Goal: Task Accomplishment & Management: Use online tool/utility

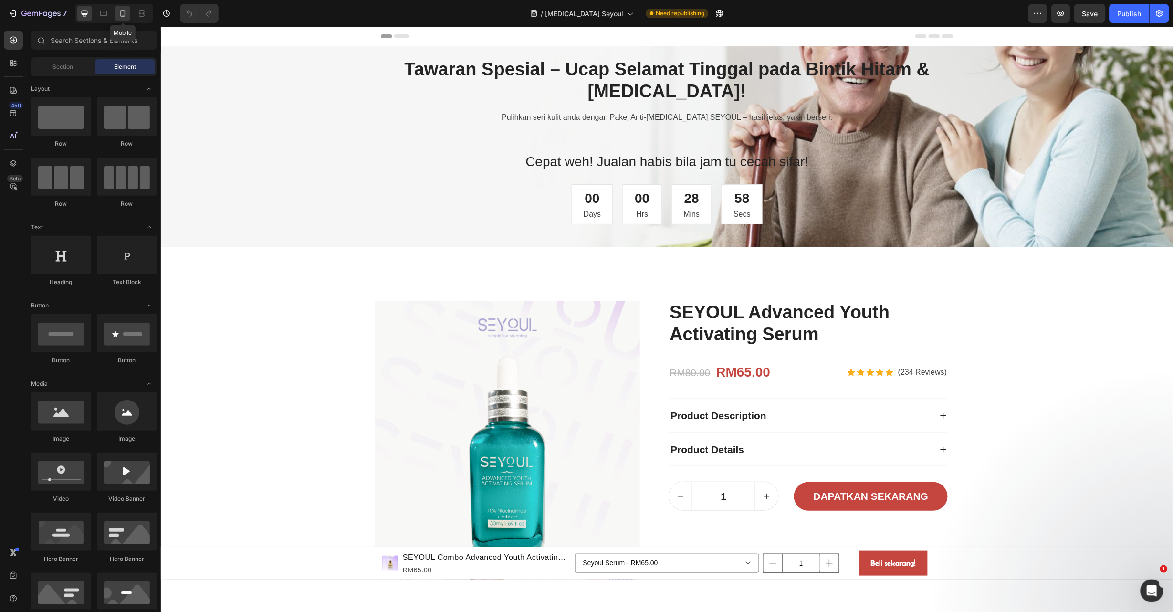
click at [124, 18] on div at bounding box center [122, 13] width 15 height 15
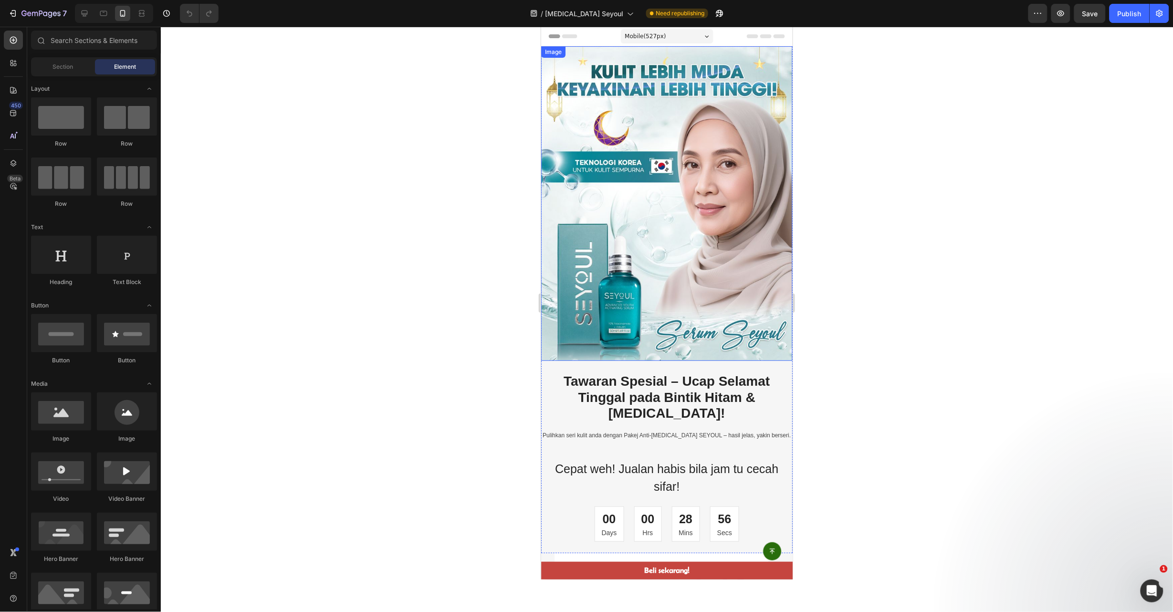
click at [727, 225] on img at bounding box center [667, 203] width 252 height 315
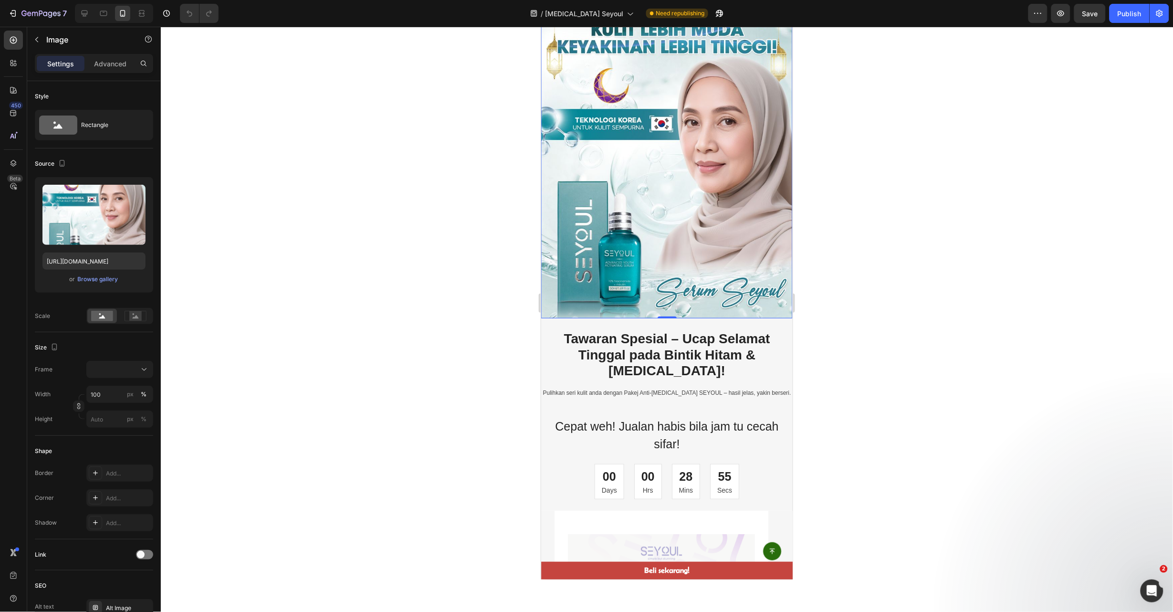
scroll to position [143, 0]
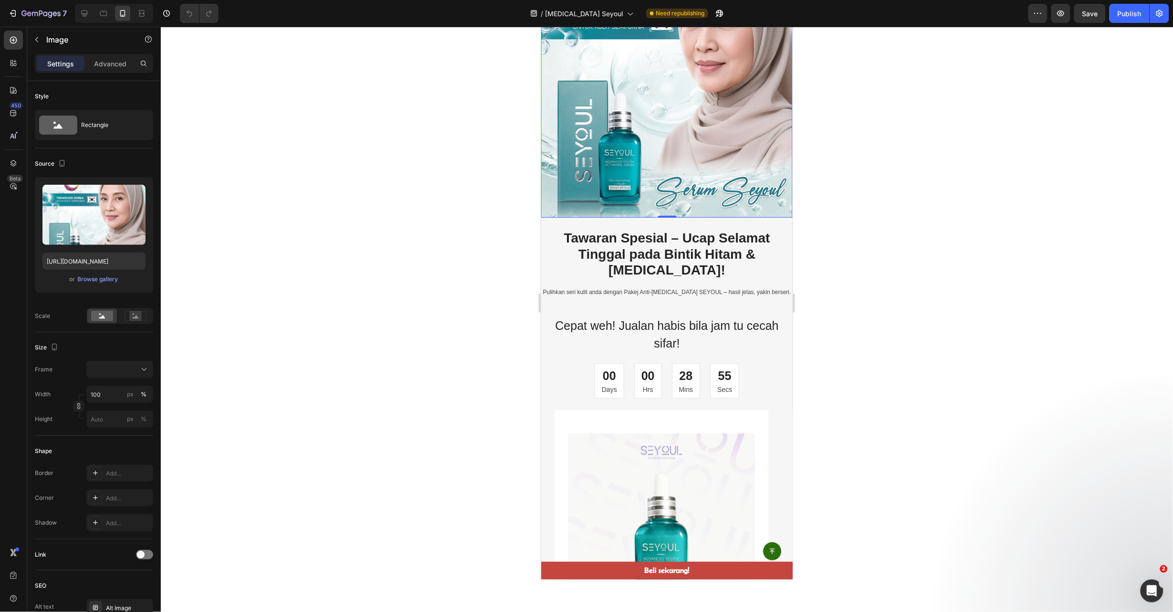
click at [731, 287] on p "Pulihkan seri kulit anda dengan Pakej Anti-Melasma SEYOUL – hasil jelas, yakin …" at bounding box center [667, 291] width 250 height 9
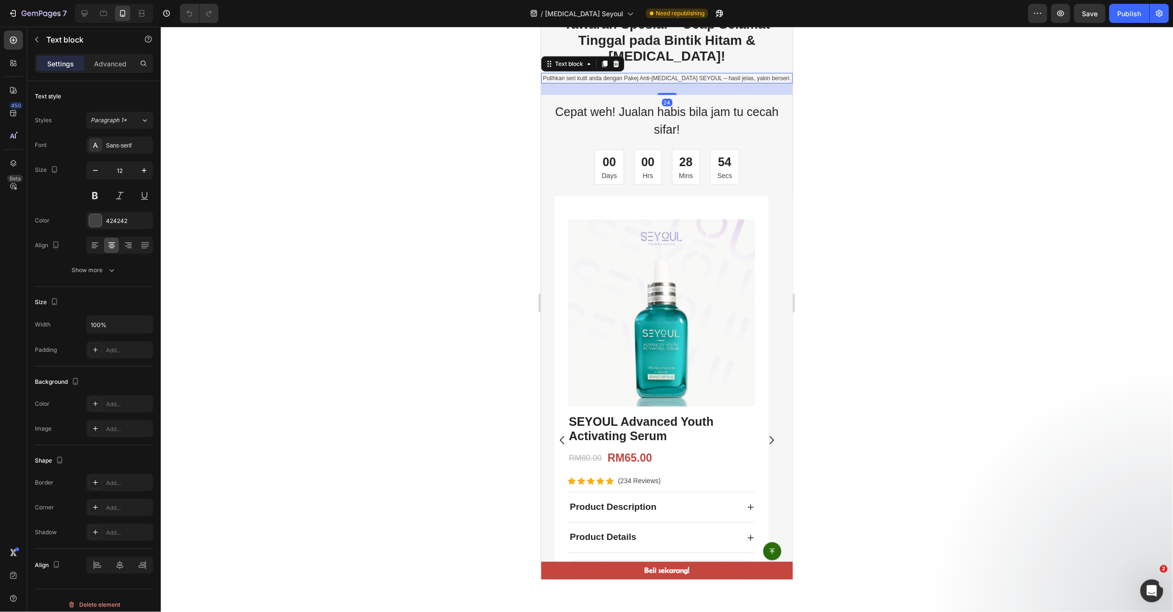
scroll to position [357, 0]
click at [745, 165] on div "00 Days 00 Hrs 28 Mins 53 Secs" at bounding box center [667, 166] width 252 height 36
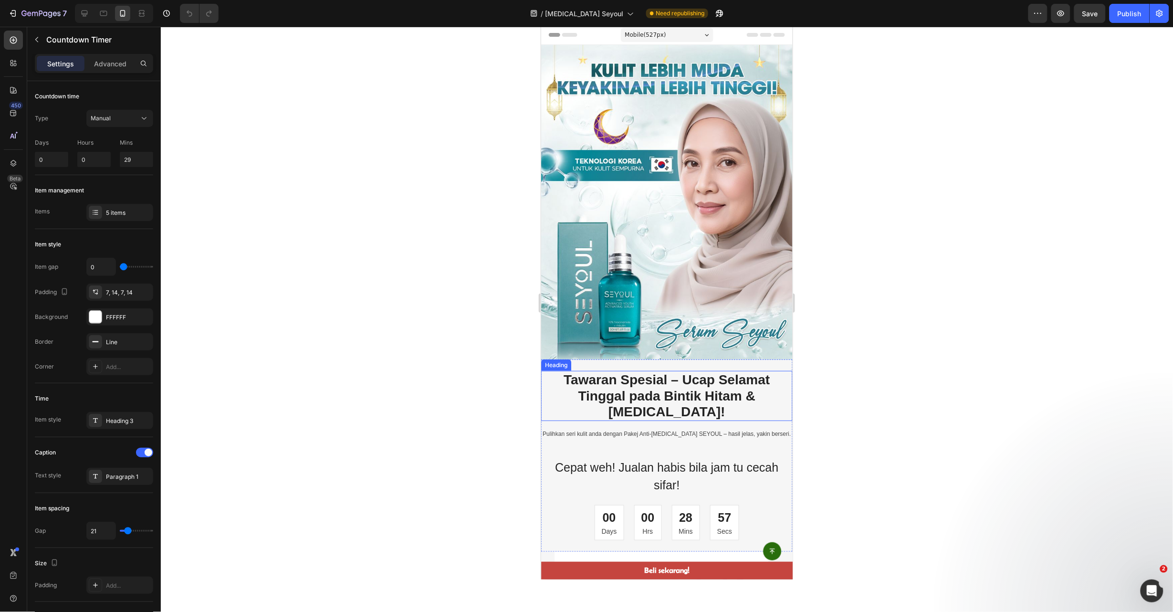
scroll to position [0, 0]
click at [1032, 11] on button "button" at bounding box center [1037, 13] width 19 height 19
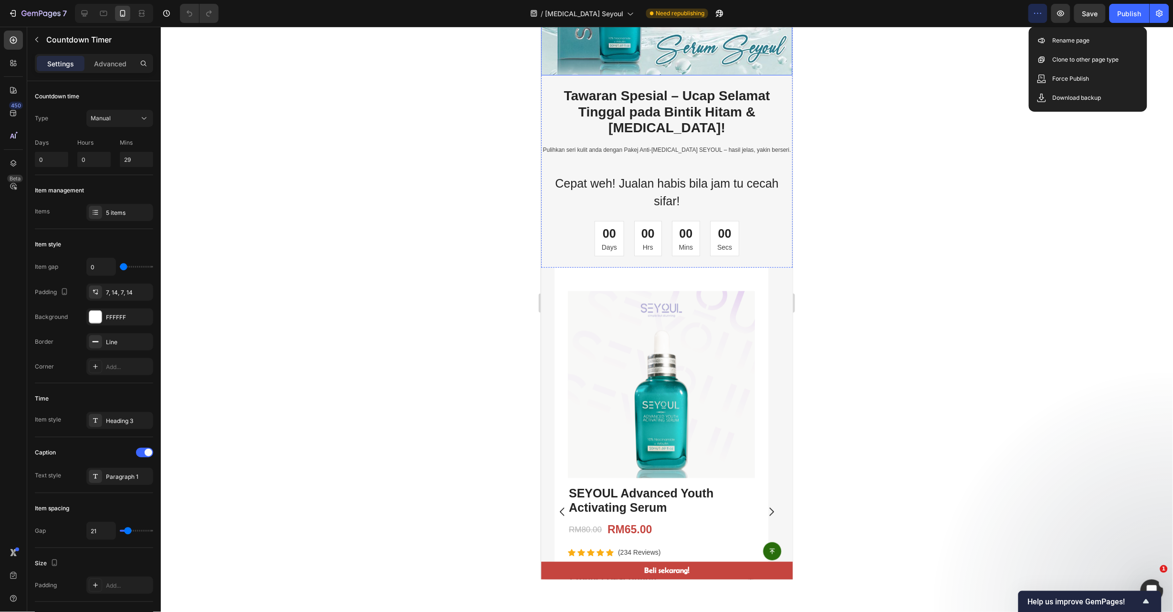
scroll to position [286, 0]
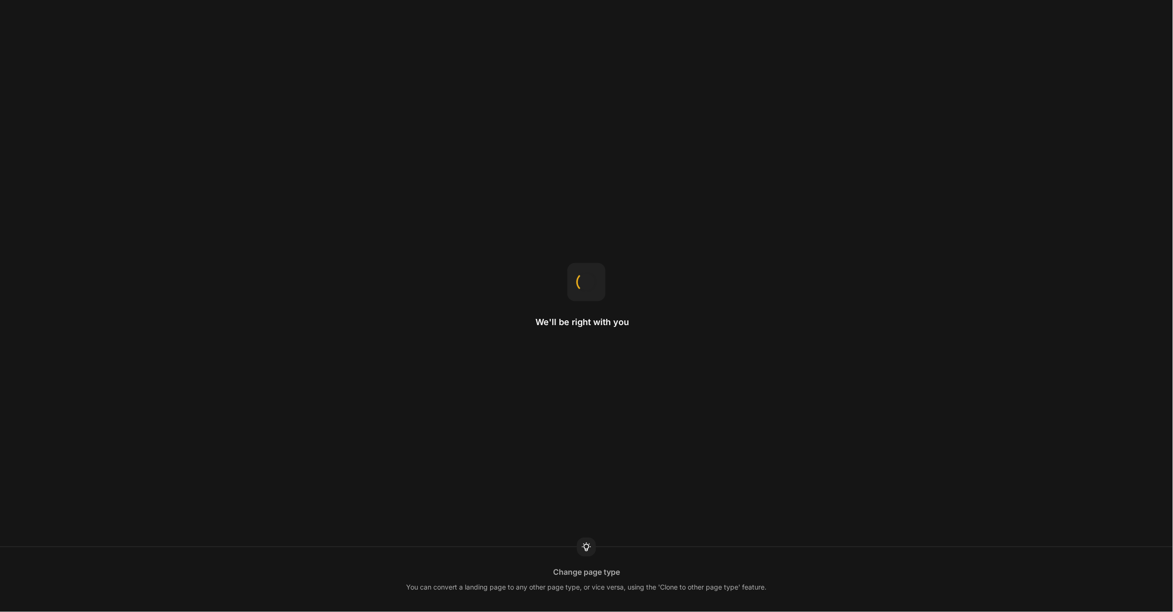
drag, startPoint x: 216, startPoint y: 42, endPoint x: 159, endPoint y: 99, distance: 80.0
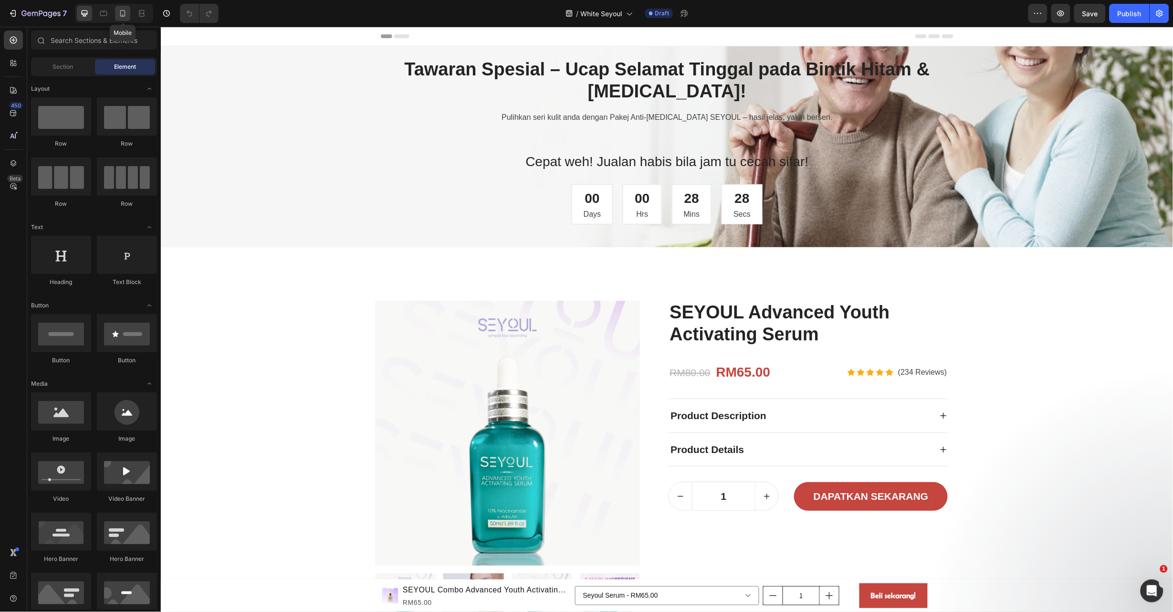
click at [121, 11] on icon at bounding box center [122, 13] width 5 height 7
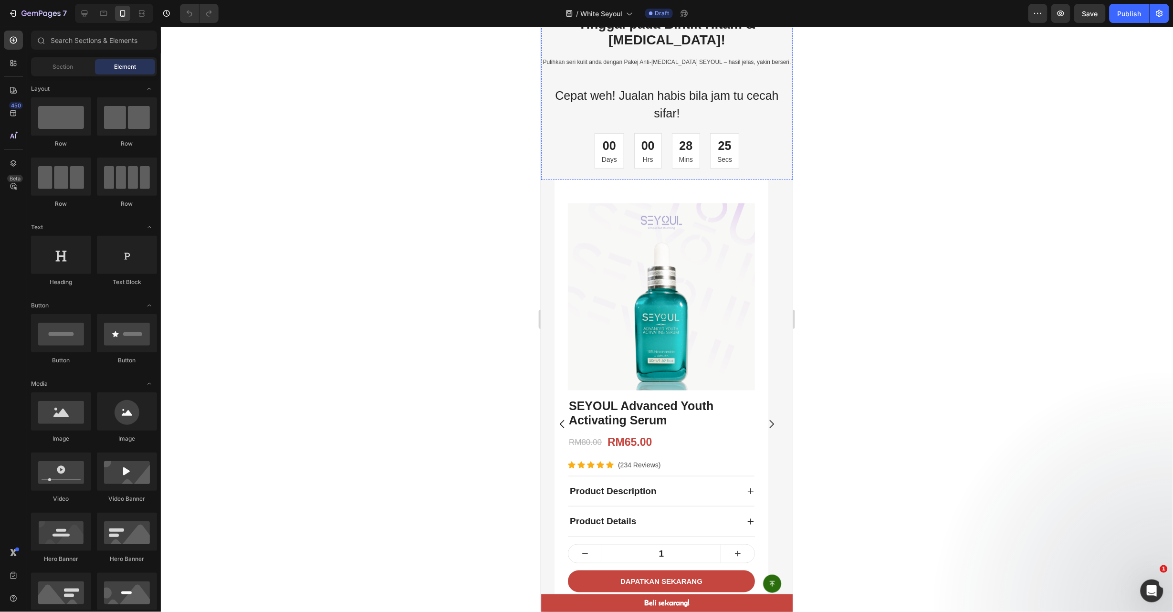
scroll to position [143, 0]
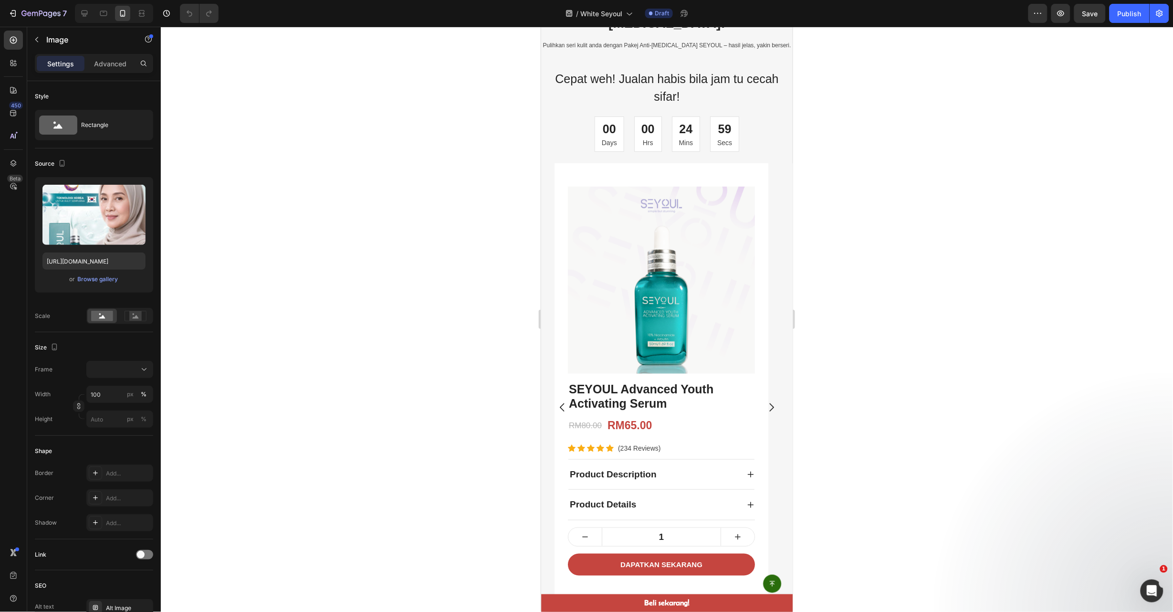
scroll to position [0, 0]
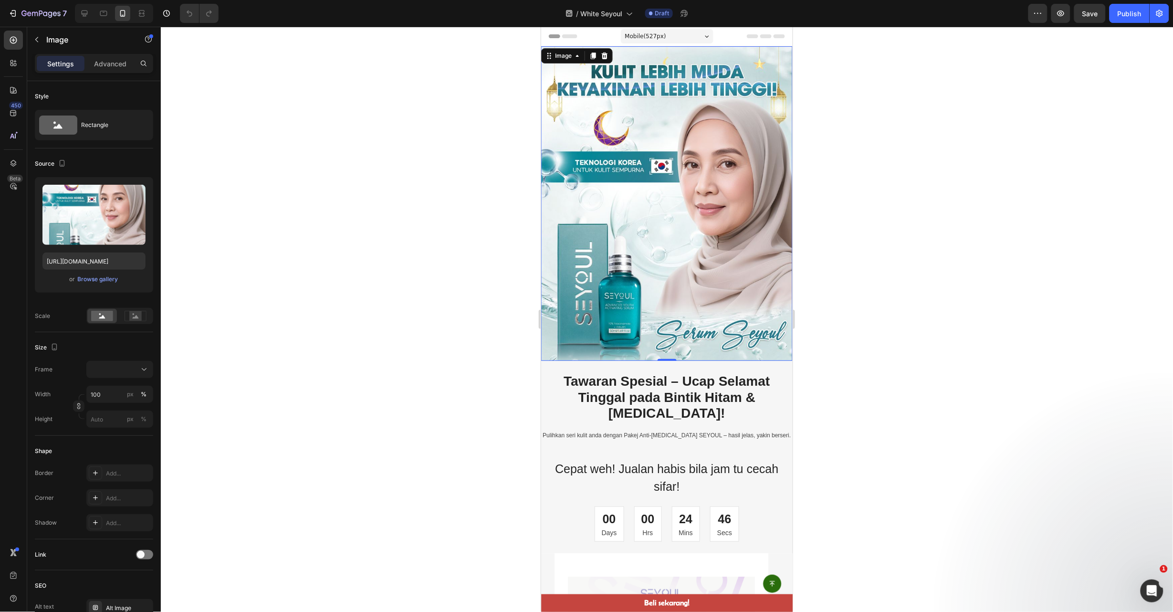
click at [695, 159] on img at bounding box center [667, 203] width 252 height 315
click at [682, 168] on img at bounding box center [667, 203] width 252 height 315
drag, startPoint x: 1023, startPoint y: 286, endPoint x: 936, endPoint y: 294, distance: 87.8
click at [1024, 286] on div at bounding box center [667, 319] width 1012 height 585
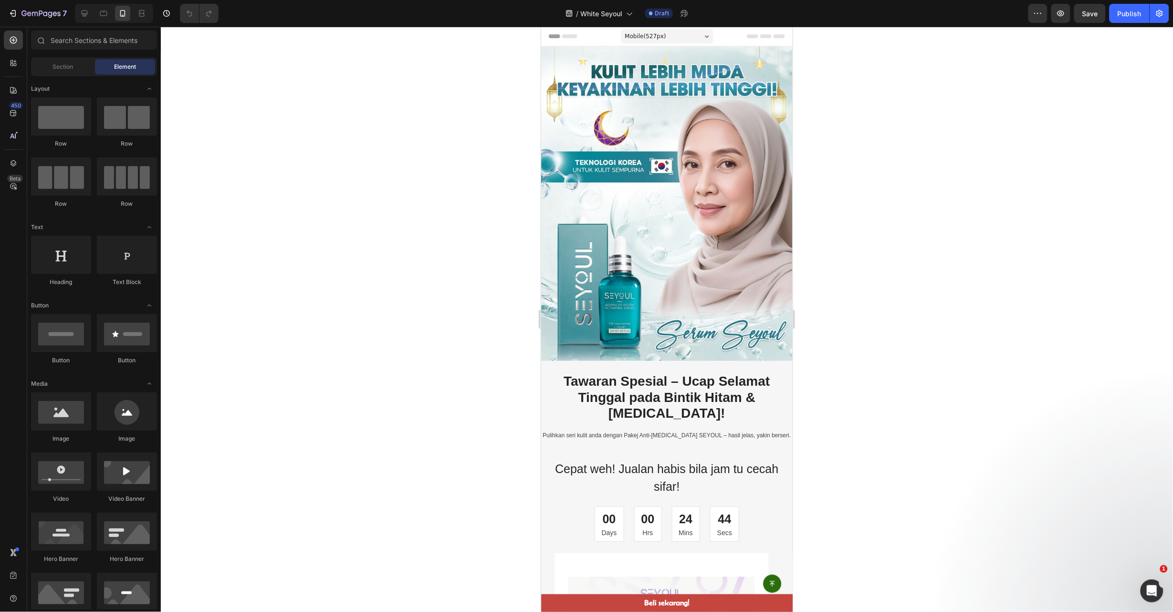
click at [777, 287] on img at bounding box center [667, 203] width 252 height 315
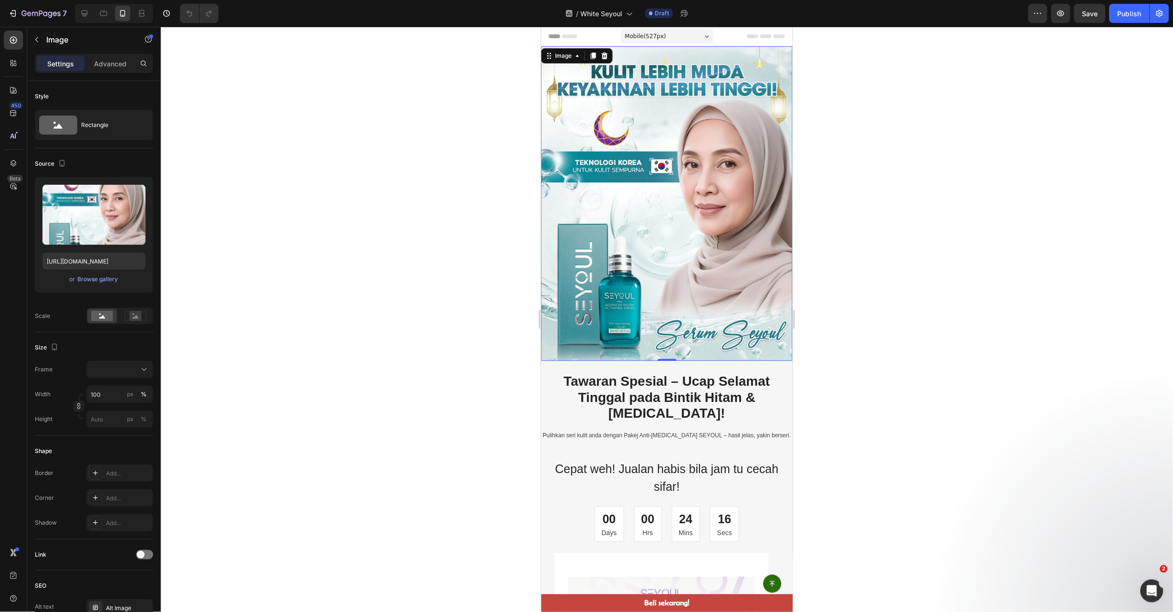
click at [672, 234] on img at bounding box center [667, 203] width 252 height 315
click at [105, 284] on div "or Browse gallery" at bounding box center [93, 278] width 103 height 11
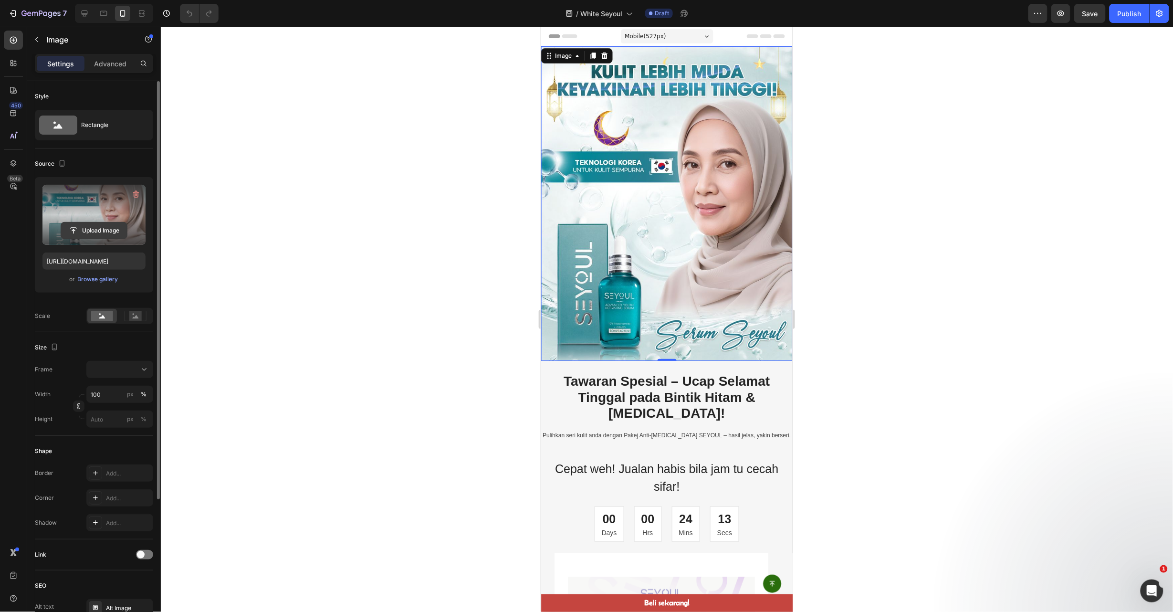
click at [100, 227] on input "file" at bounding box center [94, 230] width 66 height 16
type input "https://cdn.shopify.com/s/files/1/0895/7676/7858/files/gempages_553103273247114…"
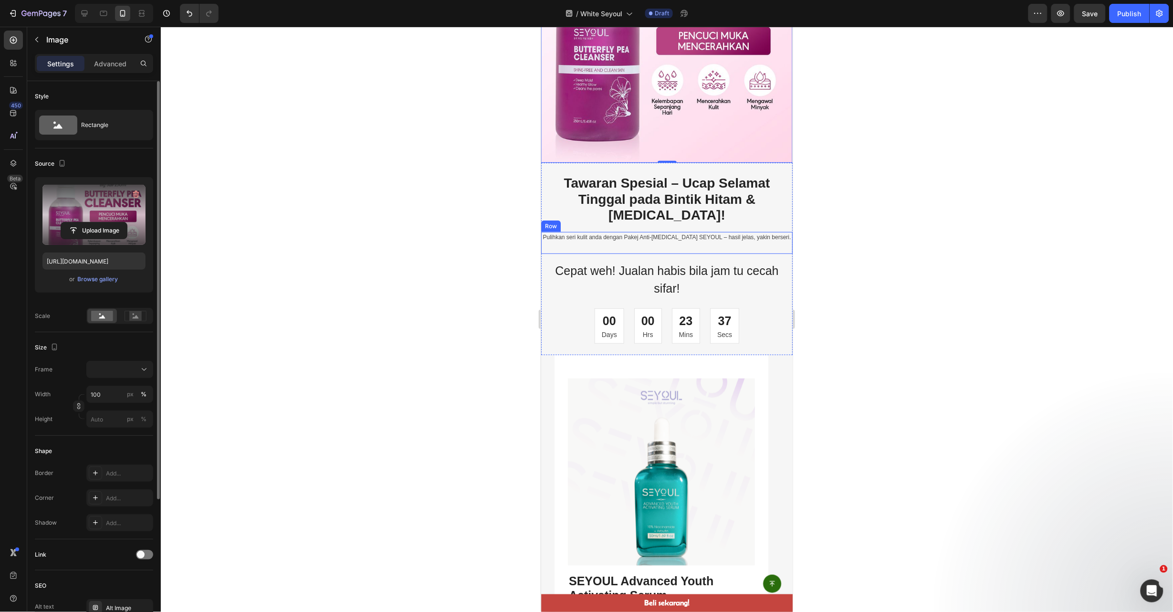
scroll to position [72, 0]
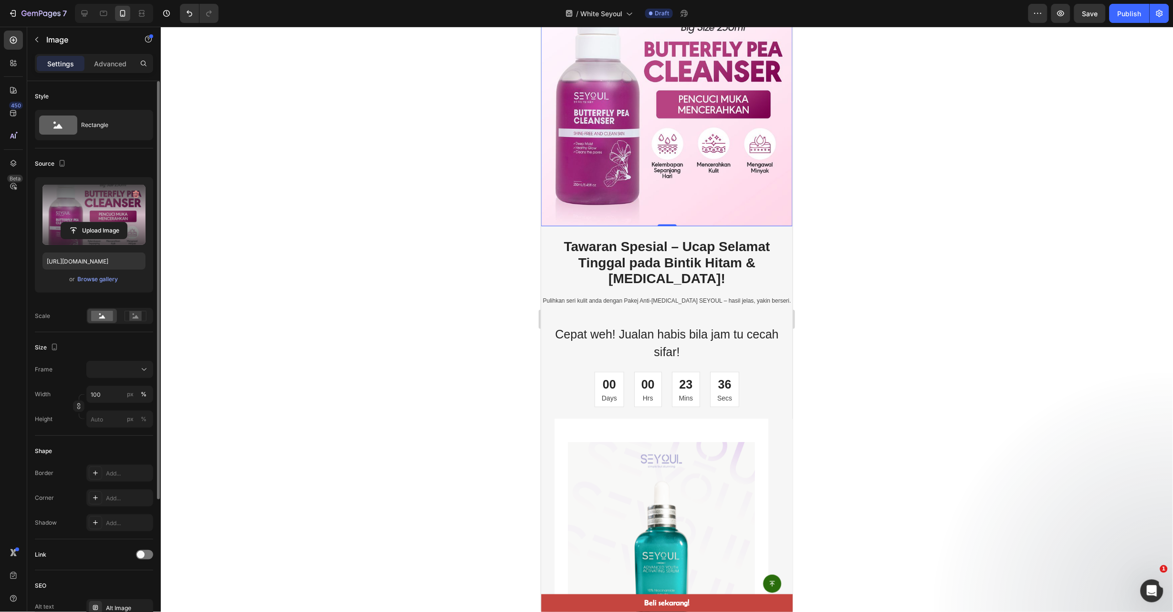
click at [738, 148] on img at bounding box center [667, 100] width 252 height 252
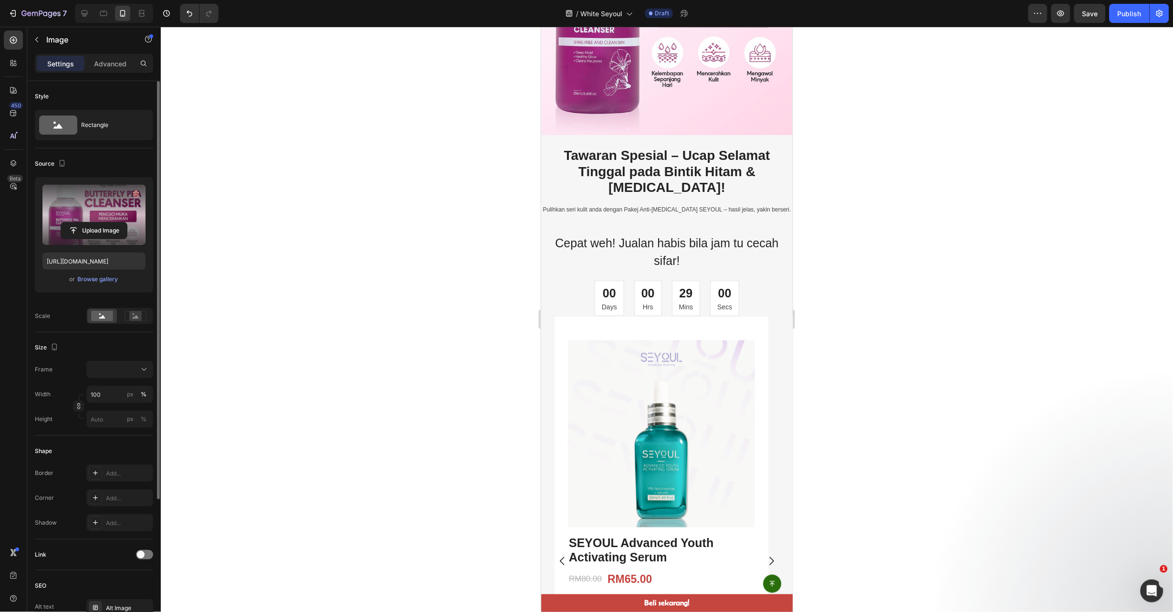
scroll to position [143, 0]
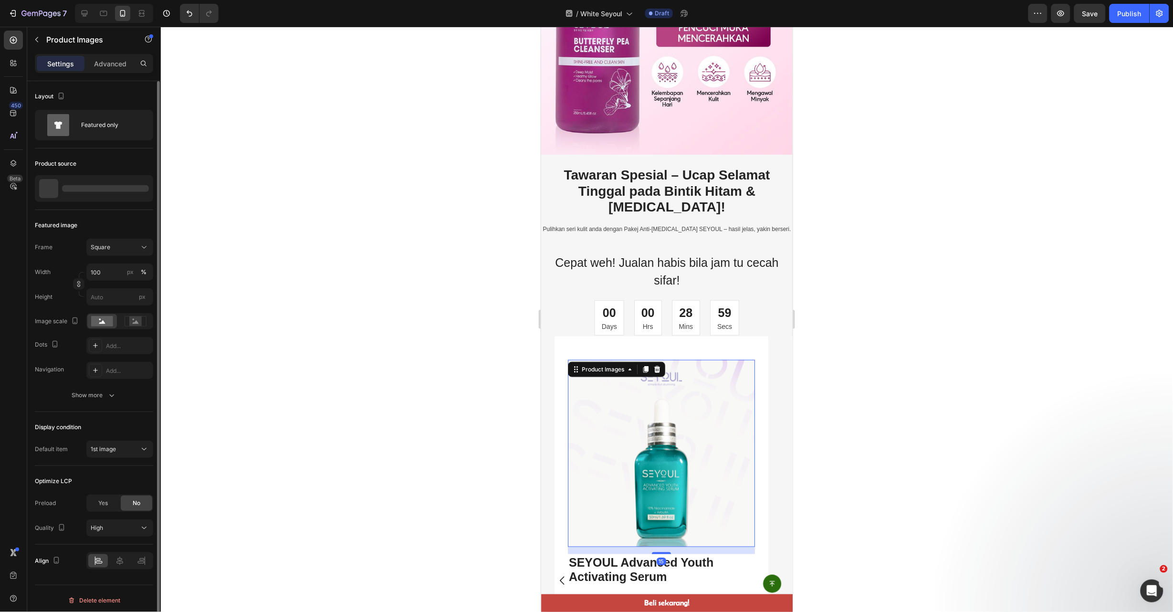
click at [707, 360] on img at bounding box center [660, 452] width 187 height 187
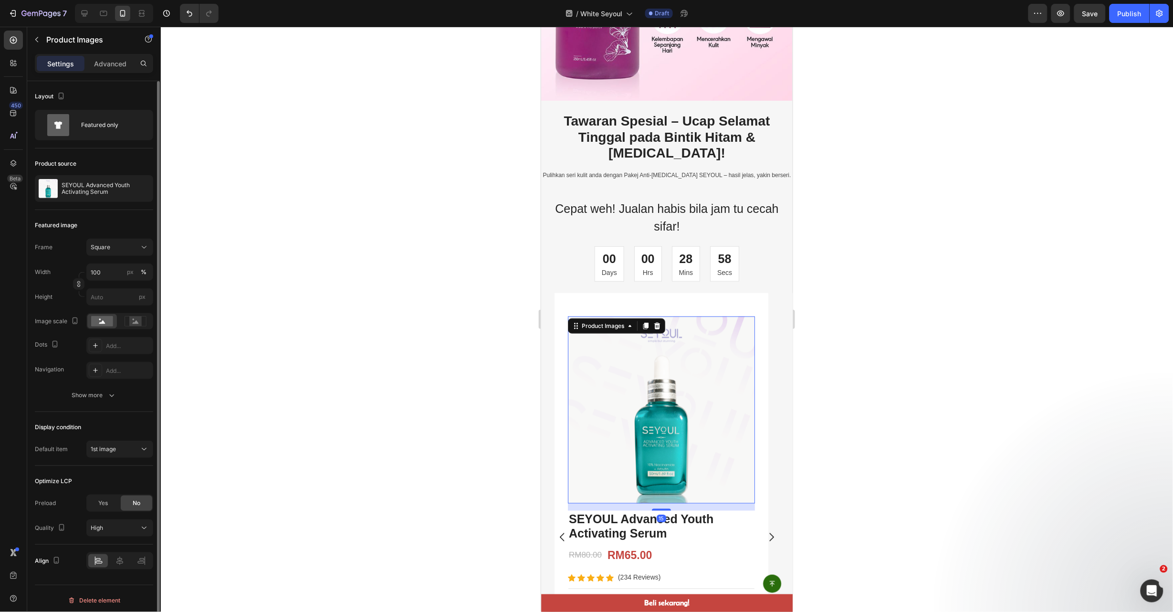
scroll to position [357, 0]
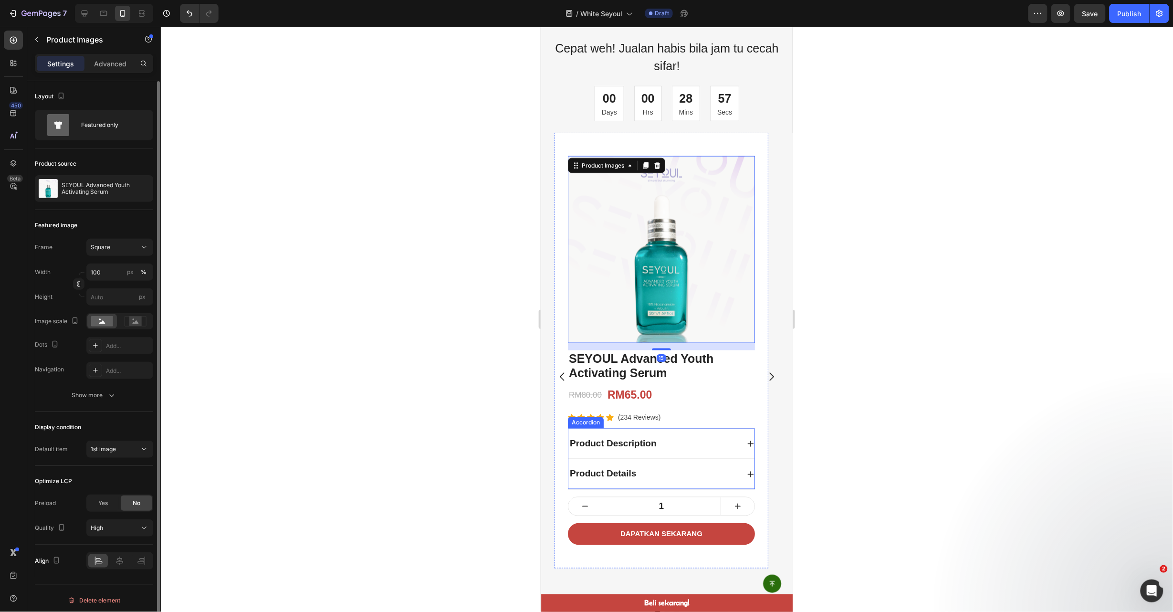
click at [691, 435] on div "Product Description" at bounding box center [653, 443] width 171 height 17
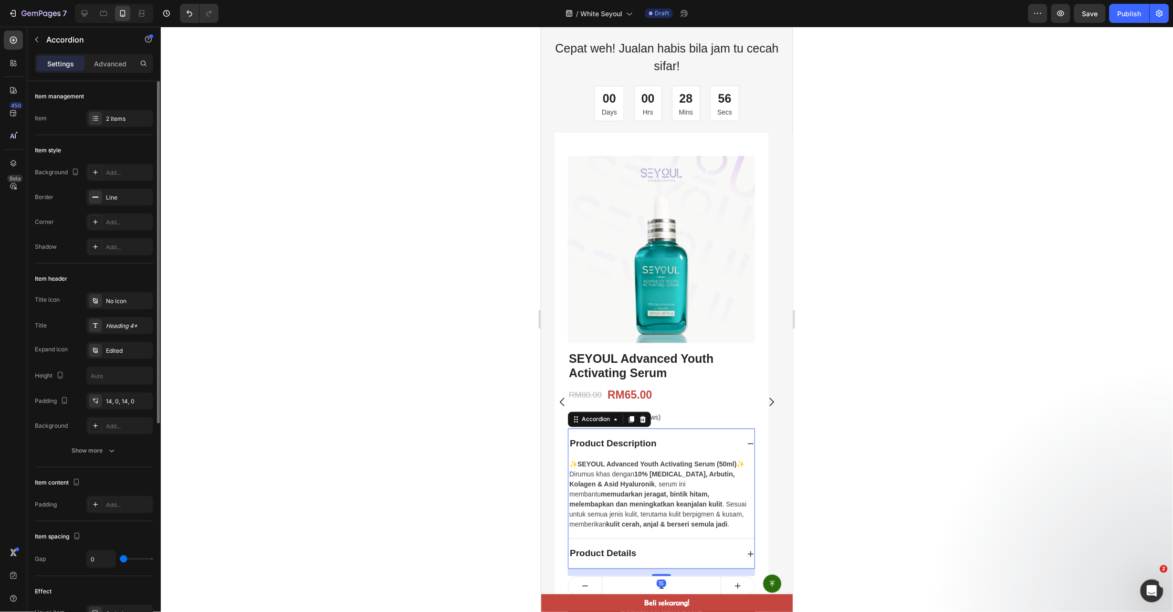
click at [691, 435] on div "Product Description" at bounding box center [653, 443] width 171 height 17
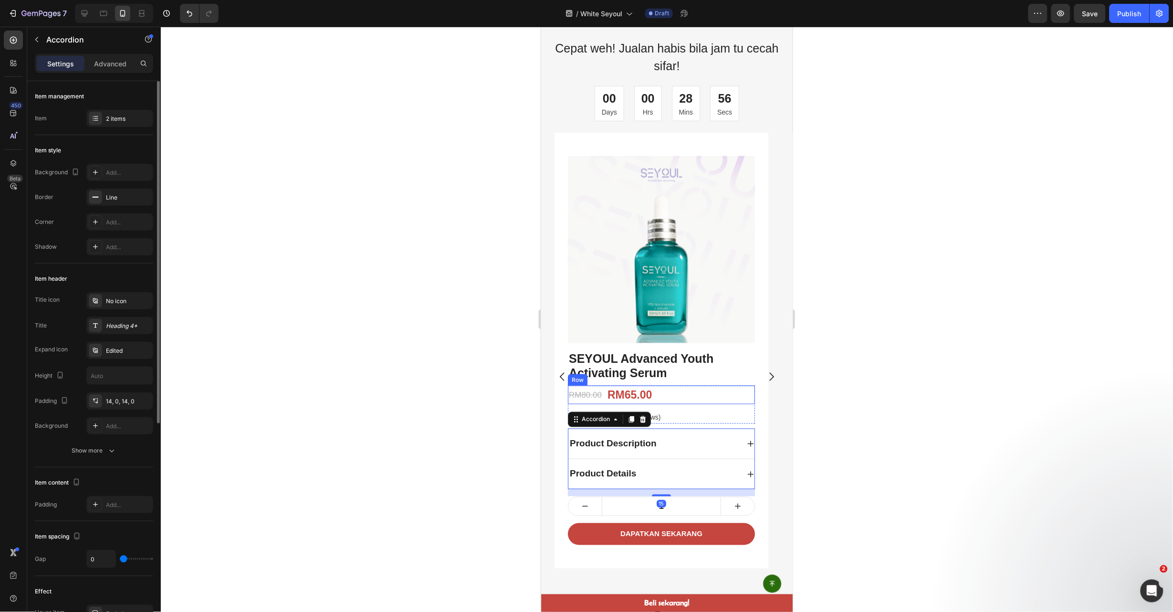
click at [691, 257] on img at bounding box center [660, 249] width 187 height 187
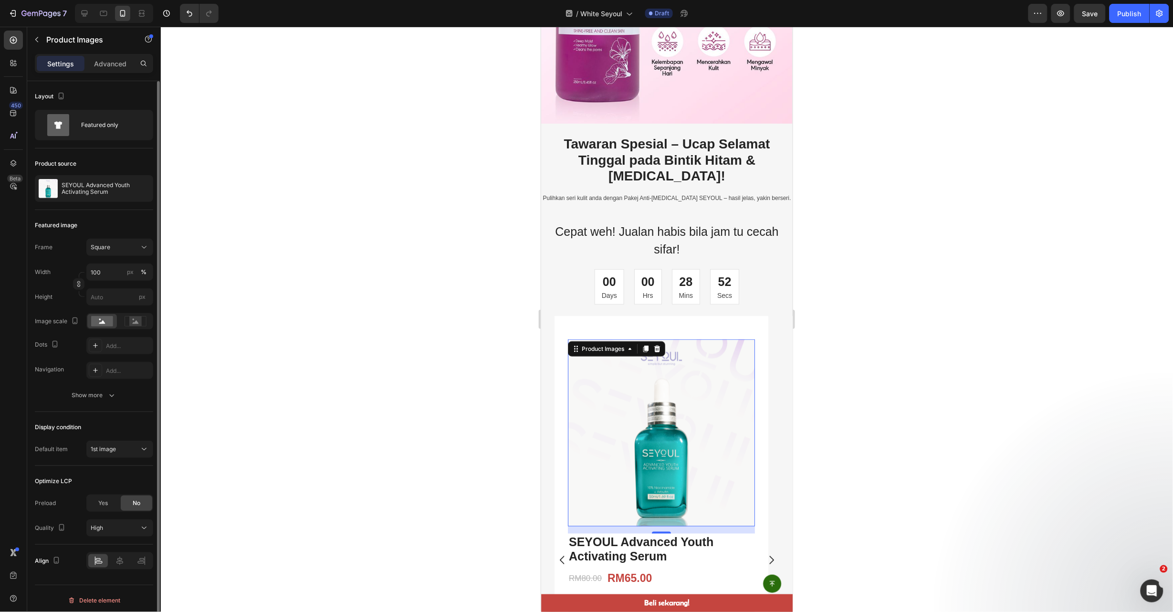
scroll to position [286, 0]
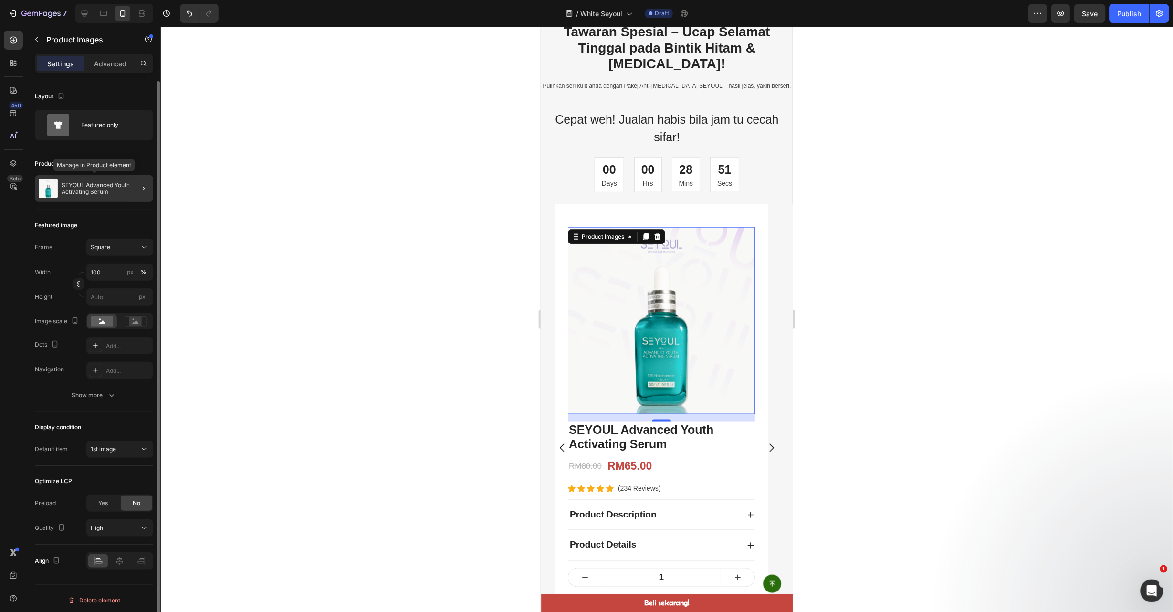
click at [119, 189] on p "SEYOUL Advanced Youth Activating Serum" at bounding box center [106, 188] width 88 height 13
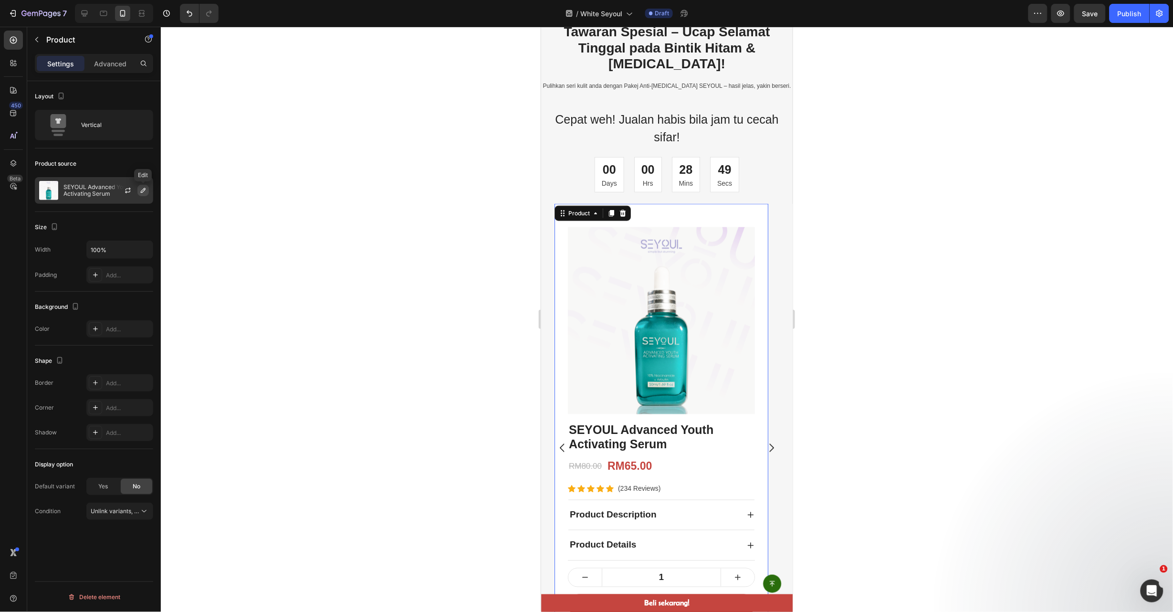
click at [144, 190] on icon "button" at bounding box center [143, 191] width 8 height 8
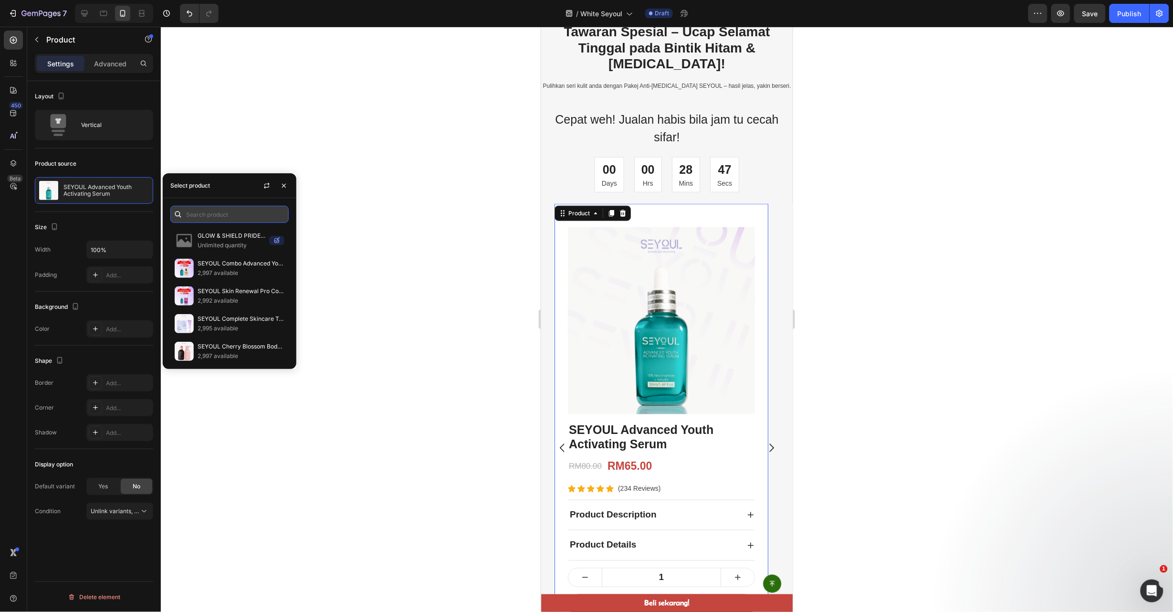
click at [214, 220] on input "text" at bounding box center [229, 214] width 118 height 17
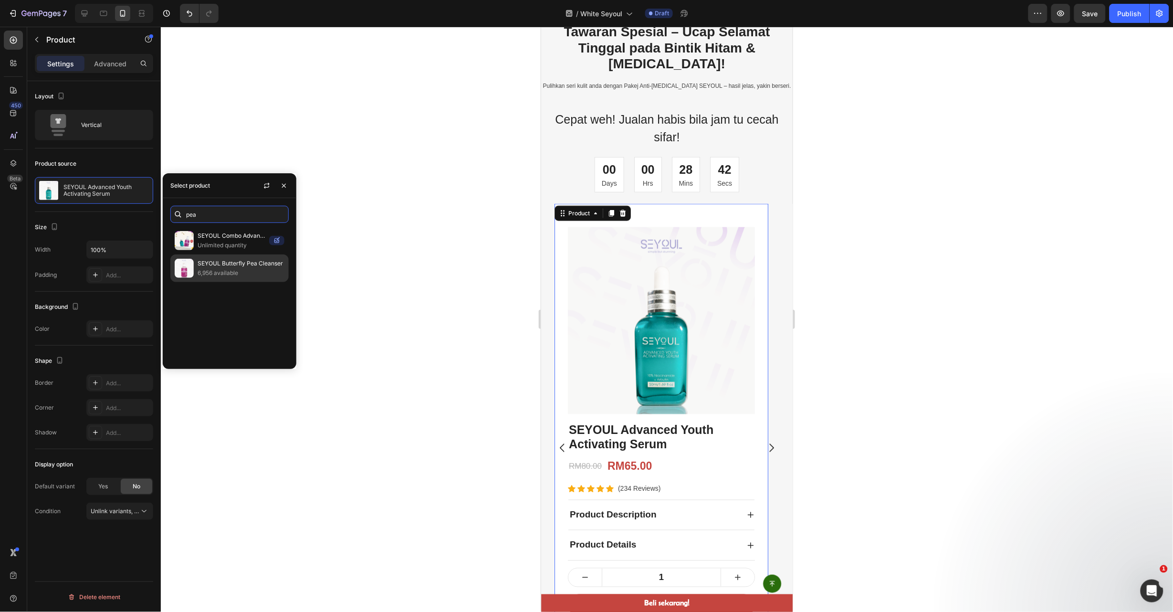
type input "pea"
click at [242, 277] on p "6,956 available" at bounding box center [241, 273] width 87 height 10
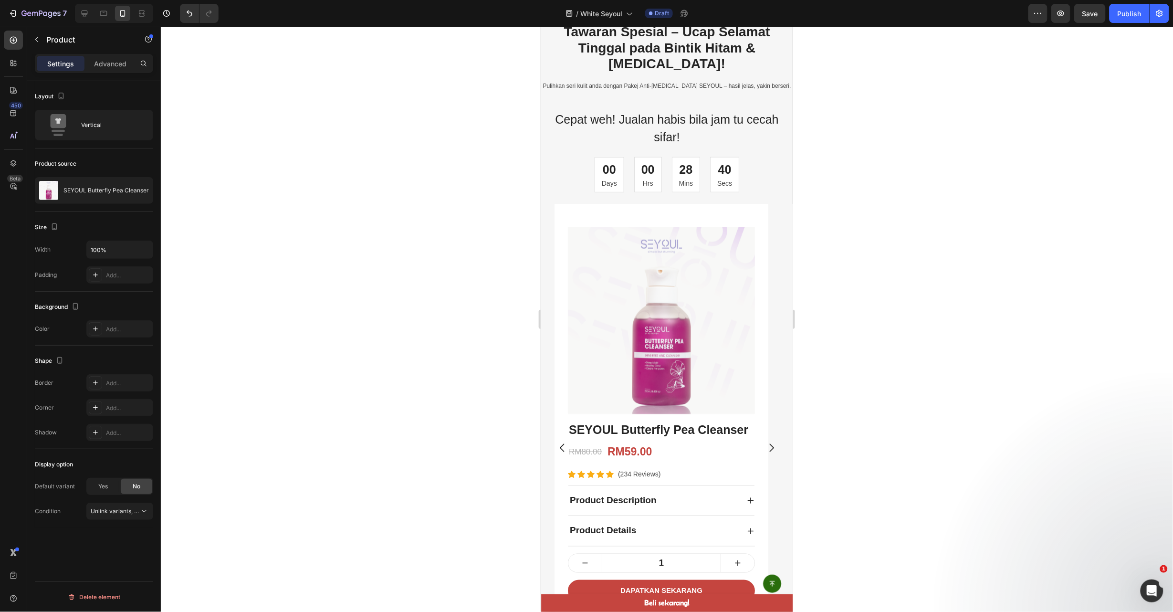
click at [889, 296] on div at bounding box center [667, 319] width 1012 height 585
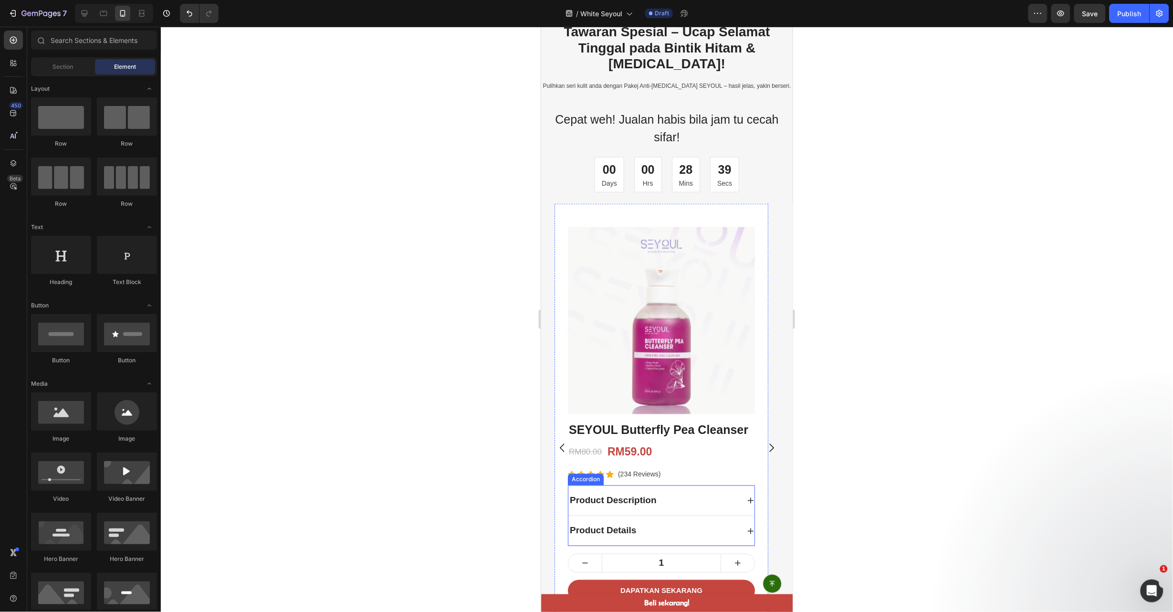
click at [741, 495] on div "Product Description" at bounding box center [661, 500] width 186 height 30
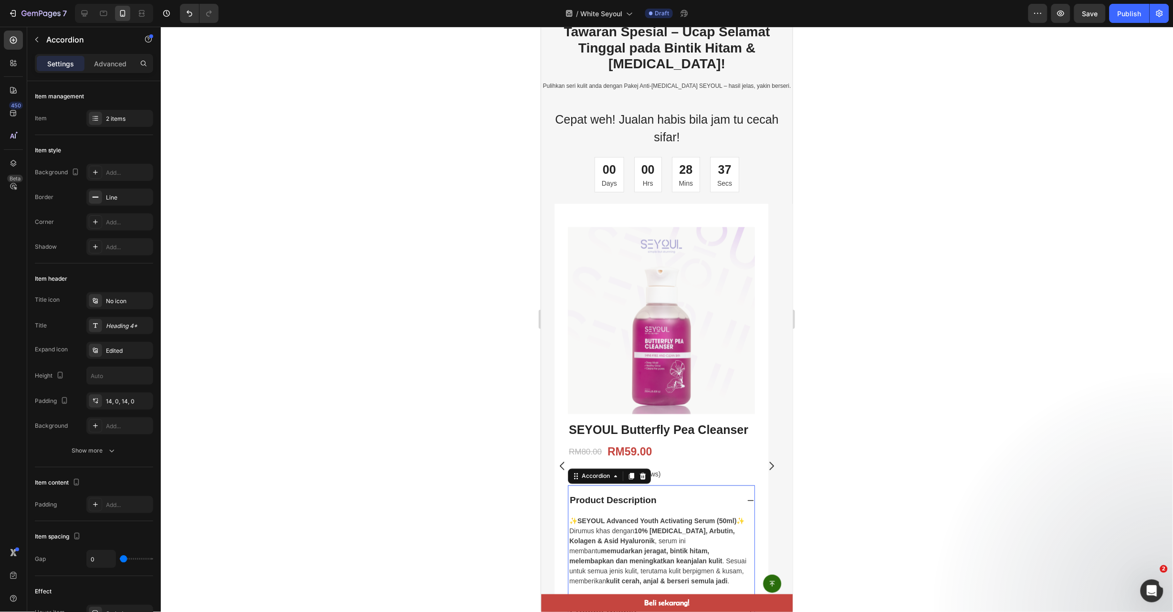
click at [743, 485] on div "Product Description" at bounding box center [661, 500] width 186 height 30
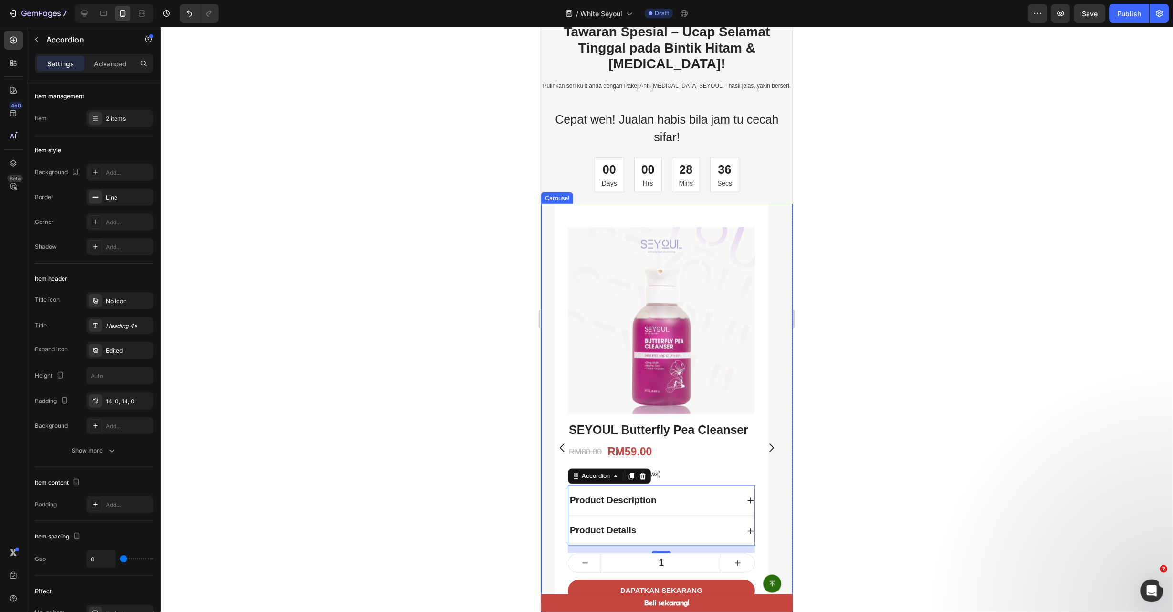
click at [765, 441] on icon "Carousel Next Arrow" at bounding box center [771, 447] width 12 height 12
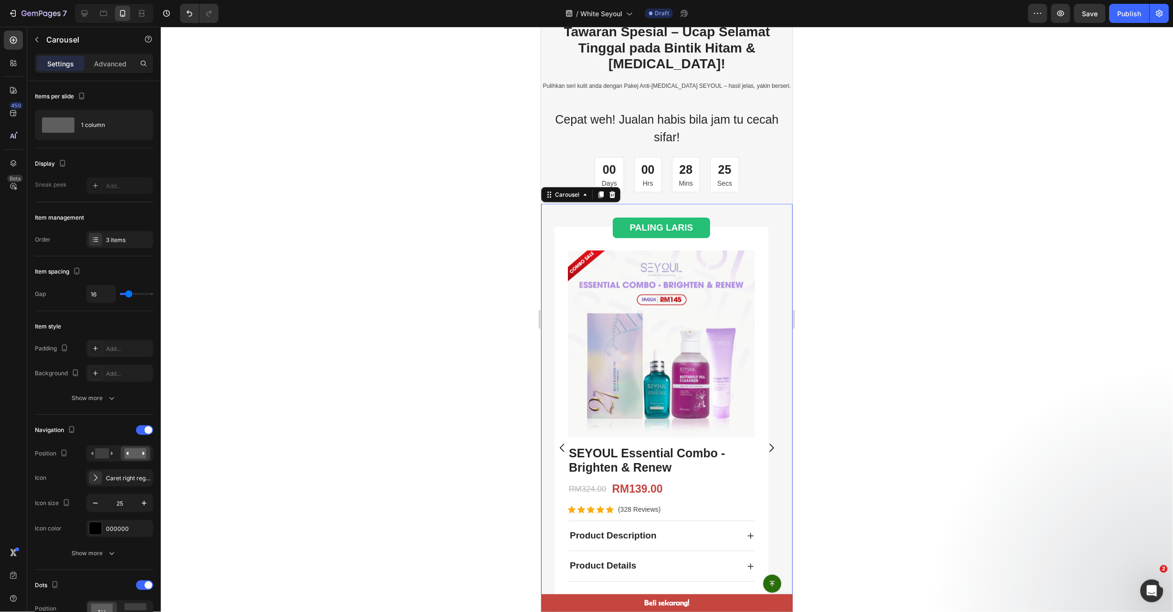
click at [765, 441] on icon "Carousel Next Arrow" at bounding box center [771, 447] width 12 height 12
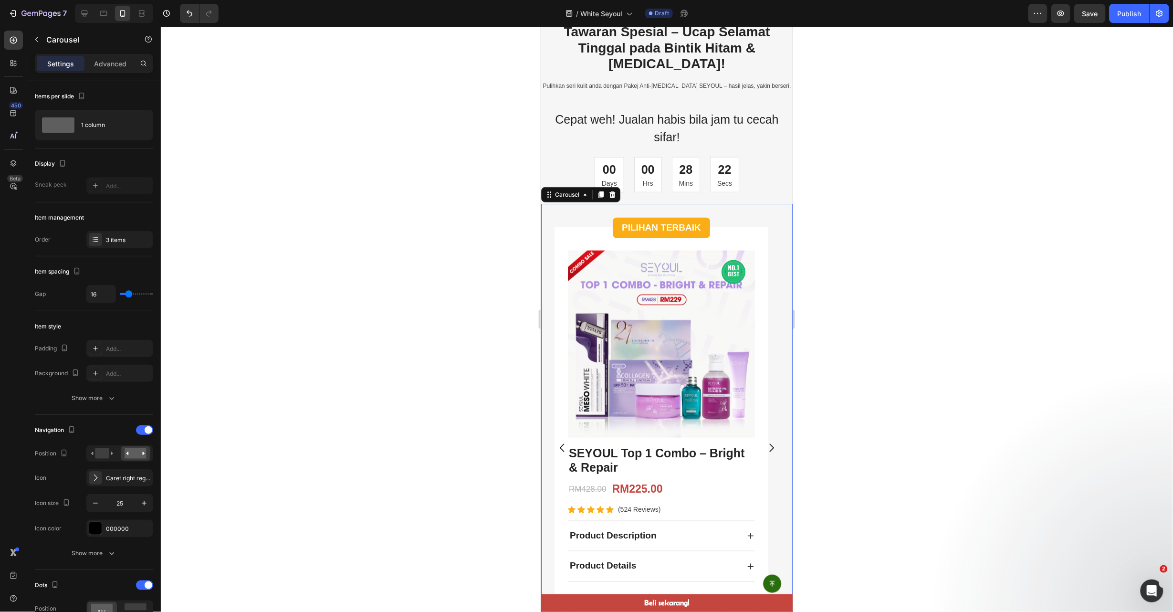
click at [560, 441] on icon "Carousel Back Arrow" at bounding box center [562, 447] width 12 height 12
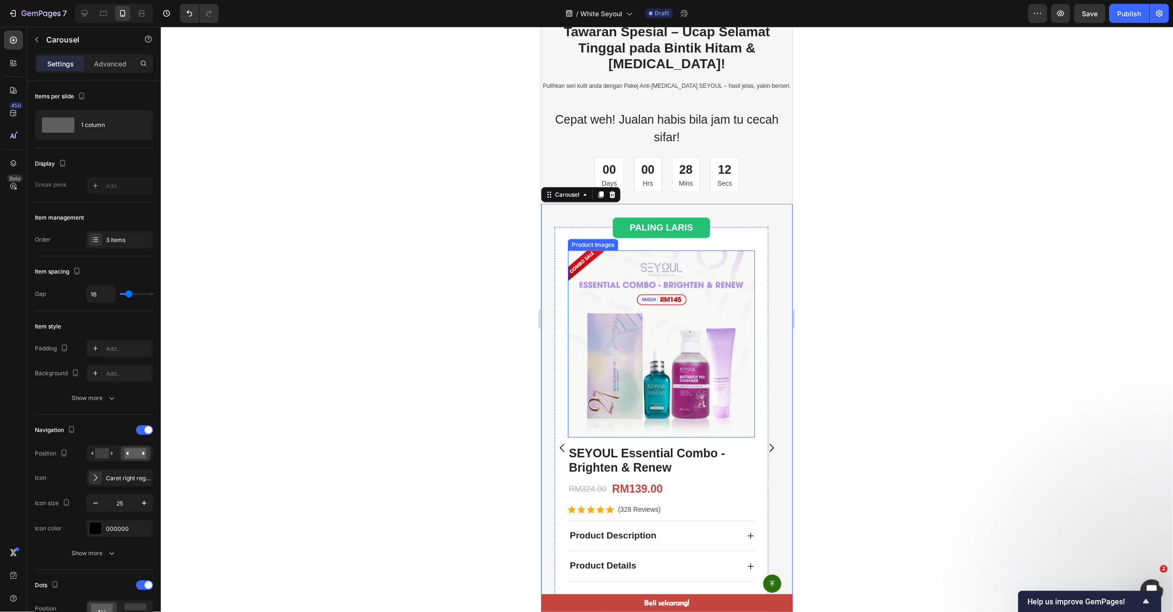
click at [644, 360] on img at bounding box center [660, 343] width 187 height 187
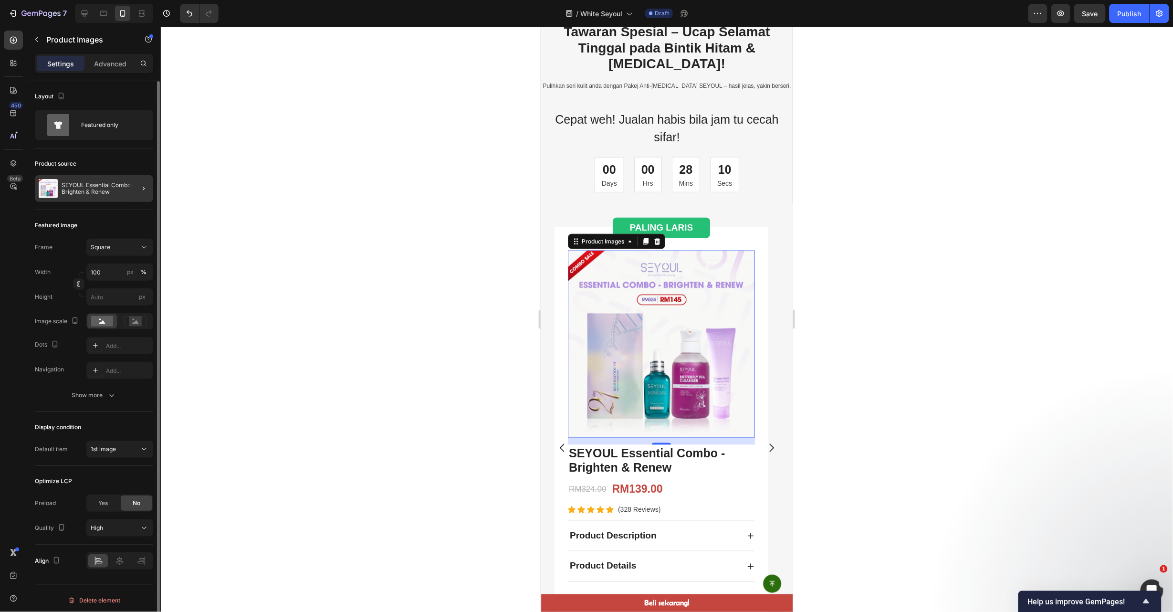
click at [132, 187] on div at bounding box center [139, 188] width 27 height 27
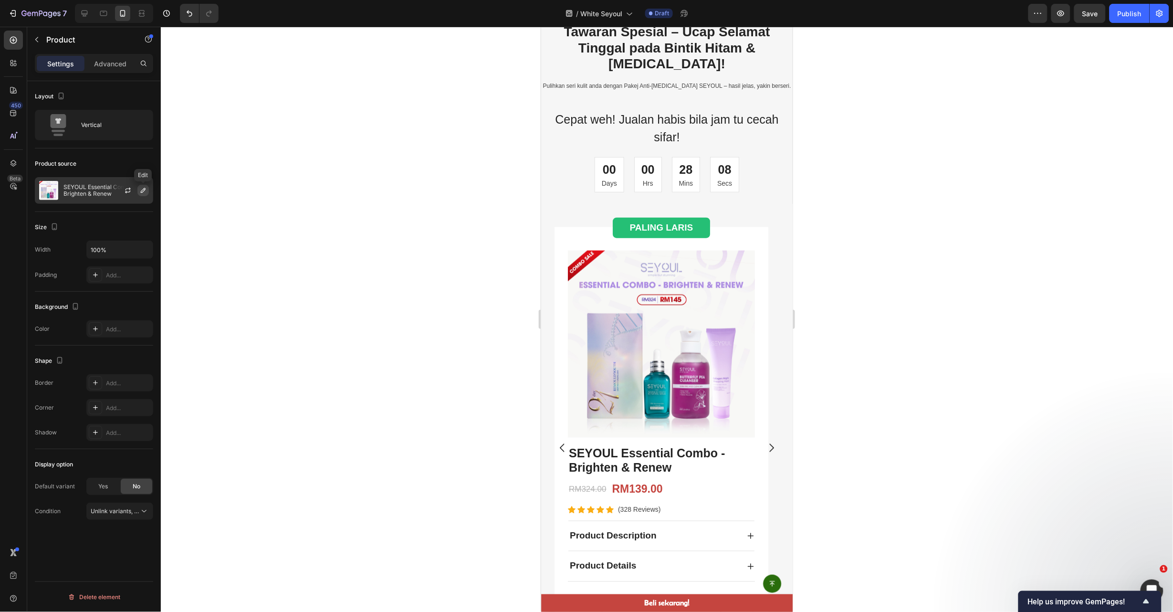
click at [141, 191] on icon "button" at bounding box center [143, 190] width 5 height 5
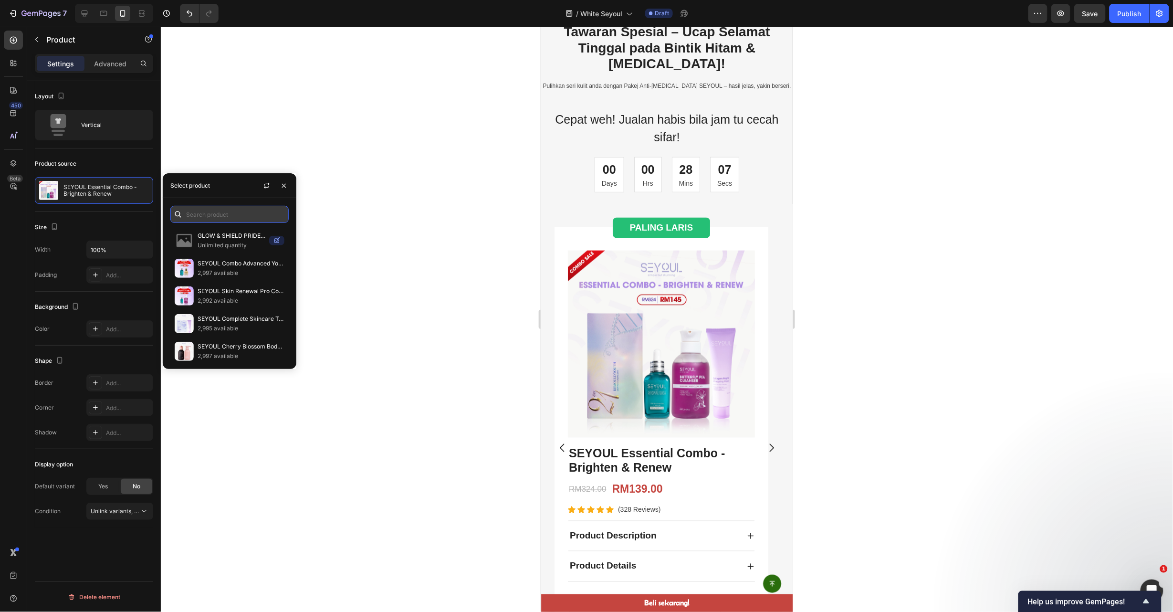
click at [218, 214] on input "text" at bounding box center [229, 214] width 118 height 17
type input "0"
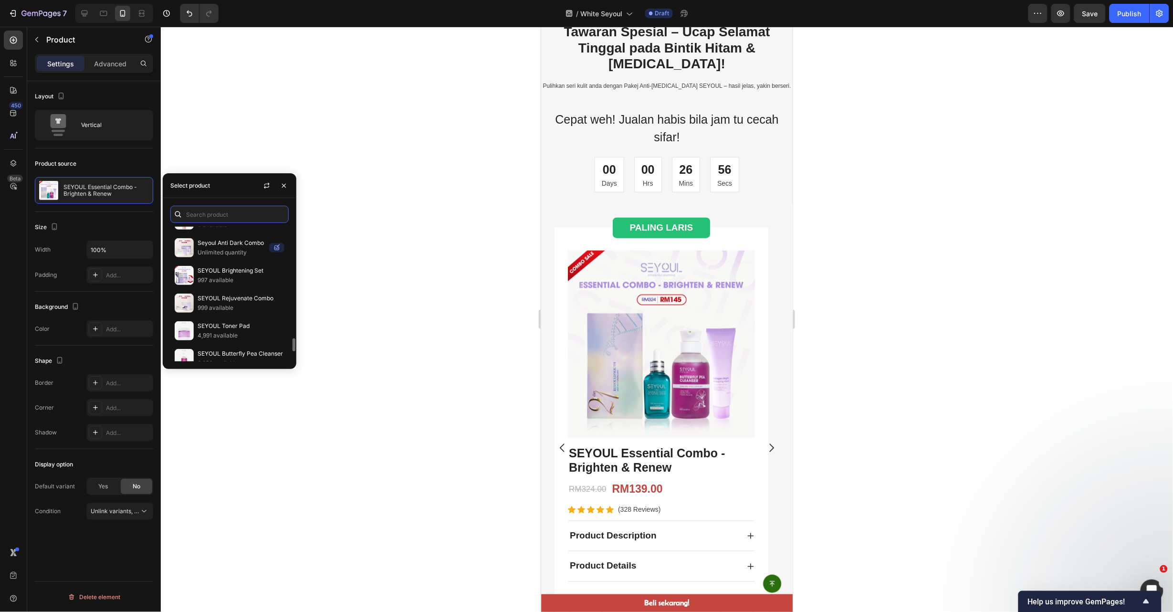
scroll to position [1276, 0]
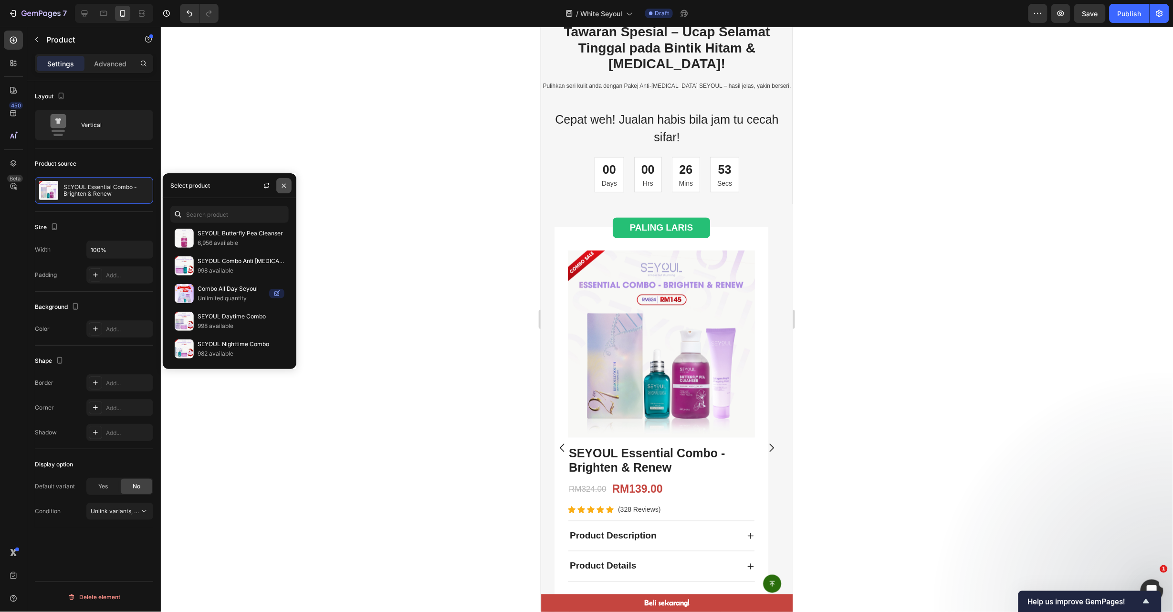
click at [284, 189] on icon "button" at bounding box center [284, 186] width 8 height 8
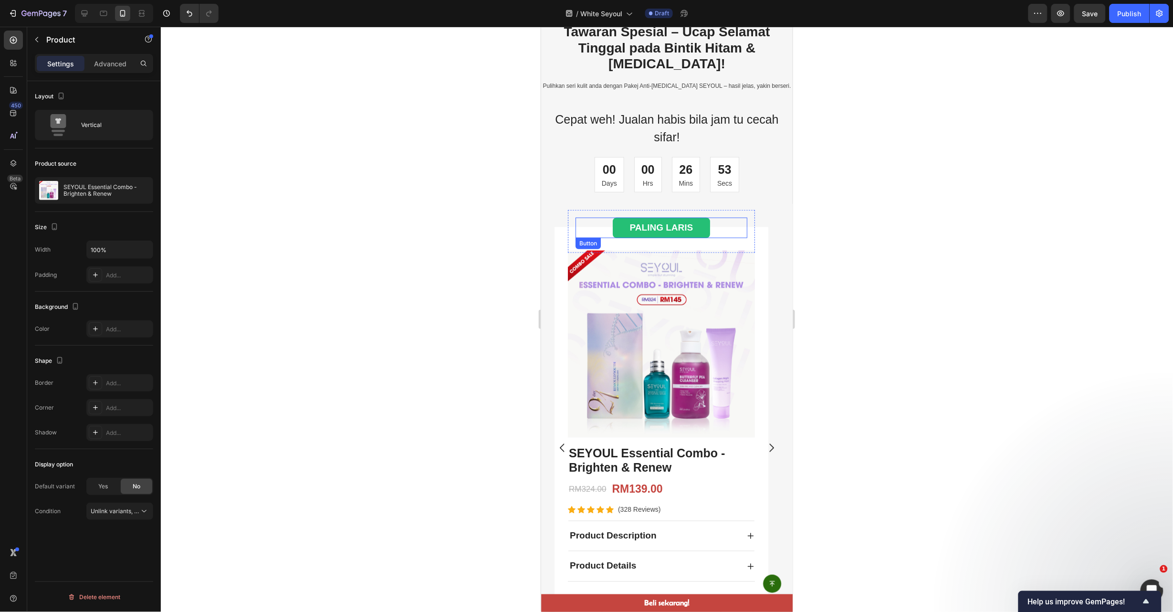
scroll to position [0, 0]
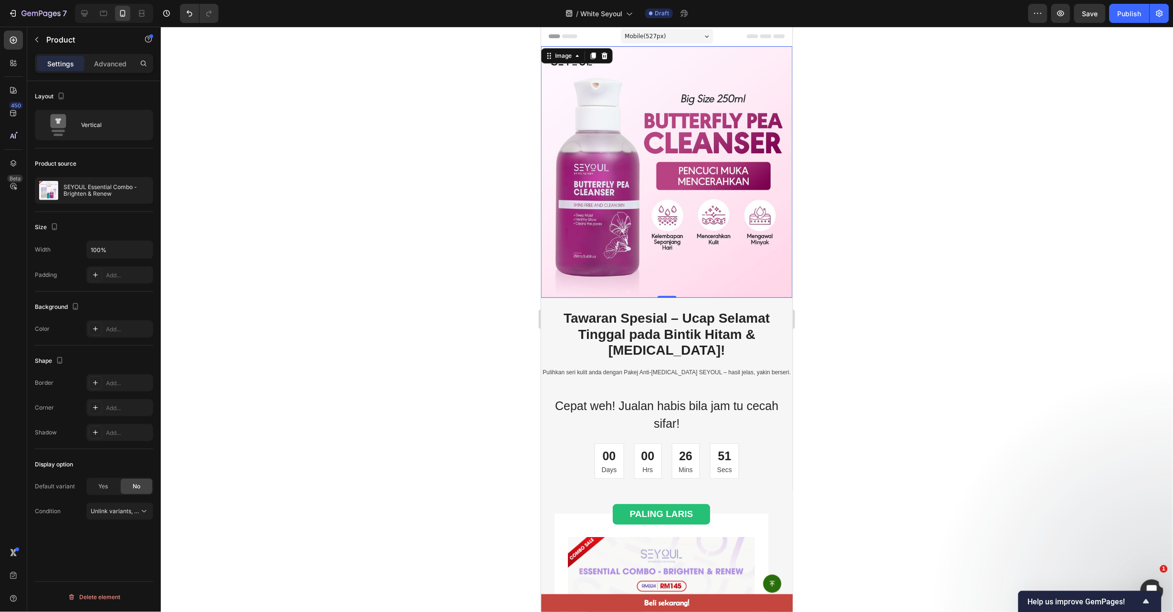
click at [664, 224] on img at bounding box center [667, 172] width 252 height 252
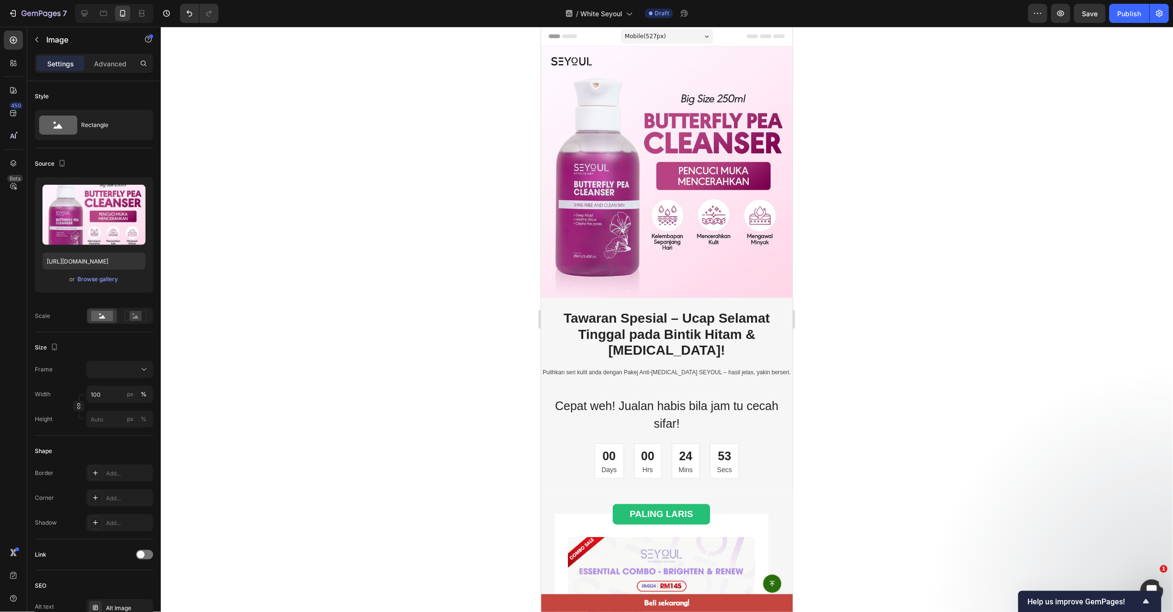
click at [694, 78] on img at bounding box center [667, 172] width 252 height 252
click at [696, 108] on img at bounding box center [667, 172] width 252 height 252
click at [574, 315] on h2 "Tawaran Spesial – Ucap Selamat Tinggal pada Bintik Hitam & Melasma!" at bounding box center [667, 334] width 252 height 50
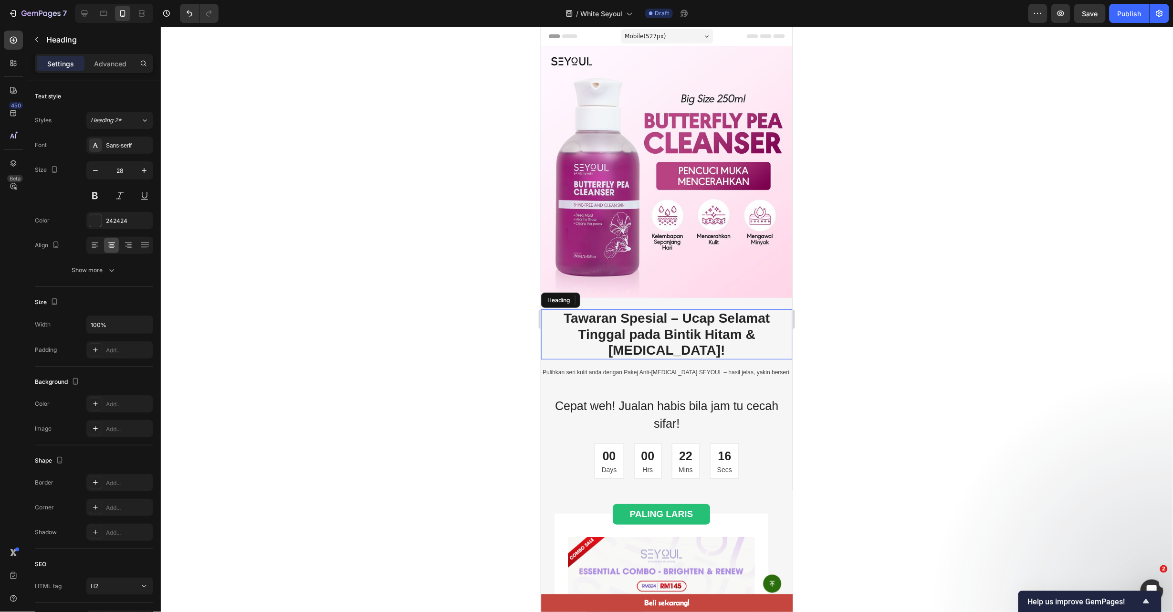
click at [574, 315] on h2 "Tawaran Spesial – Ucap Selamat Tinggal pada Bintik Hitam & Melasma!" at bounding box center [667, 334] width 252 height 50
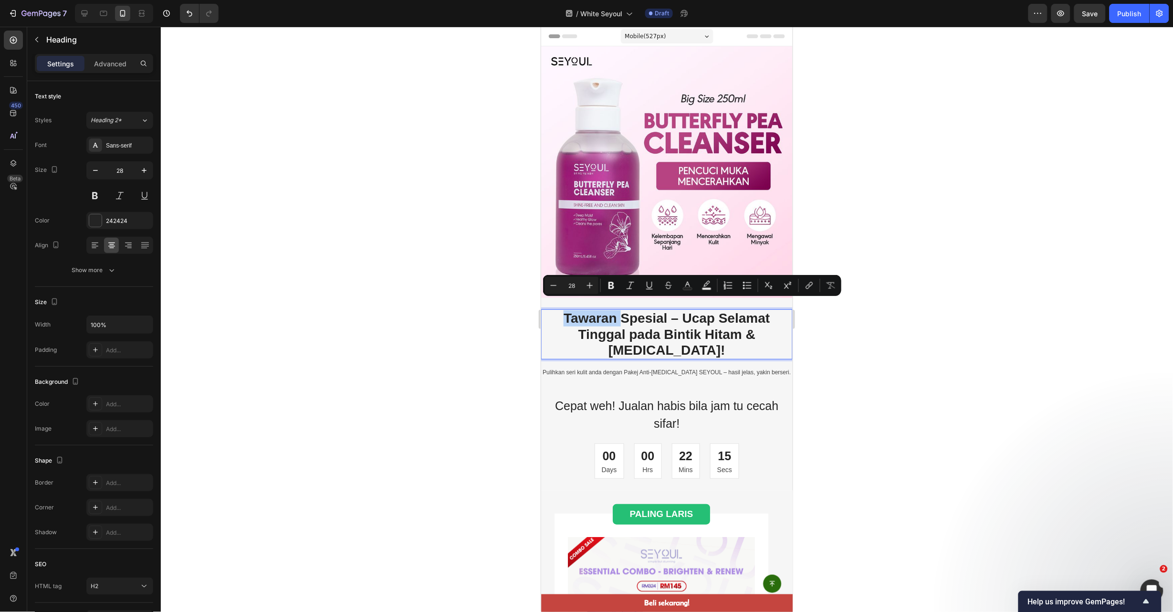
click at [563, 310] on p "Tawaran Spesial – Ucap Selamat Tinggal pada Bintik Hitam & Melasma!" at bounding box center [667, 334] width 250 height 48
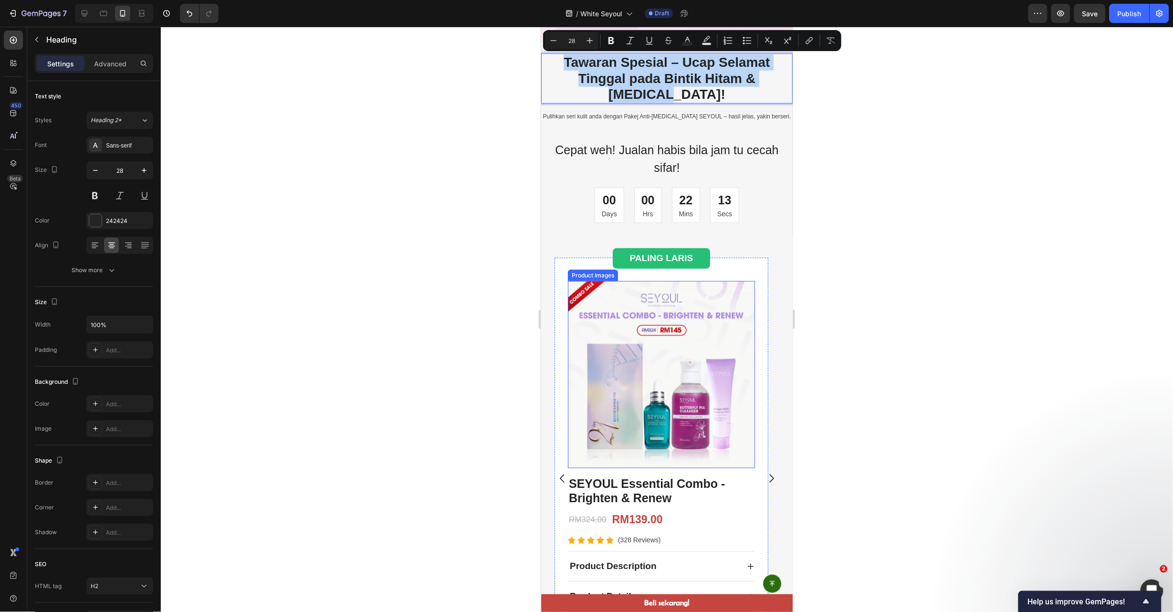
scroll to position [286, 0]
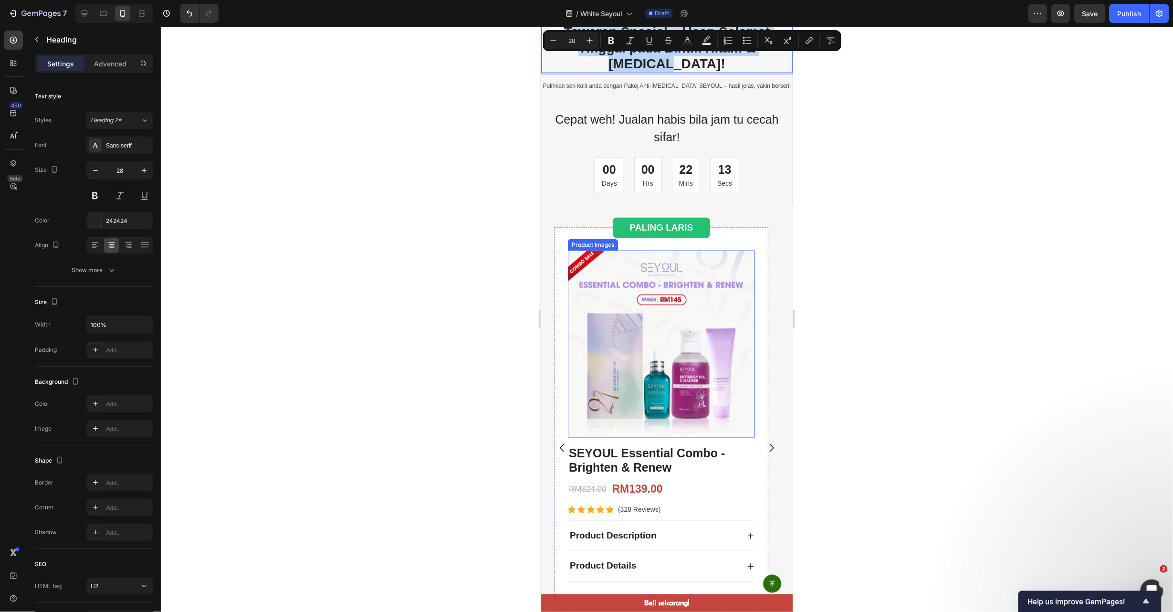
drag, startPoint x: 555, startPoint y: 307, endPoint x: 651, endPoint y: 349, distance: 104.3
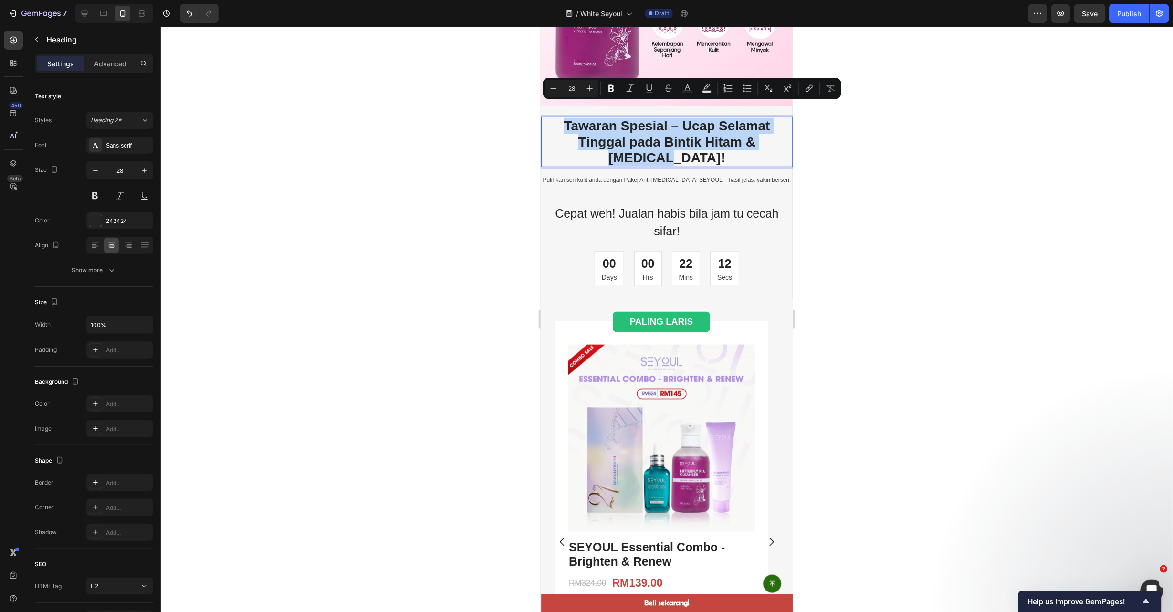
scroll to position [143, 0]
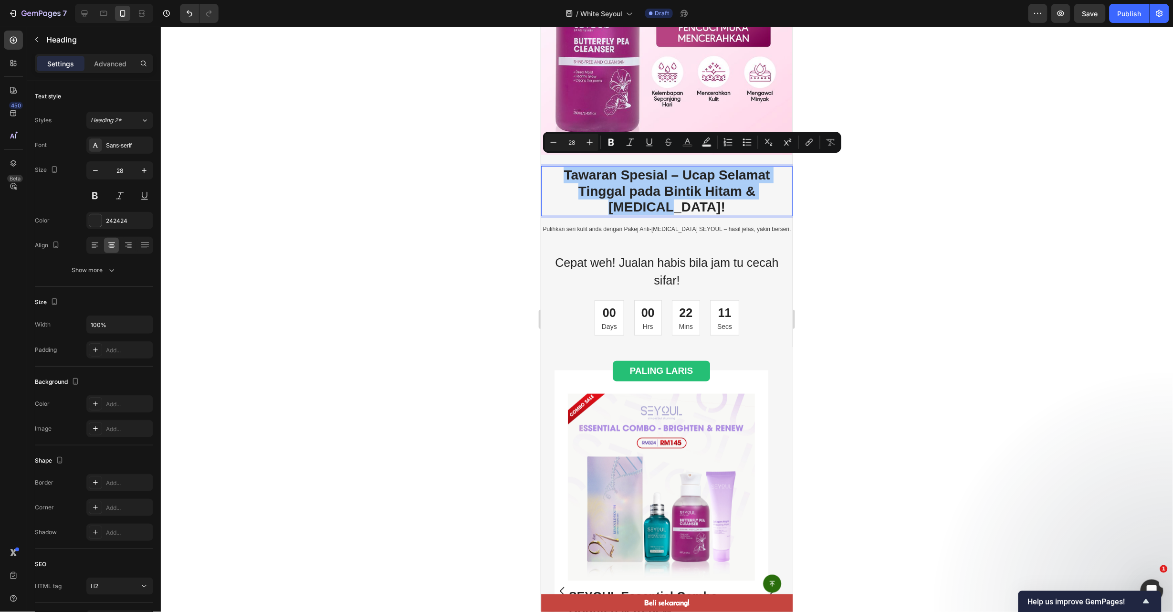
click at [807, 258] on div at bounding box center [667, 319] width 1012 height 585
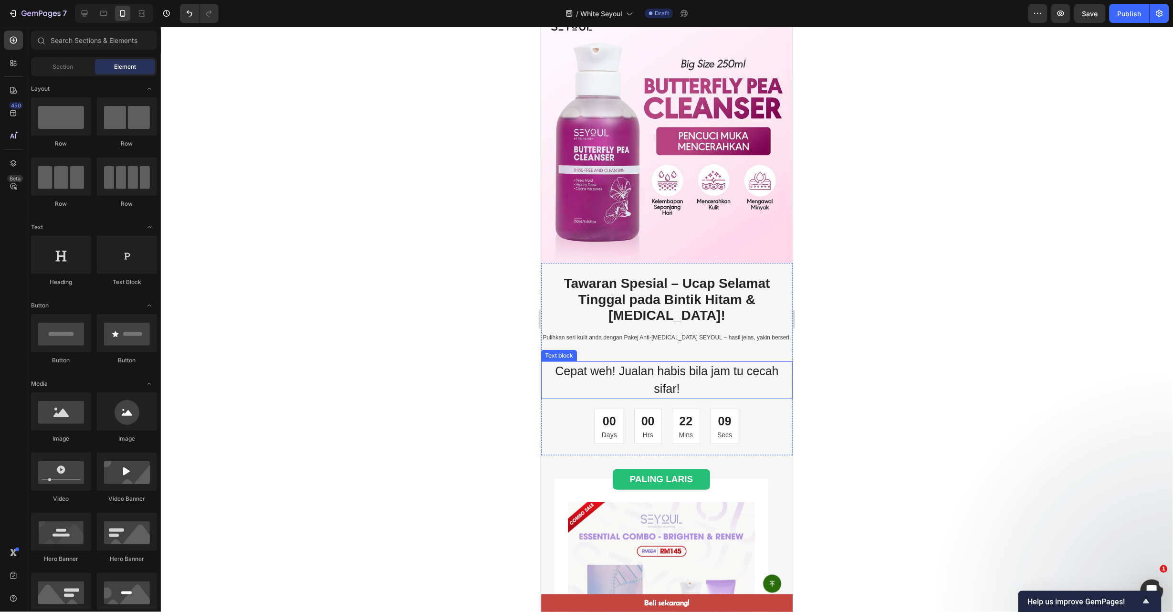
scroll to position [0, 0]
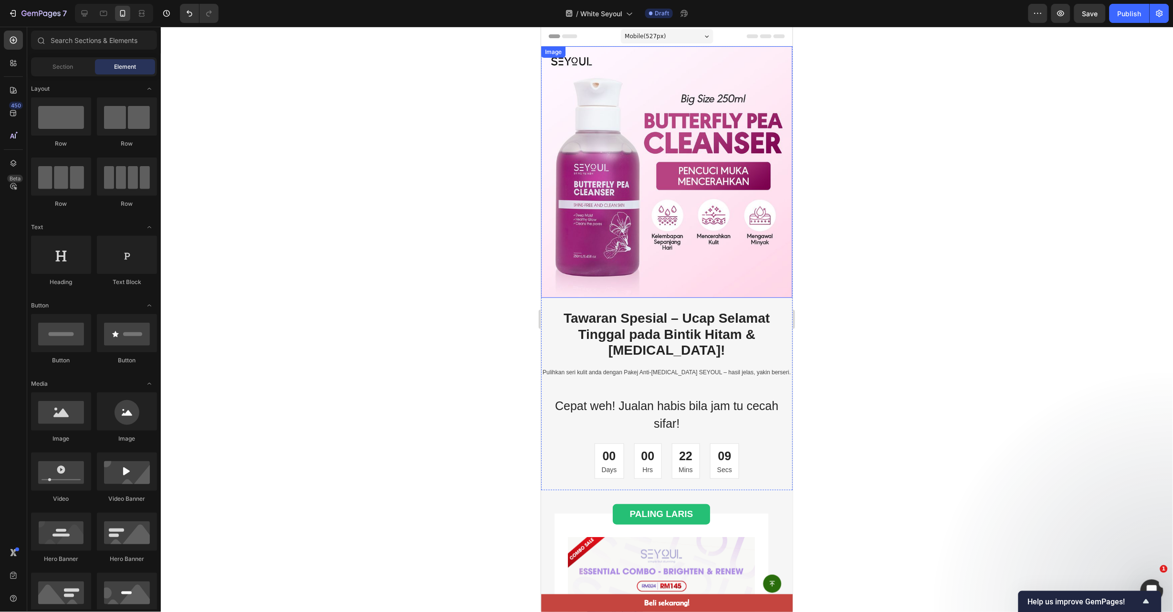
click at [710, 183] on img at bounding box center [667, 172] width 252 height 252
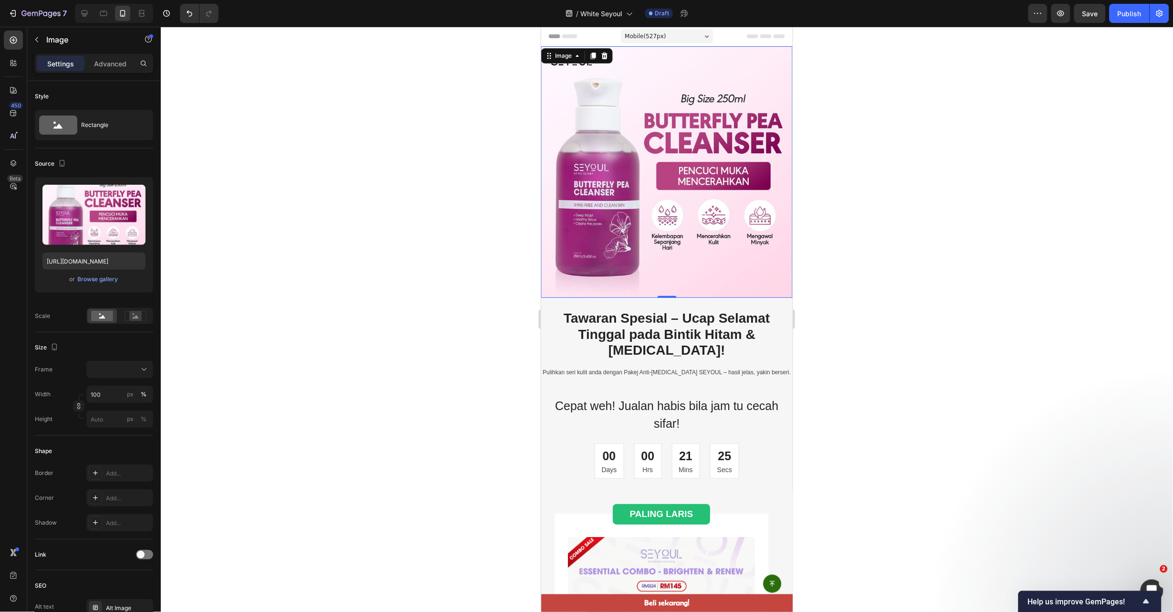
click at [611, 165] on img at bounding box center [667, 172] width 252 height 252
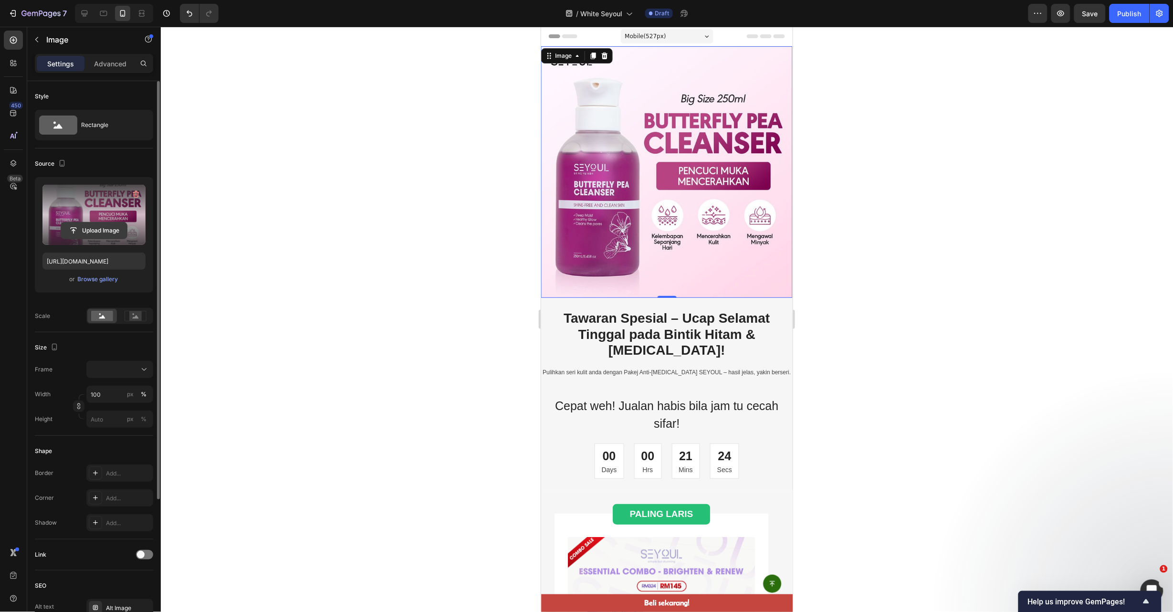
click at [97, 229] on input "file" at bounding box center [94, 230] width 66 height 16
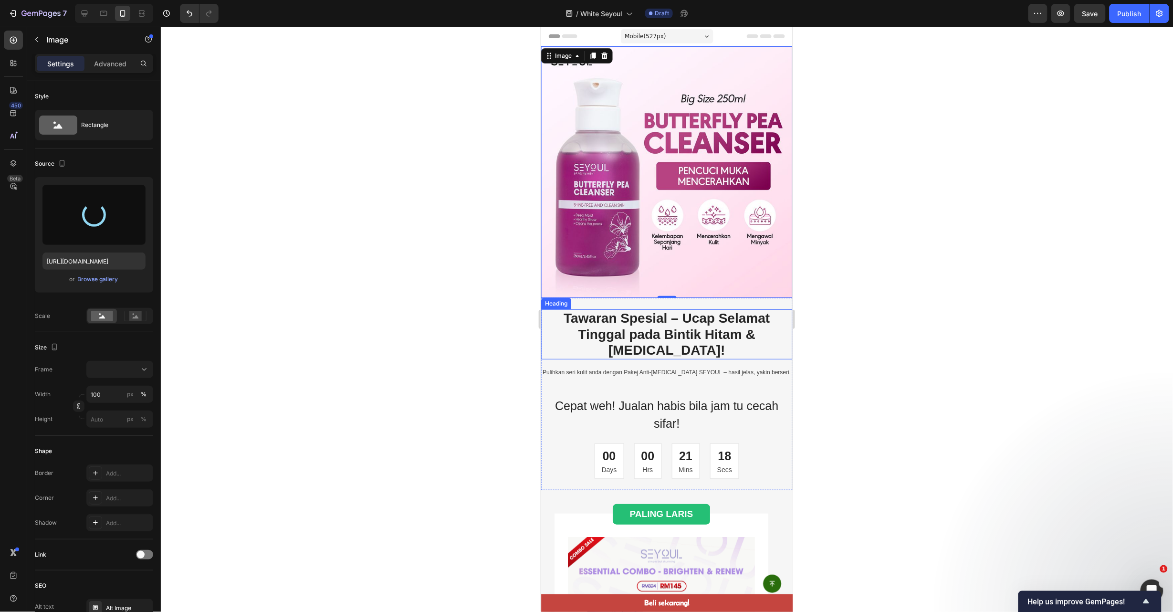
type input "https://cdn.shopify.com/s/files/1/0895/7676/7858/files/gempages_553103273247114…"
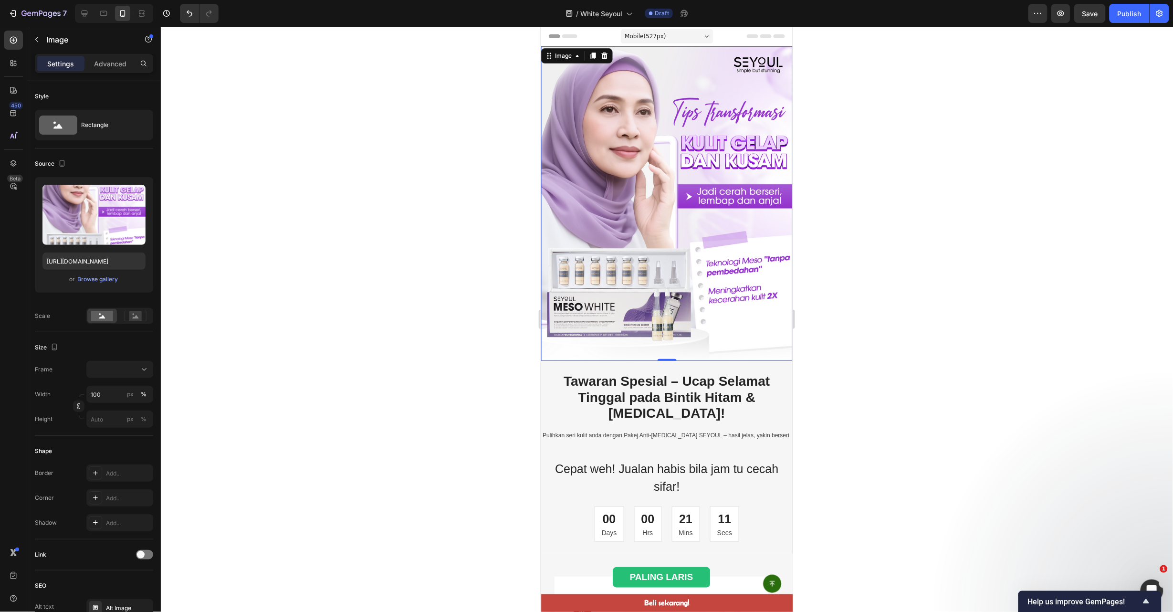
click at [1074, 291] on div at bounding box center [667, 319] width 1012 height 585
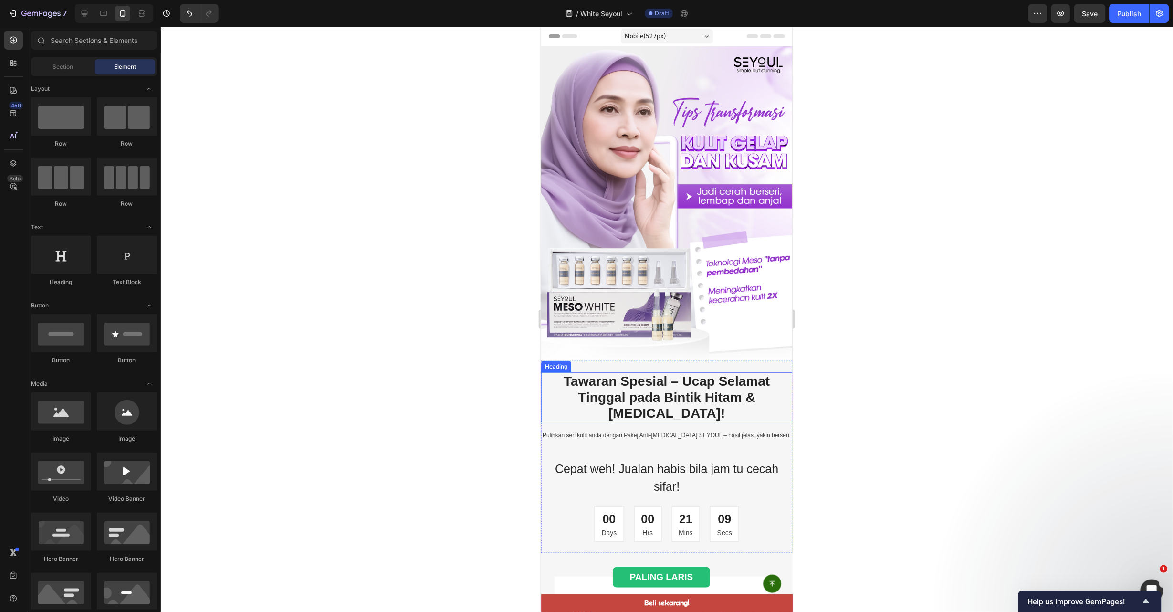
click at [669, 385] on p "Tawaran Spesial – Ucap Selamat Tinggal pada Bintik Hitam & Melasma!" at bounding box center [667, 397] width 250 height 48
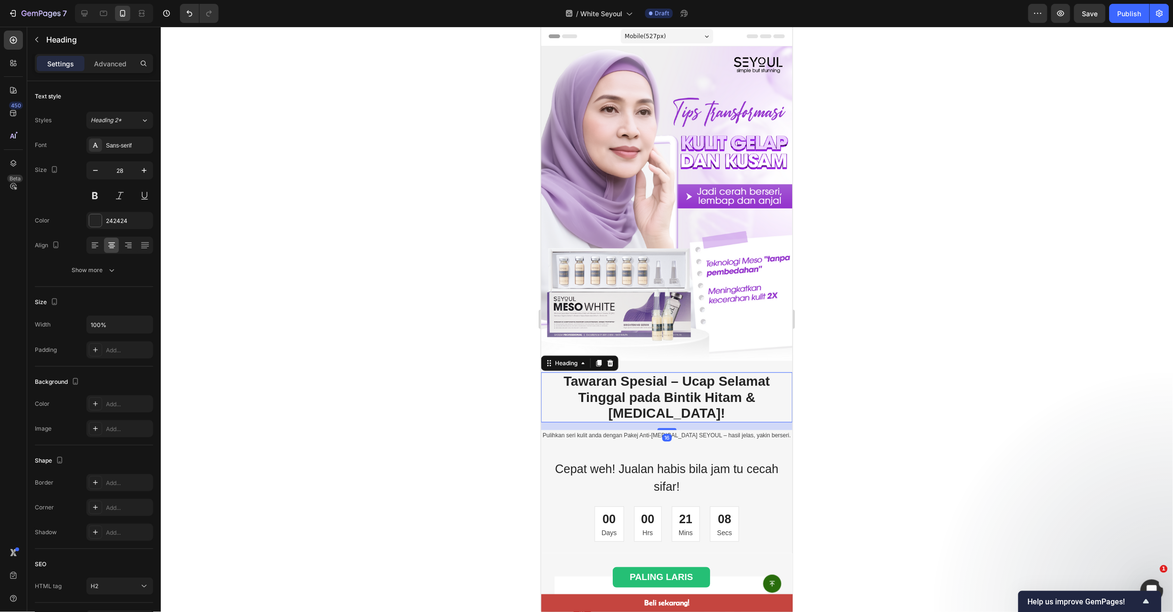
click at [858, 345] on div at bounding box center [667, 319] width 1012 height 585
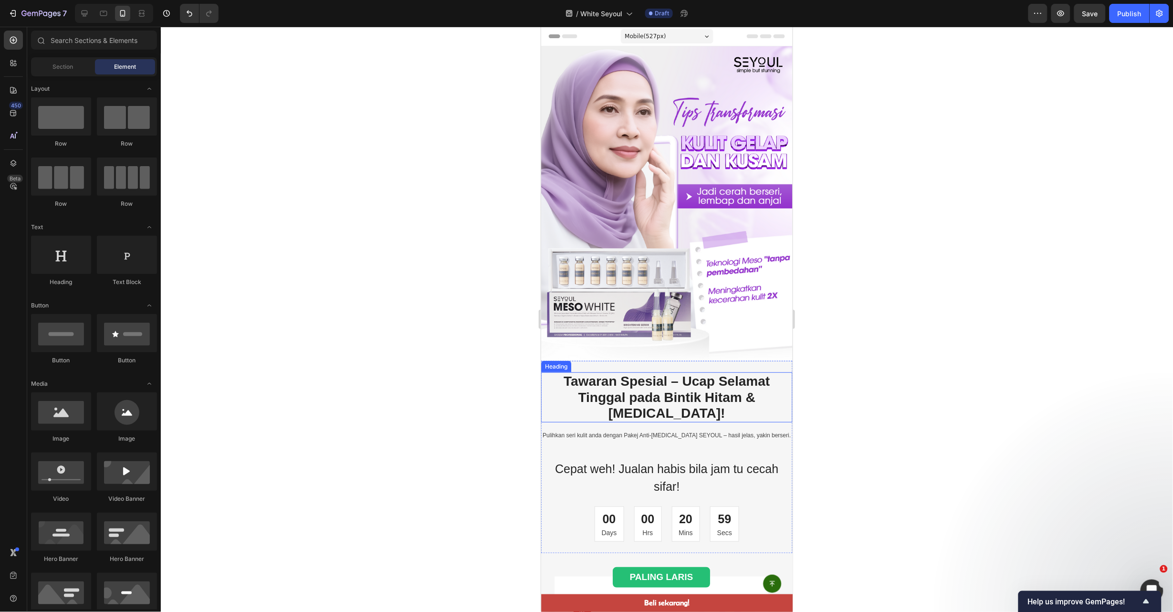
click at [683, 380] on p "Tawaran Spesial – Ucap Selamat Tinggal pada Bintik Hitam & Melasma!" at bounding box center [667, 397] width 250 height 48
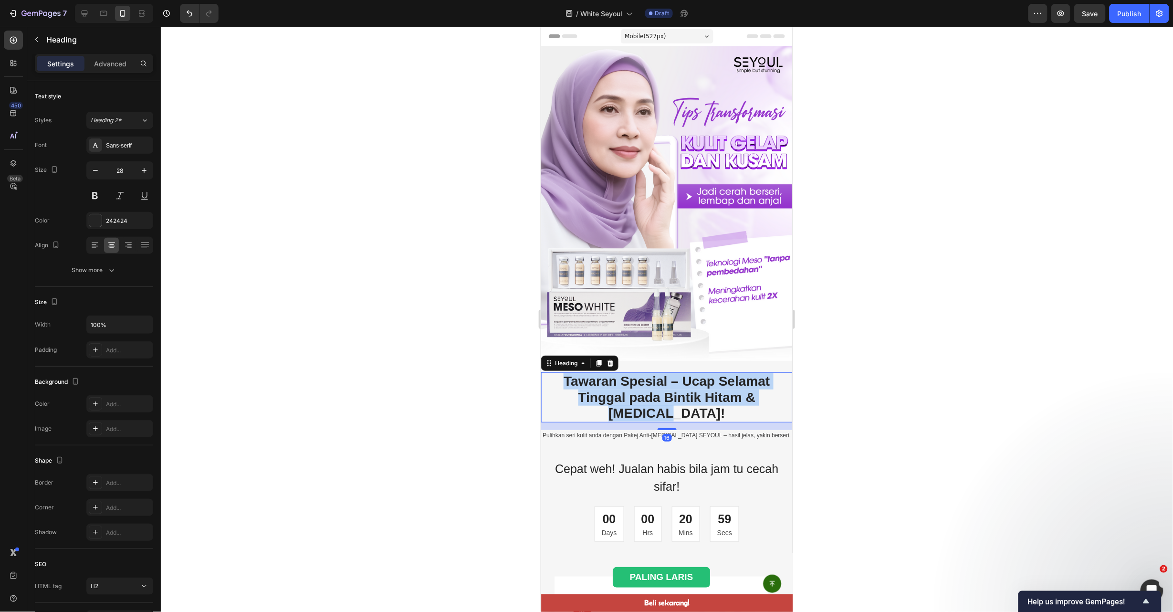
click at [683, 380] on p "Tawaran Spesial – Ucap Selamat Tinggal pada Bintik Hitam & Melasma!" at bounding box center [667, 397] width 250 height 48
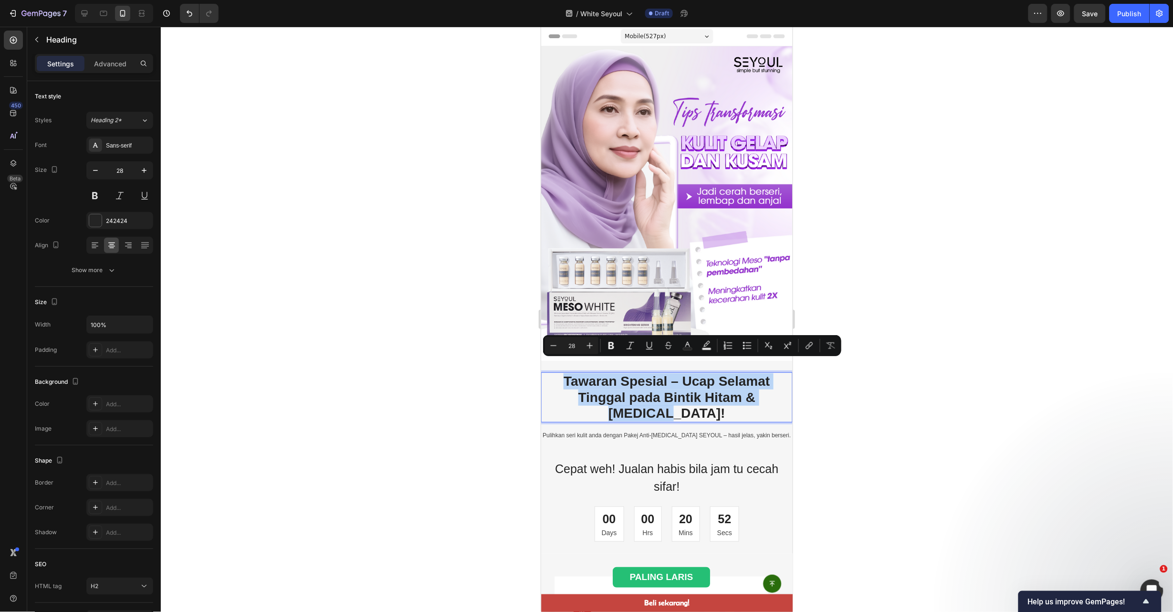
copy p "Tawaran Spesial – Ucap Selamat Tinggal pada Bintik Hitam & Melasma!"
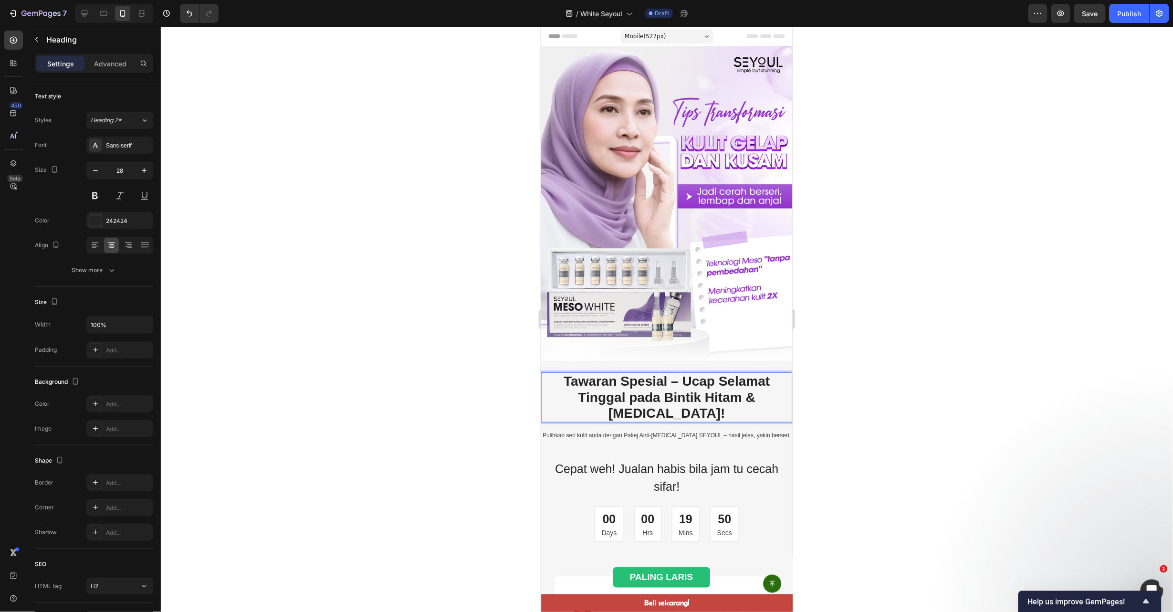
click at [648, 378] on p "Tawaran Spesial – Ucap Selamat Tinggal pada Bintik Hitam & Melasma!" at bounding box center [667, 397] width 250 height 48
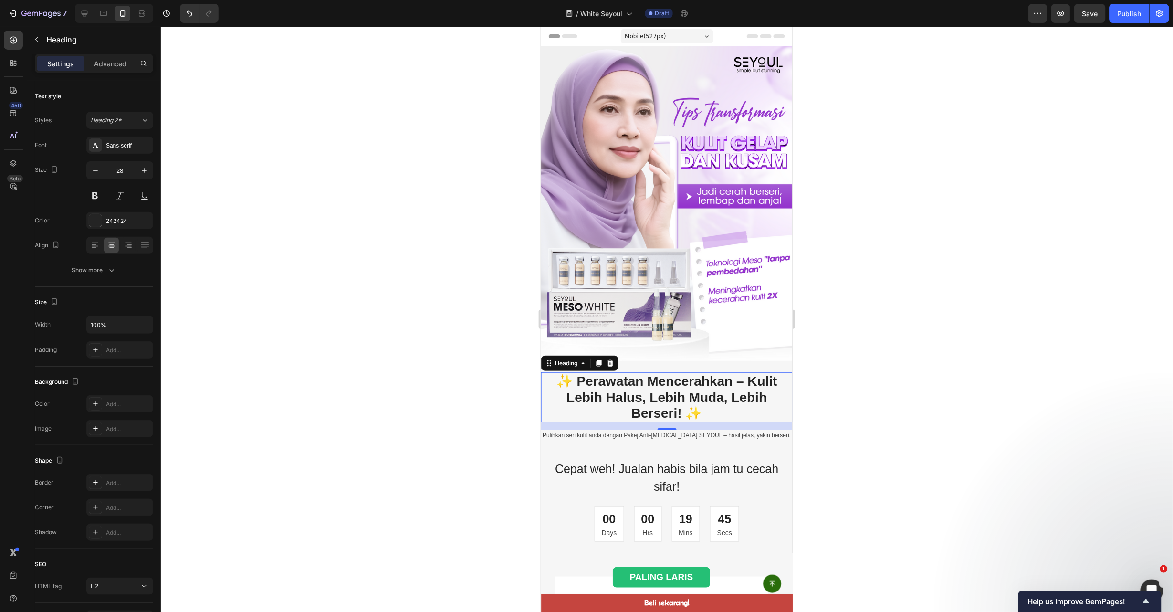
click at [960, 360] on div at bounding box center [667, 319] width 1012 height 585
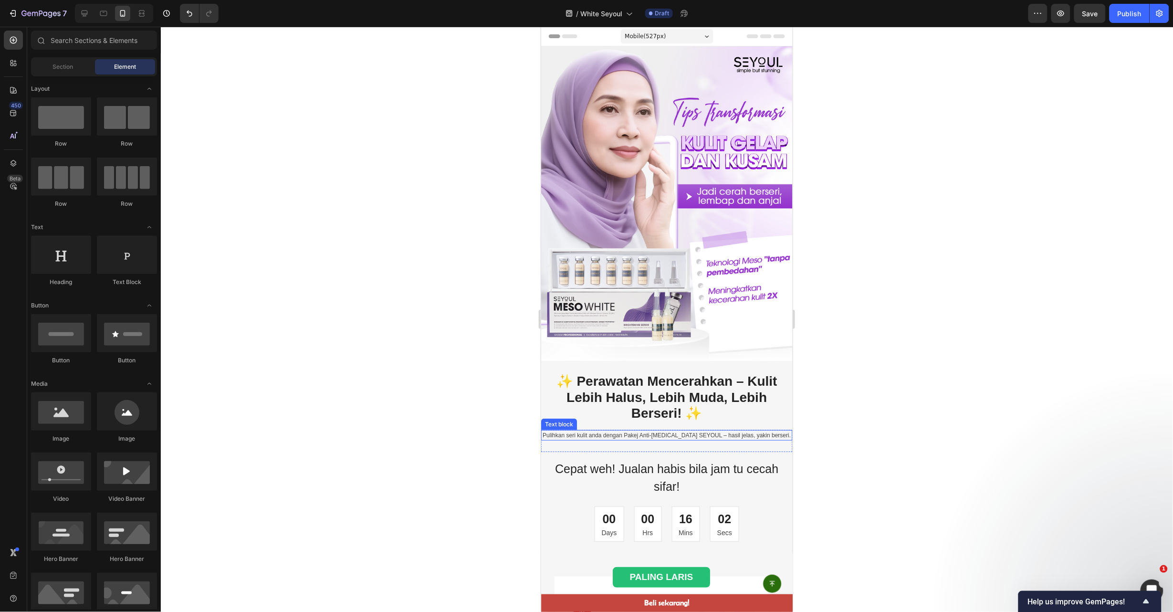
click at [657, 430] on p "Pulihkan seri kulit anda dengan Pakej Anti-Melasma SEYOUL – hasil jelas, yakin …" at bounding box center [667, 434] width 250 height 9
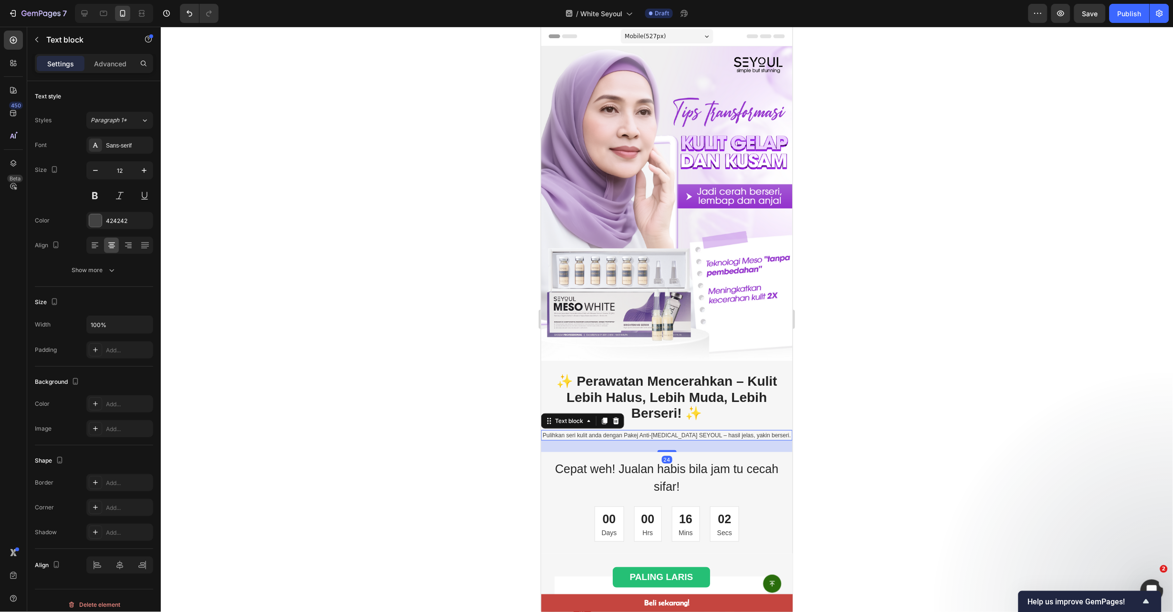
click at [657, 430] on p "Pulihkan seri kulit anda dengan Pakej Anti-Melasma SEYOUL – hasil jelas, yakin …" at bounding box center [667, 434] width 250 height 9
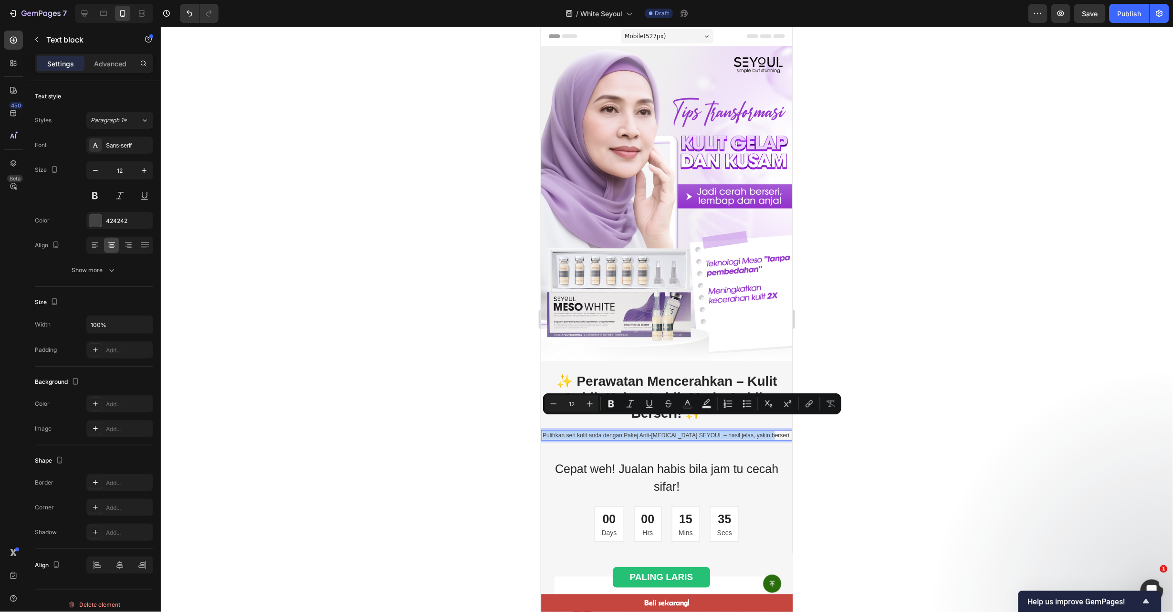
copy p "Pulihkan seri kulit anda dengan Pakej Anti-Melasma SEYOUL – hasil jelas, yakin …"
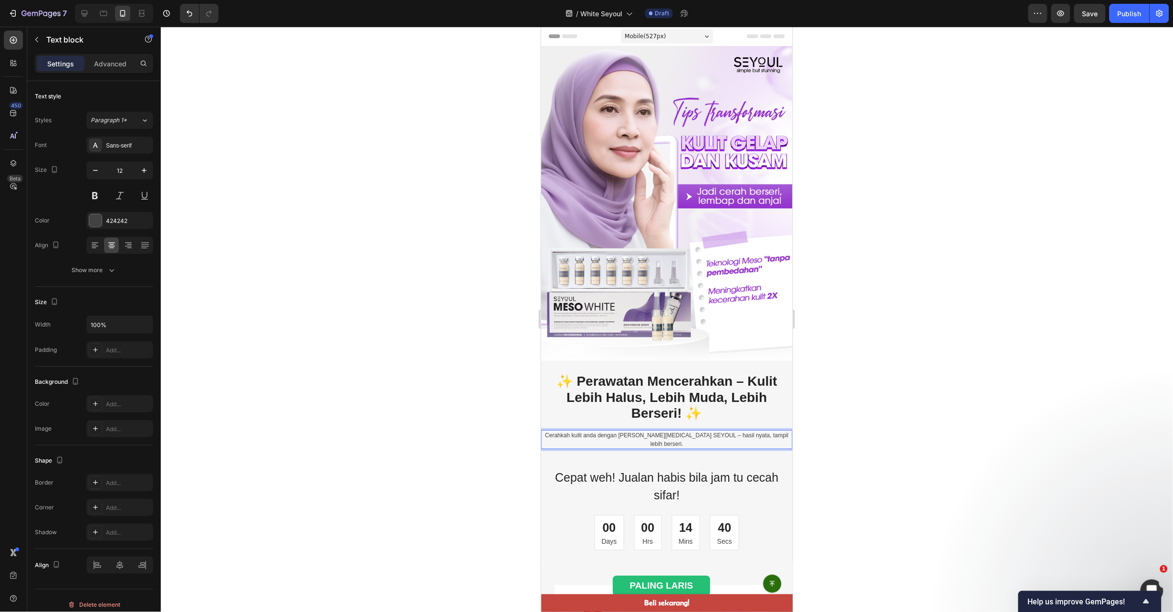
click at [918, 370] on div at bounding box center [667, 319] width 1012 height 585
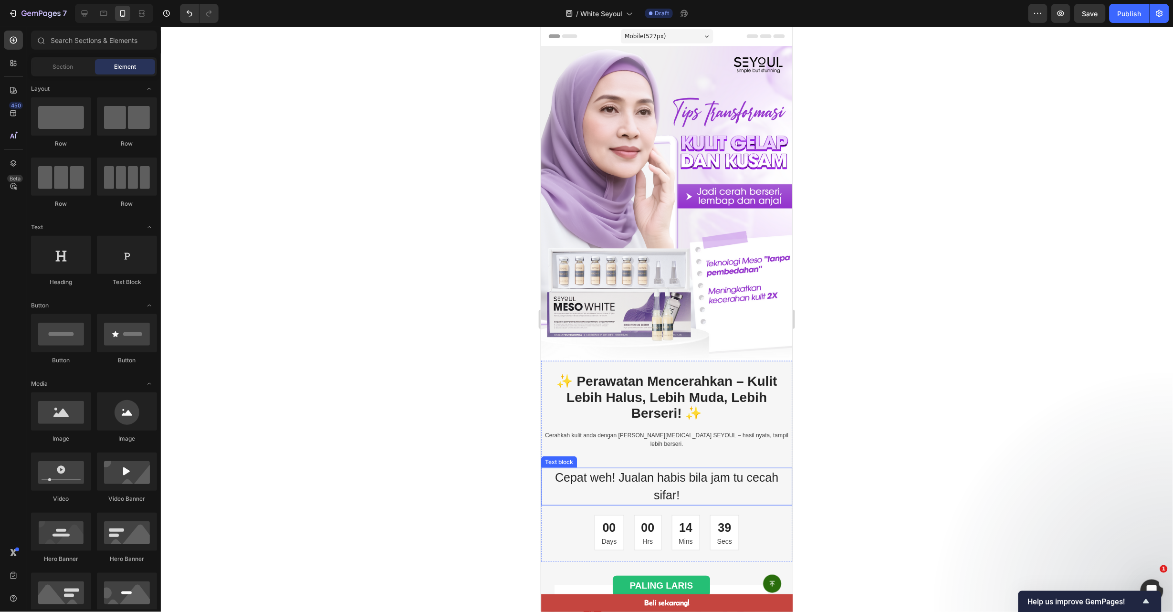
click at [687, 468] on p "Cepat weh! Jualan habis bila jam tu cecah sifar!" at bounding box center [667, 486] width 250 height 36
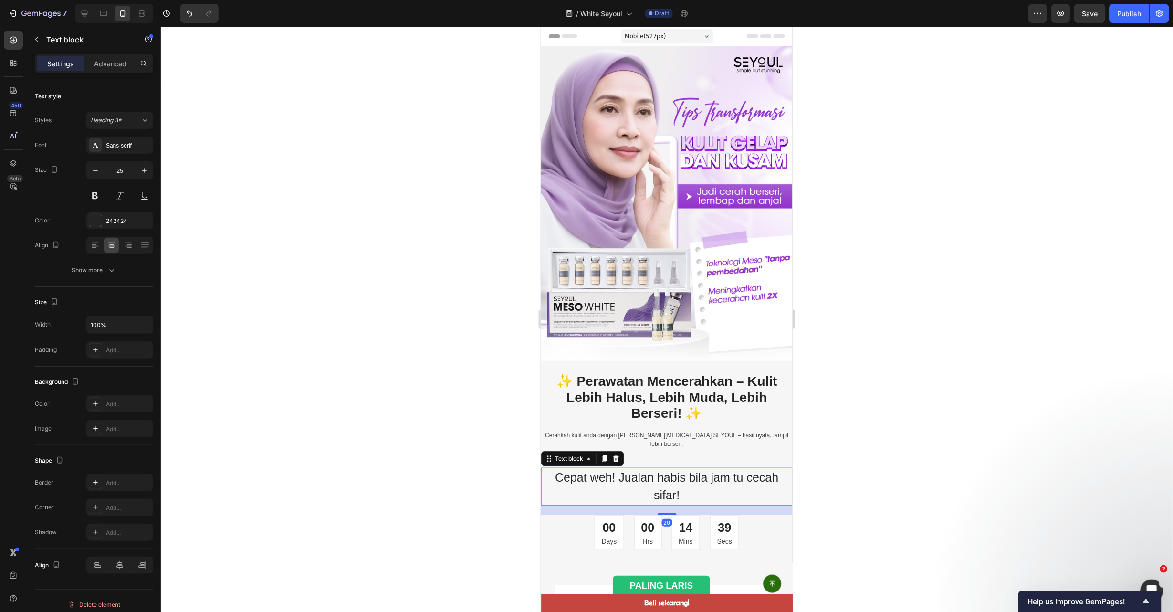
click at [687, 468] on p "Cepat weh! Jualan habis bila jam tu cecah sifar!" at bounding box center [667, 486] width 250 height 36
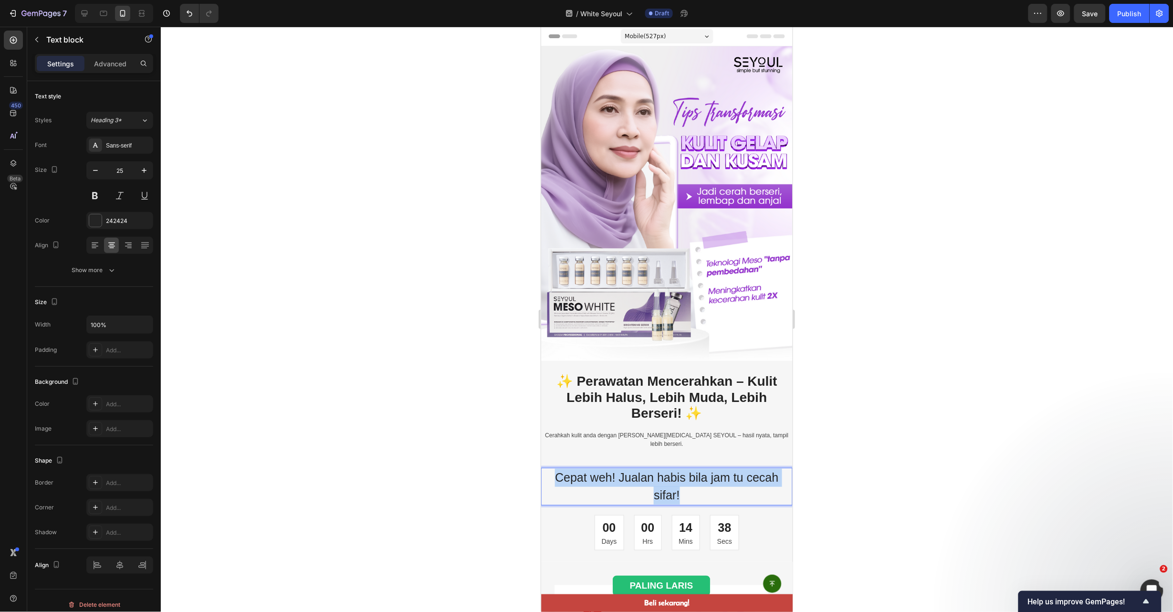
click at [687, 468] on p "Cepat weh! Jualan habis bila jam tu cecah sifar!" at bounding box center [667, 486] width 250 height 36
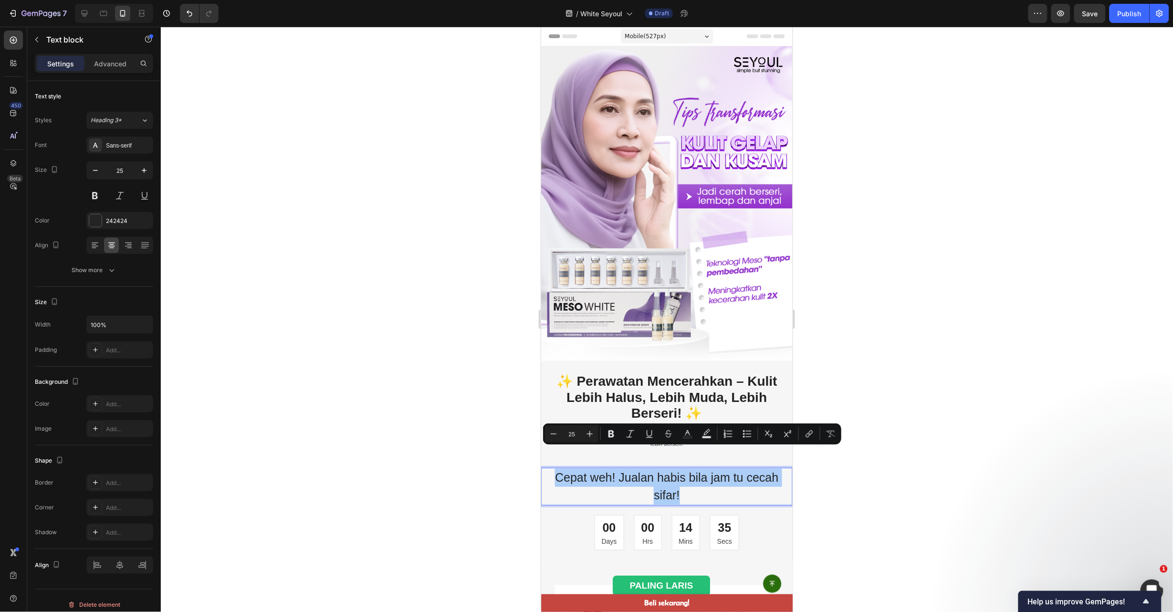
click at [892, 302] on div at bounding box center [667, 319] width 1012 height 585
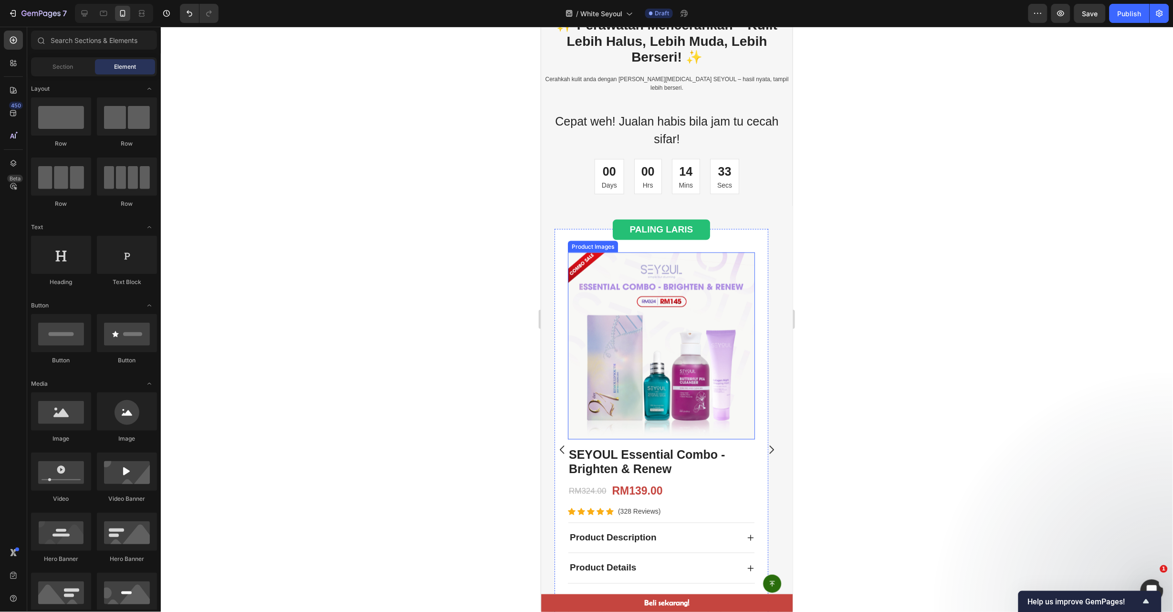
scroll to position [357, 0]
click at [557, 442] on icon "Carousel Back Arrow" at bounding box center [562, 448] width 12 height 12
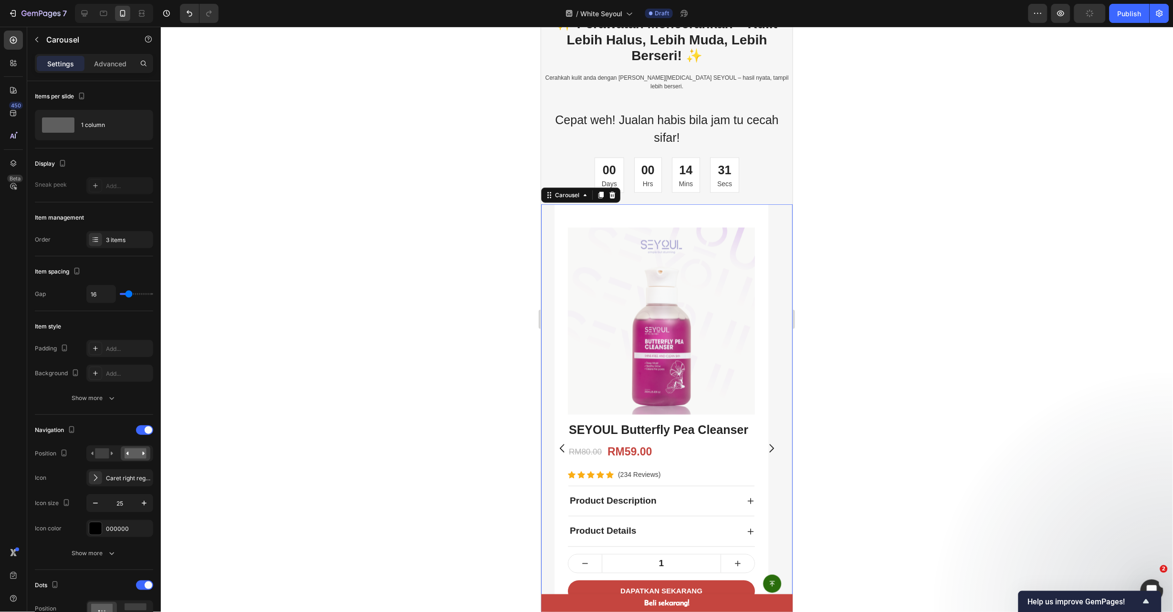
click at [557, 442] on icon "Carousel Back Arrow" at bounding box center [562, 448] width 12 height 12
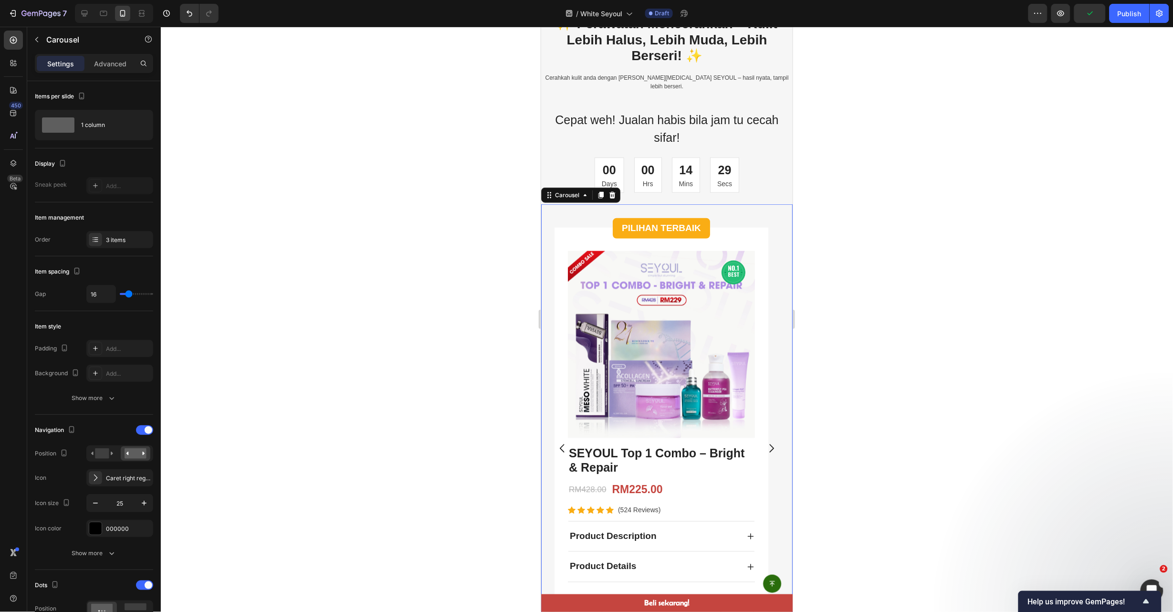
click at [765, 442] on icon "Carousel Next Arrow" at bounding box center [771, 448] width 12 height 12
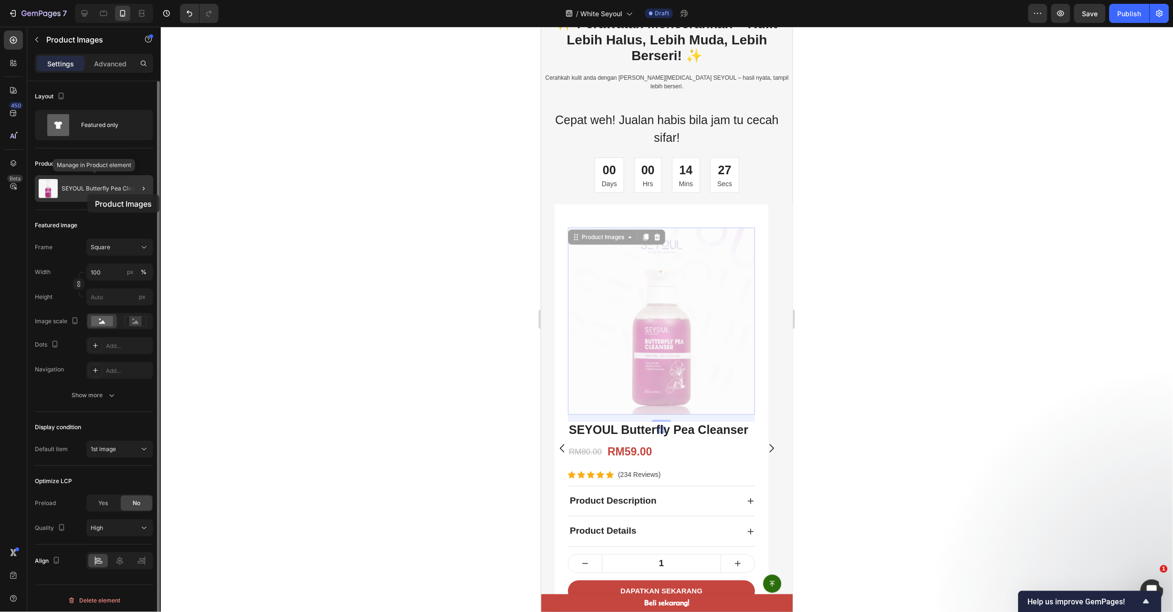
click at [87, 194] on div "SEYOUL Butterfly Pea Cleanser" at bounding box center [94, 188] width 118 height 27
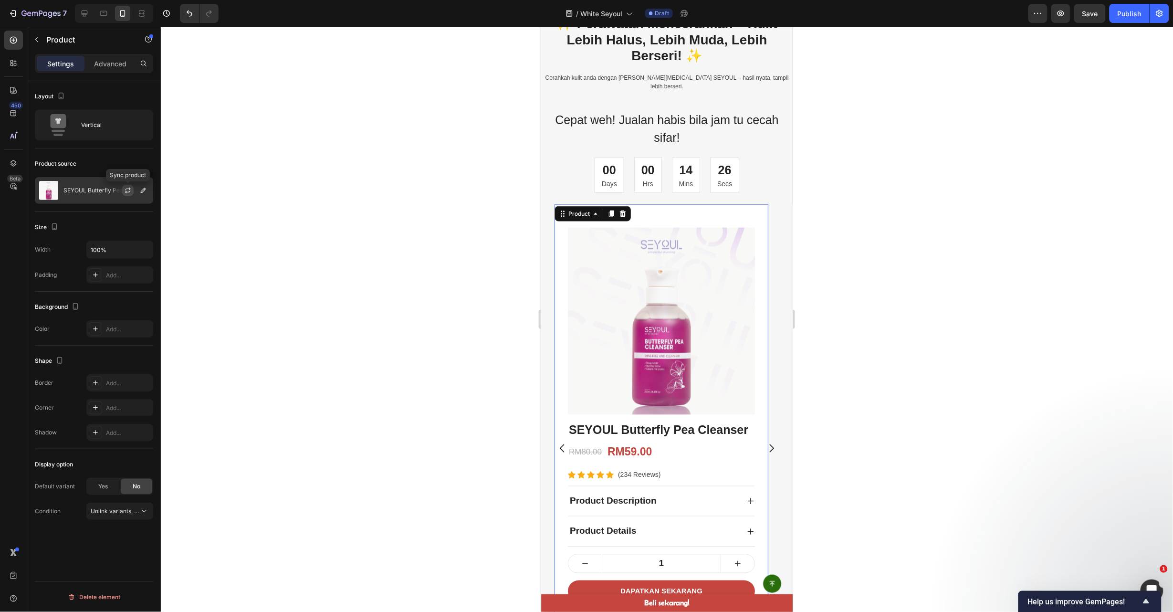
click at [130, 191] on icon "button" at bounding box center [127, 191] width 5 height 3
click at [145, 197] on div at bounding box center [132, 191] width 42 height 26
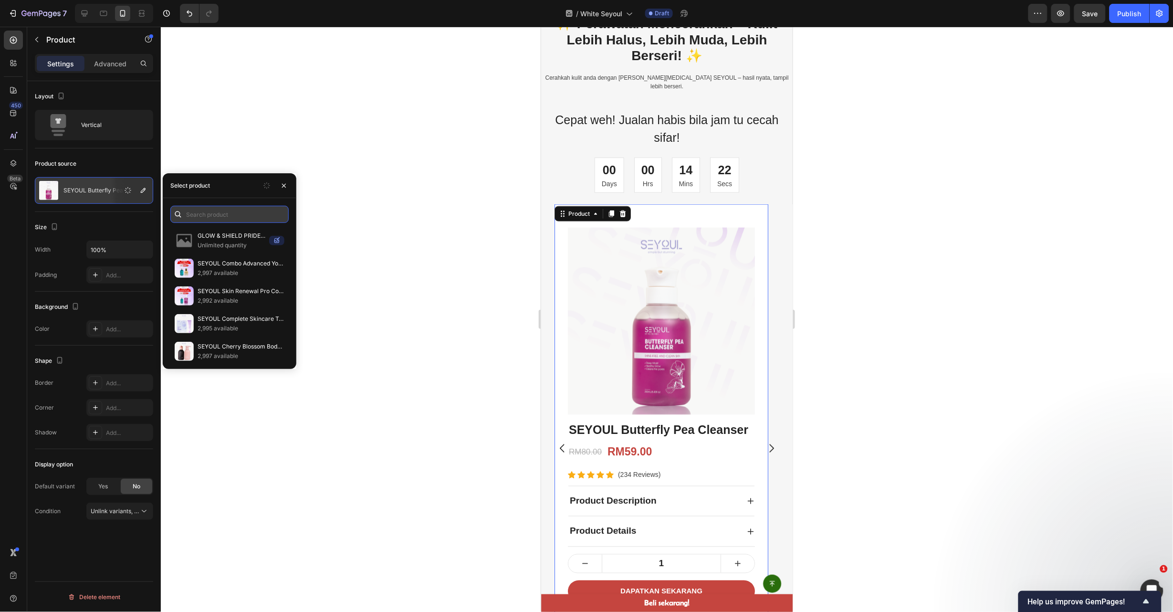
click at [216, 208] on input "text" at bounding box center [229, 214] width 118 height 17
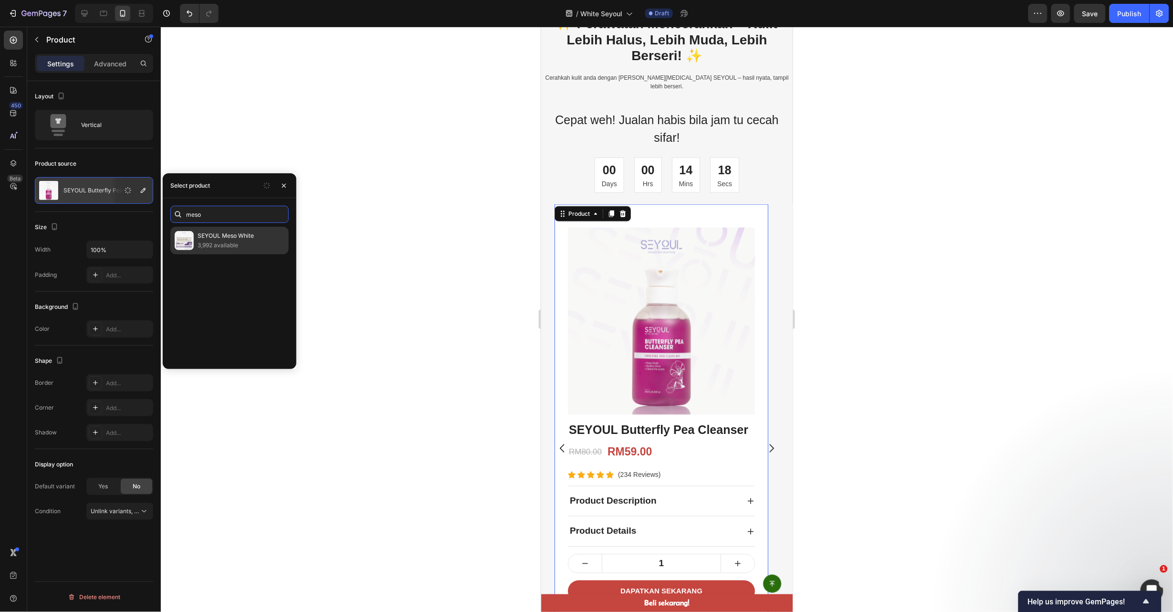
type input "meso"
click at [235, 236] on p "SEYOUL Meso White" at bounding box center [241, 236] width 87 height 10
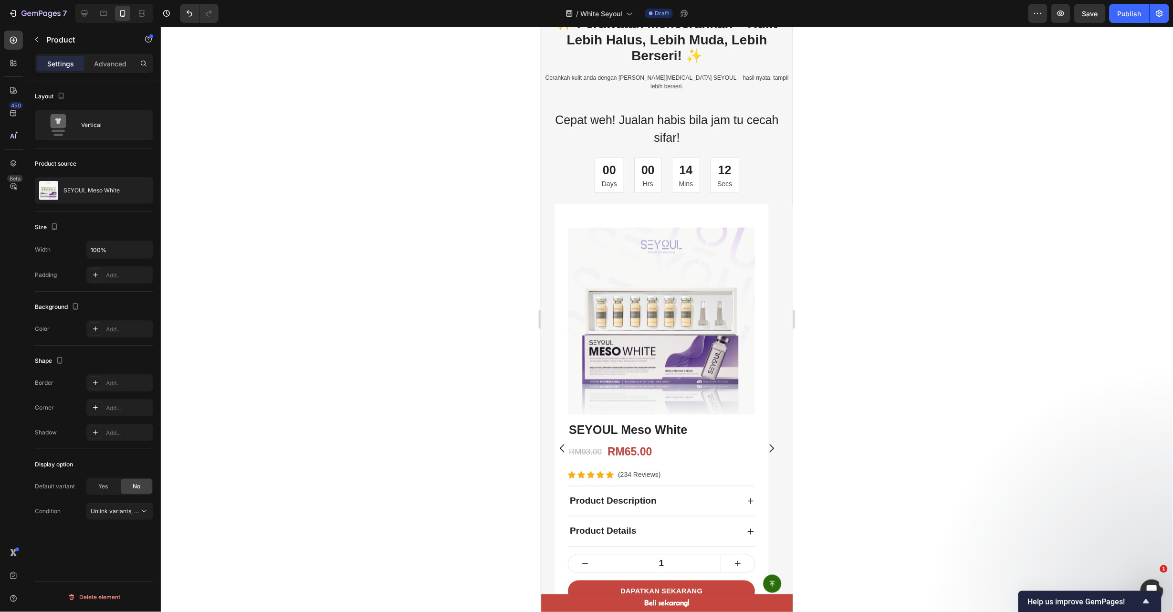
drag, startPoint x: 995, startPoint y: 325, endPoint x: 810, endPoint y: 294, distance: 187.2
click at [995, 325] on div at bounding box center [667, 319] width 1012 height 585
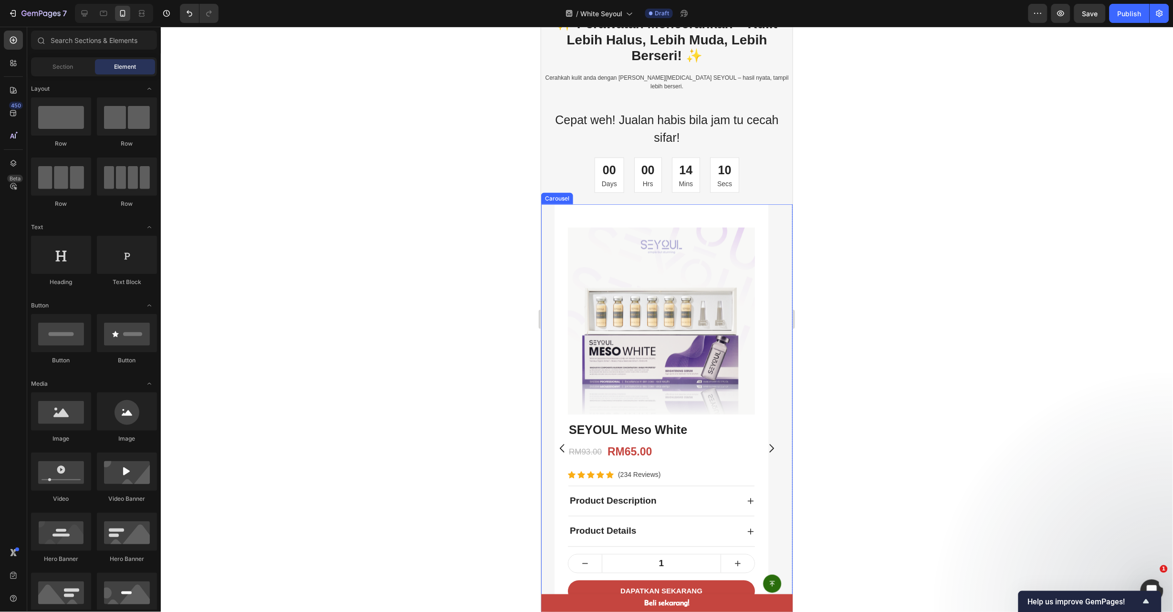
click at [765, 442] on icon "Carousel Next Arrow" at bounding box center [771, 448] width 12 height 12
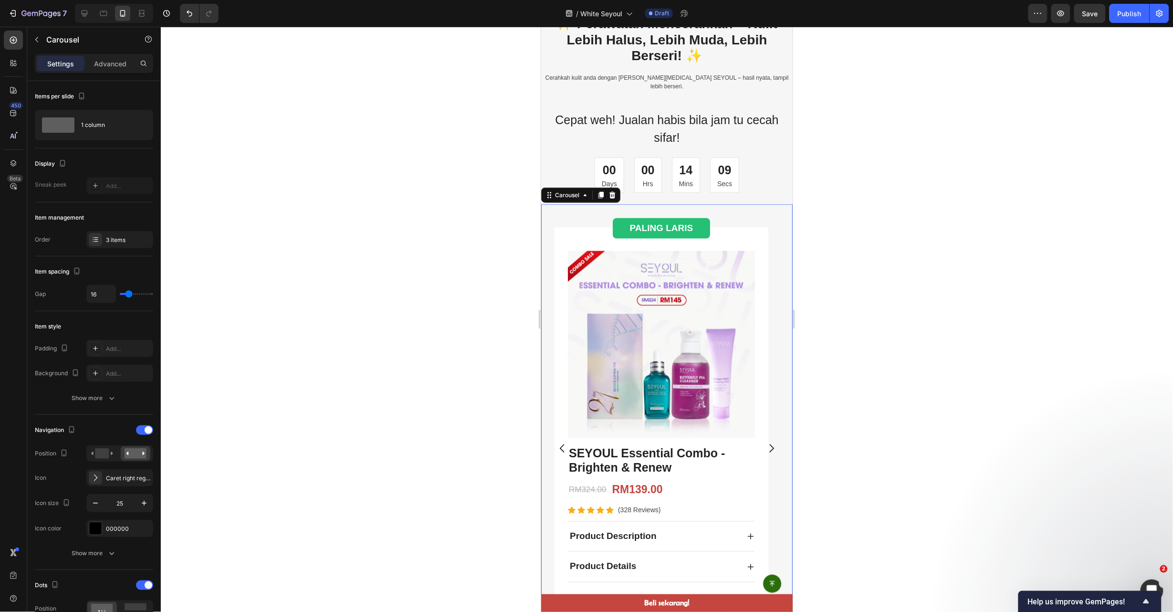
click at [675, 346] on img at bounding box center [660, 344] width 187 height 187
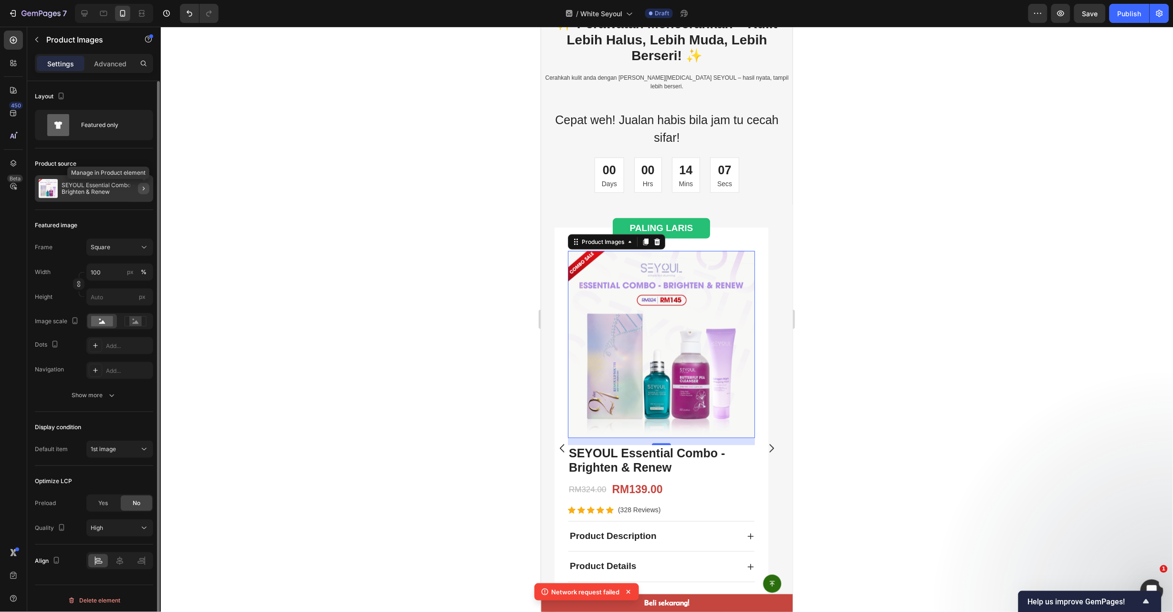
click at [140, 189] on icon "button" at bounding box center [144, 189] width 8 height 8
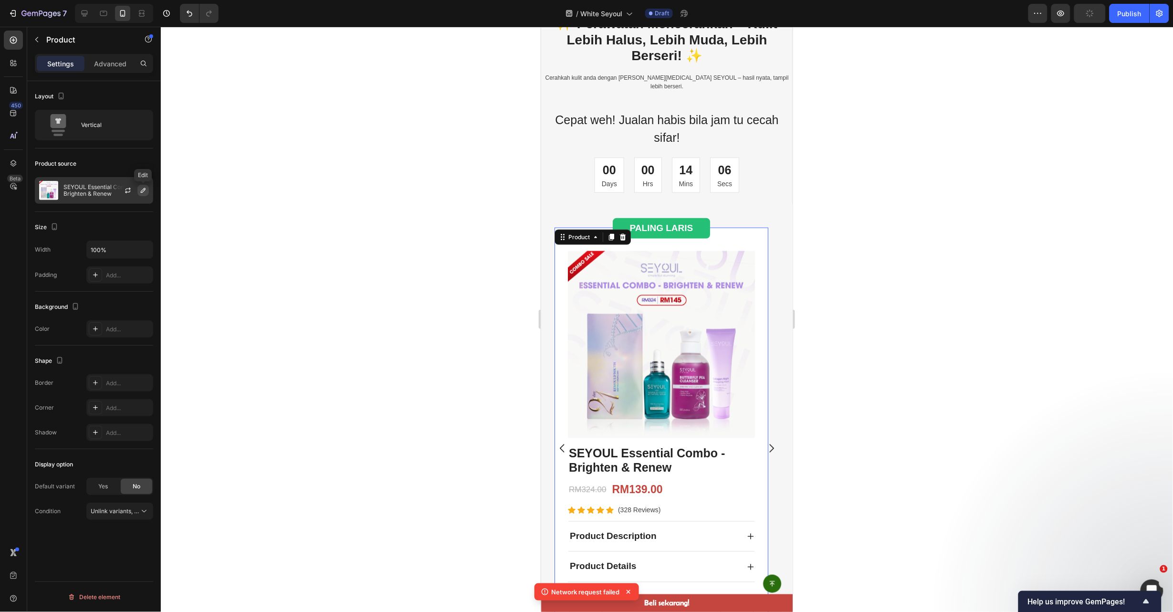
click at [137, 190] on button "button" at bounding box center [142, 190] width 11 height 11
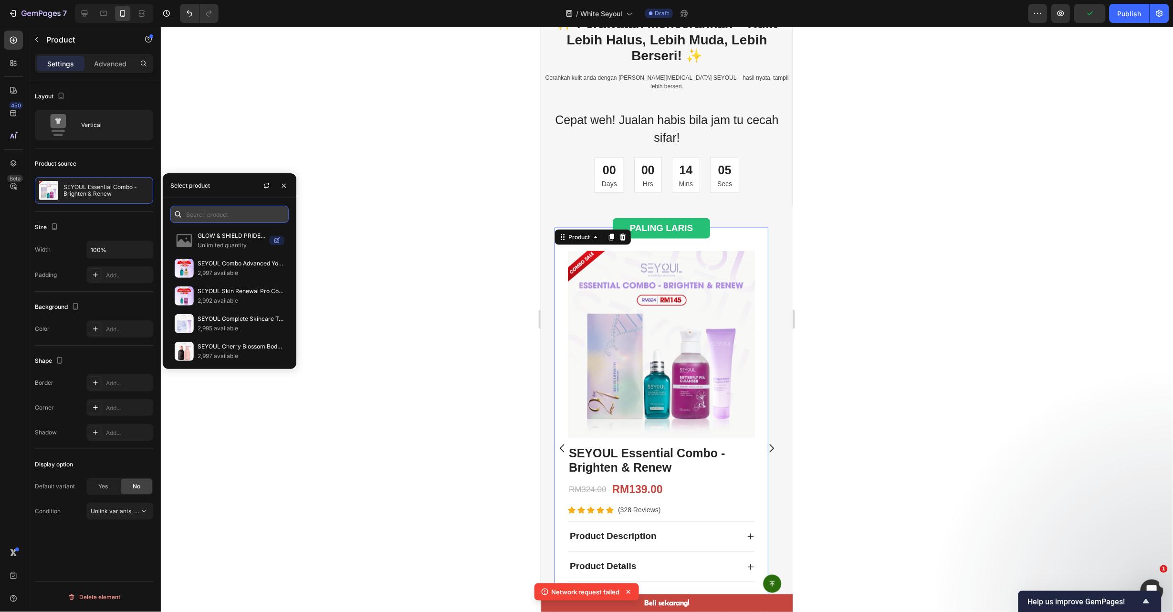
click at [234, 214] on input "text" at bounding box center [229, 214] width 118 height 17
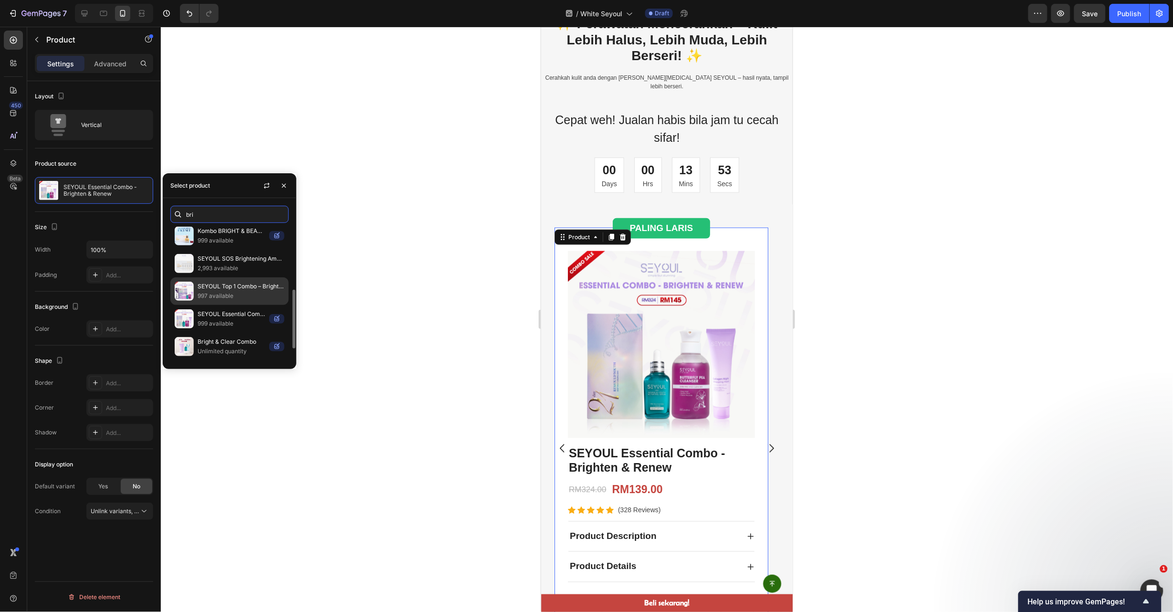
scroll to position [171, 0]
type input "bri"
click at [255, 345] on p "SEYOUL Brightening Set" at bounding box center [241, 341] width 87 height 10
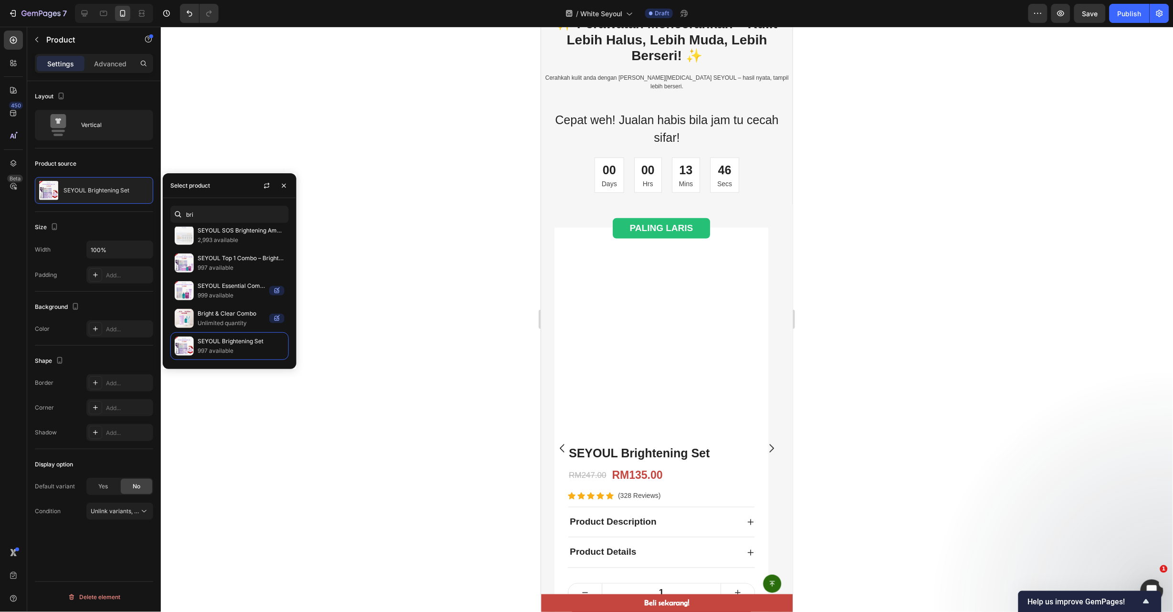
click at [880, 366] on div at bounding box center [667, 319] width 1012 height 585
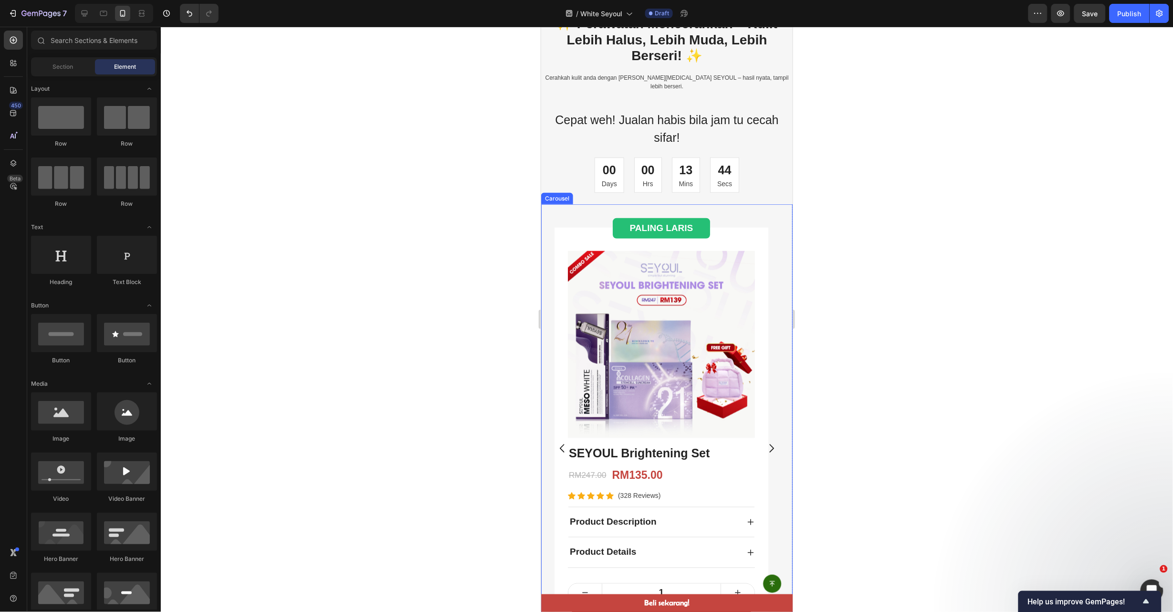
click at [766, 434] on button "Carousel Next Arrow" at bounding box center [770, 447] width 27 height 27
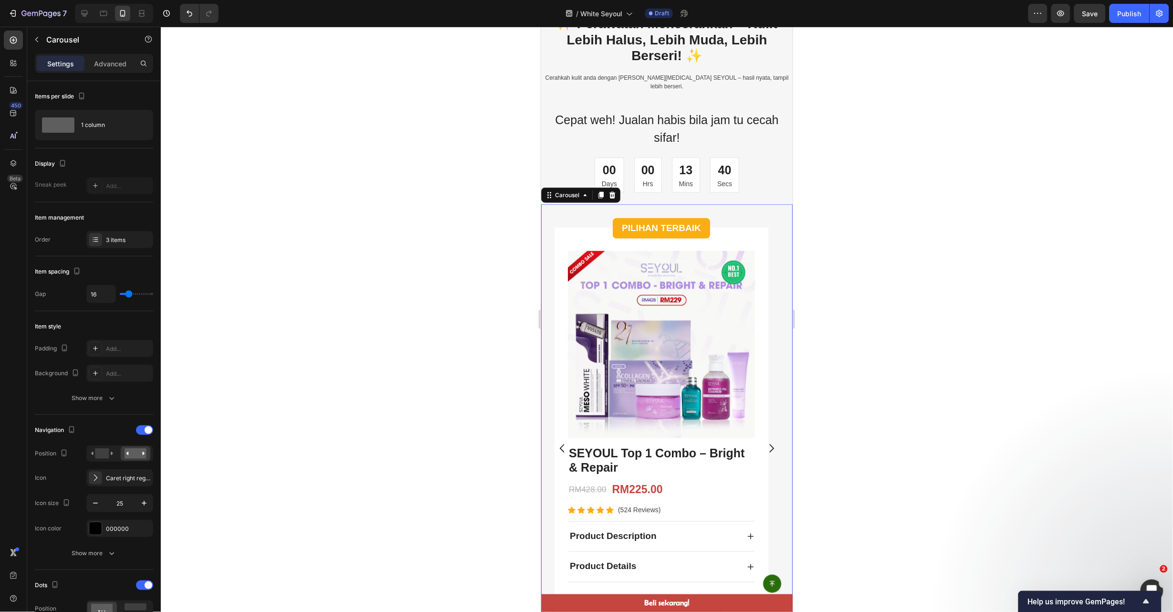
click at [559, 442] on icon "Carousel Back Arrow" at bounding box center [562, 448] width 12 height 12
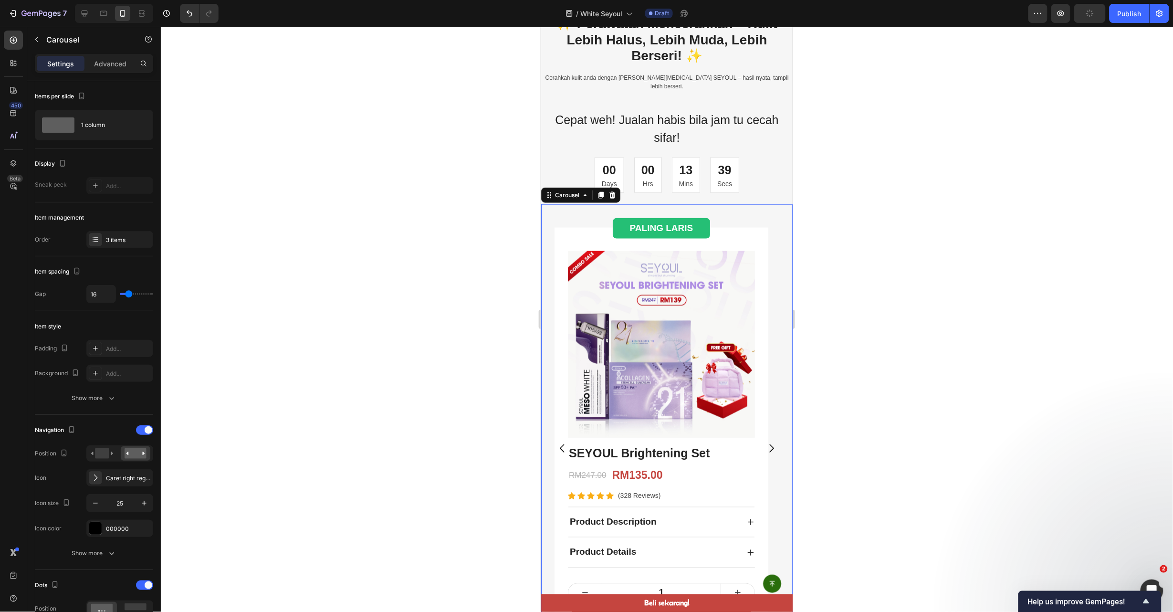
click at [559, 442] on icon "Carousel Back Arrow" at bounding box center [562, 448] width 12 height 12
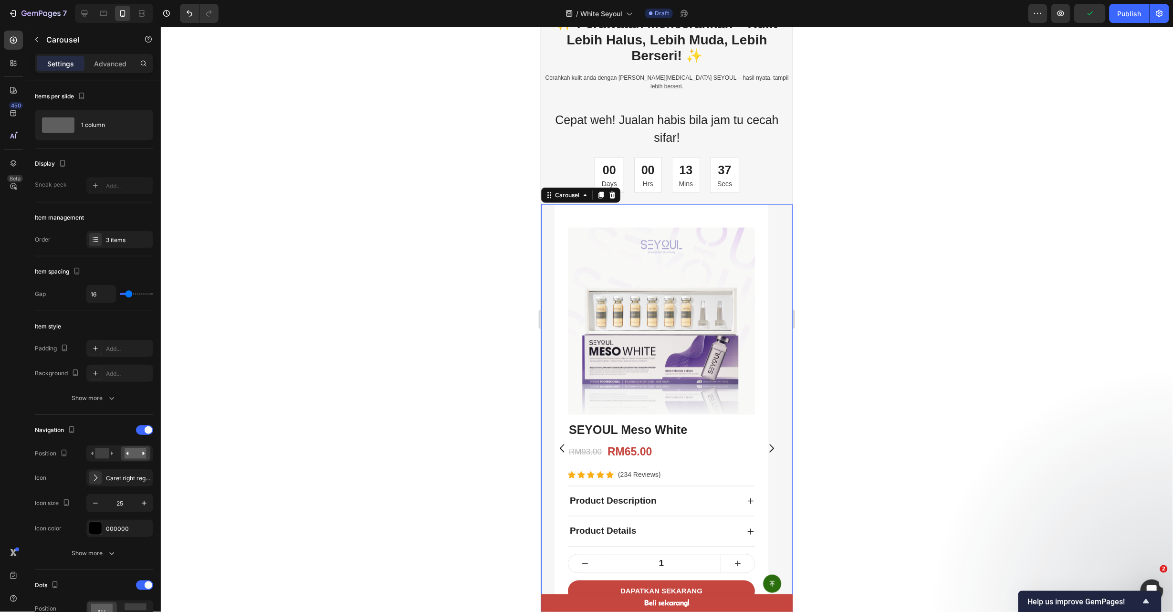
click at [765, 442] on icon "Carousel Next Arrow" at bounding box center [771, 448] width 12 height 12
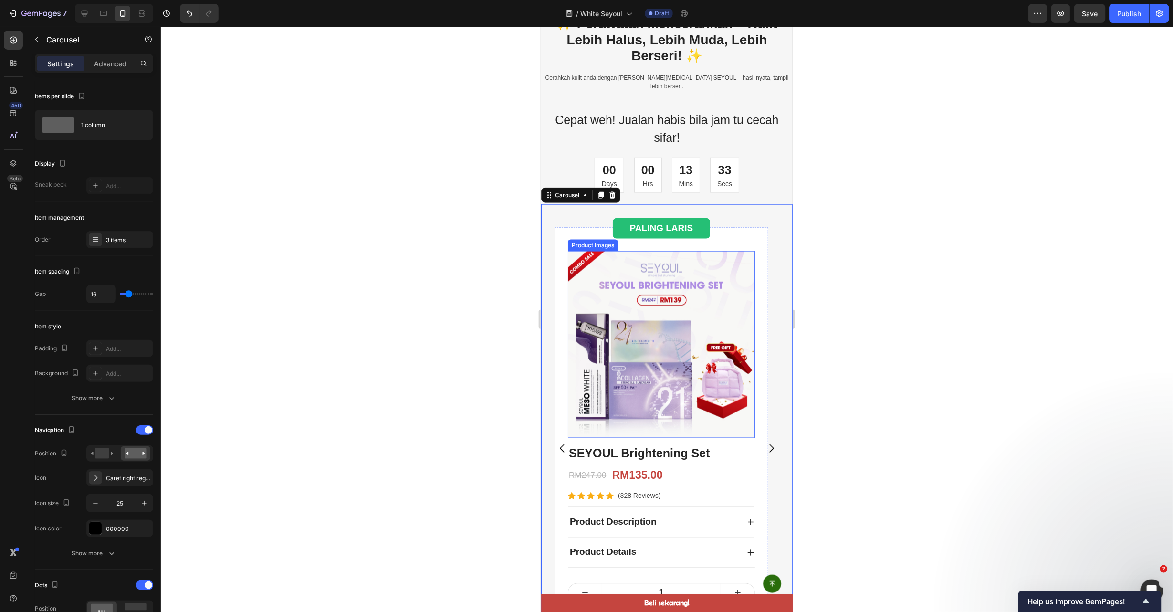
click at [725, 388] on img at bounding box center [660, 344] width 187 height 187
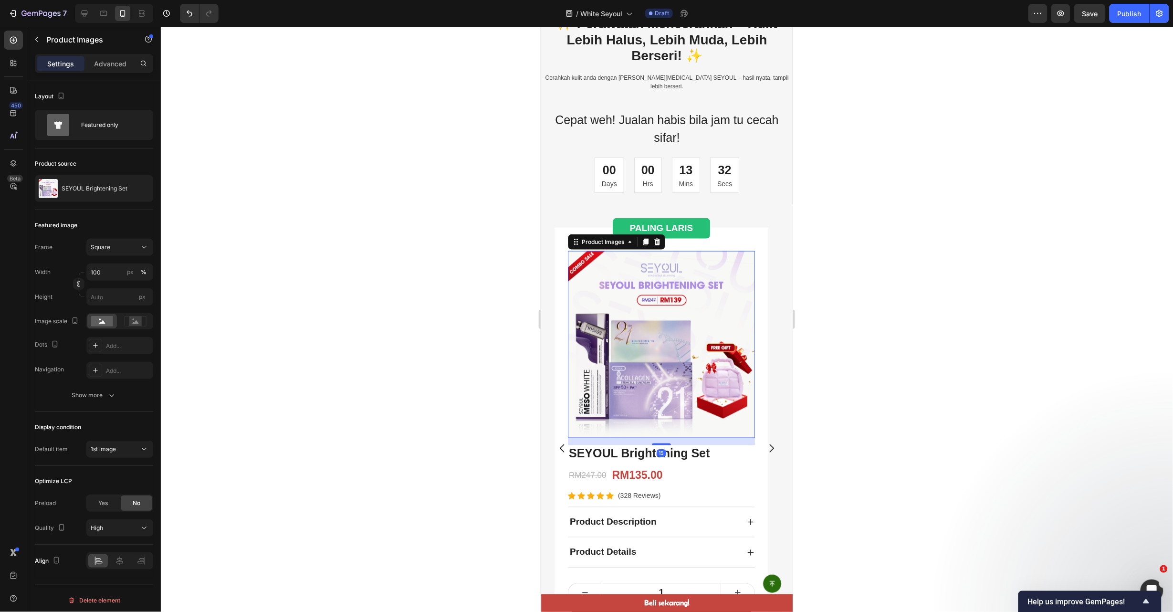
click at [845, 386] on div at bounding box center [667, 319] width 1012 height 585
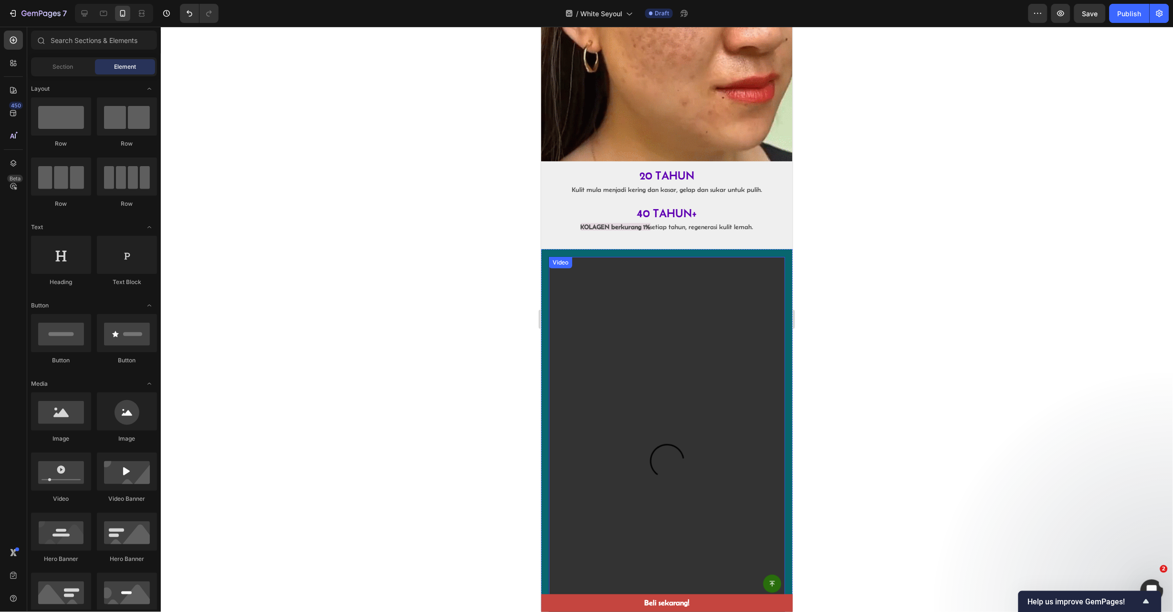
scroll to position [1288, 0]
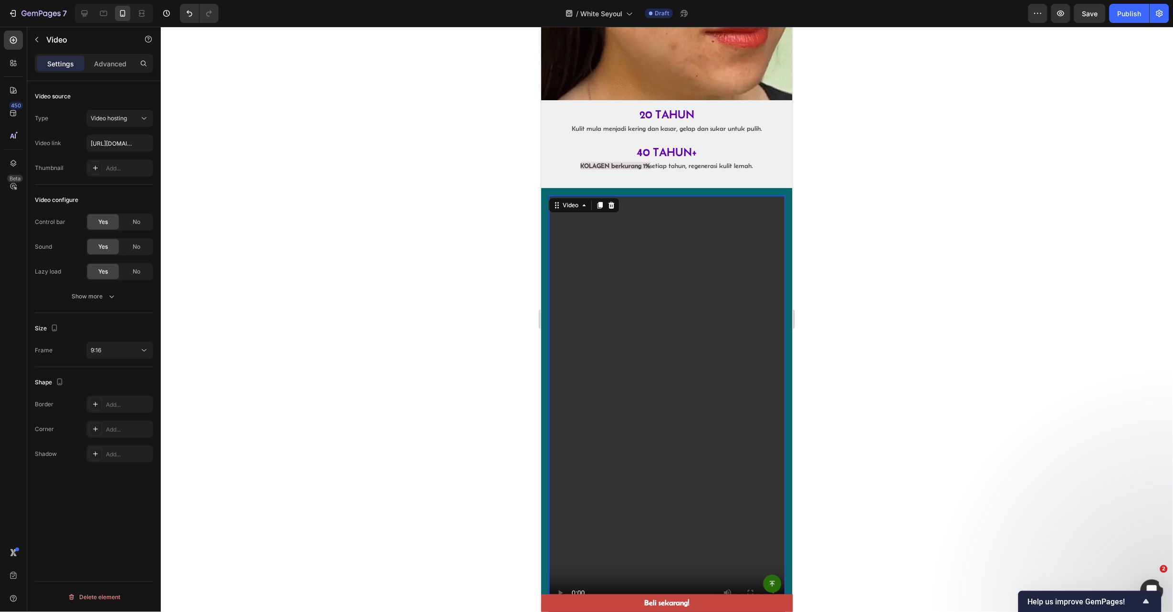
click at [694, 413] on video at bounding box center [666, 405] width 236 height 420
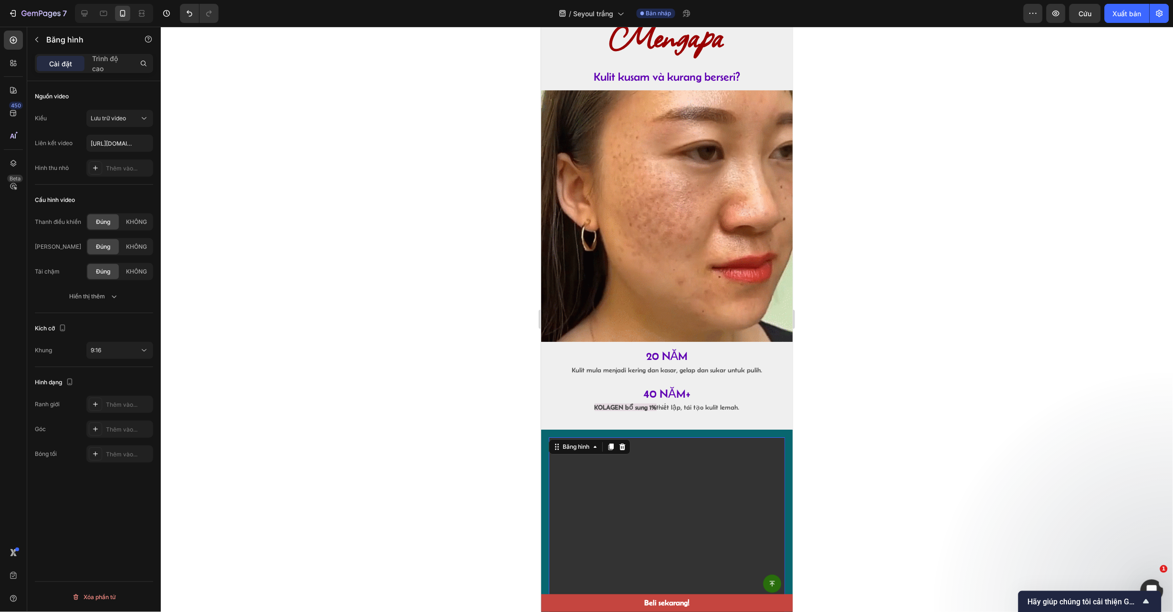
scroll to position [859, 0]
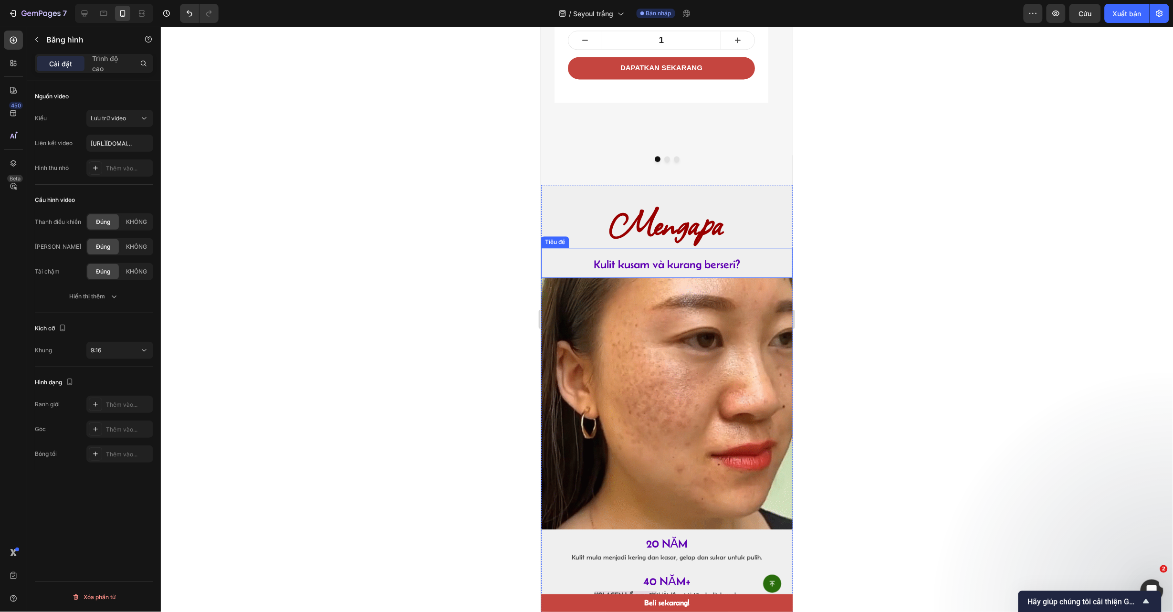
click at [648, 249] on h2 "Kulit kusam và kurang berseri?" at bounding box center [667, 262] width 252 height 30
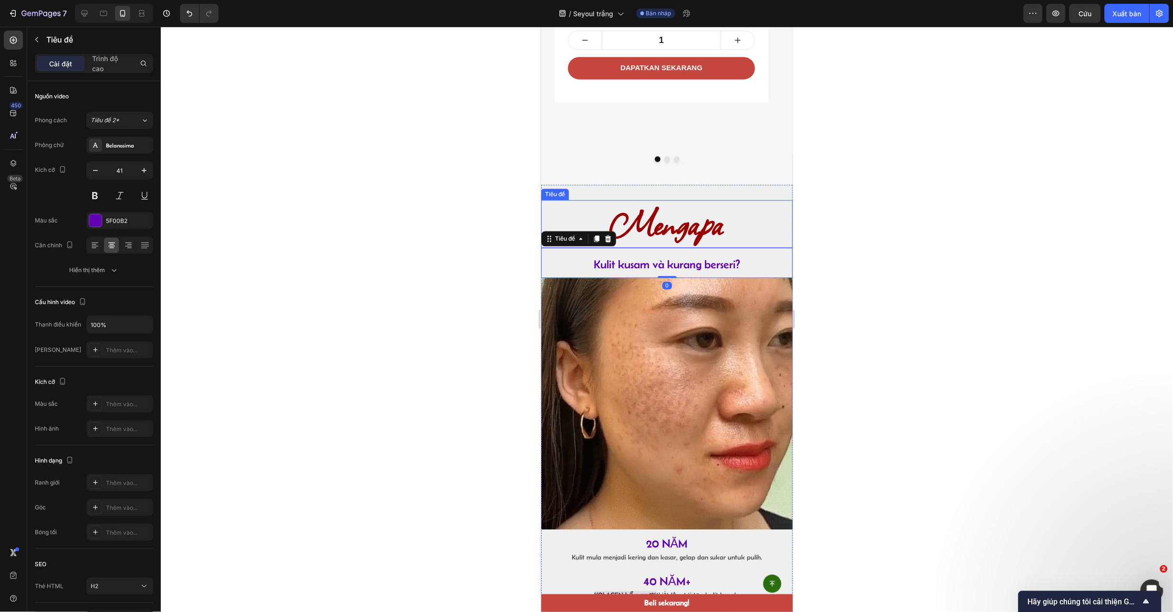
click at [649, 231] on font "Mengapa" at bounding box center [666, 222] width 115 height 53
click at [649, 231] on strong "Mengapa" at bounding box center [666, 222] width 115 height 53
click at [656, 262] on font "Kulit kusam và kurang berseri?" at bounding box center [666, 263] width 147 height 13
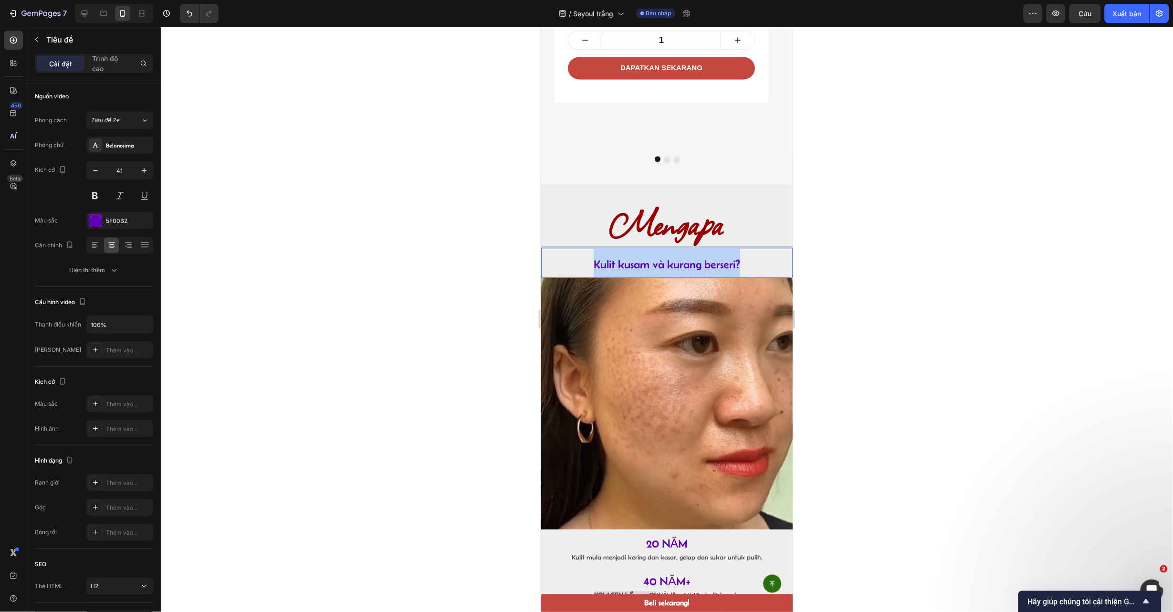
click at [656, 262] on span "Kulit kusam và kurang berseri?" at bounding box center [666, 263] width 147 height 13
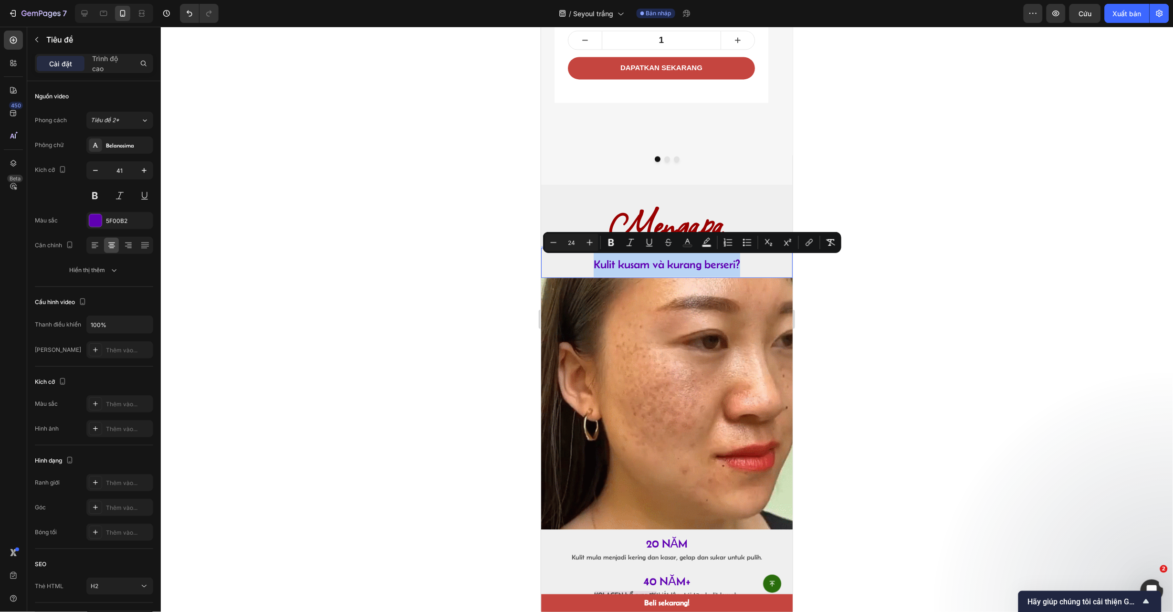
drag, startPoint x: 655, startPoint y: 262, endPoint x: 626, endPoint y: 266, distance: 28.8
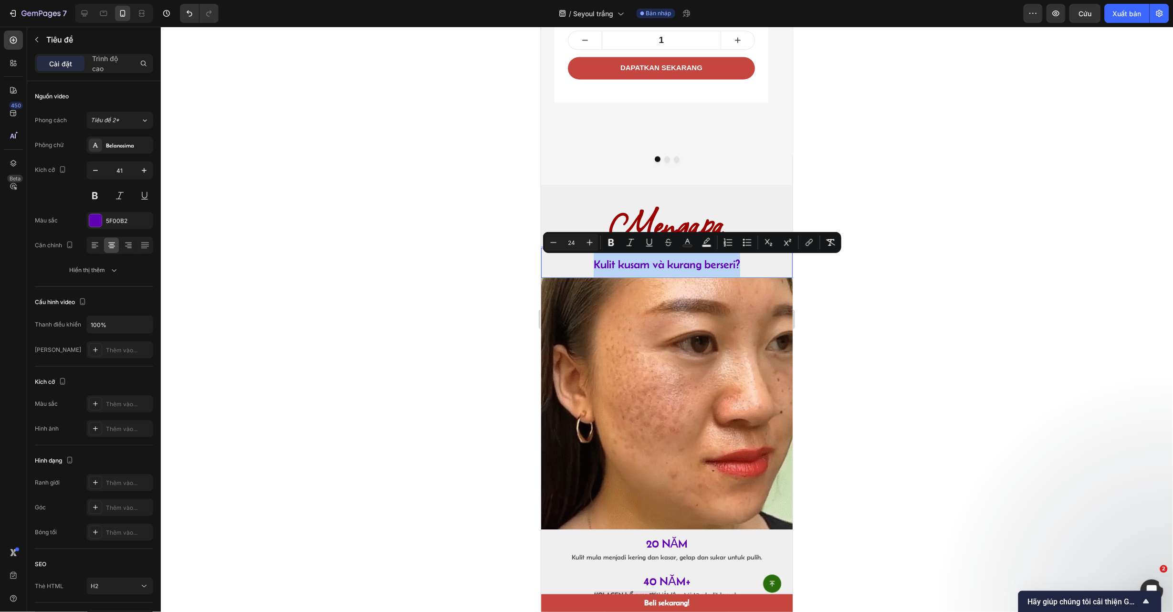
click at [626, 267] on span "Kulit kusam và kurang berseri?" at bounding box center [666, 263] width 147 height 13
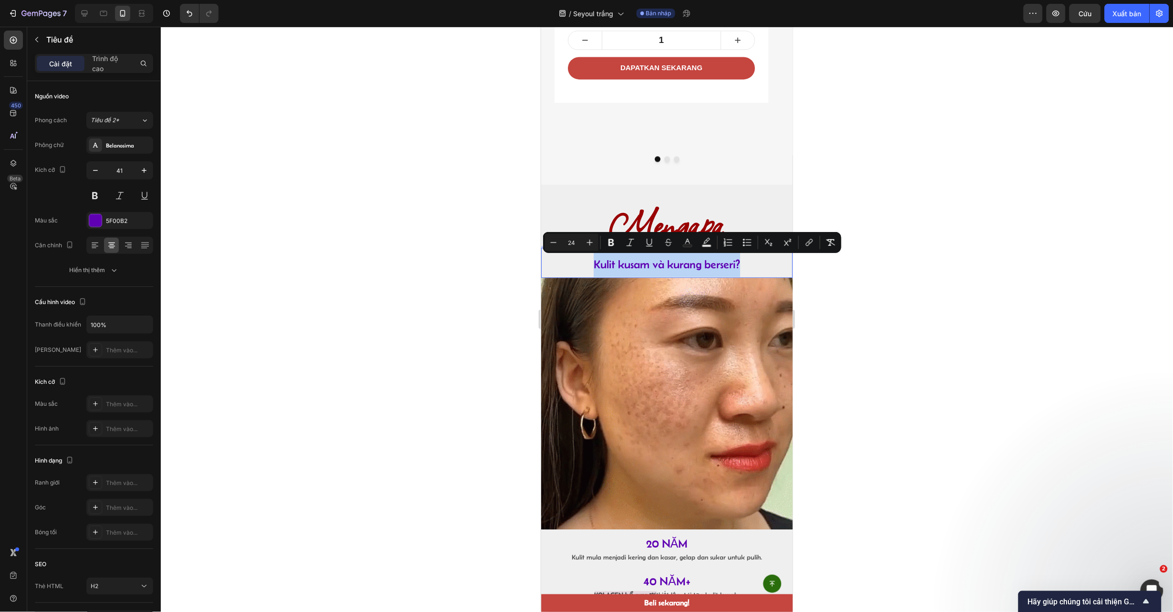
click at [626, 266] on span "Kulit kusam và kurang berseri?" at bounding box center [666, 263] width 147 height 13
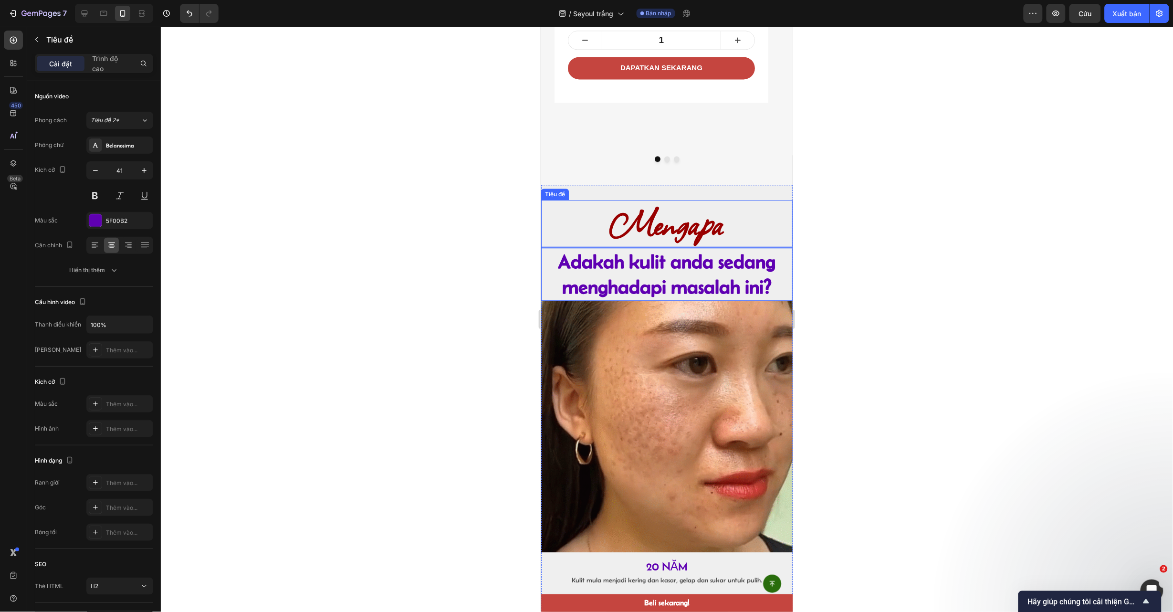
click at [705, 214] on strong "Mengapa" at bounding box center [666, 222] width 115 height 53
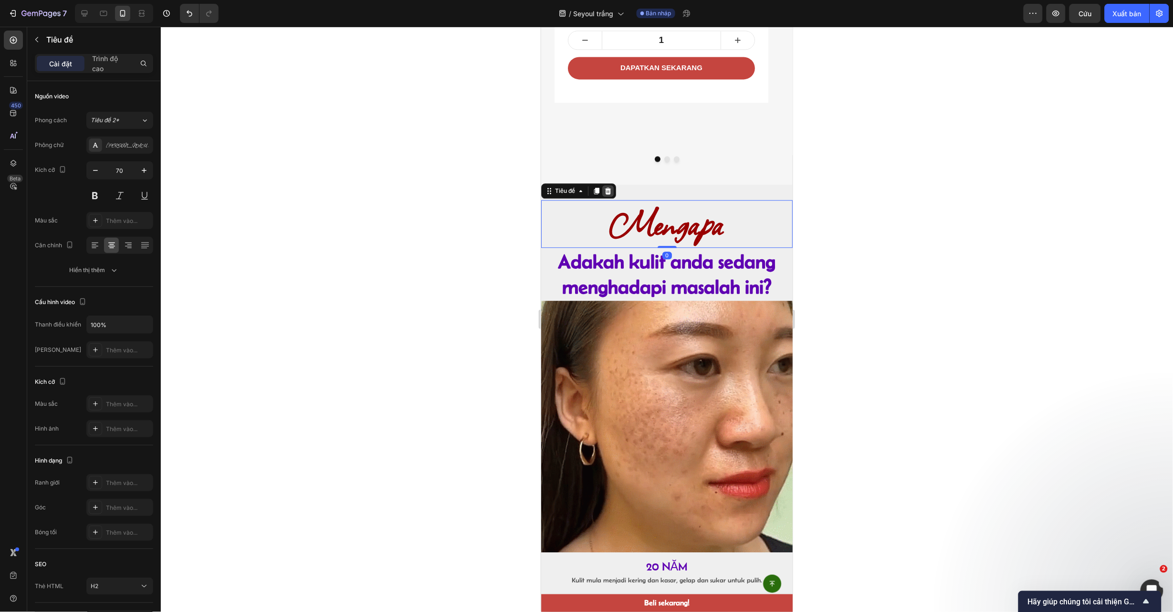
click at [605, 191] on icon at bounding box center [608, 191] width 8 height 8
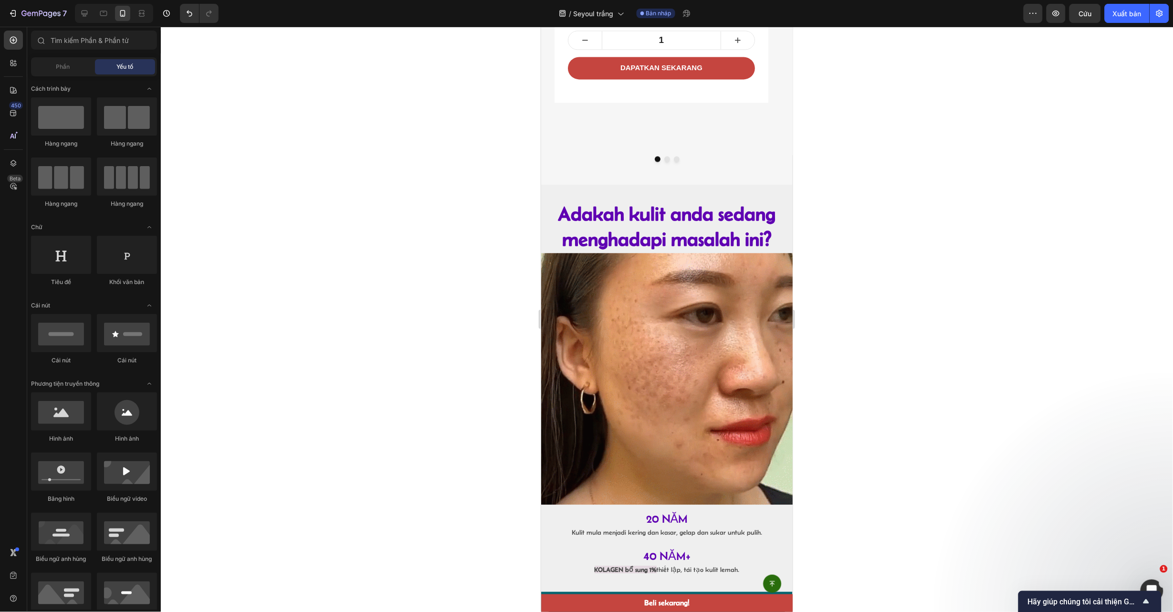
click at [937, 218] on div at bounding box center [667, 319] width 1012 height 585
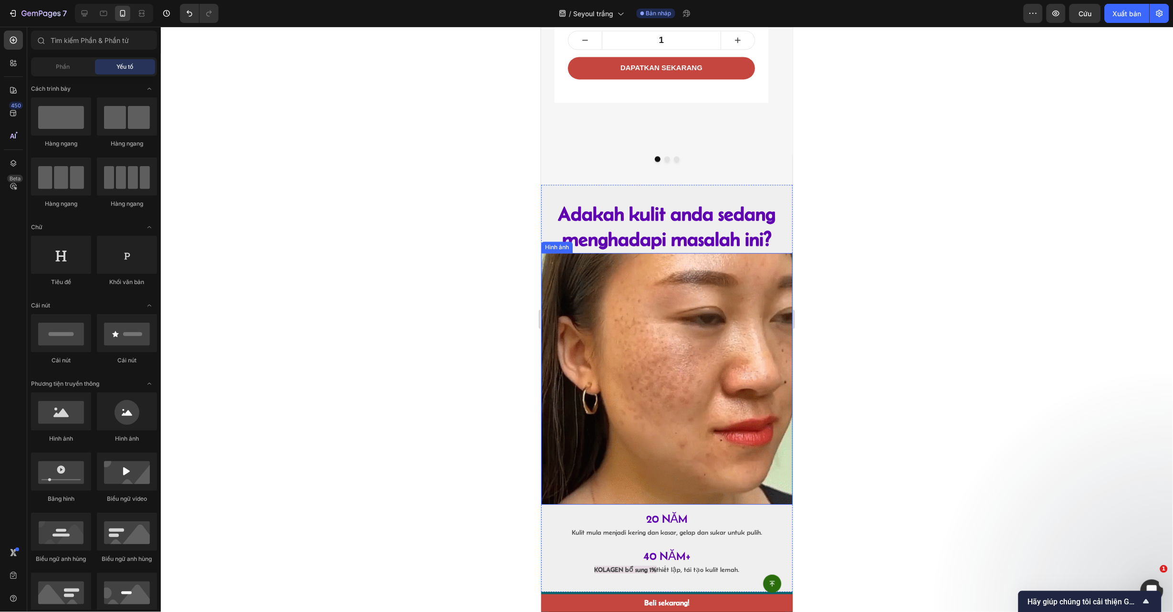
click at [708, 362] on img at bounding box center [667, 378] width 252 height 252
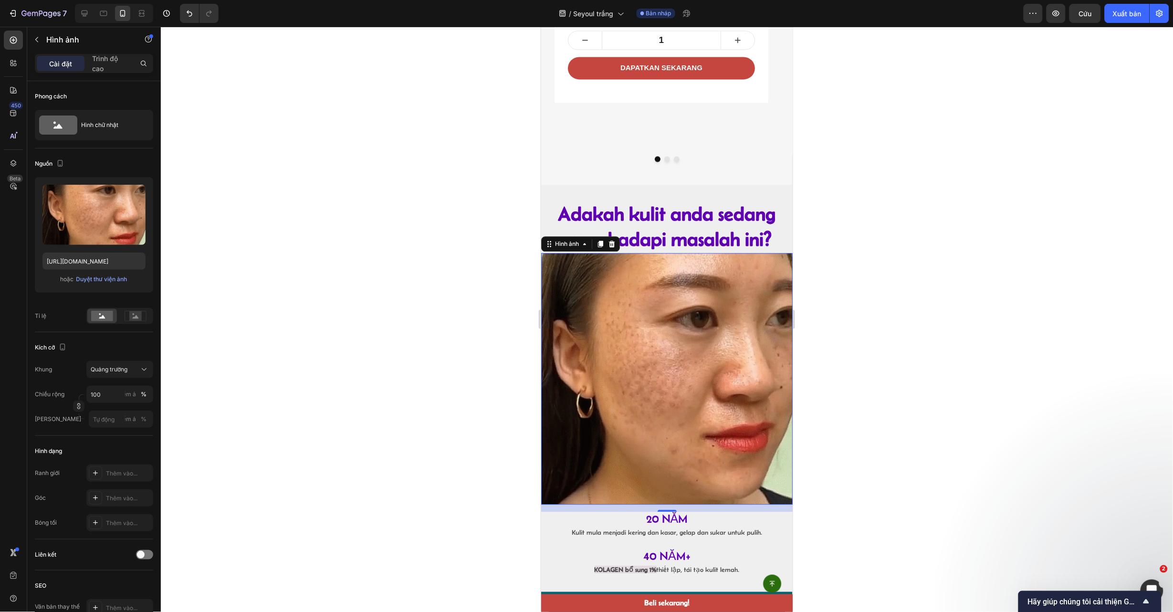
click at [718, 368] on img at bounding box center [667, 378] width 252 height 252
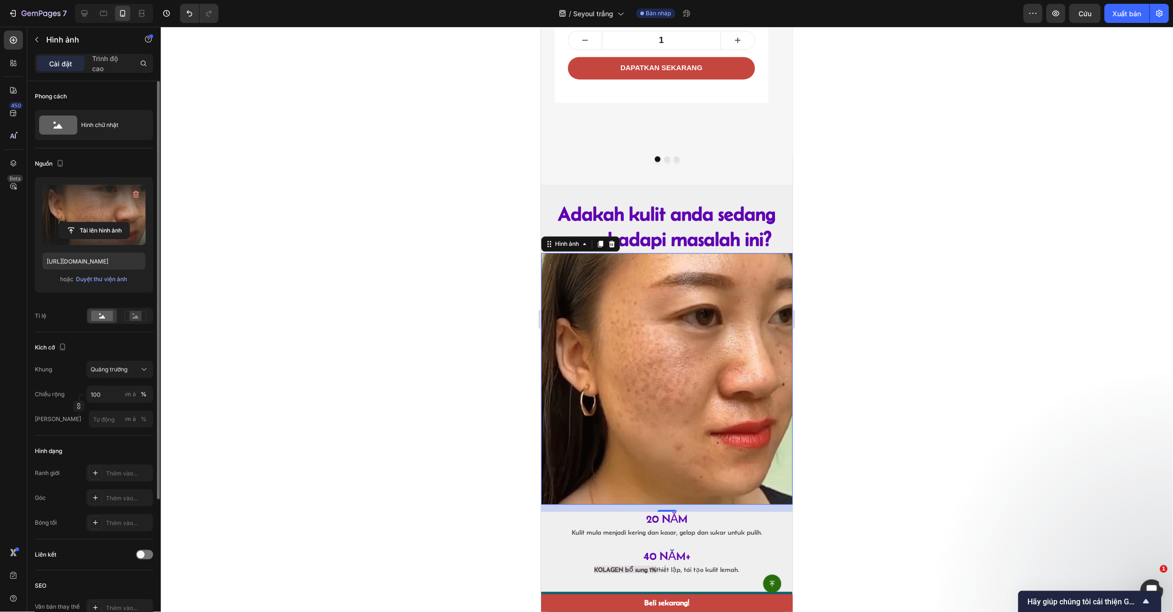
click at [105, 210] on label at bounding box center [93, 215] width 103 height 60
click at [105, 222] on input "file" at bounding box center [94, 230] width 71 height 16
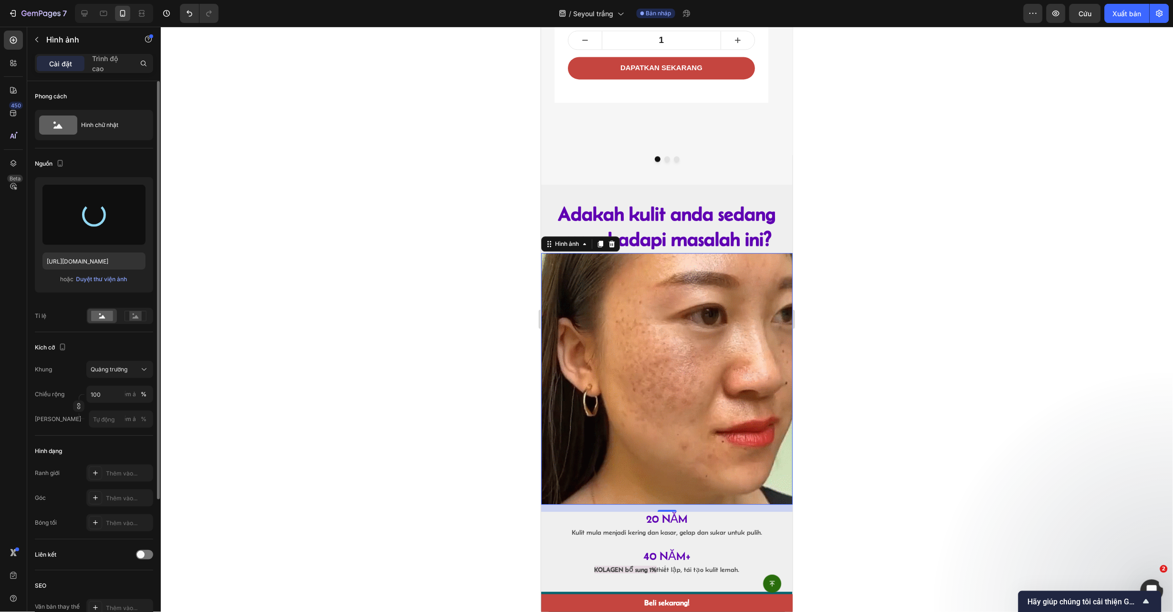
type input "https://cdn.shopify.com/s/files/1/0895/7676/7858/files/gempages_553103273247114…"
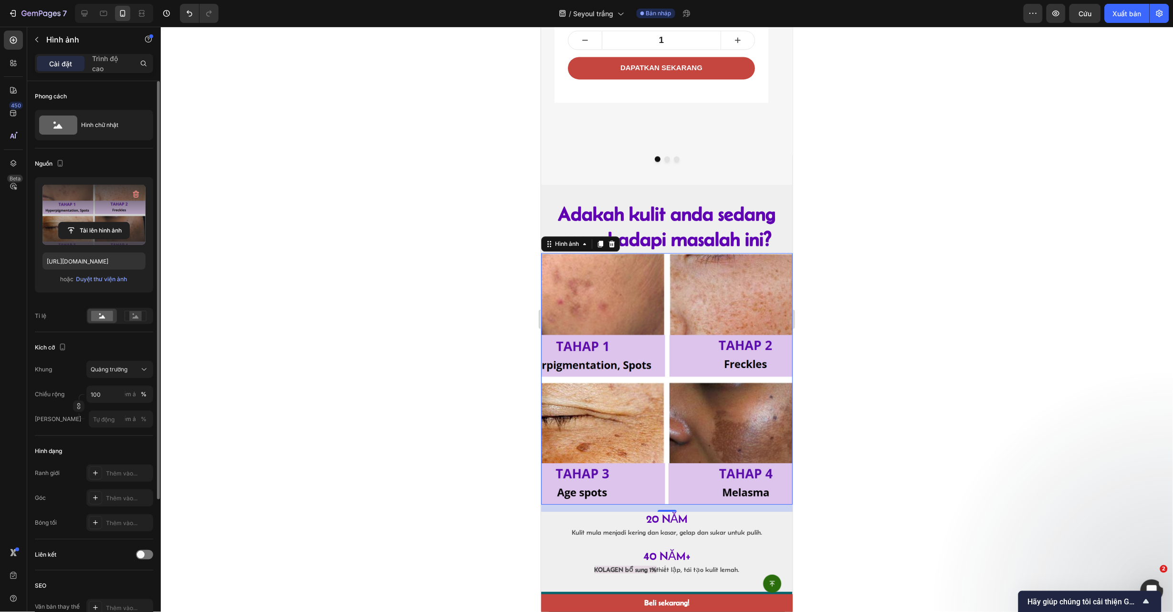
click at [860, 227] on div at bounding box center [667, 319] width 1012 height 585
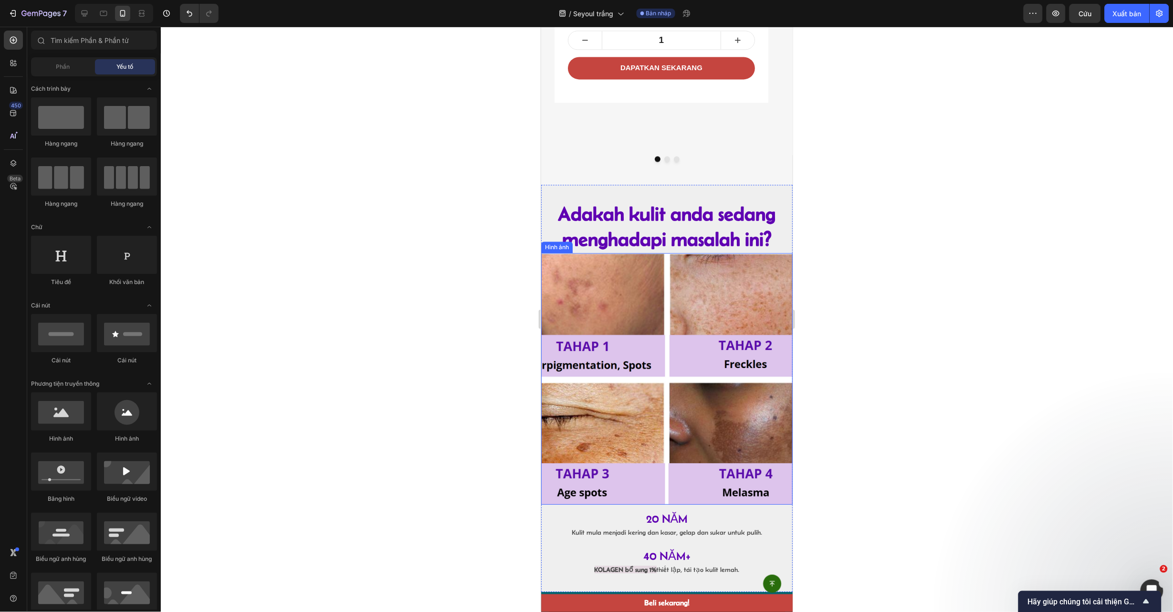
click at [600, 300] on img at bounding box center [667, 378] width 252 height 252
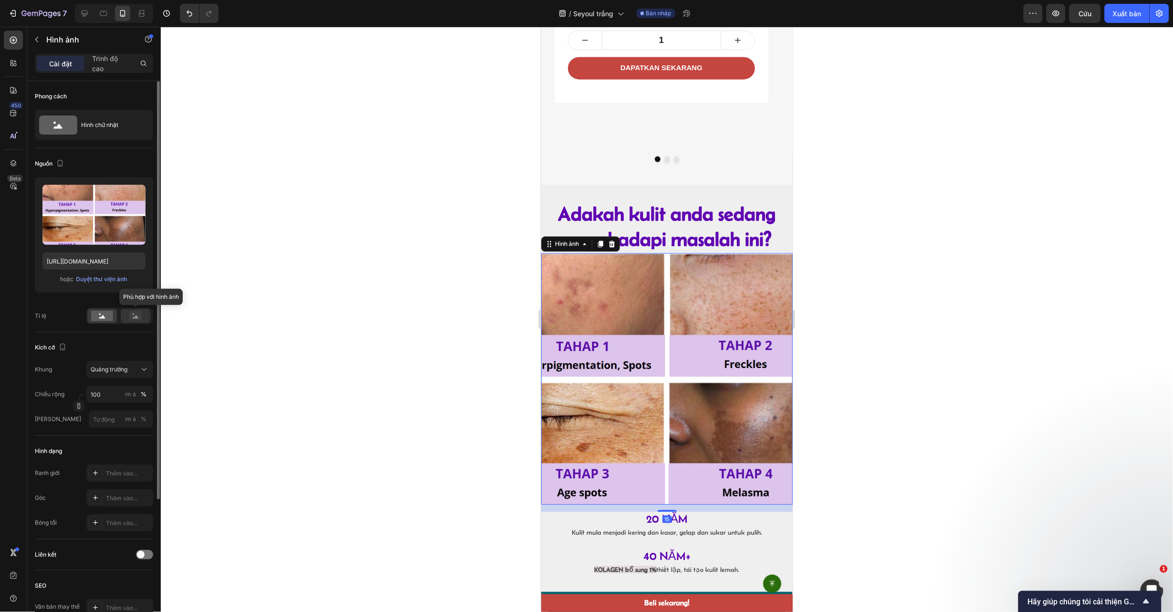
click at [136, 322] on div at bounding box center [136, 316] width 30 height 14
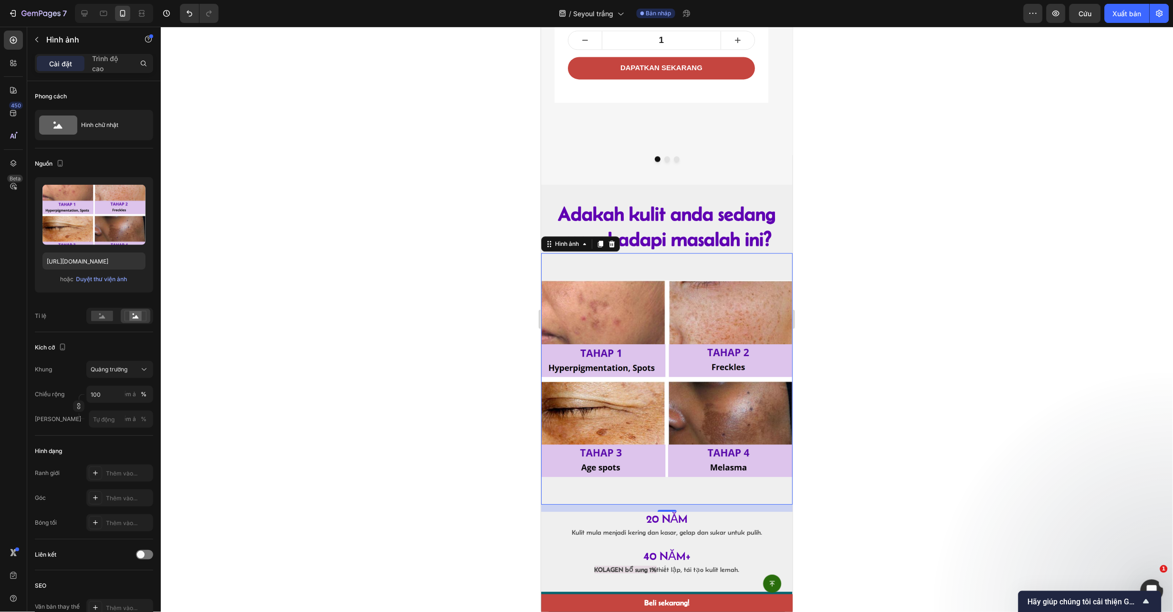
click at [859, 288] on div at bounding box center [667, 319] width 1012 height 585
click at [712, 475] on img at bounding box center [667, 378] width 252 height 252
click at [943, 415] on div at bounding box center [667, 319] width 1012 height 585
click at [731, 275] on img at bounding box center [667, 378] width 252 height 252
click at [960, 401] on div at bounding box center [667, 319] width 1012 height 585
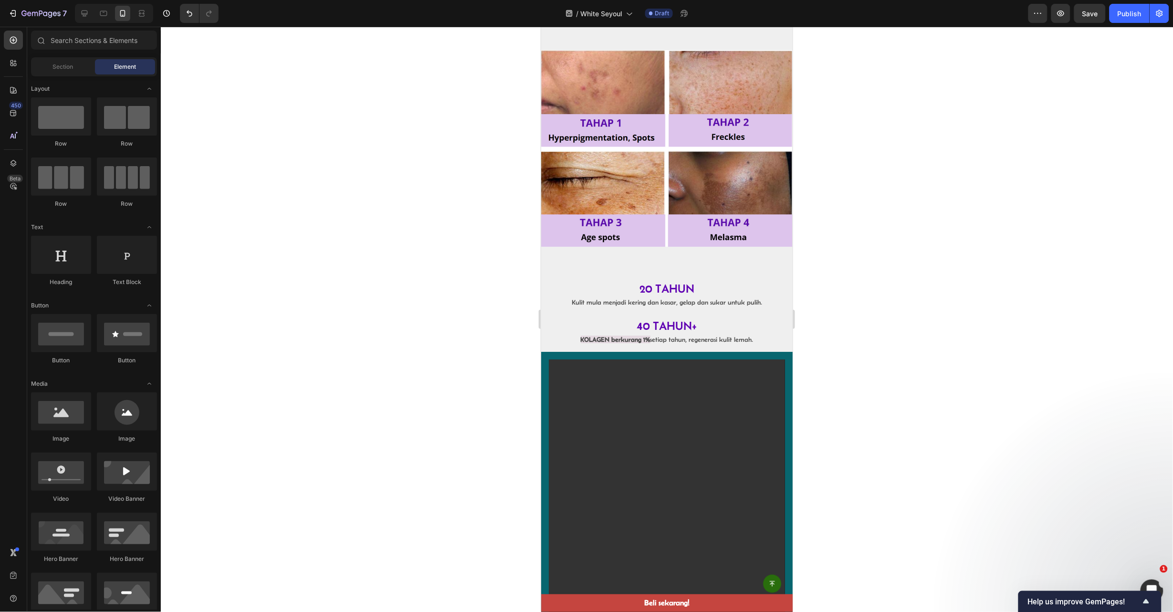
scroll to position [1002, 0]
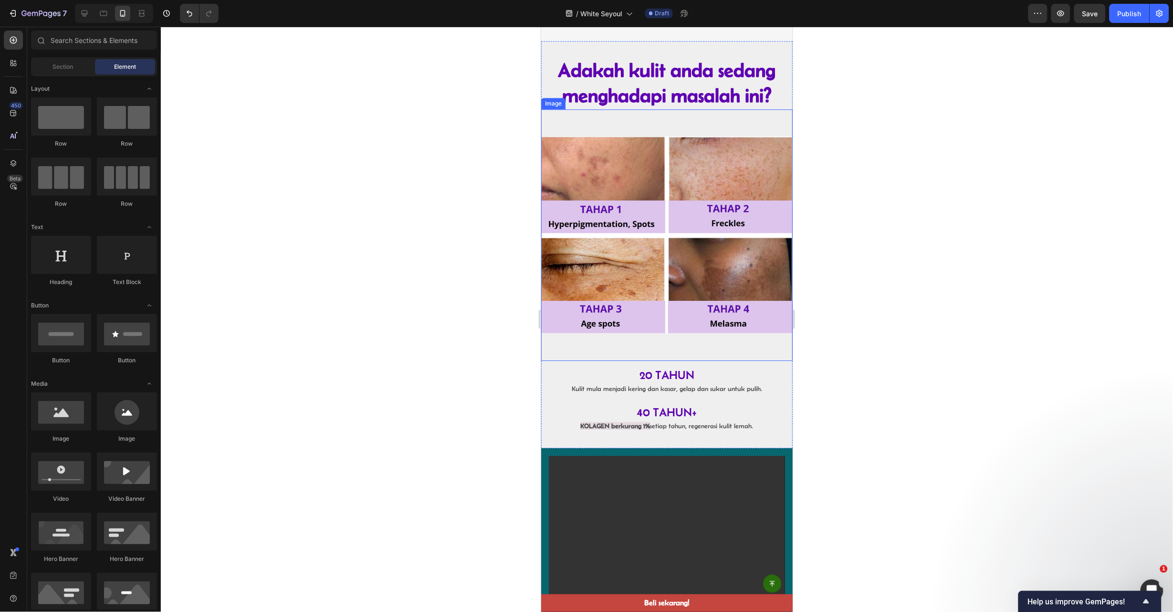
click at [929, 159] on div at bounding box center [667, 319] width 1012 height 585
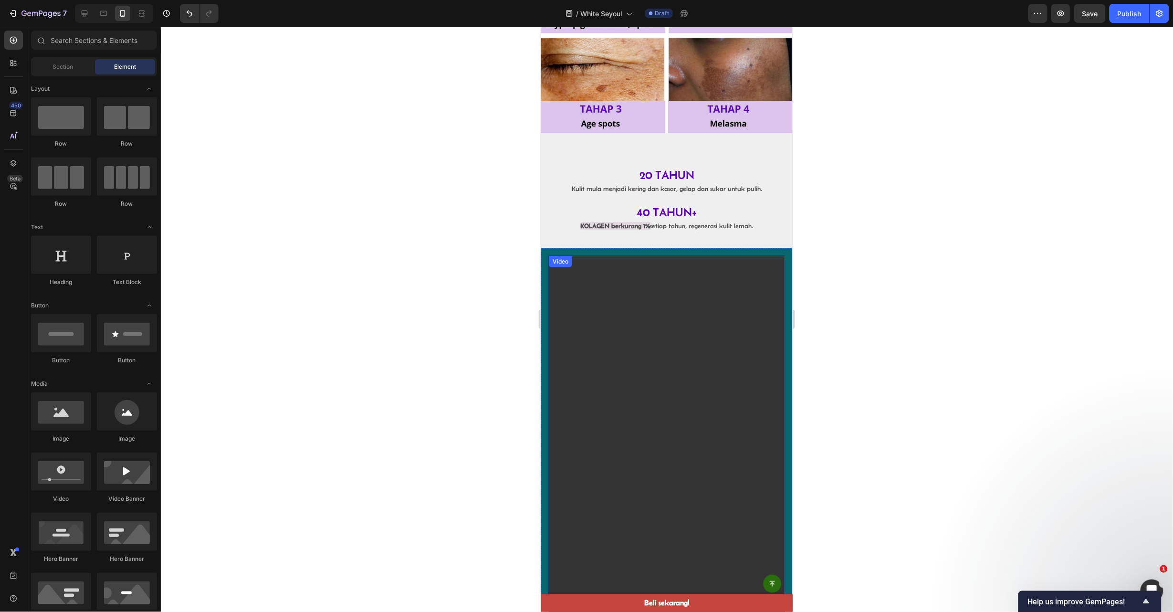
scroll to position [1217, 0]
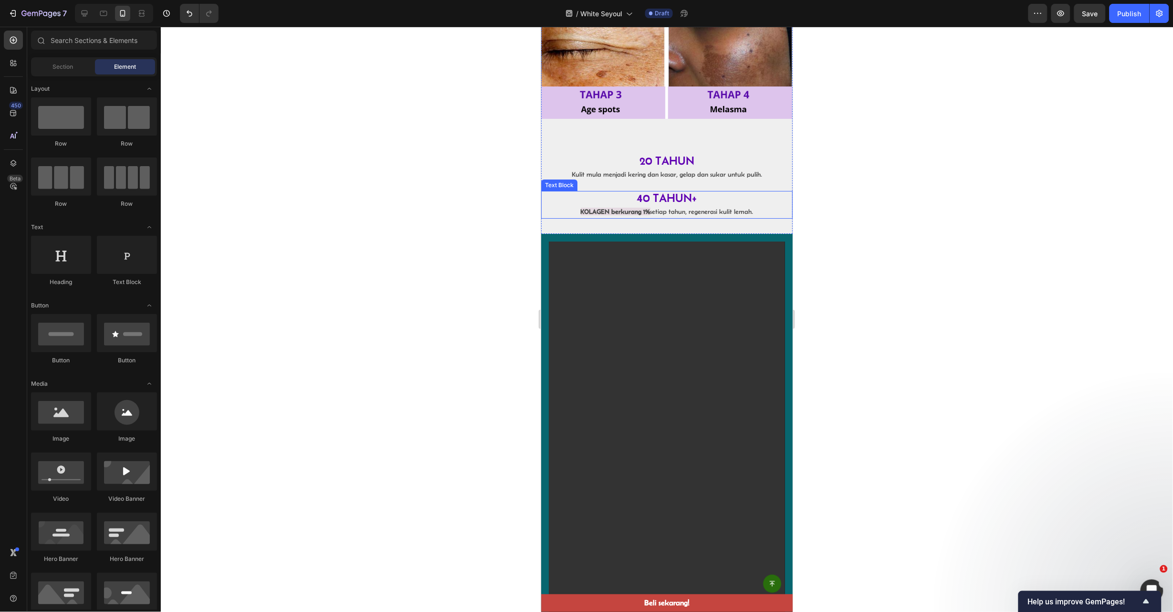
click at [689, 205] on p "KOLAGEN berkurang 1% setiap tahun, regenerasi kulit lemah." at bounding box center [667, 211] width 250 height 12
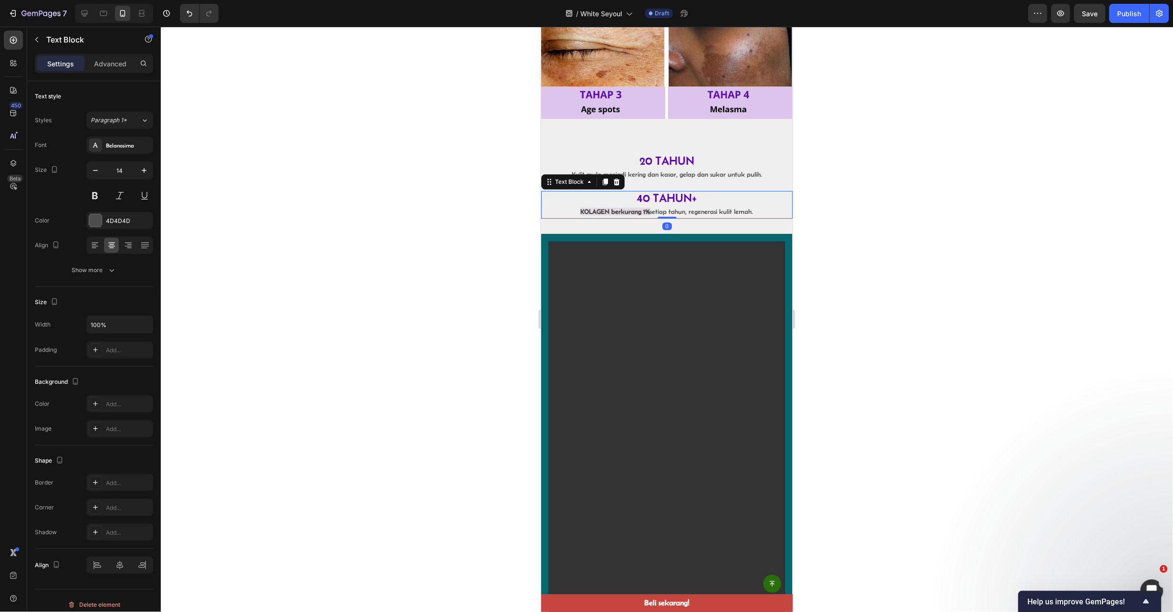
click at [825, 136] on div at bounding box center [667, 319] width 1012 height 585
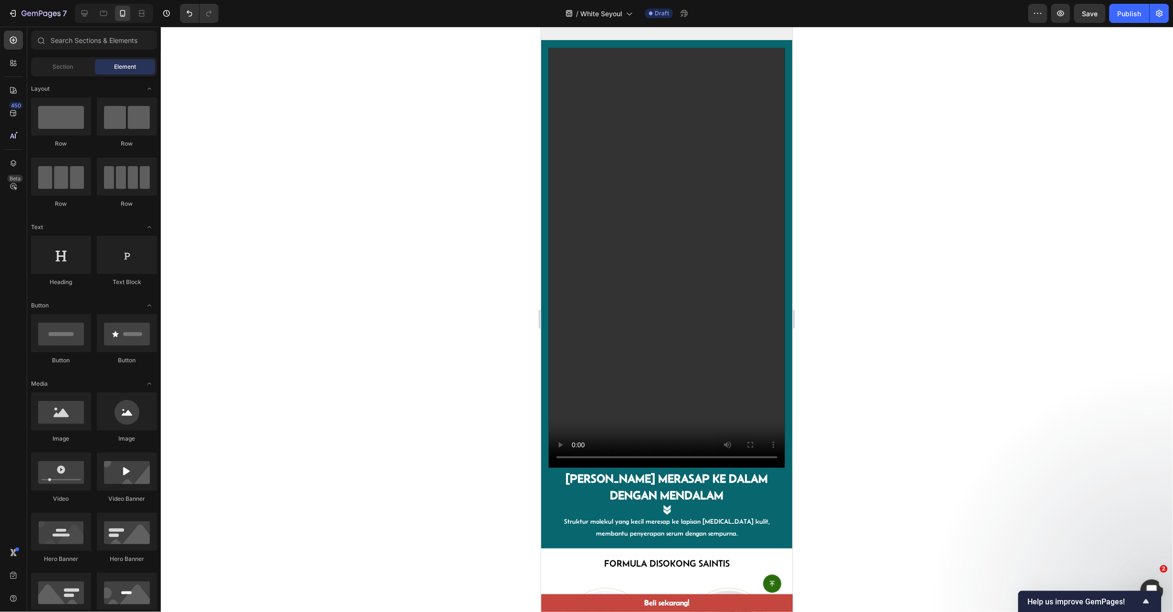
scroll to position [1436, 0]
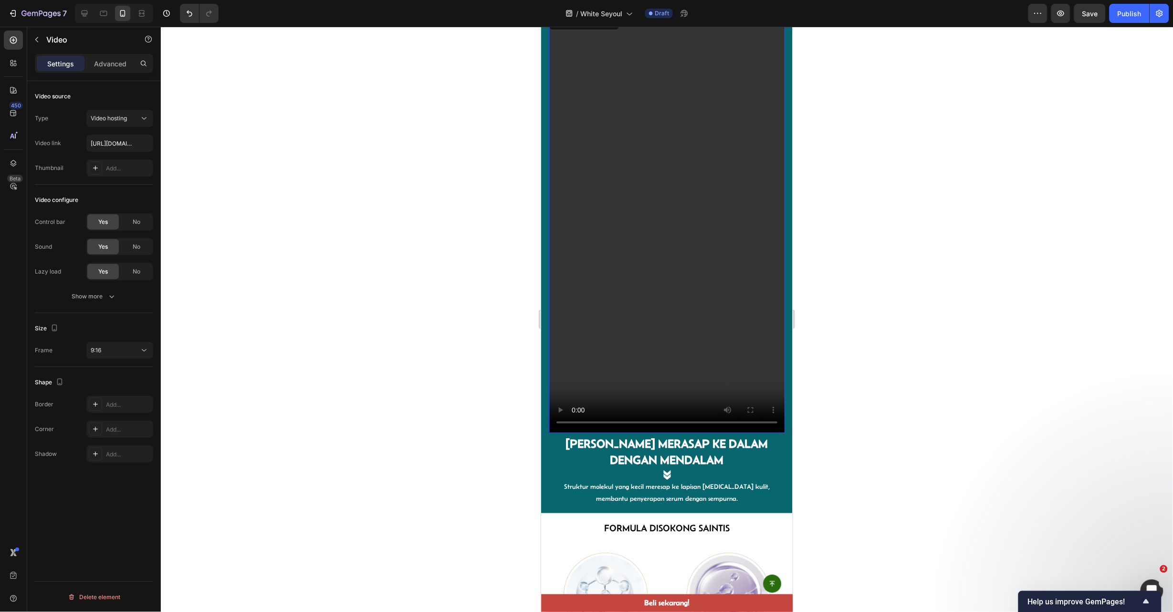
click at [725, 247] on video at bounding box center [666, 222] width 236 height 420
click at [711, 210] on video at bounding box center [666, 222] width 236 height 420
click at [118, 142] on input "https://cdn.shopify.com/videos/c/o/v/1dc0bf8a5be44c9fa8c91848b5589e06.mp4" at bounding box center [119, 143] width 67 height 17
click at [123, 143] on input "text" at bounding box center [119, 143] width 67 height 17
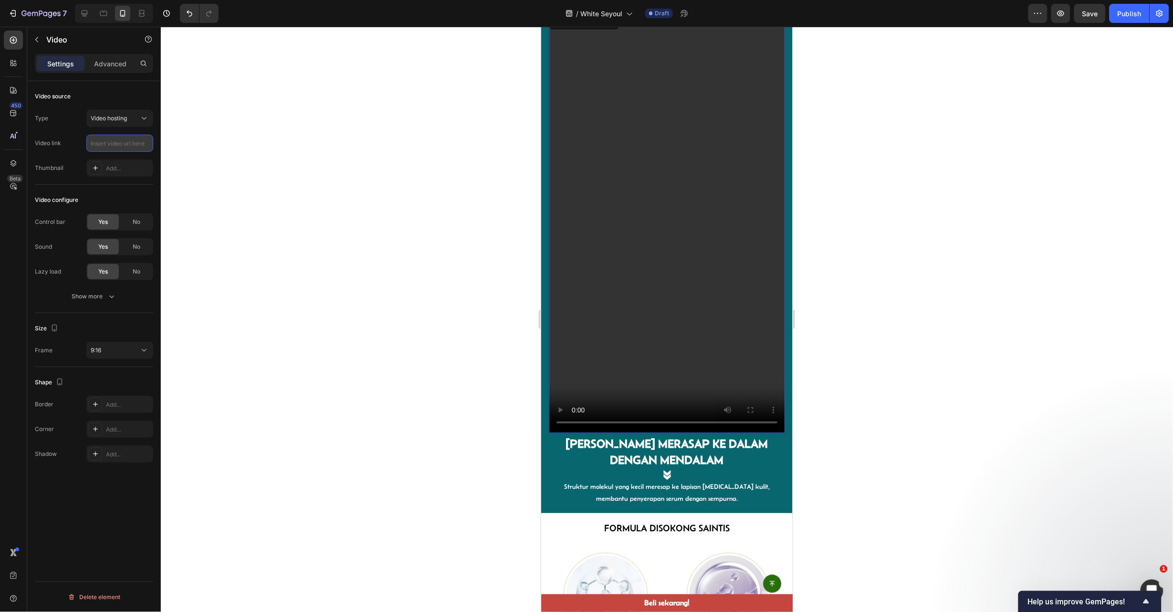
click at [123, 143] on input "text" at bounding box center [119, 143] width 67 height 17
click at [141, 143] on input "text" at bounding box center [119, 143] width 67 height 17
drag, startPoint x: 241, startPoint y: 64, endPoint x: 870, endPoint y: 138, distance: 632.4
click at [880, 117] on div at bounding box center [667, 319] width 1012 height 585
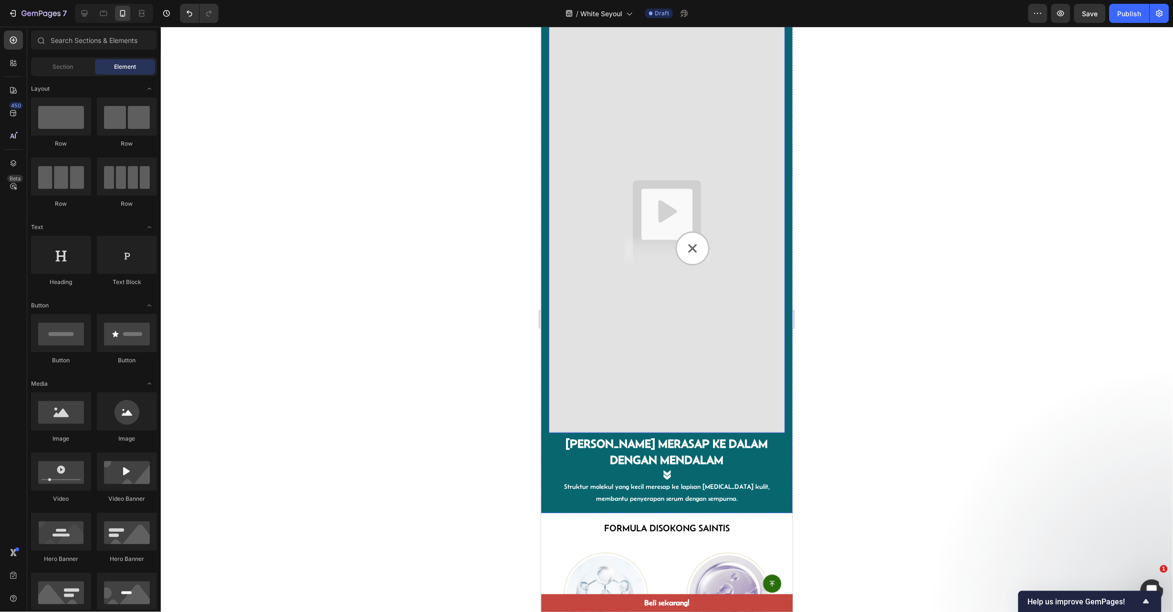
click at [651, 283] on img at bounding box center [666, 222] width 236 height 420
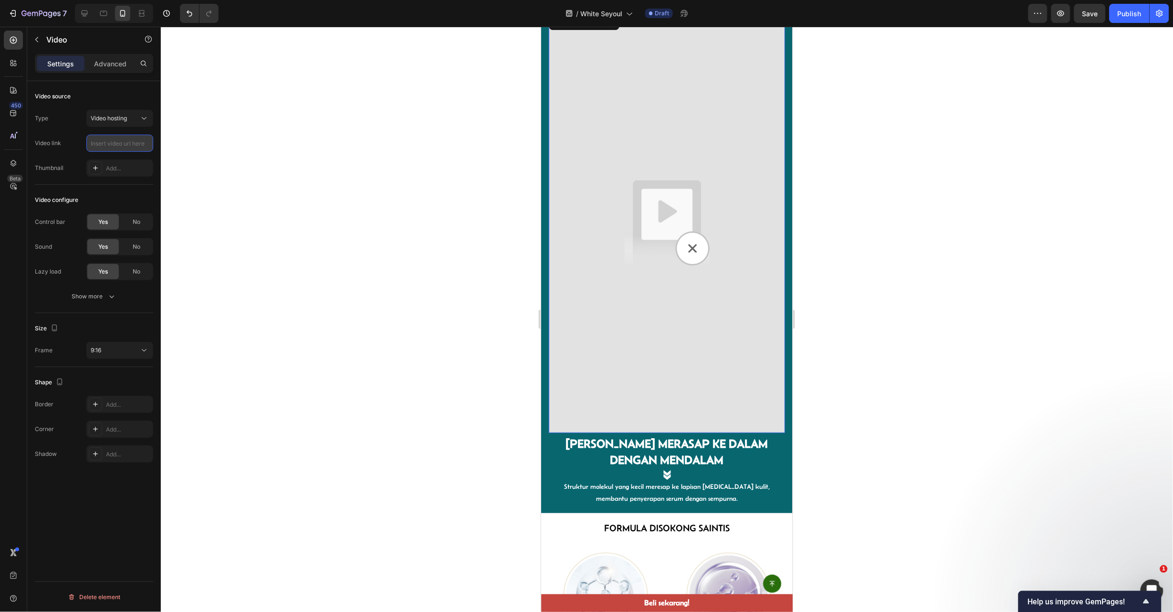
click at [125, 147] on input "text" at bounding box center [119, 143] width 67 height 17
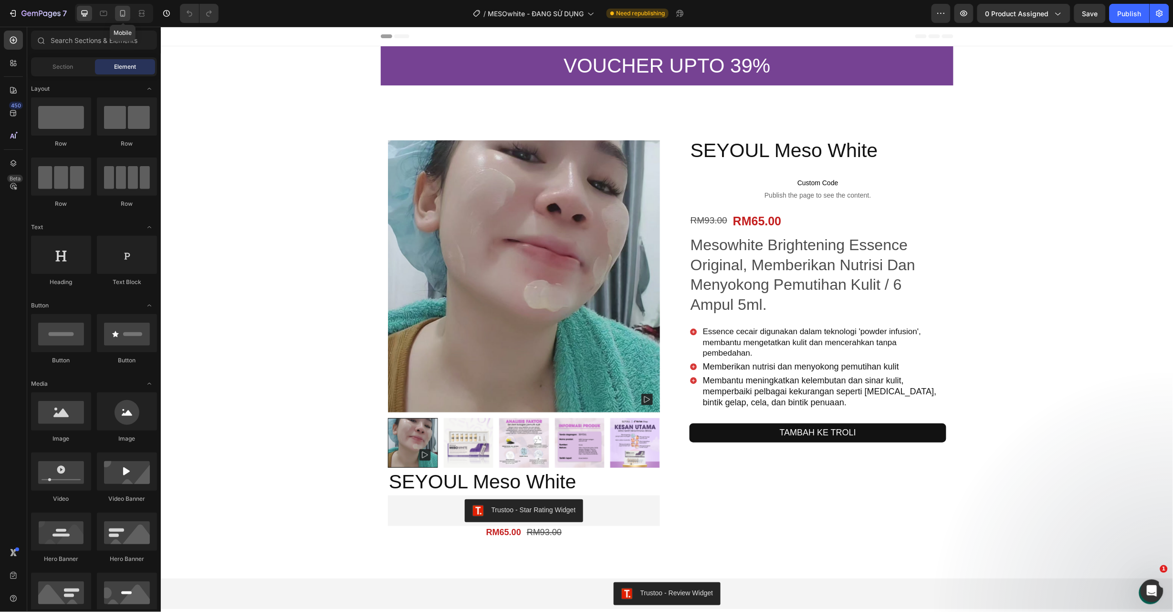
click at [121, 10] on icon at bounding box center [123, 14] width 10 height 10
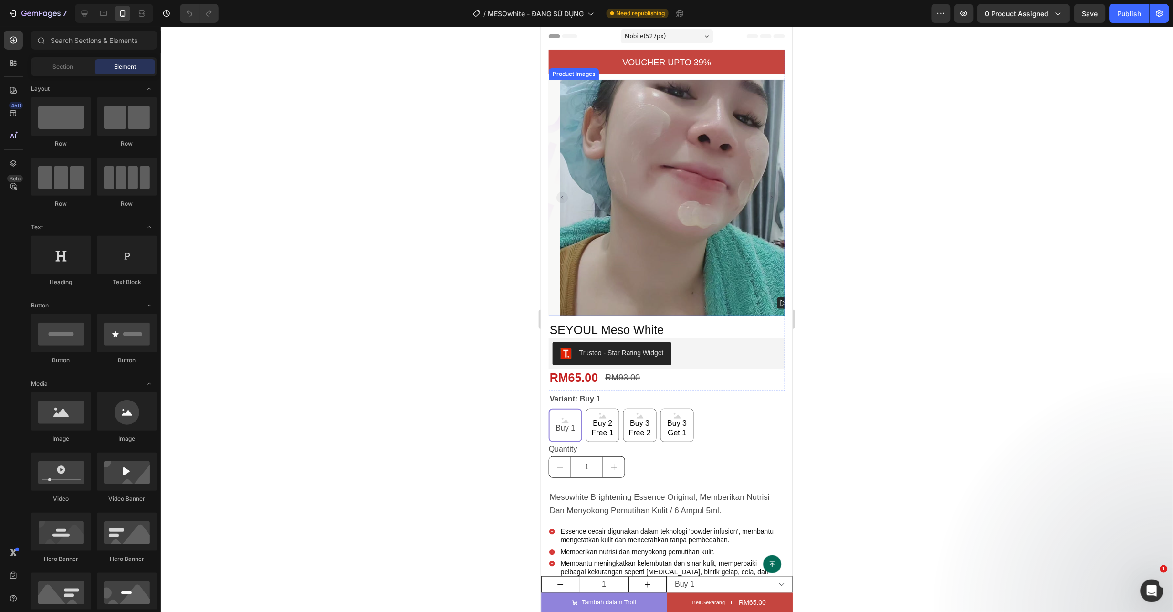
click at [694, 230] on img at bounding box center [677, 197] width 236 height 236
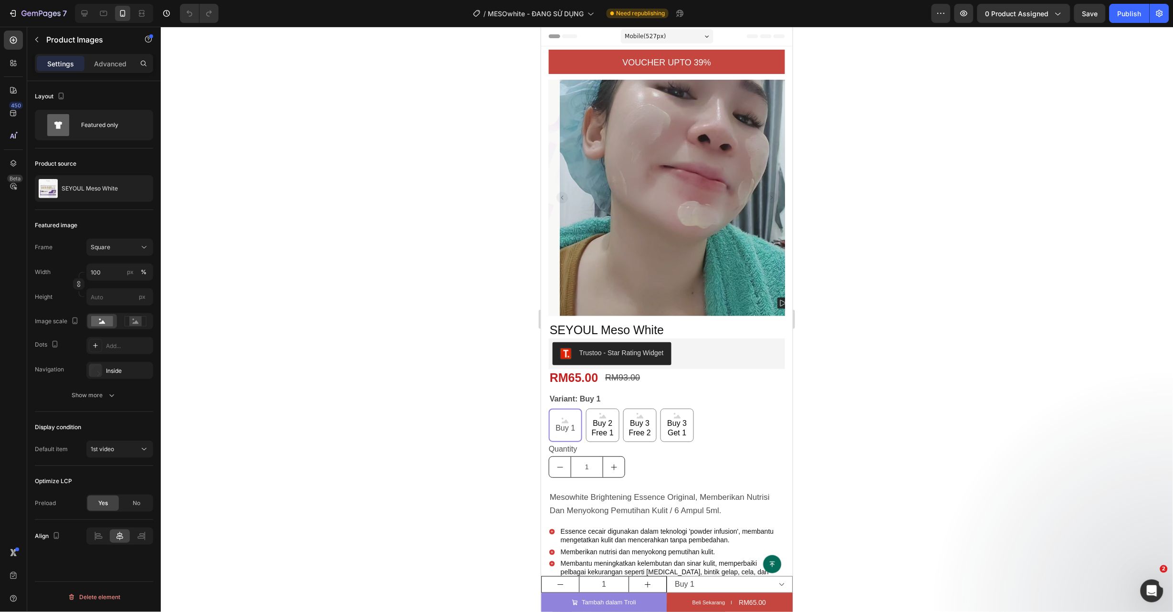
click at [745, 185] on img at bounding box center [677, 197] width 236 height 236
click at [670, 199] on img at bounding box center [677, 197] width 236 height 236
click at [556, 191] on button "Carousel Back Arrow" at bounding box center [561, 196] width 11 height 11
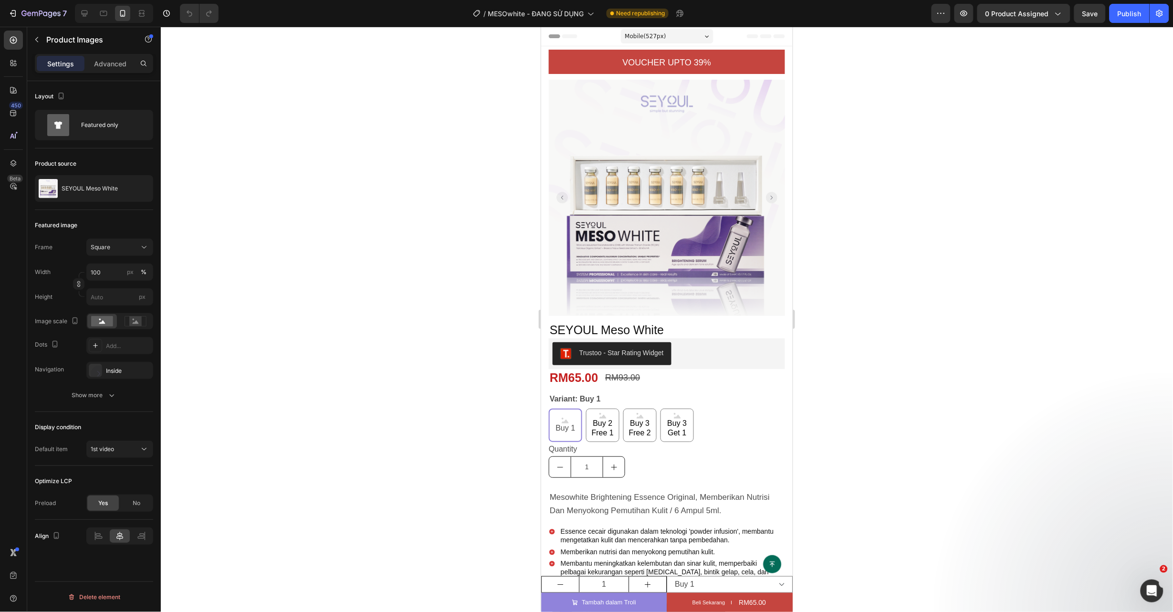
click at [556, 191] on button "Carousel Back Arrow" at bounding box center [561, 196] width 11 height 11
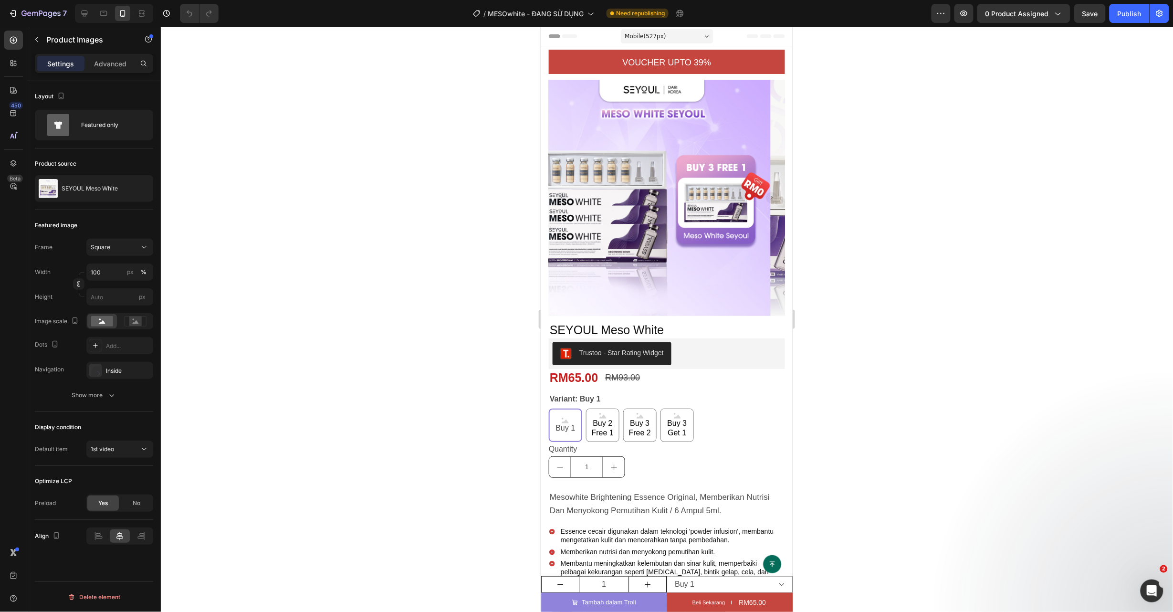
click at [556, 191] on button "Carousel Back Arrow" at bounding box center [561, 196] width 11 height 11
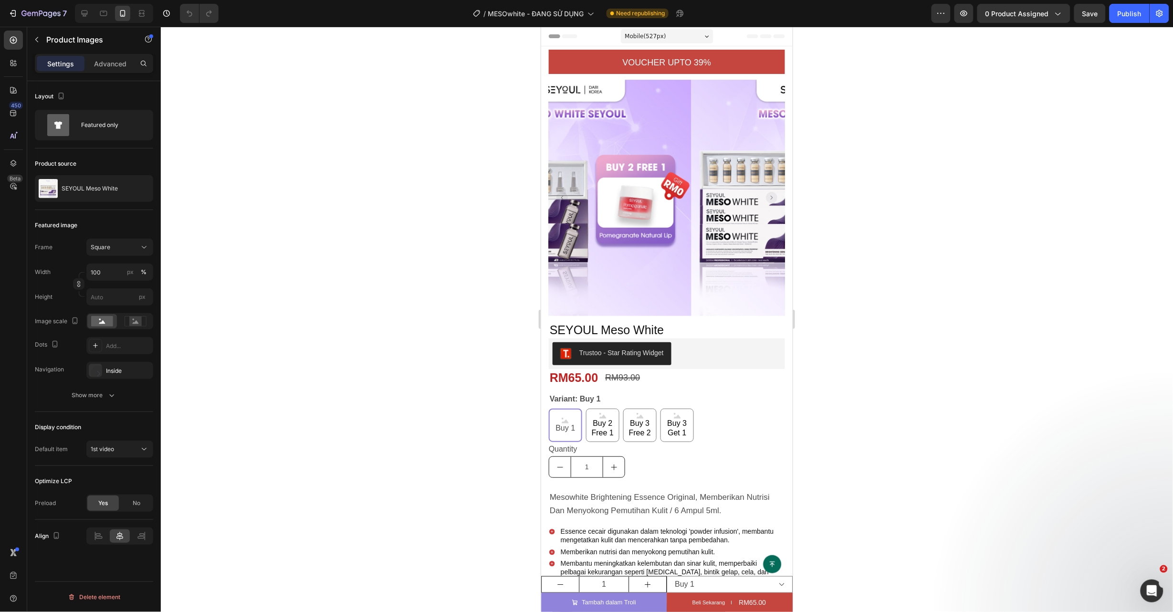
click at [556, 191] on button "Carousel Back Arrow" at bounding box center [561, 196] width 11 height 11
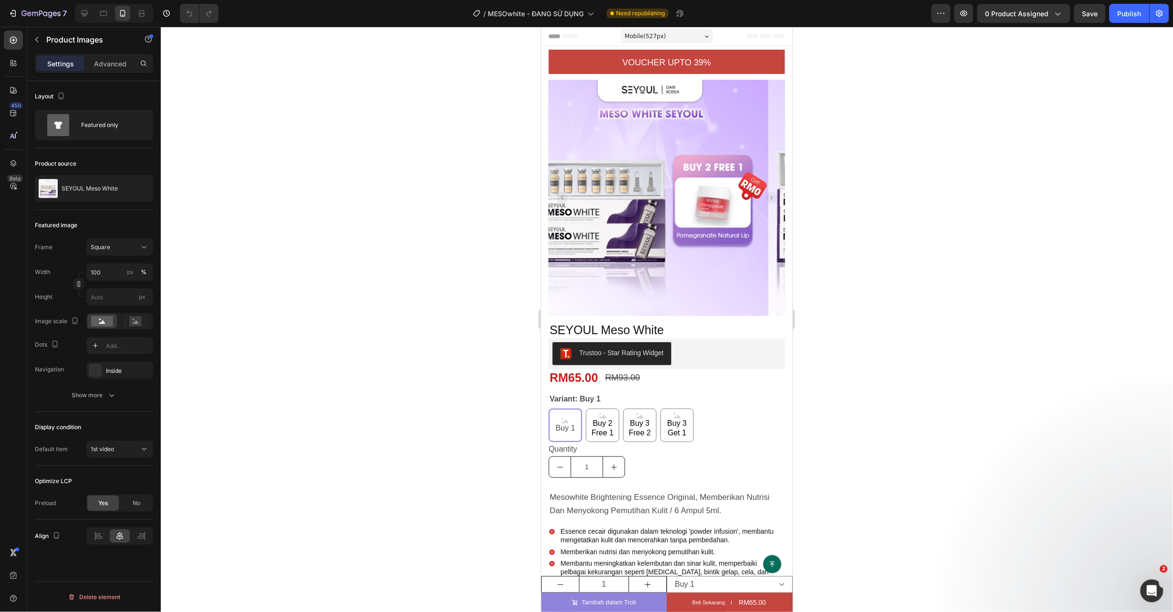
click at [556, 191] on button "Carousel Back Arrow" at bounding box center [561, 196] width 11 height 11
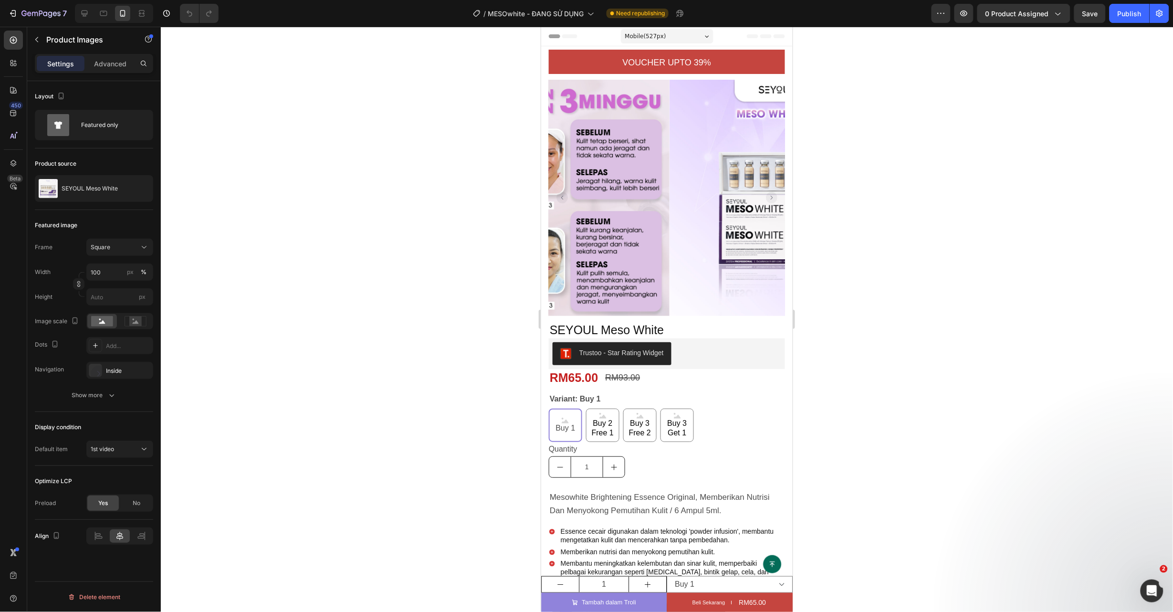
click at [556, 191] on button "Carousel Back Arrow" at bounding box center [561, 196] width 11 height 11
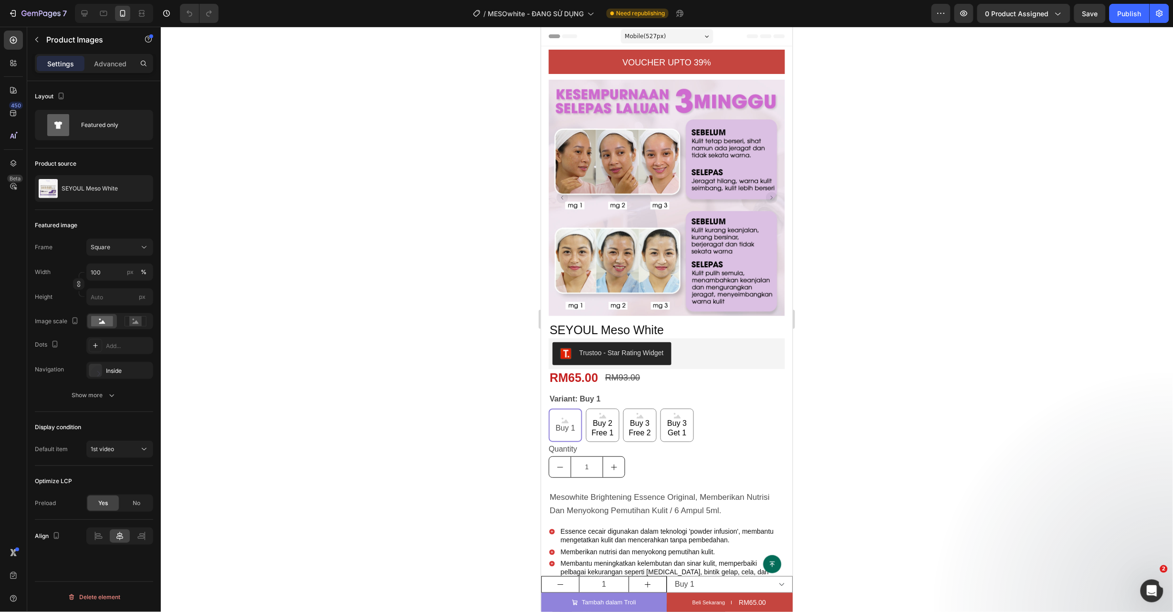
click at [556, 191] on button "Carousel Back Arrow" at bounding box center [561, 196] width 11 height 11
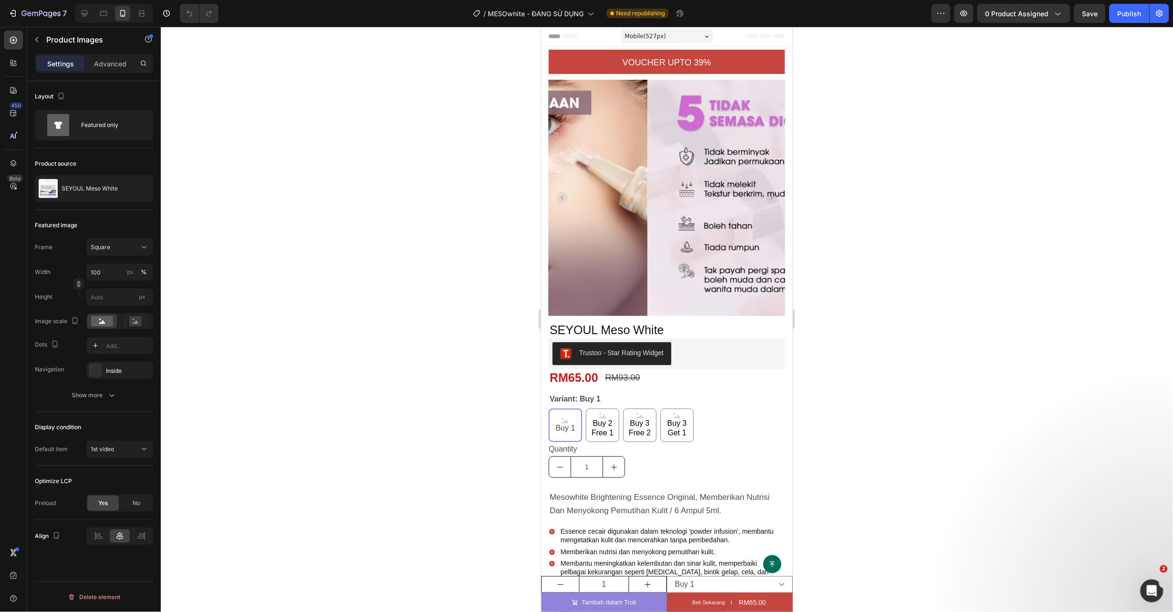
click at [556, 191] on button "Carousel Back Arrow" at bounding box center [561, 196] width 11 height 11
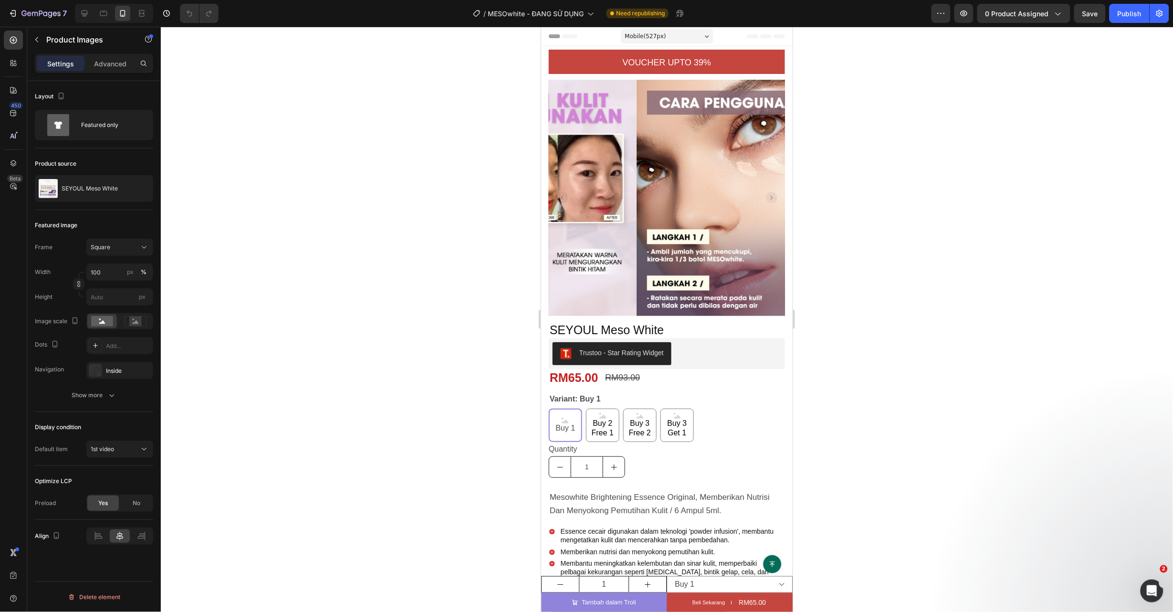
click at [556, 191] on button "Carousel Back Arrow" at bounding box center [561, 196] width 11 height 11
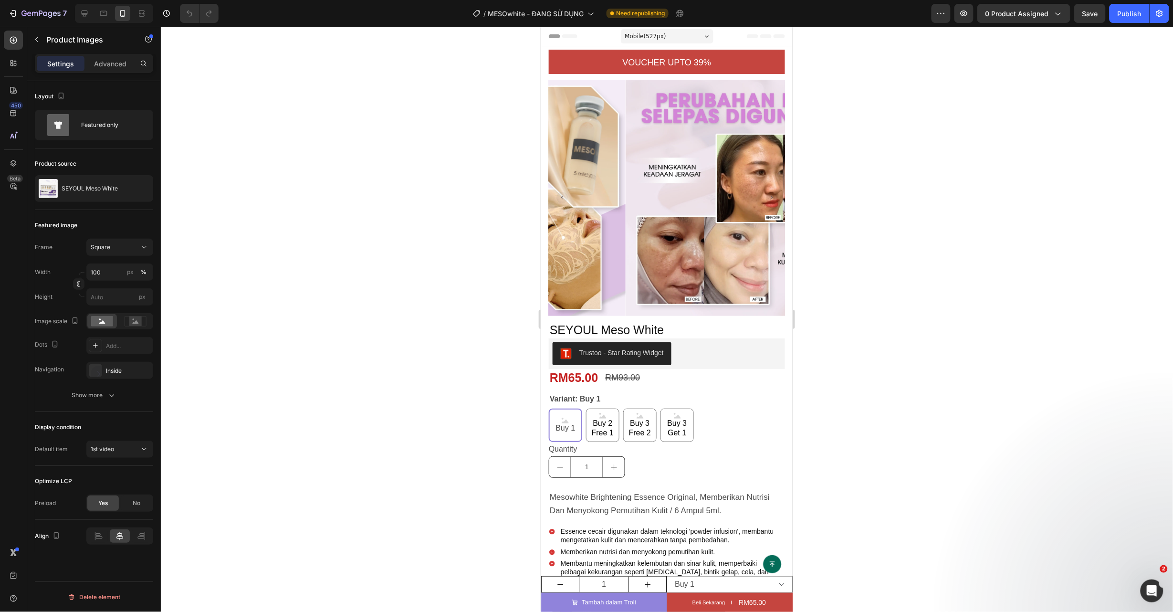
click at [556, 191] on button "Carousel Back Arrow" at bounding box center [561, 196] width 11 height 11
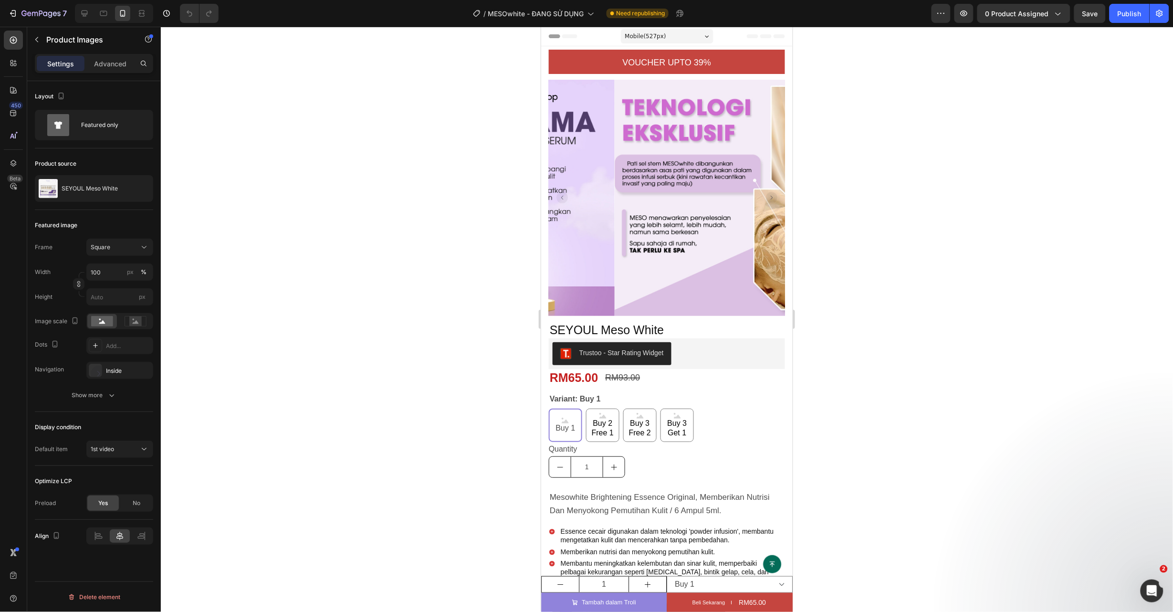
click at [556, 191] on button "Carousel Back Arrow" at bounding box center [561, 196] width 11 height 11
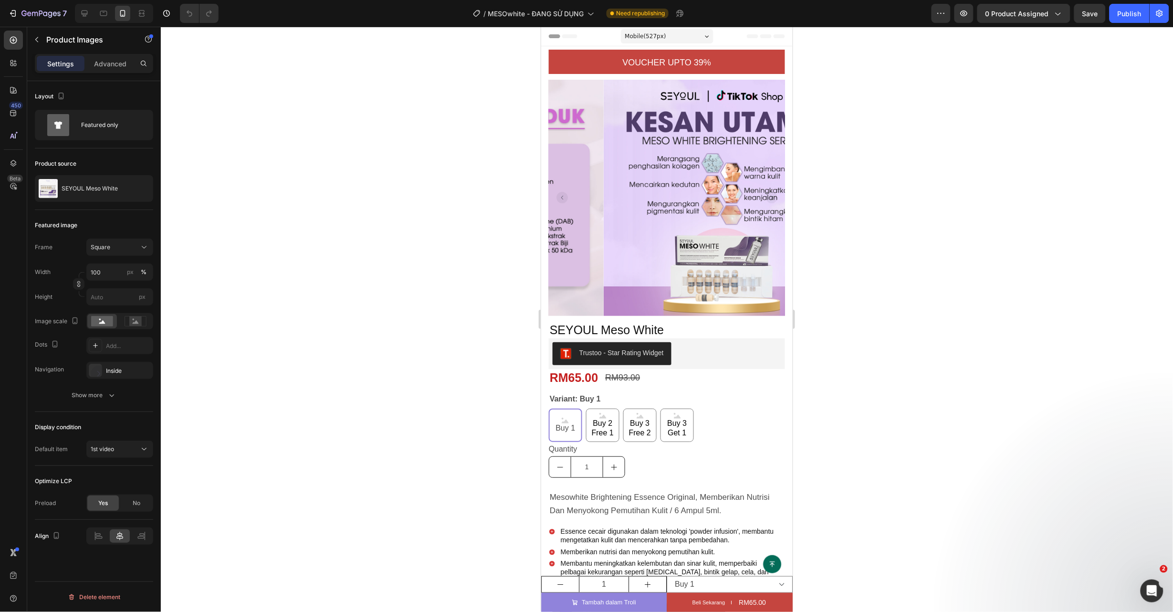
click at [558, 193] on rect "Carousel Back Arrow" at bounding box center [561, 196] width 11 height 11
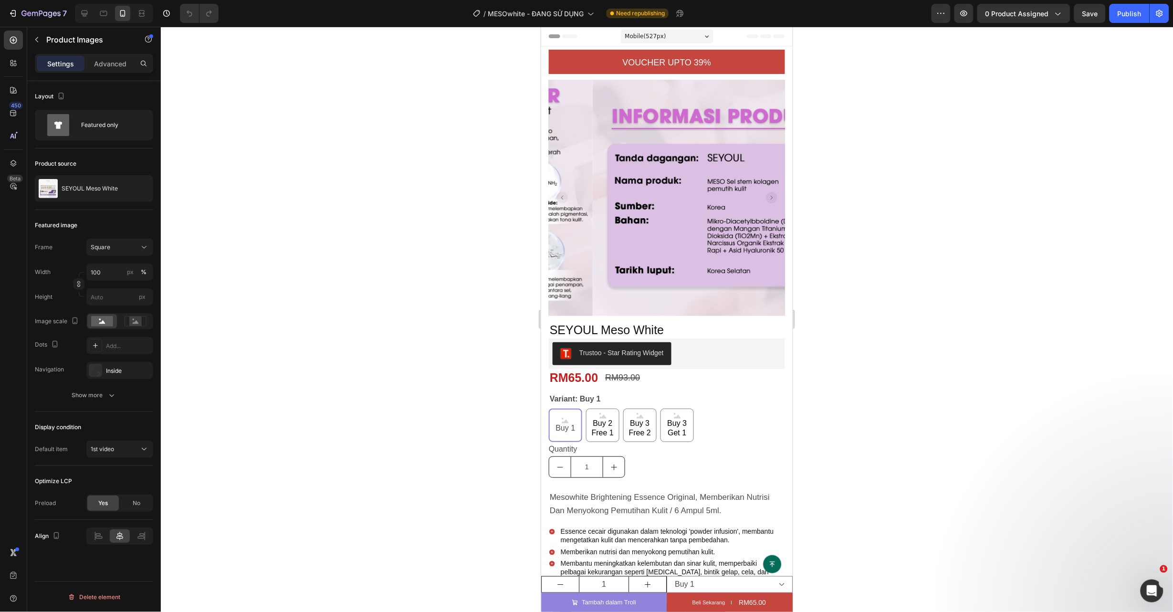
click at [766, 191] on rect "Carousel Next Arrow" at bounding box center [771, 196] width 11 height 11
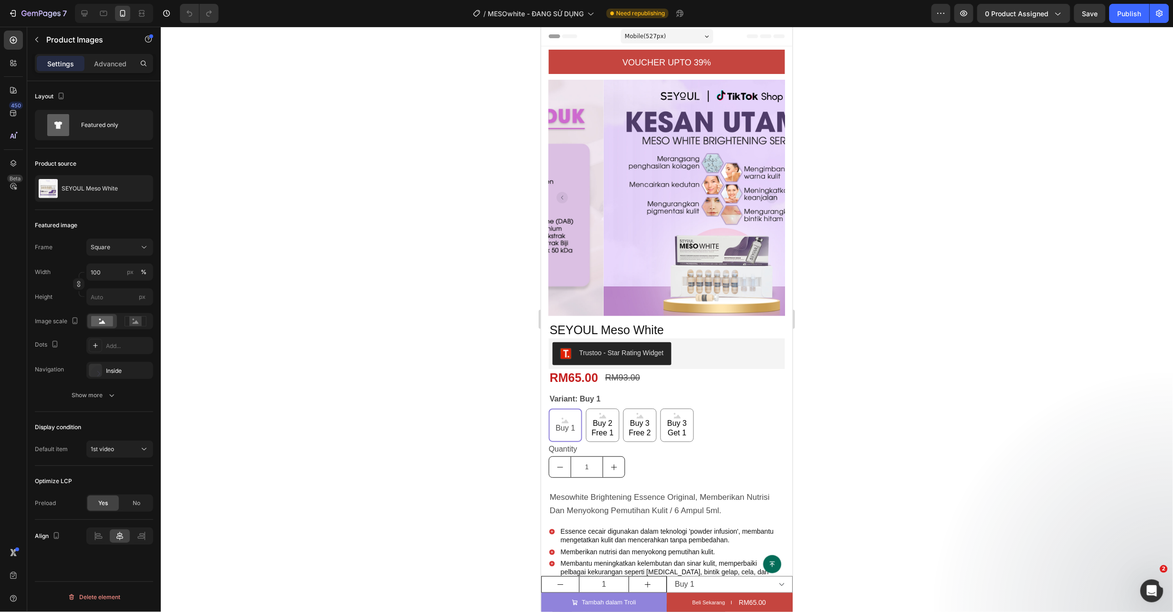
click at [561, 191] on rect "Carousel Back Arrow" at bounding box center [561, 196] width 11 height 11
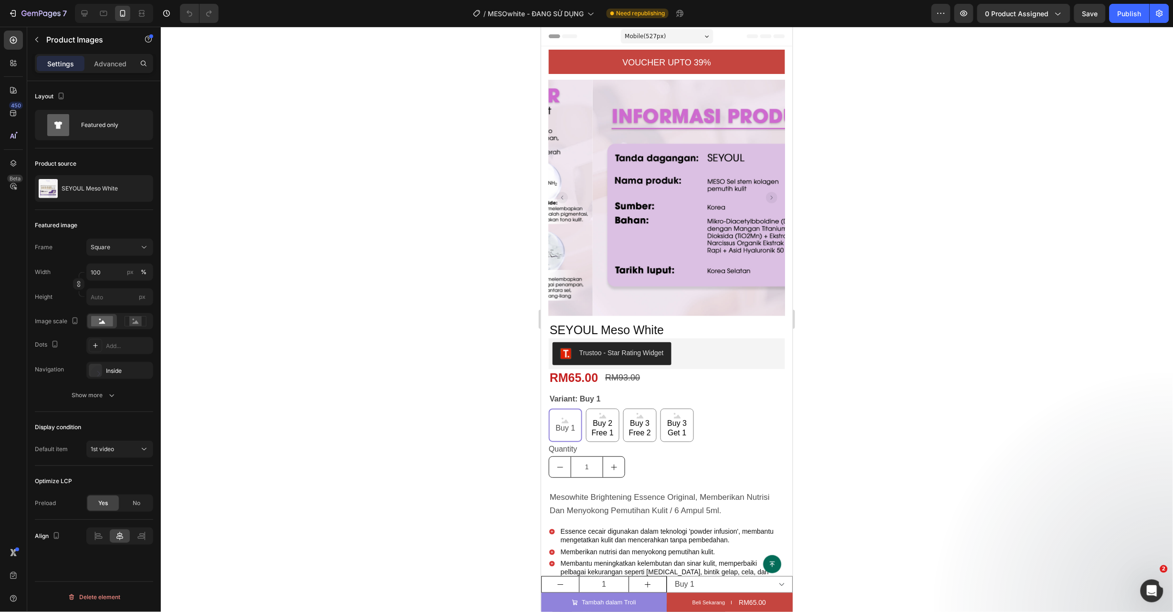
click at [560, 191] on rect "Carousel Back Arrow" at bounding box center [561, 196] width 11 height 11
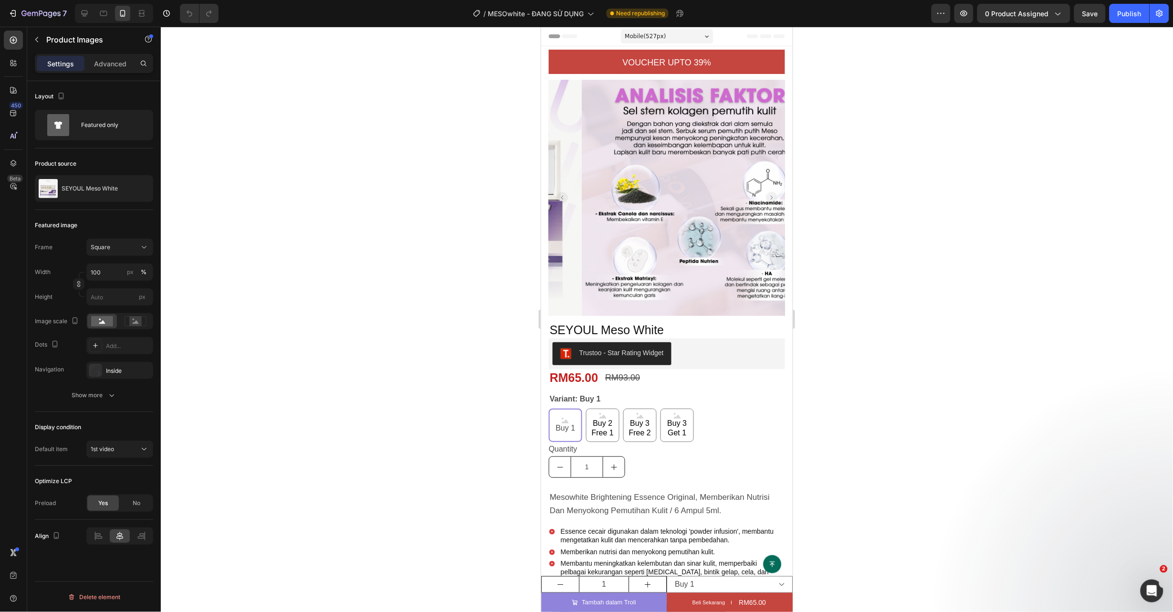
click at [560, 191] on rect "Carousel Back Arrow" at bounding box center [561, 196] width 11 height 11
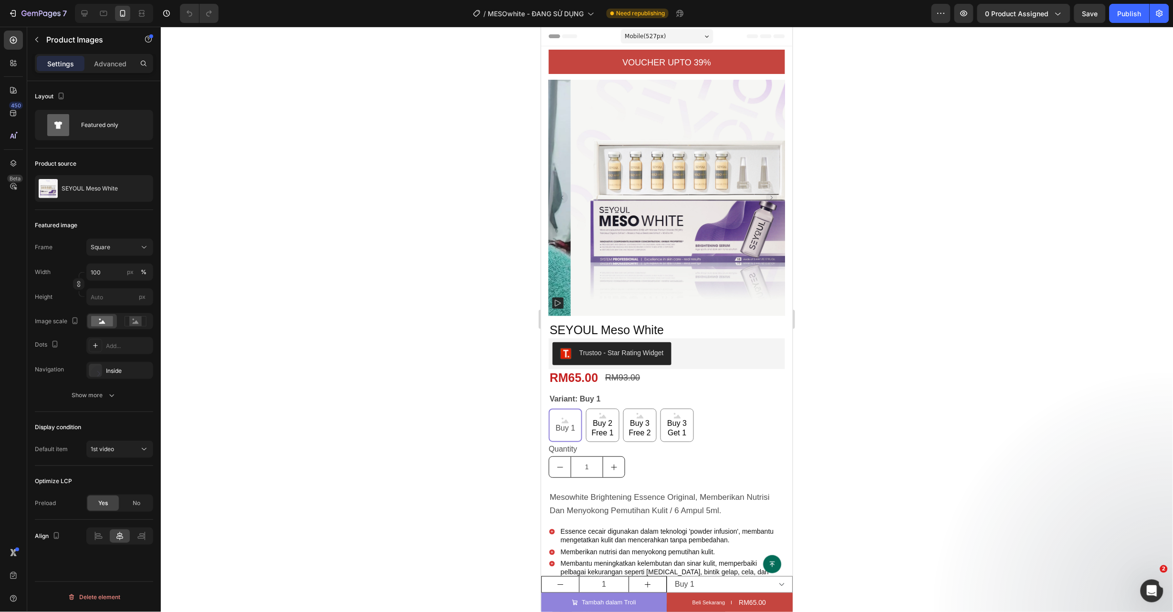
click at [560, 191] on rect "Carousel Back Arrow" at bounding box center [561, 196] width 11 height 11
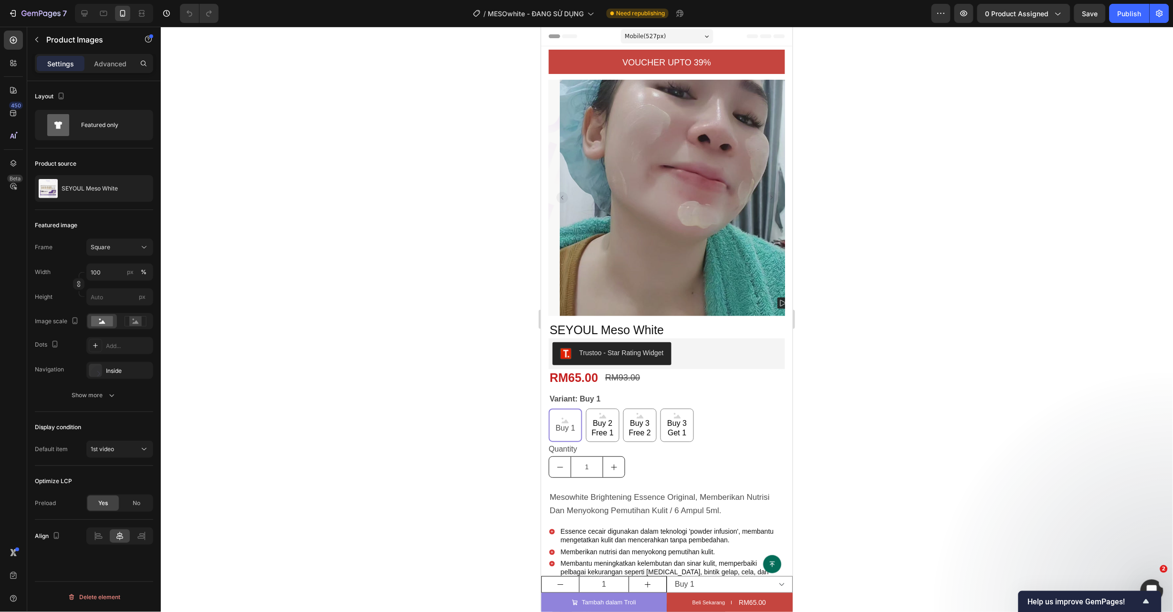
click at [668, 128] on img at bounding box center [677, 197] width 236 height 236
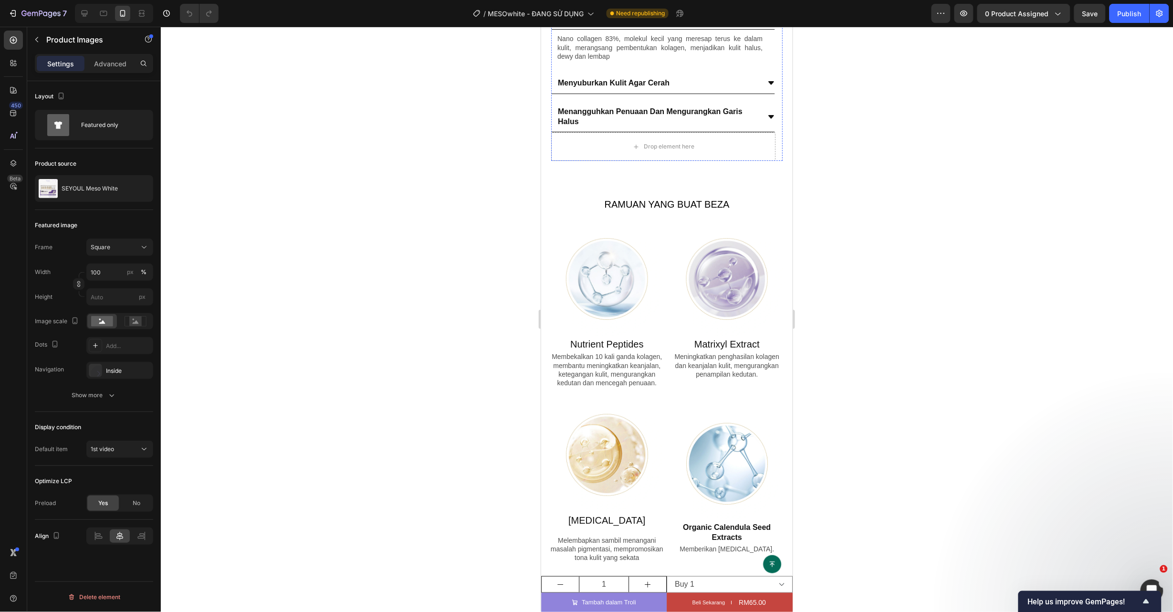
scroll to position [1432, 0]
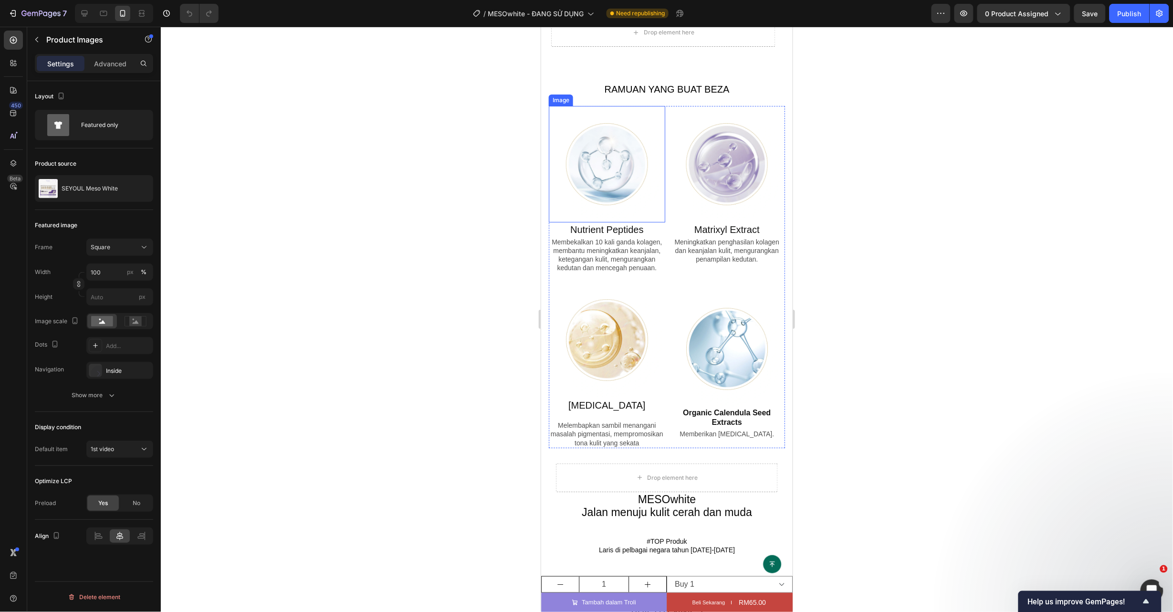
click at [603, 118] on img at bounding box center [606, 163] width 116 height 116
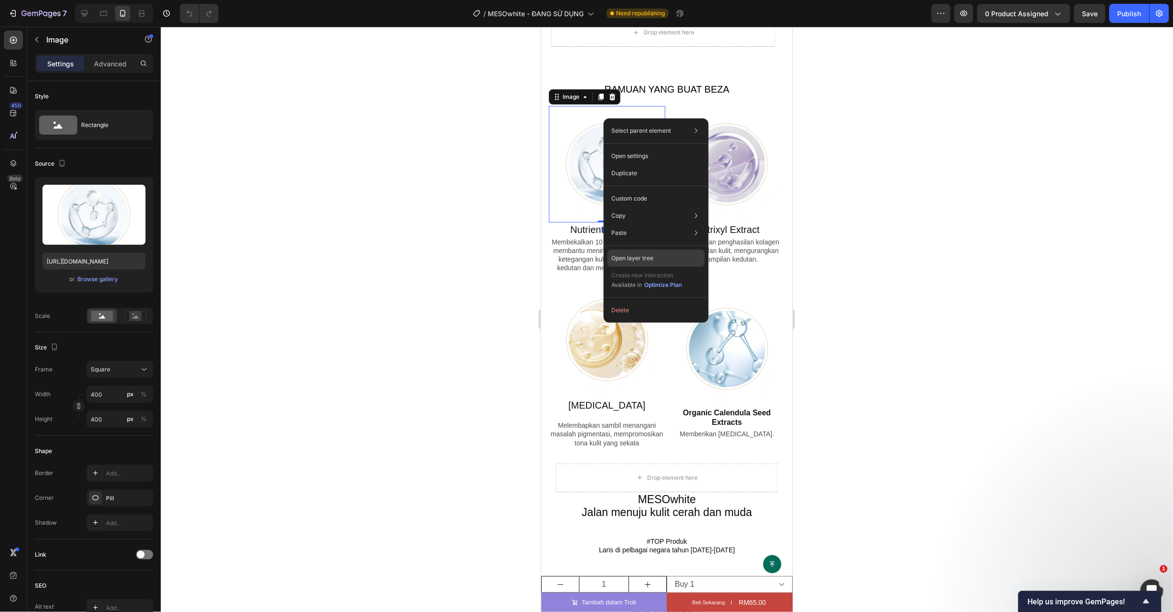
click at [649, 254] on p "Open layer tree" at bounding box center [632, 258] width 42 height 9
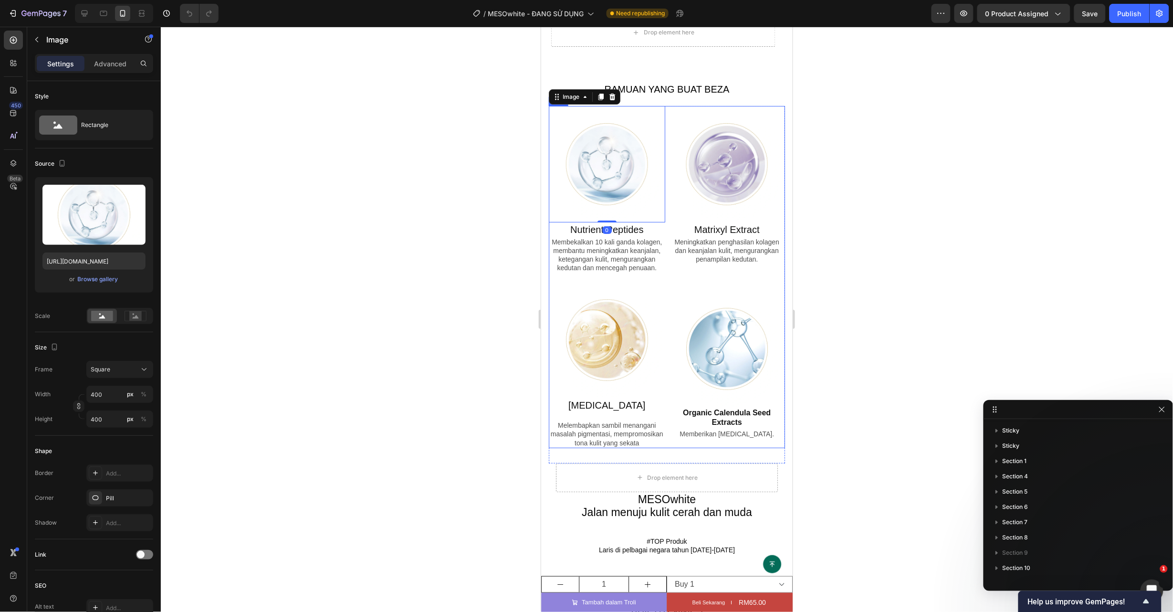
scroll to position [150, 0]
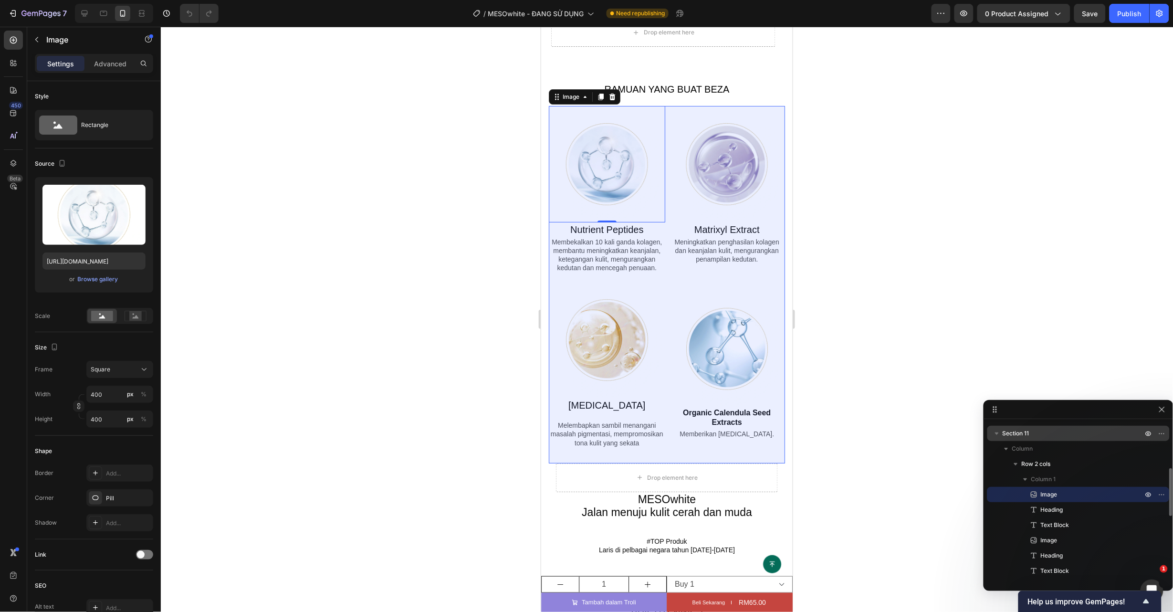
click at [1041, 435] on p "Section 11" at bounding box center [1074, 434] width 142 height 10
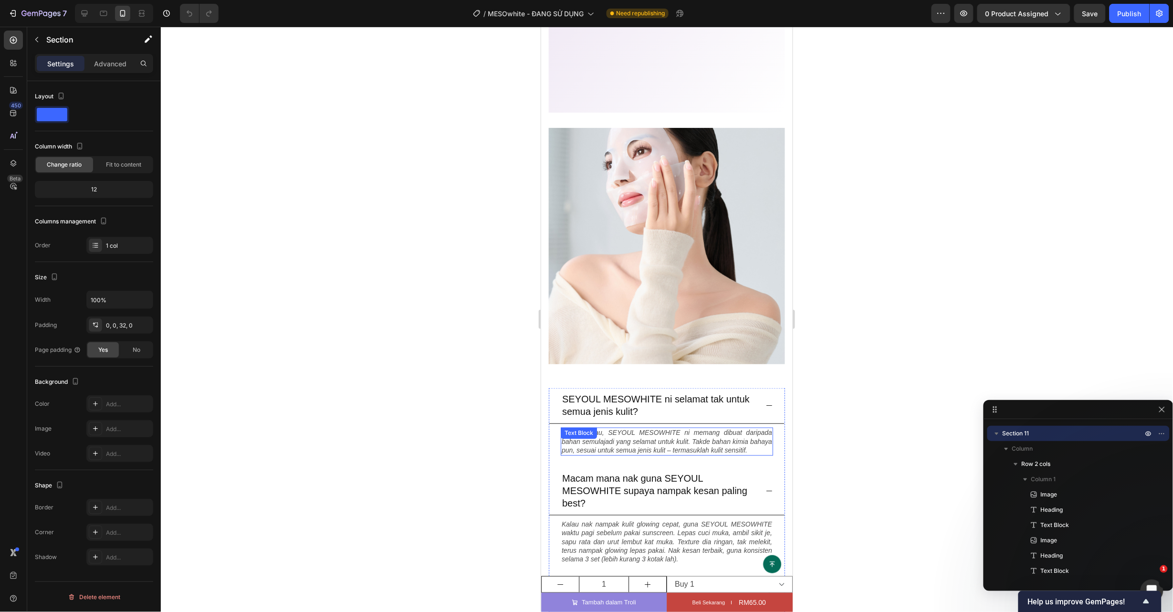
scroll to position [3294, 0]
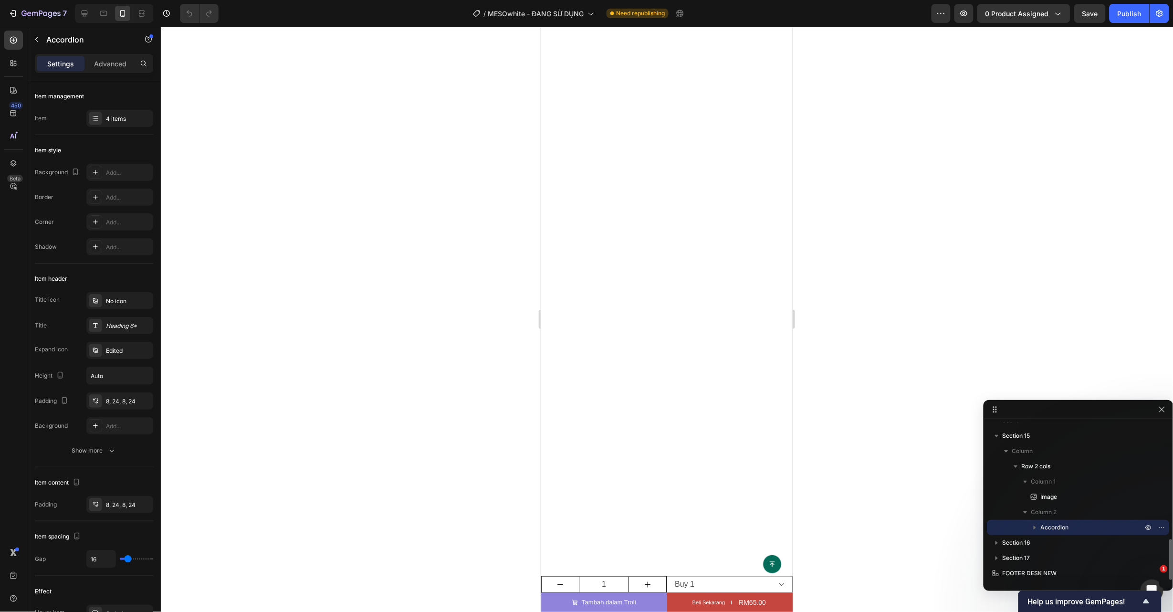
click at [1050, 523] on span "Accordion" at bounding box center [1055, 528] width 28 height 10
click at [1165, 524] on icon "button" at bounding box center [1162, 528] width 8 height 8
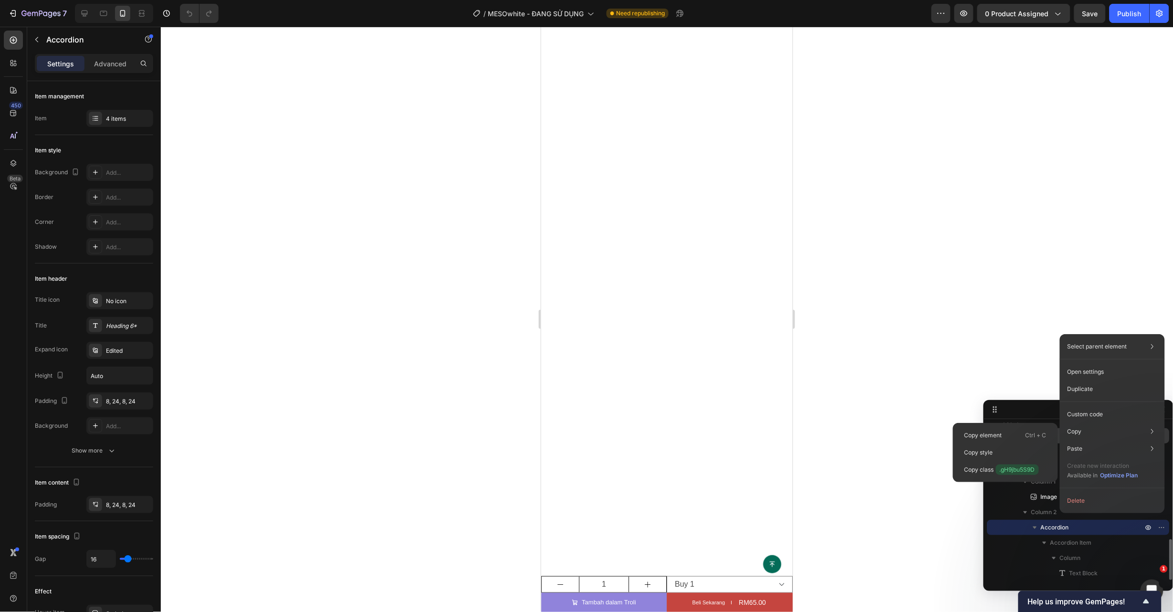
click at [1004, 434] on div "Copy element Ctrl + C" at bounding box center [1005, 435] width 97 height 17
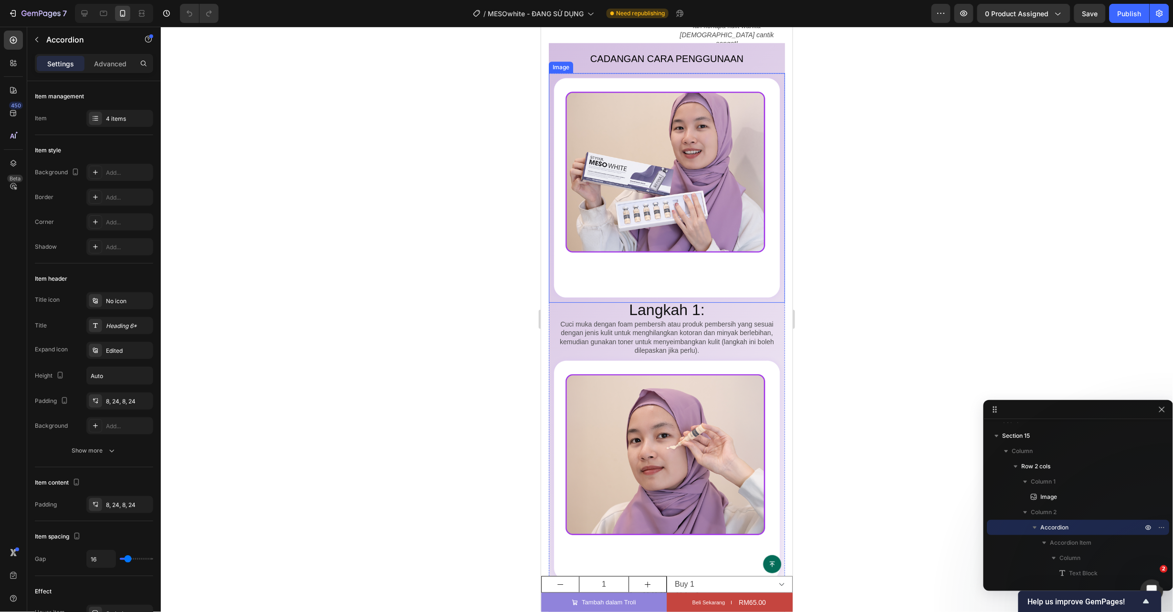
scroll to position [2435, 0]
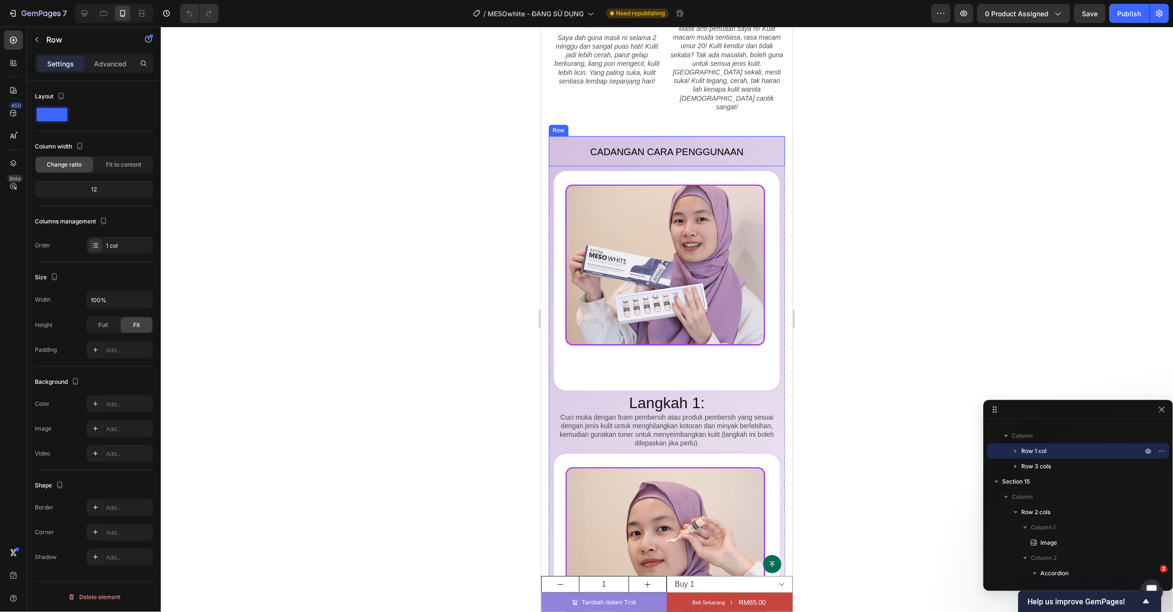
click at [769, 136] on div "Cadangan cara penggunaan Heading Cadangan cara penggunaan Heading" at bounding box center [666, 151] width 236 height 30
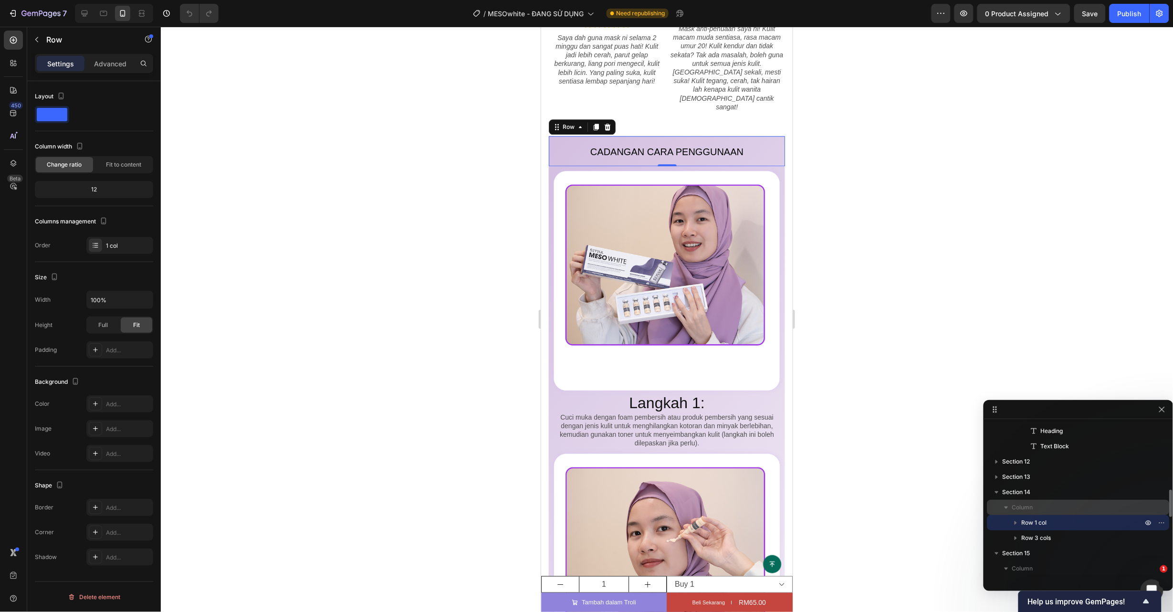
click at [1041, 504] on p "Column" at bounding box center [1078, 508] width 133 height 10
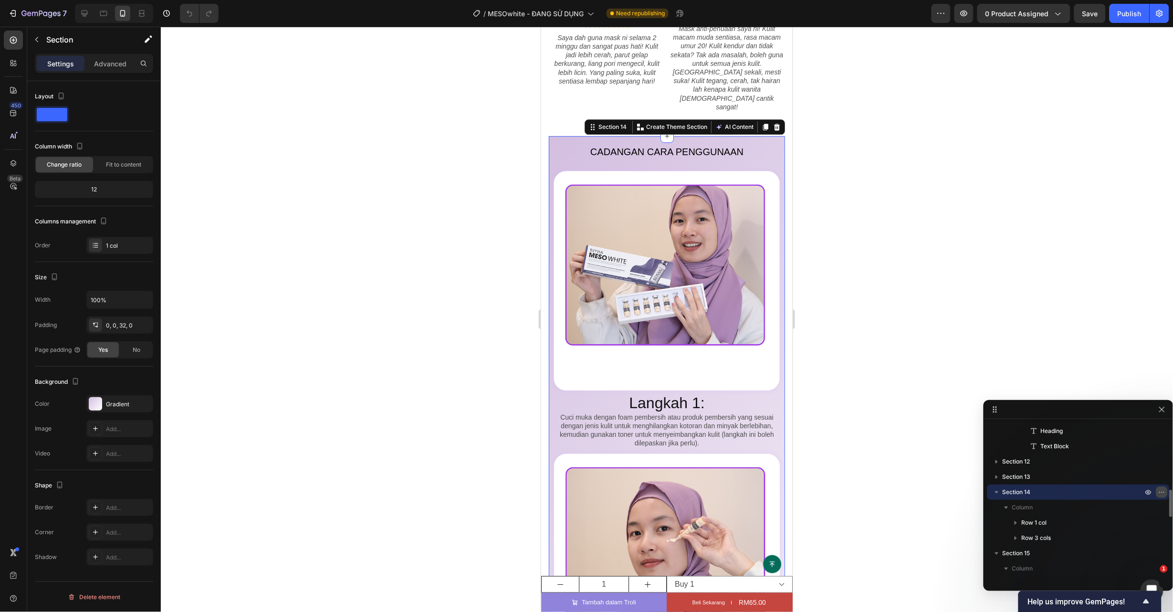
click at [1161, 489] on icon "button" at bounding box center [1162, 492] width 8 height 8
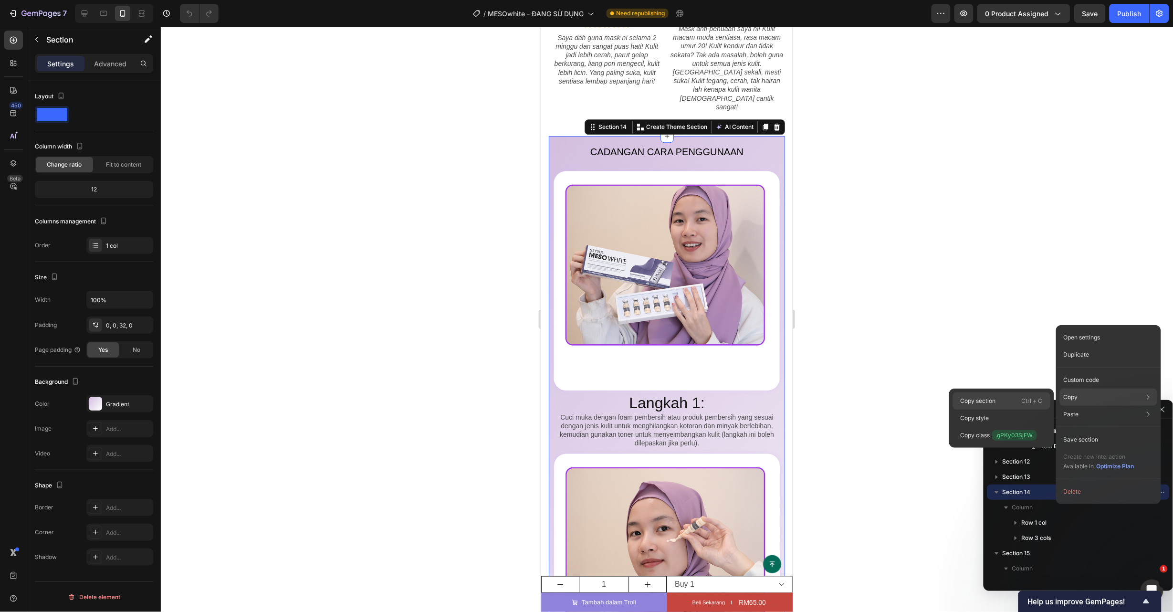
click at [997, 397] on div "Copy section Ctrl + C" at bounding box center [1001, 400] width 97 height 17
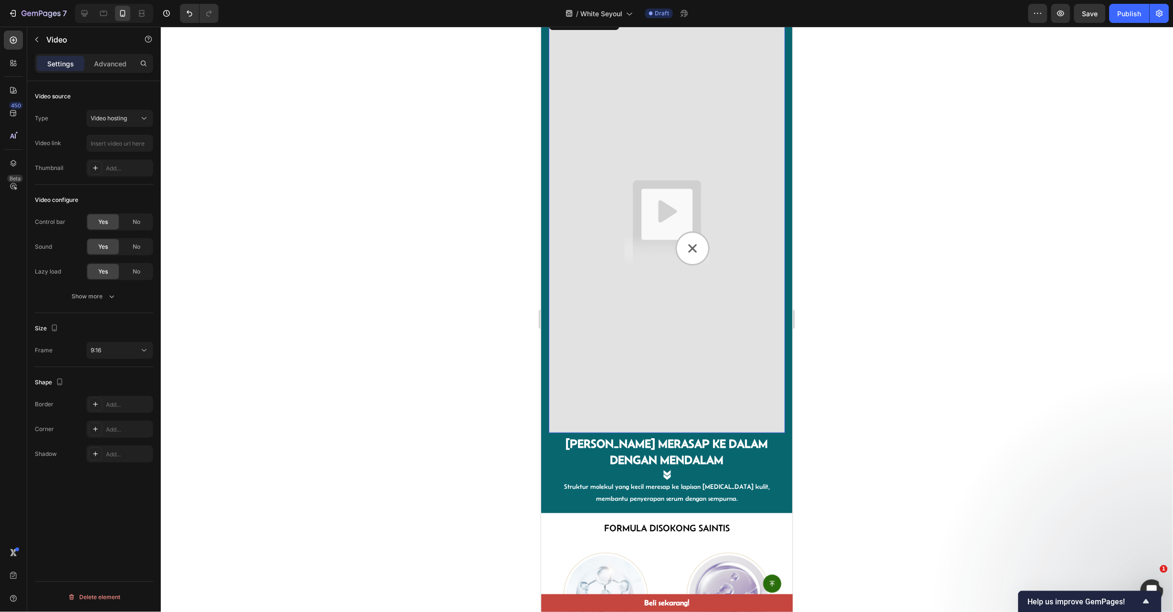
type input "https://cdn.shopify.com/videos/c/o/v/2c7bb0b6320d41488c4ffff3381af58c.mp4"
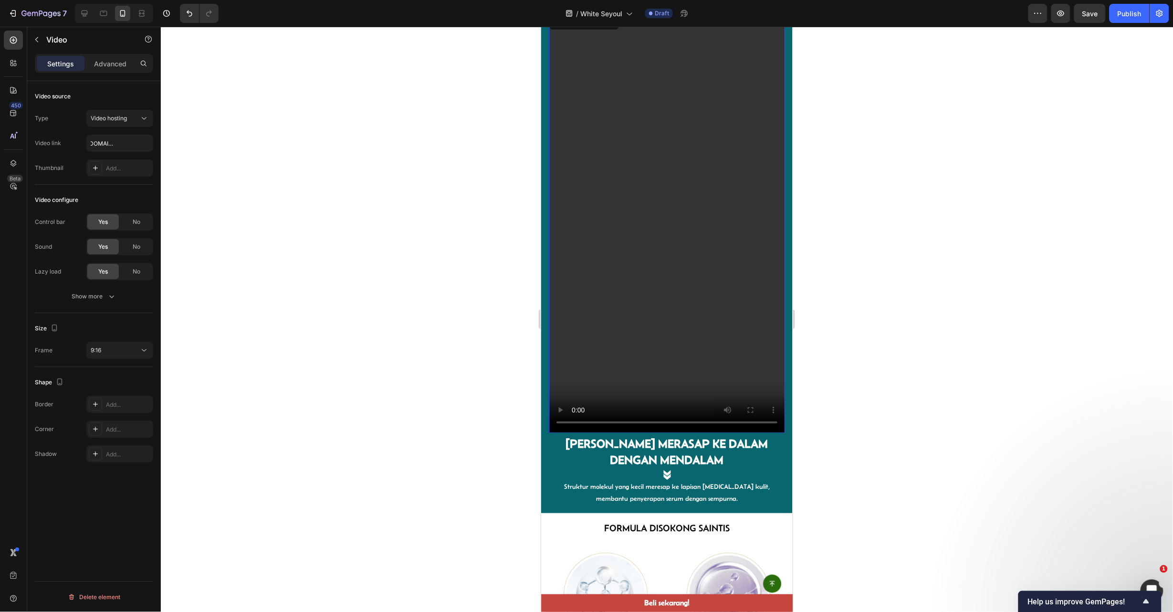
click at [904, 225] on div at bounding box center [667, 319] width 1012 height 585
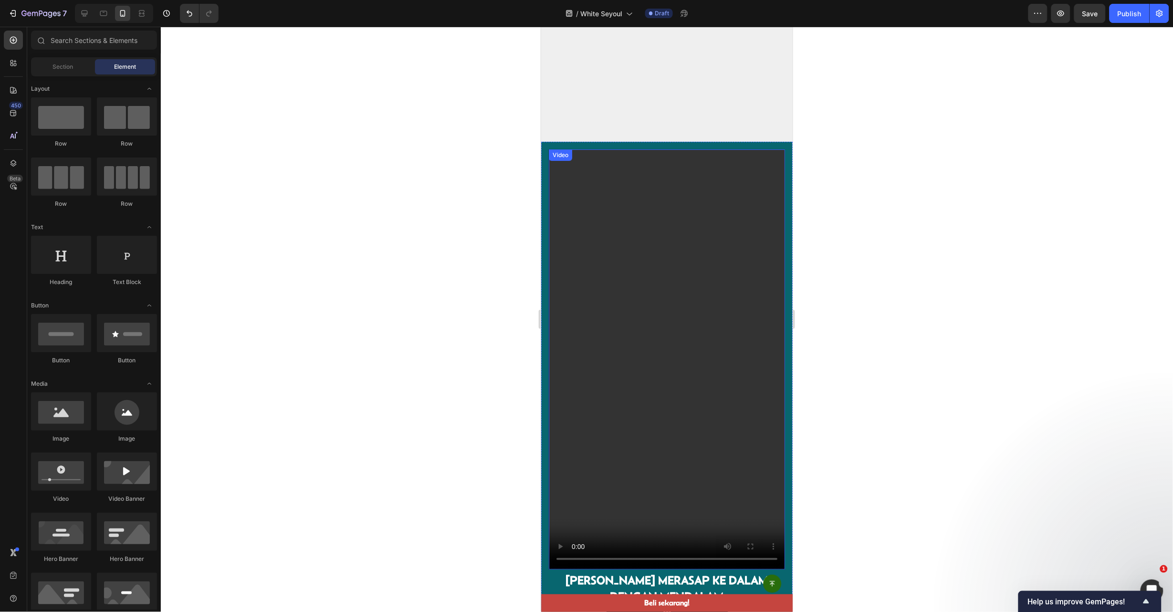
scroll to position [1507, 0]
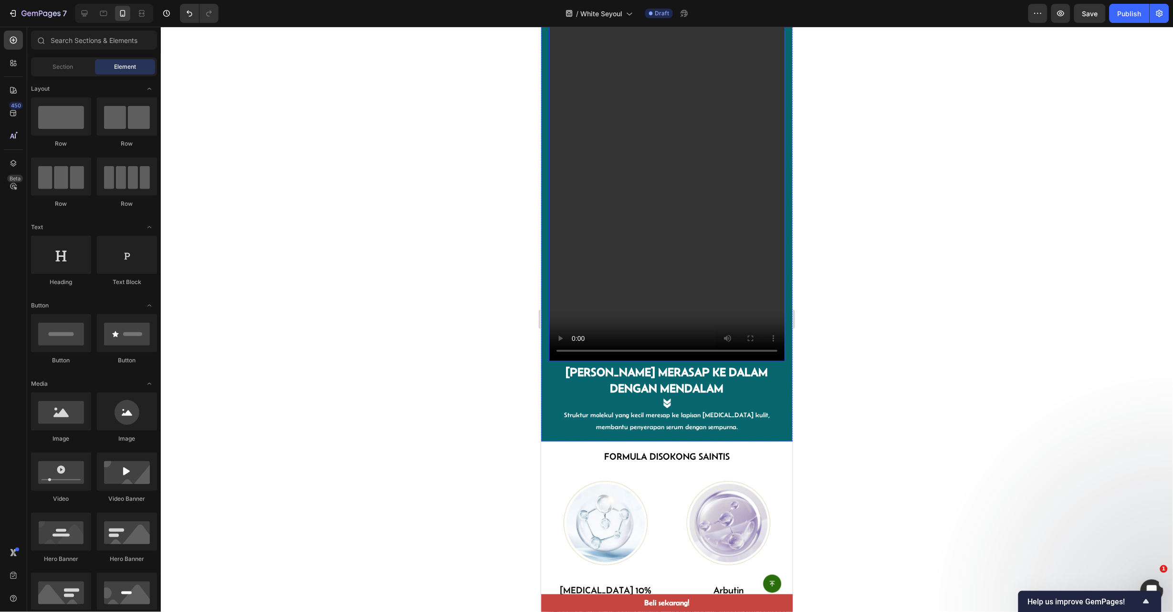
click at [674, 257] on video at bounding box center [666, 151] width 236 height 420
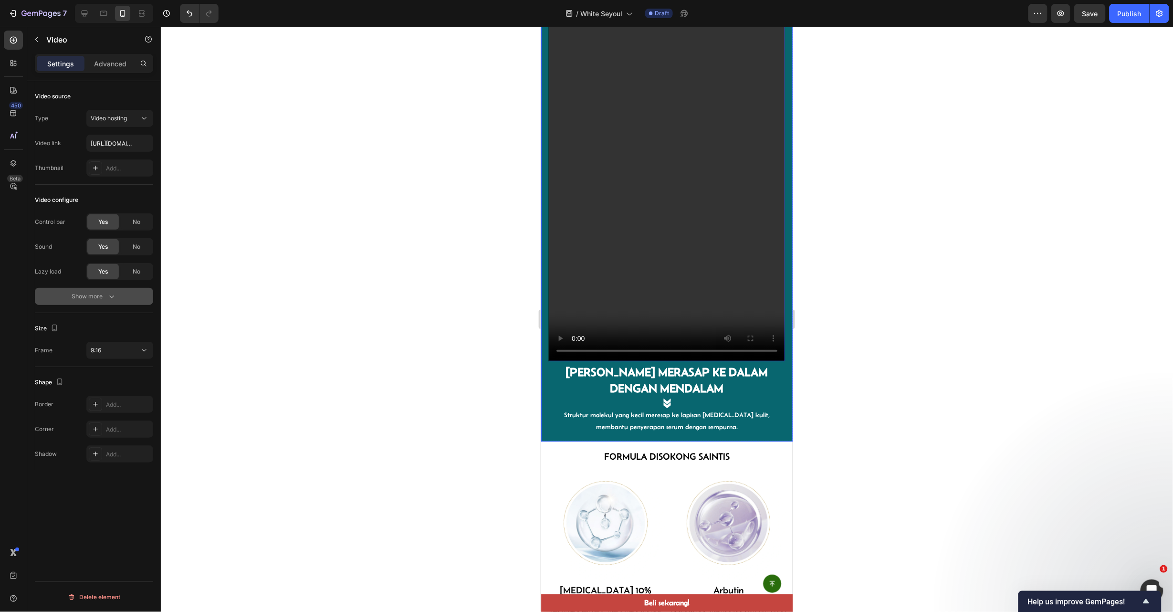
click at [111, 292] on icon "button" at bounding box center [112, 297] width 10 height 10
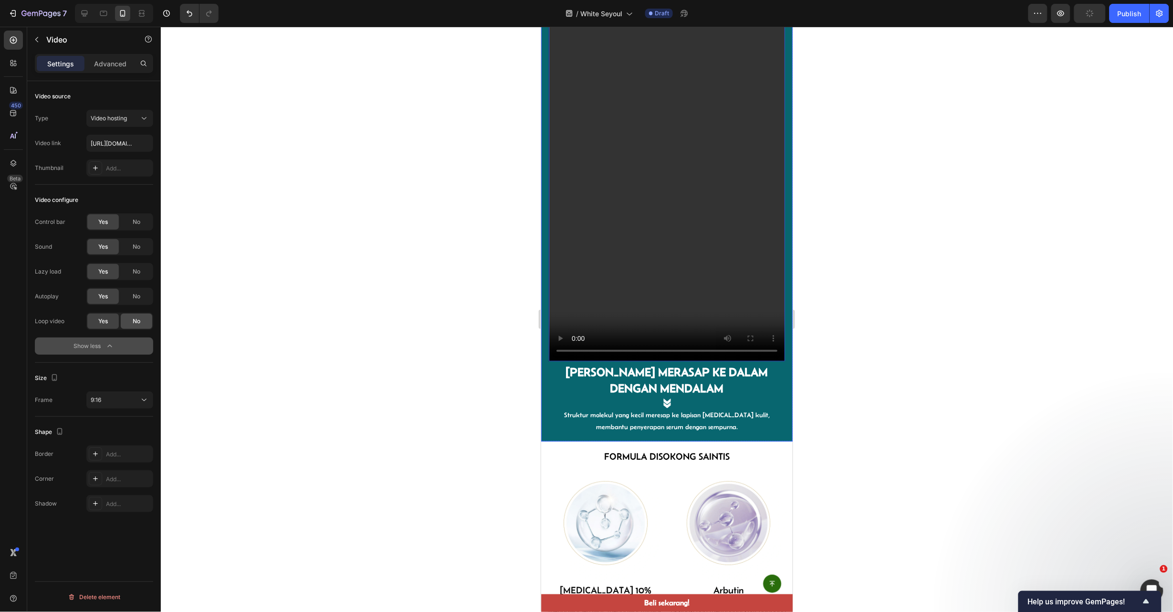
click at [130, 324] on div "No" at bounding box center [136, 321] width 31 height 15
click at [110, 325] on div "Yes" at bounding box center [102, 321] width 31 height 15
click at [146, 220] on div "No" at bounding box center [136, 221] width 31 height 15
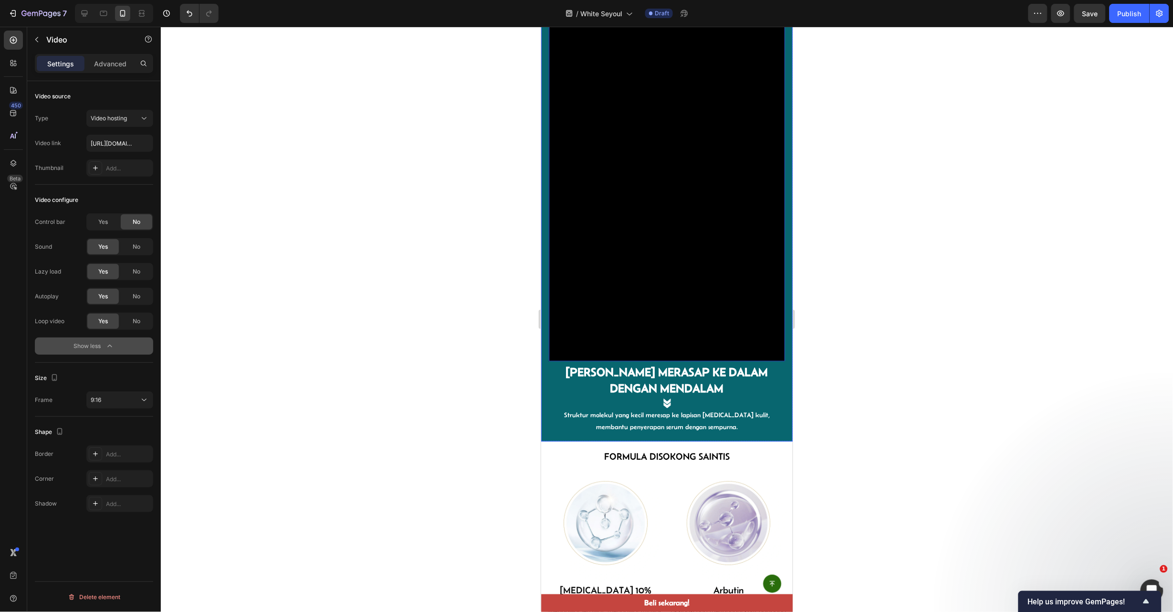
click at [146, 220] on div "No" at bounding box center [136, 221] width 31 height 15
click at [87, 221] on div "Yes" at bounding box center [102, 221] width 31 height 15
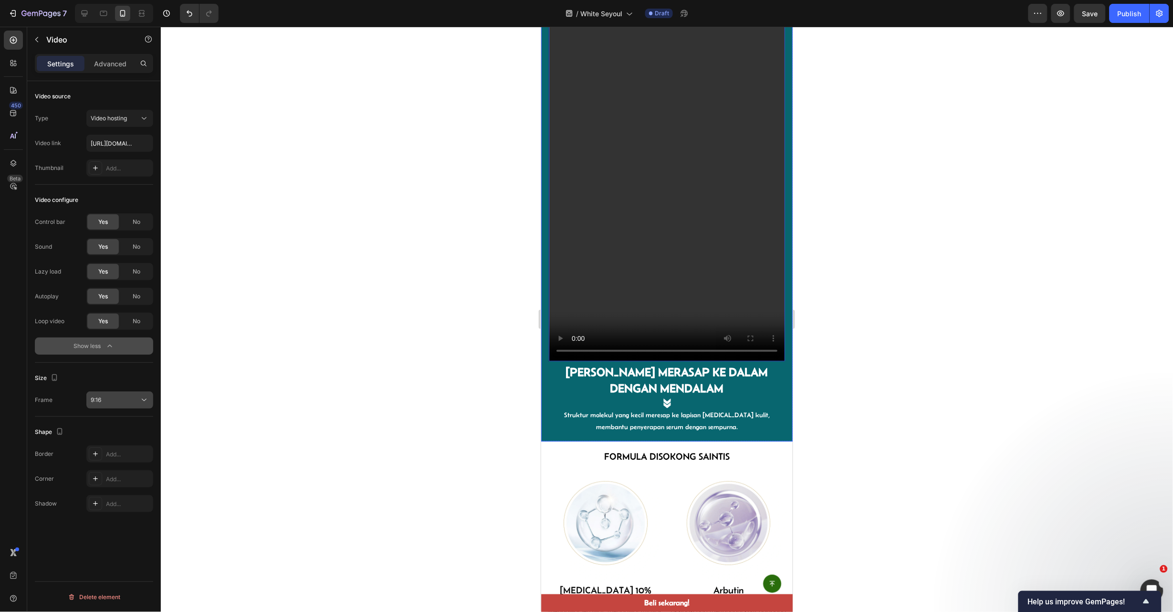
click at [119, 403] on div "9:16" at bounding box center [115, 400] width 49 height 9
click at [117, 430] on p "21:9" at bounding box center [116, 429] width 51 height 9
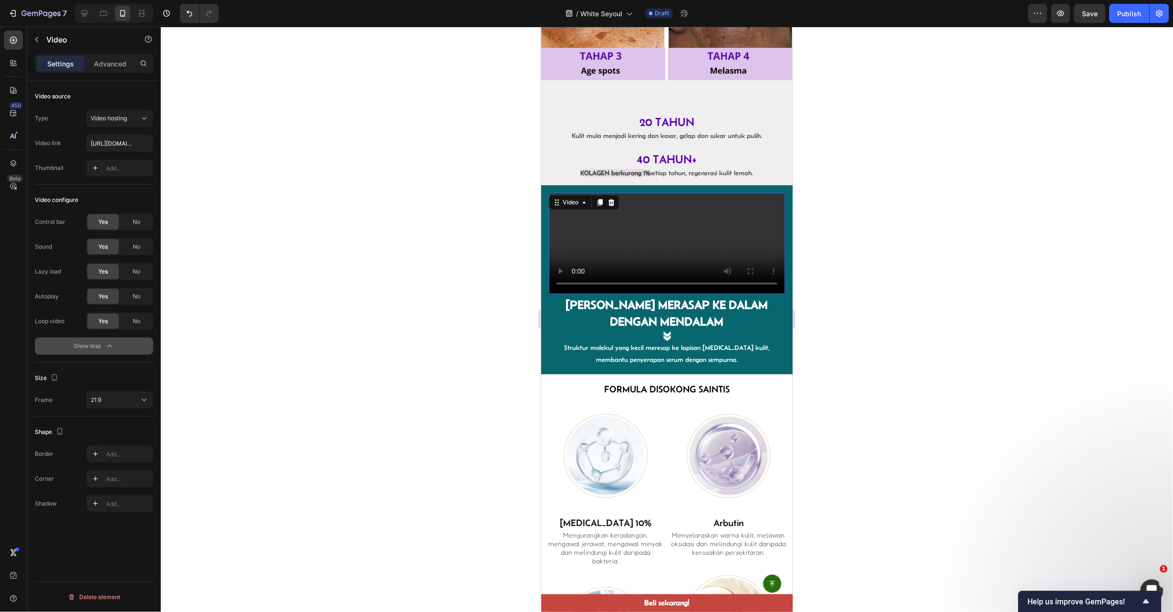
scroll to position [1221, 0]
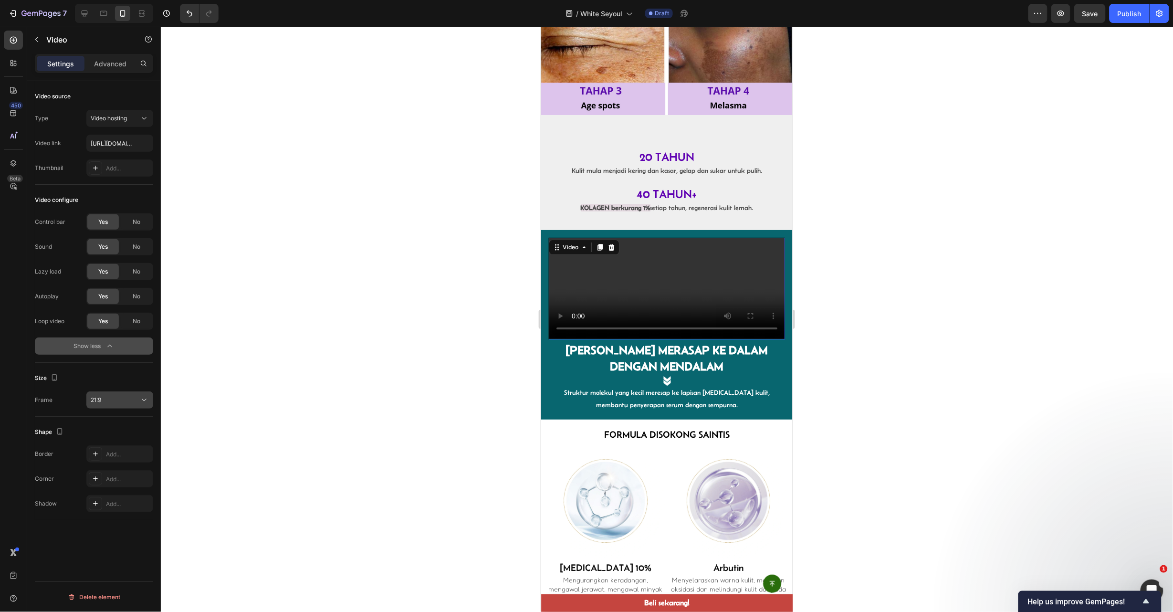
click at [141, 402] on icon at bounding box center [144, 400] width 10 height 10
click at [121, 463] on p "3:4" at bounding box center [116, 465] width 51 height 9
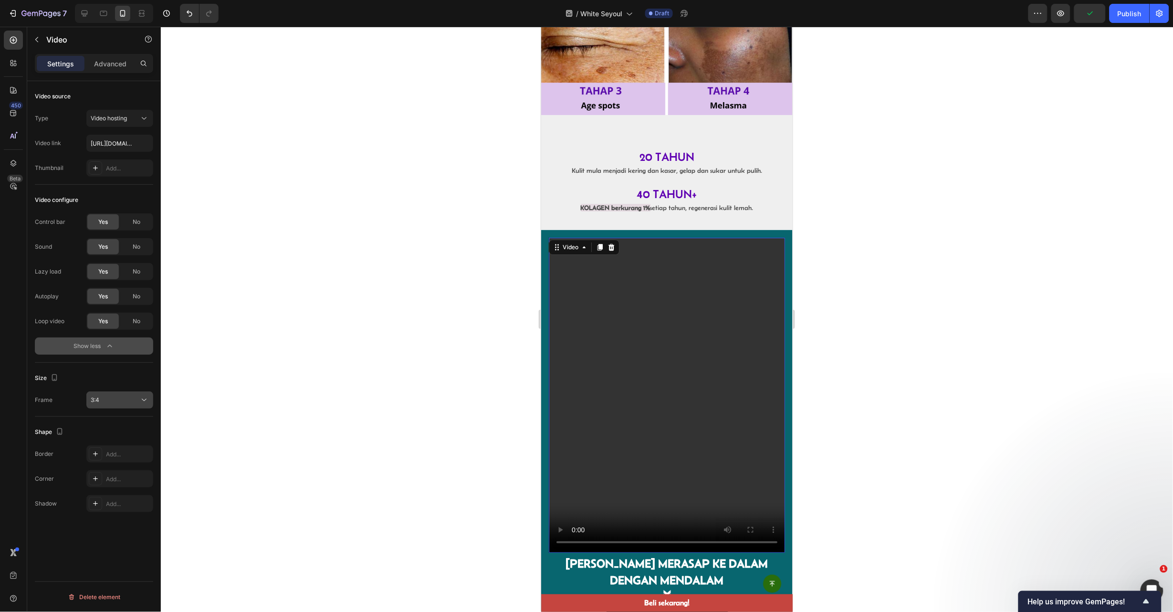
click at [118, 406] on button "3:4" at bounding box center [119, 399] width 67 height 17
click at [128, 443] on p "2:3" at bounding box center [116, 447] width 51 height 9
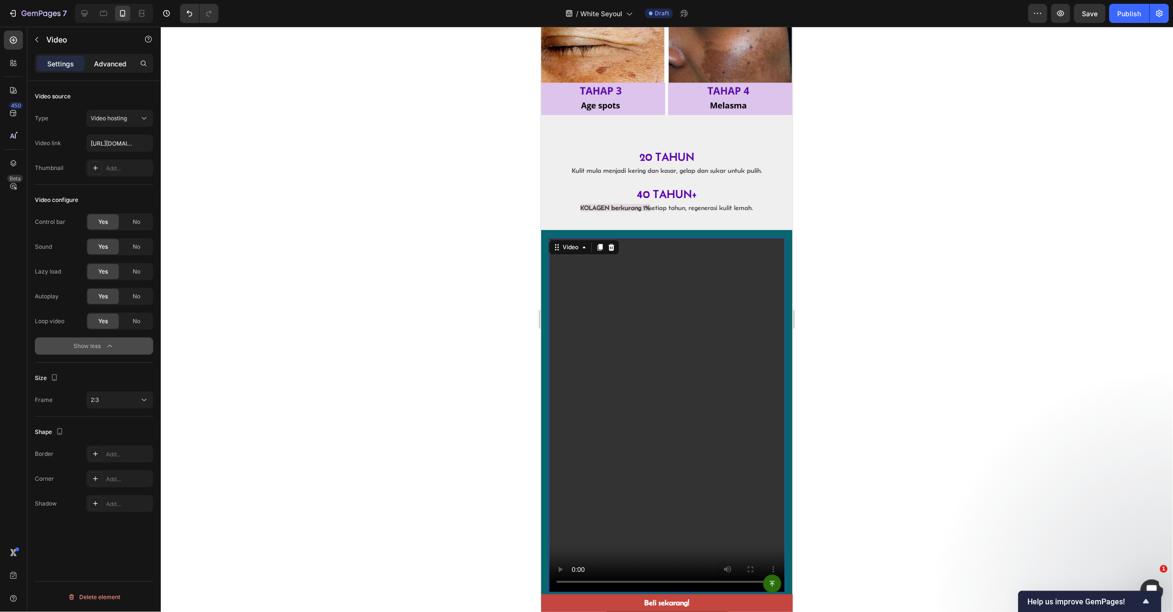
click at [119, 62] on p "Advanced" at bounding box center [110, 64] width 32 height 10
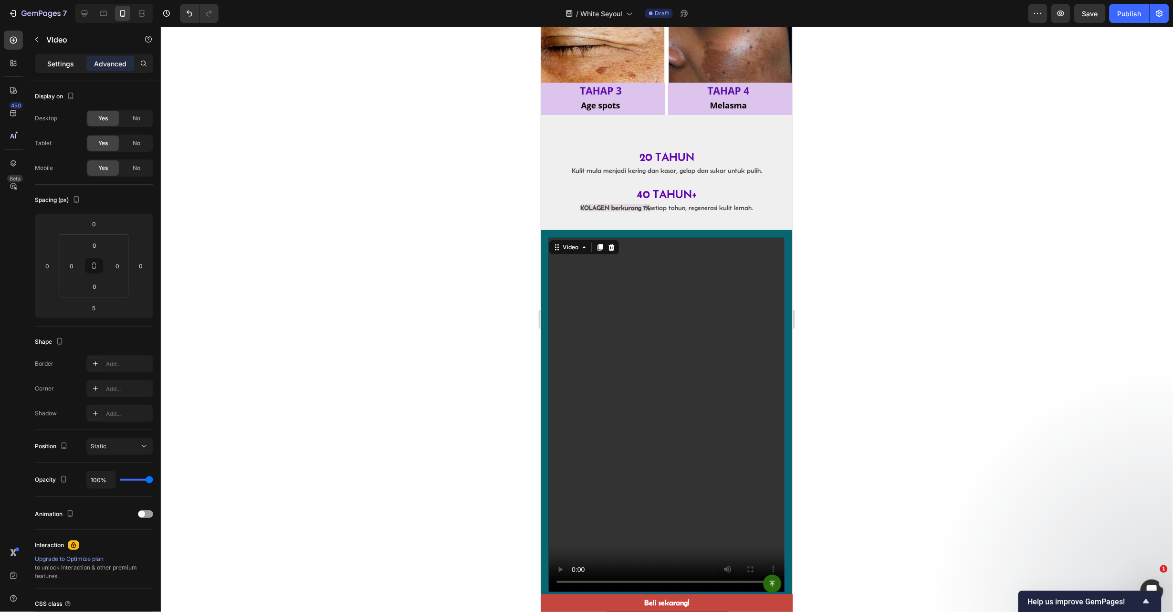
click at [61, 62] on p "Settings" at bounding box center [60, 64] width 27 height 10
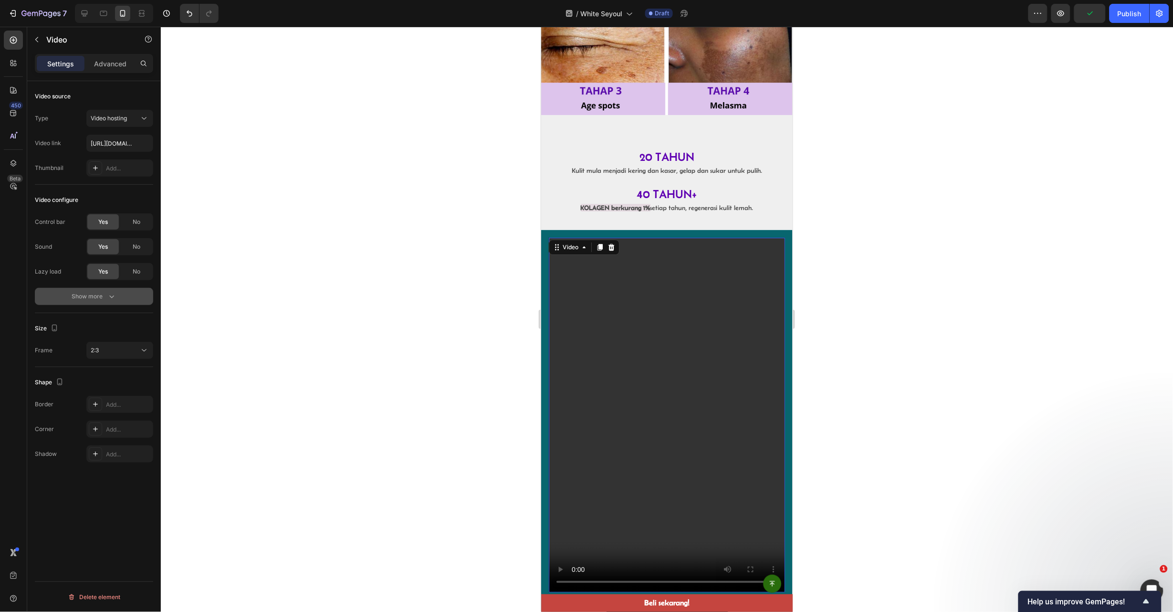
click at [113, 290] on button "Show more" at bounding box center [94, 296] width 118 height 17
click at [121, 386] on div "Size Frame 2:3" at bounding box center [94, 390] width 118 height 54
click at [125, 398] on div "2:3" at bounding box center [115, 400] width 49 height 9
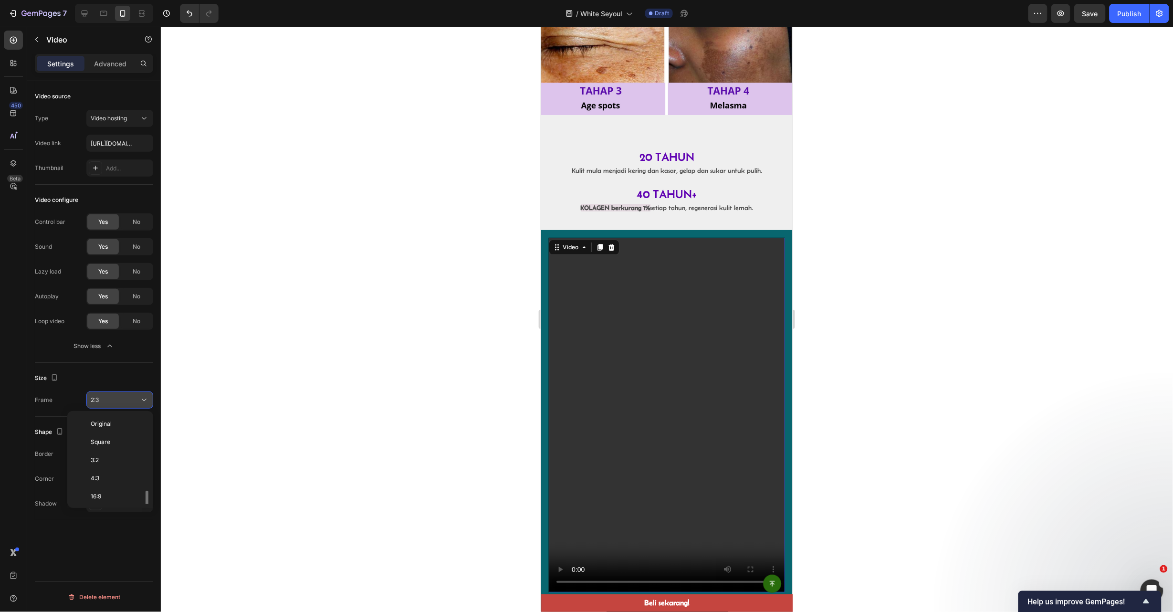
scroll to position [51, 0]
click at [136, 422] on div "4:3" at bounding box center [108, 427] width 74 height 18
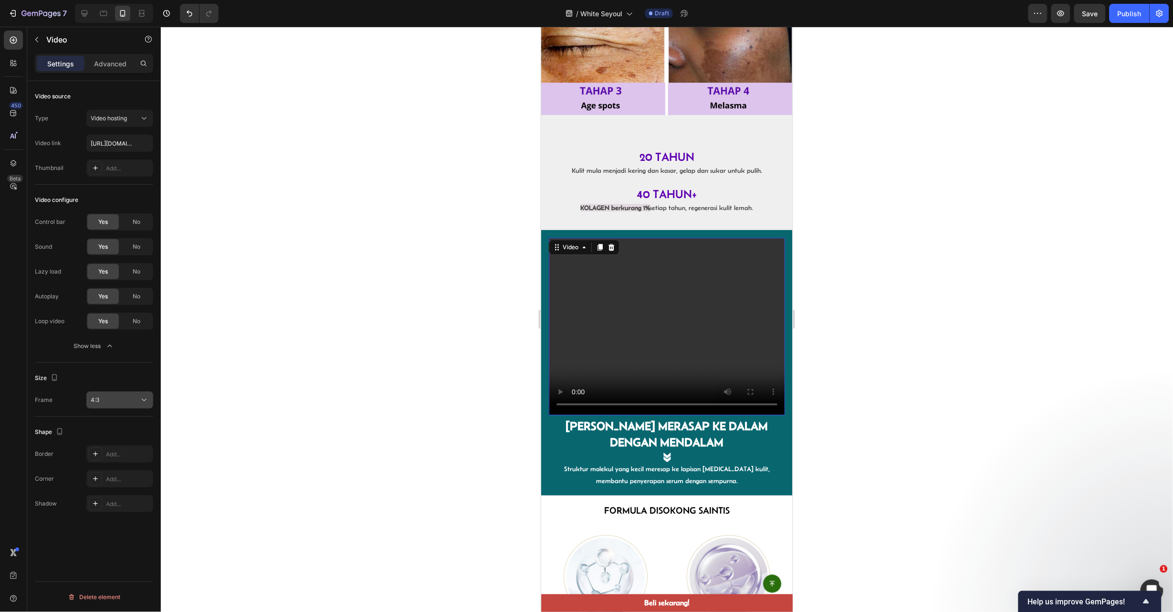
click at [137, 392] on button "4:3" at bounding box center [119, 399] width 67 height 17
click at [131, 492] on div "3:4" at bounding box center [108, 500] width 74 height 18
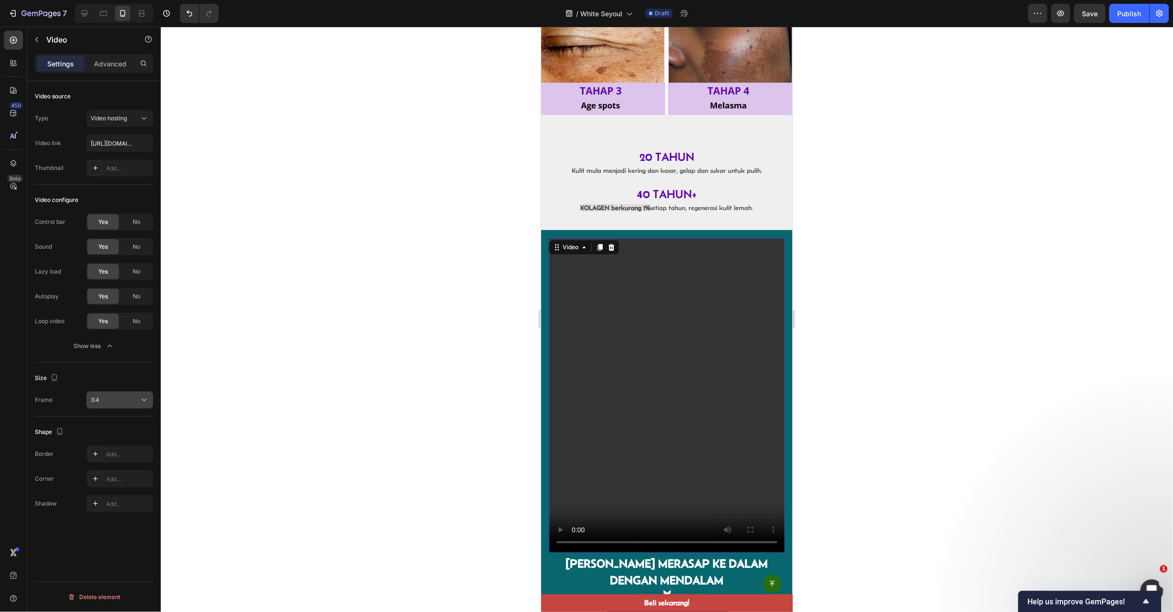
click at [124, 399] on div "3:4" at bounding box center [115, 400] width 49 height 9
click at [126, 461] on p "21:9" at bounding box center [116, 463] width 51 height 9
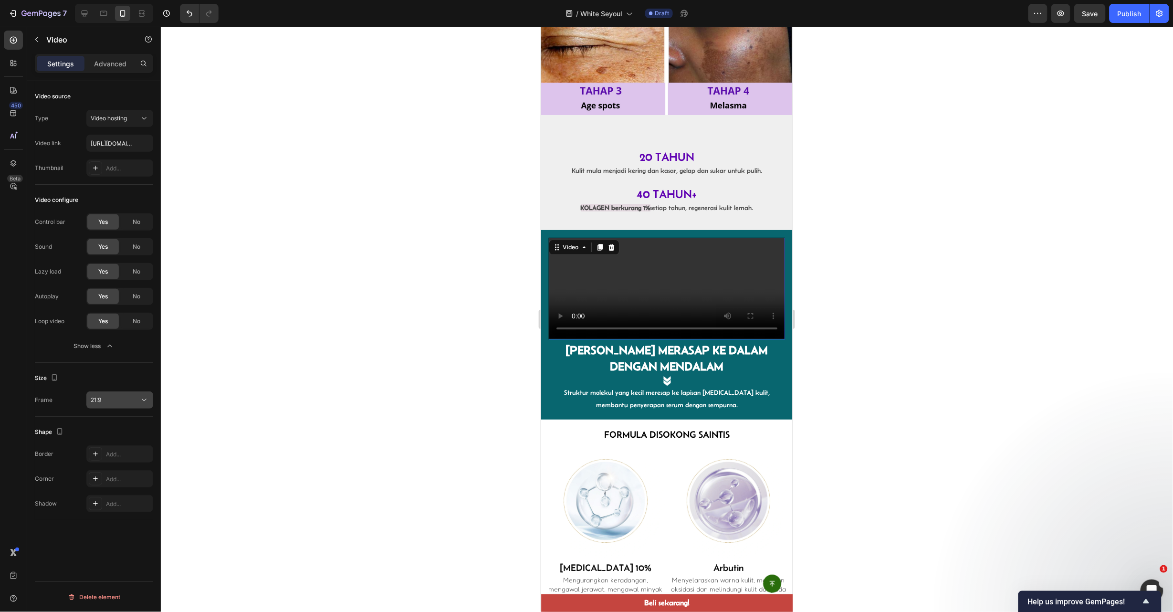
click at [130, 395] on div "21:9" at bounding box center [120, 400] width 58 height 10
drag, startPoint x: 136, startPoint y: 470, endPoint x: 129, endPoint y: 438, distance: 32.6
click at [130, 441] on div "Original Square 3:2 4:3 16:9 21:9 2:3 3:4 9:16 Custom" at bounding box center [110, 459] width 78 height 89
click at [125, 428] on p "4:3" at bounding box center [116, 427] width 51 height 9
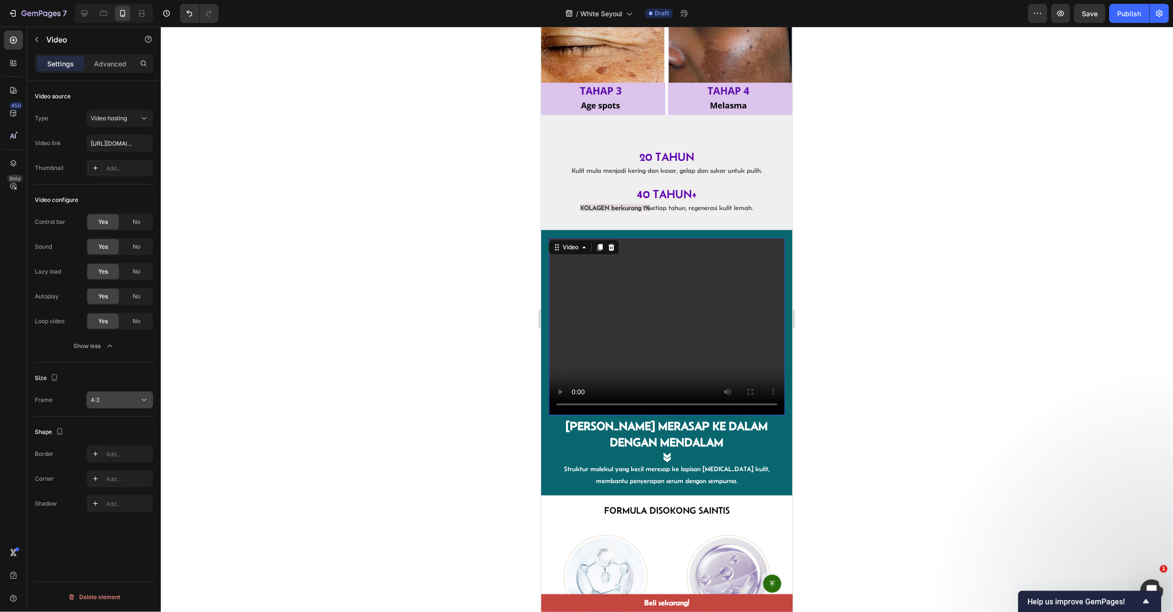
click at [126, 397] on div "4:3" at bounding box center [115, 400] width 49 height 9
click at [133, 441] on p "16:9" at bounding box center [116, 445] width 51 height 9
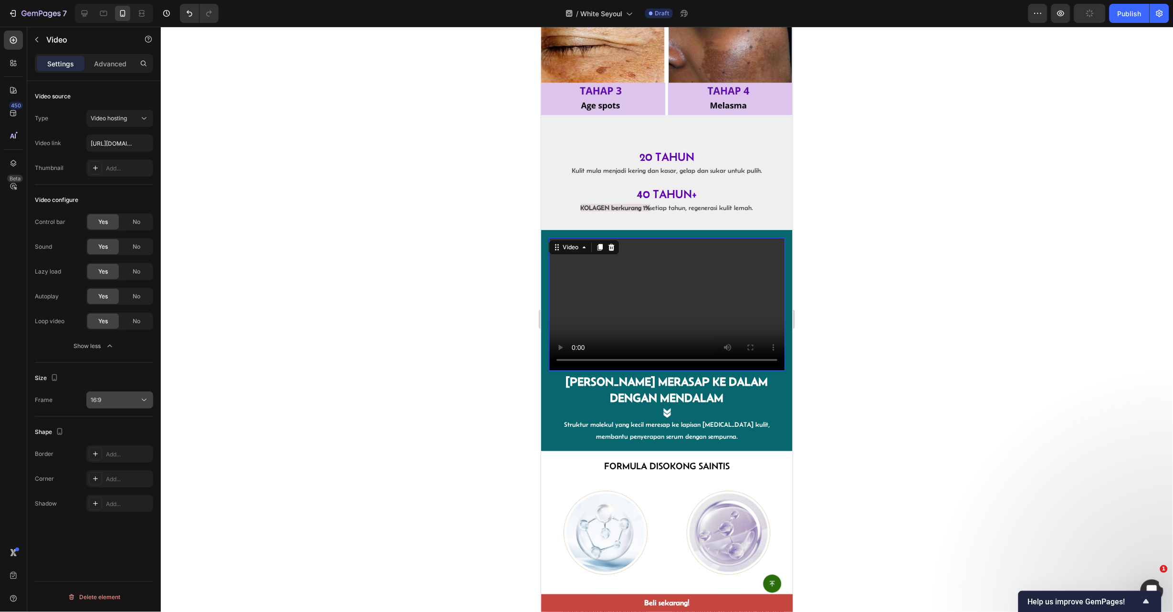
click at [130, 397] on div "16:9" at bounding box center [115, 400] width 49 height 9
click at [134, 458] on div "21:9" at bounding box center [108, 463] width 74 height 18
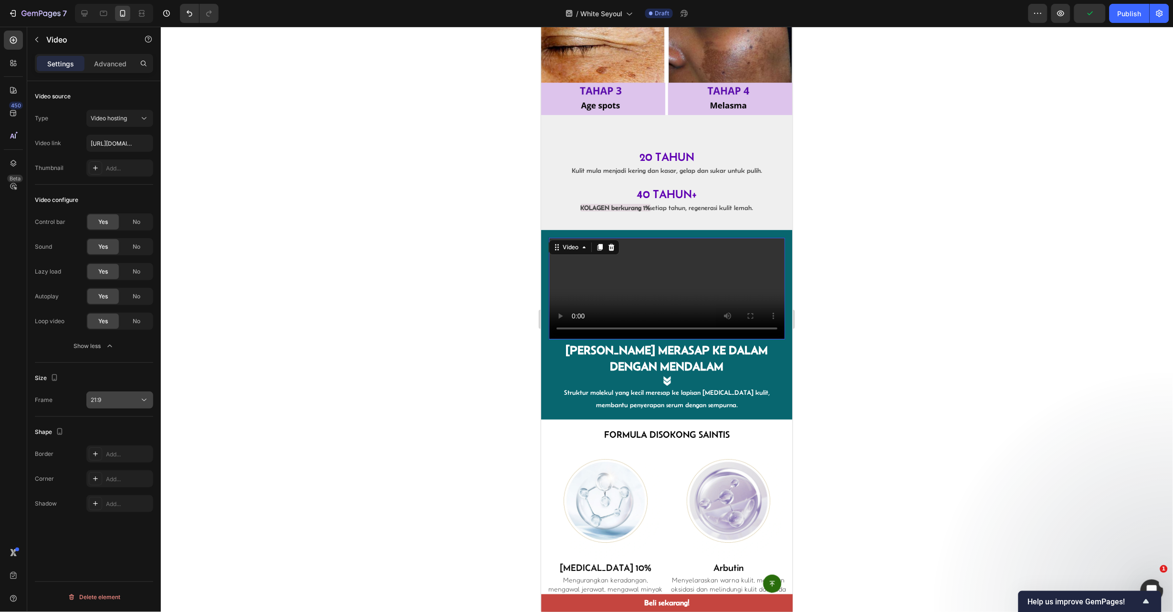
click at [133, 405] on button "21:9" at bounding box center [119, 399] width 67 height 17
click at [134, 476] on div "2:3" at bounding box center [108, 481] width 74 height 18
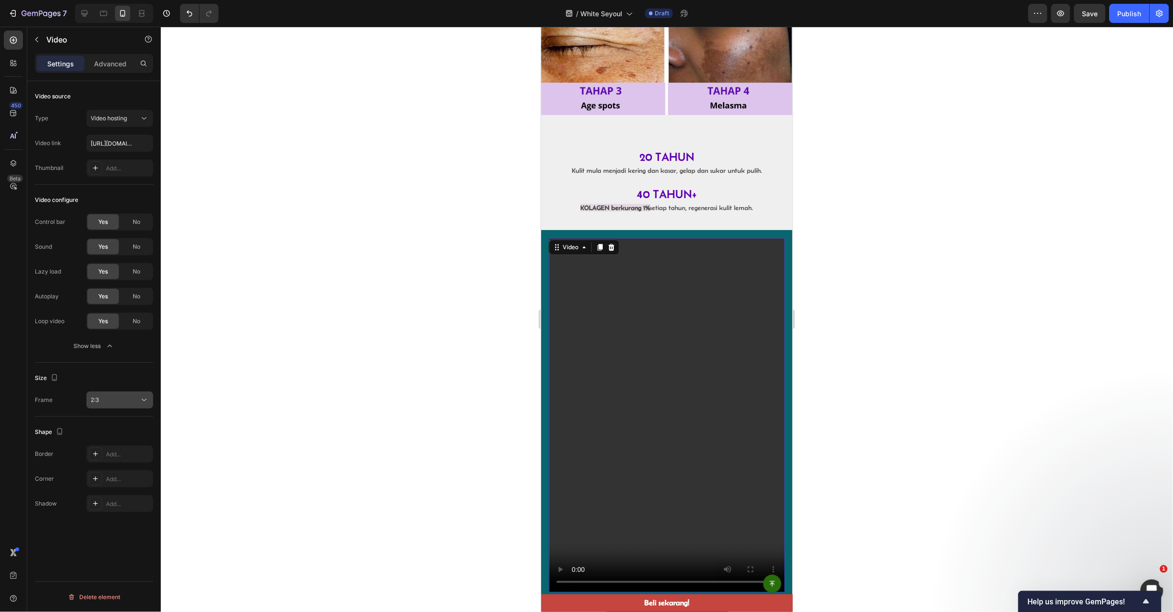
click at [124, 397] on div "2:3" at bounding box center [115, 400] width 49 height 9
click at [127, 493] on div "3:4" at bounding box center [108, 500] width 74 height 18
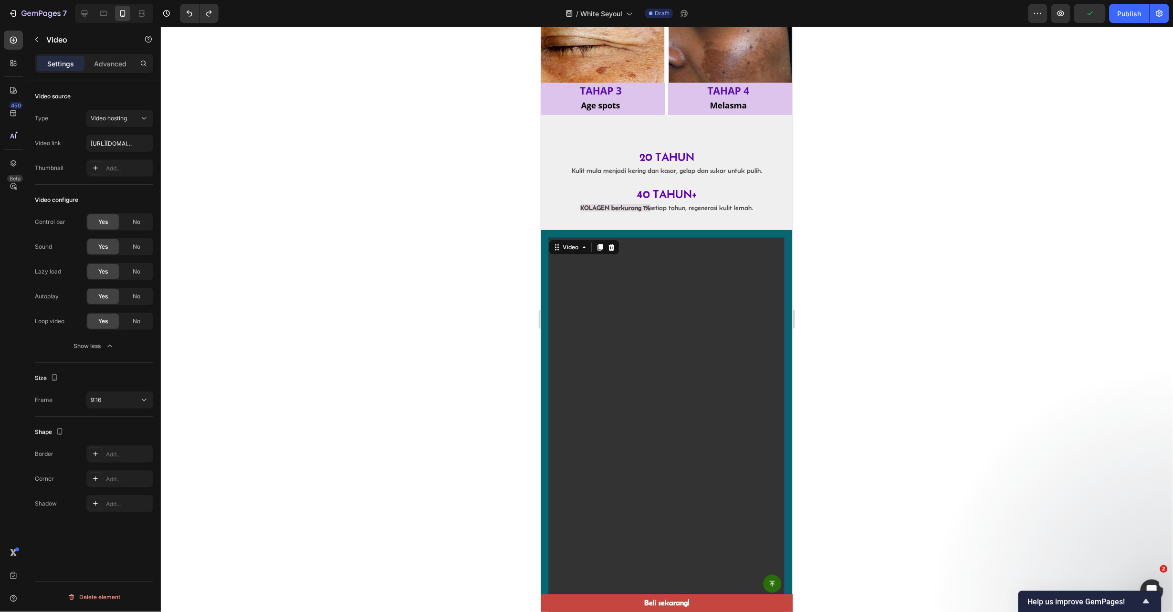
click at [620, 359] on video at bounding box center [666, 447] width 236 height 420
click at [124, 396] on div "9:16" at bounding box center [115, 400] width 49 height 9
click at [0, 422] on div "450 Beta" at bounding box center [13, 319] width 27 height 585
click at [895, 248] on div at bounding box center [667, 319] width 1012 height 585
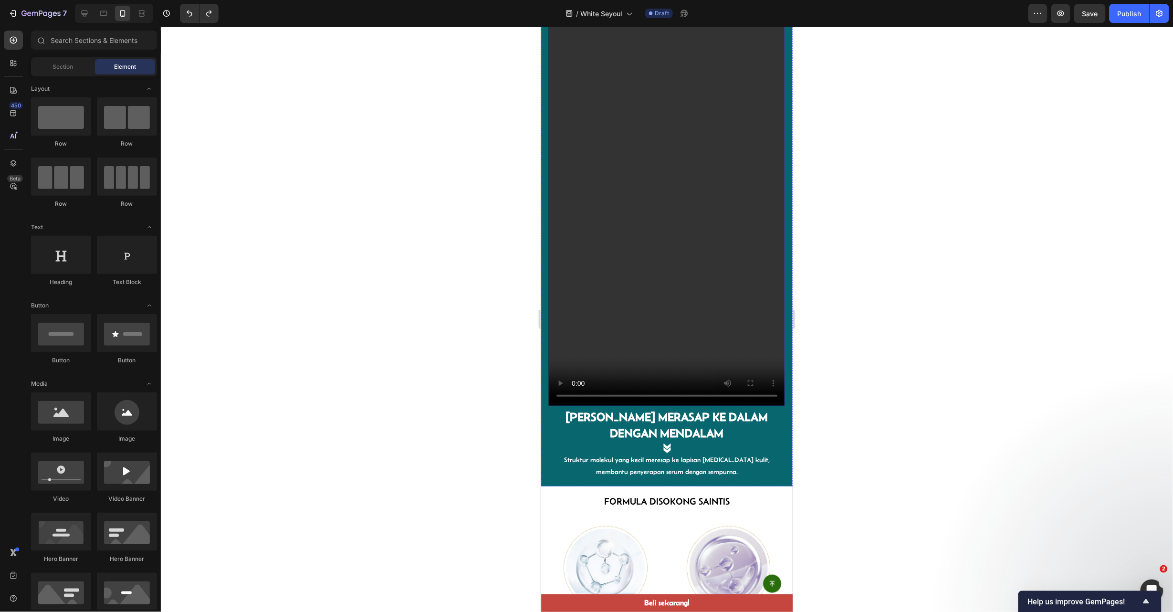
scroll to position [1503, 0]
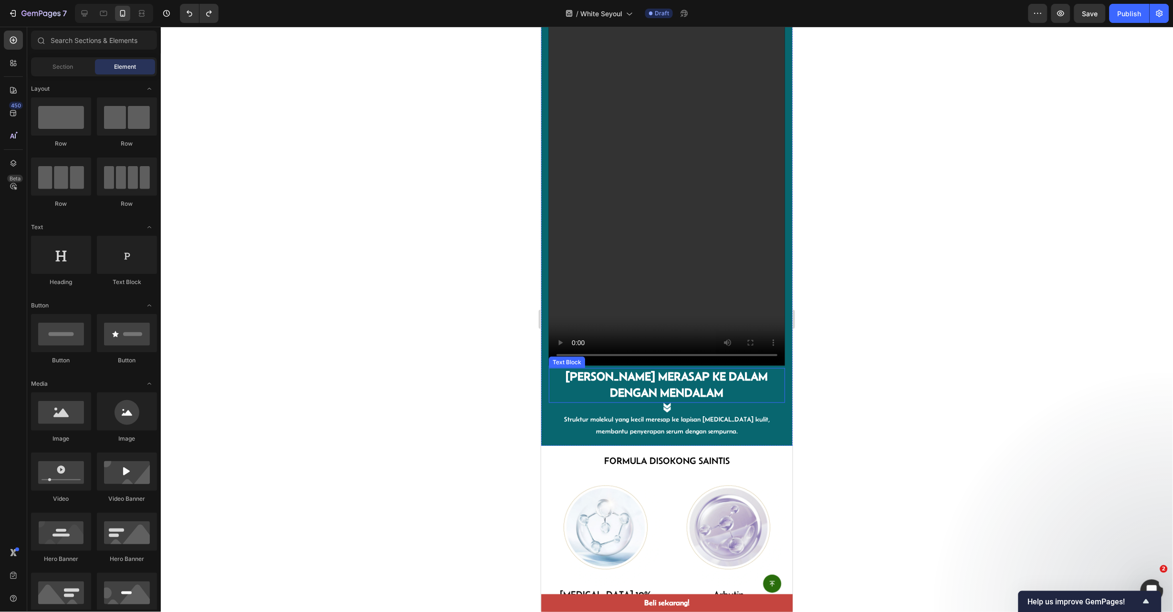
click at [678, 368] on p "SERUM MERASAP KE DALAM DENGAN MENDALAM" at bounding box center [666, 384] width 234 height 33
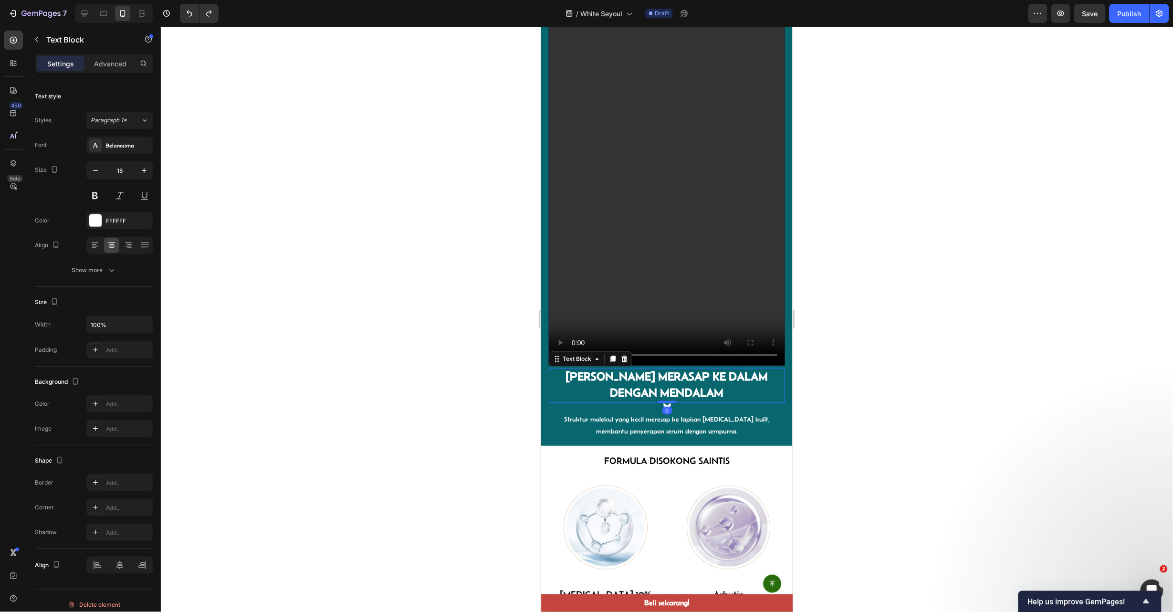
click at [677, 368] on p "SERUM MERASAP KE DALAM DENGAN MENDALAM" at bounding box center [666, 384] width 234 height 33
click at [842, 248] on div at bounding box center [667, 319] width 1012 height 585
click at [646, 413] on p "Struktur molekul yang kecil meresap ke lapisan epidermis kulit, membantu penyer…" at bounding box center [666, 425] width 234 height 24
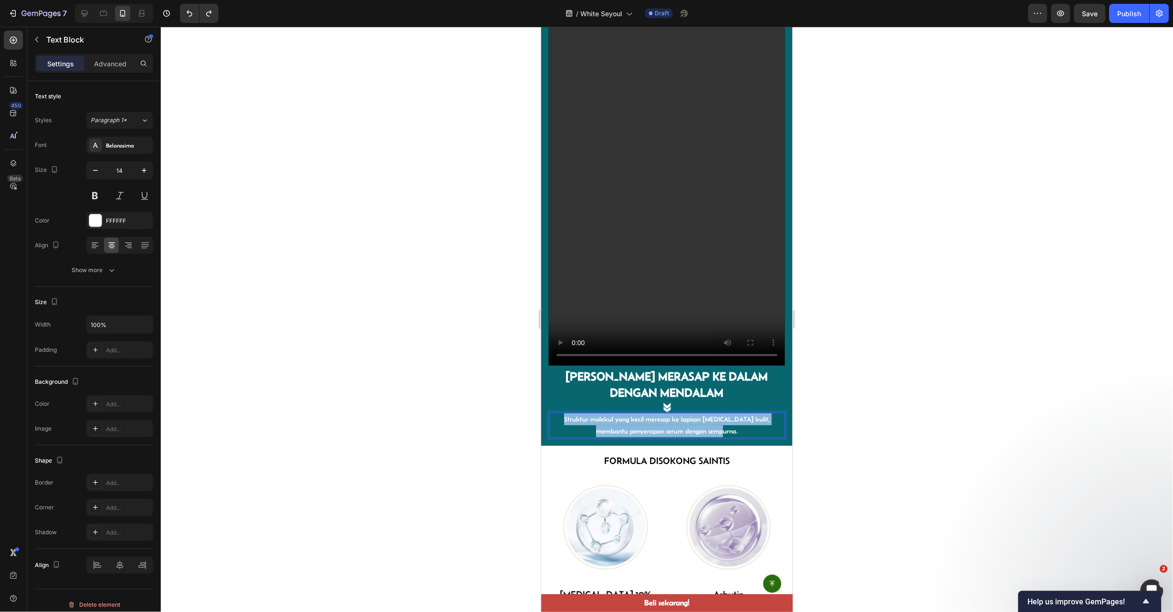
click at [646, 413] on p "Struktur molekul yang kecil meresap ke lapisan epidermis kulit, membantu penyer…" at bounding box center [666, 425] width 234 height 24
click at [916, 231] on div at bounding box center [667, 319] width 1012 height 585
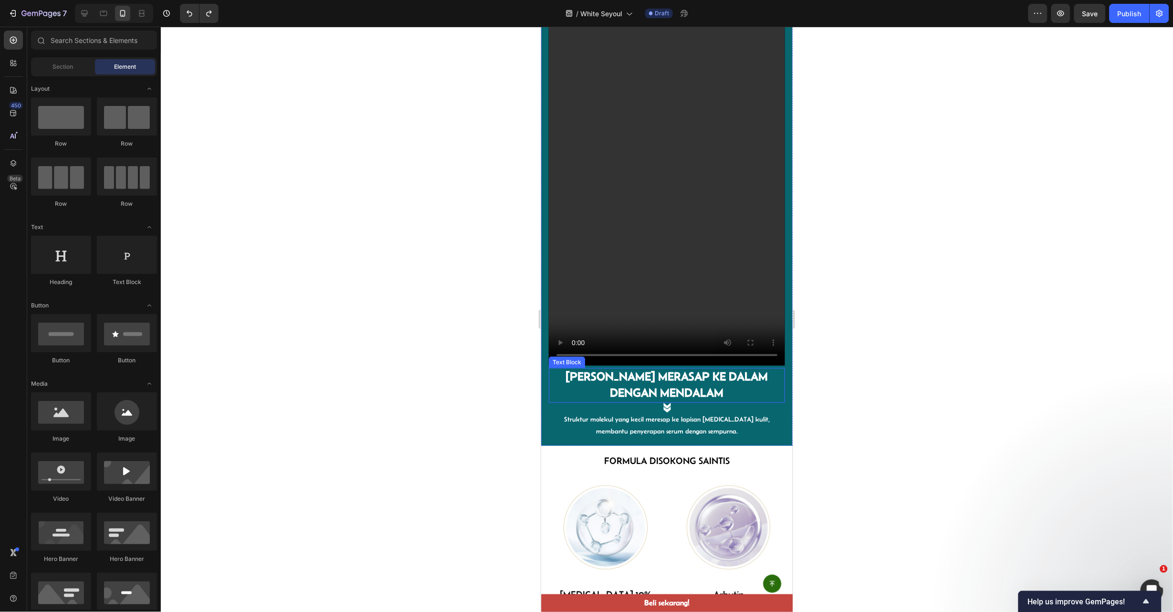
click at [647, 368] on p "SERUM MERASAP KE DALAM DENGAN MENDALAM" at bounding box center [666, 384] width 234 height 33
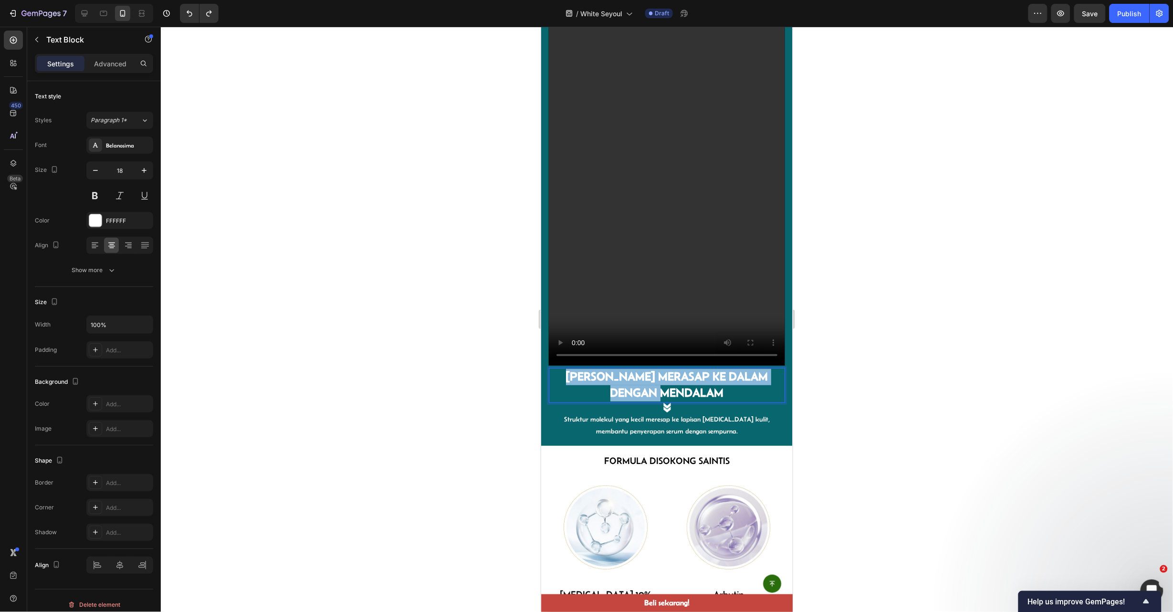
click at [647, 368] on p "SERUM MERASAP KE DALAM DENGAN MENDALAM" at bounding box center [666, 384] width 234 height 33
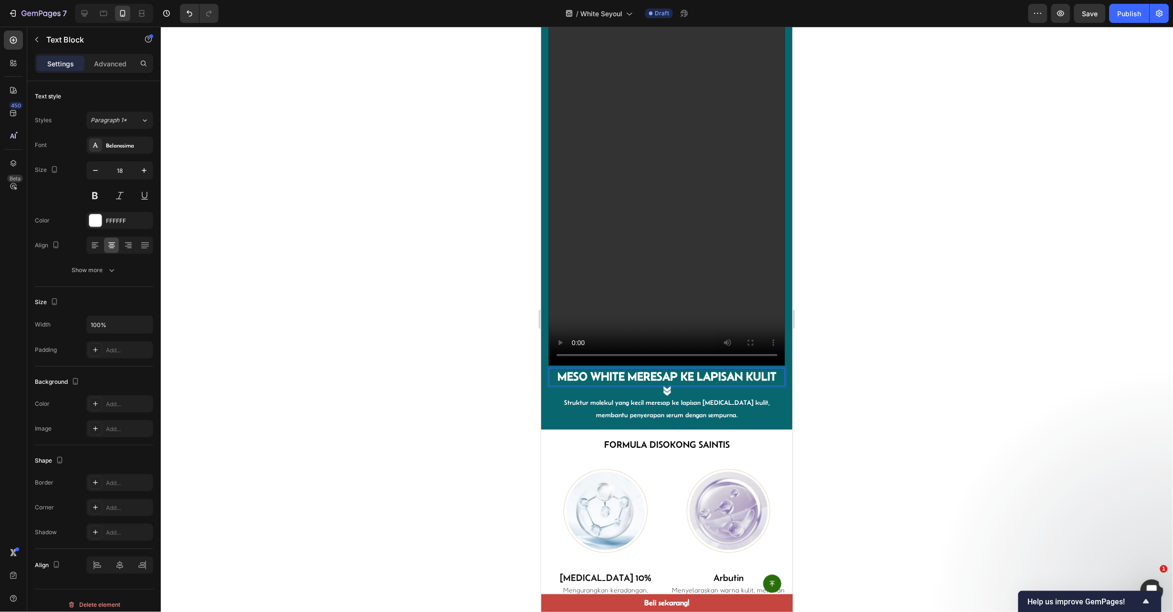
click at [883, 351] on div at bounding box center [667, 319] width 1012 height 585
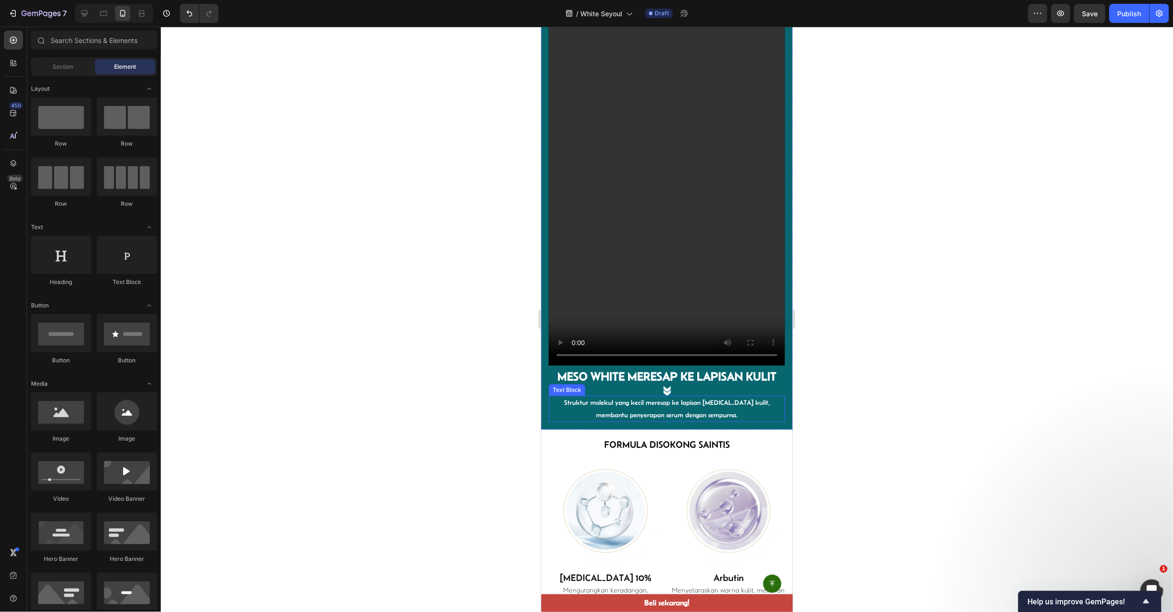
click at [662, 399] on div "Struktur molekul yang kecil meresap ke lapisan epidermis kulit, membantu penyer…" at bounding box center [666, 408] width 236 height 26
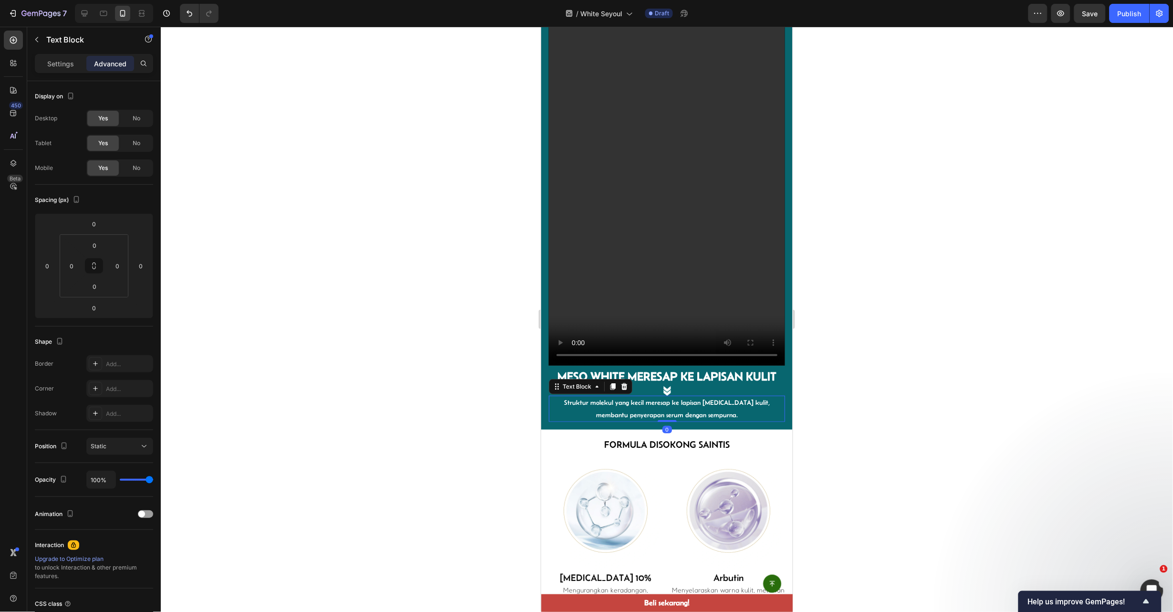
click at [662, 420] on div at bounding box center [666, 421] width 19 height 2
click at [669, 396] on p "Struktur molekul yang kecil meresap ke lapisan epidermis kulit, membantu penyer…" at bounding box center [666, 408] width 234 height 24
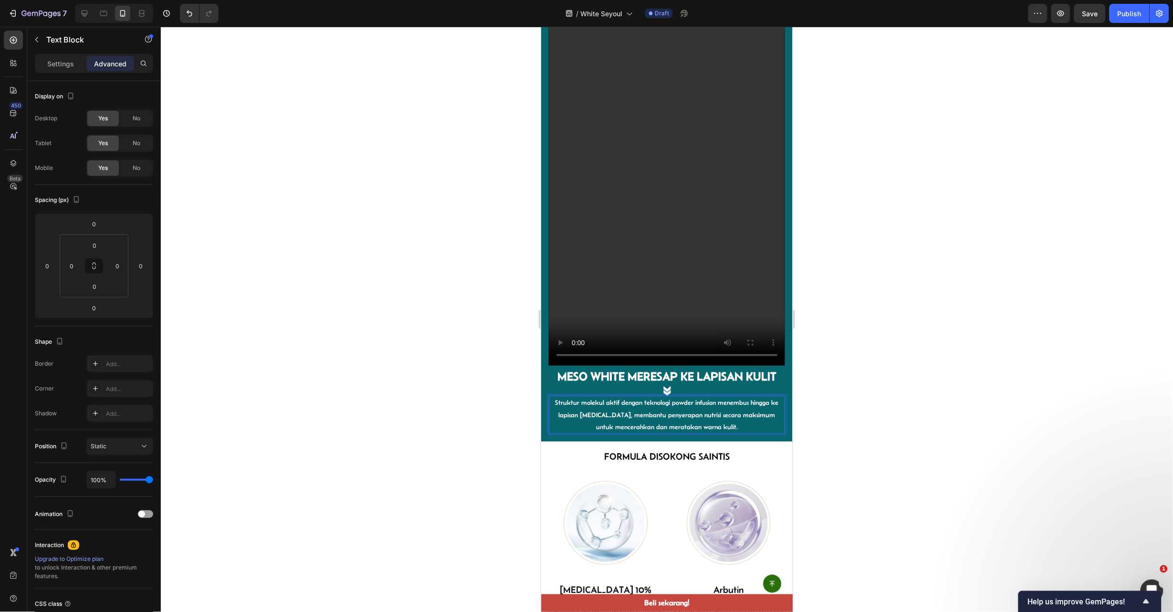
click at [834, 389] on div at bounding box center [667, 319] width 1012 height 585
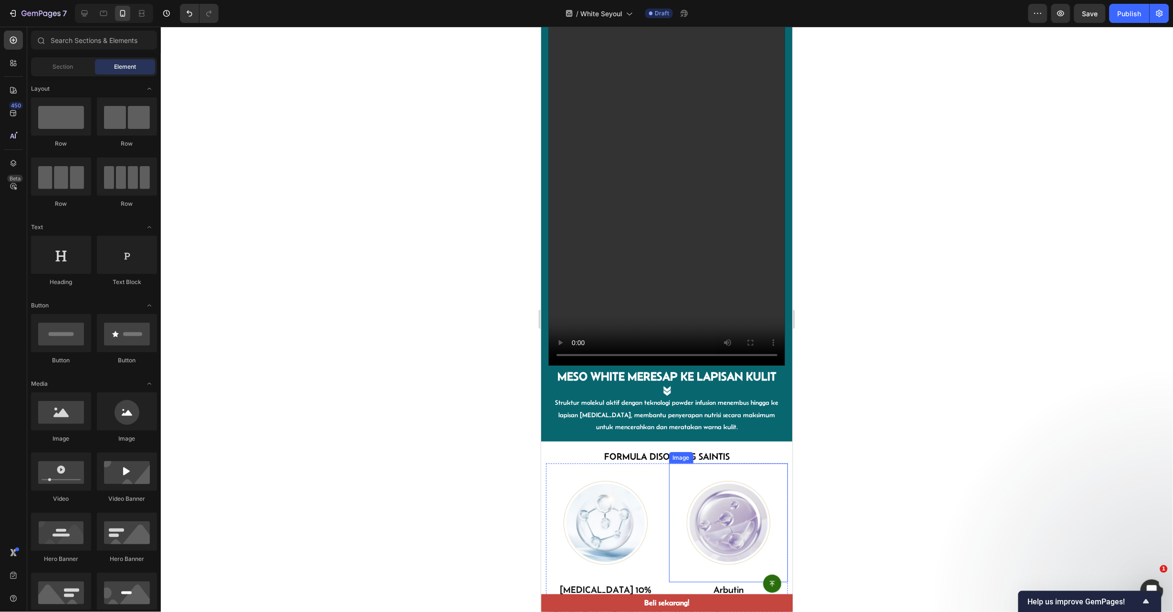
click at [672, 463] on div at bounding box center [728, 522] width 119 height 119
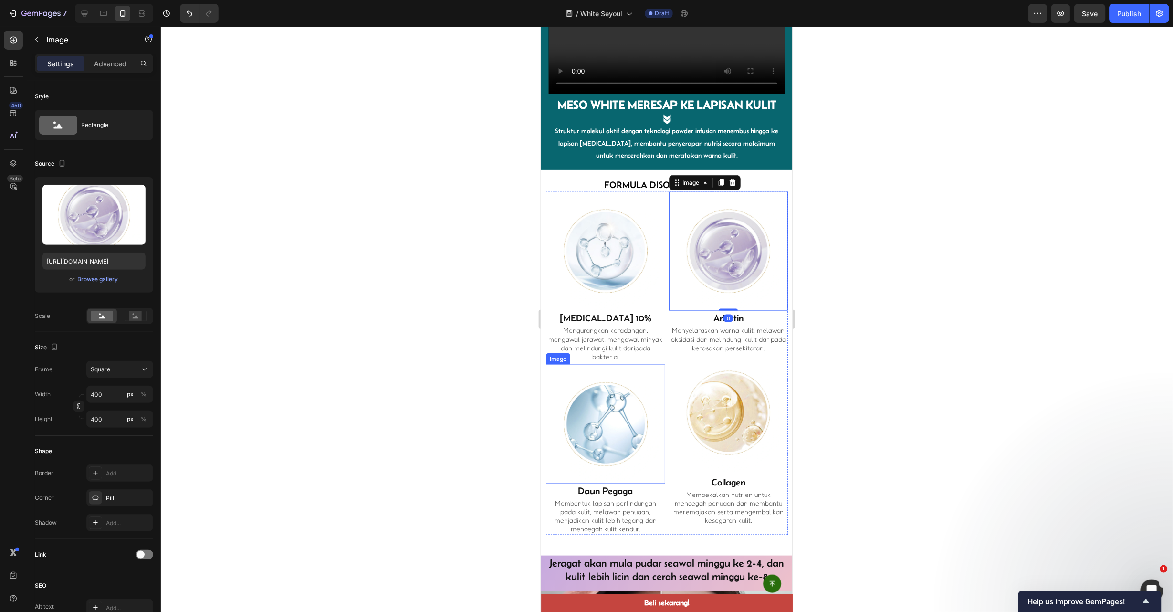
scroll to position [1789, 0]
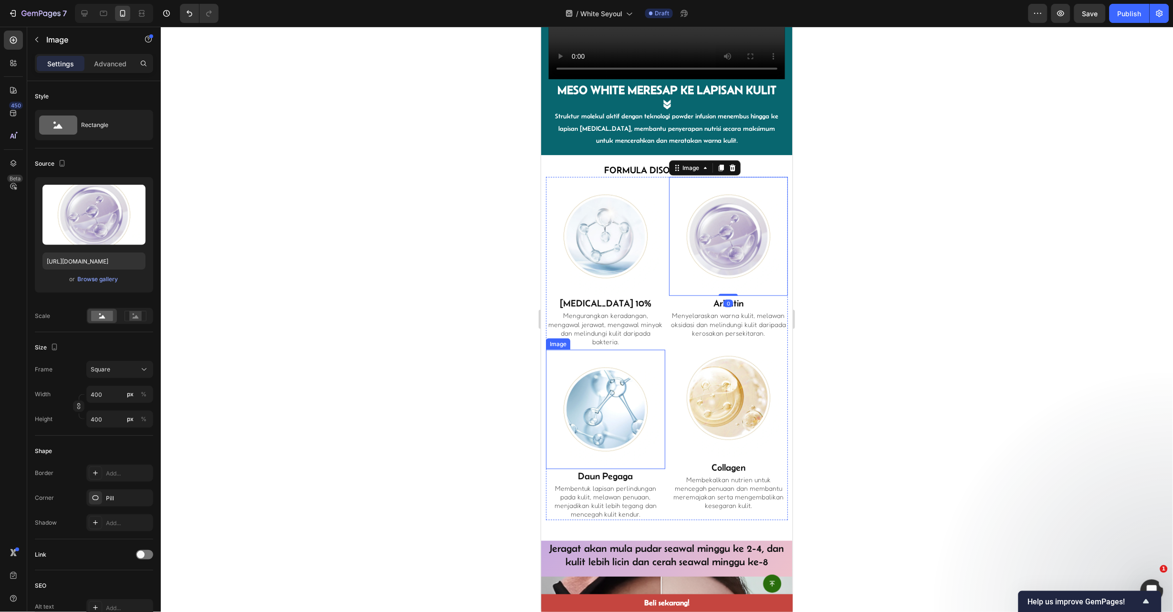
click at [577, 349] on img at bounding box center [605, 408] width 119 height 119
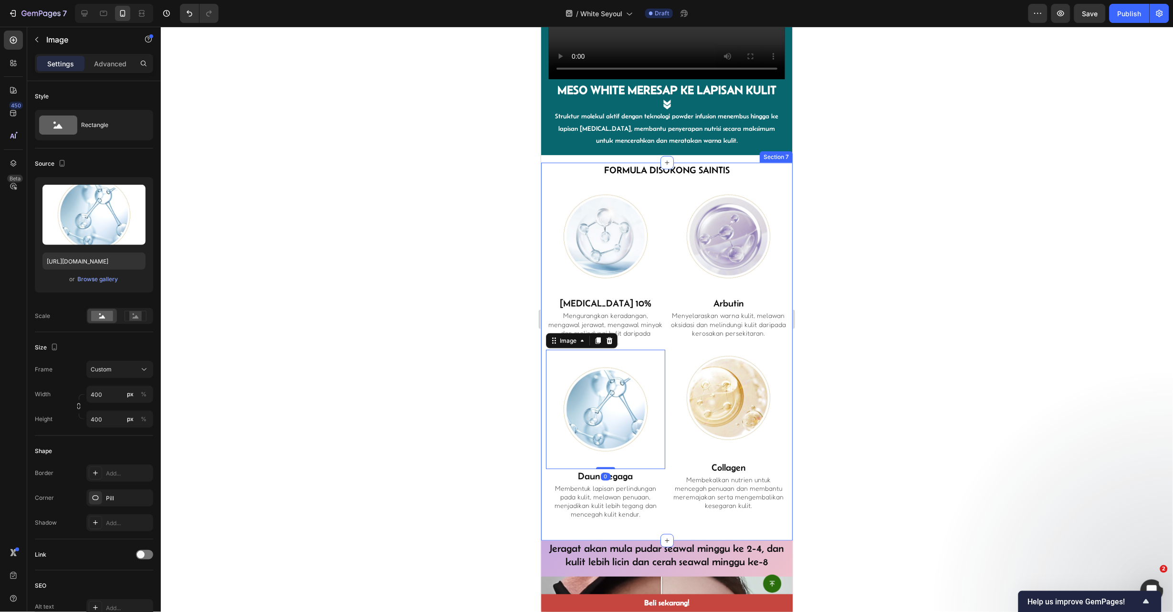
click at [855, 293] on div at bounding box center [667, 319] width 1012 height 585
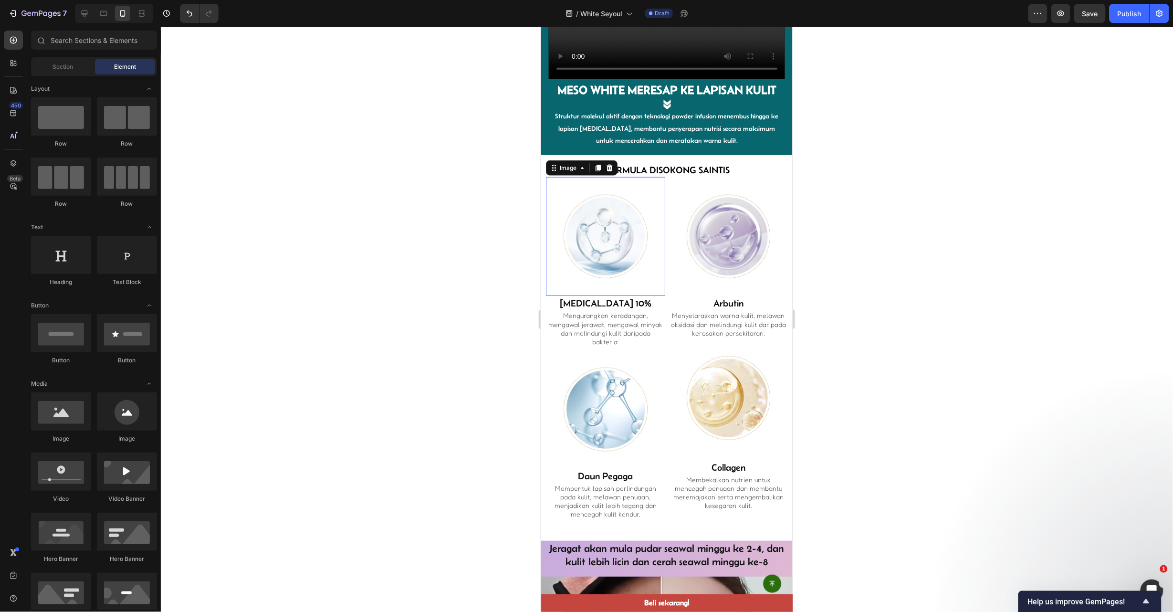
click at [577, 179] on img at bounding box center [605, 236] width 119 height 119
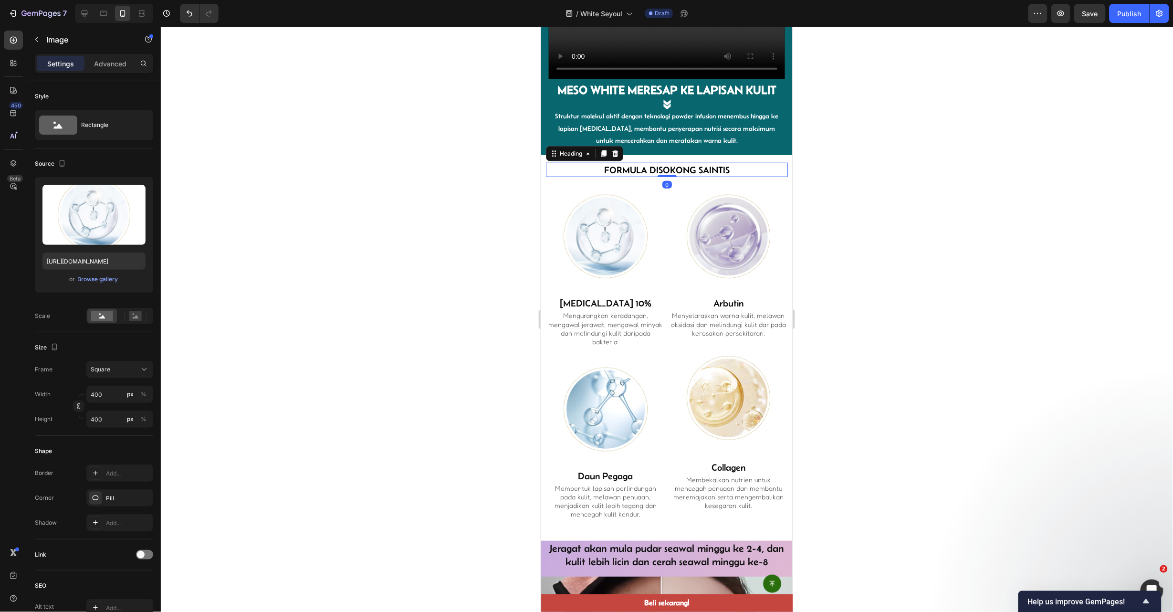
click at [746, 162] on h2 "Formula Disokong Saintis" at bounding box center [667, 169] width 242 height 14
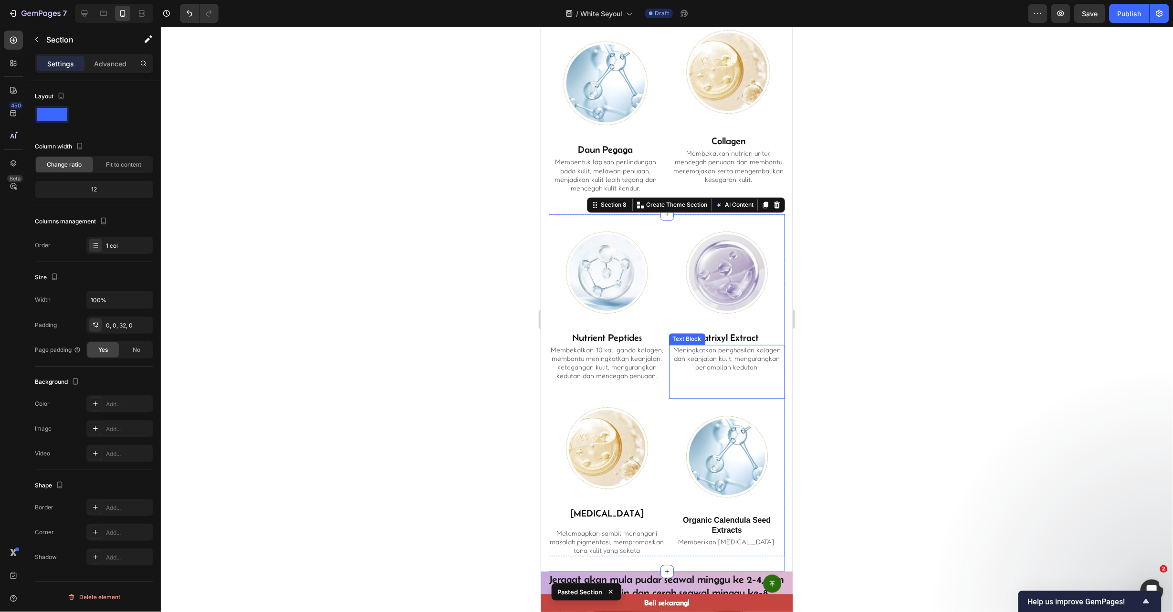
scroll to position [1953, 0]
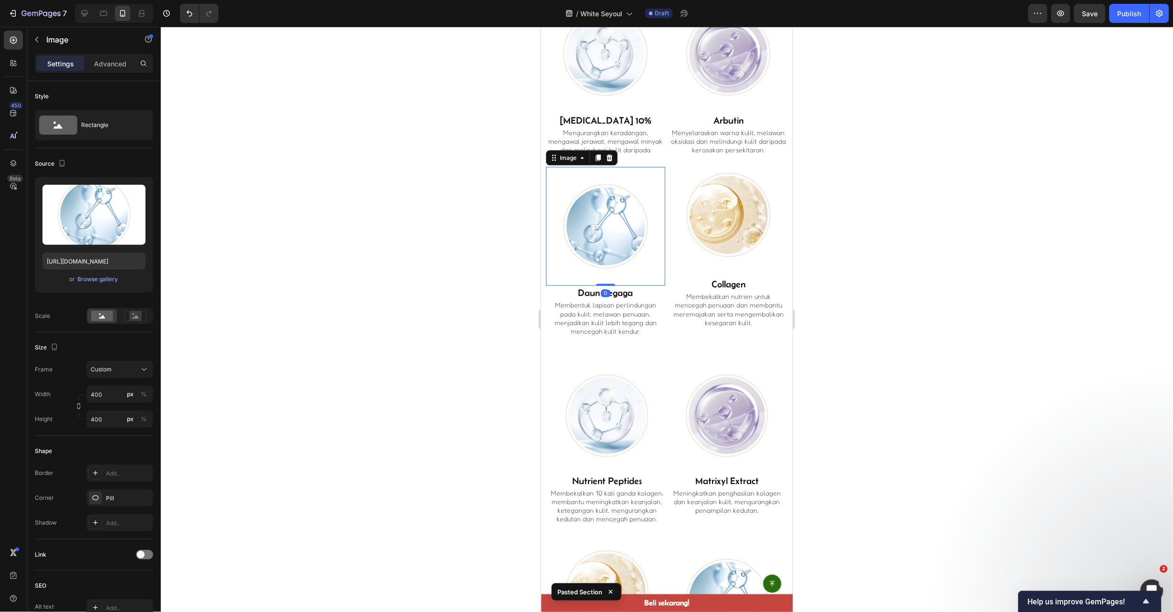
click at [552, 257] on div at bounding box center [605, 226] width 119 height 119
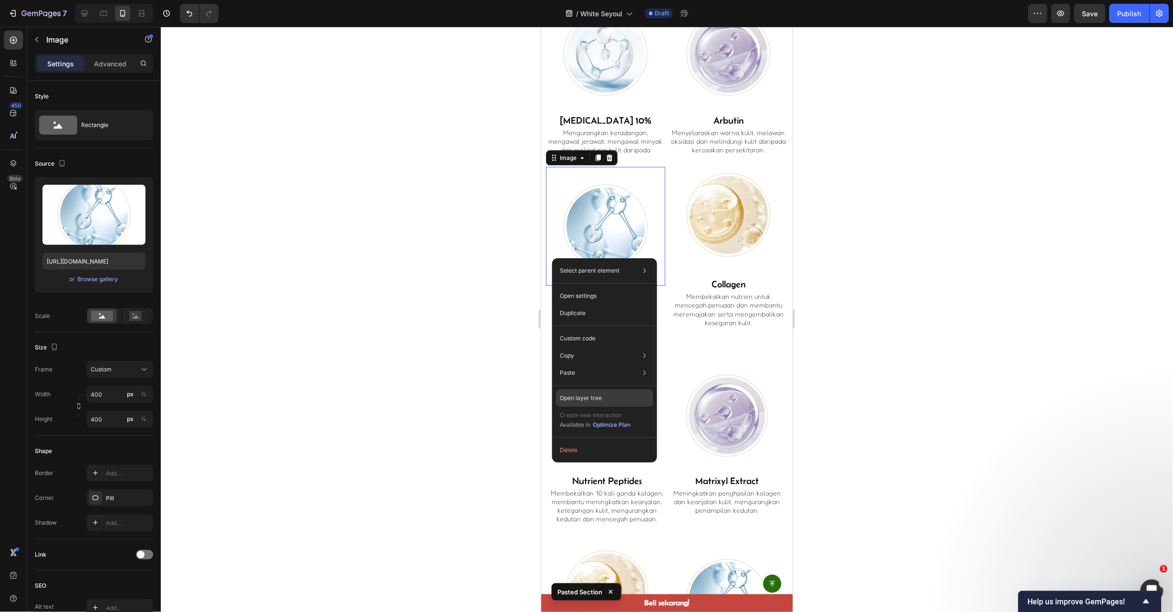
click at [622, 401] on div "Open layer tree" at bounding box center [604, 397] width 97 height 17
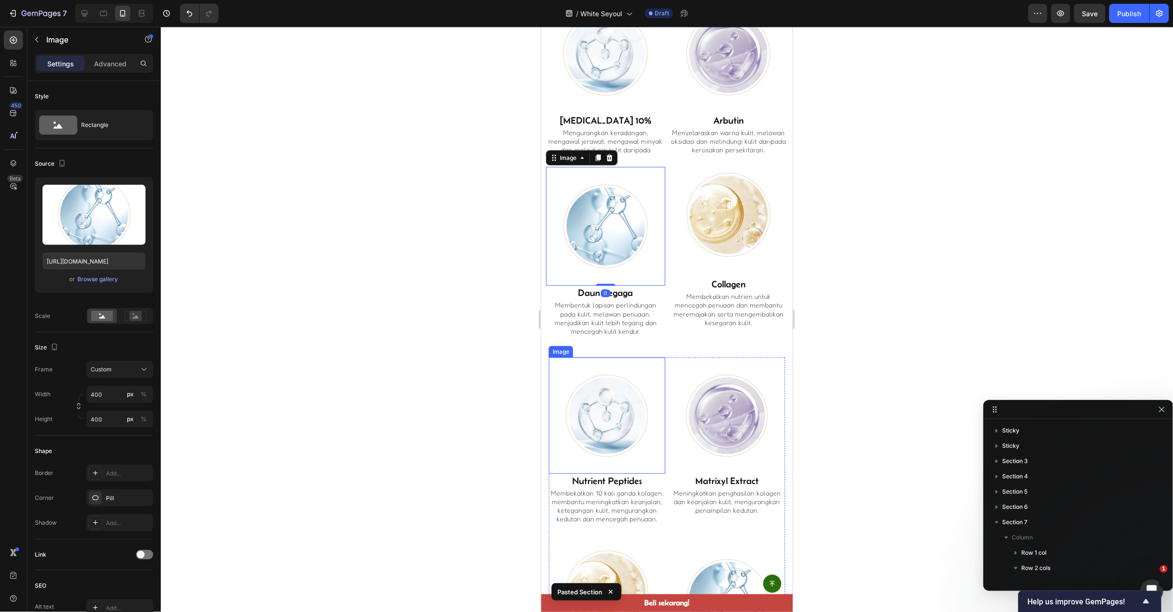
scroll to position [150, 0]
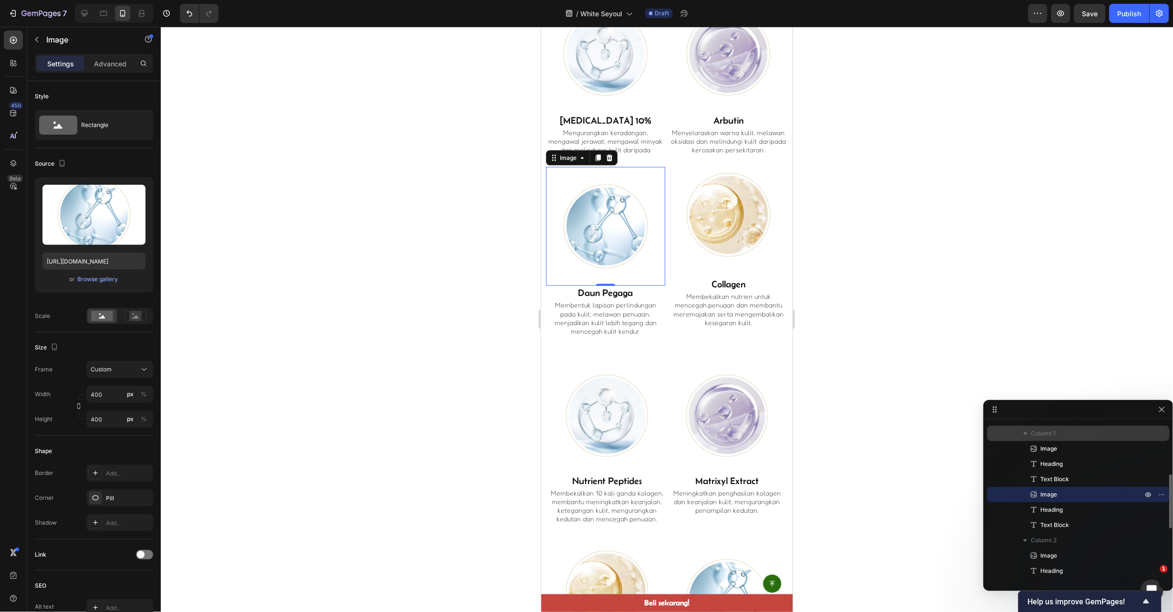
click at [1052, 435] on span "Column 1" at bounding box center [1043, 434] width 25 height 10
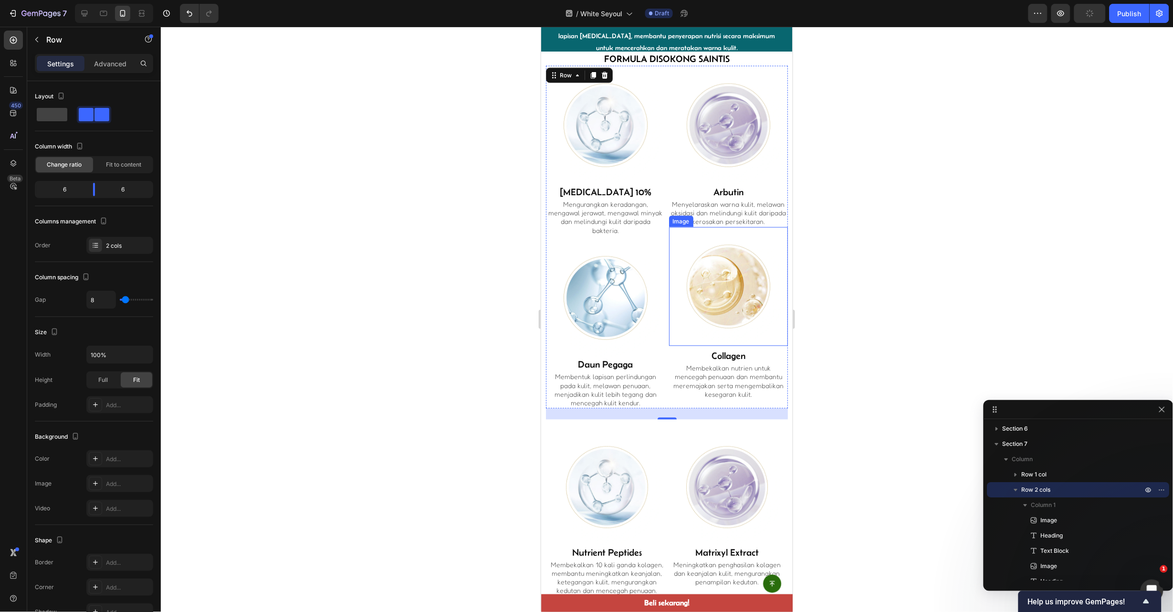
scroll to position [1739, 0]
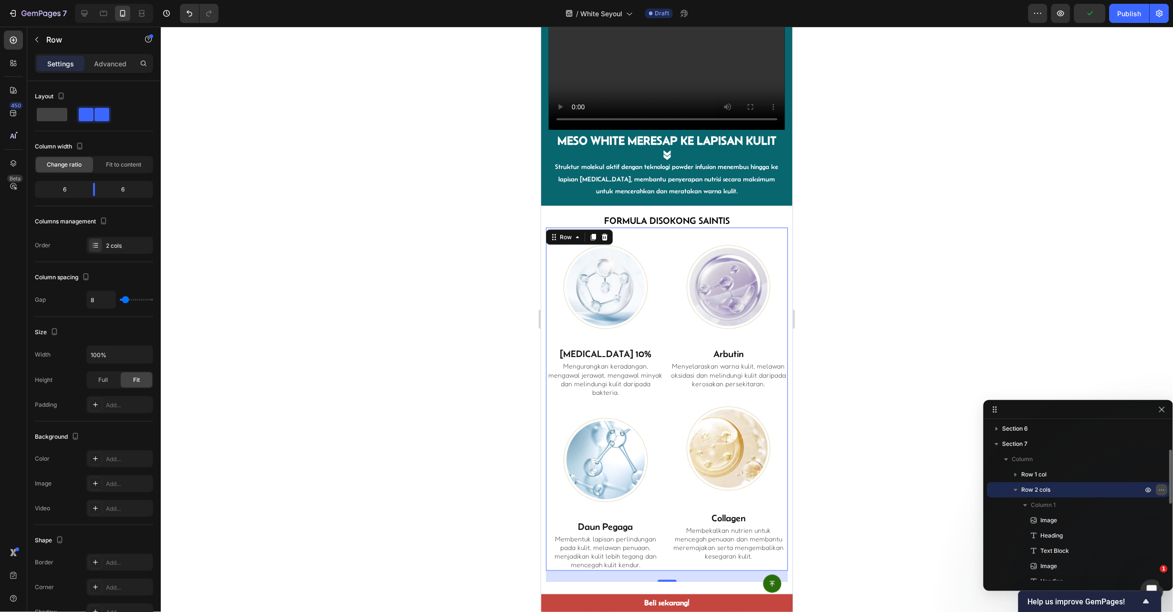
click at [1162, 490] on icon "button" at bounding box center [1162, 489] width 1 height 1
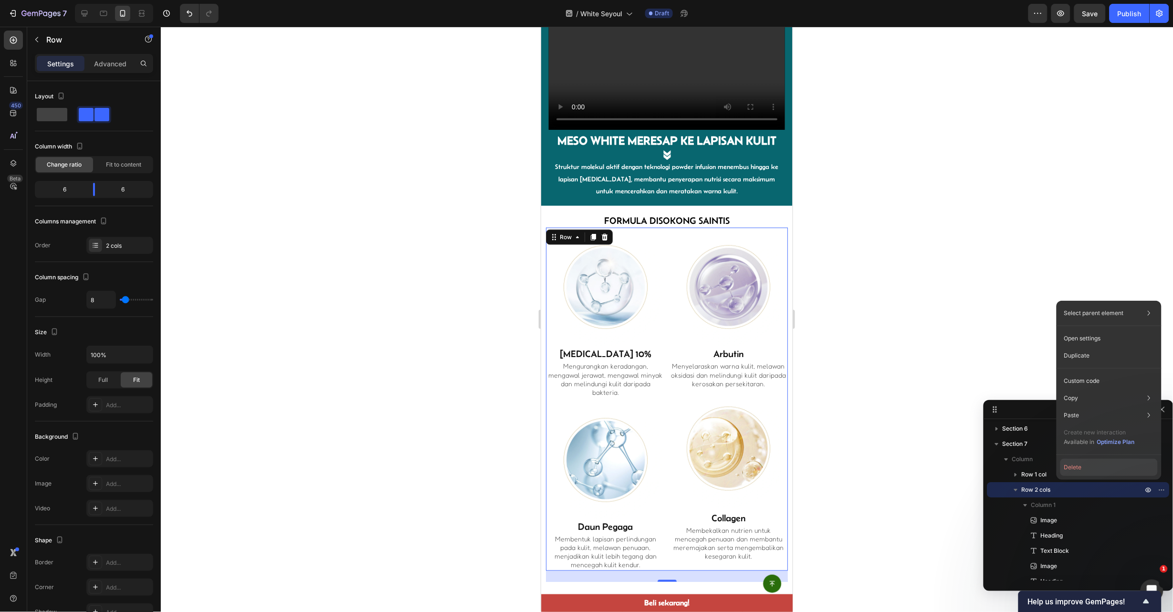
click at [1131, 463] on button "Delete" at bounding box center [1108, 467] width 97 height 17
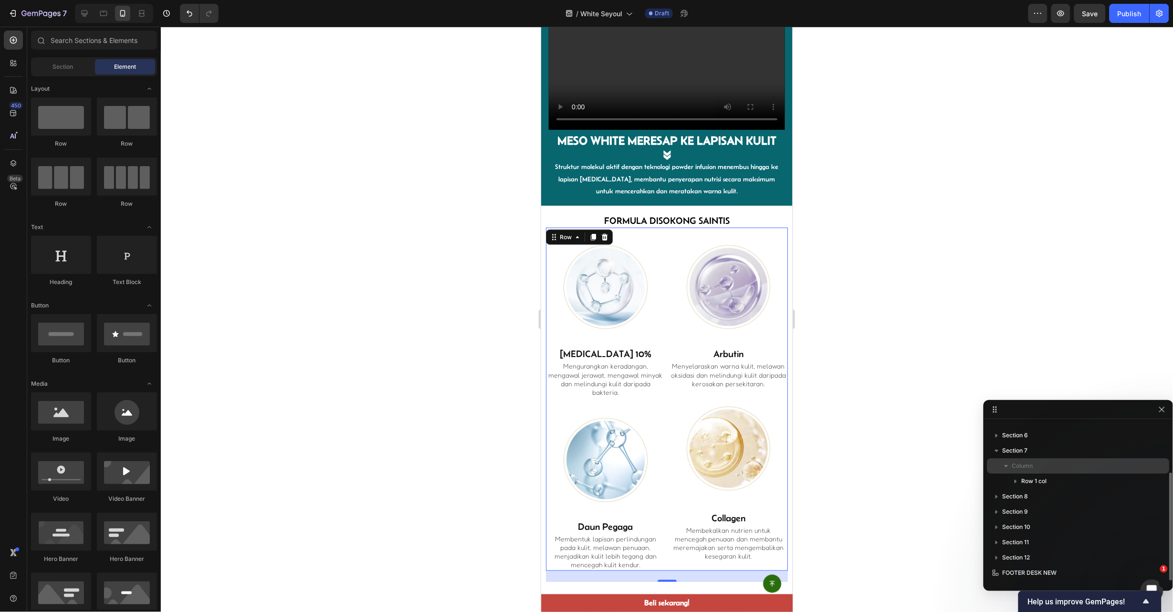
scroll to position [72, 0]
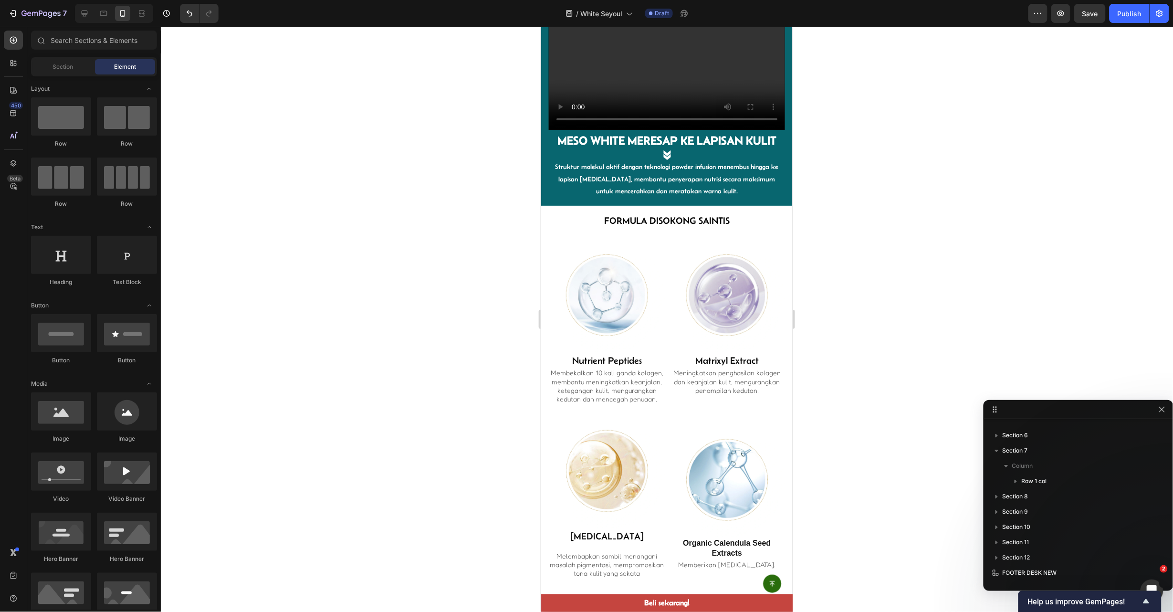
click at [910, 188] on div at bounding box center [667, 319] width 1012 height 585
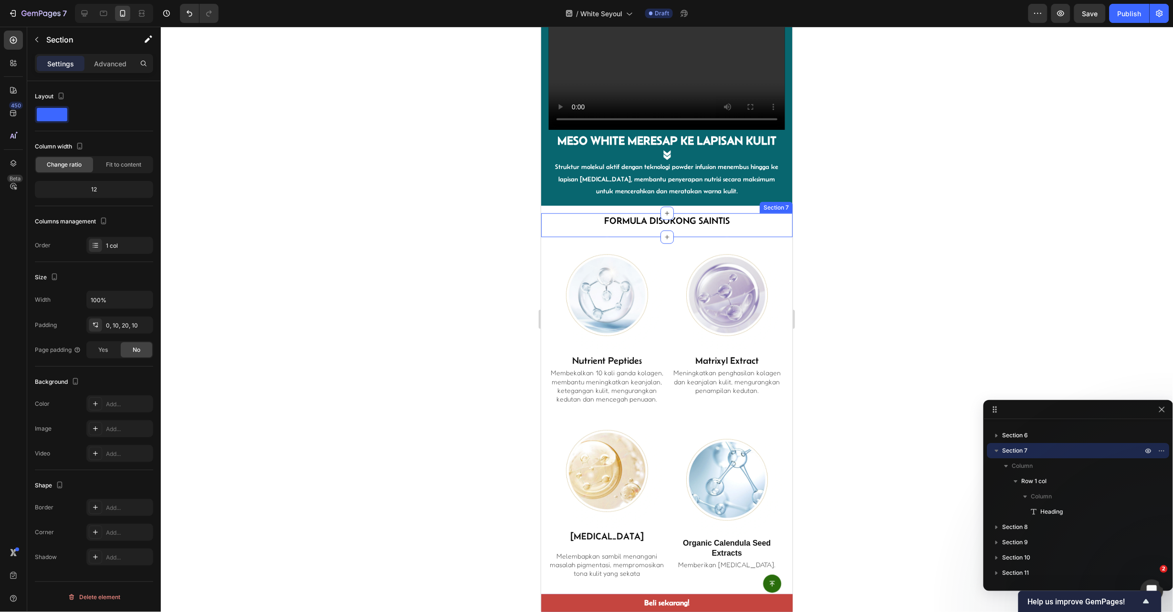
click at [761, 214] on div "Formula Disokong Saintis Heading Row Section 7" at bounding box center [667, 225] width 252 height 24
click at [814, 215] on div at bounding box center [667, 319] width 1012 height 585
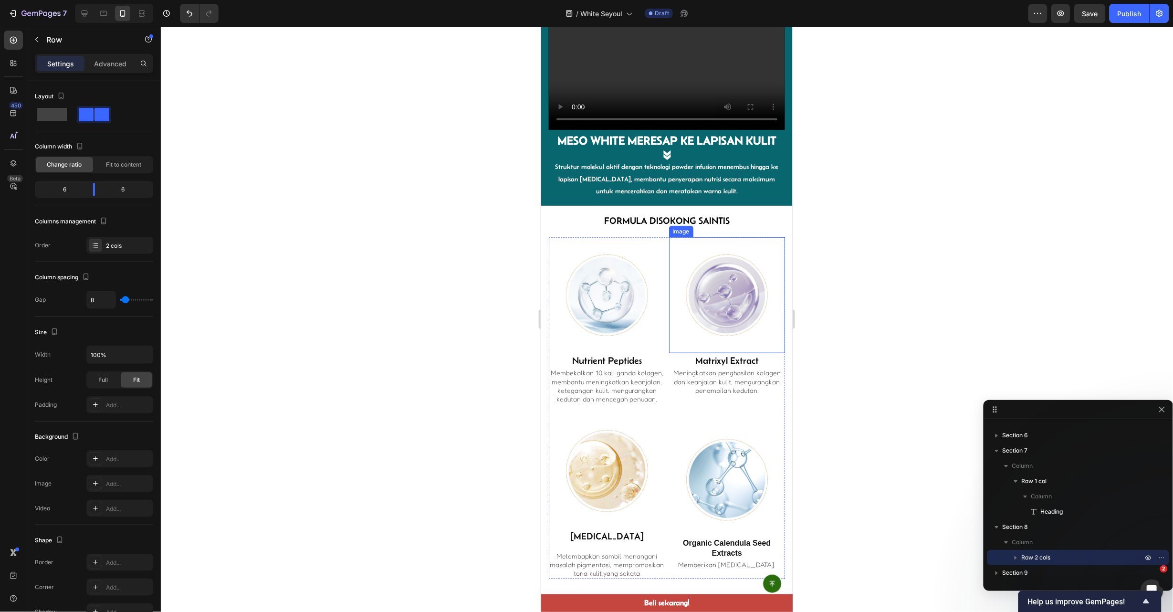
click at [659, 244] on div "Image Nutrient Peptides Heading Membekalkan 10 kali ganda kolagen, membantu men…" at bounding box center [666, 408] width 236 height 342
click at [732, 213] on h2 "Formula Disokong Saintis" at bounding box center [667, 220] width 242 height 14
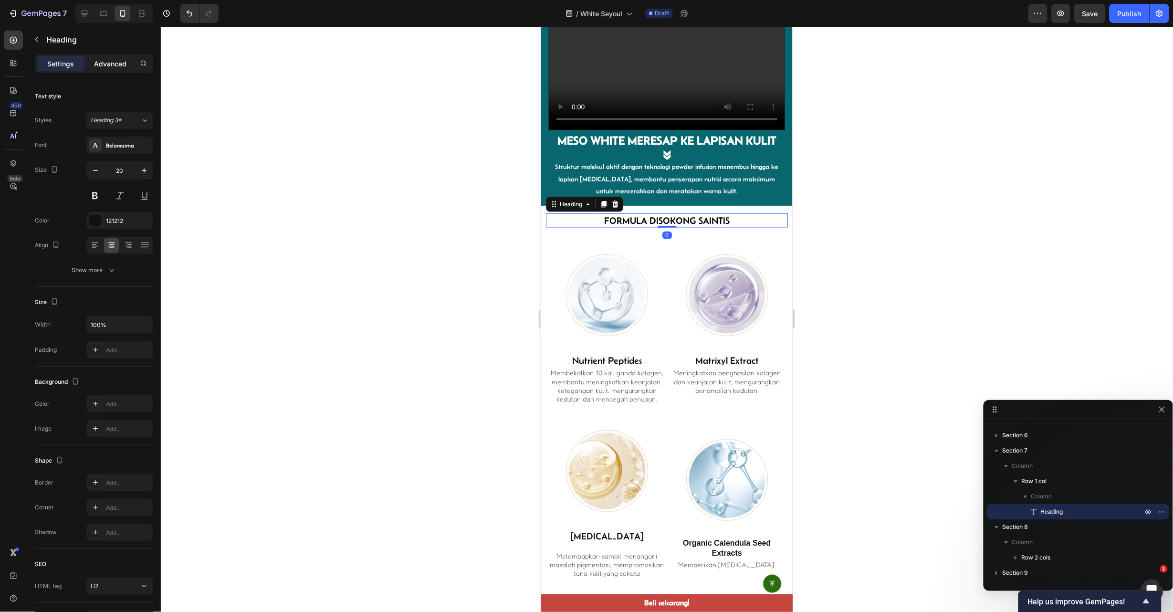
click at [108, 60] on p "Advanced" at bounding box center [110, 64] width 32 height 10
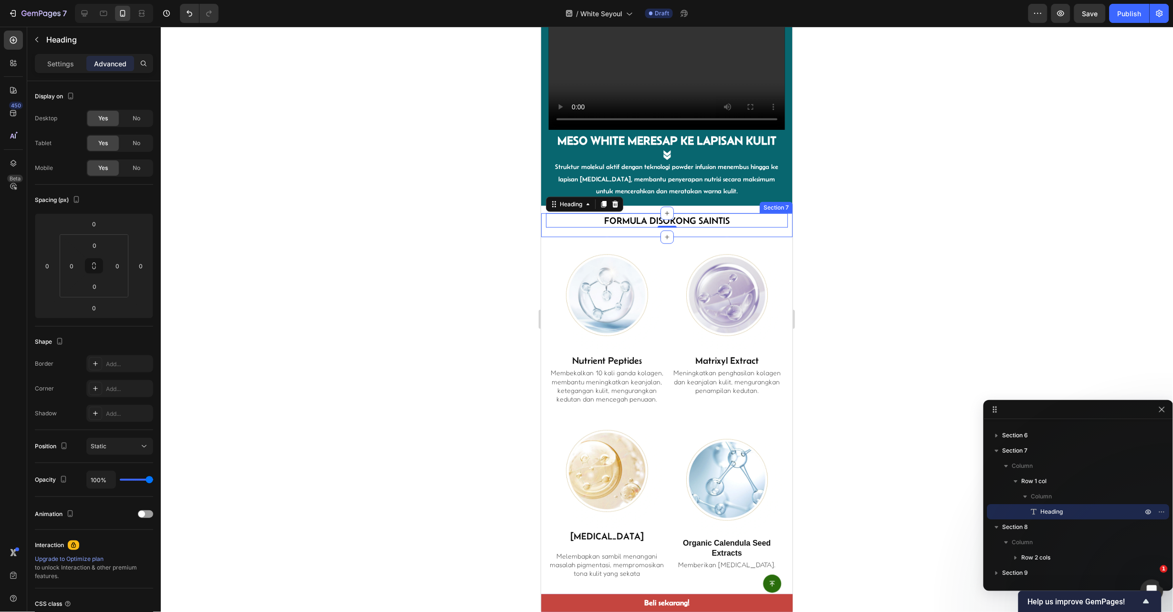
click at [603, 213] on div "Formula Disokong Saintis Heading 0 Row Section 7" at bounding box center [667, 225] width 252 height 24
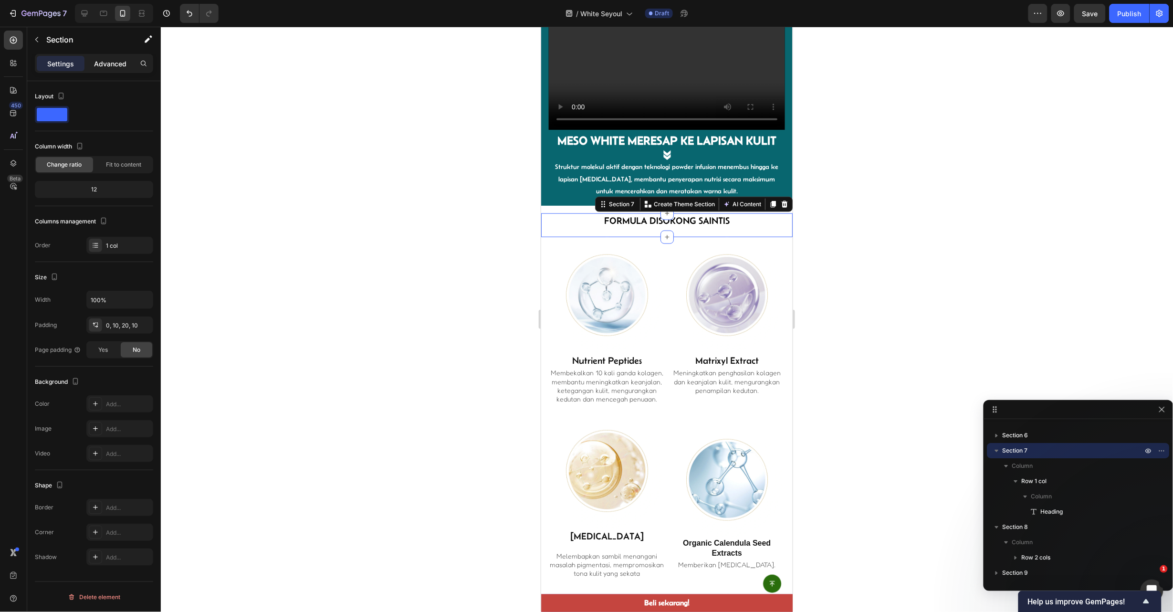
click at [116, 64] on p "Advanced" at bounding box center [110, 64] width 32 height 10
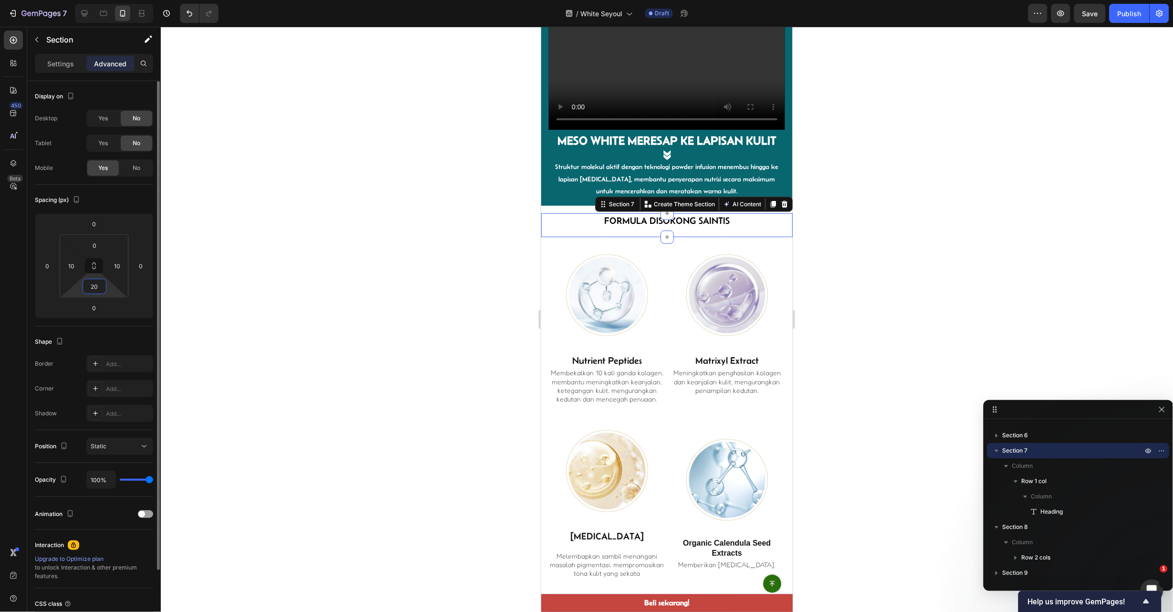
click at [102, 288] on input "20" at bounding box center [94, 286] width 19 height 14
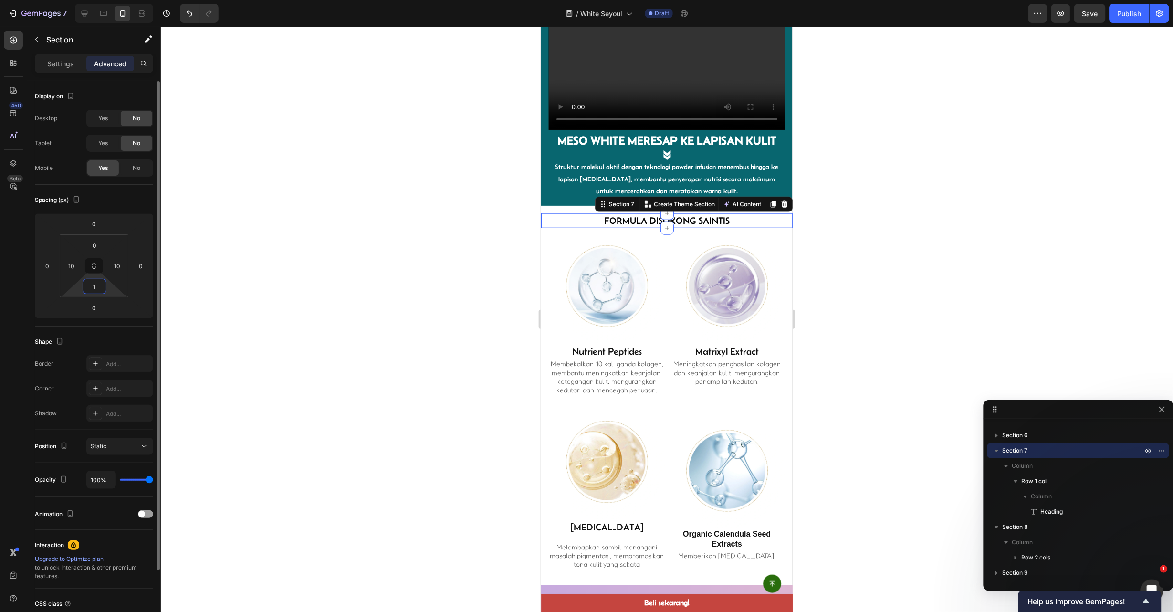
type input "10"
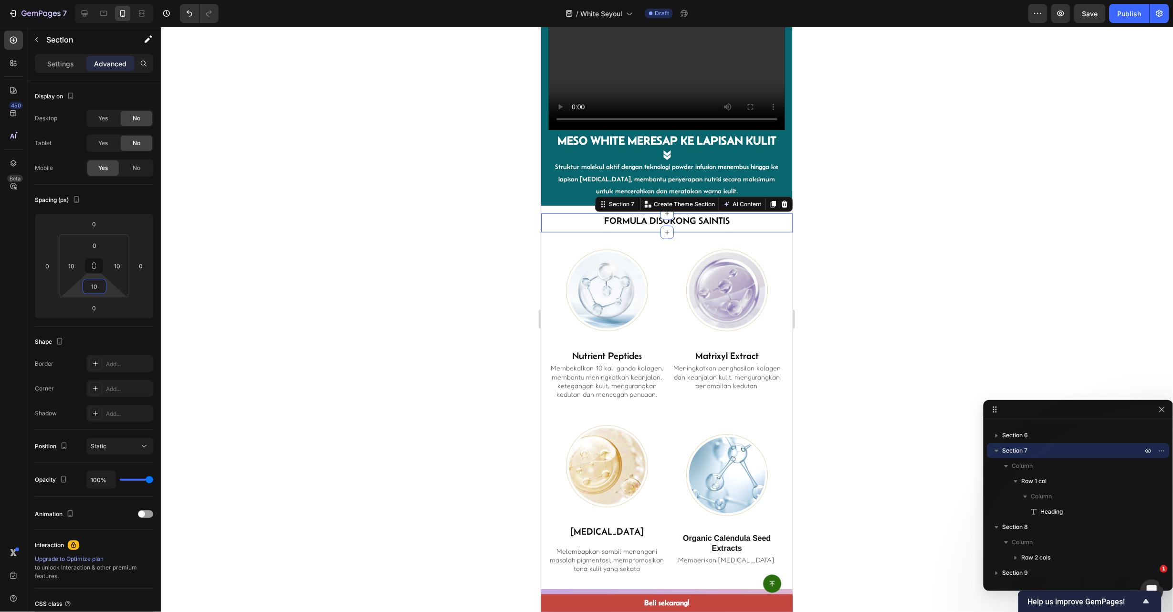
click at [922, 260] on div at bounding box center [667, 319] width 1012 height 585
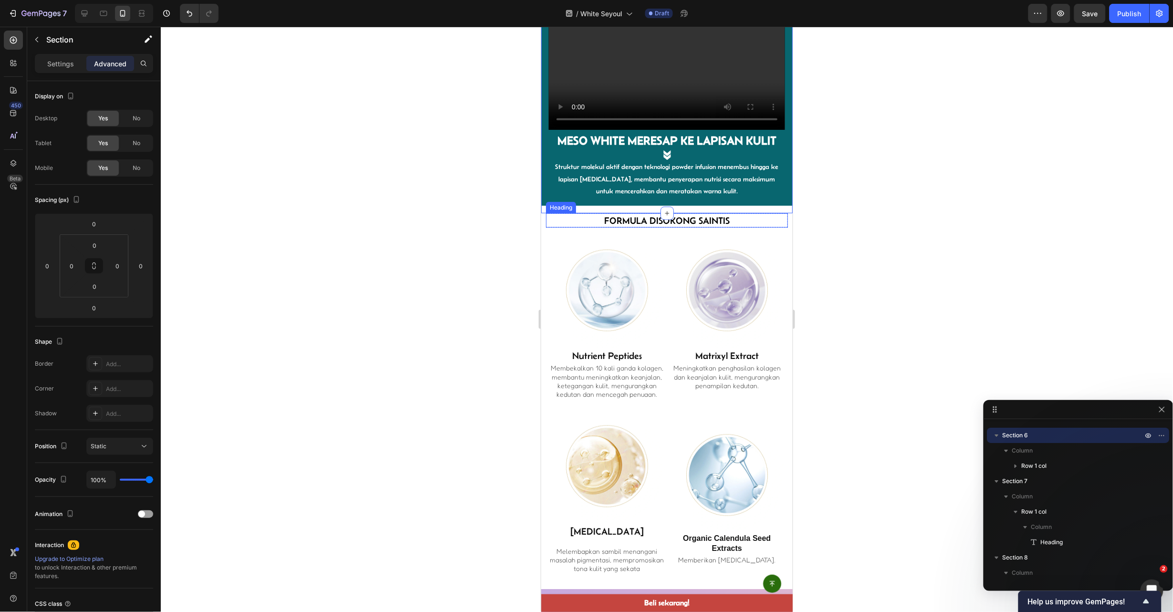
click at [773, 213] on h2 "Formula Disokong Saintis" at bounding box center [667, 220] width 242 height 14
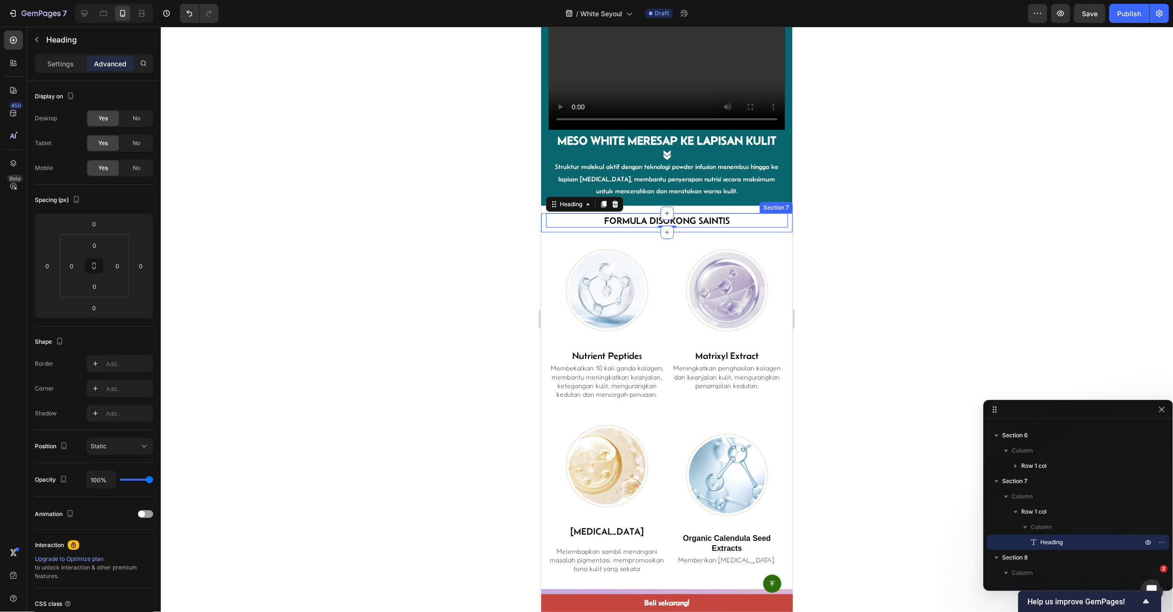
click at [774, 213] on div "Formula Disokong Saintis Heading 0 Row Section 7" at bounding box center [667, 222] width 252 height 19
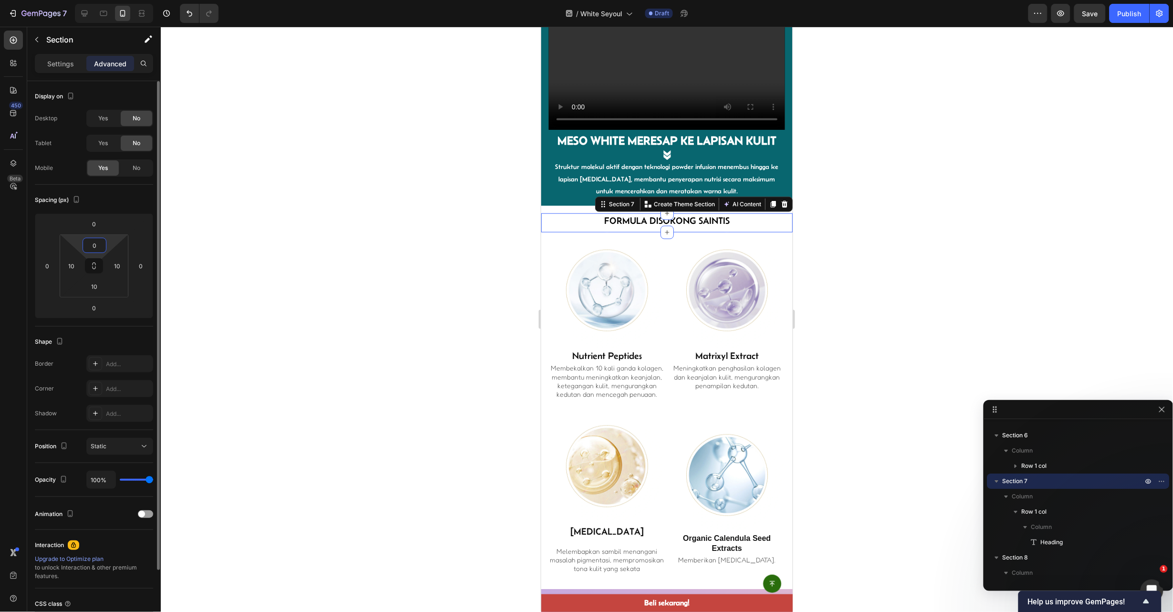
click at [88, 246] on input "0" at bounding box center [94, 245] width 19 height 14
type input "10"
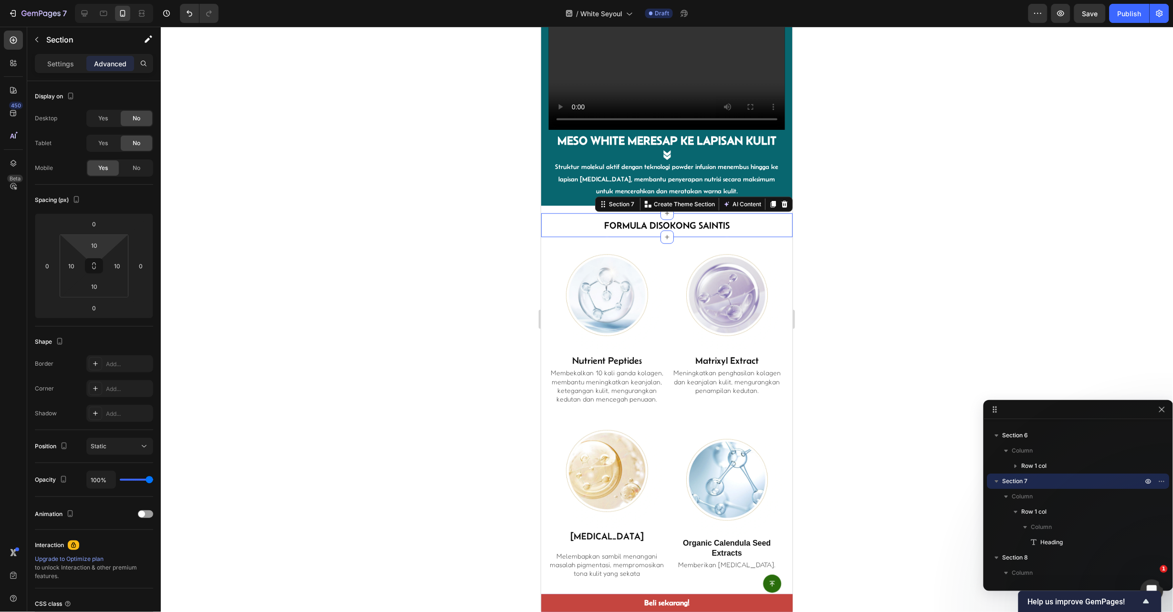
click at [1029, 331] on div at bounding box center [667, 319] width 1012 height 585
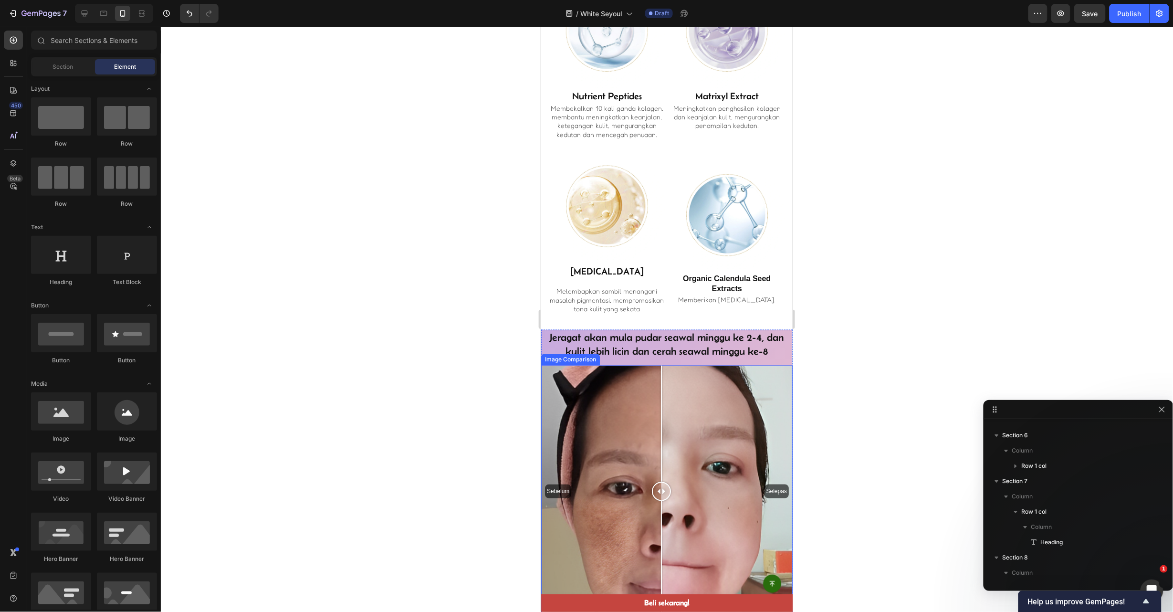
scroll to position [2025, 0]
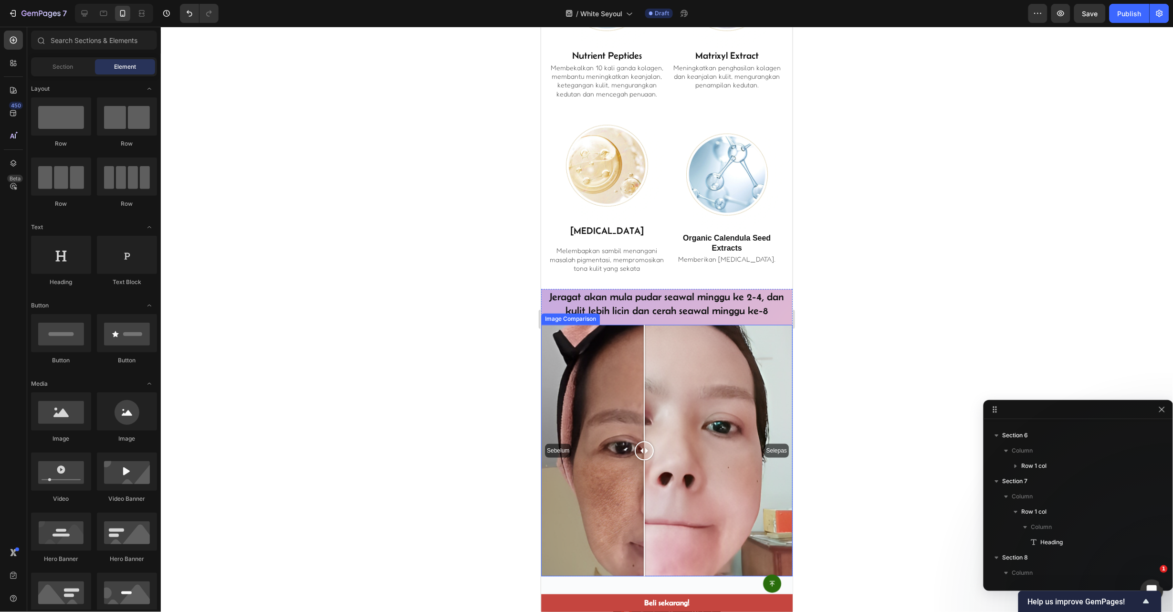
drag, startPoint x: 660, startPoint y: 463, endPoint x: 644, endPoint y: 463, distance: 15.8
click at [644, 463] on div at bounding box center [643, 518] width 1 height 116
click at [668, 379] on div "Sebelum Selepas" at bounding box center [667, 451] width 252 height 252
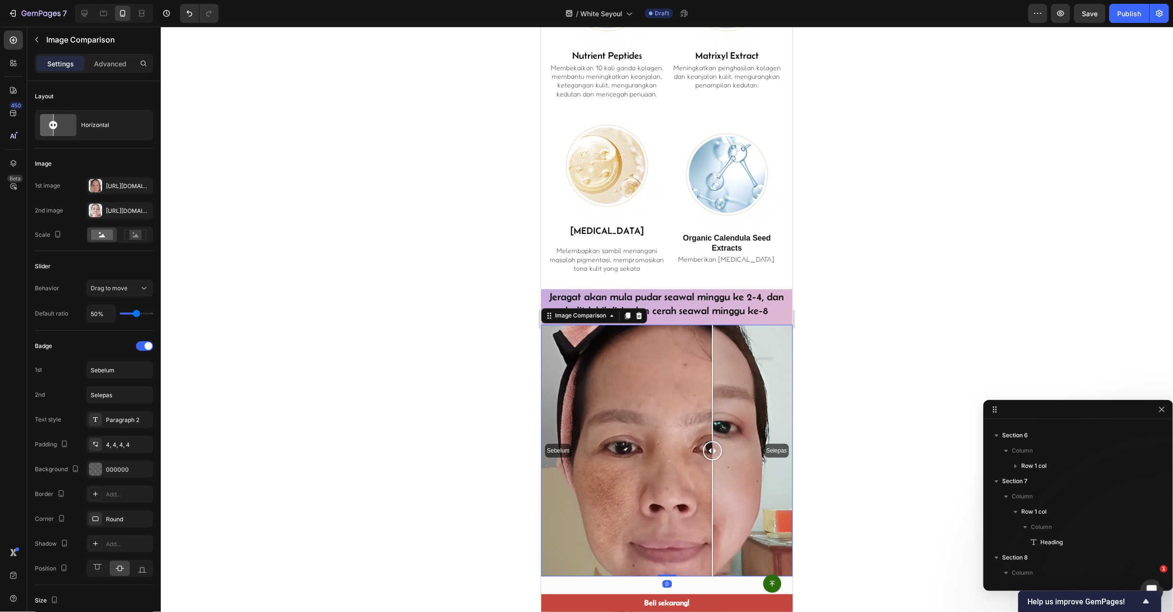
click at [712, 383] on div "Sebelum Selepas" at bounding box center [667, 451] width 252 height 252
click at [147, 181] on button "button" at bounding box center [142, 185] width 11 height 11
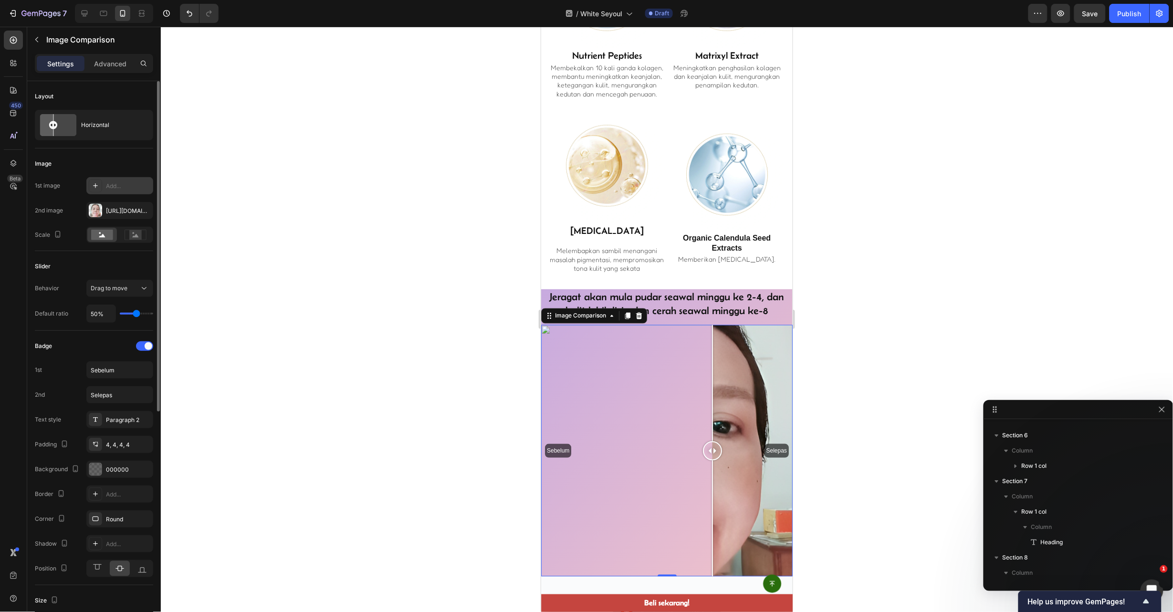
click at [126, 186] on div "Add..." at bounding box center [128, 186] width 45 height 9
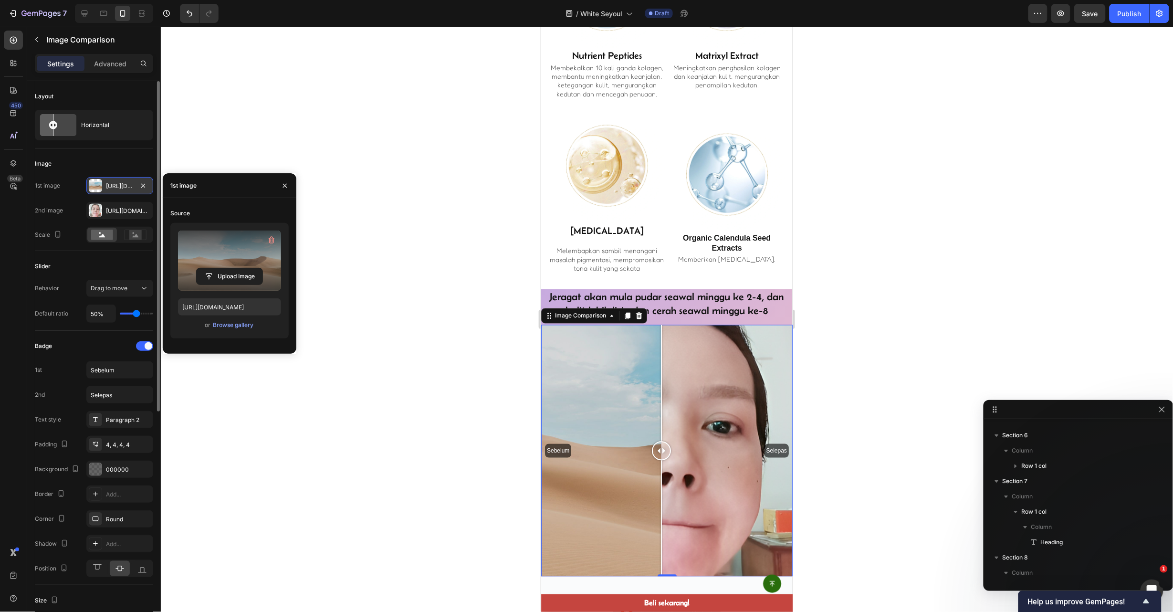
click at [223, 265] on label at bounding box center [229, 261] width 103 height 60
click at [223, 268] on input "file" at bounding box center [230, 276] width 66 height 16
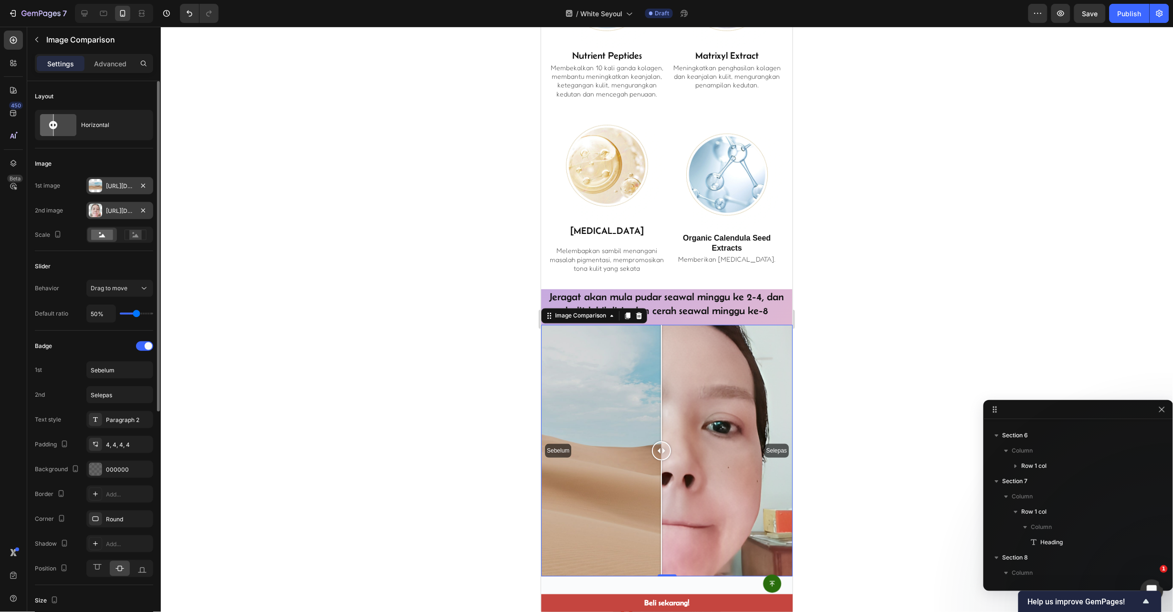
click at [150, 210] on div "Https://cdn.Shopify.Com/s/files/1/0895/7676/7858/files/gempages_553103273247114…" at bounding box center [119, 210] width 67 height 17
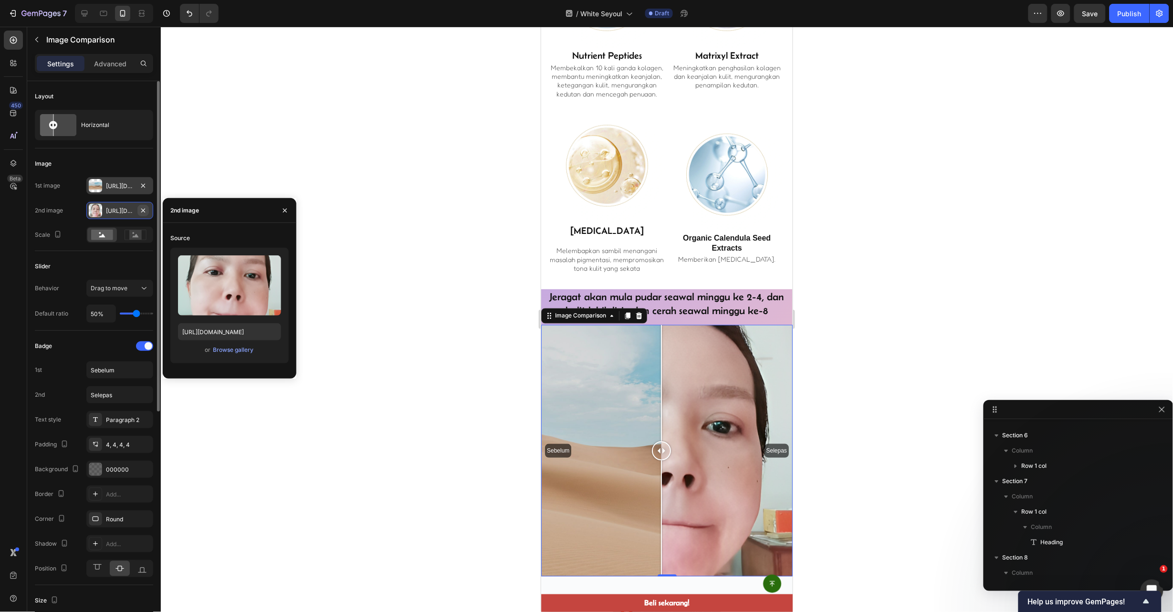
click at [137, 210] on button "button" at bounding box center [142, 210] width 11 height 11
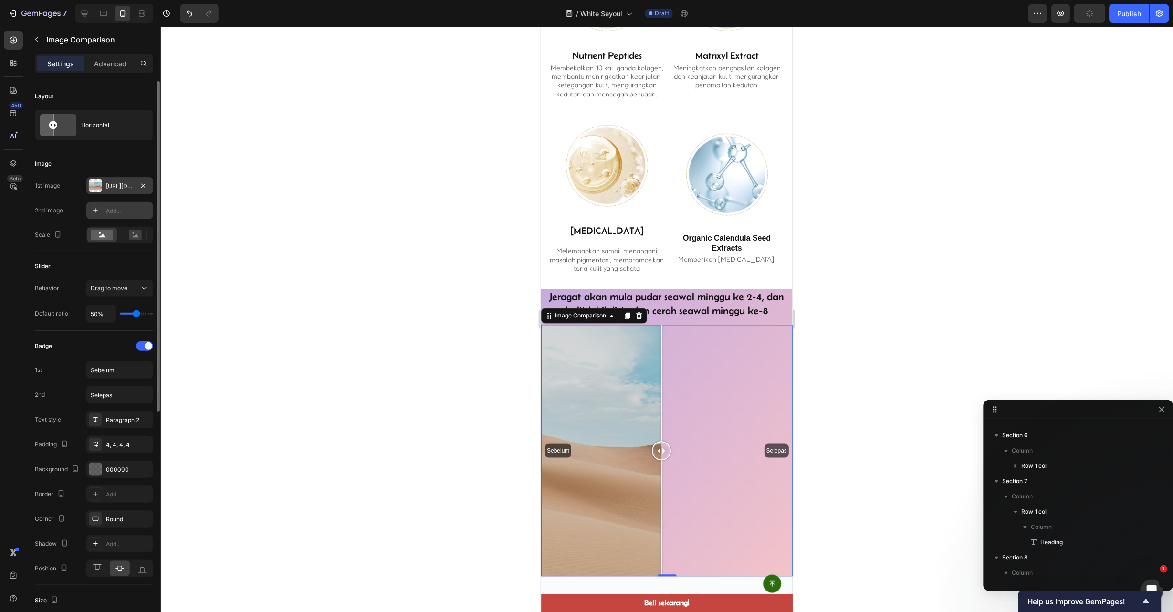
click at [125, 211] on div "Add..." at bounding box center [128, 211] width 45 height 9
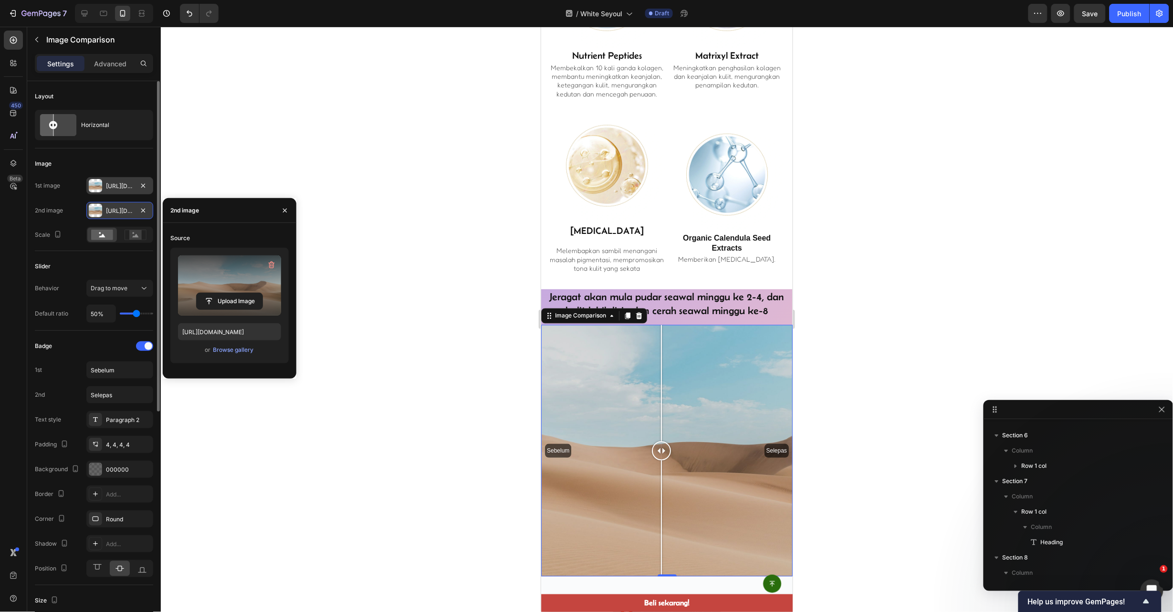
click at [209, 281] on label at bounding box center [229, 285] width 103 height 60
click at [209, 293] on input "file" at bounding box center [230, 301] width 66 height 16
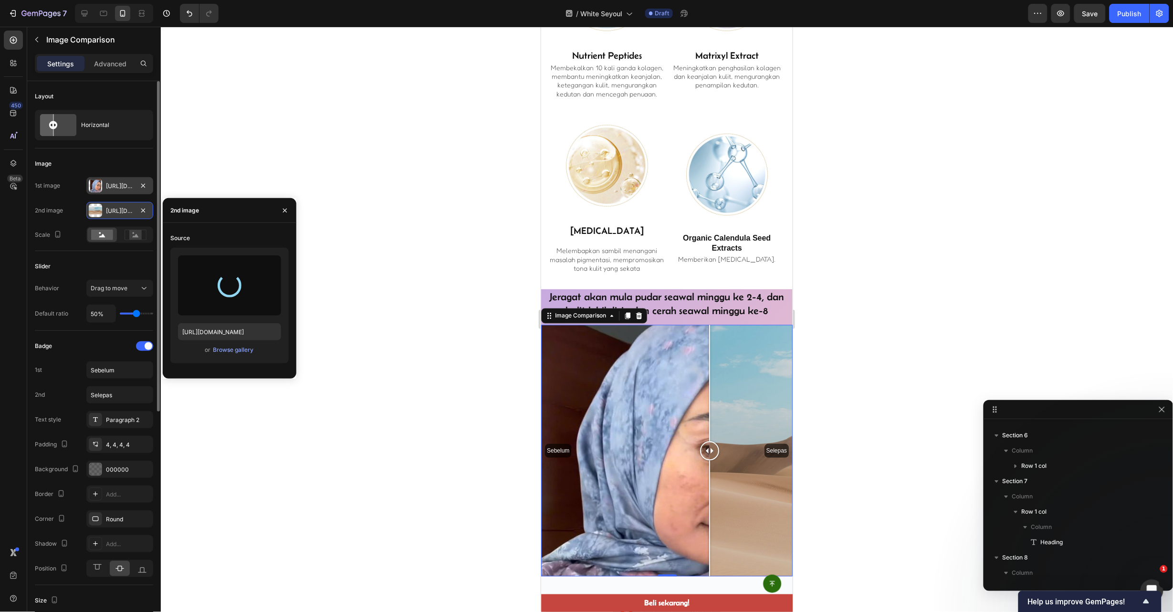
type input "https://cdn.shopify.com/s/files/1/0895/7676/7858/files/gempages_553103273247114…"
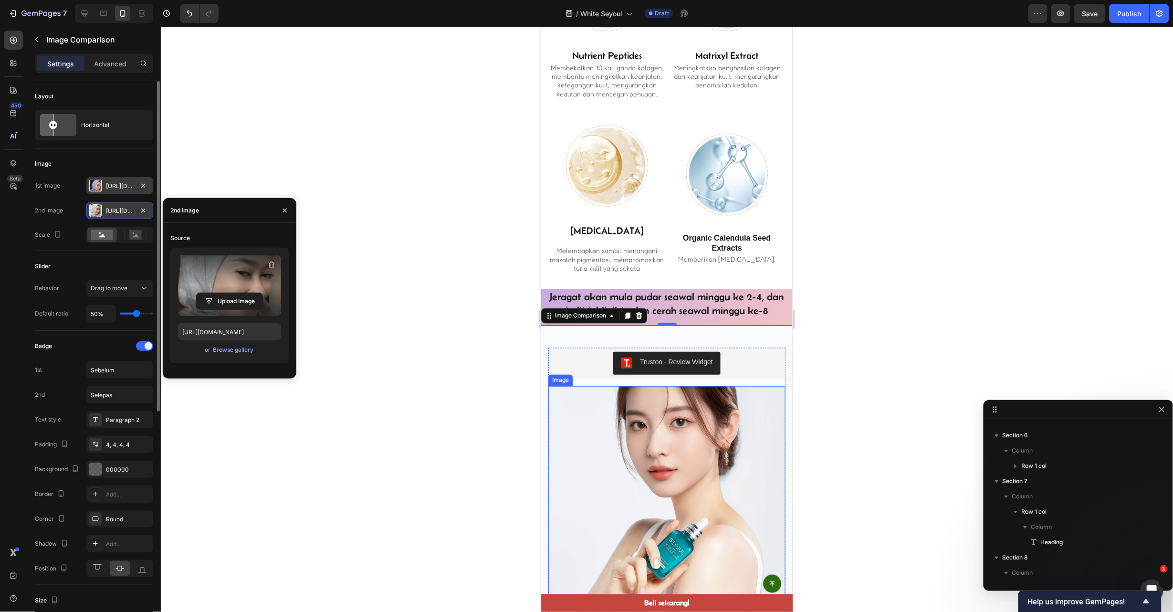
drag, startPoint x: 666, startPoint y: 451, endPoint x: 735, endPoint y: 459, distance: 68.7
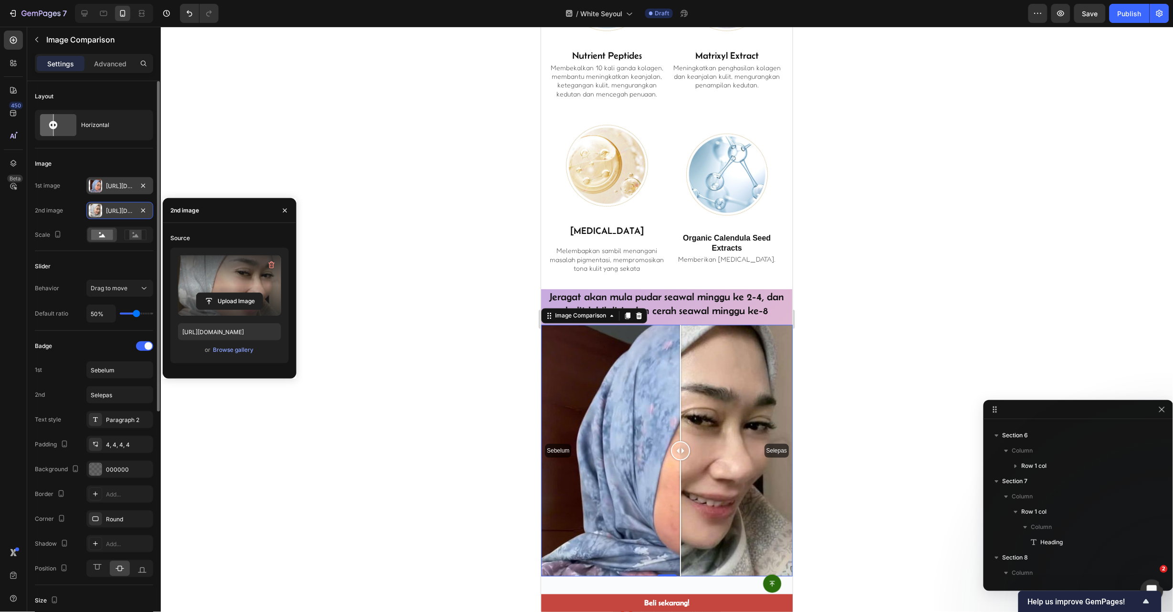
drag, startPoint x: 661, startPoint y: 460, endPoint x: 677, endPoint y: 506, distance: 49.1
click at [680, 508] on div at bounding box center [680, 518] width 1 height 116
drag, startPoint x: 678, startPoint y: 494, endPoint x: 678, endPoint y: 473, distance: 21.0
click at [678, 473] on div at bounding box center [680, 451] width 19 height 252
click at [721, 318] on h2 "Jeragat akan mula pudar seawal minggu ke 2-4, dan kulit lebih licin dan cerah s…" at bounding box center [667, 303] width 252 height 29
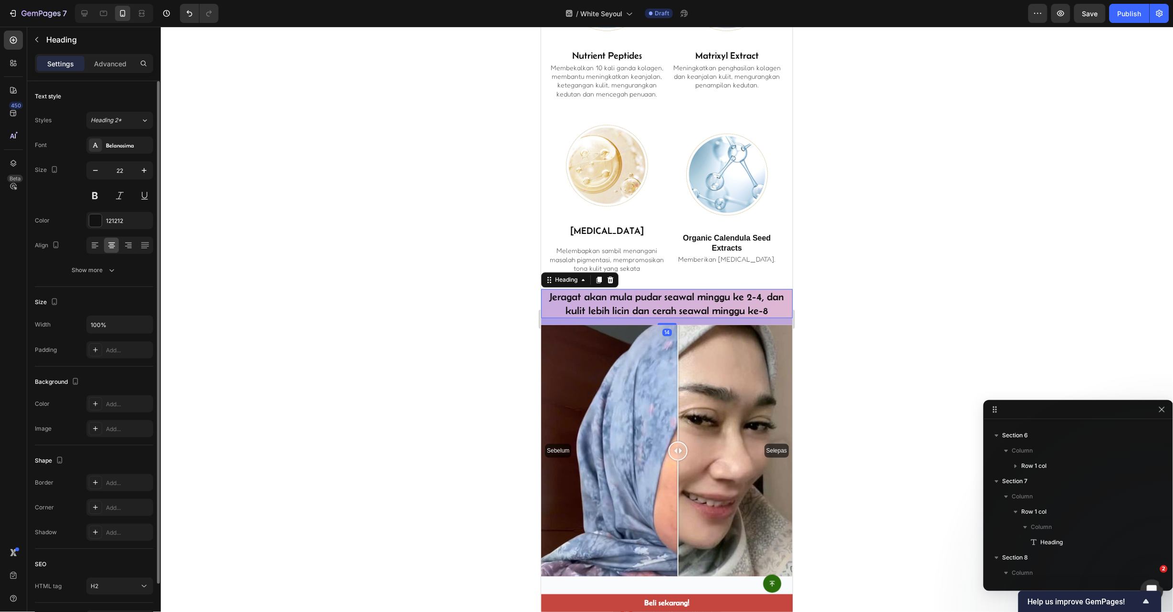
click at [721, 318] on h2 "Jeragat akan mula pudar seawal minggu ke 2-4, dan kulit lebih licin dan cerah s…" at bounding box center [667, 303] width 252 height 29
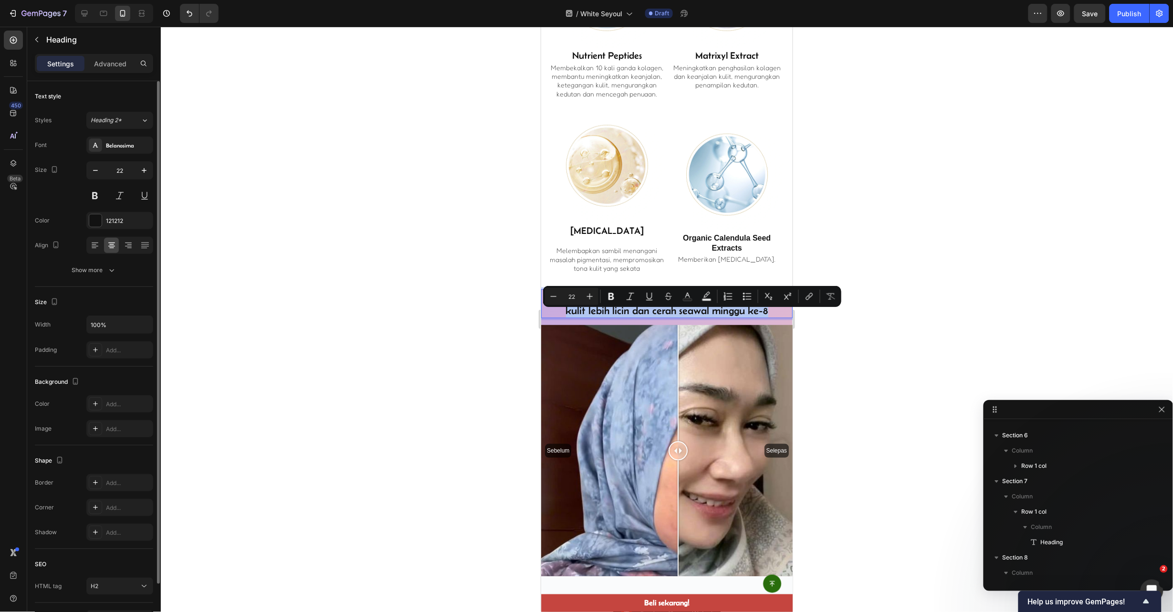
click at [721, 317] on p "Jeragat akan mula pudar seawal minggu ke 2-4, dan kulit lebih licin dan cerah s…" at bounding box center [667, 303] width 250 height 27
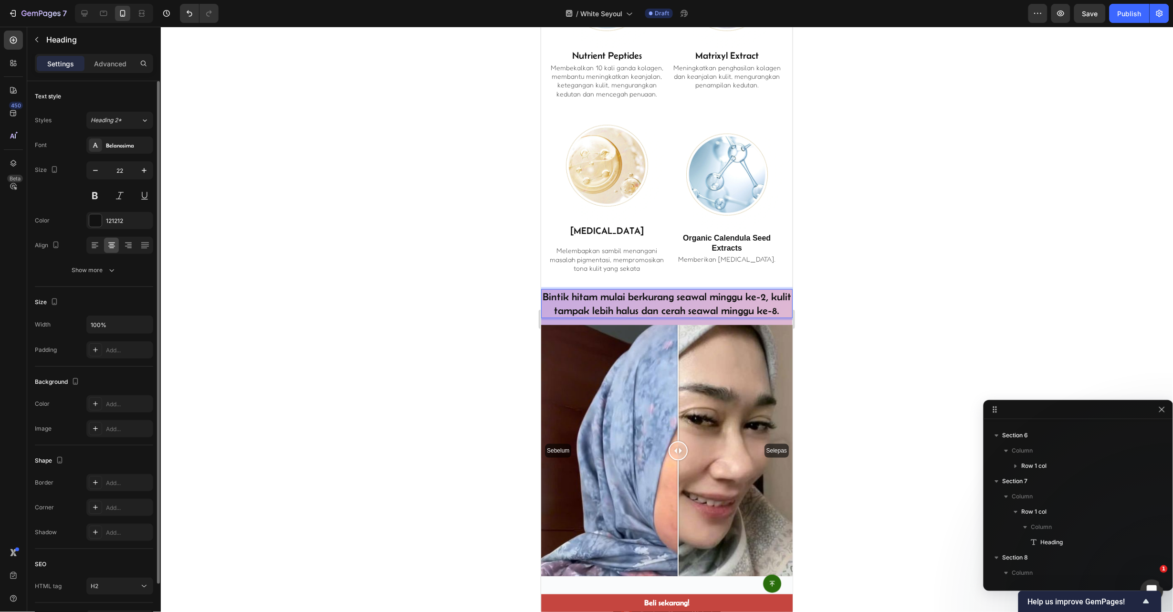
click at [858, 321] on div at bounding box center [667, 319] width 1012 height 585
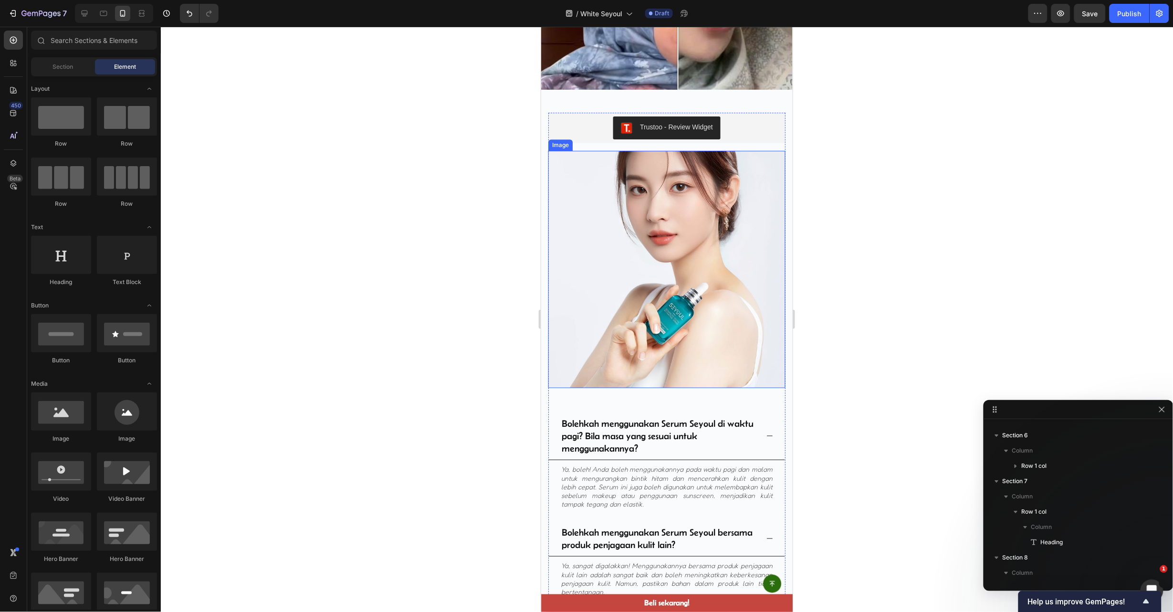
scroll to position [2526, 0]
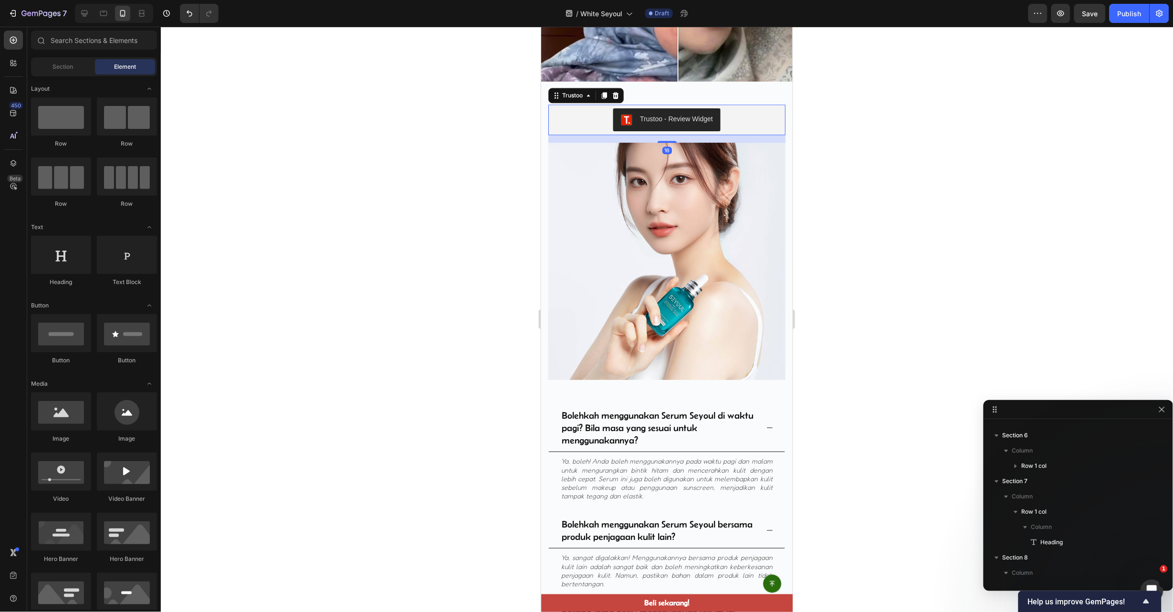
click at [726, 121] on div "Trustoo - Review Widget" at bounding box center [667, 119] width 230 height 23
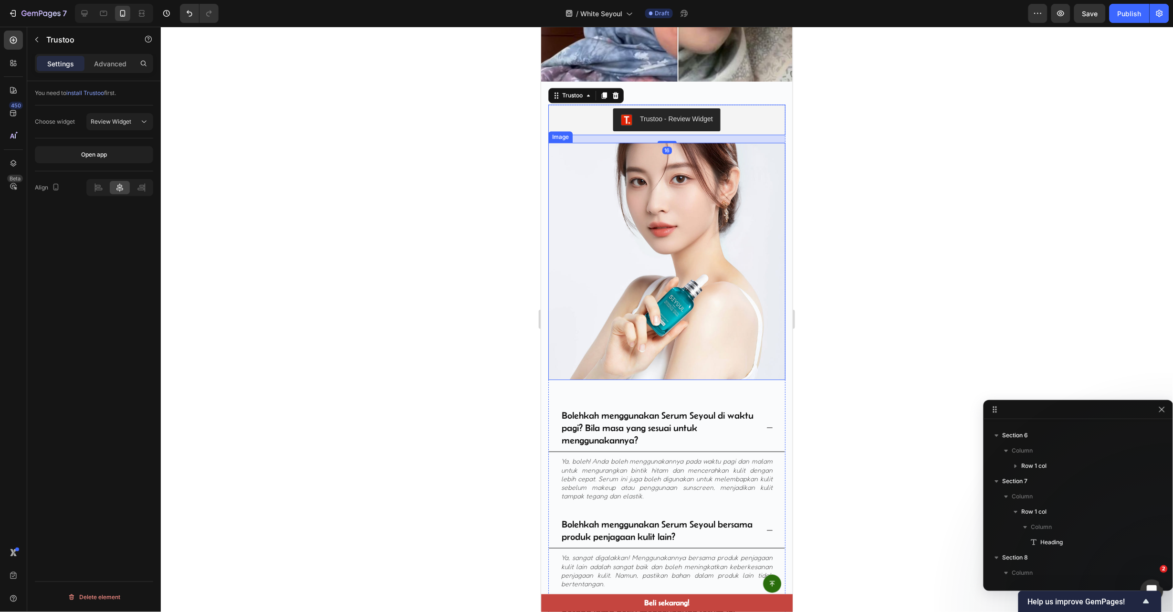
click at [733, 199] on img at bounding box center [666, 260] width 237 height 237
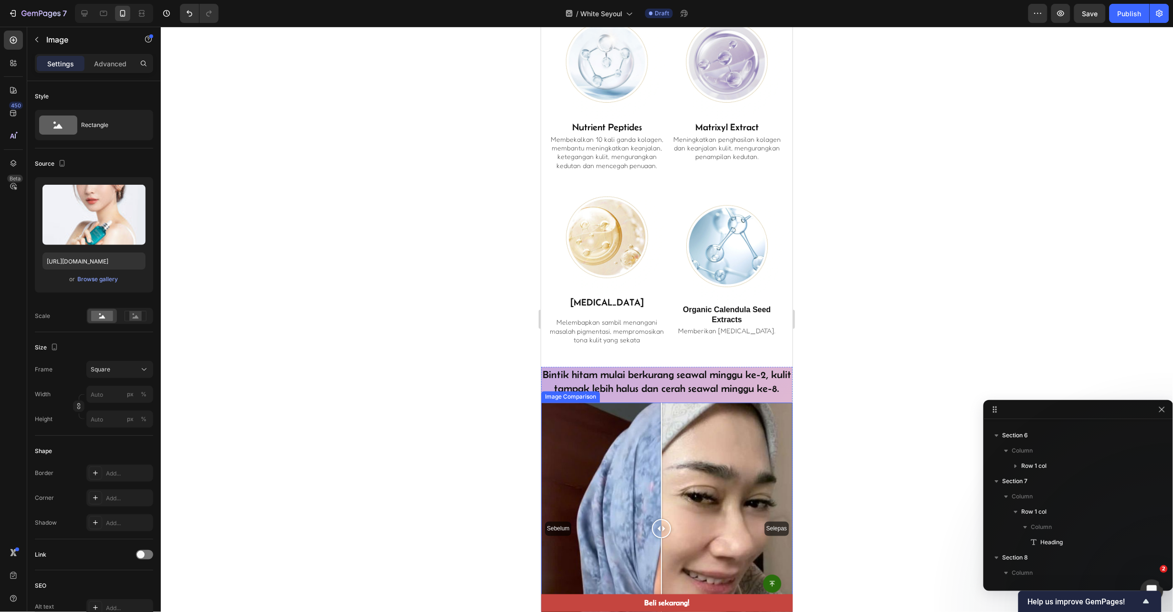
scroll to position [2455, 0]
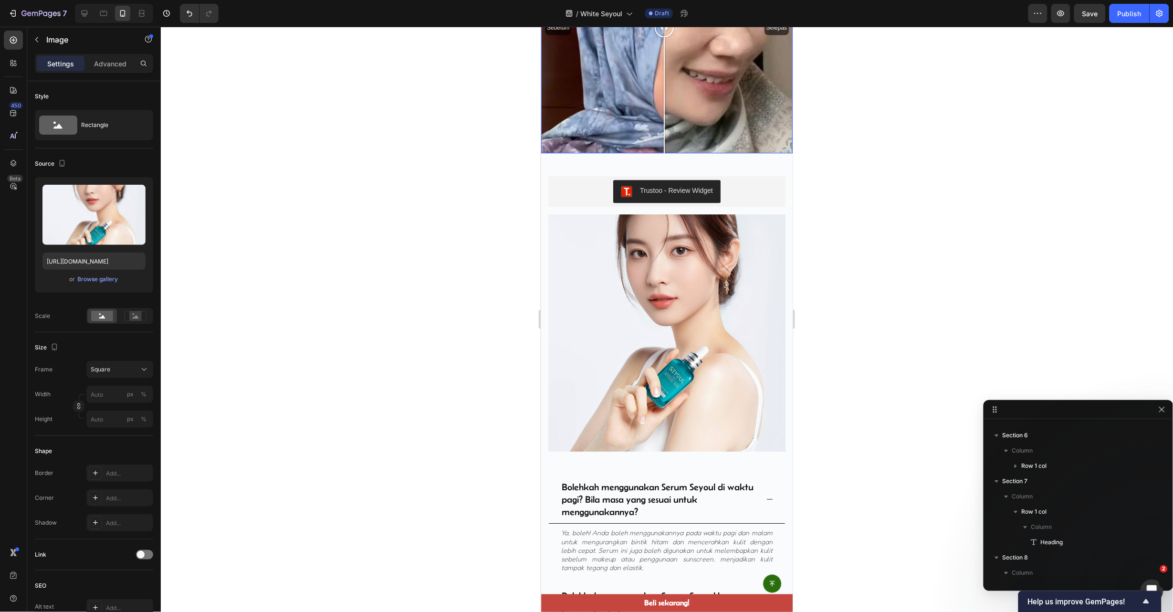
drag, startPoint x: 666, startPoint y: 103, endPoint x: 664, endPoint y: 136, distance: 34.0
click at [664, 136] on div at bounding box center [663, 27] width 19 height 252
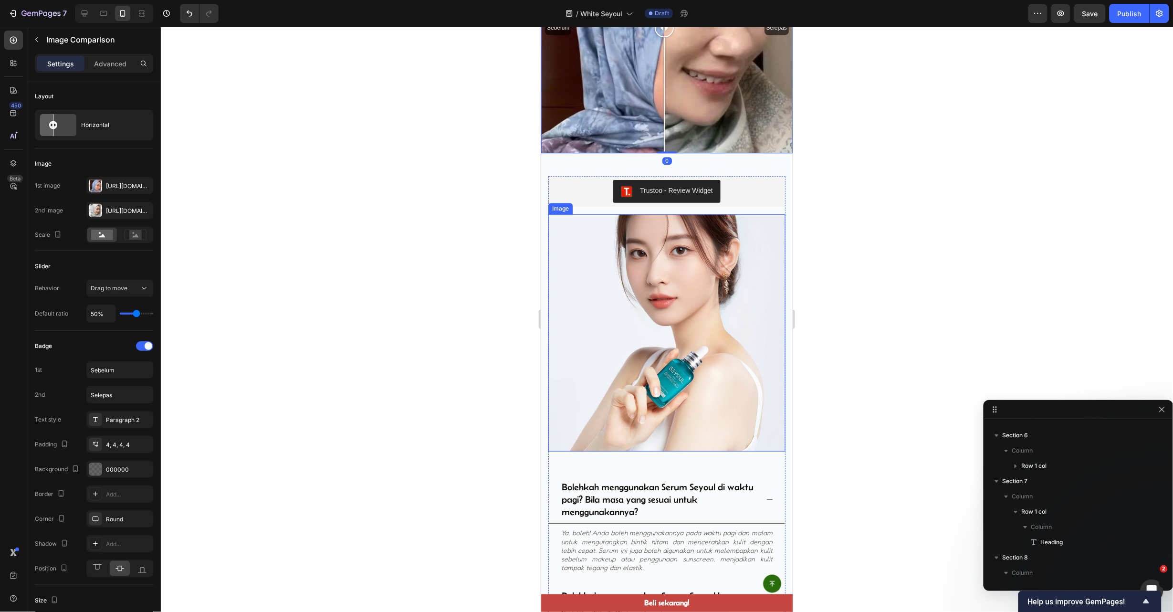
click at [760, 307] on img at bounding box center [666, 332] width 237 height 237
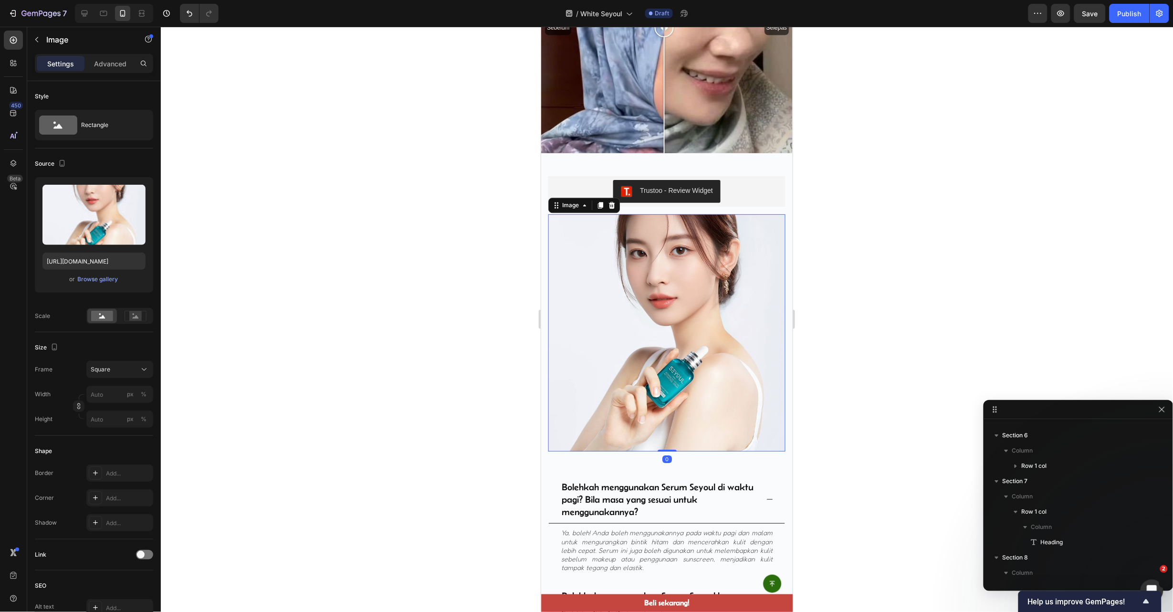
scroll to position [2568, 0]
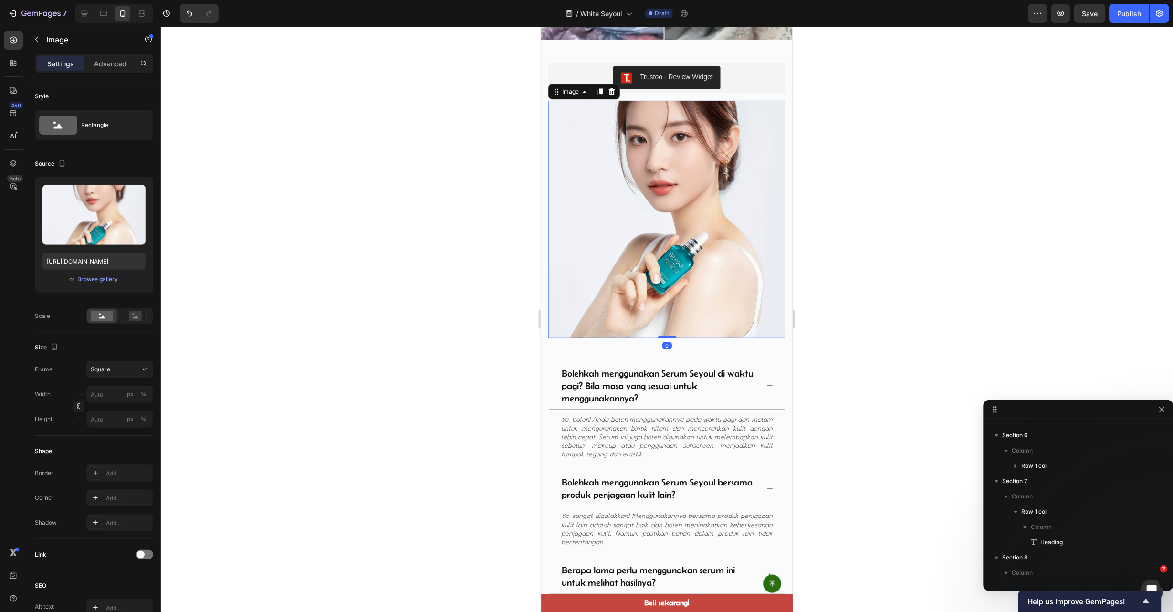
click at [766, 381] on icon at bounding box center [770, 385] width 8 height 8
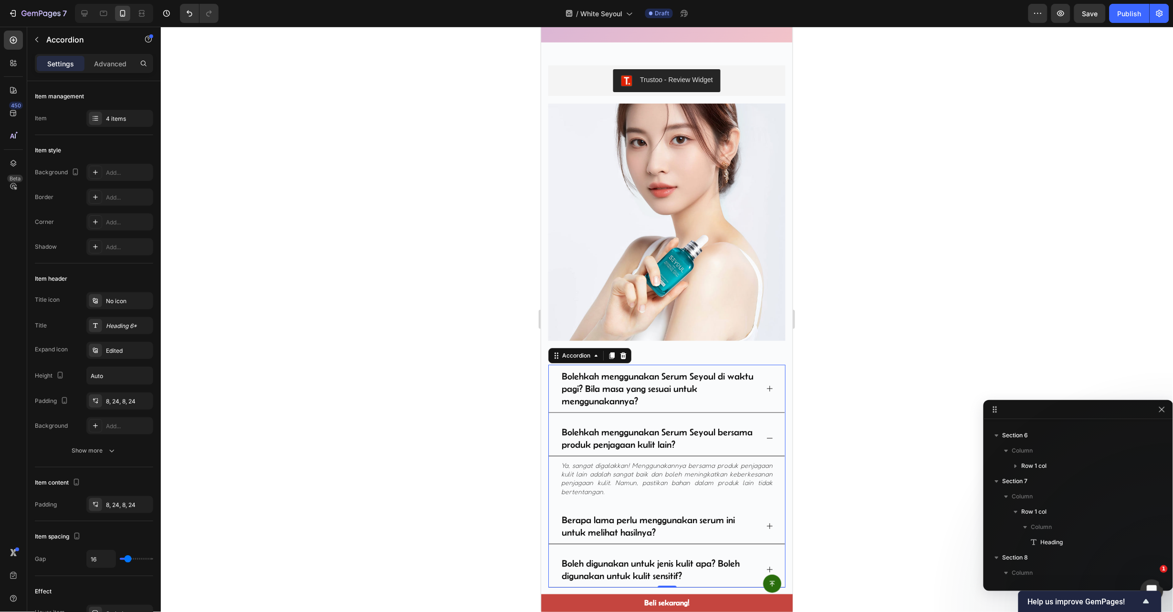
scroll to position [2741, 0]
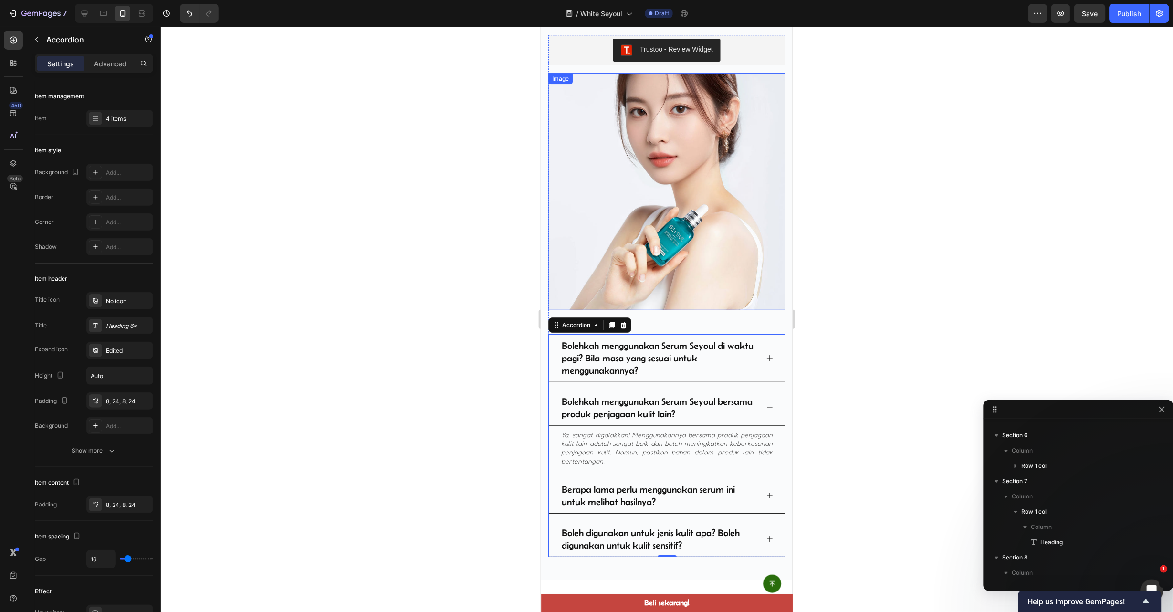
click at [719, 208] on img at bounding box center [666, 191] width 237 height 237
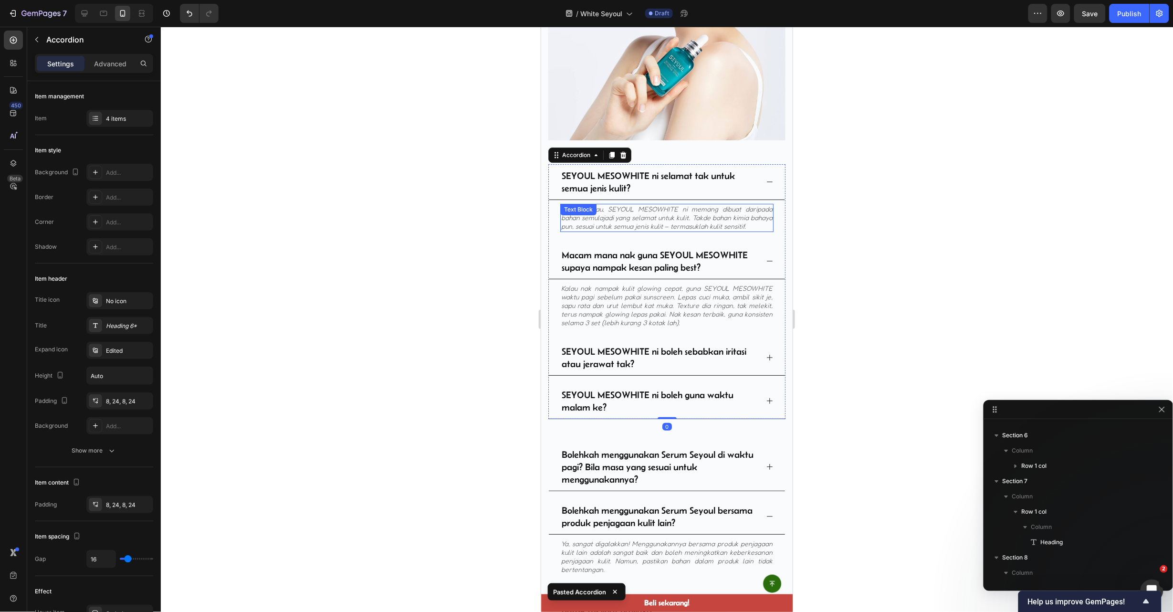
scroll to position [2884, 0]
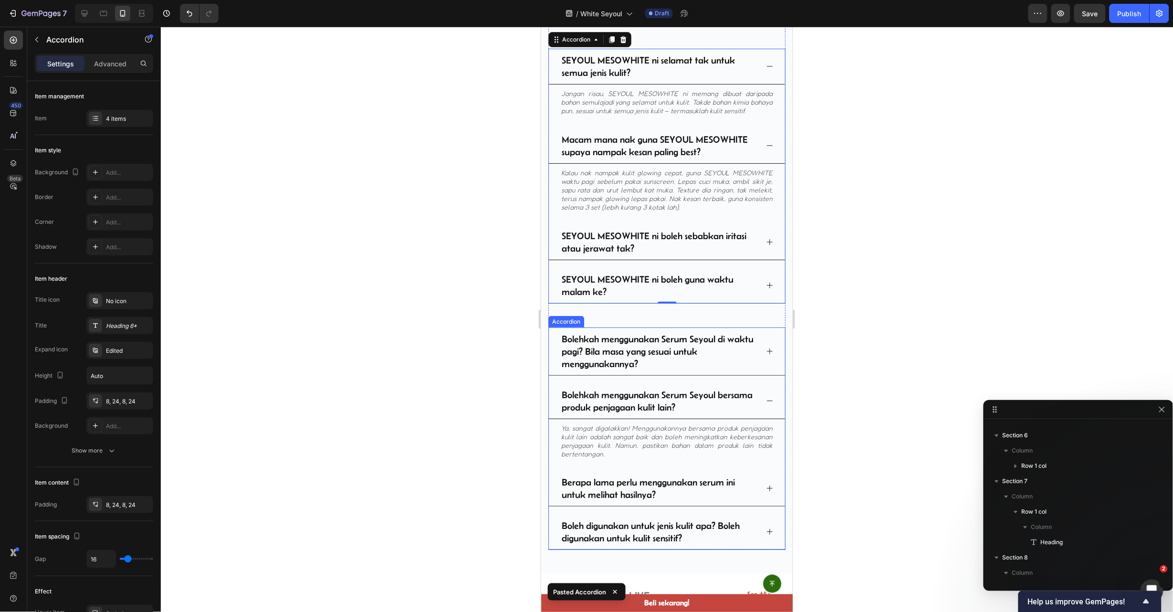
click at [562, 337] on div "Bolehkah menggunakan Serum Seyoul di waktu pagi? Bila masa yang sesuai untuk me…" at bounding box center [666, 351] width 236 height 48
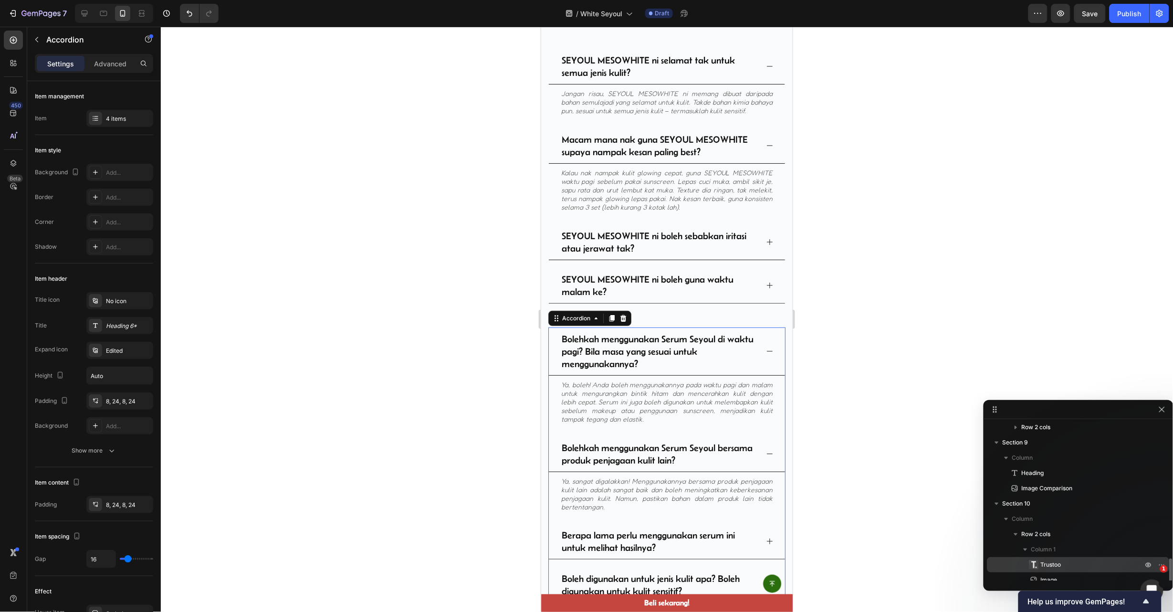
scroll to position [376, 0]
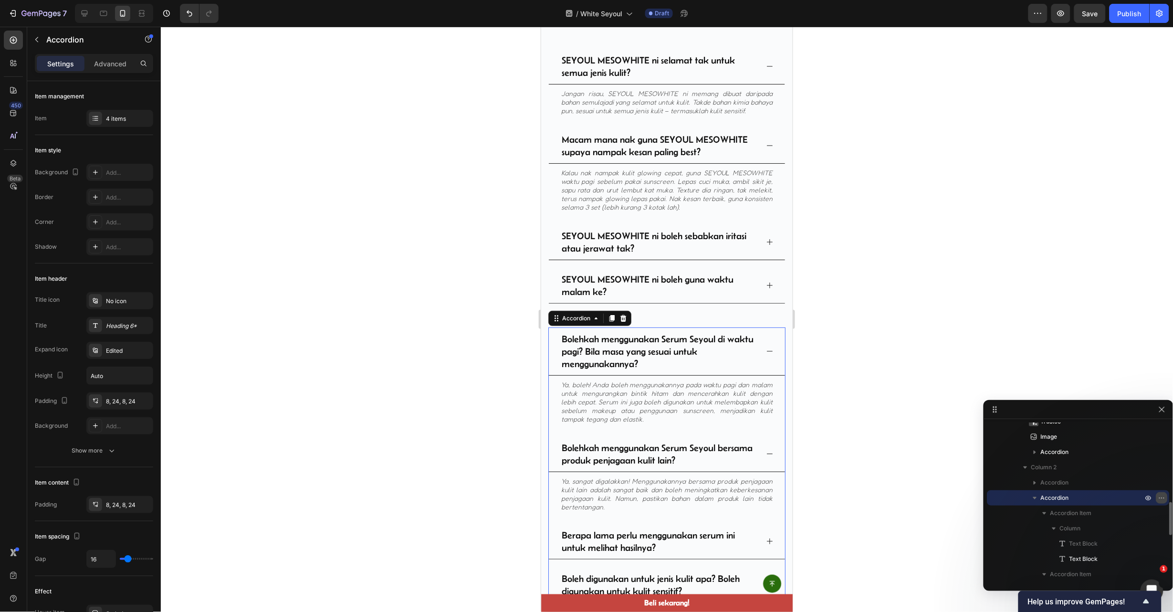
click at [1167, 499] on button "button" at bounding box center [1161, 497] width 11 height 11
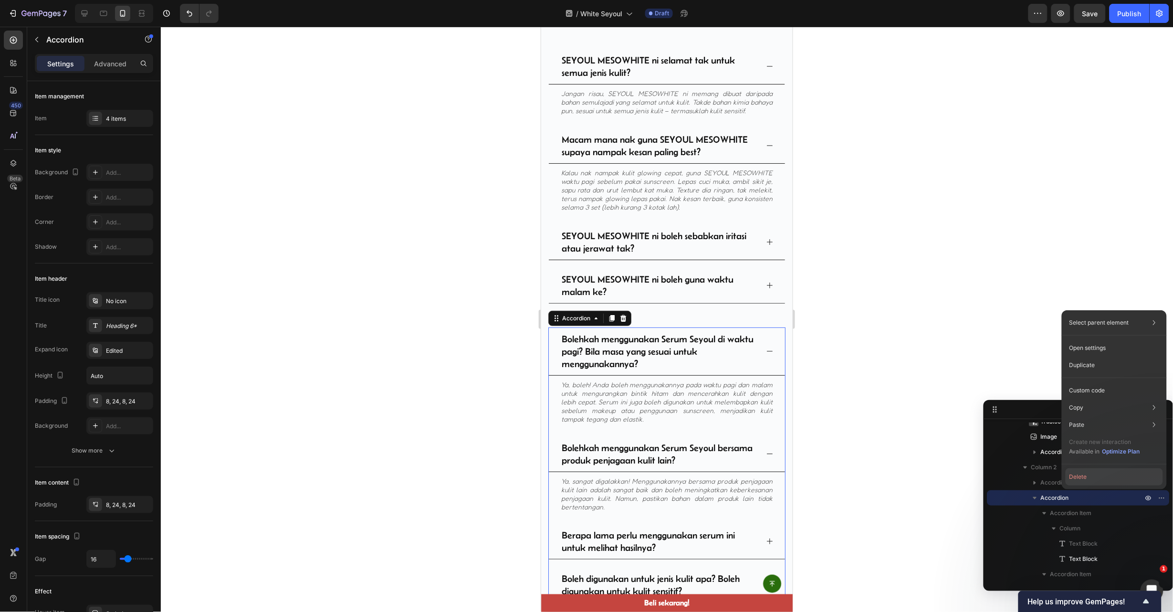
click at [1123, 473] on button "Delete" at bounding box center [1114, 476] width 97 height 17
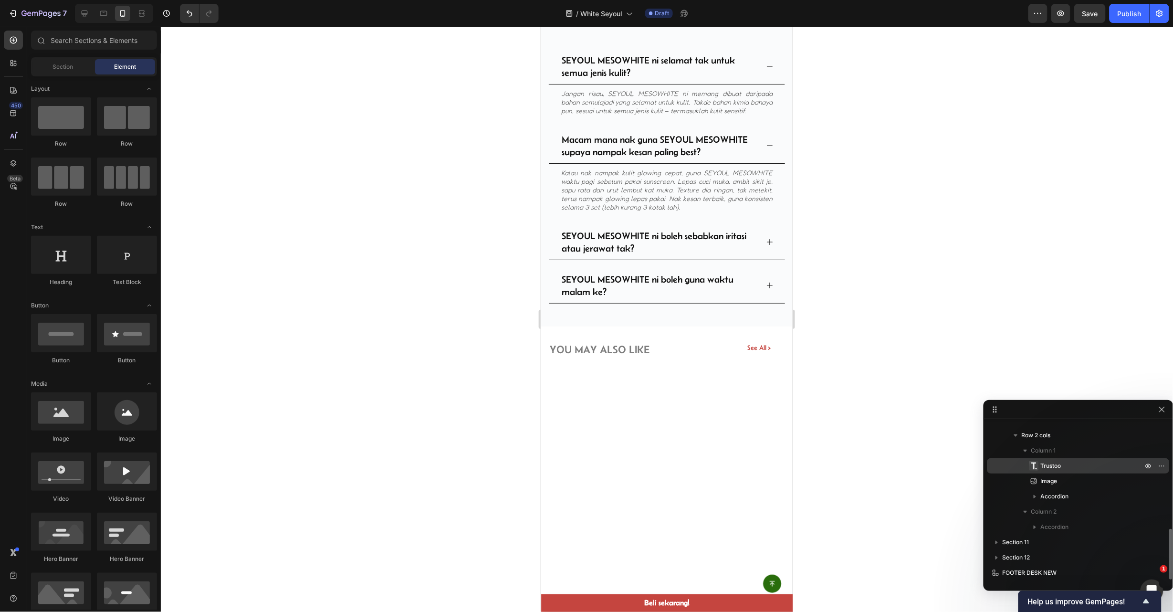
scroll to position [331, 0]
click at [848, 388] on div at bounding box center [667, 319] width 1012 height 585
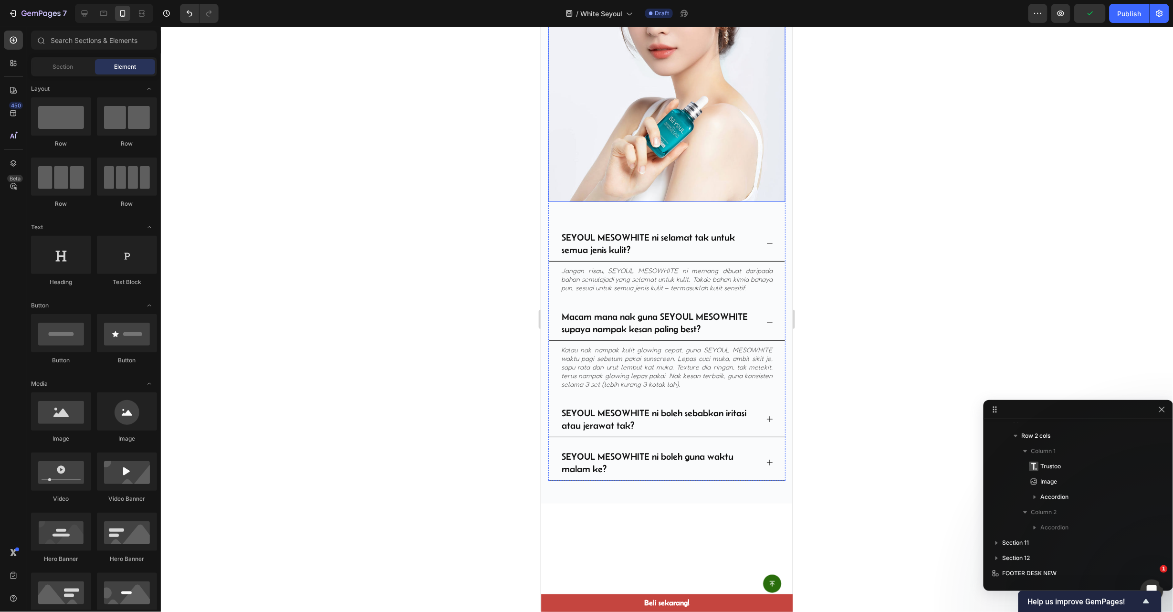
scroll to position [2598, 0]
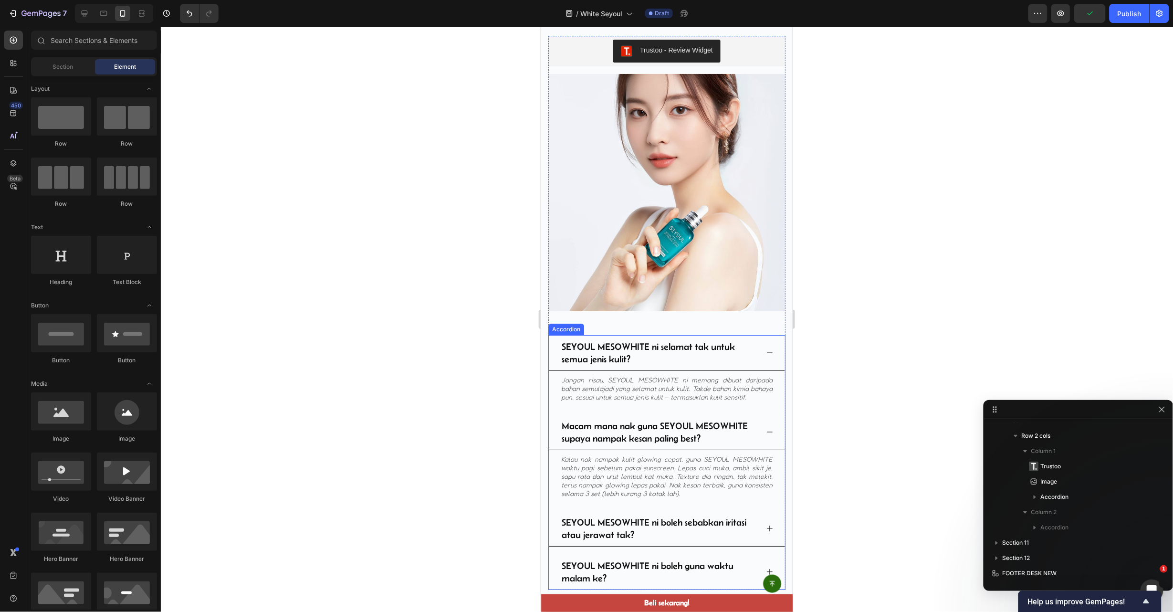
click at [766, 348] on icon at bounding box center [770, 352] width 8 height 8
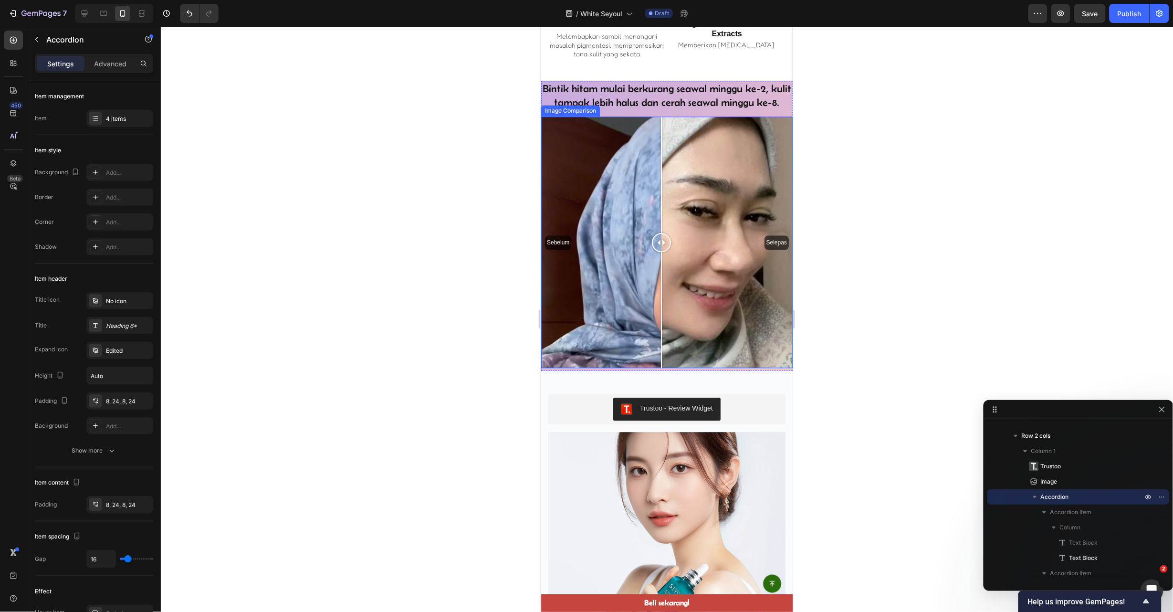
scroll to position [2526, 0]
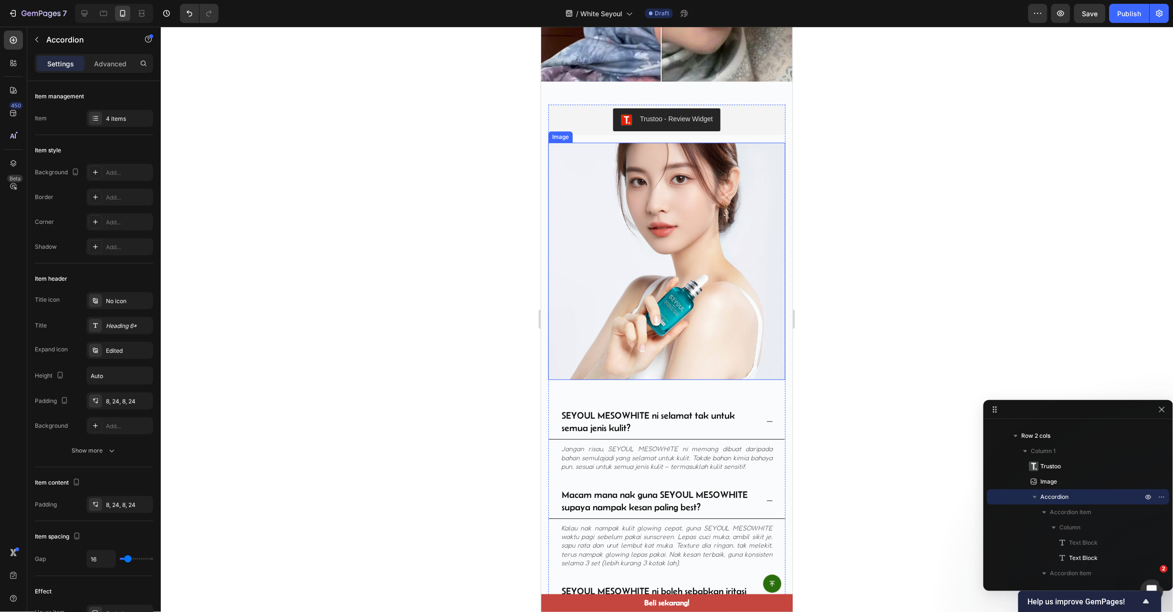
click at [711, 250] on img at bounding box center [666, 260] width 237 height 237
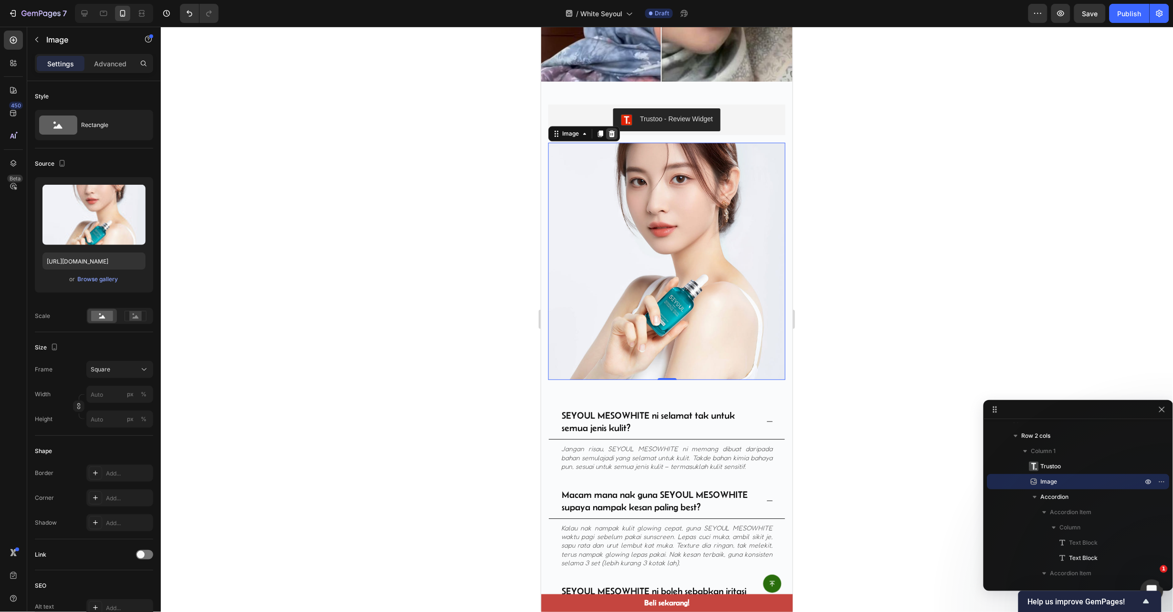
click at [609, 137] on icon at bounding box center [612, 133] width 8 height 8
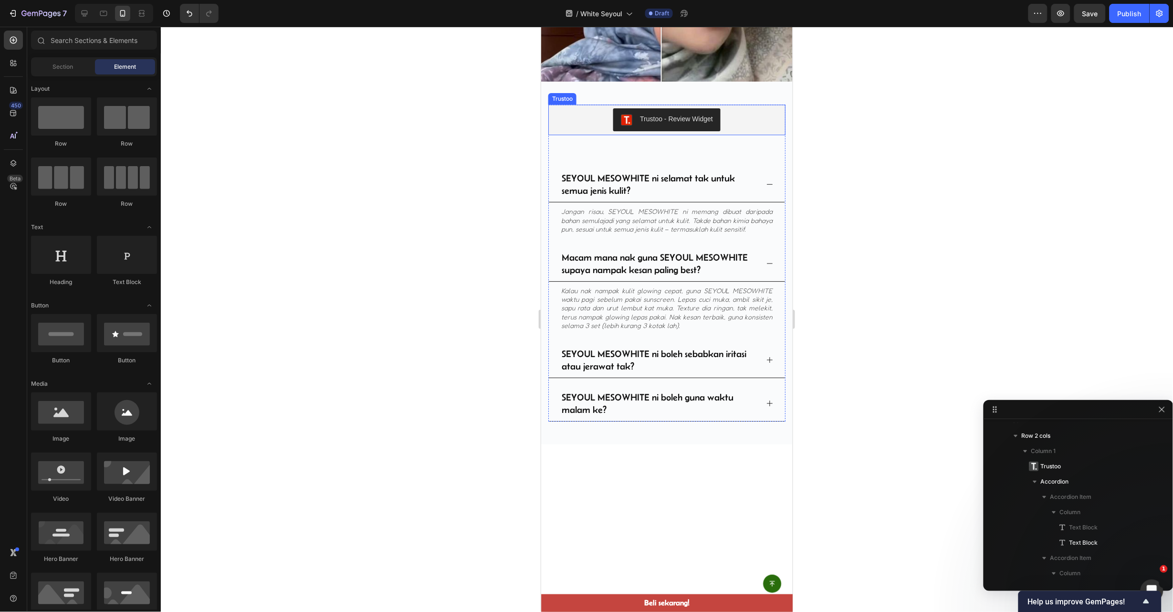
click at [743, 125] on div "Trustoo - Review Widget" at bounding box center [667, 119] width 230 height 23
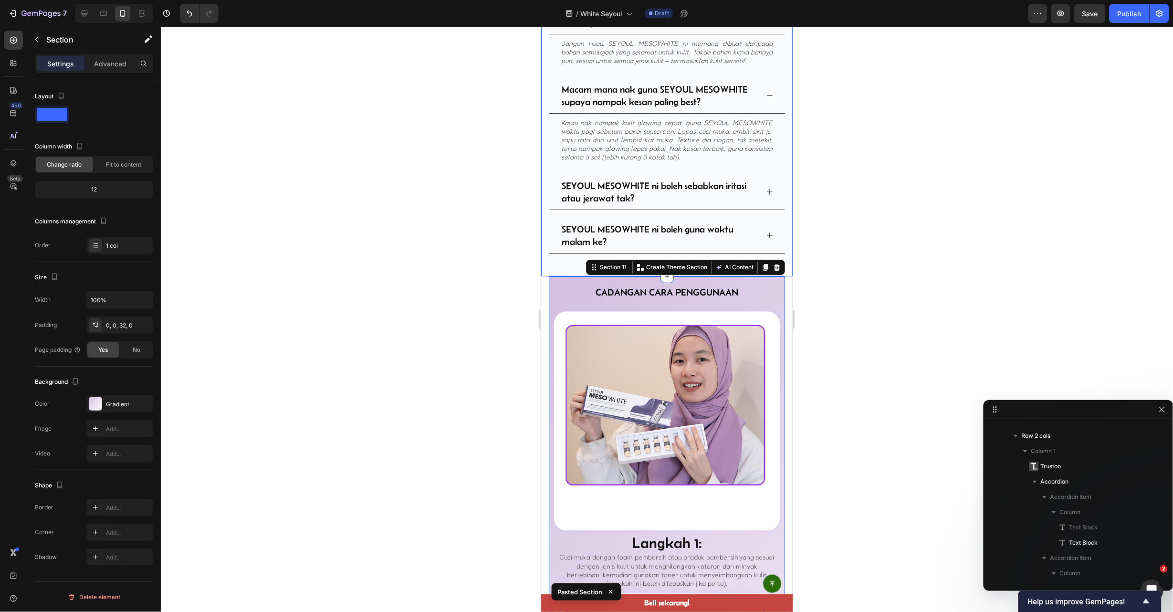
scroll to position [2505, 0]
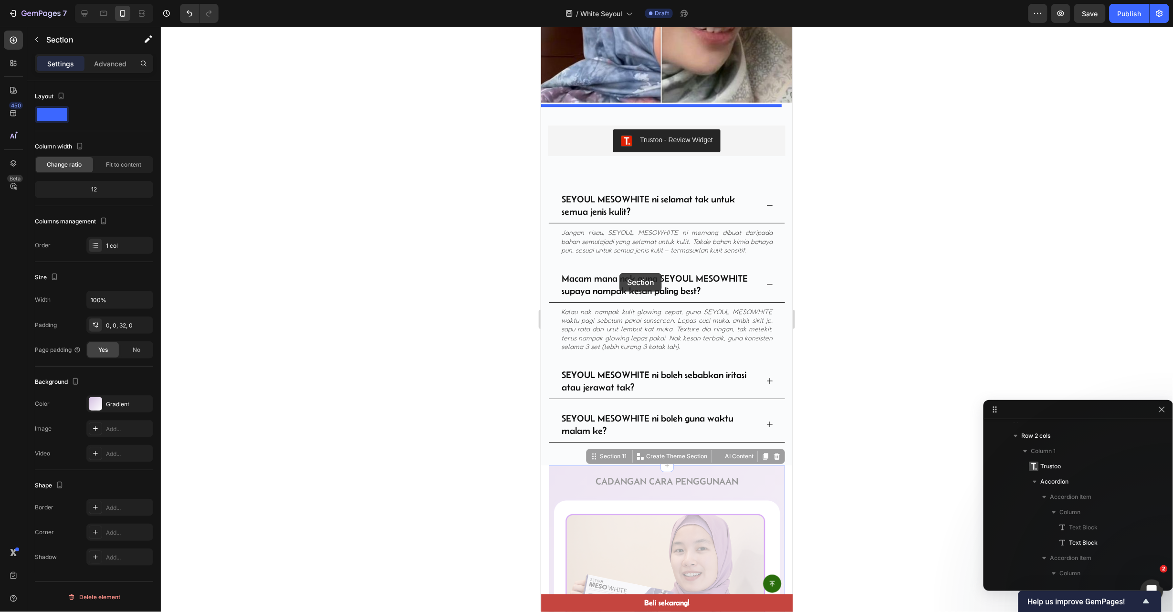
drag, startPoint x: 583, startPoint y: 480, endPoint x: 619, endPoint y: 273, distance: 210.7
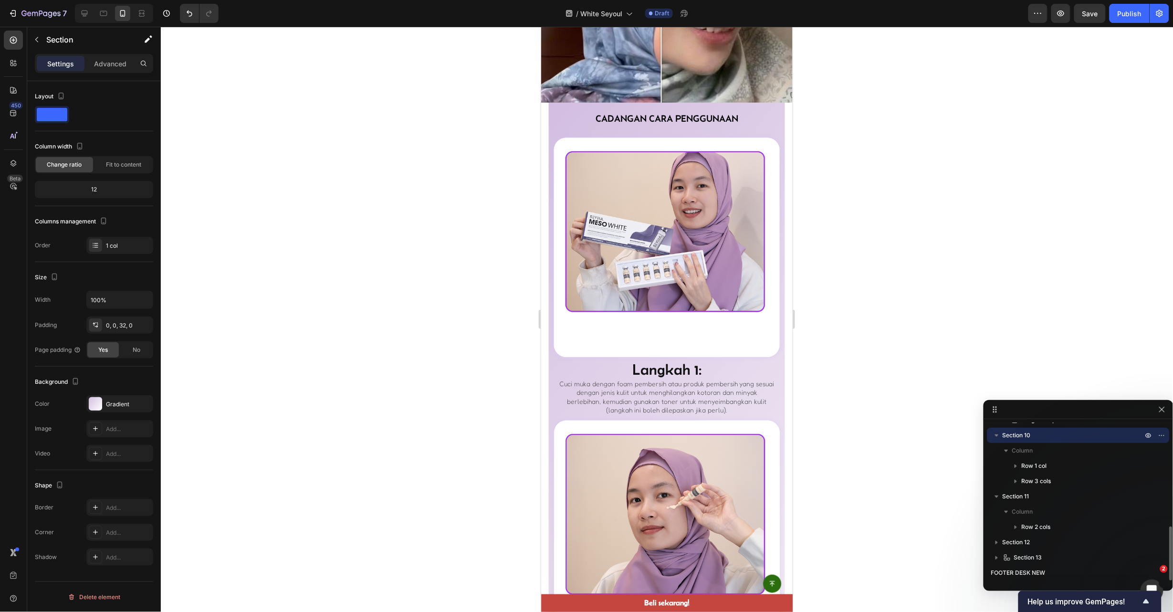
scroll to position [301, 0]
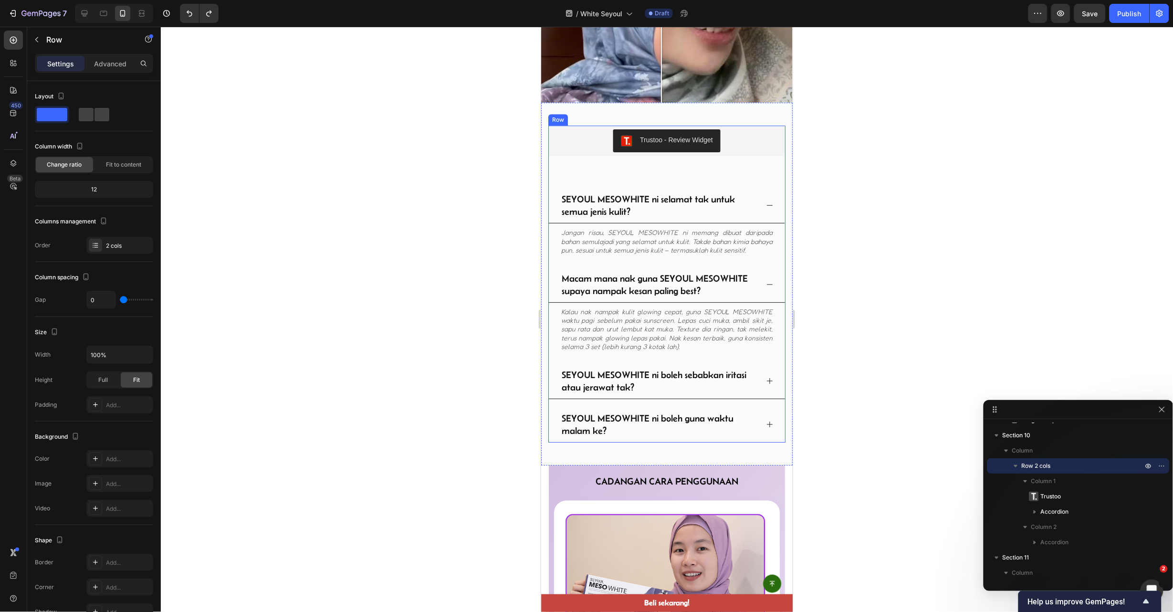
click at [738, 172] on div "Trustoo - Review Widget Trustoo SEYOUL MESOWHITE ni selamat tak untuk semua jen…" at bounding box center [666, 283] width 237 height 317
click at [759, 215] on div "SEYOUL MESOWHITE ni selamat tak untuk semua jenis kulit?" at bounding box center [666, 205] width 236 height 36
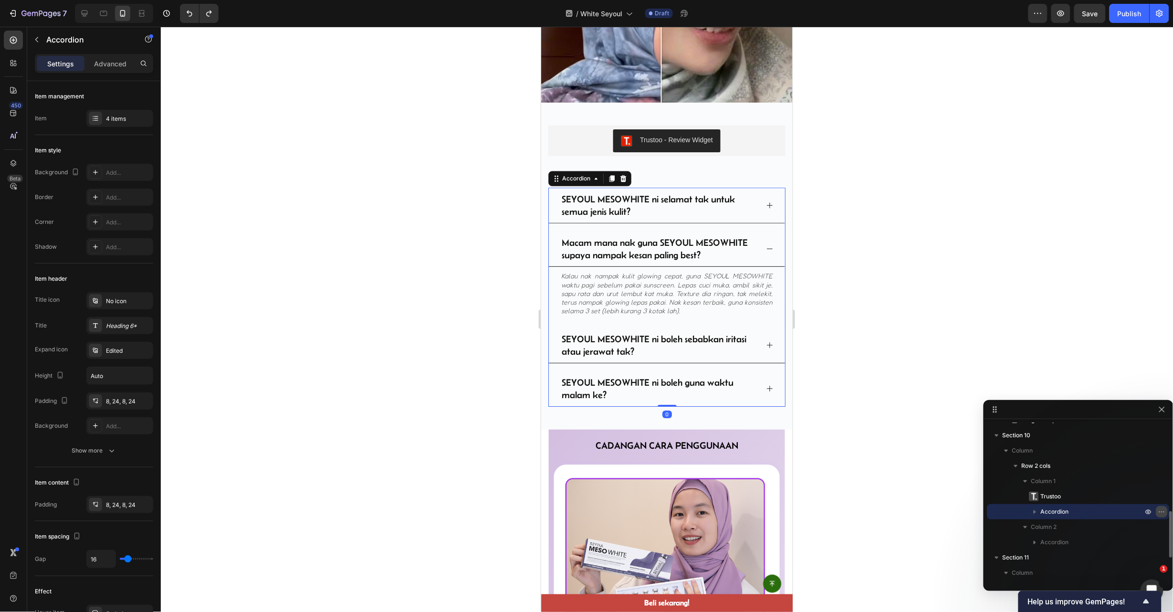
click at [1160, 511] on icon "button" at bounding box center [1162, 512] width 8 height 8
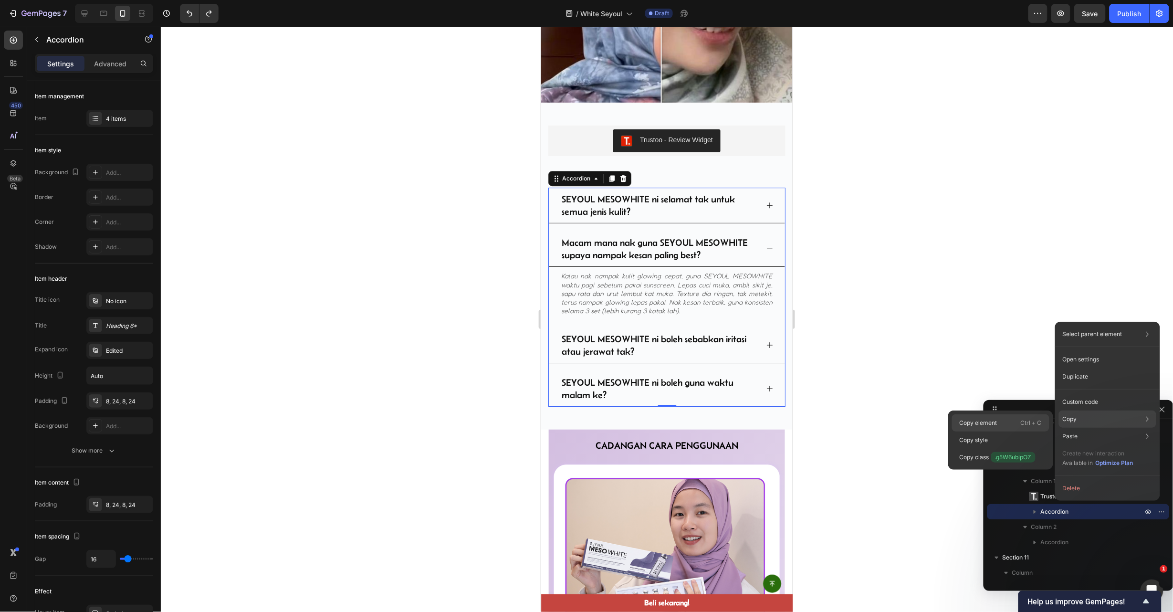
click at [1013, 420] on div "Copy element Ctrl + C" at bounding box center [1000, 422] width 97 height 17
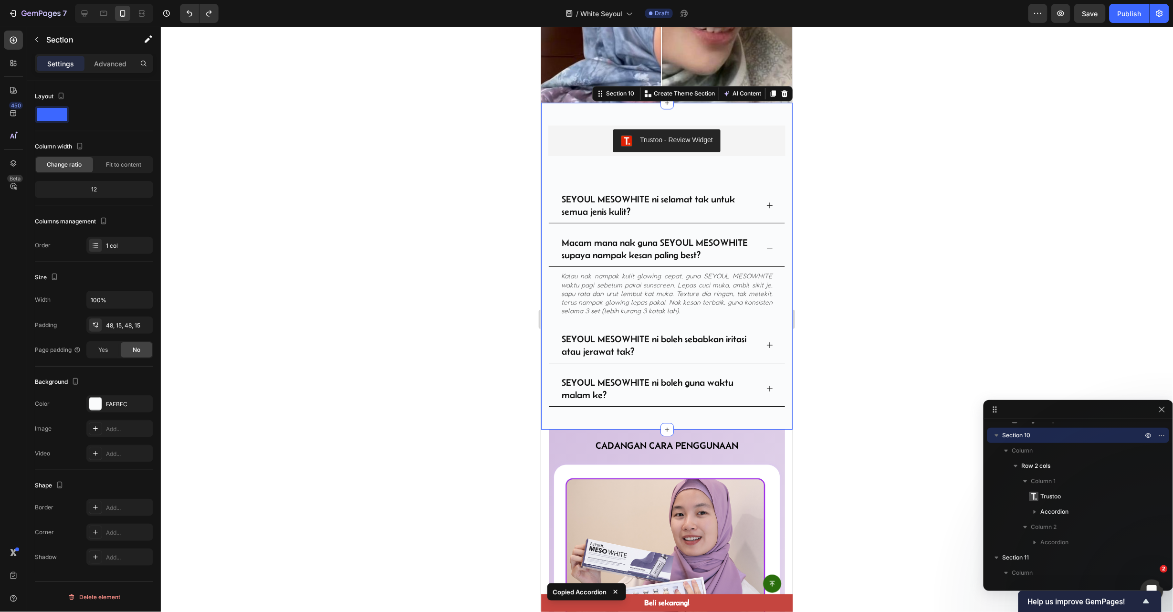
click at [706, 429] on div "Trustoo - Review Widget Trustoo SEYOUL MESOWHITE ni selamat tak untuk semua jen…" at bounding box center [667, 265] width 252 height 327
click at [740, 489] on img at bounding box center [666, 574] width 236 height 230
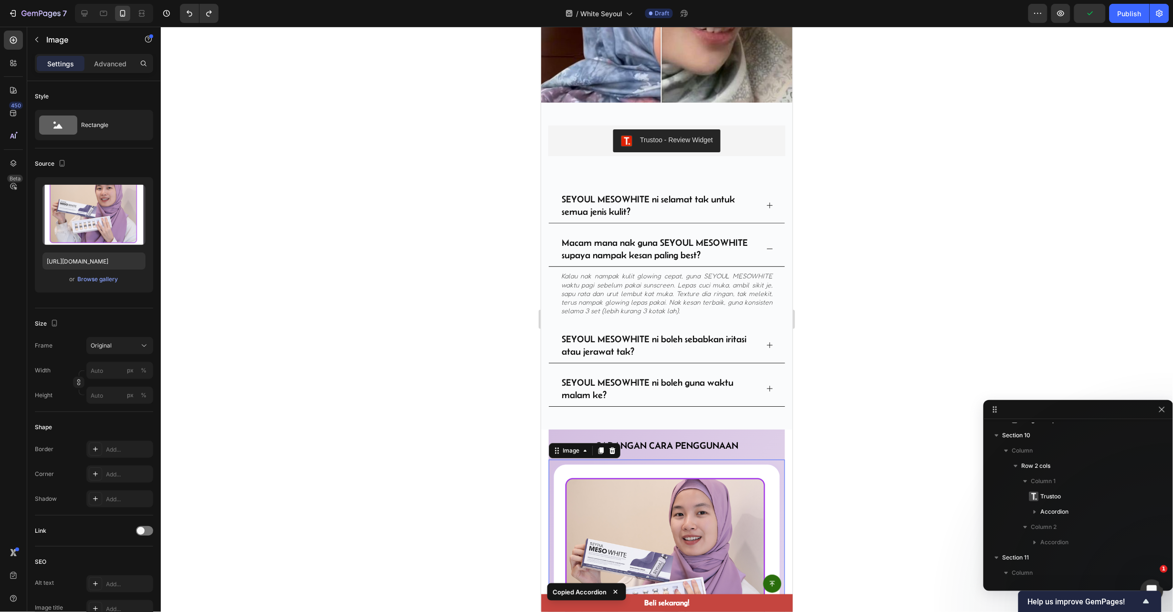
click at [655, 531] on img at bounding box center [666, 574] width 236 height 230
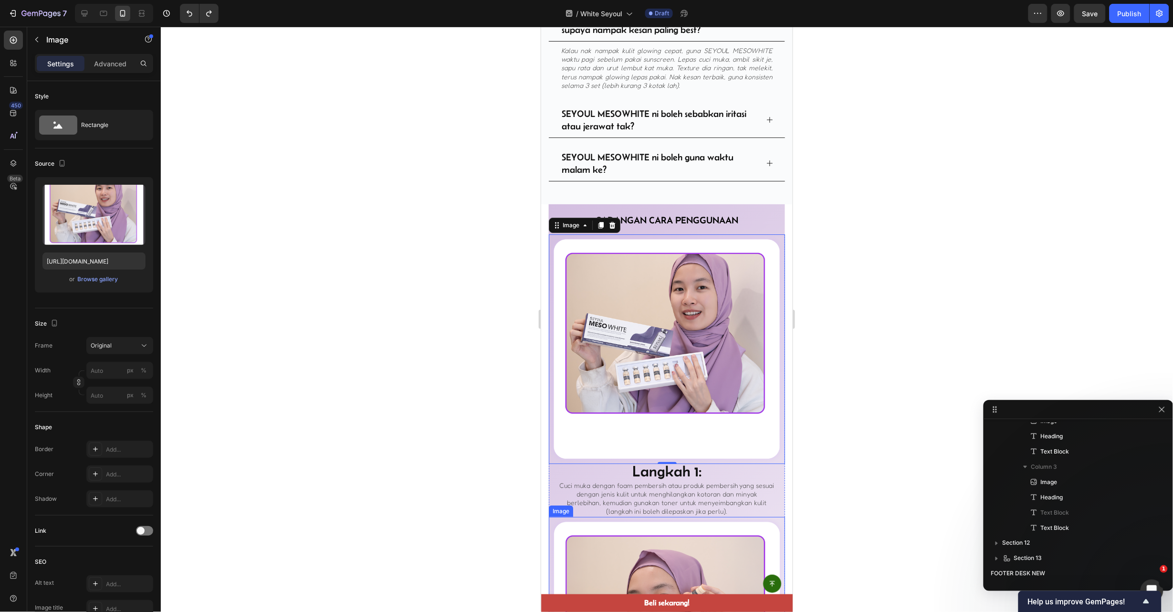
scroll to position [2792, 0]
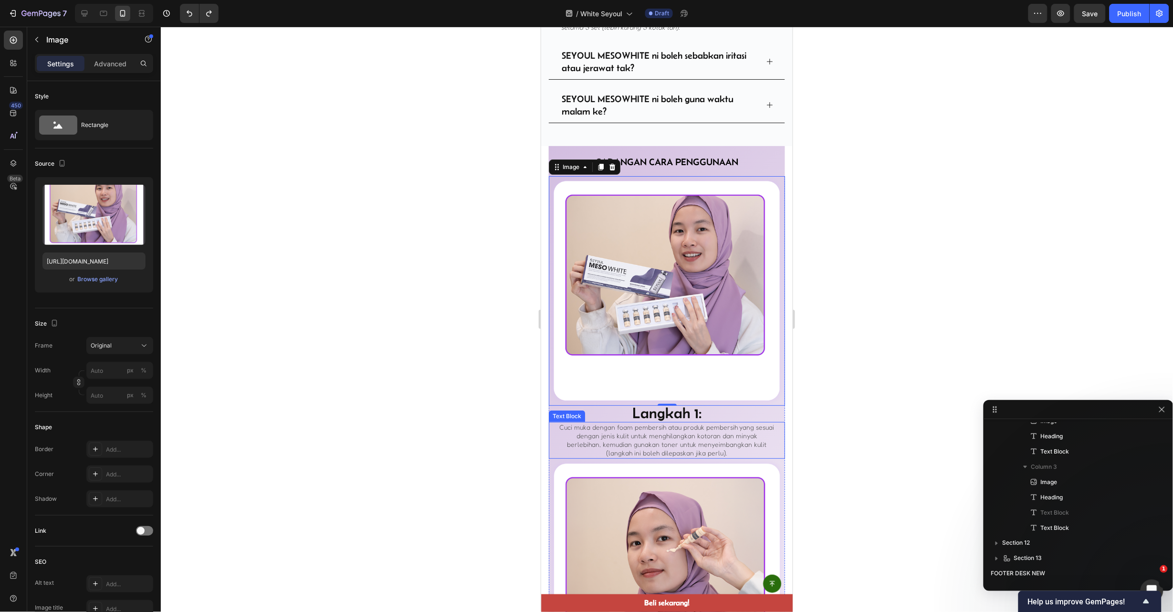
click at [635, 434] on p "Cuci muka dengan foam pembersih atau produk pembersih yang sesuai dengan jenis …" at bounding box center [666, 439] width 215 height 35
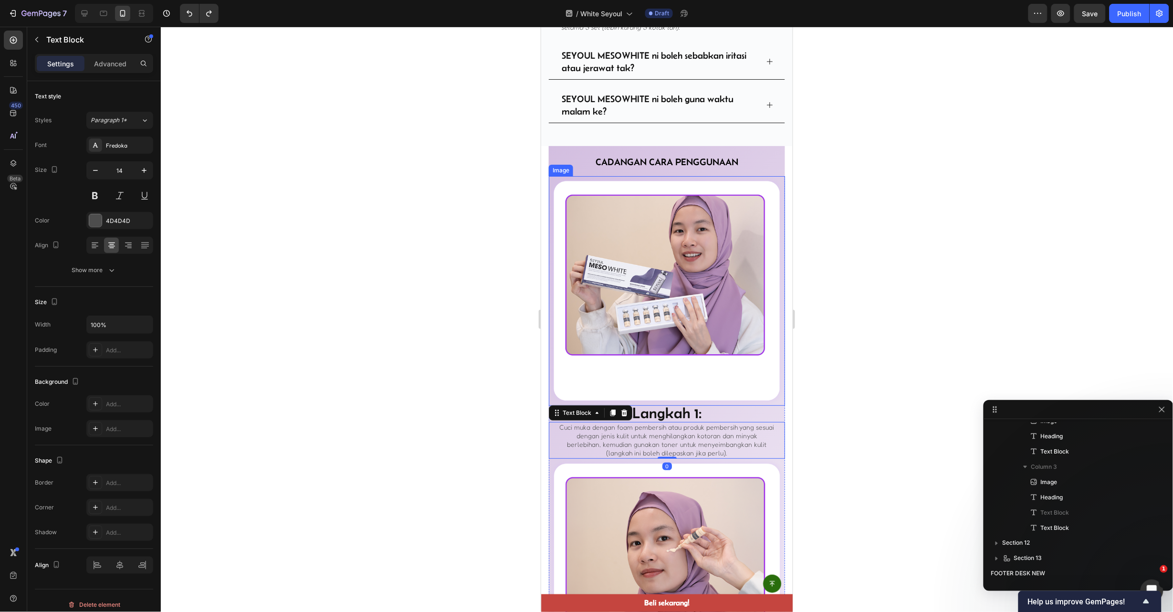
click at [663, 369] on img at bounding box center [666, 291] width 236 height 230
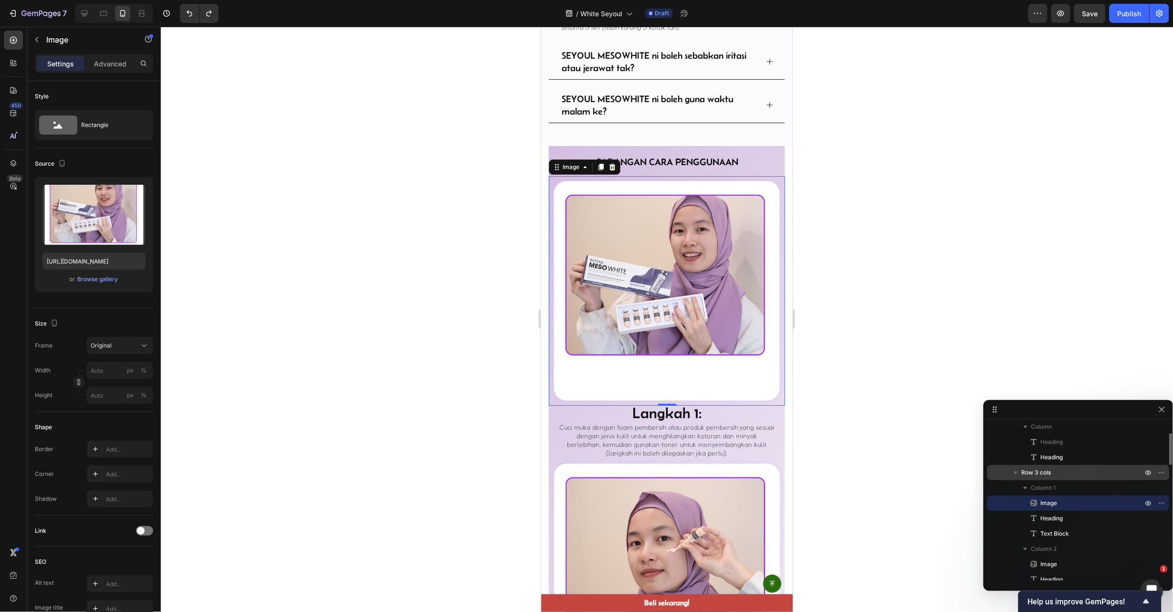
scroll to position [406, 0]
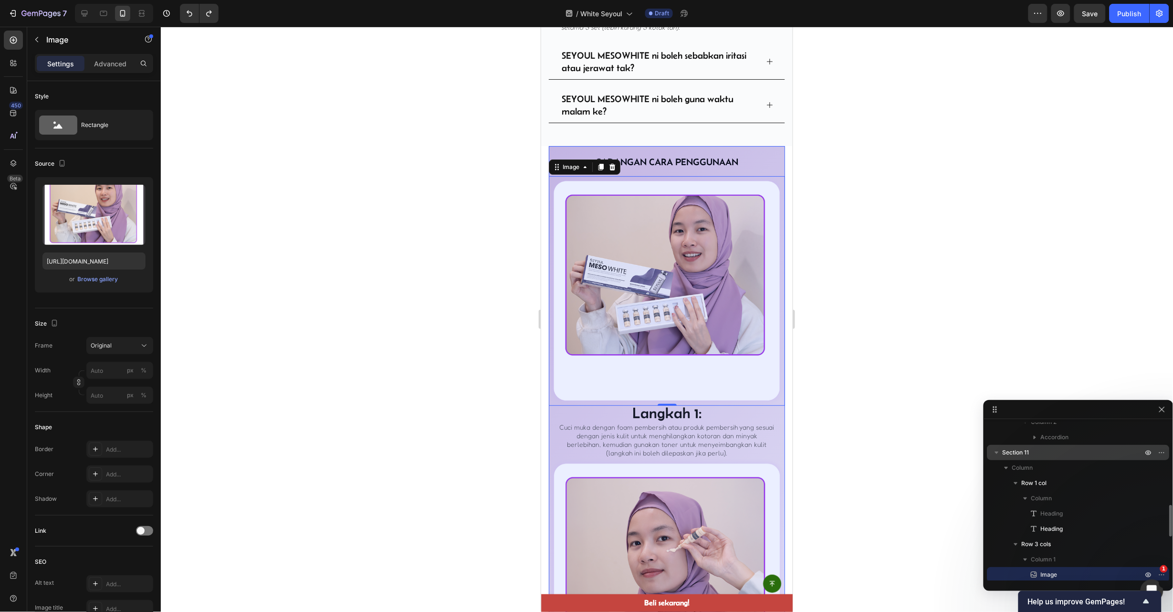
click at [1039, 451] on p "Section 11" at bounding box center [1074, 453] width 142 height 10
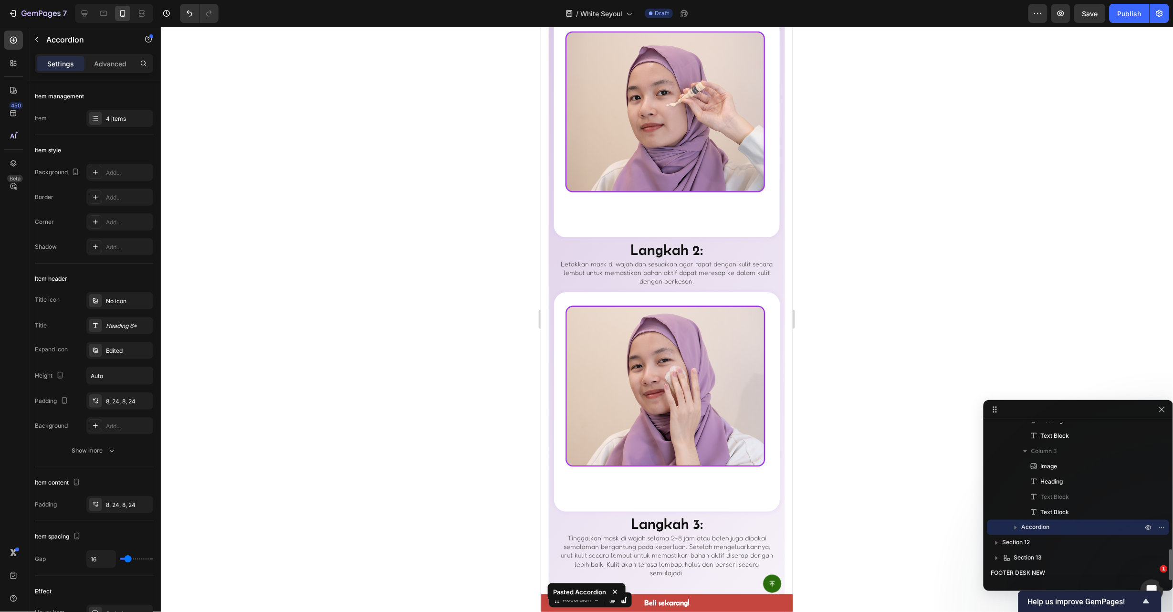
scroll to position [3768, 0]
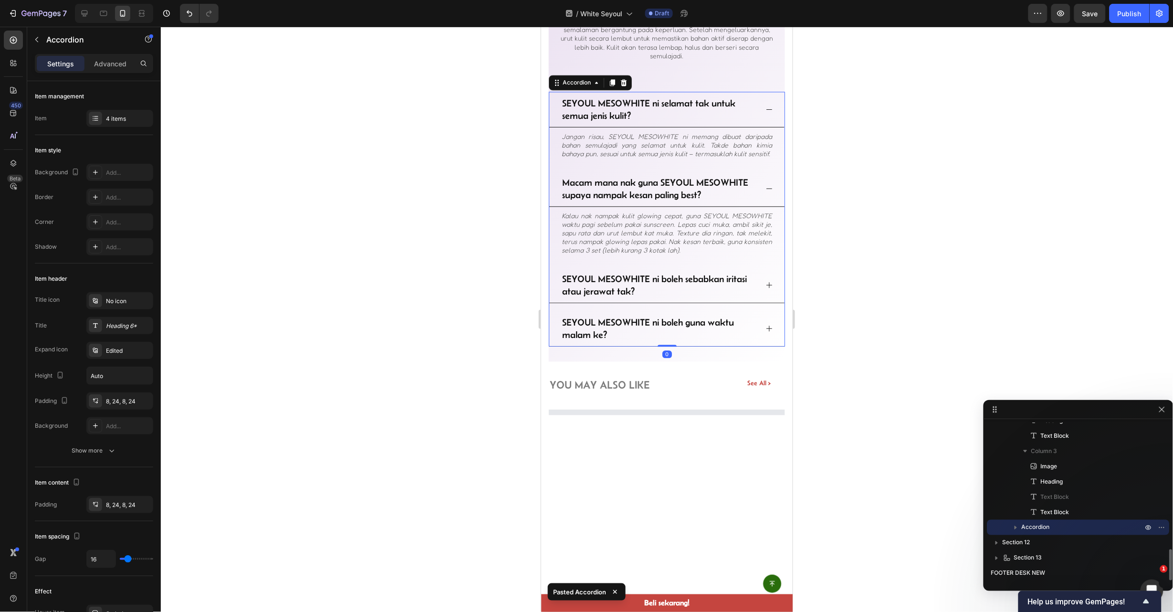
click at [849, 343] on div at bounding box center [667, 319] width 1012 height 585
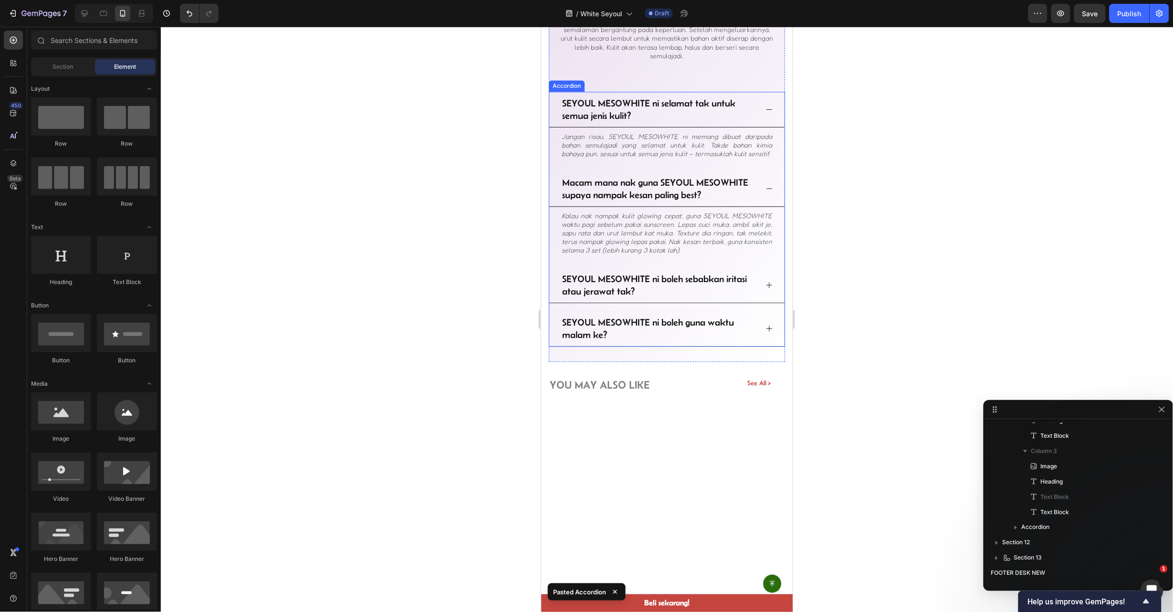
scroll to position [3553, 0]
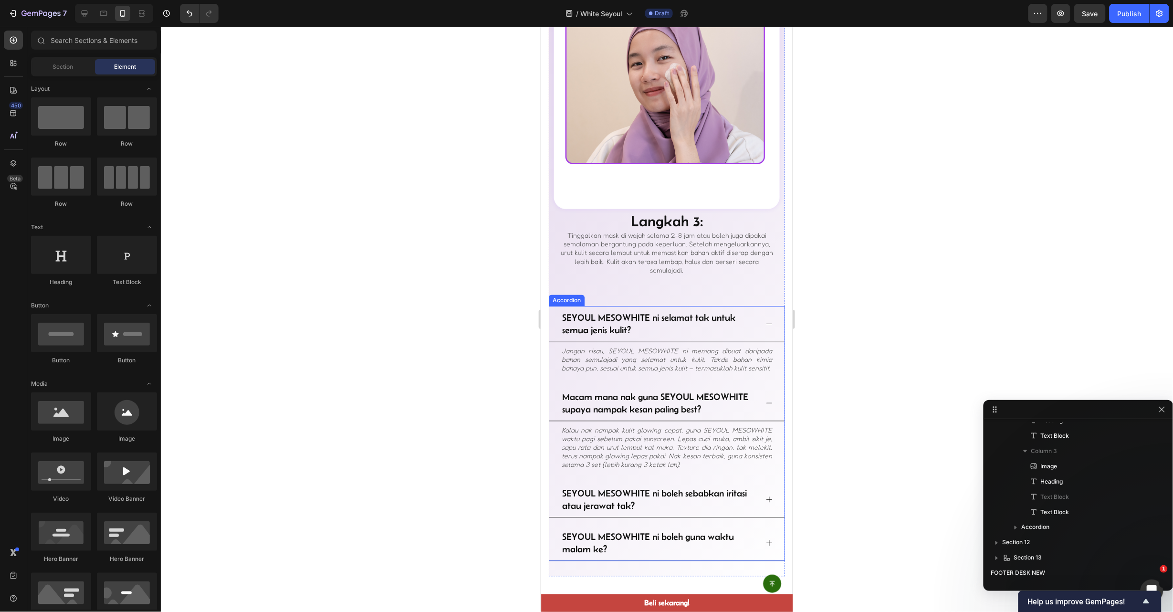
click at [763, 306] on div "SEYOUL MESOWHITE ni selamat tak untuk semua jenis kulit?" at bounding box center [666, 324] width 235 height 36
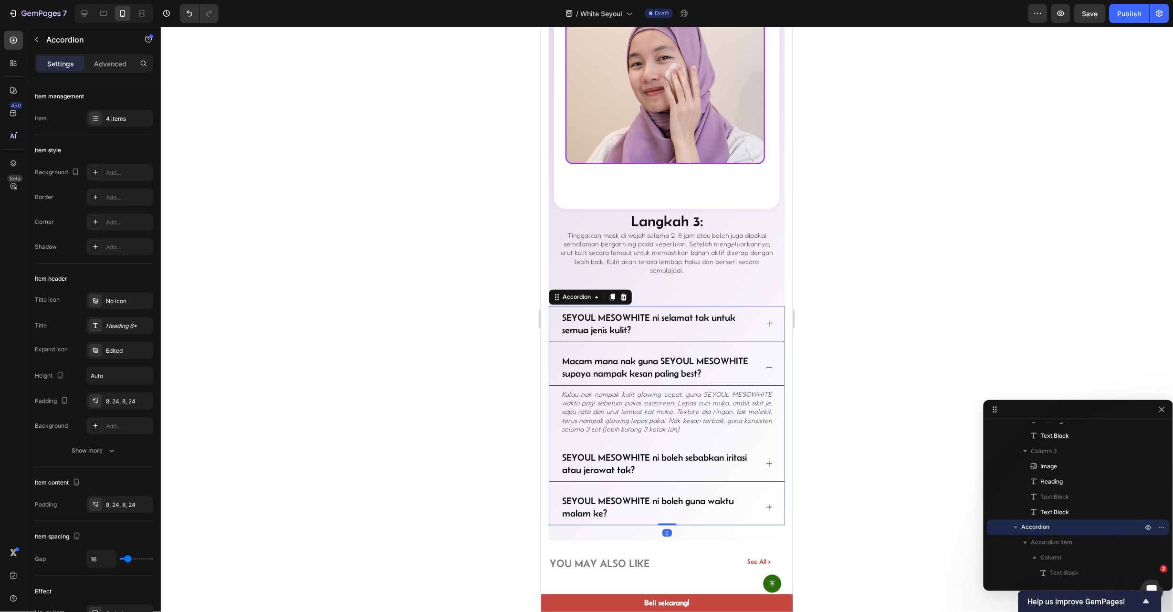
click at [759, 349] on div "Macam mana nak guna SEYOUL MESOWHITE supaya nampak kesan paling best?" at bounding box center [666, 367] width 235 height 36
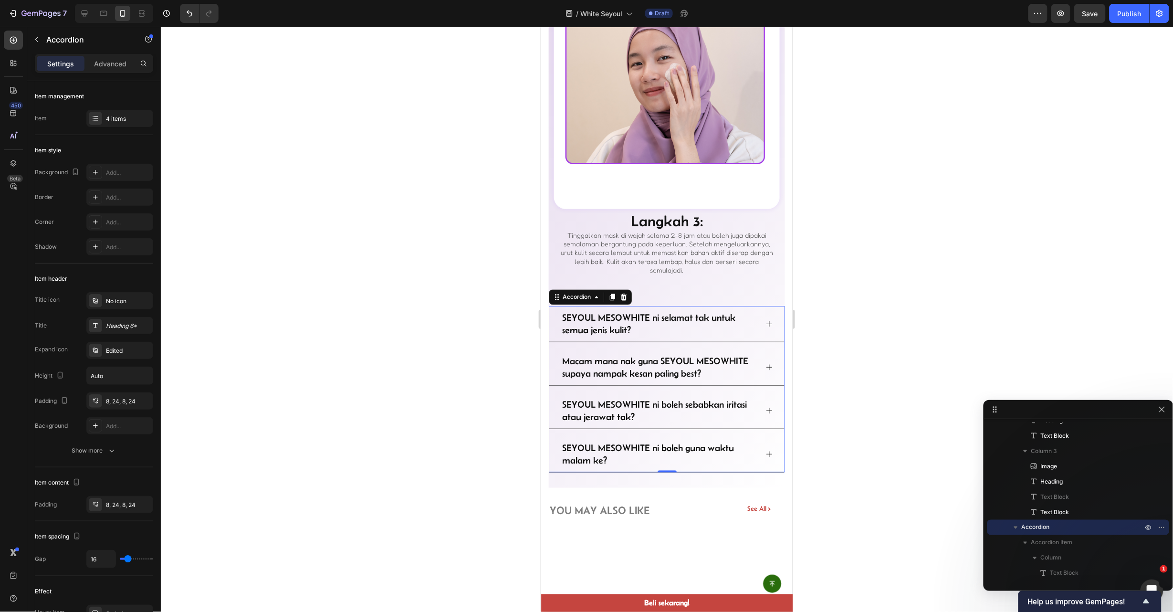
click at [840, 237] on div at bounding box center [667, 319] width 1012 height 585
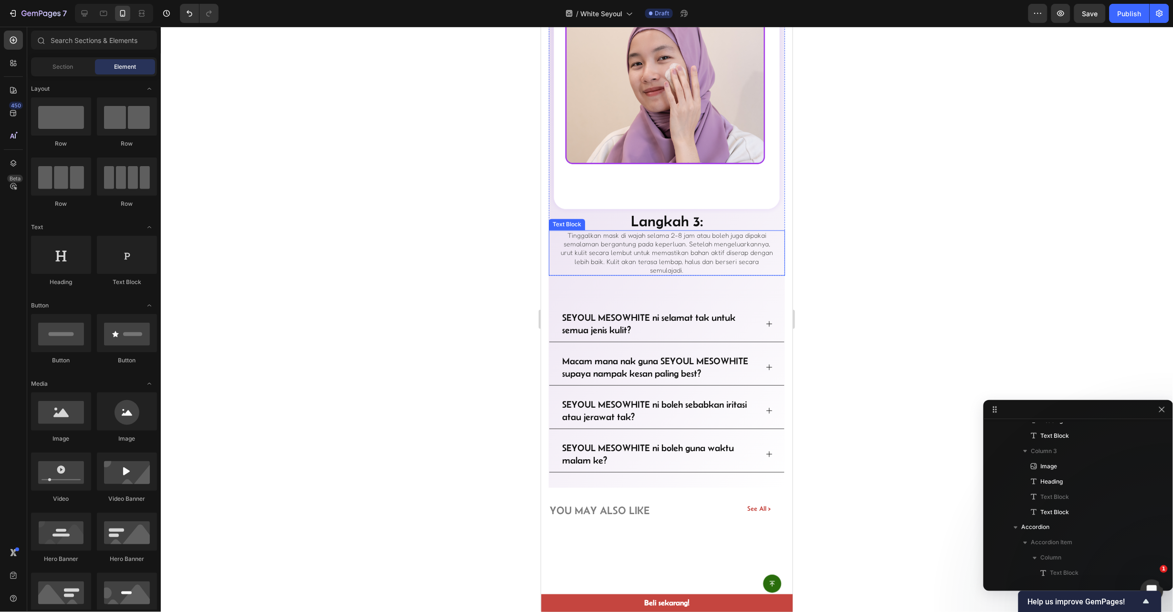
click at [766, 230] on div "Tinggalkan mask di wajah selama 2-8 jam atau boleh juga dipakai semalaman berga…" at bounding box center [666, 252] width 236 height 45
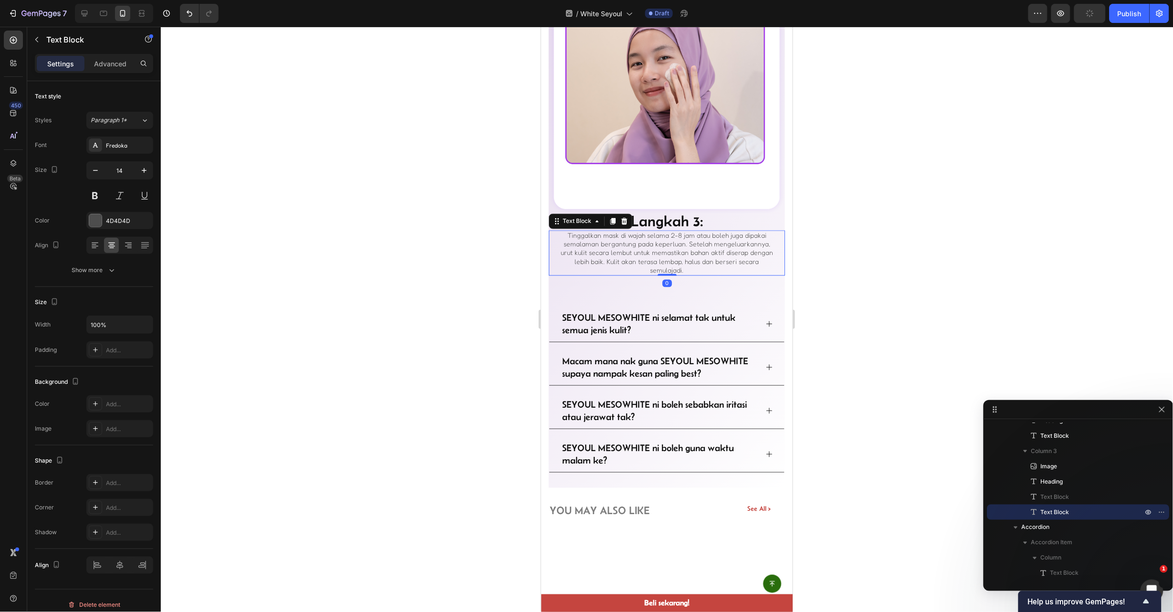
click at [869, 236] on div at bounding box center [667, 319] width 1012 height 585
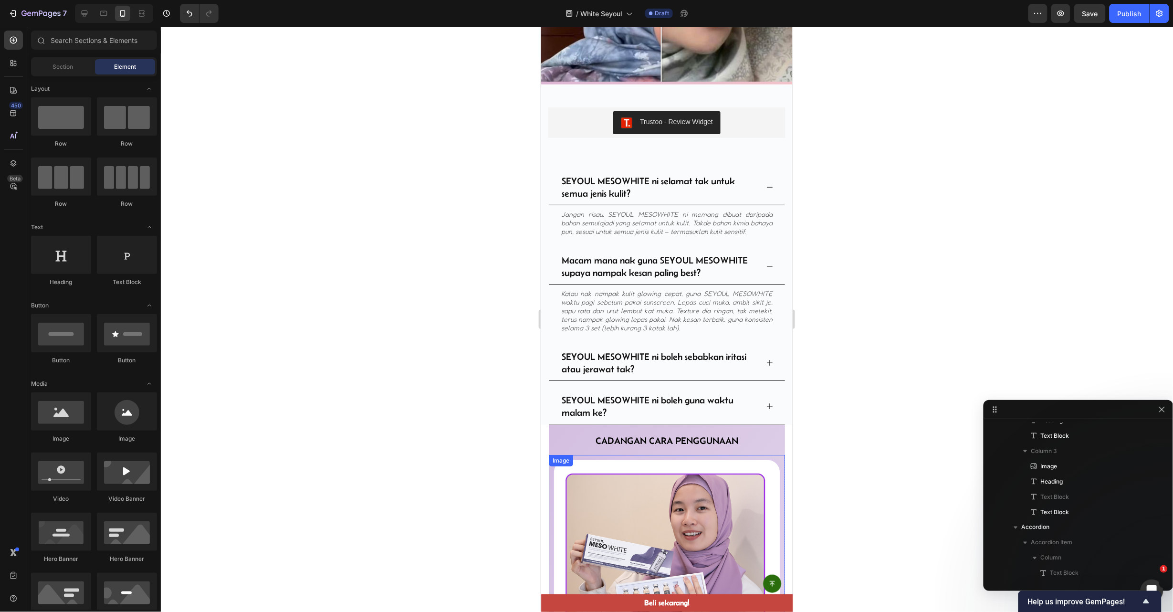
scroll to position [2408, 0]
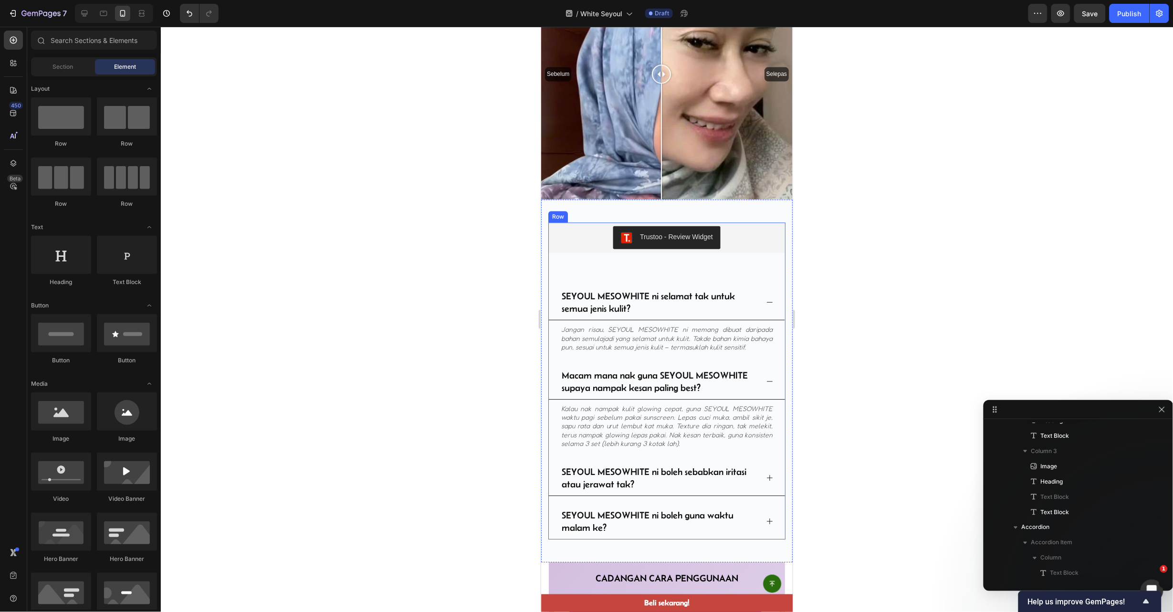
click at [607, 291] on div "SEYOUL MESOWHITE ni selamat tak untuk semua jenis kulit?" at bounding box center [659, 302] width 198 height 28
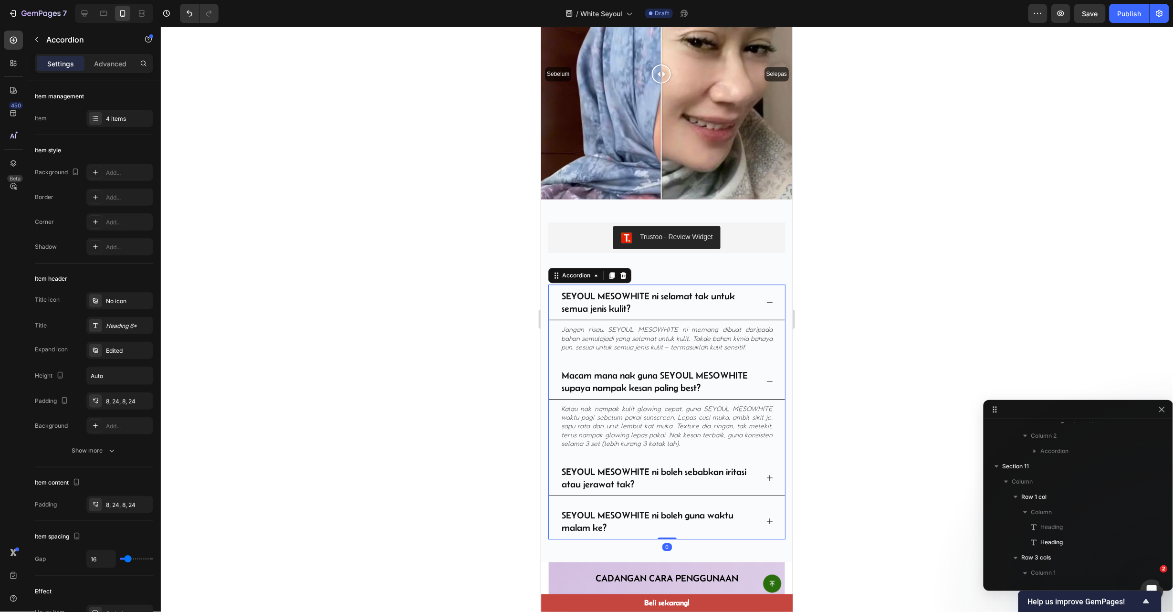
scroll to position [318, 0]
click at [1164, 491] on icon "button" at bounding box center [1162, 494] width 8 height 8
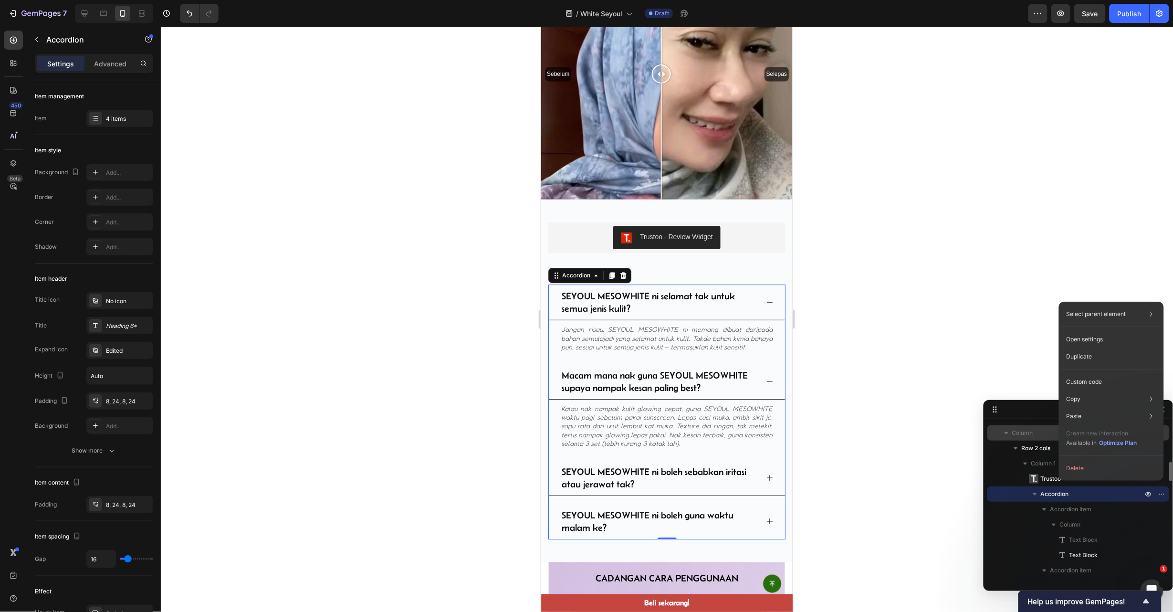
click at [1104, 466] on button "Delete" at bounding box center [1111, 468] width 97 height 17
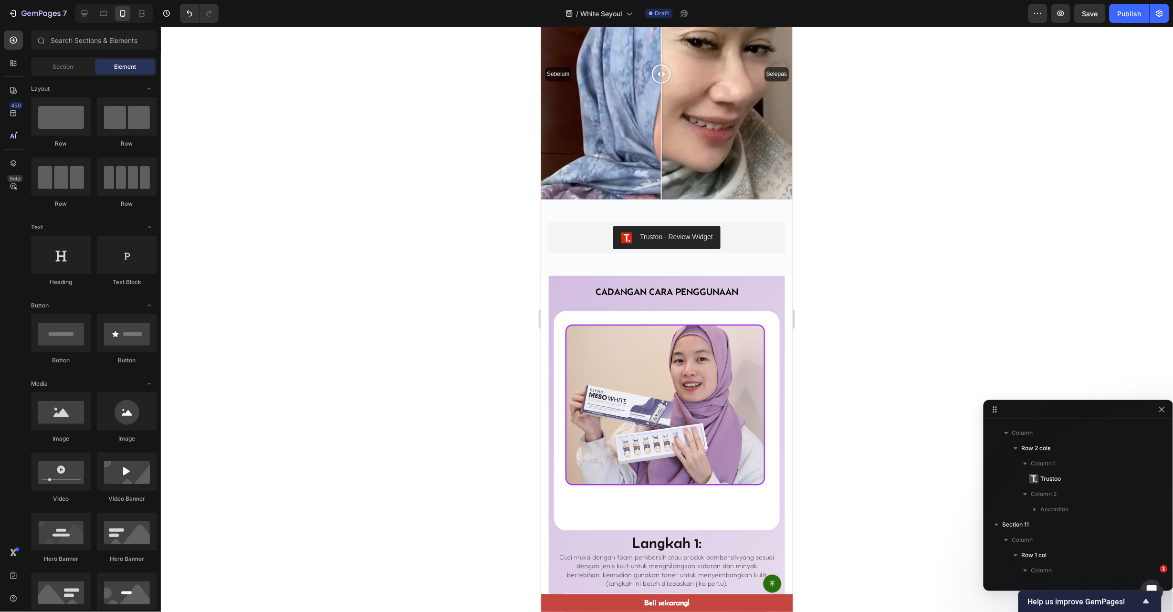
drag, startPoint x: 924, startPoint y: 359, endPoint x: 901, endPoint y: 351, distance: 25.1
click at [924, 358] on div at bounding box center [667, 319] width 1012 height 585
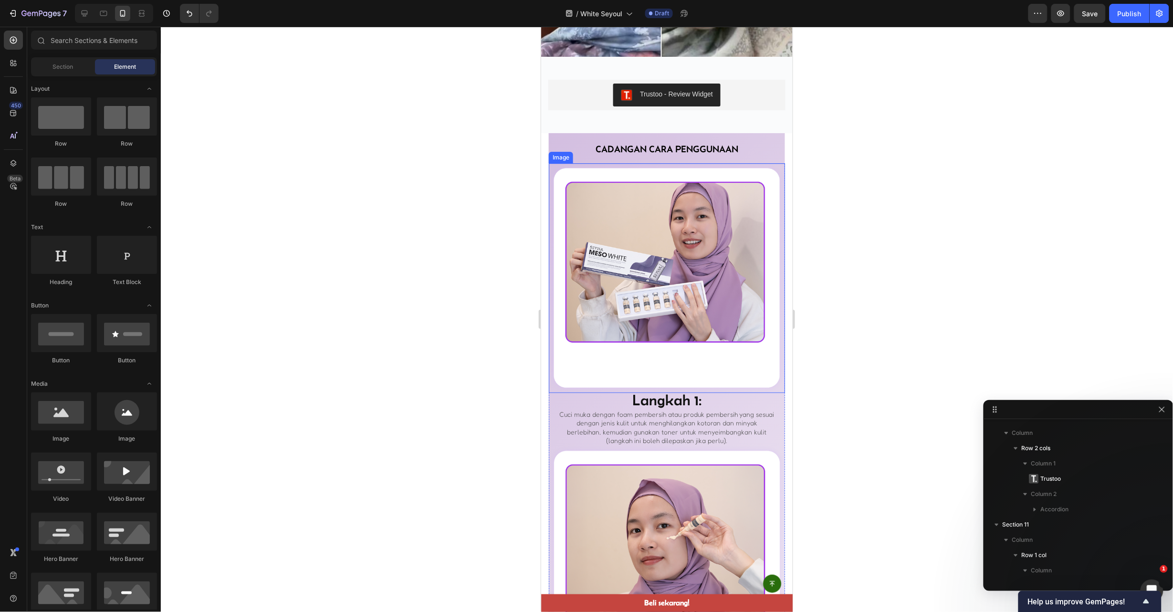
scroll to position [2408, 0]
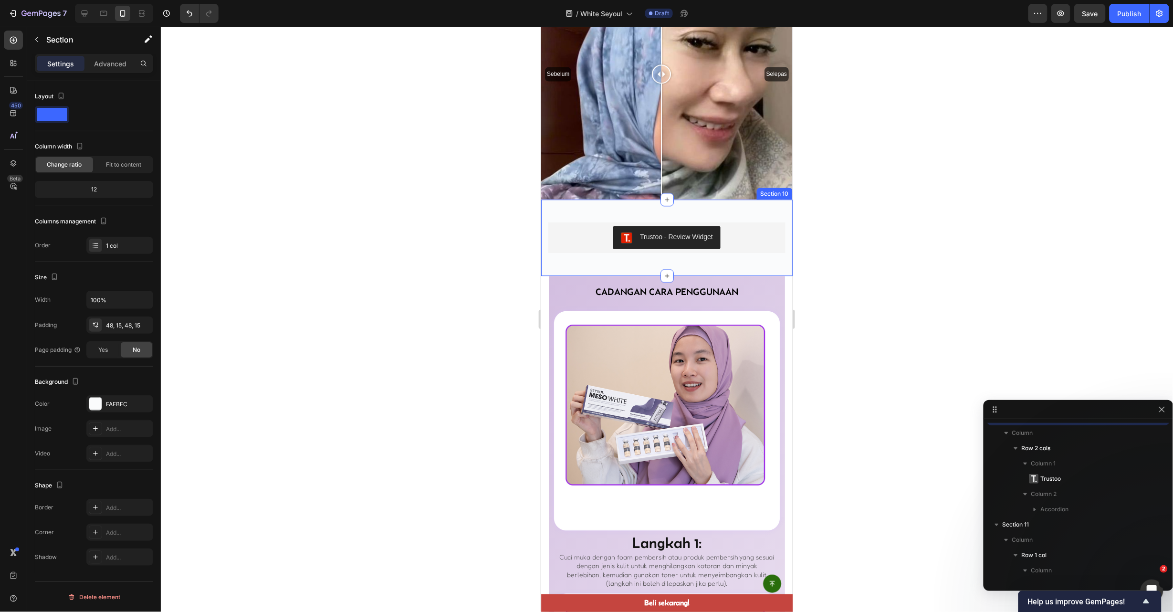
click at [755, 217] on div "Trustoo - Review Widget Trustoo Bolehkah menggunakan Serum Seyoul di waktu pagi…" at bounding box center [667, 237] width 252 height 76
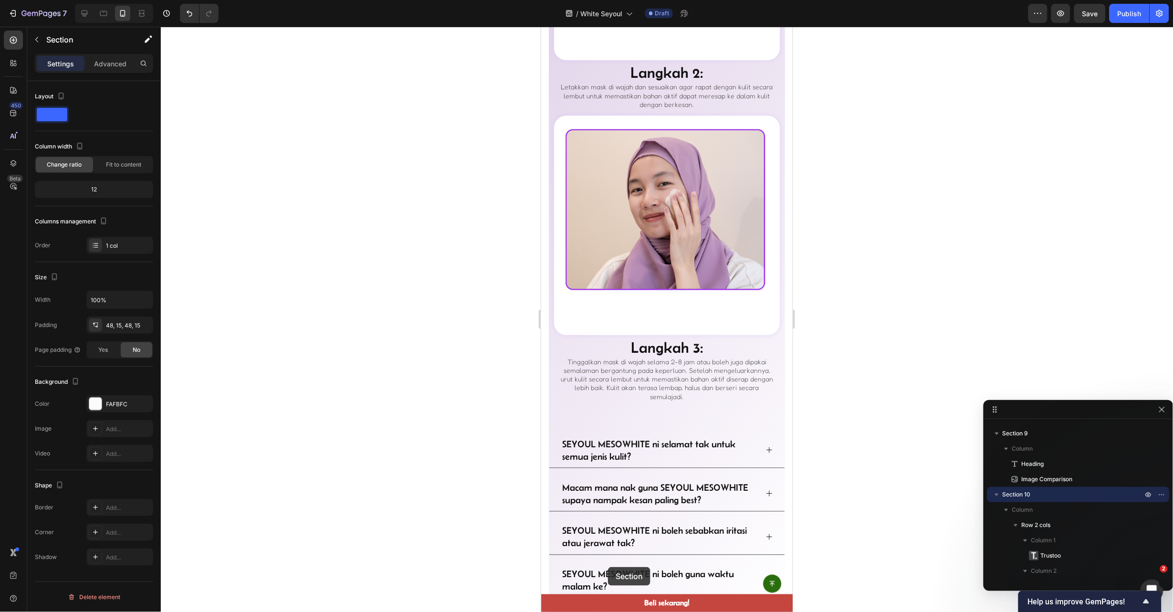
scroll to position [3410, 0]
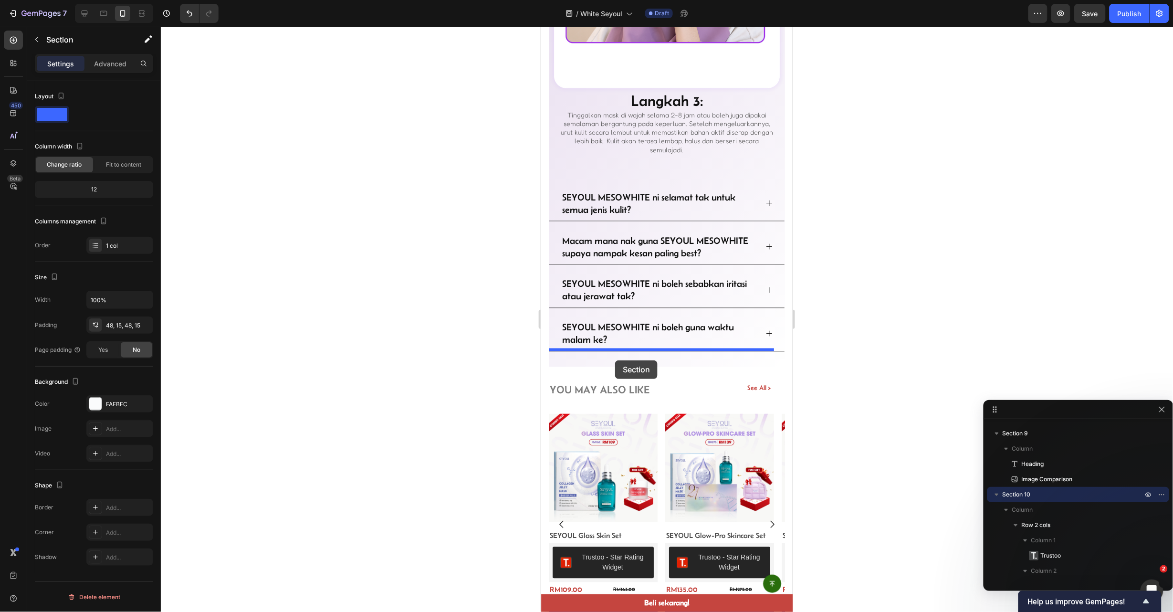
drag, startPoint x: 588, startPoint y: 194, endPoint x: 615, endPoint y: 360, distance: 167.8
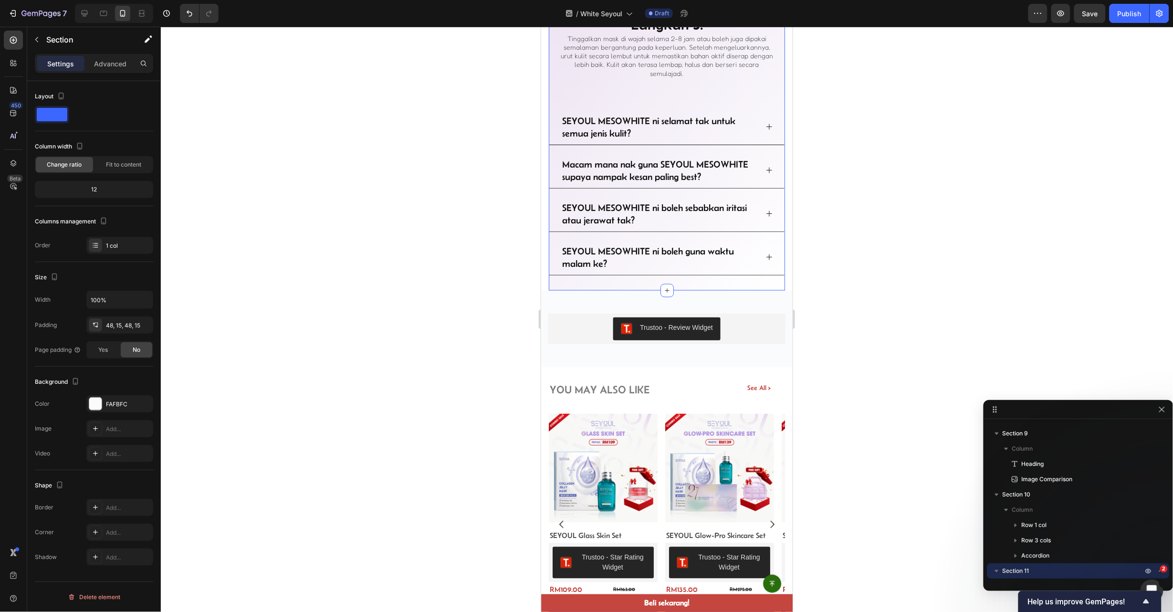
scroll to position [3334, 0]
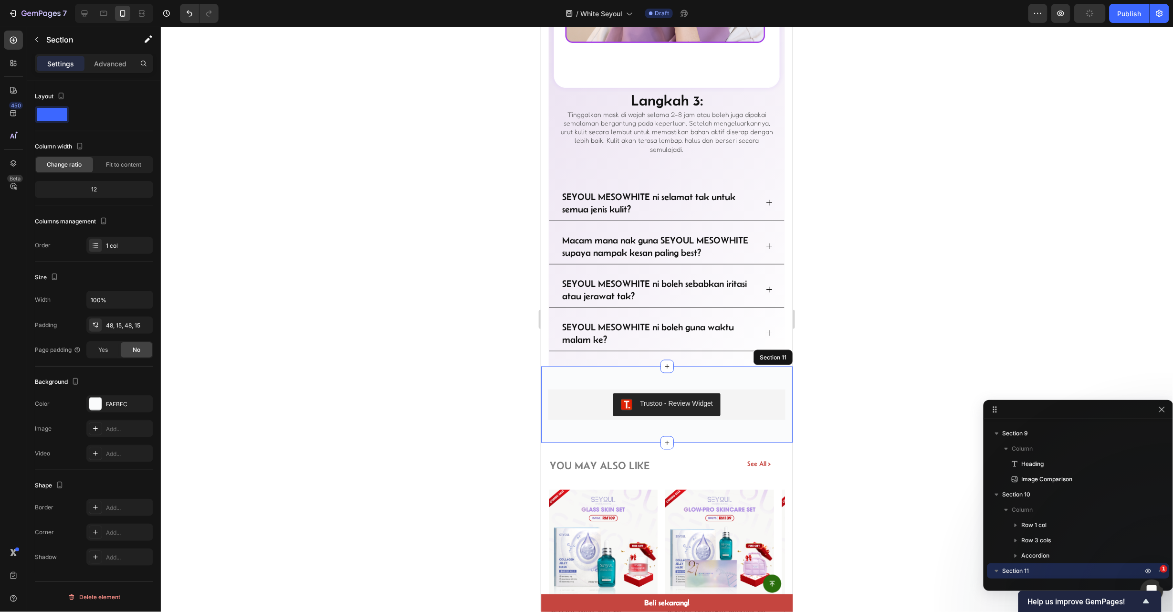
click at [885, 277] on div at bounding box center [667, 319] width 1012 height 585
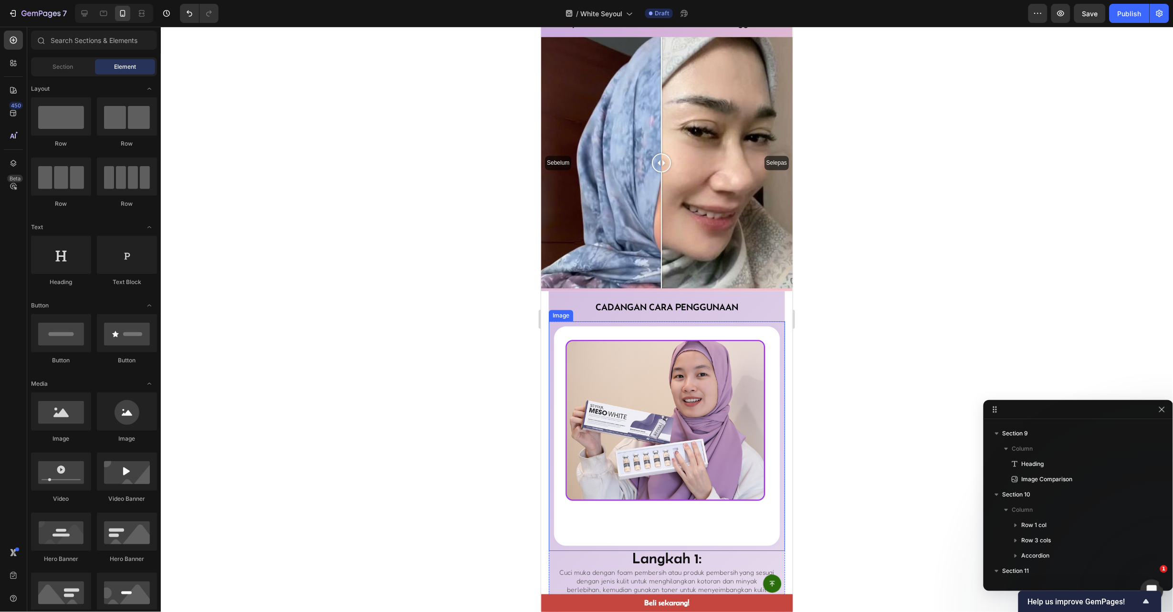
scroll to position [2189, 0]
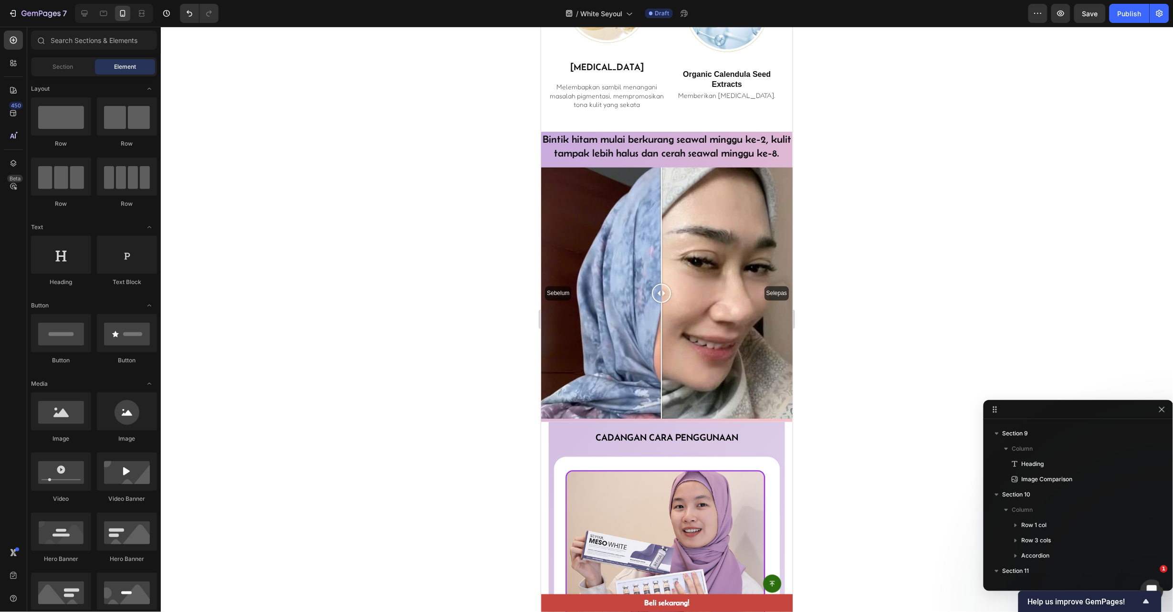
click at [937, 276] on div at bounding box center [667, 319] width 1012 height 585
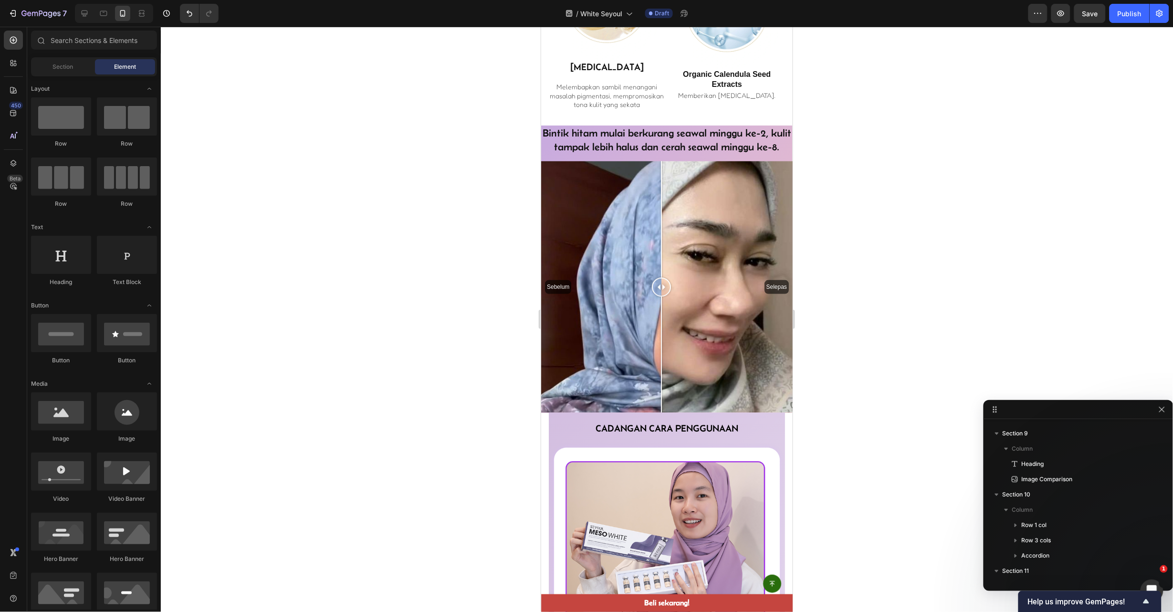
click at [764, 435] on h2 "Cadangan cara penggunaan" at bounding box center [666, 428] width 236 height 14
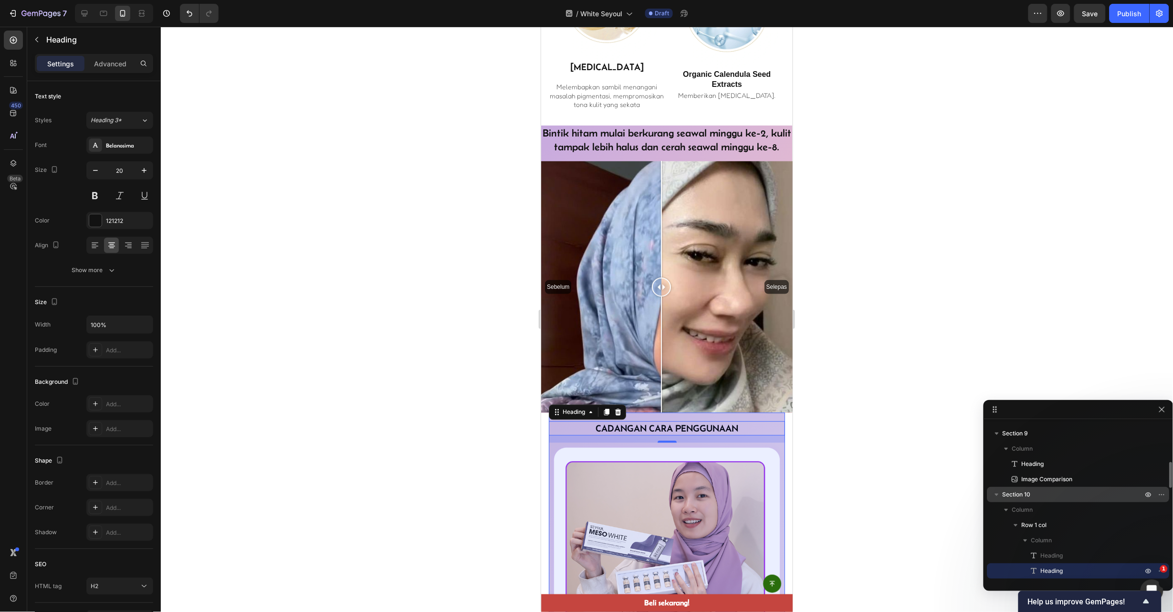
click at [1026, 490] on span "Section 10" at bounding box center [1017, 495] width 28 height 10
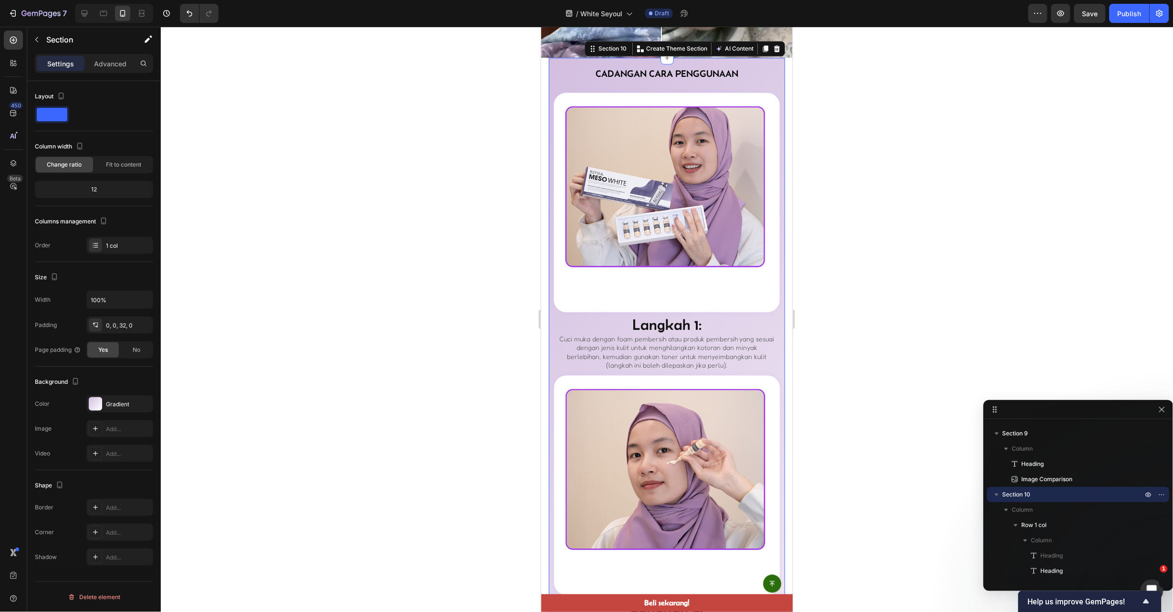
scroll to position [2550, 0]
click at [126, 351] on div "No" at bounding box center [136, 349] width 31 height 15
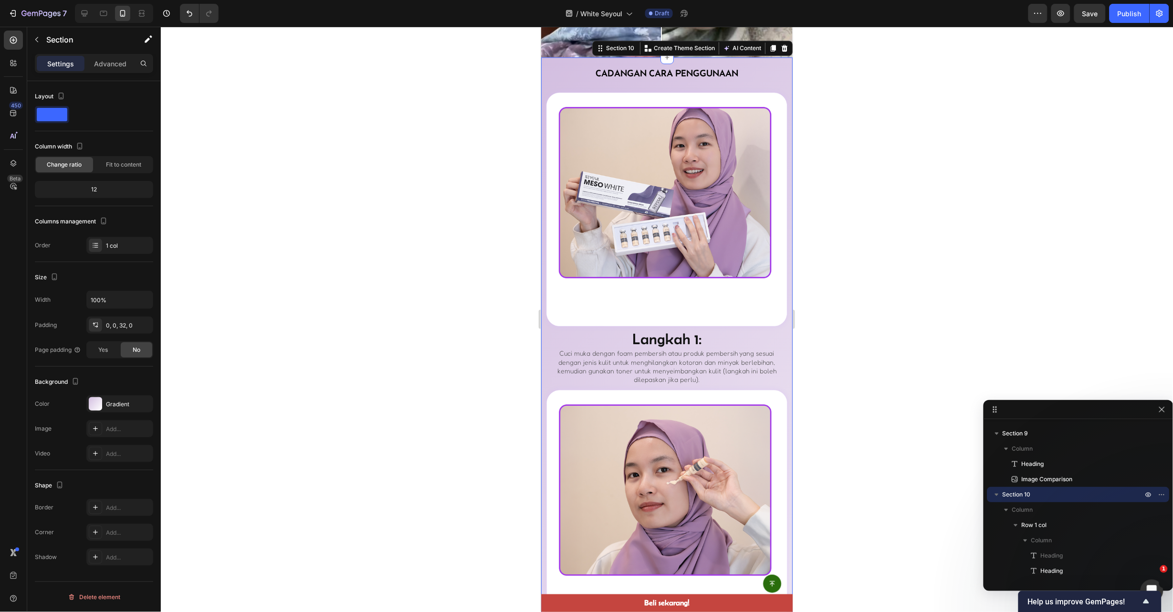
click at [841, 213] on div at bounding box center [667, 319] width 1012 height 585
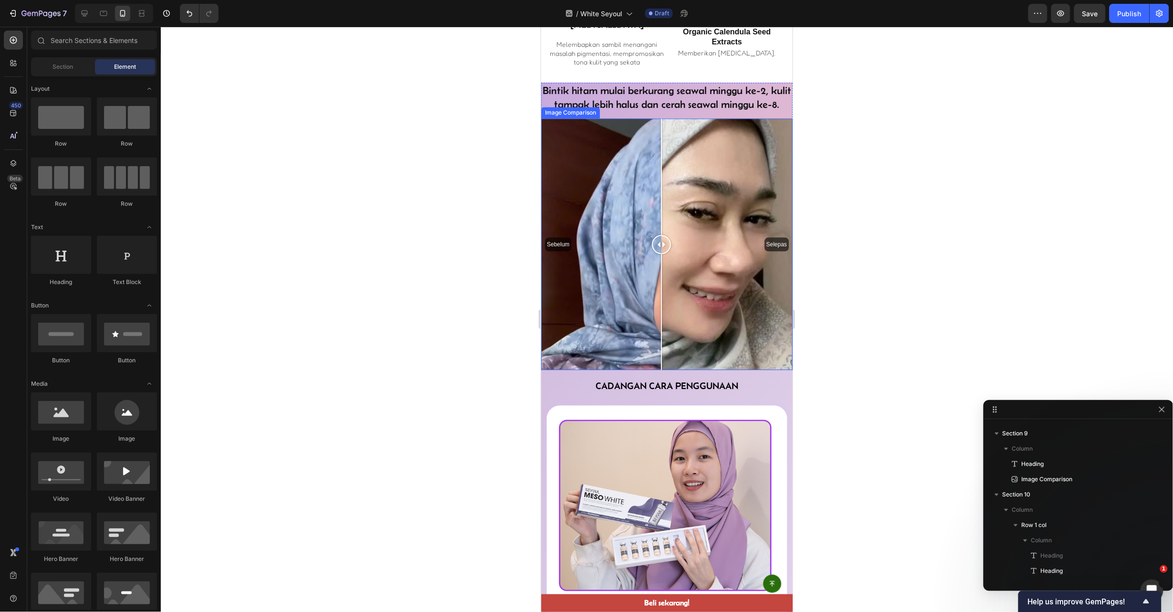
scroll to position [2193, 0]
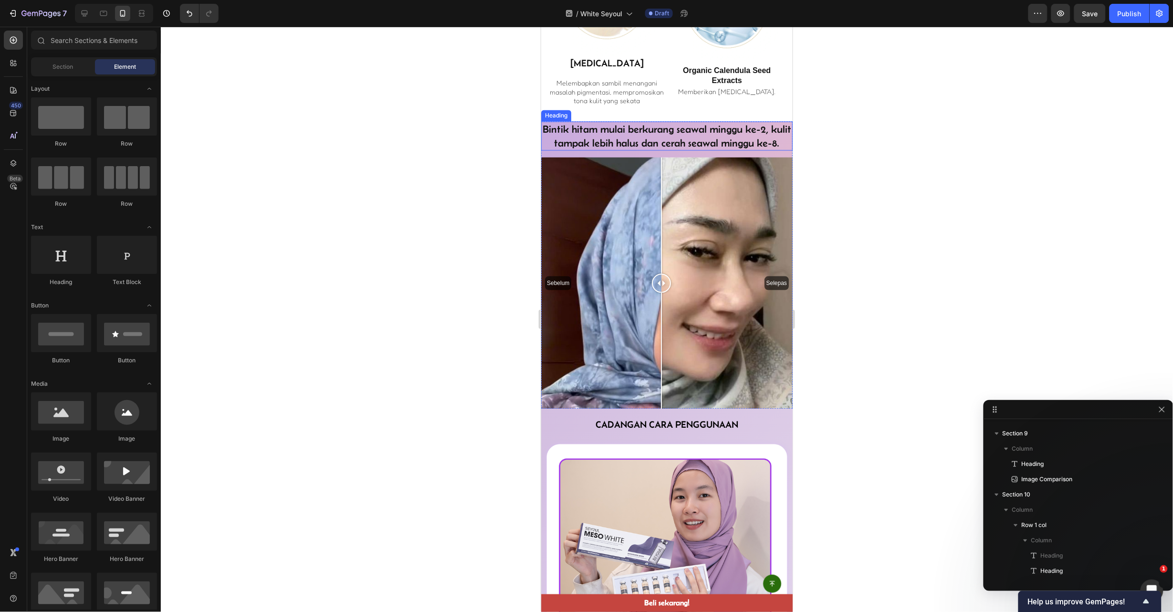
click at [735, 150] on h2 "Bintik hitam mulai berkurang seawal minggu ke-2, kulit tampak lebih halus dan c…" at bounding box center [667, 135] width 252 height 29
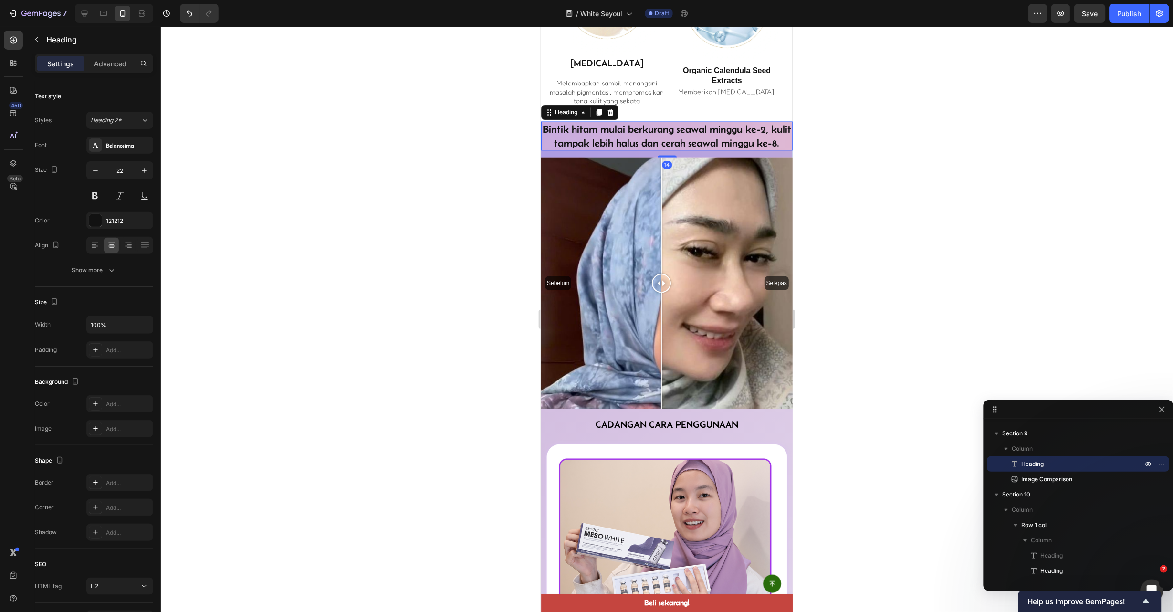
click at [735, 150] on h2 "Bintik hitam mulai berkurang seawal minggu ke-2, kulit tampak lebih halus dan c…" at bounding box center [667, 135] width 252 height 29
click at [737, 171] on div "Bintik hitam mulai berkurang seawal minggu ke-2, kulit tampak lebih halus dan c…" at bounding box center [667, 264] width 252 height 287
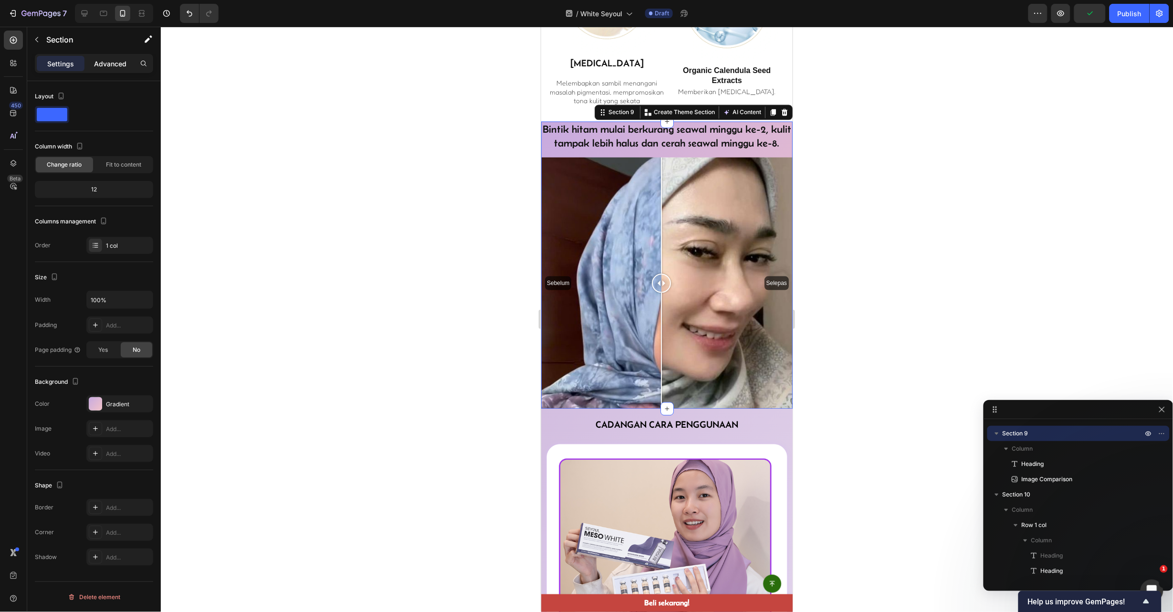
click at [105, 62] on p "Advanced" at bounding box center [110, 64] width 32 height 10
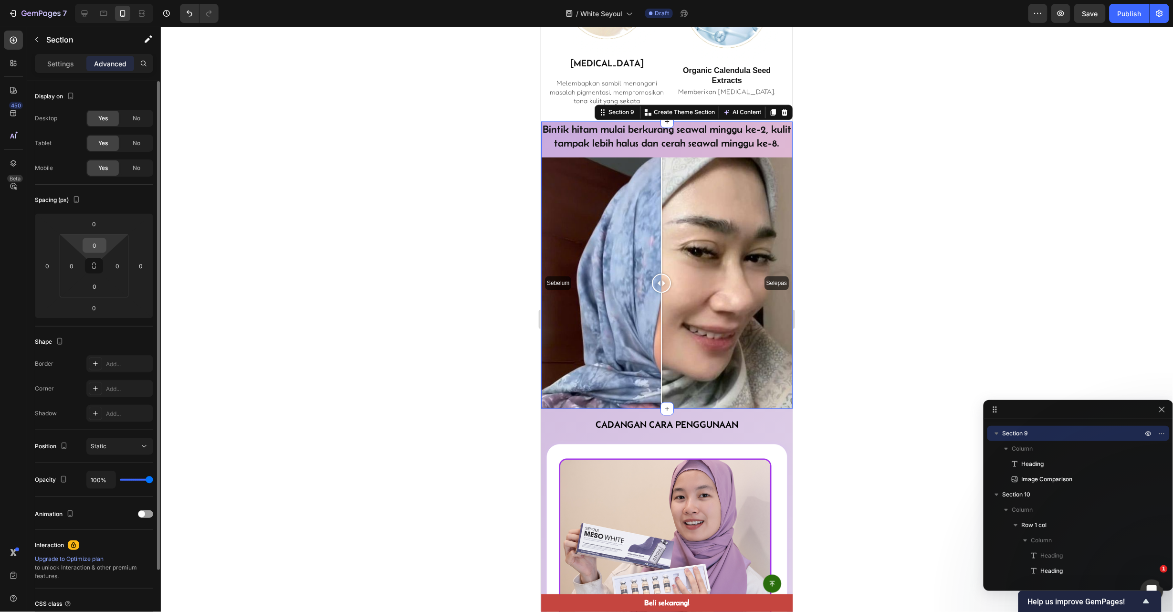
click at [100, 240] on input "0" at bounding box center [94, 245] width 19 height 14
type input "10"
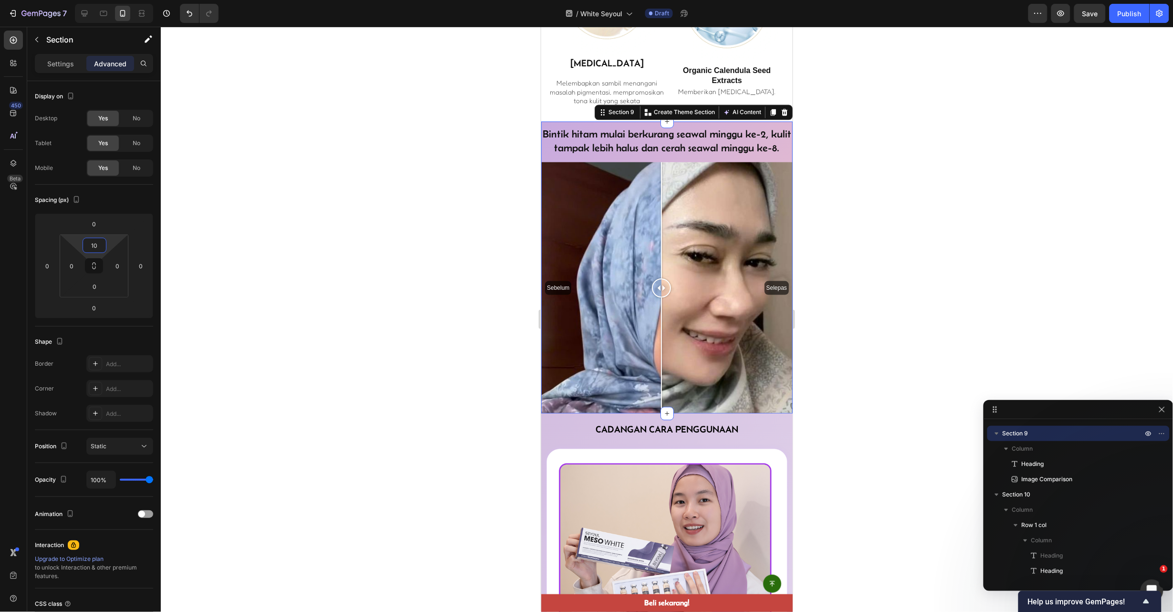
click at [963, 241] on div at bounding box center [667, 319] width 1012 height 585
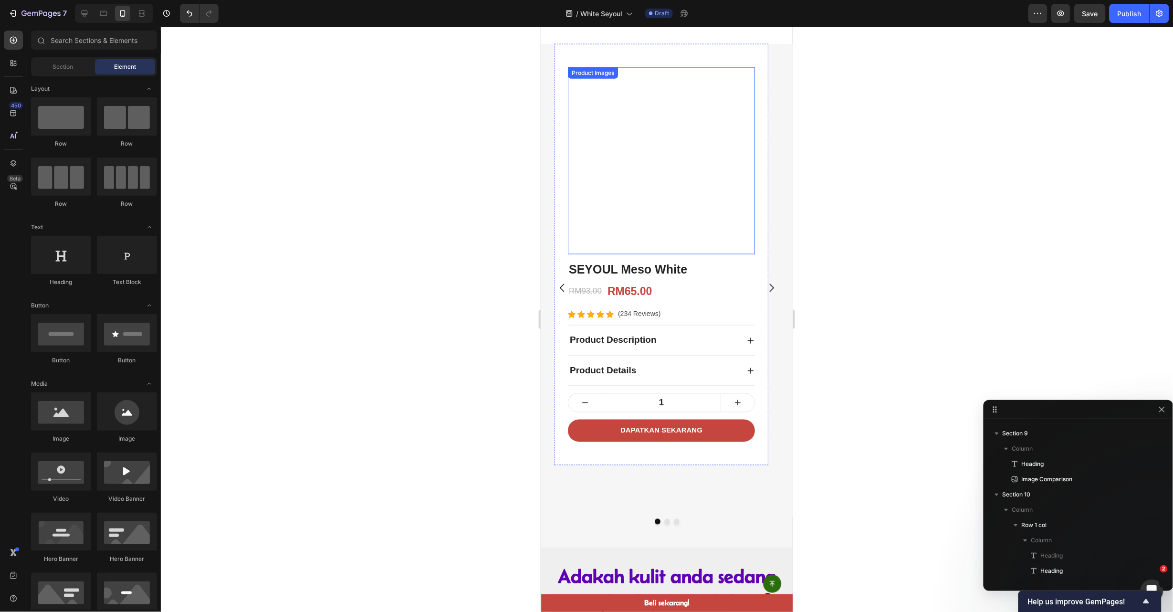
scroll to position [474, 0]
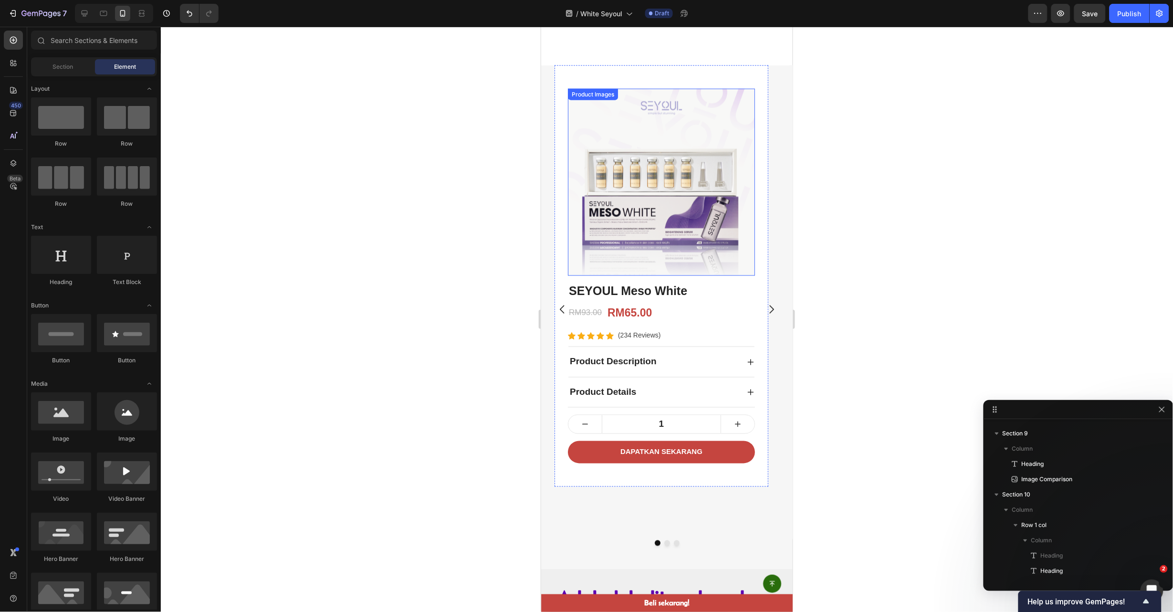
click at [698, 211] on img at bounding box center [660, 181] width 187 height 187
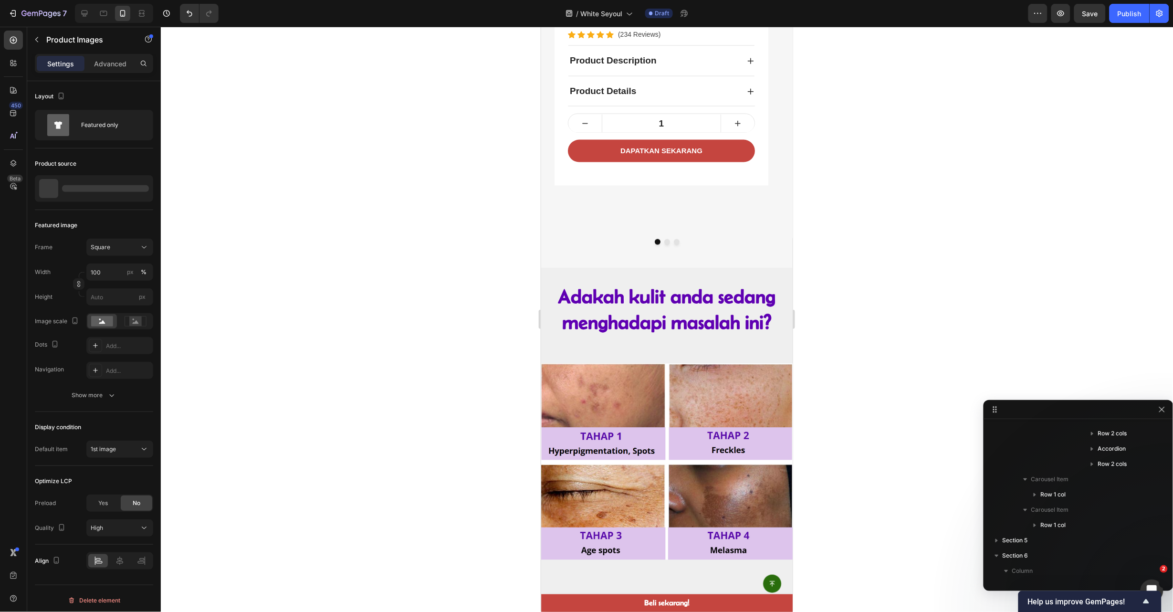
scroll to position [135, 0]
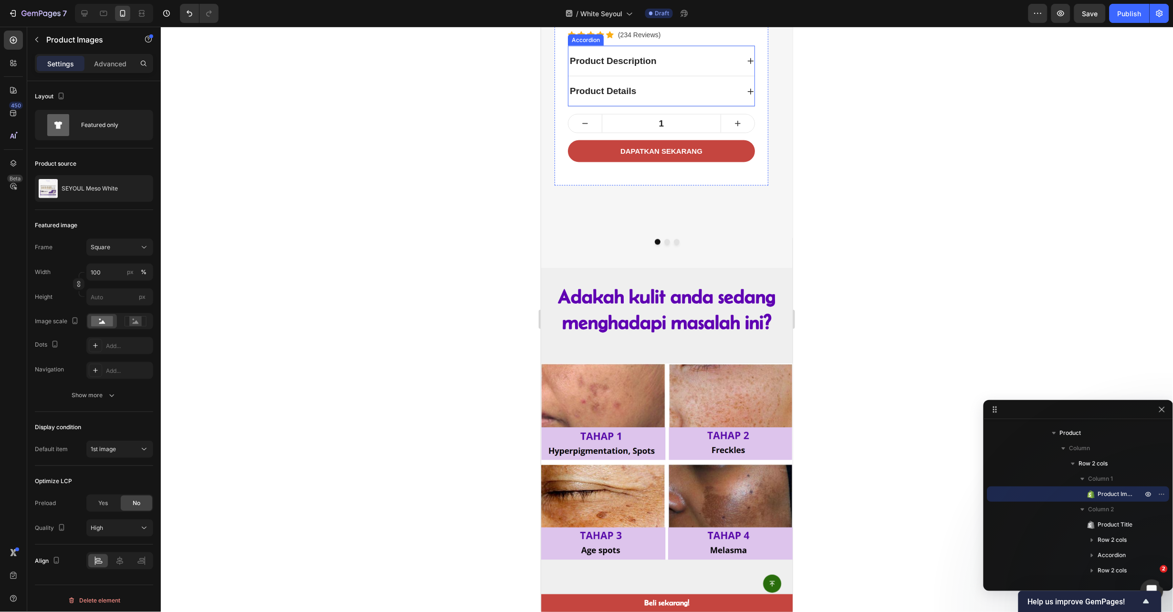
click at [728, 69] on div "Product Description" at bounding box center [653, 60] width 171 height 17
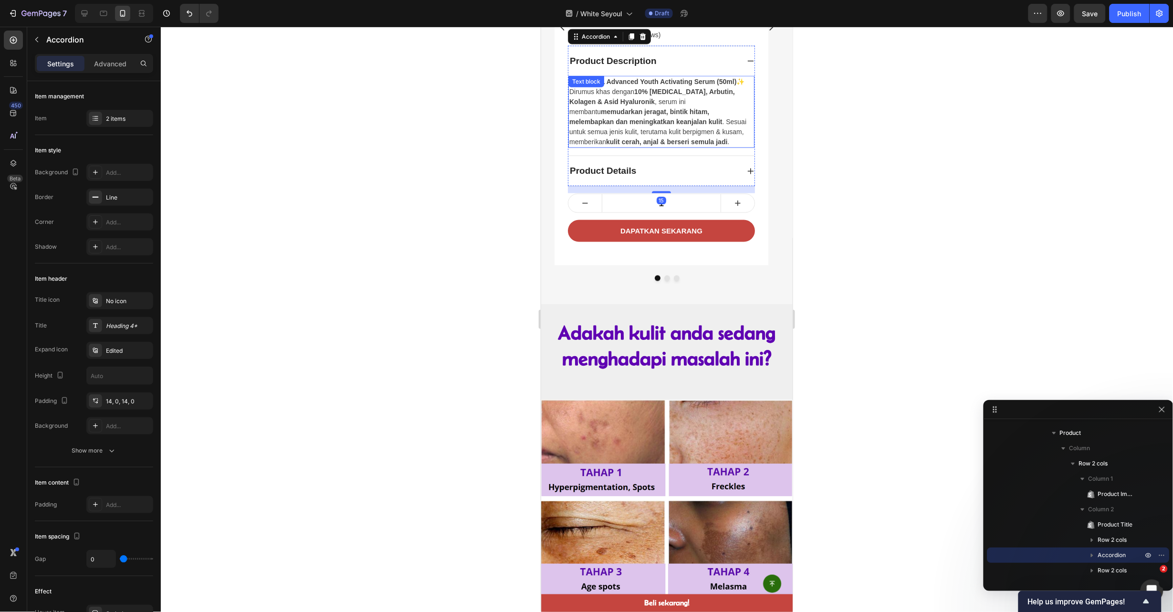
click at [706, 147] on p "Dirumus khas dengan 10% Niacinamide, Arbutin, Kolagen & Asid Hyaluronik , serum…" at bounding box center [661, 116] width 184 height 60
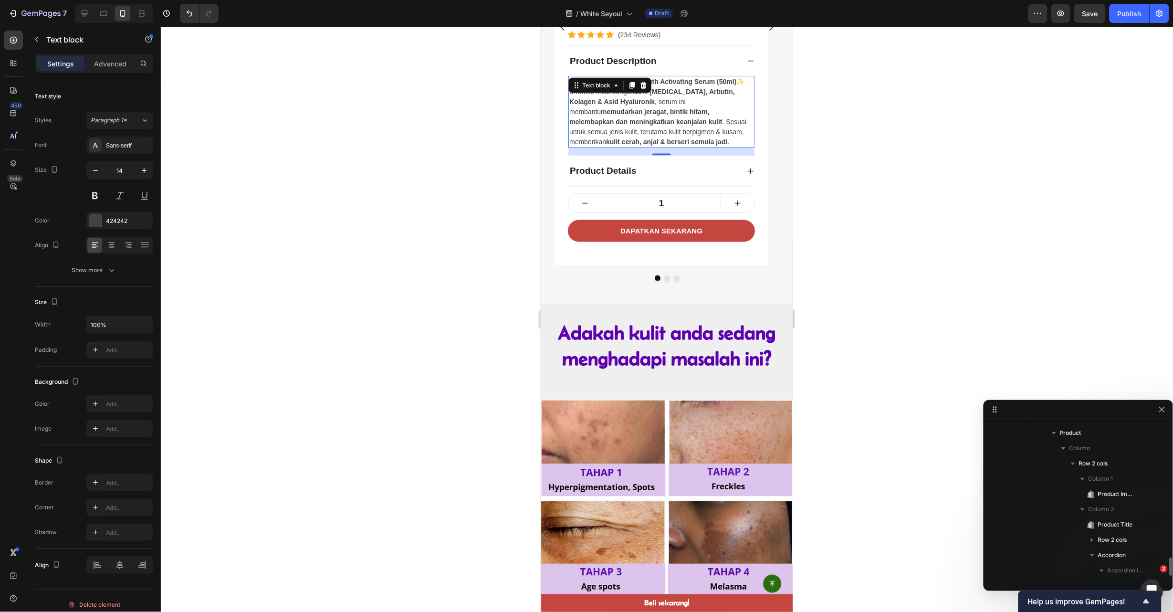
scroll to position [241, 0]
click at [706, 147] on p "Dirumus khas dengan 10% Niacinamide, Arbutin, Kolagen & Asid Hyaluronik , serum…" at bounding box center [661, 116] width 184 height 60
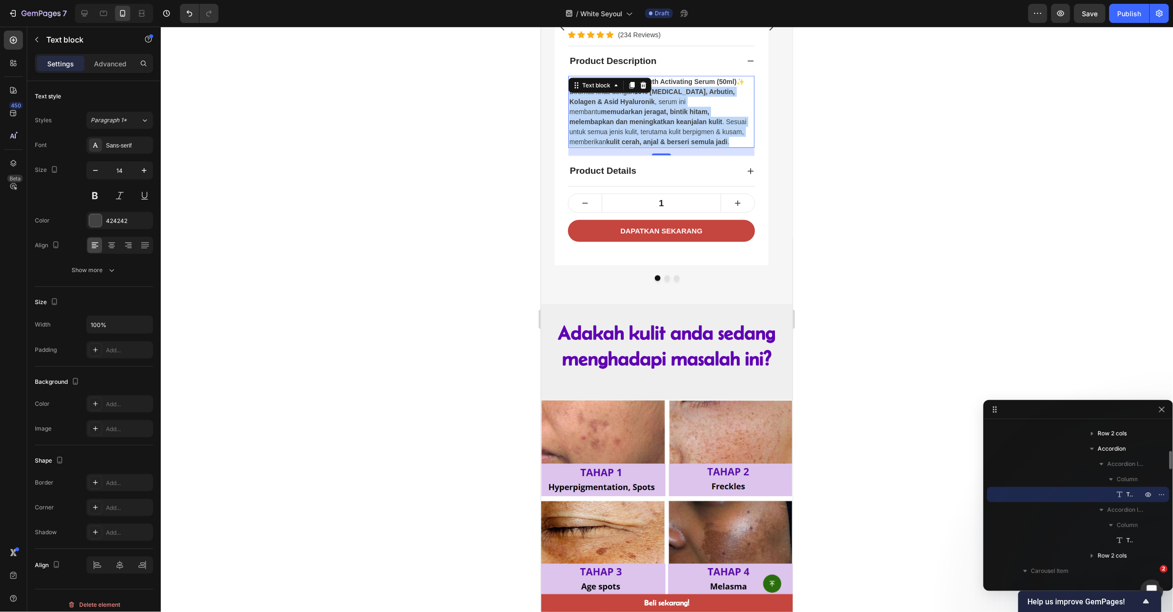
click at [706, 147] on p "Dirumus khas dengan 10% Niacinamide, Arbutin, Kolagen & Asid Hyaluronik , serum…" at bounding box center [661, 116] width 184 height 60
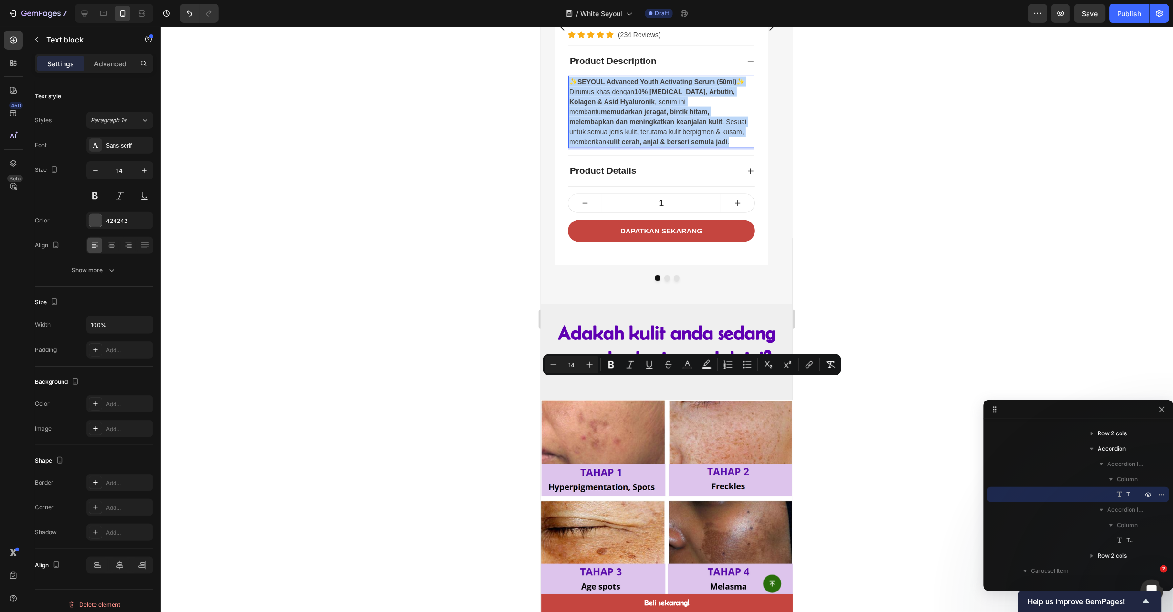
copy div "✨ SEYOUL Advanced Youth Activating Serum (50ml) ✨ Dirumus khas dengan 10% Niaci…"
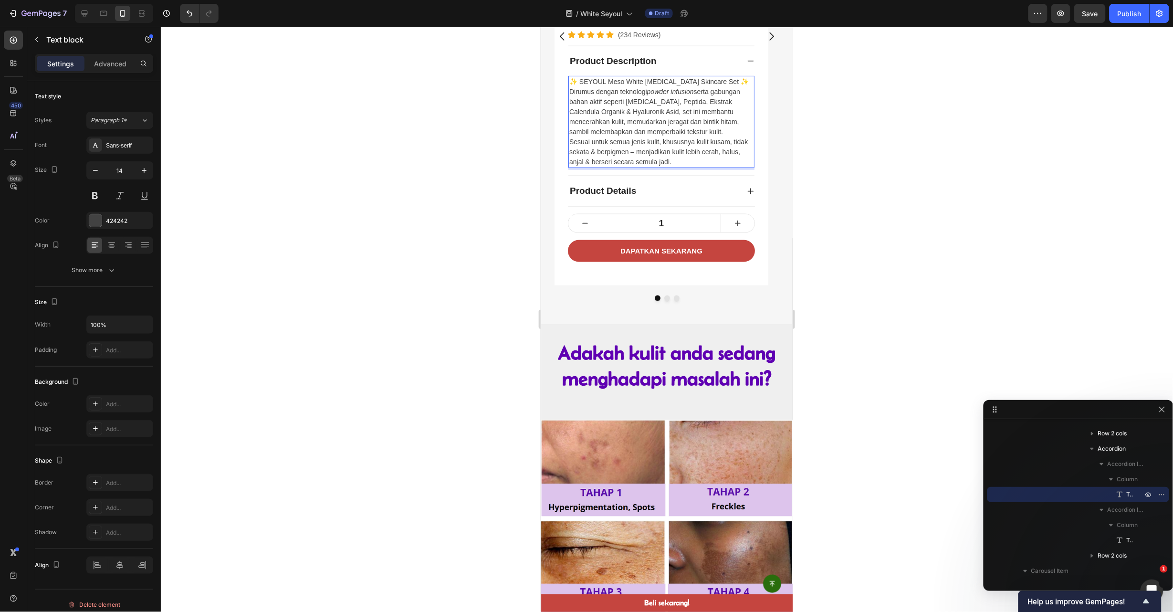
click at [828, 412] on div at bounding box center [667, 319] width 1012 height 585
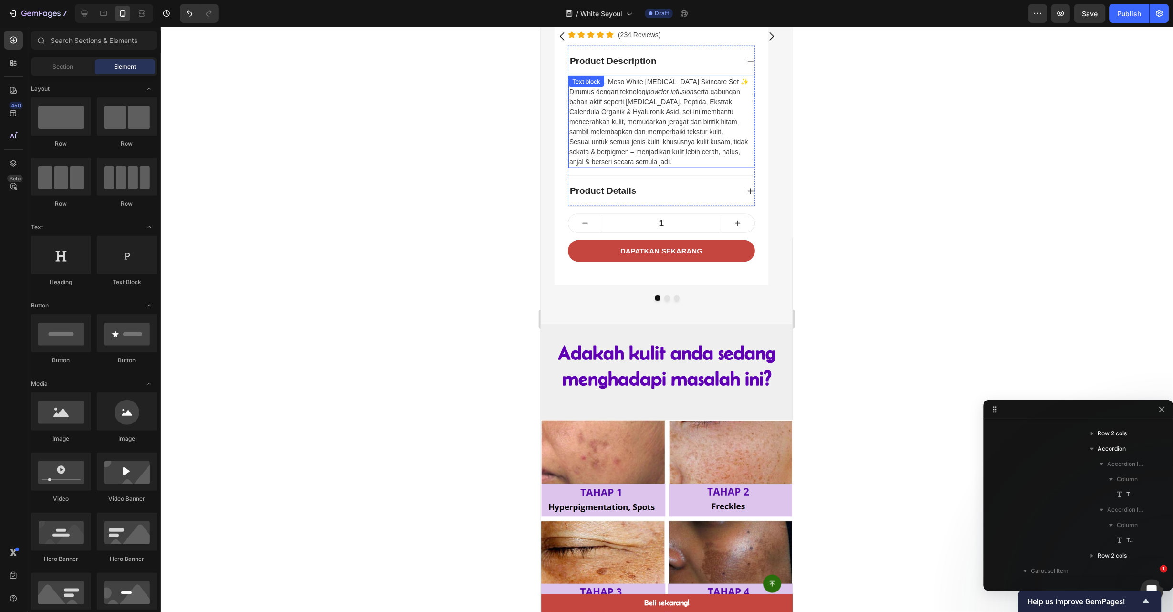
click at [671, 167] on p "Sesuai untuk semua jenis kulit, khususnya kulit kusam, tidak sekata & berpigmen…" at bounding box center [661, 151] width 184 height 30
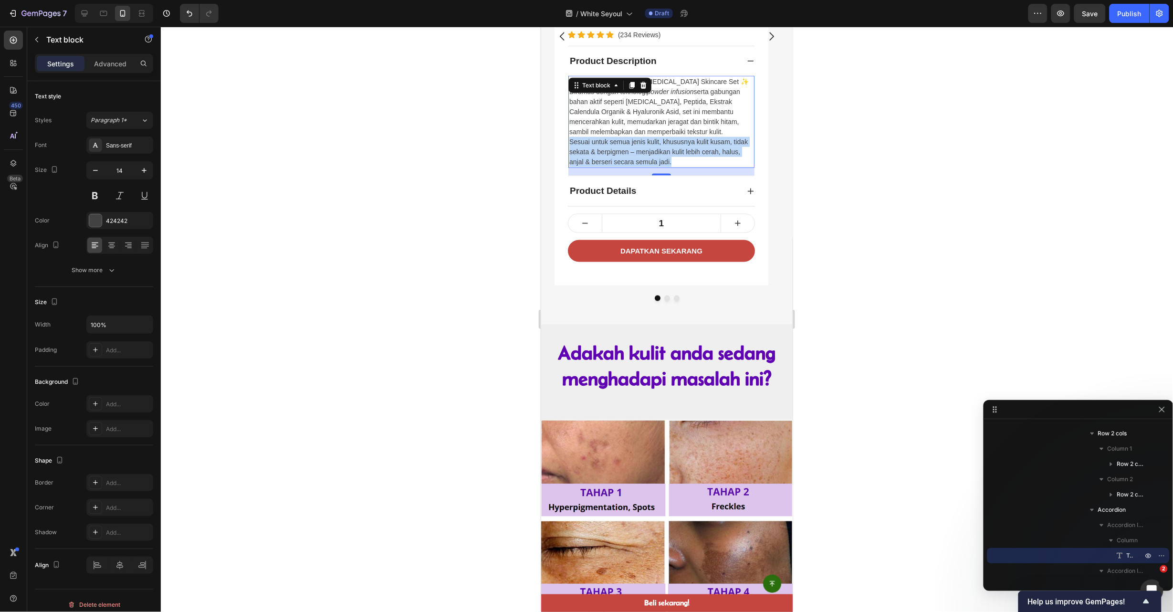
click at [671, 167] on p "Sesuai untuk semua jenis kulit, khususnya kulit kusam, tidak sekata & berpigmen…" at bounding box center [661, 151] width 184 height 30
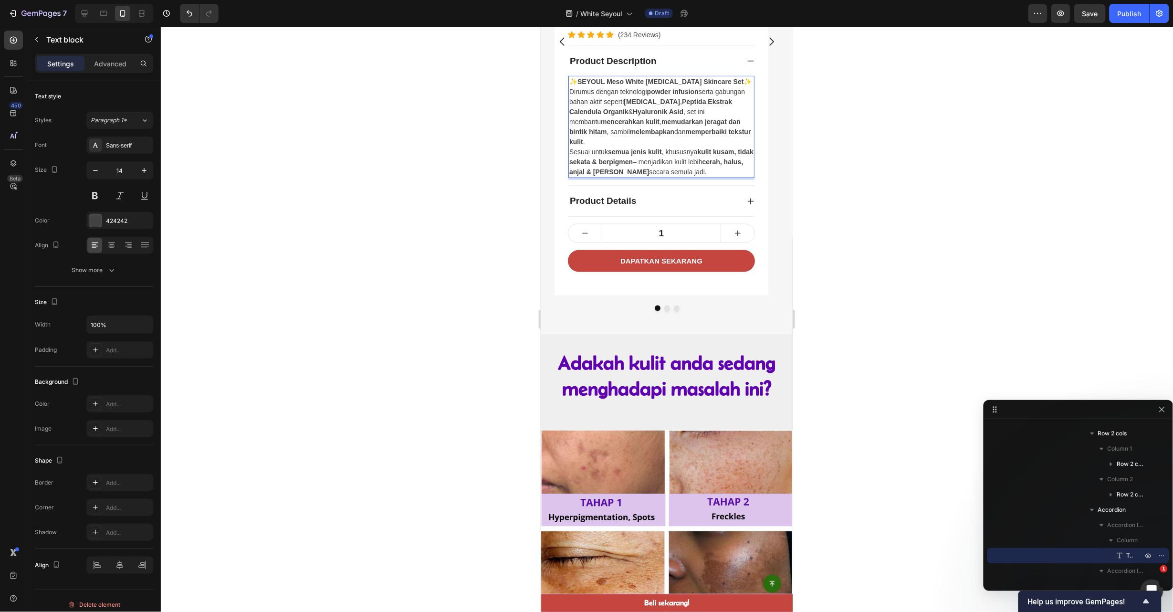
click at [835, 405] on div at bounding box center [667, 319] width 1012 height 585
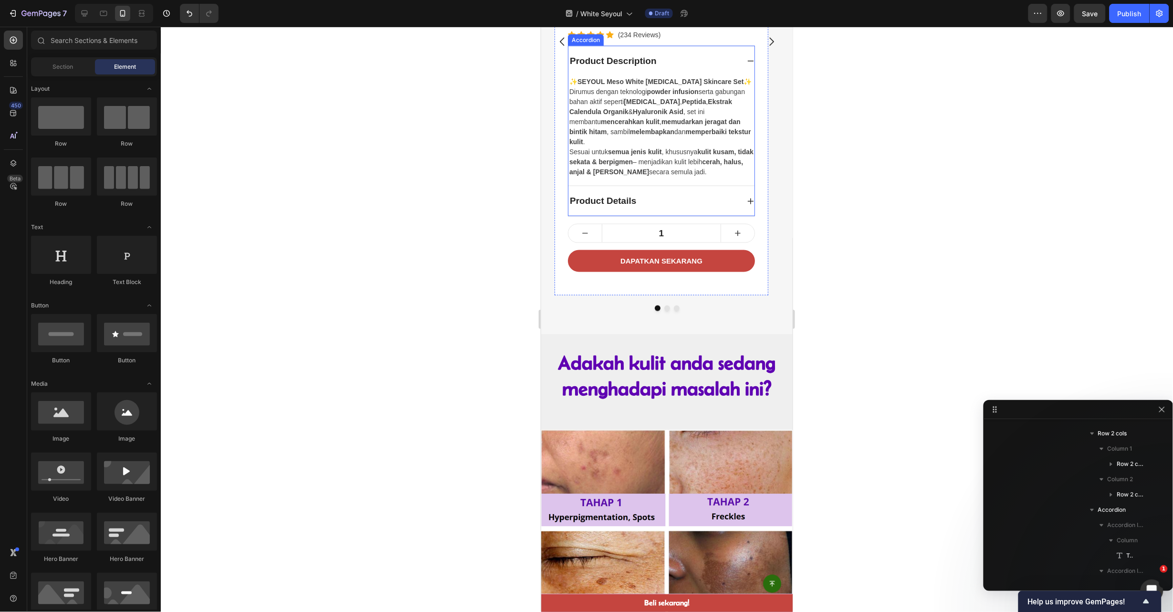
click at [728, 209] on div "Product Details" at bounding box center [653, 200] width 171 height 17
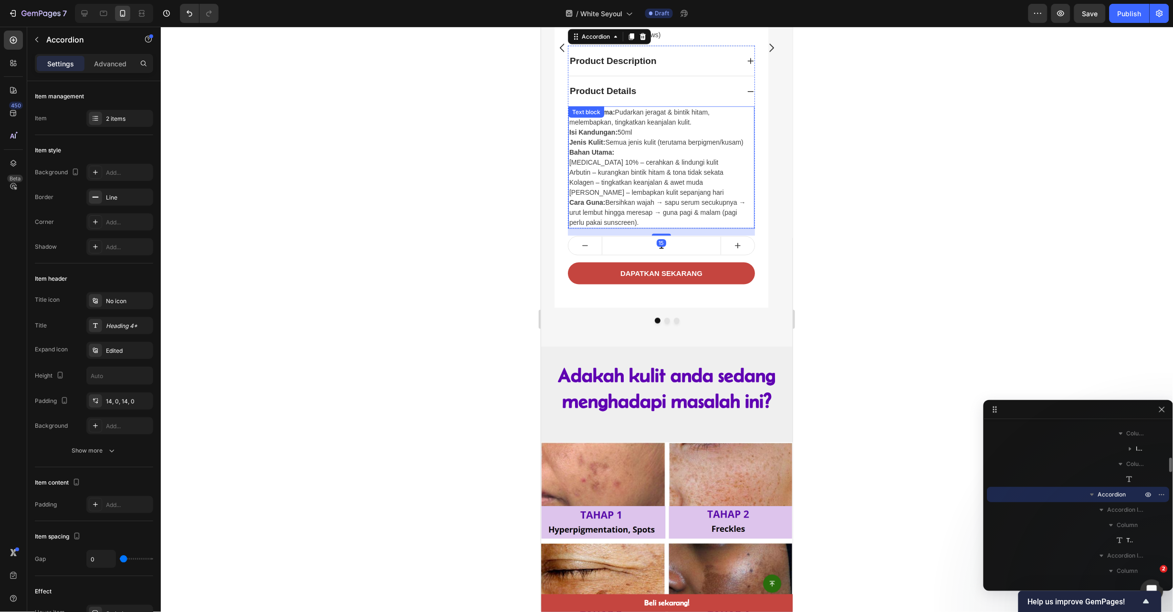
click at [655, 157] on p "Bahan Utama:" at bounding box center [661, 152] width 184 height 10
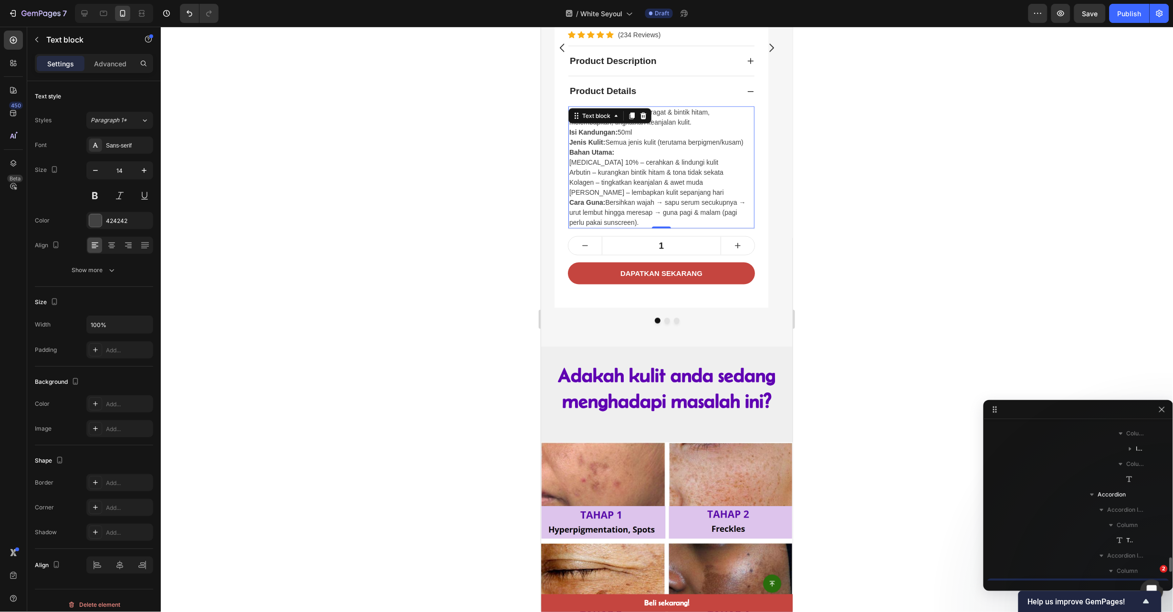
scroll to position [471, 0]
click at [655, 157] on p "Bahan Utama:" at bounding box center [661, 152] width 184 height 10
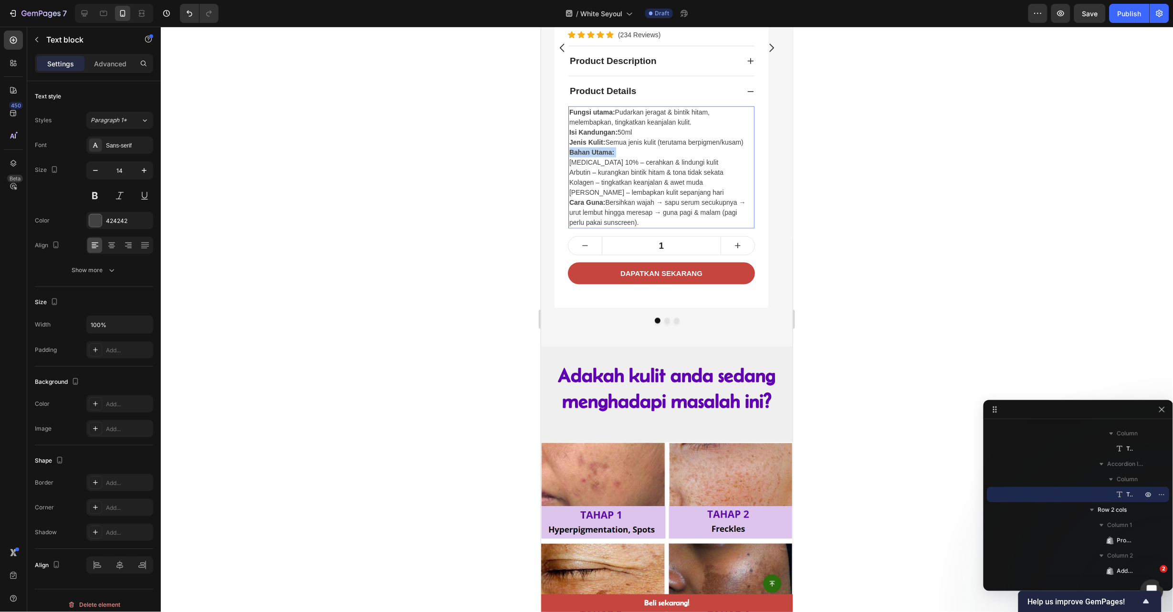
copy div "Fungsi utama: Pudarkan jeragat & bintik hitam, melembapkan, tingkatkan keanjala…"
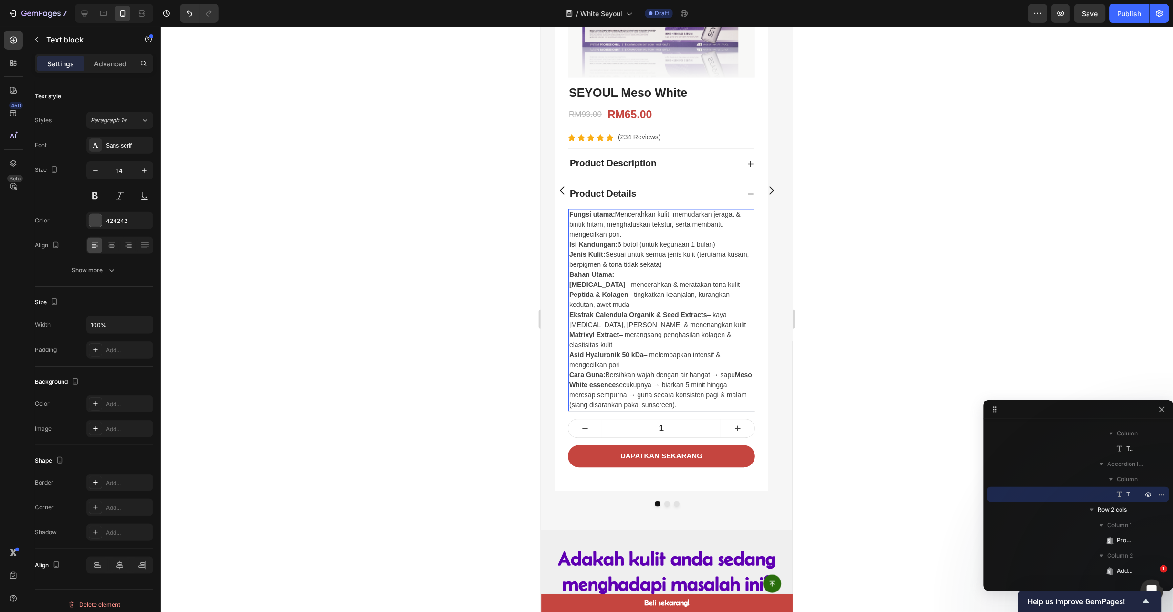
scroll to position [694, 0]
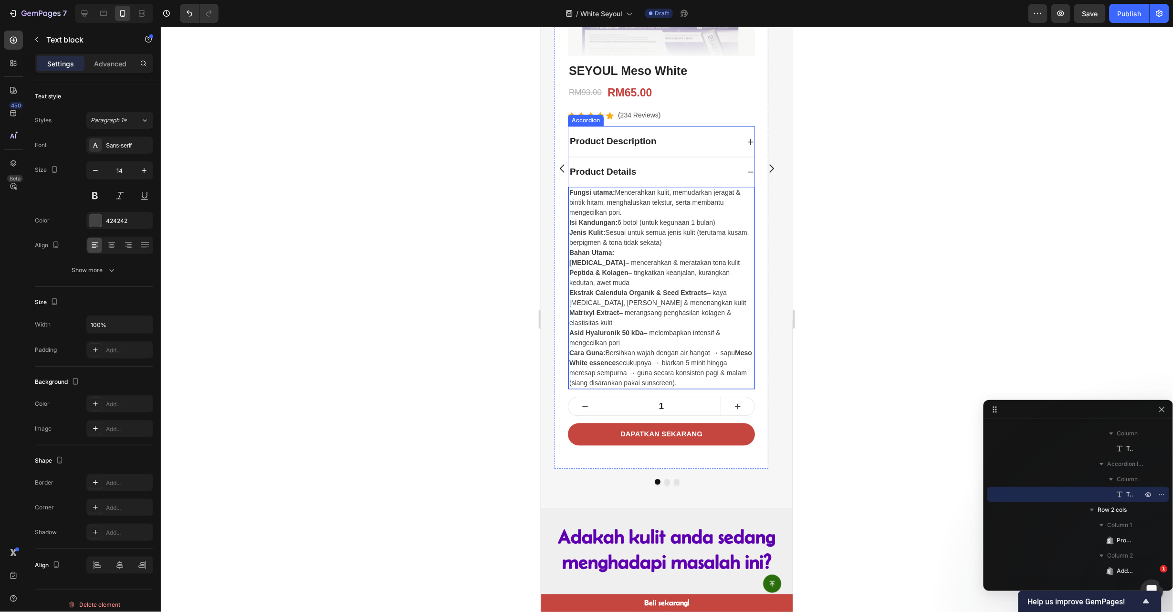
click at [744, 172] on div "Product Details" at bounding box center [661, 172] width 186 height 30
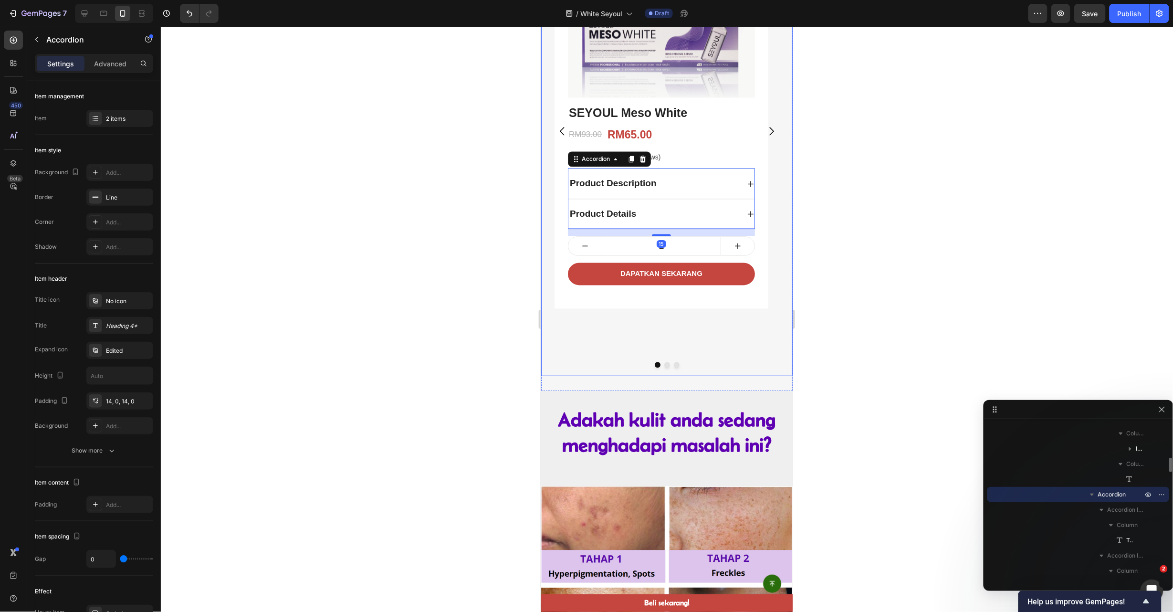
scroll to position [615, 0]
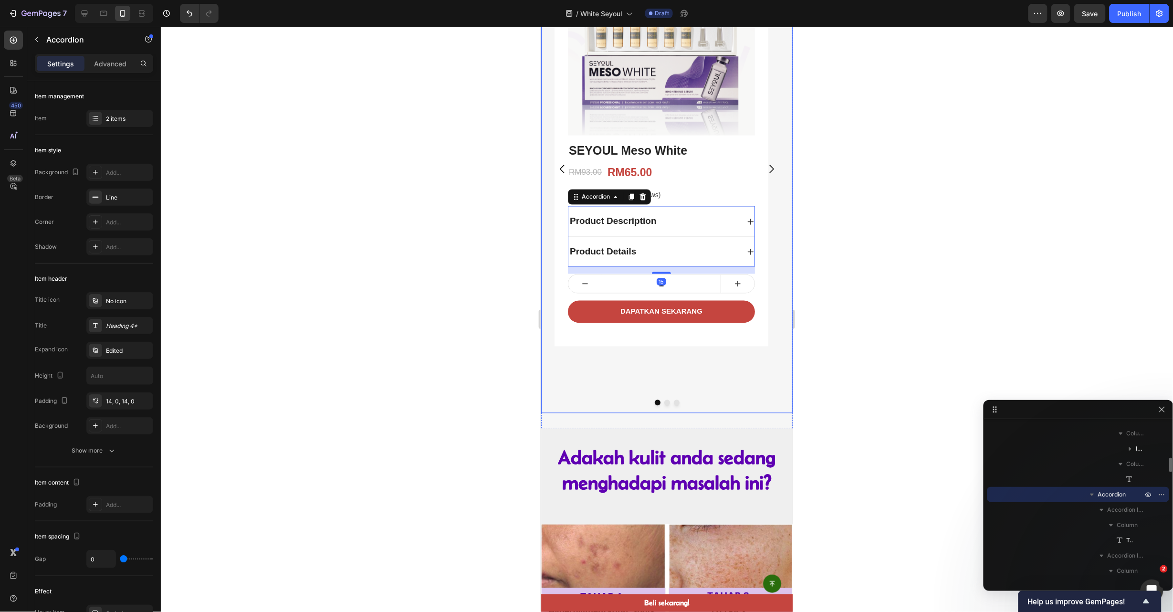
click at [765, 169] on icon "Carousel Next Arrow" at bounding box center [771, 169] width 12 height 12
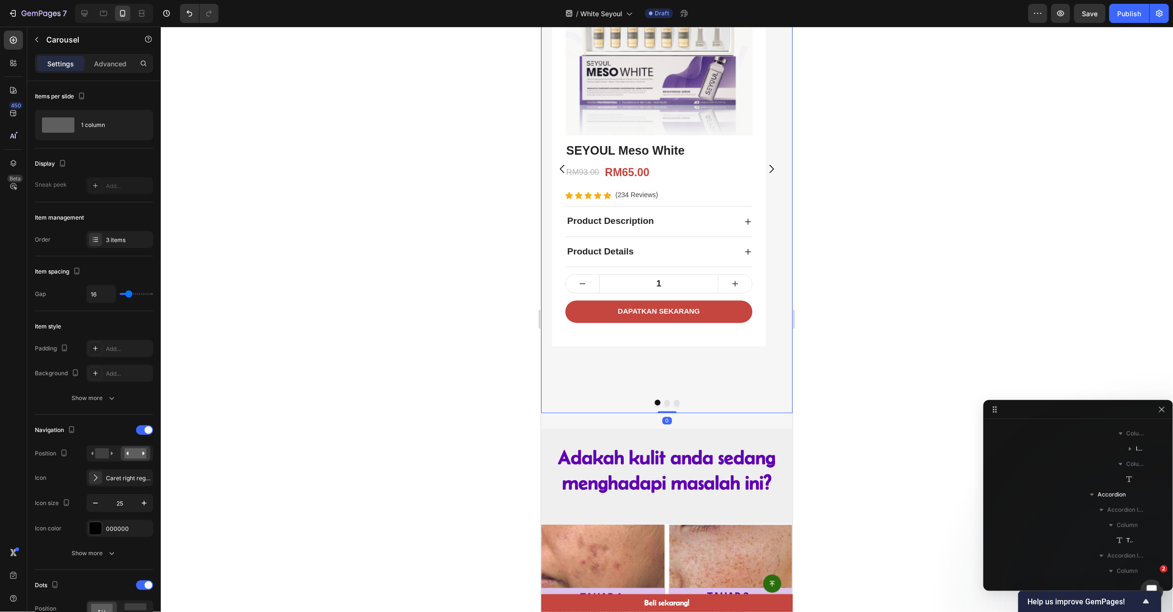
scroll to position [12, 0]
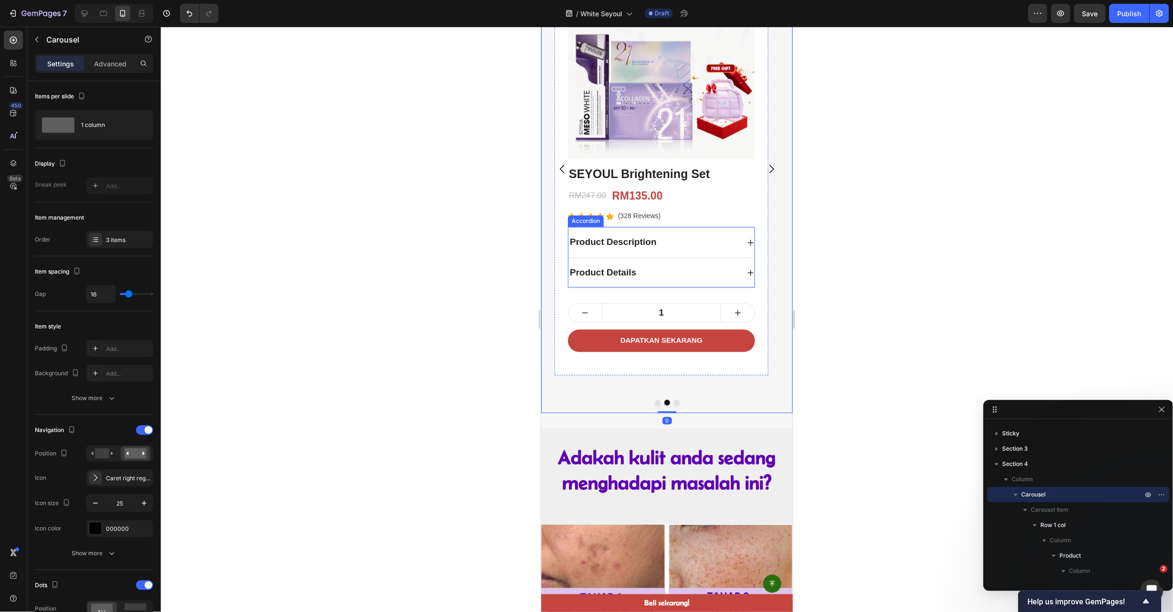
click at [722, 254] on div "Product Description" at bounding box center [661, 242] width 186 height 30
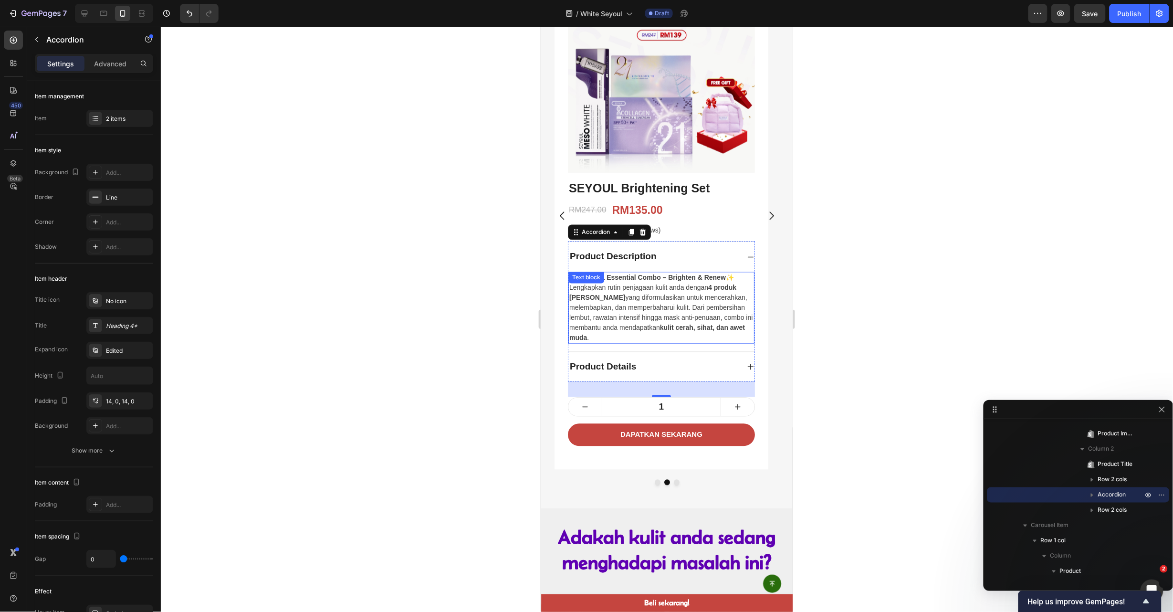
scroll to position [576, 0]
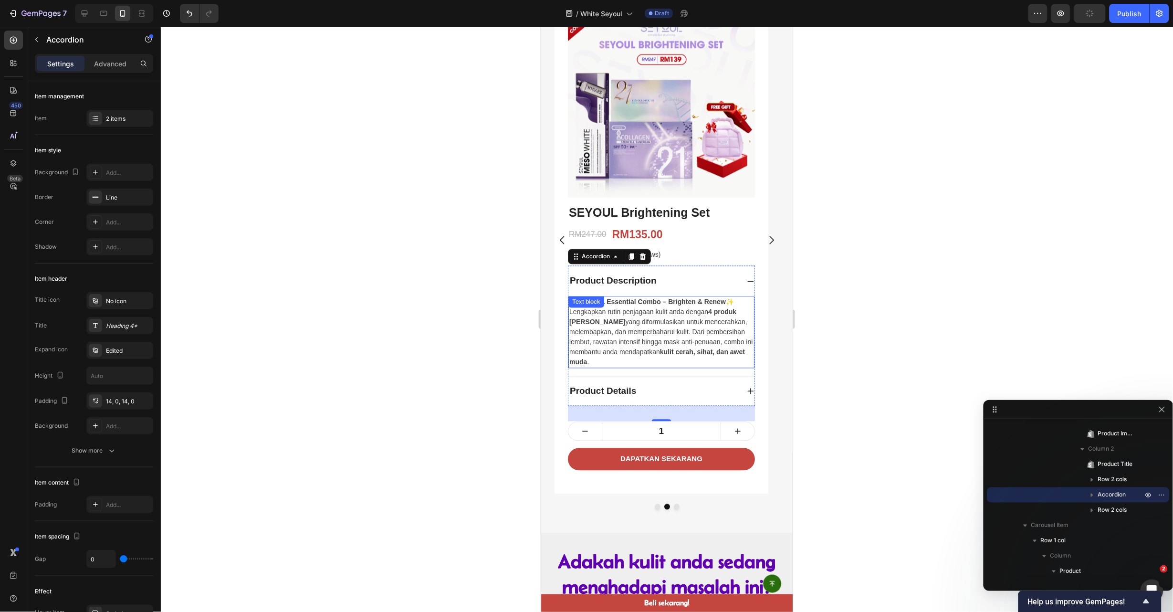
click at [685, 315] on p "Lengkapkan rutin penjagaan kulit anda dengan 4 produk terlaris SEYOUL yang difo…" at bounding box center [661, 337] width 184 height 60
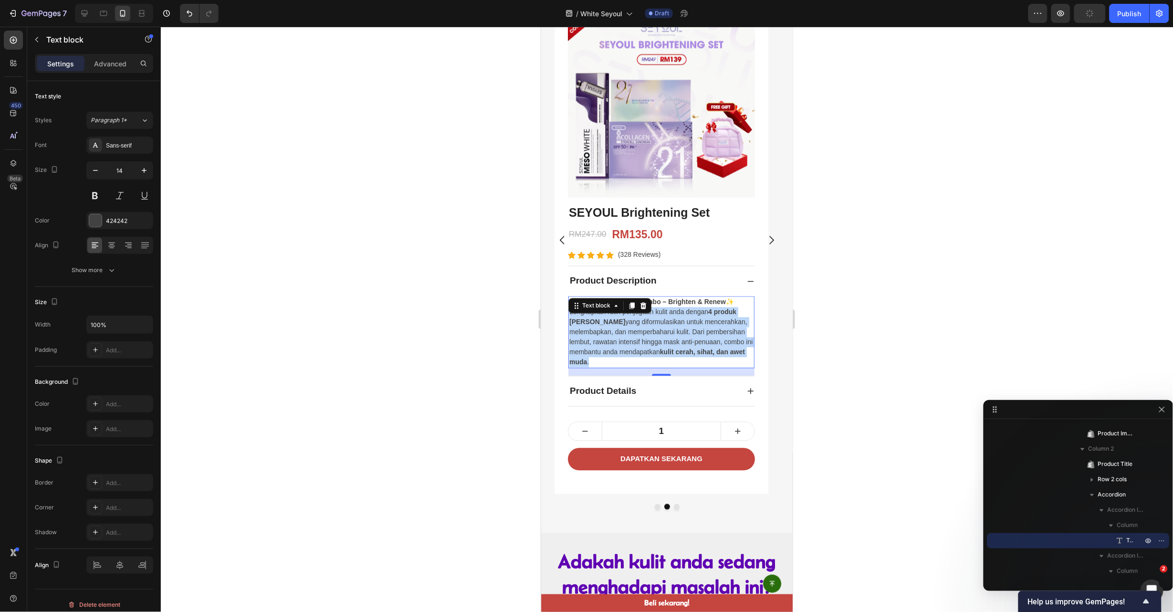
click at [685, 315] on p "Lengkapkan rutin penjagaan kulit anda dengan 4 produk terlaris SEYOUL yang difo…" at bounding box center [661, 337] width 184 height 60
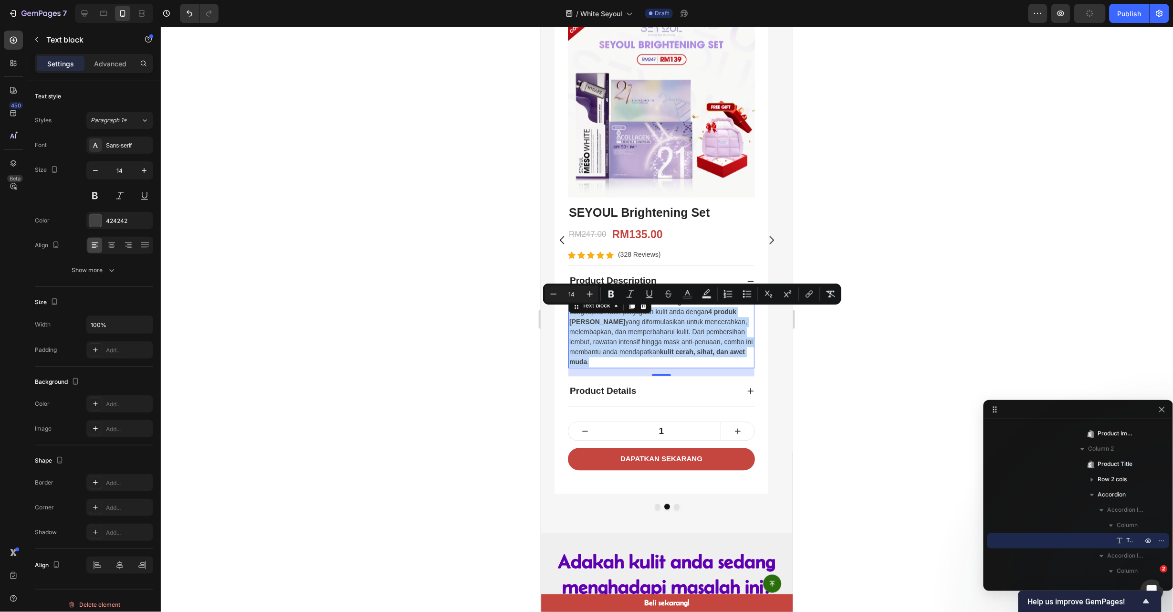
click at [685, 315] on p "Lengkapkan rutin penjagaan kulit anda dengan 4 produk terlaris SEYOUL yang difo…" at bounding box center [661, 337] width 184 height 60
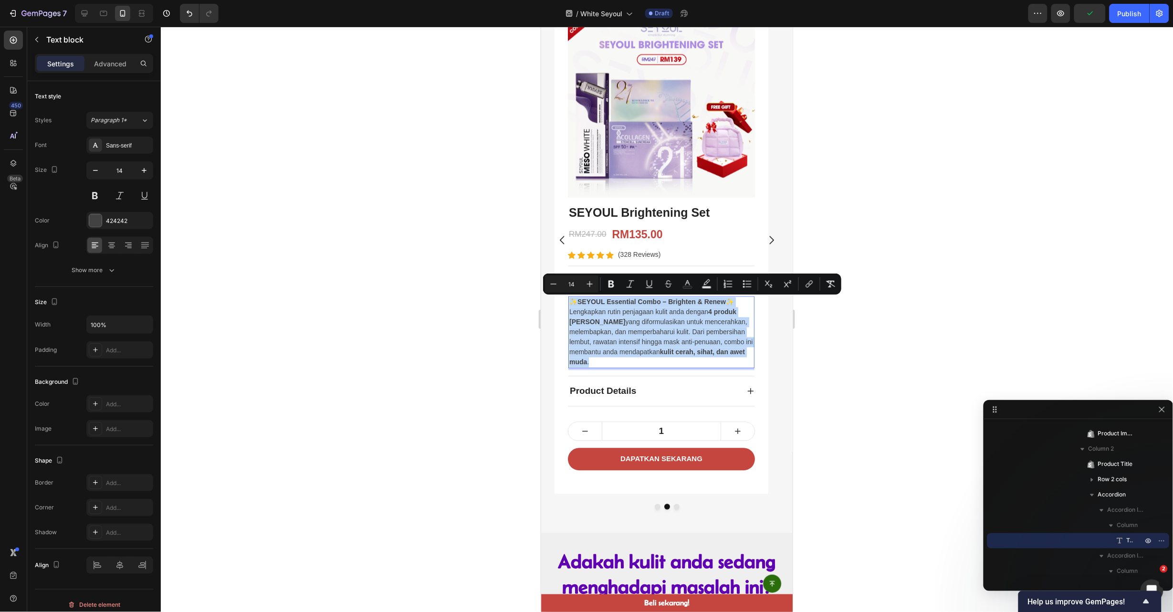
copy div "✨ SEYOUL Essential Combo – Brighten & Renew ✨ Lengkapkan rutin penjagaan kulit …"
click at [769, 237] on icon "Carousel Next Arrow" at bounding box center [771, 240] width 4 height 8
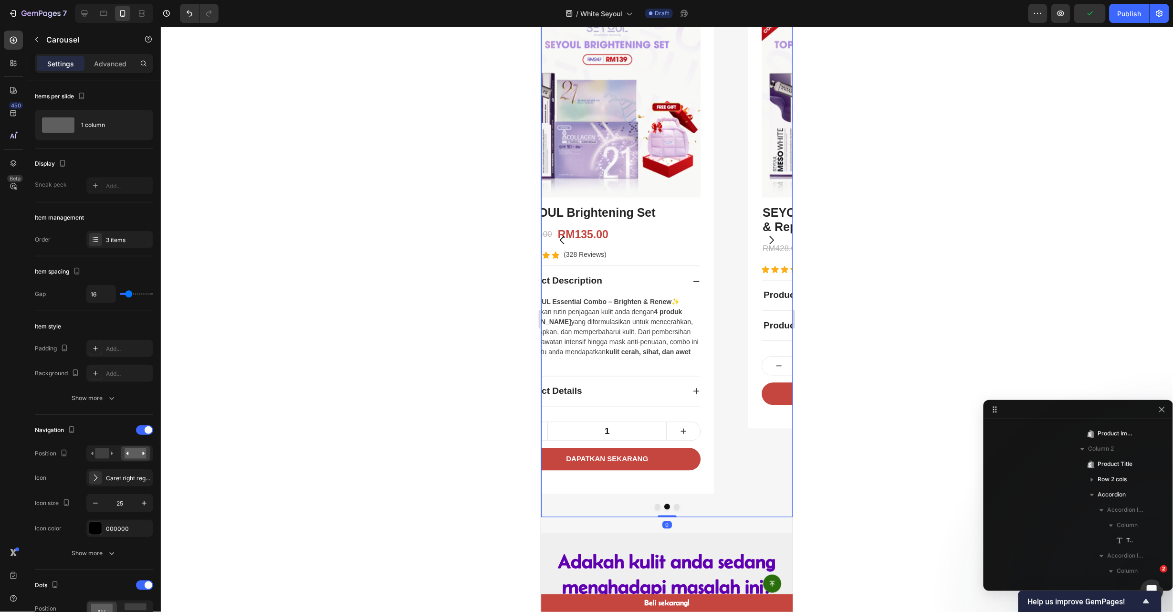
scroll to position [12, 0]
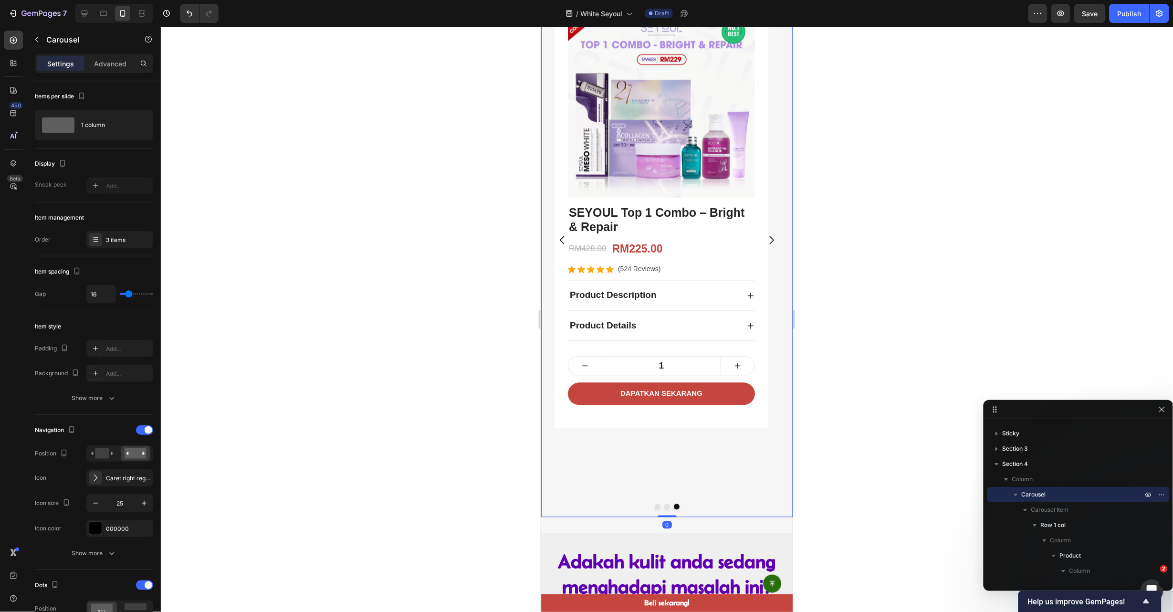
click at [566, 241] on icon "Carousel Back Arrow" at bounding box center [562, 240] width 12 height 12
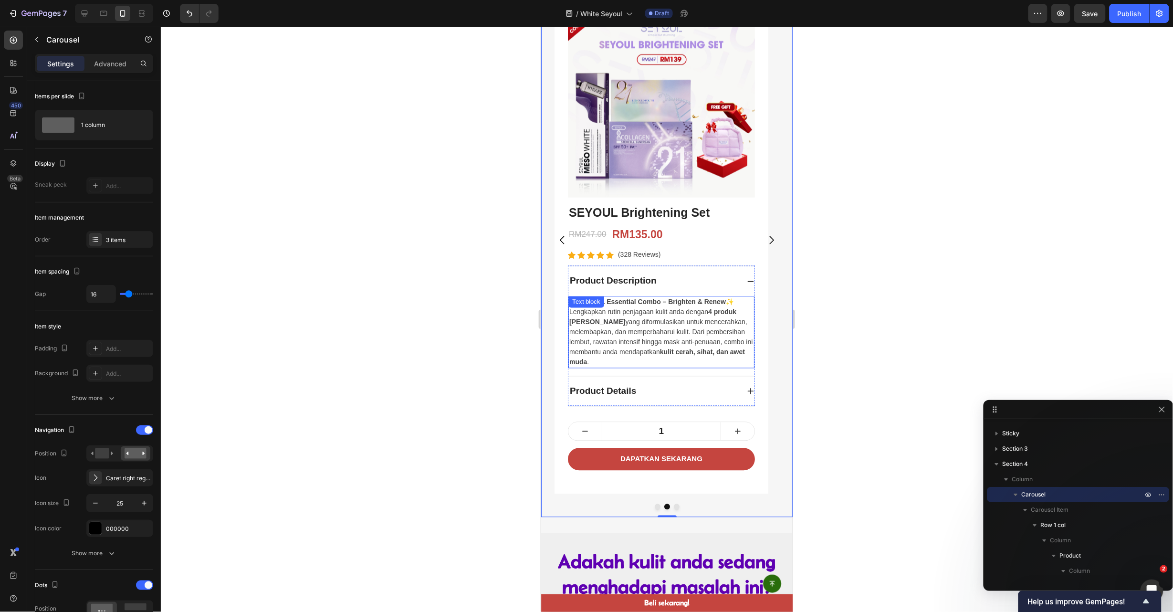
click at [629, 327] on p "Lengkapkan rutin penjagaan kulit anda dengan 4 produk terlaris SEYOUL yang difo…" at bounding box center [661, 337] width 184 height 60
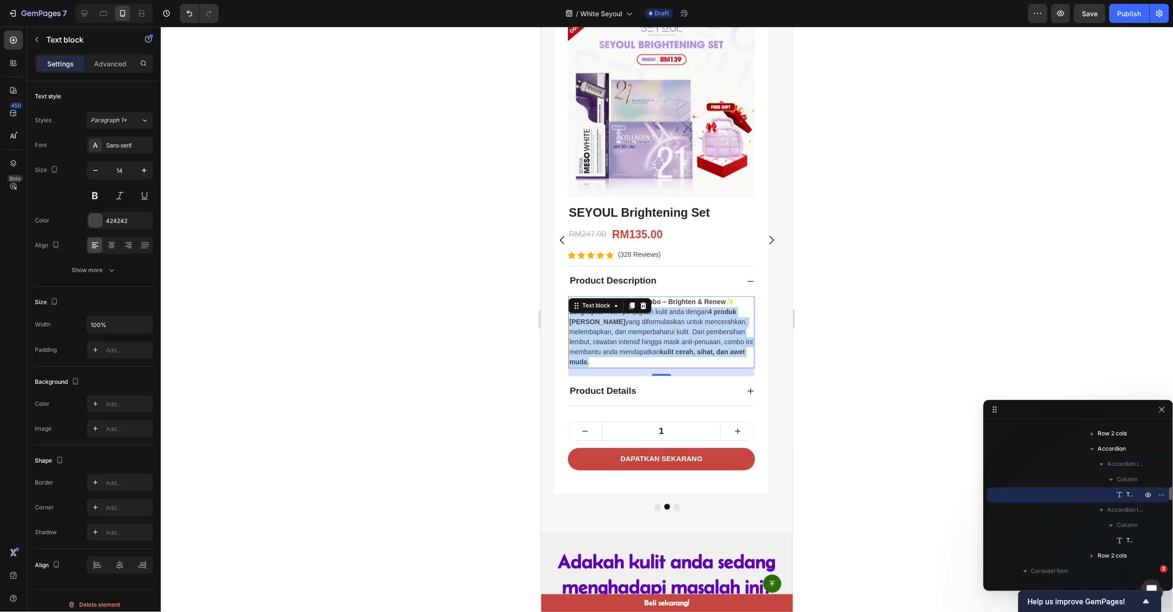
click at [629, 327] on p "Lengkapkan rutin penjagaan kulit anda dengan 4 produk terlaris SEYOUL yang difo…" at bounding box center [661, 337] width 184 height 60
copy div "✨ SEYOUL Essential Combo – Brighten & Renew ✨ Lengkapkan rutin penjagaan kulit …"
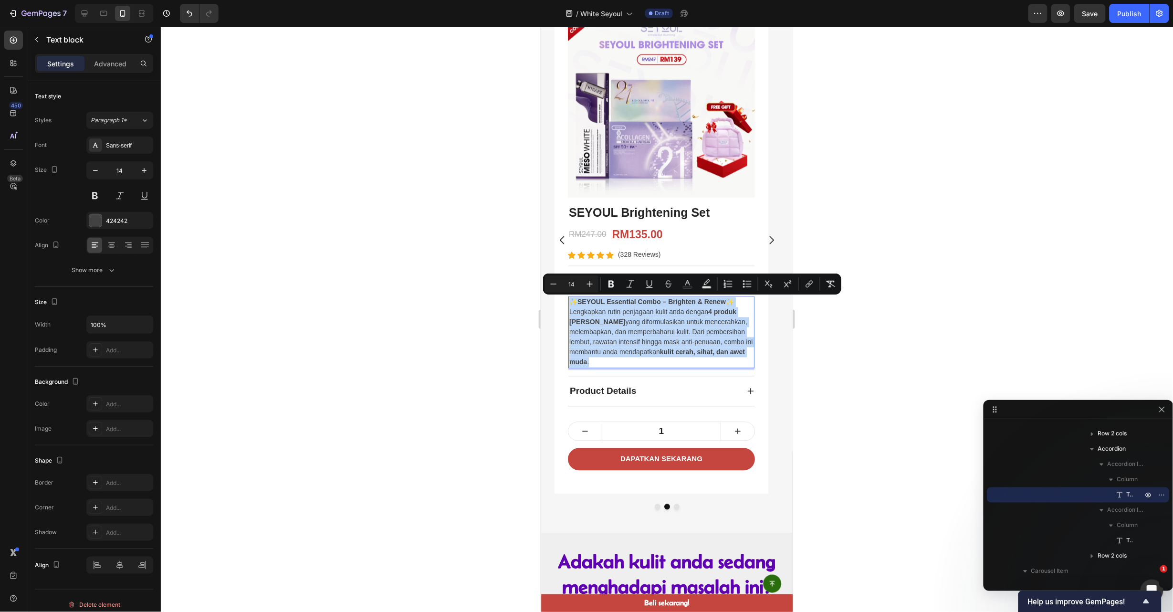
click at [711, 327] on p "Lengkapkan rutin penjagaan kulit anda dengan 4 produk terlaris SEYOUL yang difo…" at bounding box center [661, 337] width 184 height 60
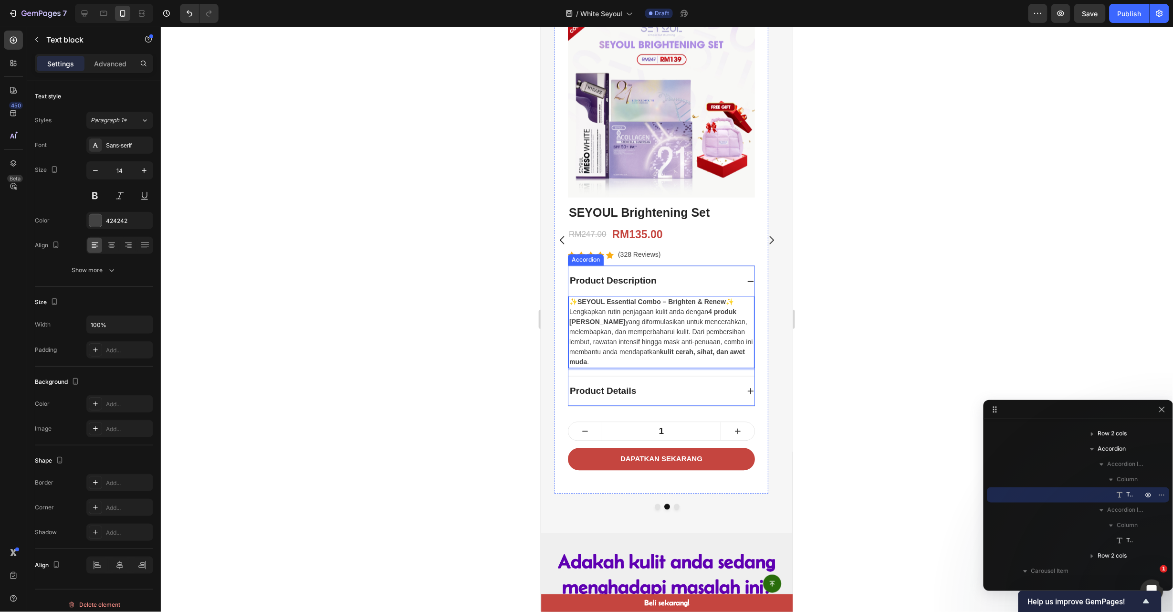
click at [743, 390] on div "Product Details" at bounding box center [661, 391] width 186 height 30
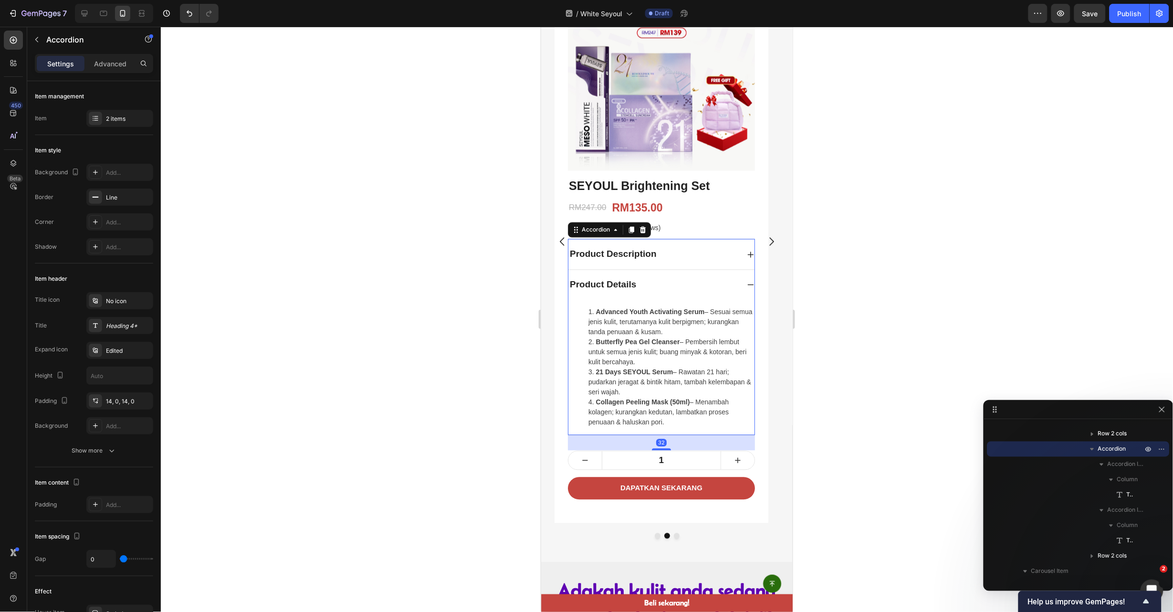
scroll to position [604, 0]
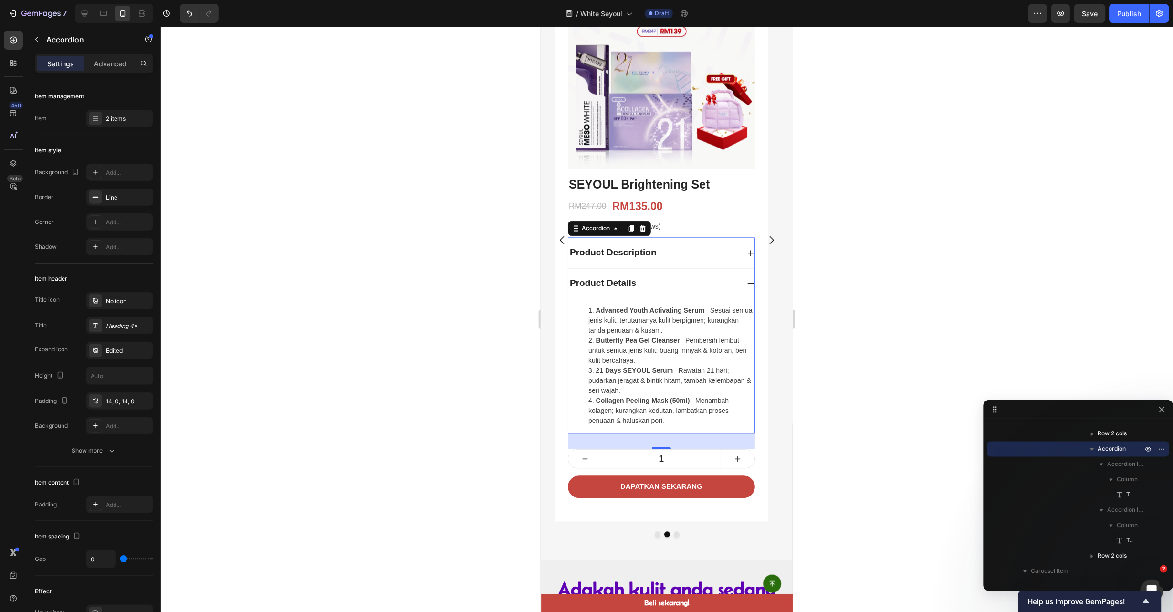
click at [745, 253] on div "Product Description" at bounding box center [661, 253] width 186 height 30
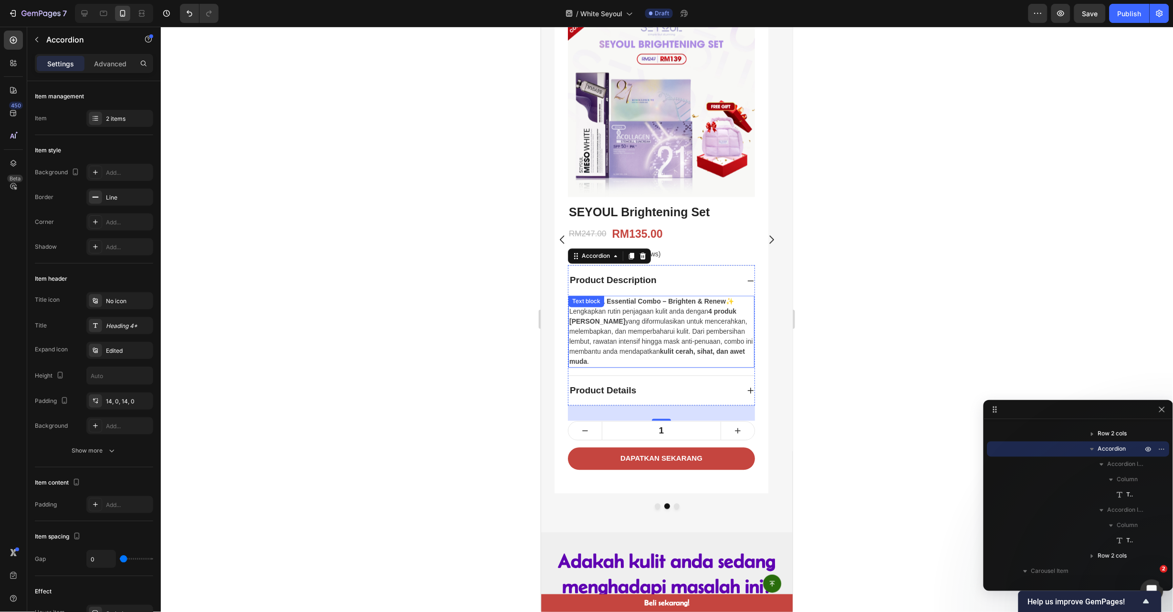
scroll to position [576, 0]
click at [702, 329] on p "Lengkapkan rutin penjagaan kulit anda dengan 4 produk terlaris SEYOUL yang difo…" at bounding box center [661, 337] width 184 height 60
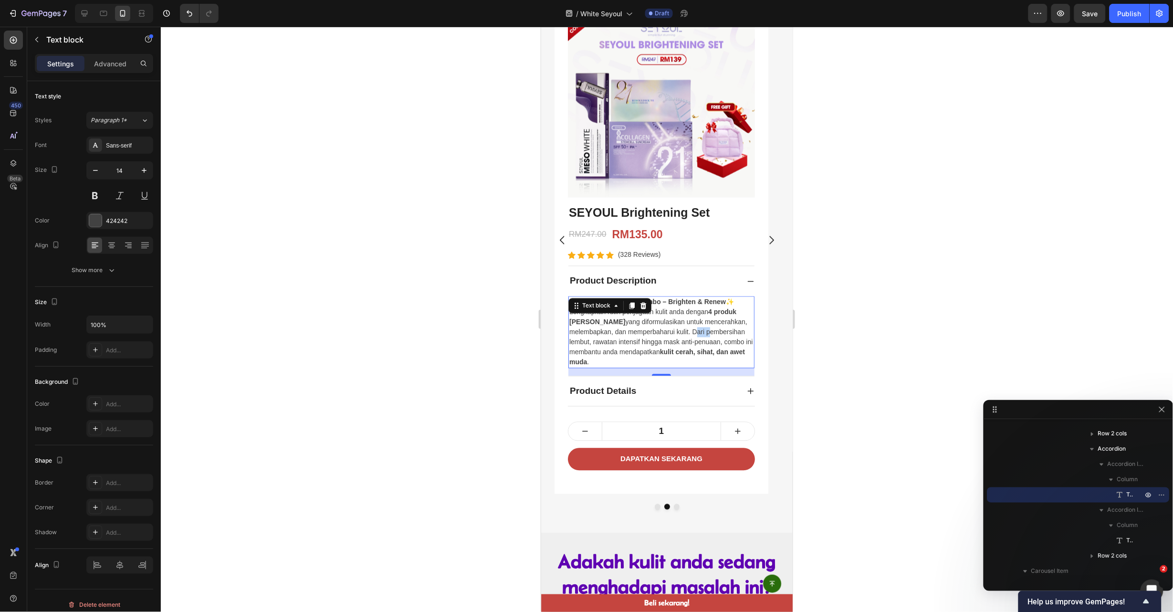
click at [702, 329] on p "Lengkapkan rutin penjagaan kulit anda dengan 4 produk terlaris SEYOUL yang difo…" at bounding box center [661, 337] width 184 height 60
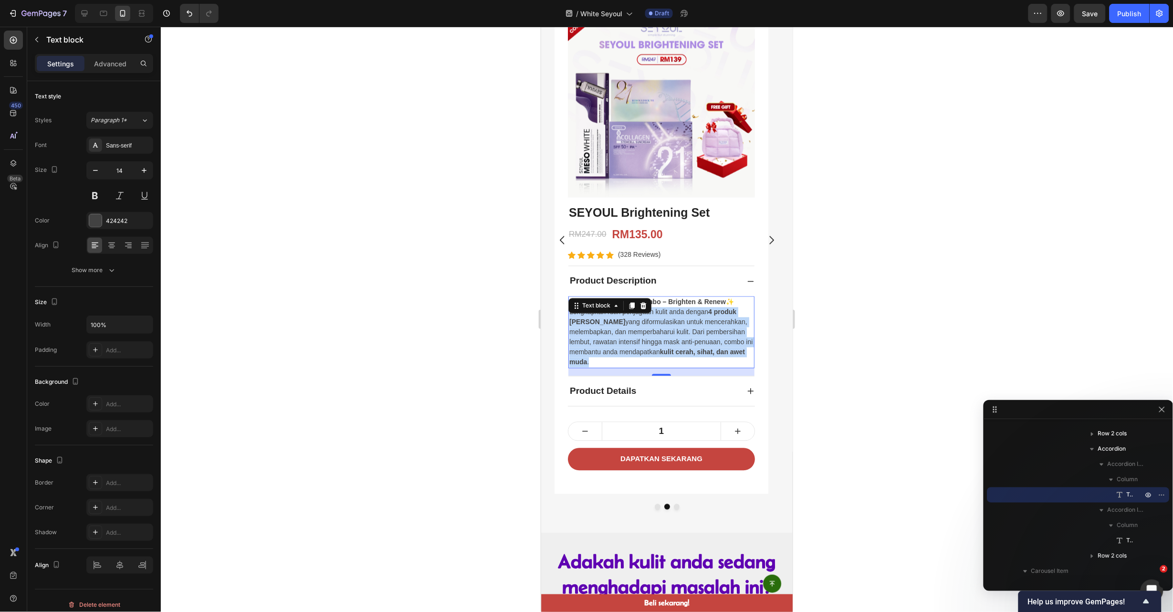
click at [702, 329] on p "Lengkapkan rutin penjagaan kulit anda dengan 4 produk terlaris SEYOUL yang difo…" at bounding box center [661, 337] width 184 height 60
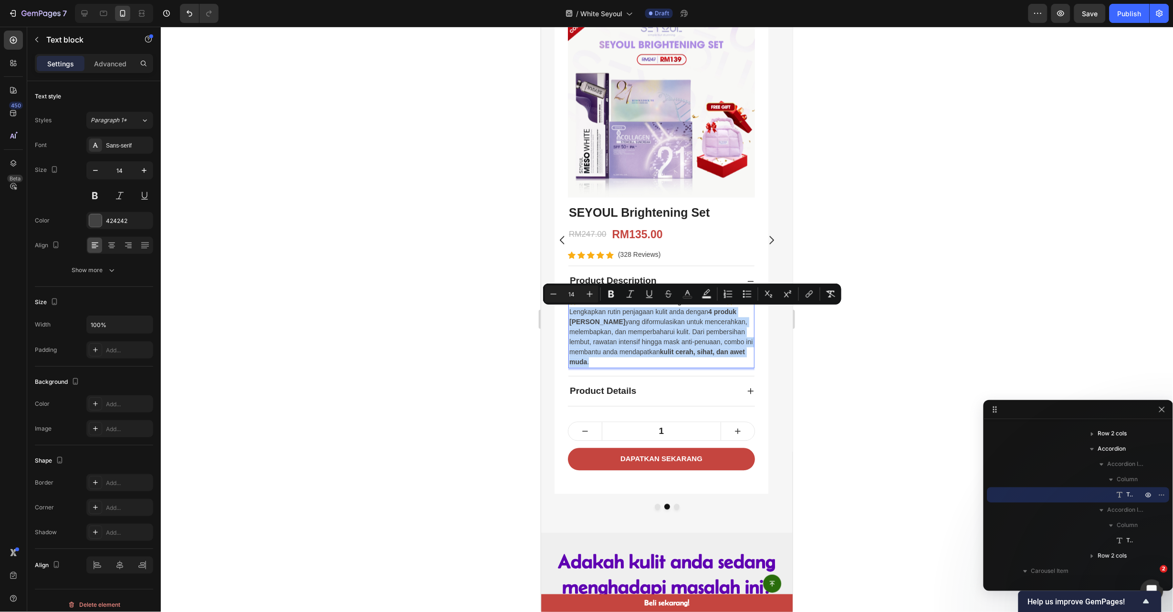
copy p "Lengkapkan rutin penjagaan kulit anda dengan 4 produk terlaris SEYOUL yang difo…"
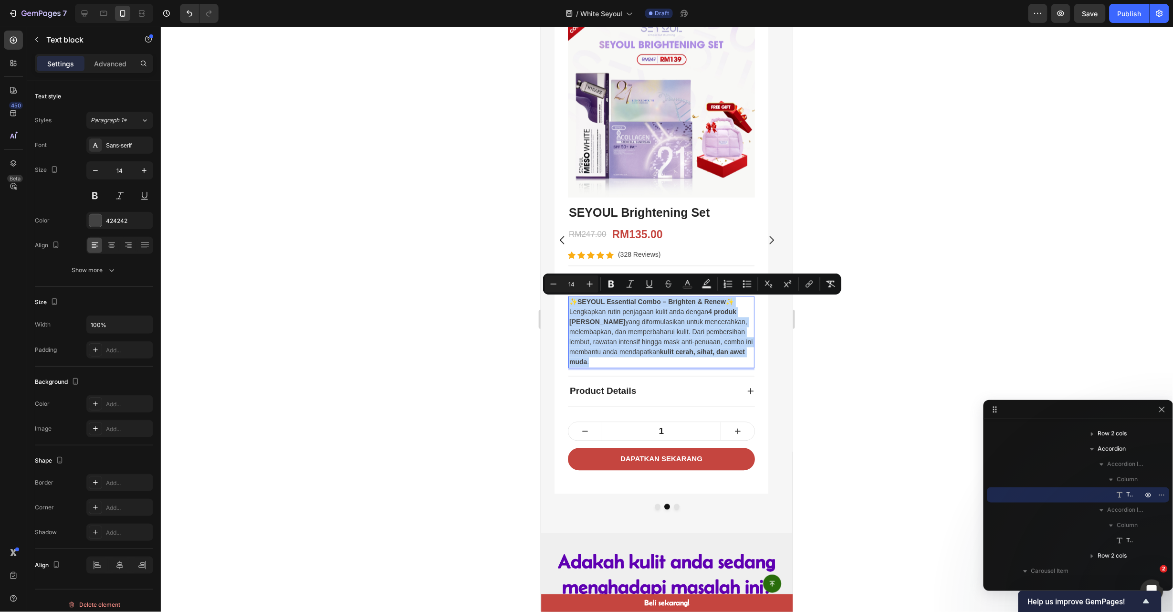
copy div "✨ SEYOUL Essential Combo – Brighten & Renew ✨ Lengkapkan rutin penjagaan kulit …"
click at [692, 333] on p "Lengkapkan rutin penjagaan kulit anda dengan 4 produk terlaris SEYOUL yang difo…" at bounding box center [661, 337] width 184 height 60
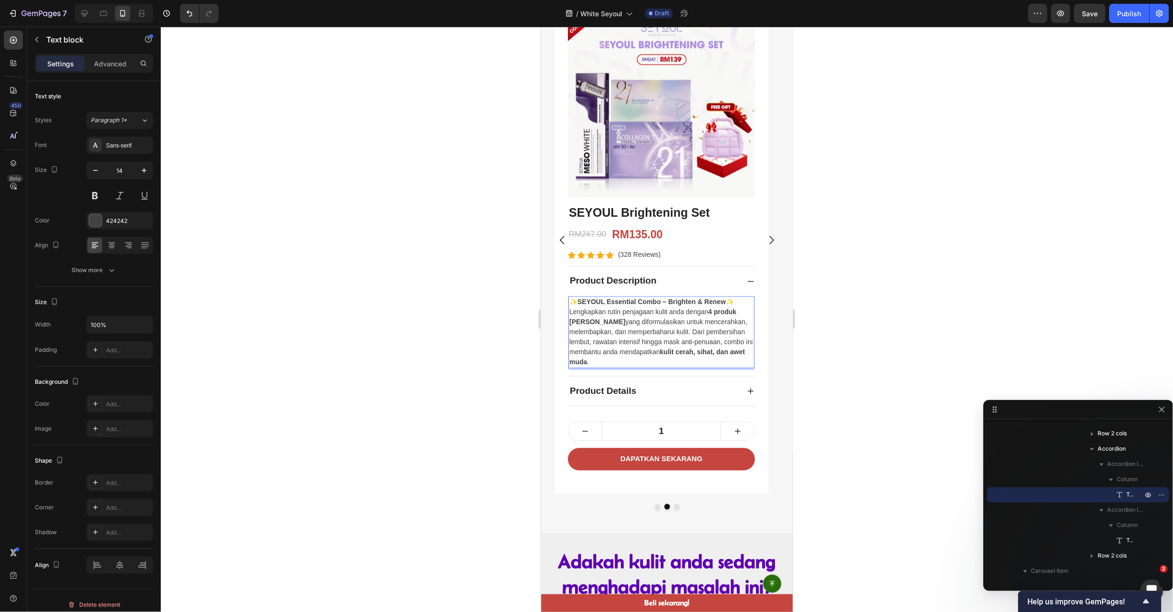
click at [649, 323] on p "Lengkapkan rutin penjagaan kulit anda dengan 4 produk terlaris SEYOUL yang difo…" at bounding box center [661, 337] width 184 height 60
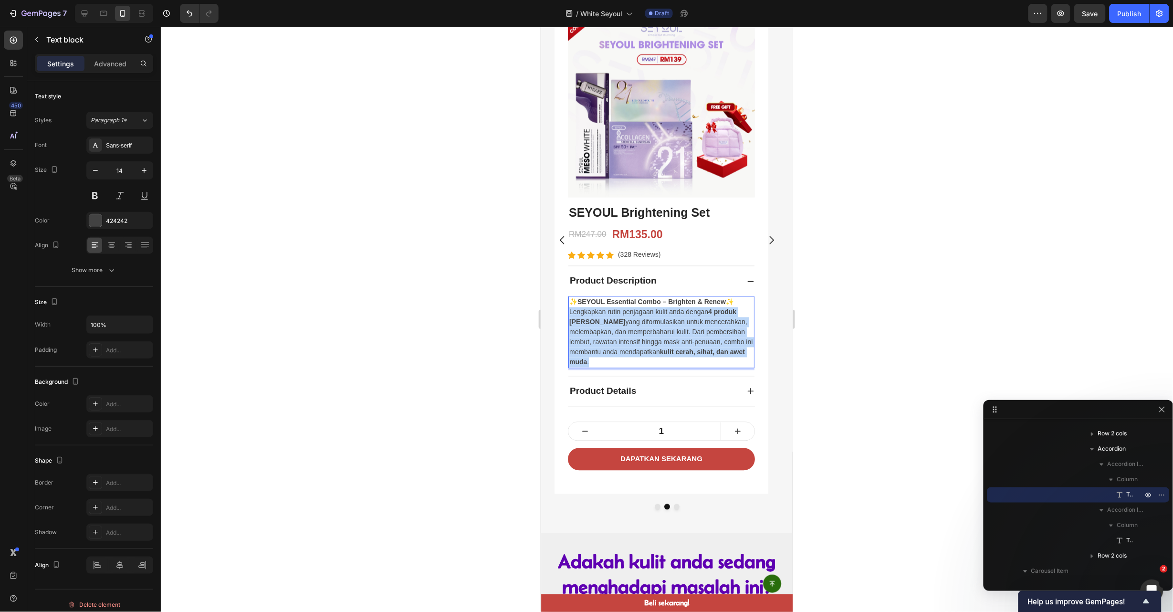
click at [649, 323] on p "Lengkapkan rutin penjagaan kulit anda dengan 4 produk terlaris SEYOUL yang difo…" at bounding box center [661, 337] width 184 height 60
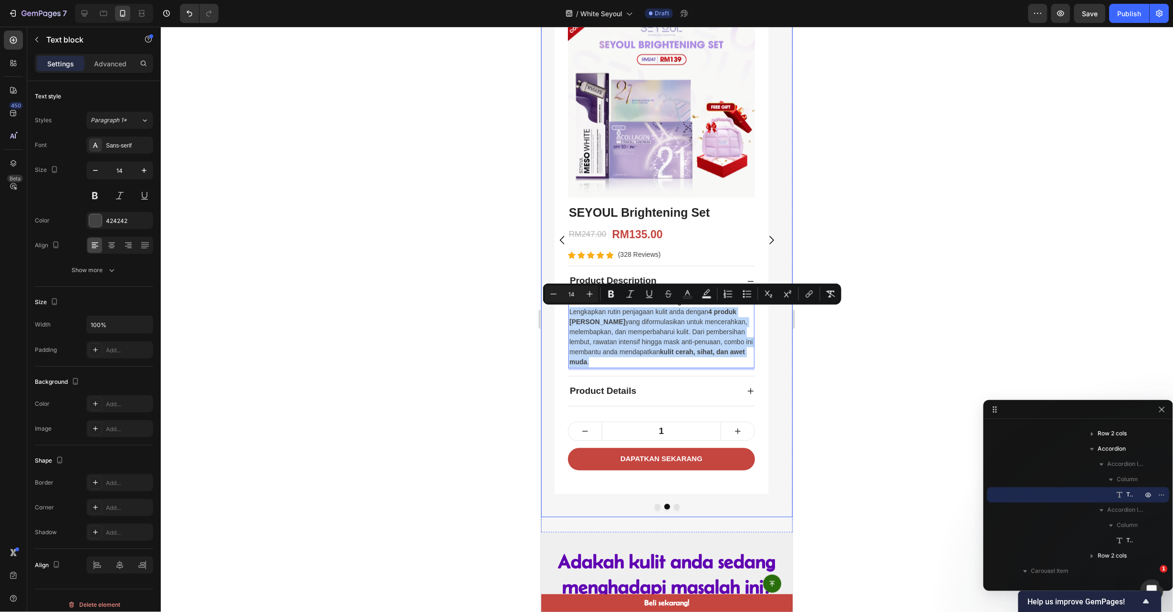
click at [555, 237] on button "Carousel Back Arrow" at bounding box center [561, 239] width 27 height 27
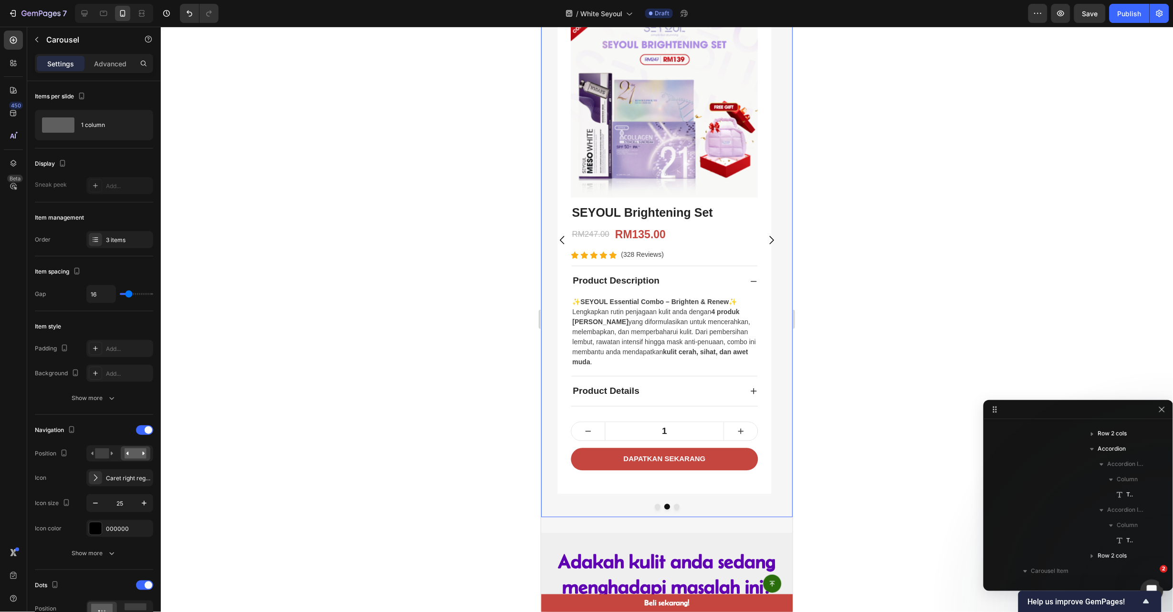
scroll to position [12, 0]
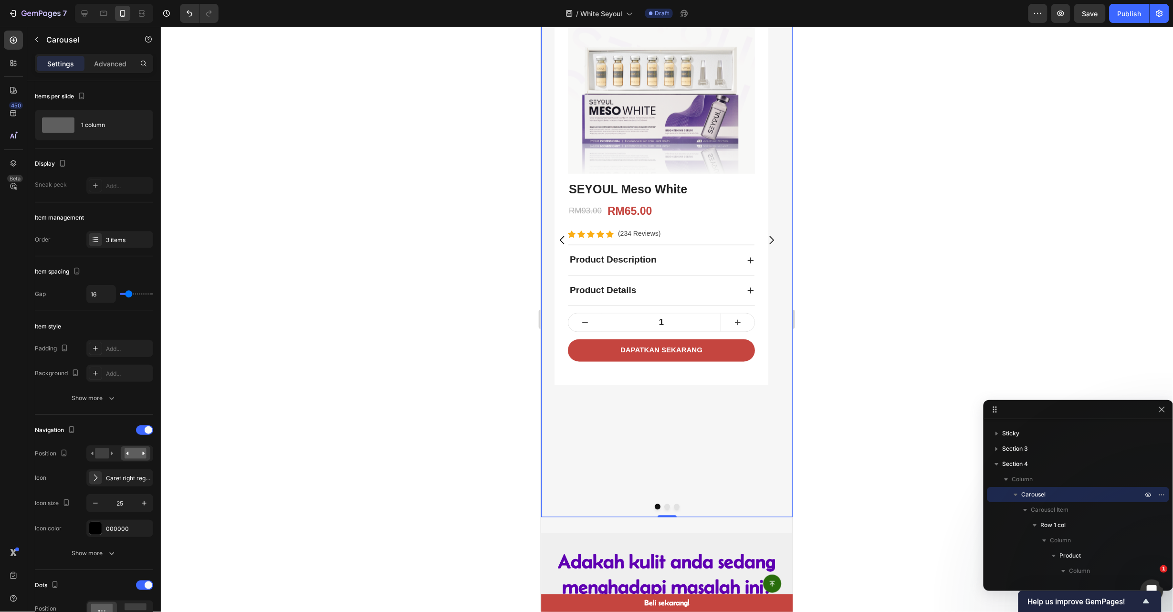
click at [765, 240] on icon "Carousel Next Arrow" at bounding box center [771, 240] width 12 height 12
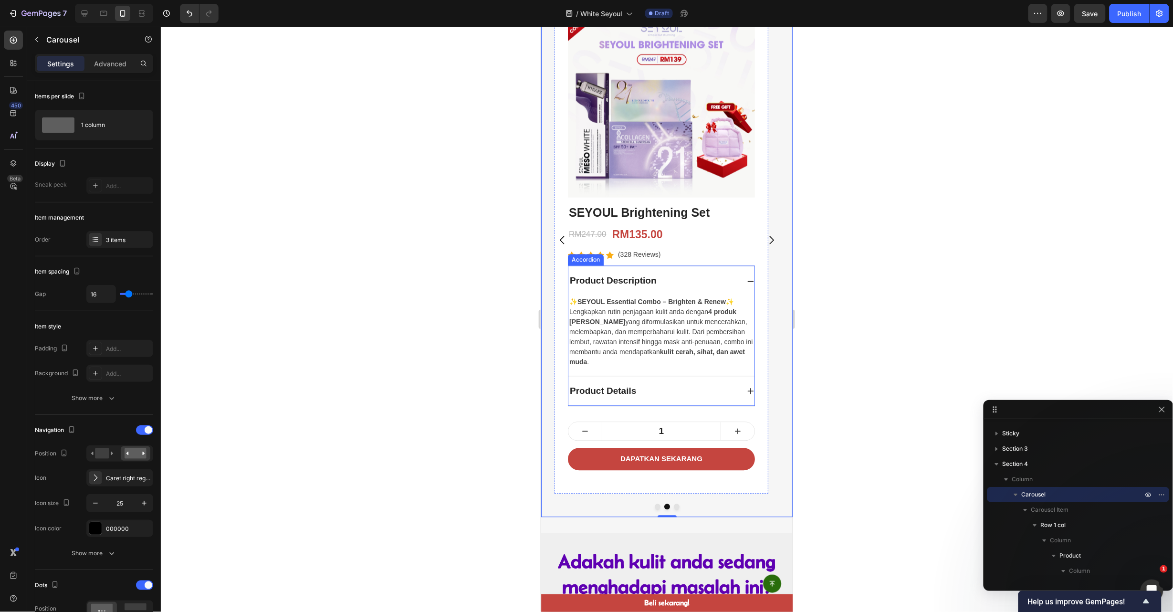
click at [746, 393] on icon at bounding box center [750, 391] width 8 height 8
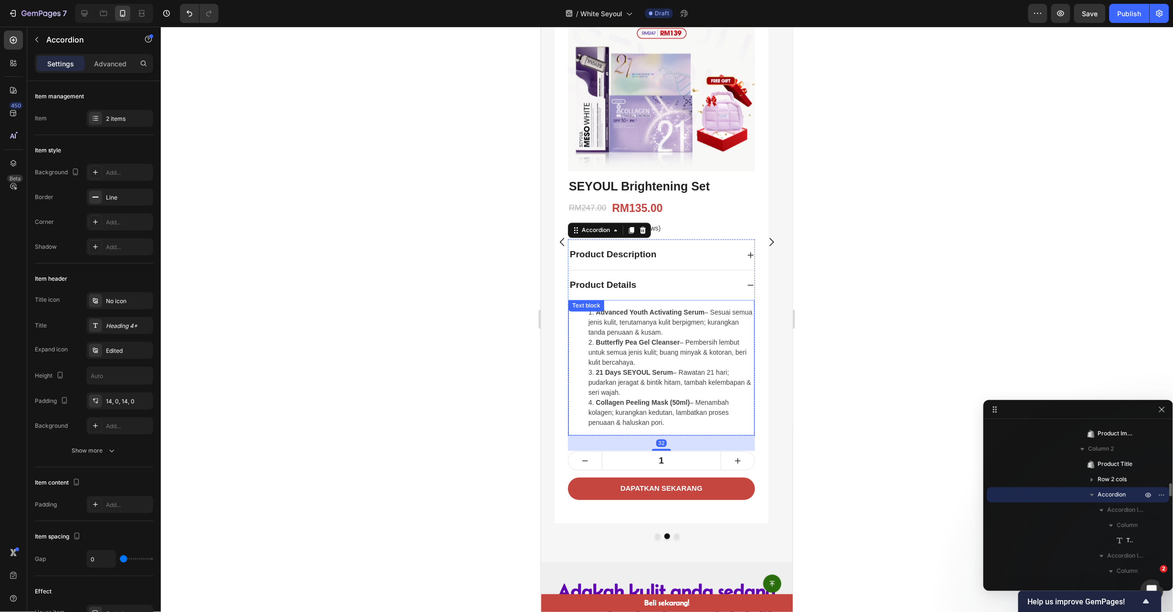
scroll to position [604, 0]
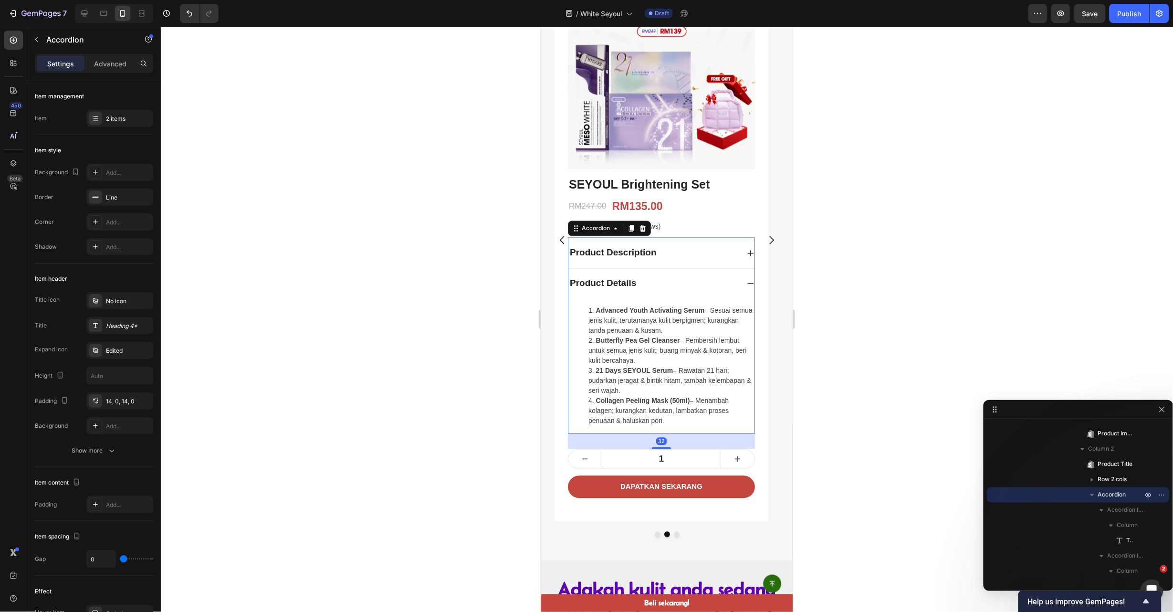
click at [748, 254] on icon at bounding box center [750, 253] width 8 height 8
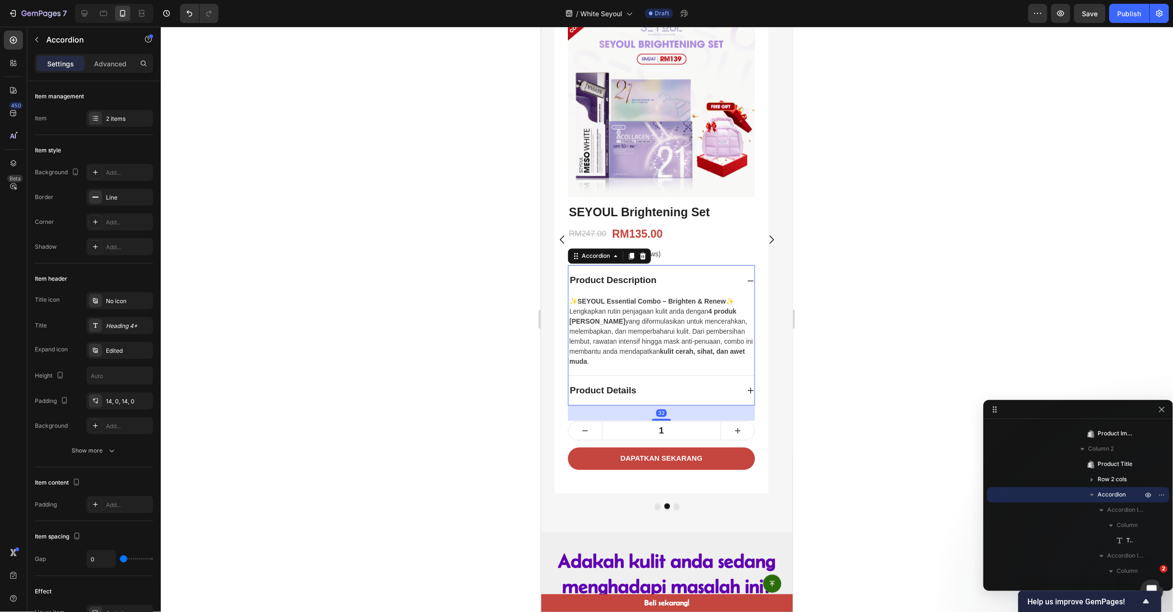
scroll to position [576, 0]
click at [571, 283] on div "Product Description" at bounding box center [613, 281] width 90 height 17
click at [571, 283] on p "Product Description" at bounding box center [612, 281] width 87 height 14
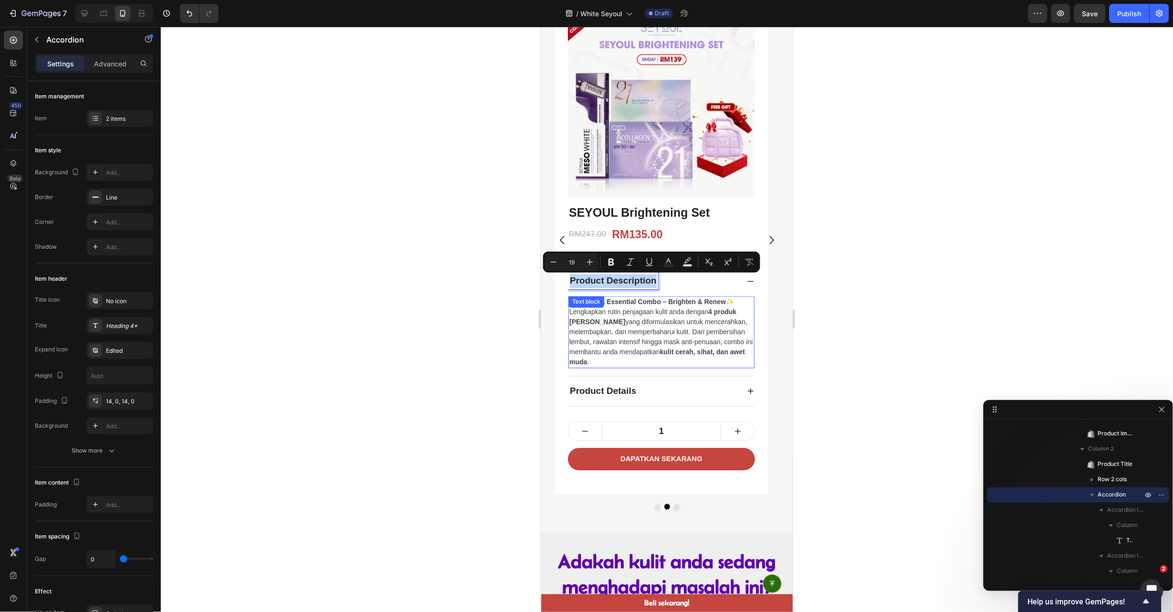
click at [625, 328] on p "Lengkapkan rutin penjagaan kulit anda dengan 4 produk terlaris SEYOUL yang difo…" at bounding box center [661, 337] width 184 height 60
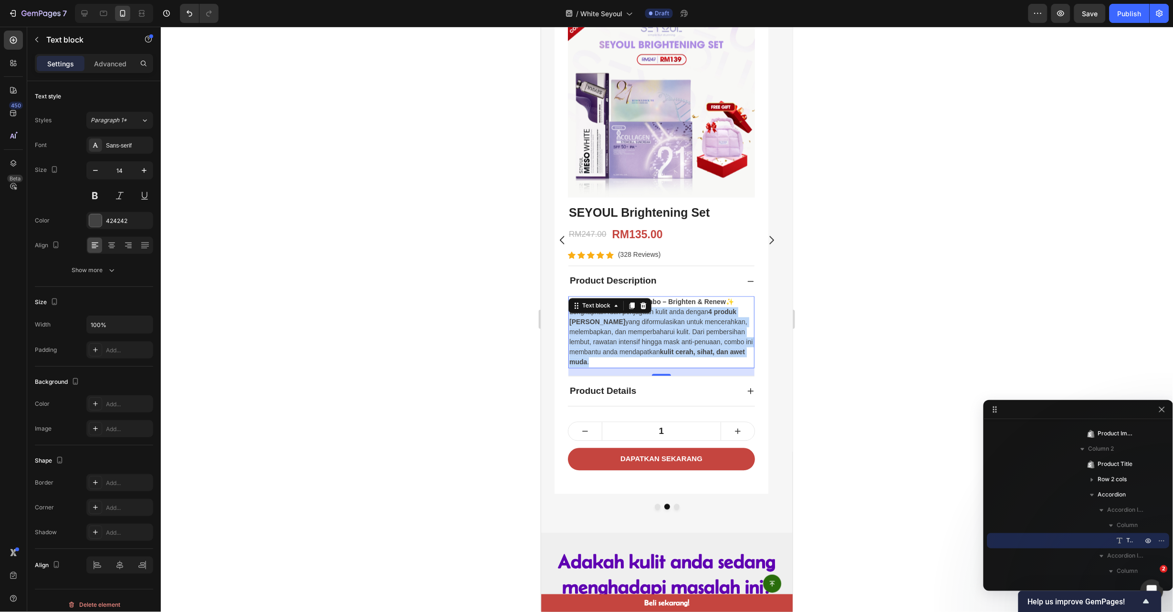
click at [625, 328] on p "Lengkapkan rutin penjagaan kulit anda dengan 4 produk terlaris SEYOUL yang difo…" at bounding box center [661, 337] width 184 height 60
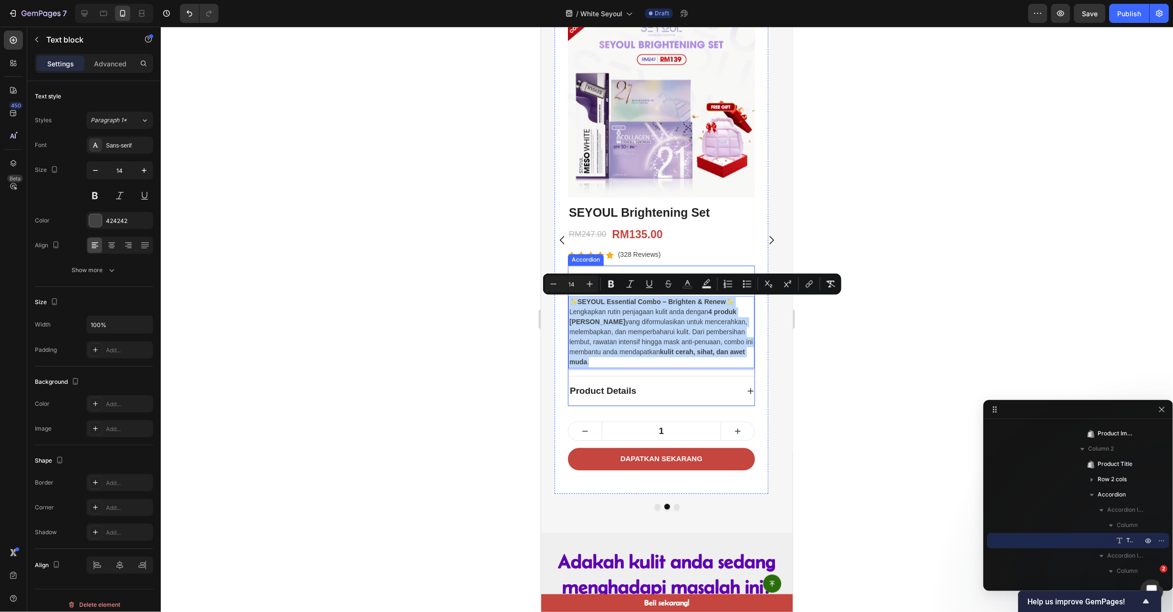
click at [746, 394] on icon at bounding box center [750, 391] width 8 height 8
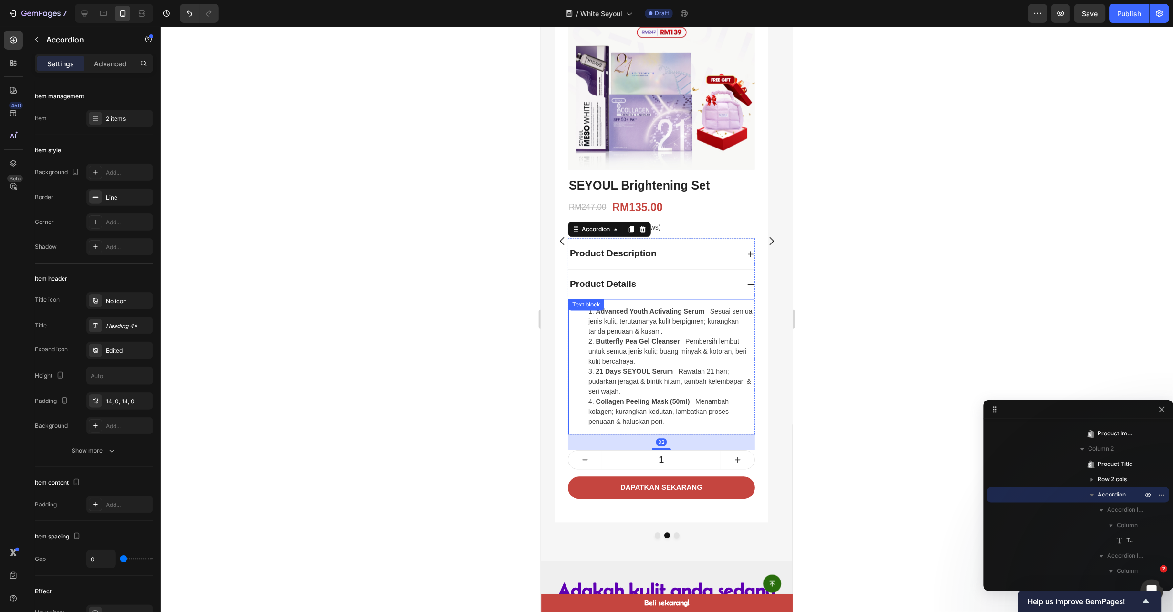
scroll to position [604, 0]
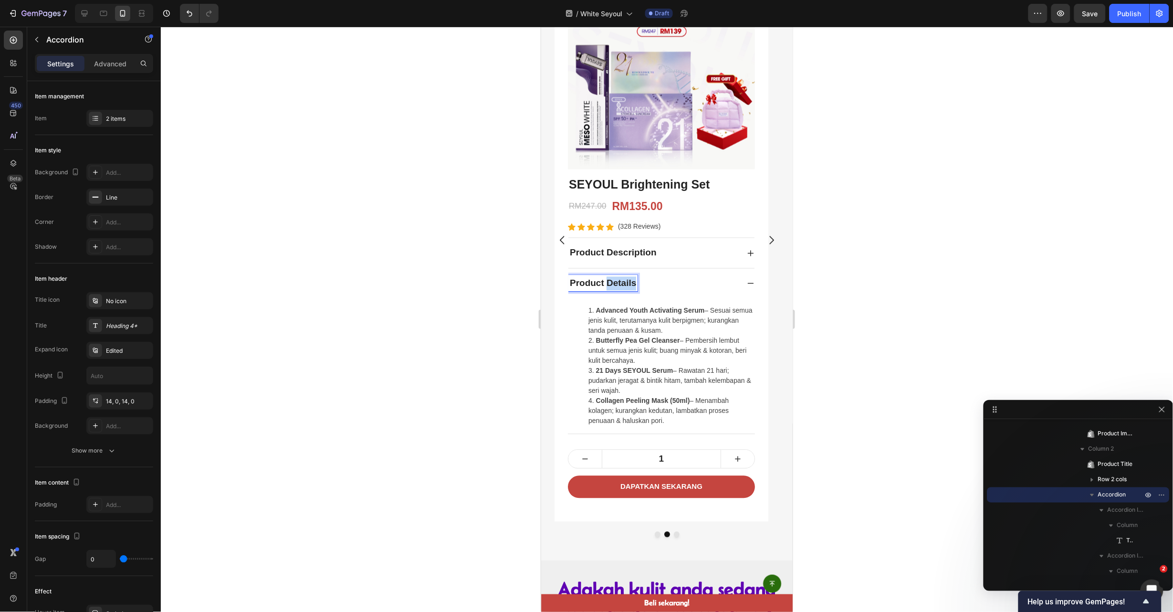
click at [632, 288] on p "Product Details" at bounding box center [602, 283] width 66 height 14
click at [631, 288] on p "Product Details" at bounding box center [602, 283] width 66 height 14
click at [657, 328] on li "Advanced Youth Activating Serum – Sesuai semua jenis kulit, terutamanya kulit b…" at bounding box center [670, 320] width 165 height 30
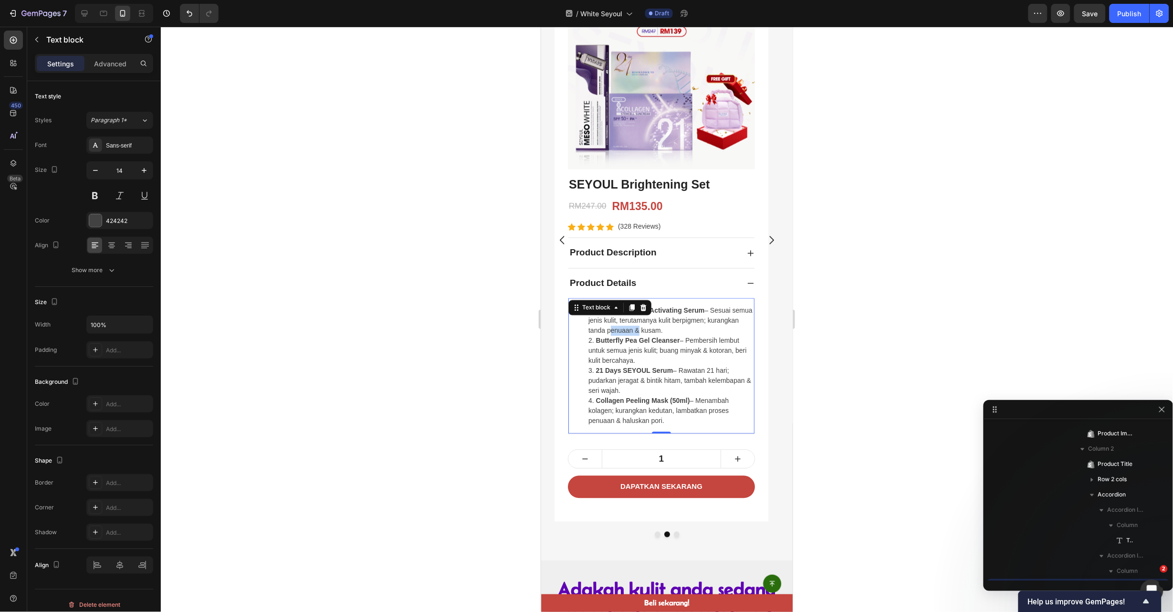
scroll to position [837, 0]
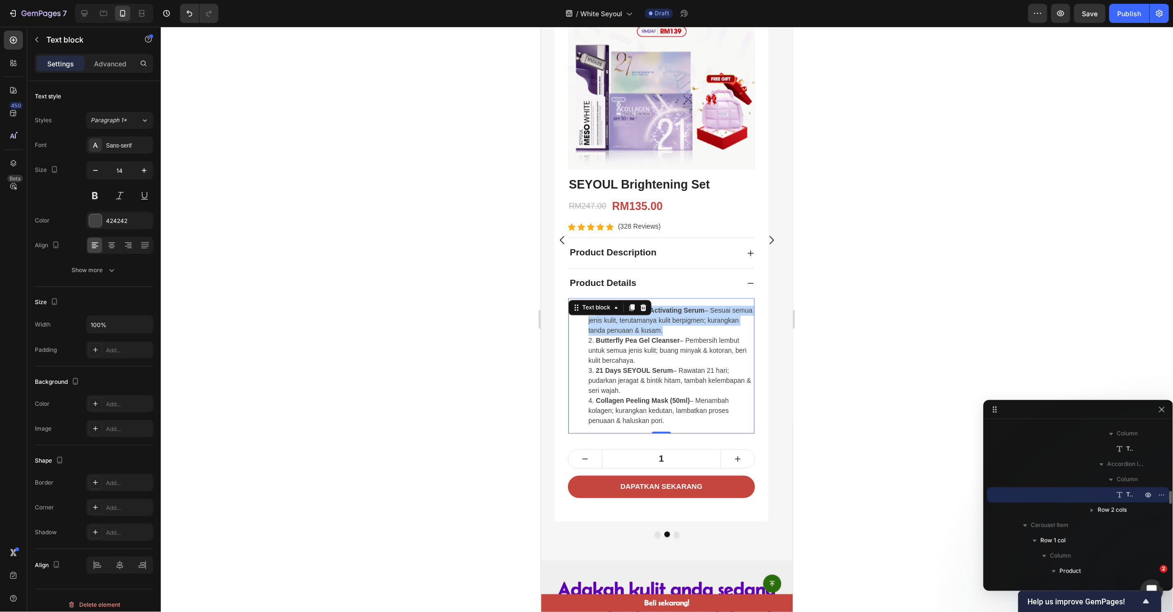
click at [657, 328] on li "Advanced Youth Activating Serum – Sesuai semua jenis kulit, terutamanya kulit b…" at bounding box center [670, 320] width 165 height 30
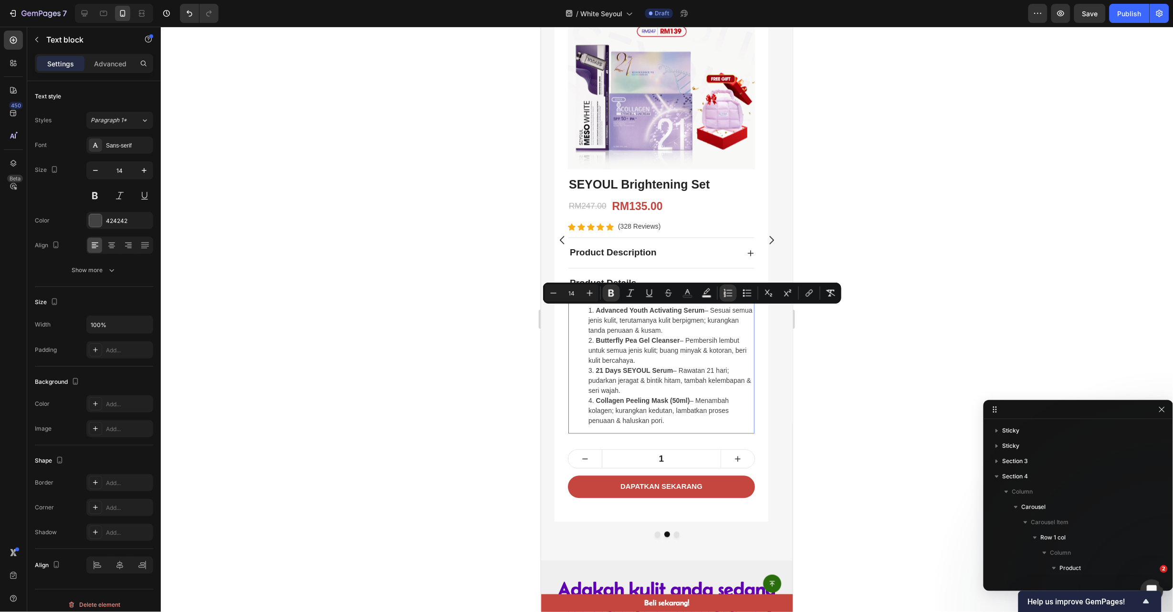
scroll to position [837, 0]
click at [703, 245] on div "Product Description" at bounding box center [653, 252] width 171 height 17
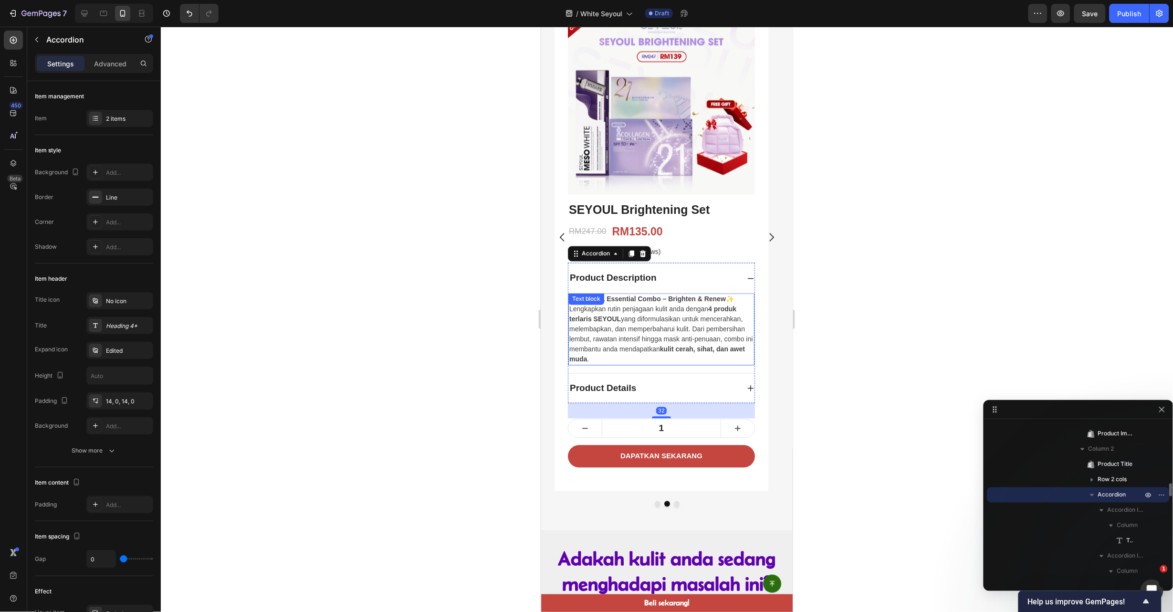
scroll to position [576, 0]
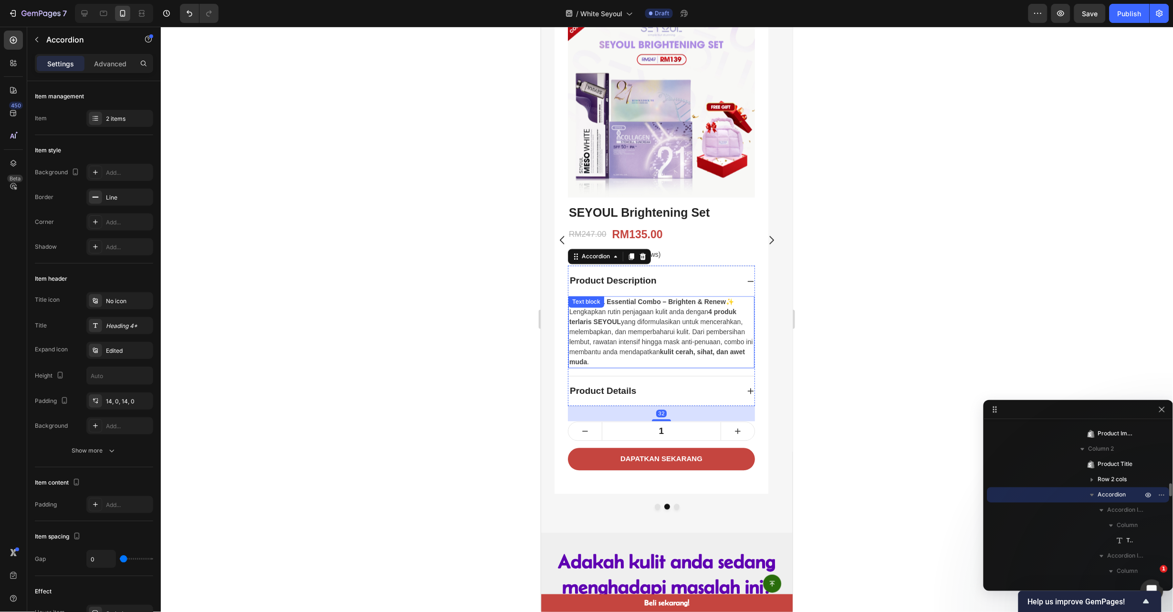
click at [671, 319] on p "Lengkapkan rutin penjagaan kulit anda dengan 4 produk terlaris SEYOUL yang difo…" at bounding box center [661, 337] width 184 height 60
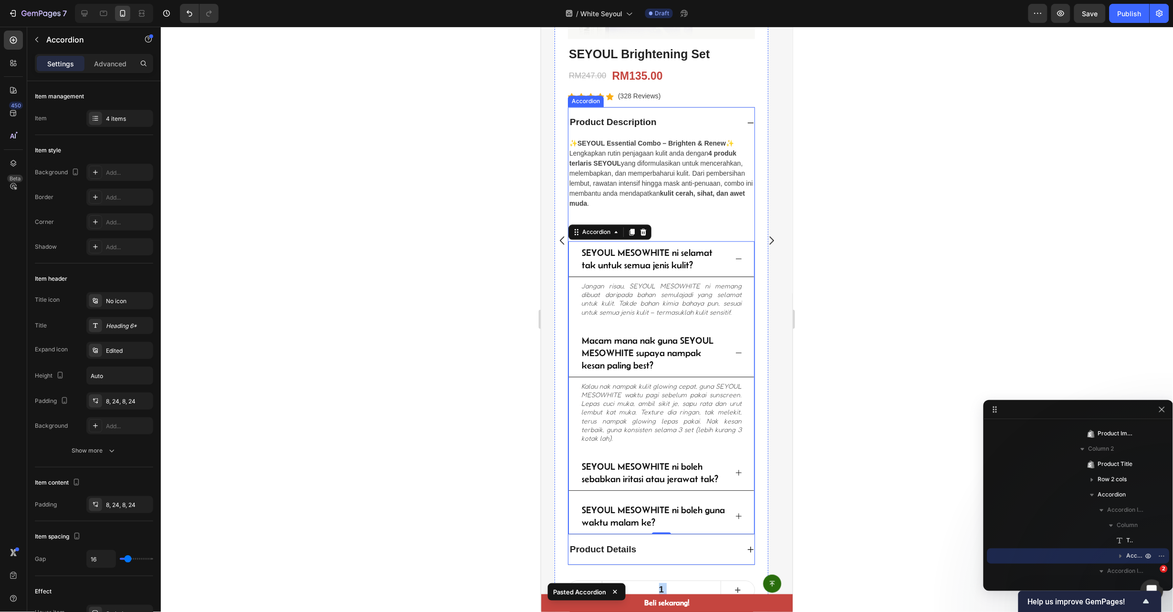
scroll to position [735, 0]
click at [684, 159] on p "Lengkapkan rutin penjagaan kulit anda dengan 4 produk terlaris SEYOUL yang difo…" at bounding box center [661, 178] width 184 height 60
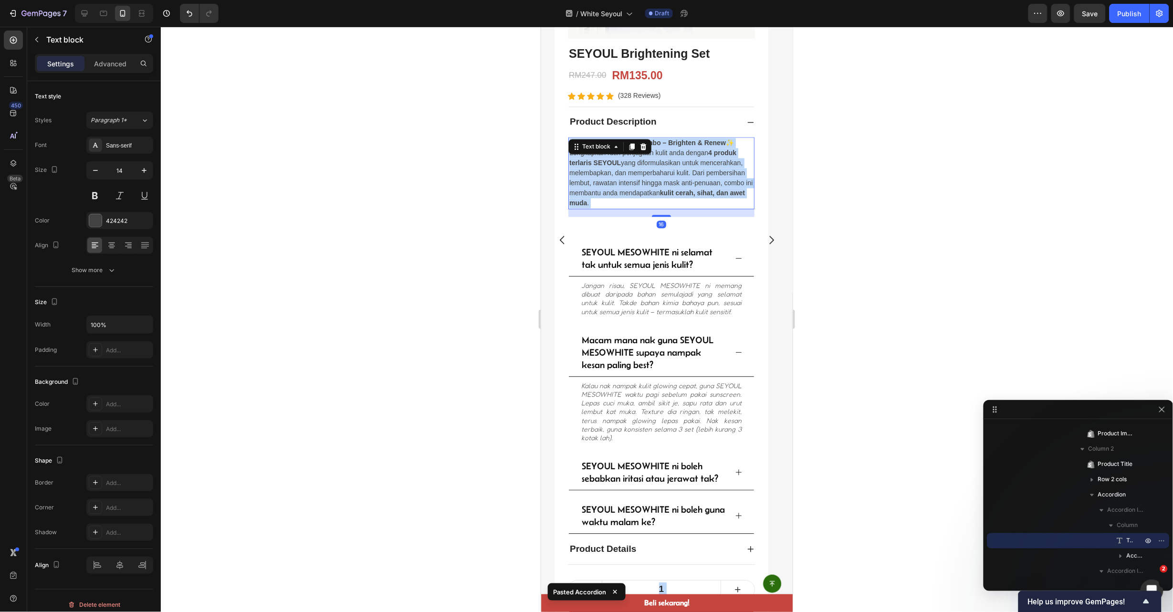
click at [684, 159] on p "Lengkapkan rutin penjagaan kulit anda dengan 4 produk terlaris SEYOUL yang difo…" at bounding box center [661, 178] width 184 height 60
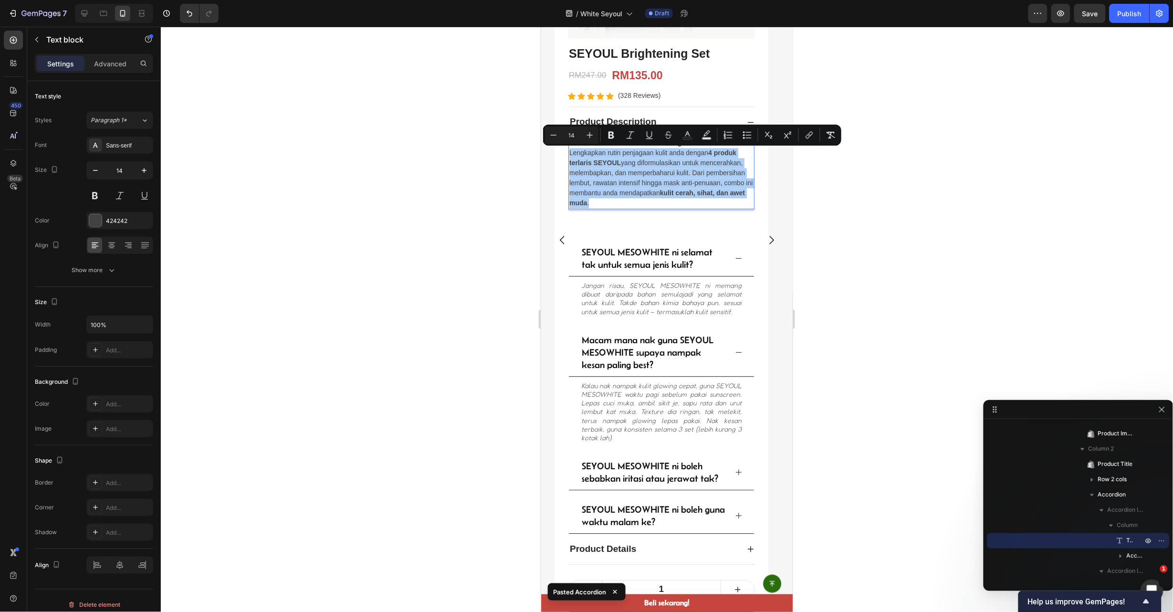
click at [896, 226] on div at bounding box center [667, 319] width 1012 height 585
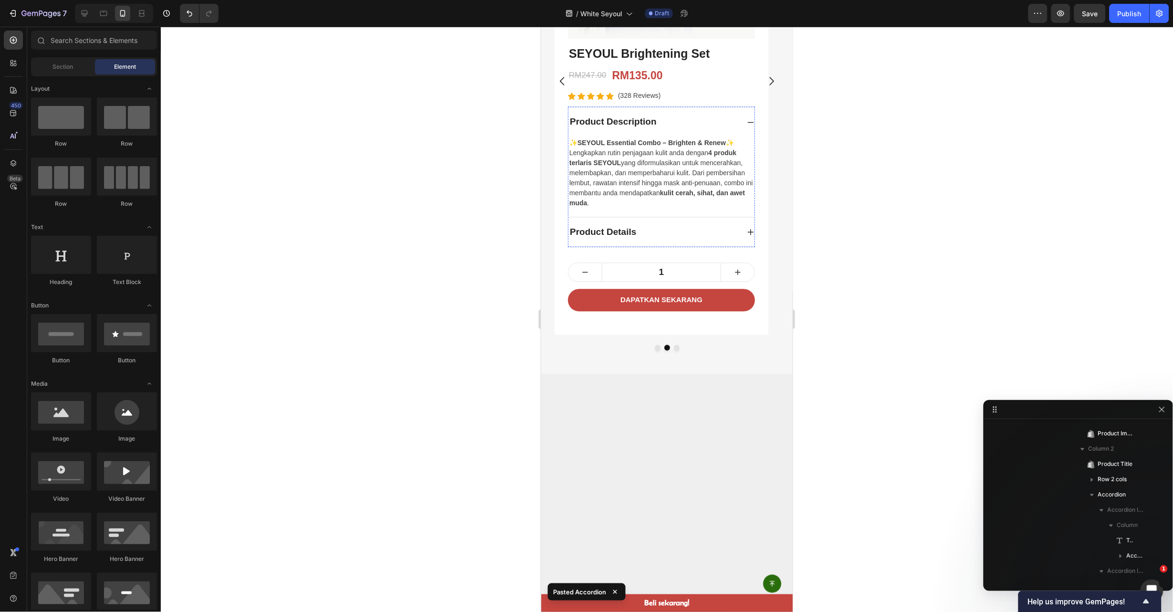
scroll to position [576, 0]
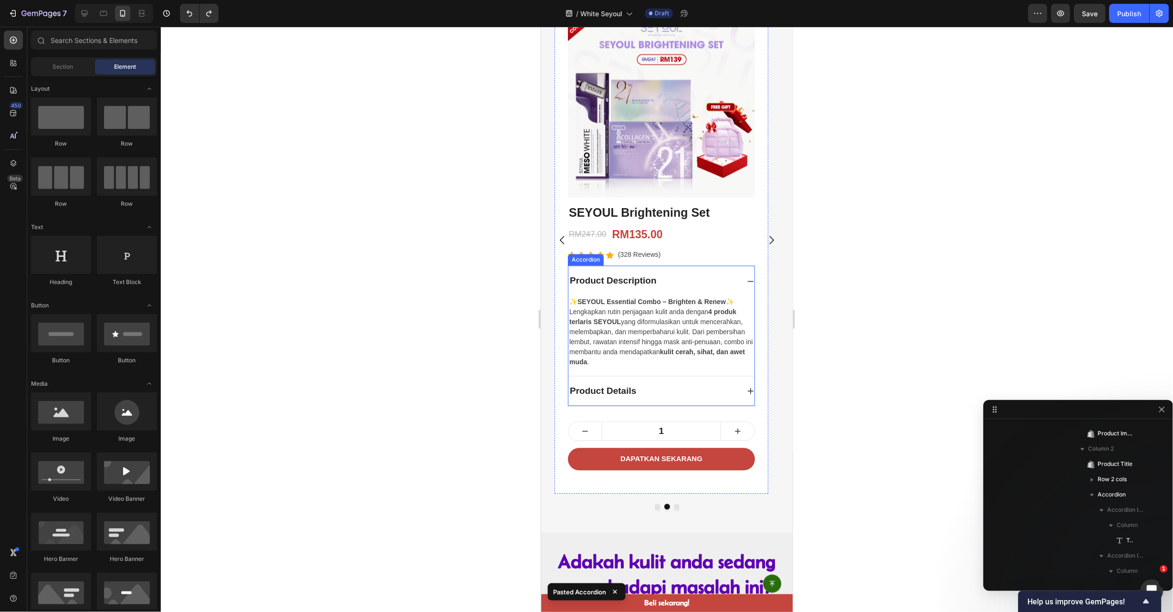
click at [653, 311] on p "Lengkapkan rutin penjagaan kulit anda dengan 4 produk terlaris SEYOUL yang difo…" at bounding box center [661, 337] width 184 height 60
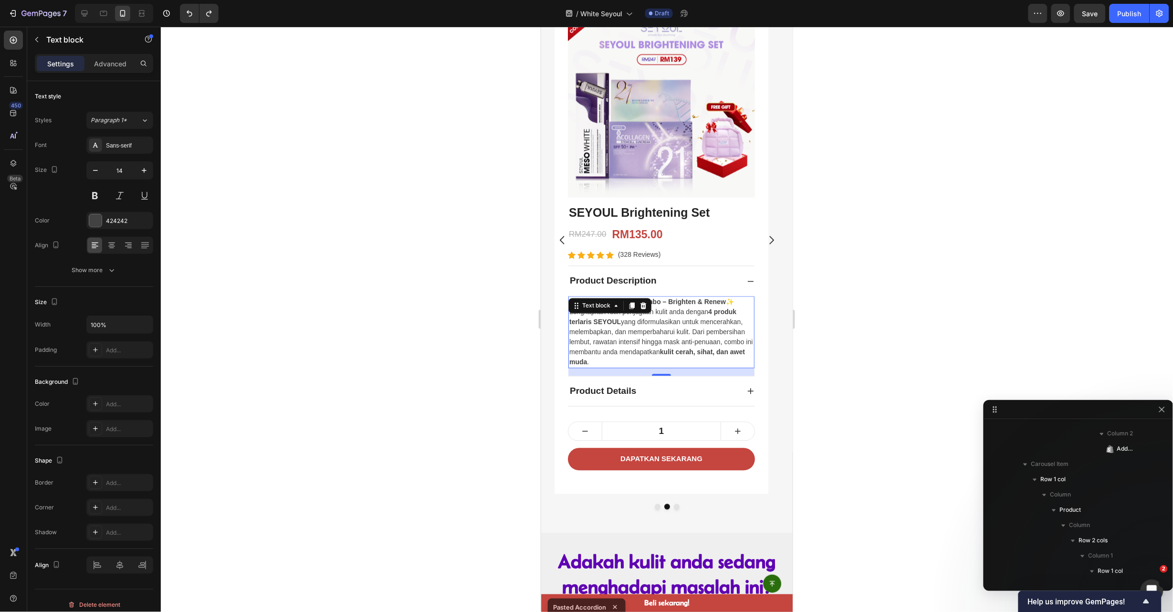
scroll to position [1035, 0]
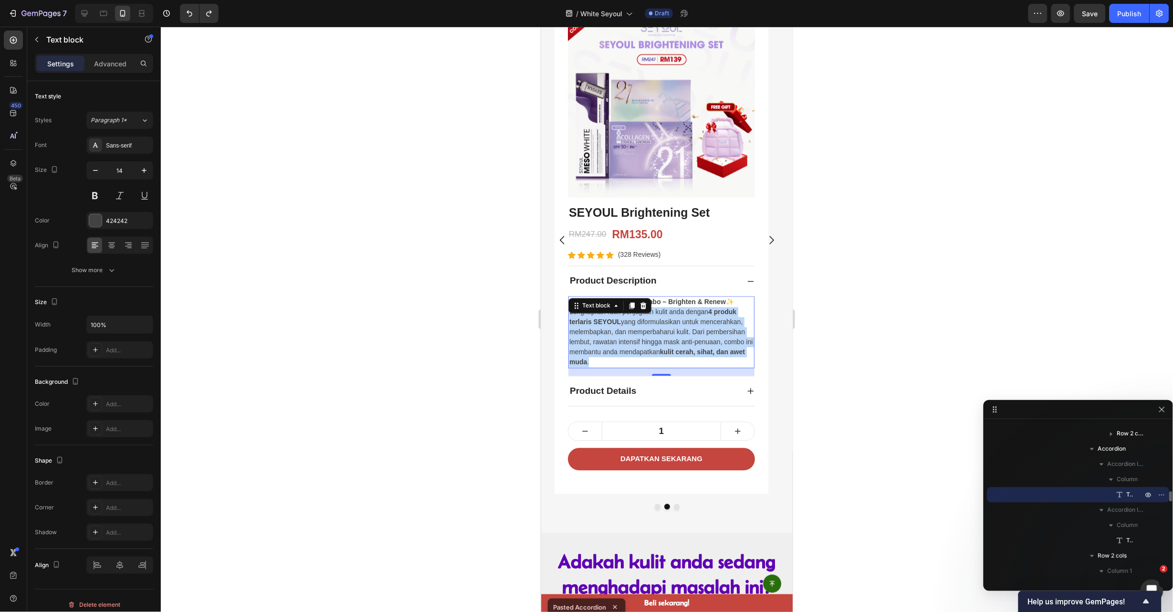
click at [652, 311] on p "Lengkapkan rutin penjagaan kulit anda dengan 4 produk terlaris SEYOUL yang difo…" at bounding box center [661, 337] width 184 height 60
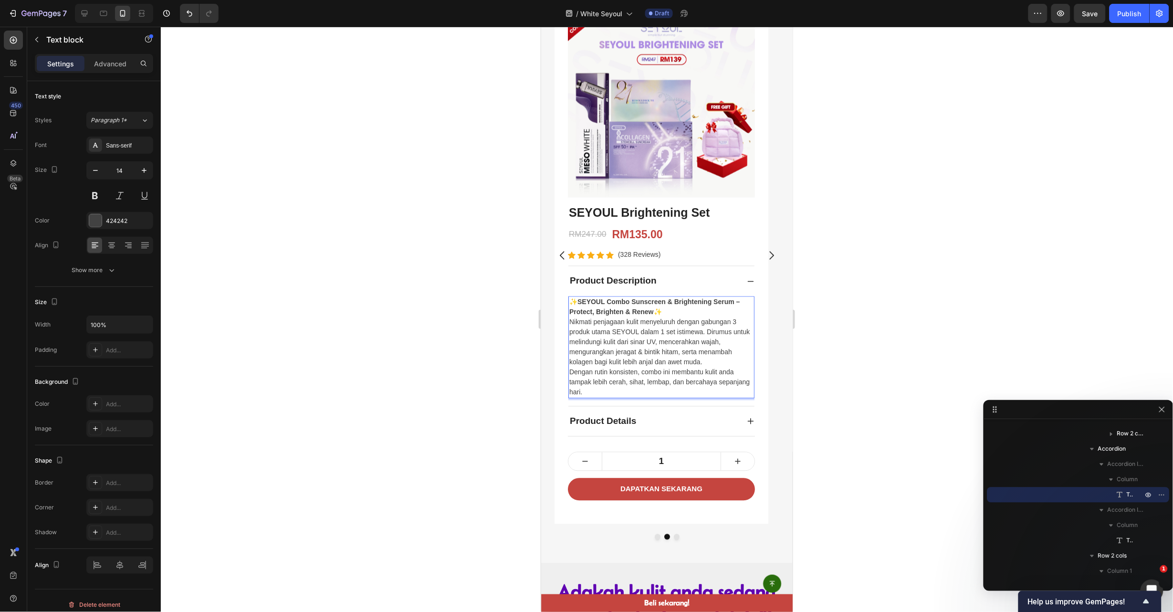
click at [851, 312] on div at bounding box center [667, 319] width 1012 height 585
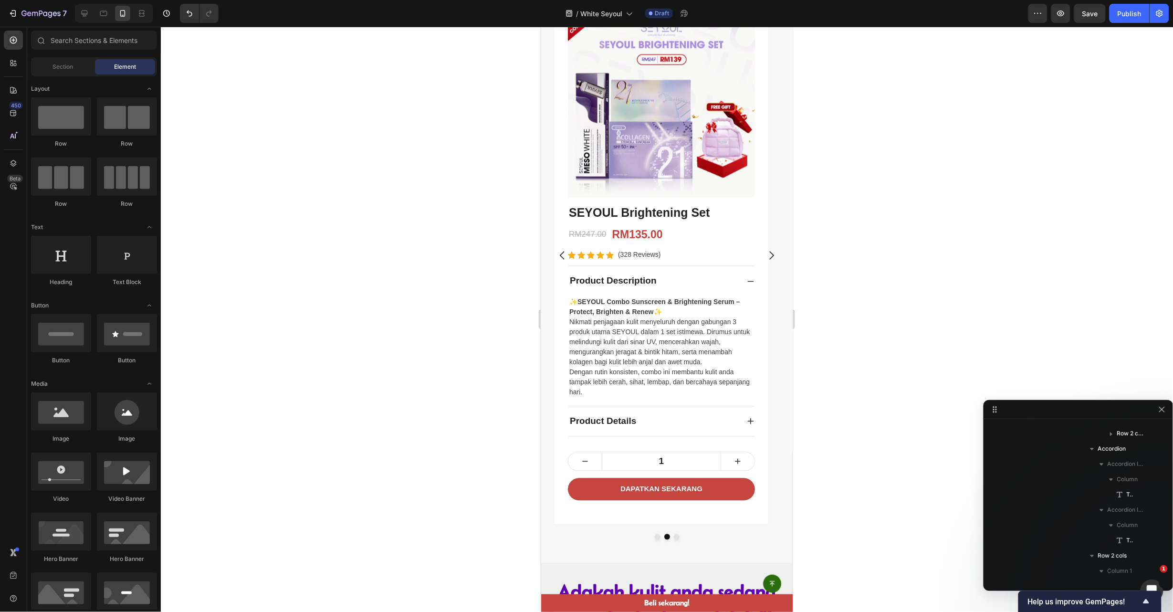
scroll to position [561, 0]
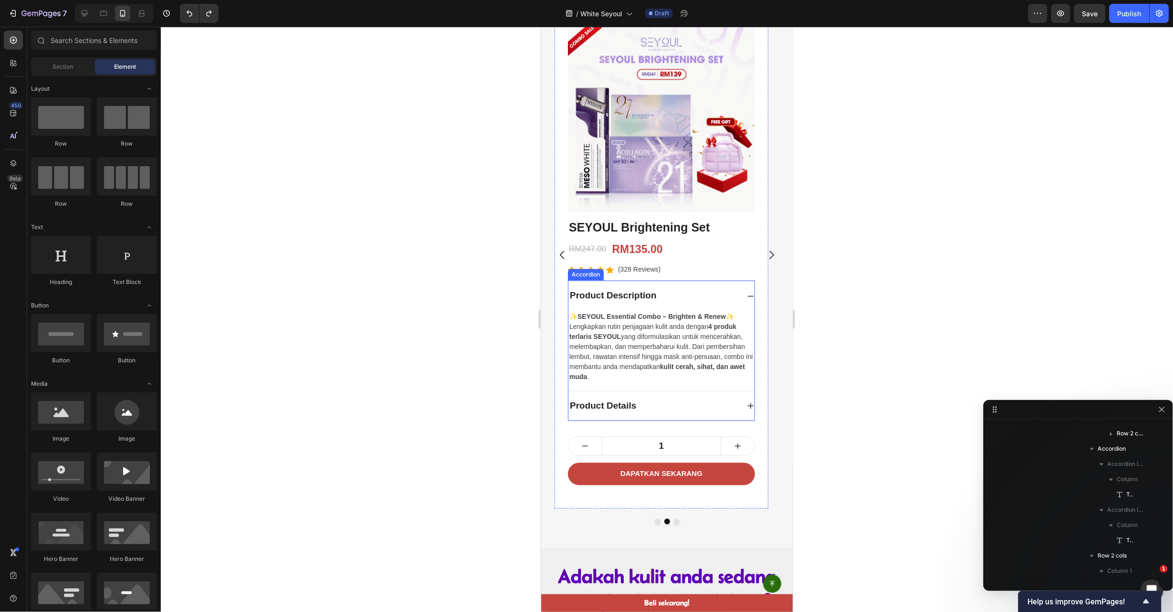
click at [650, 323] on p "Lengkapkan rutin penjagaan kulit anda dengan 4 produk terlaris SEYOUL yang difo…" at bounding box center [661, 352] width 184 height 60
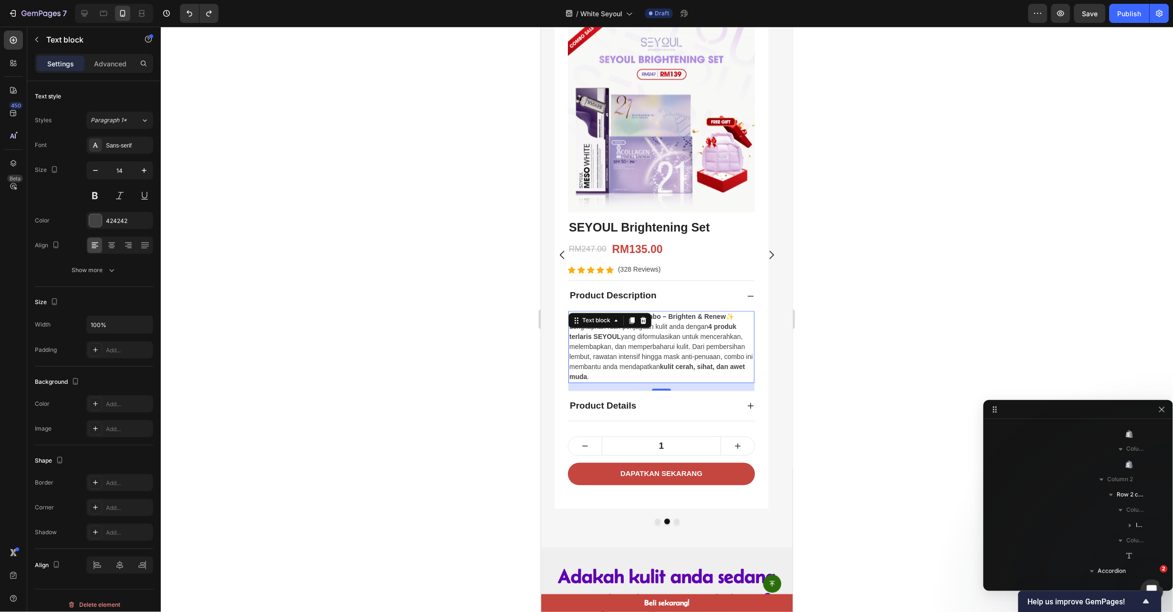
scroll to position [1157, 0]
click at [649, 324] on div "Text block" at bounding box center [609, 320] width 83 height 15
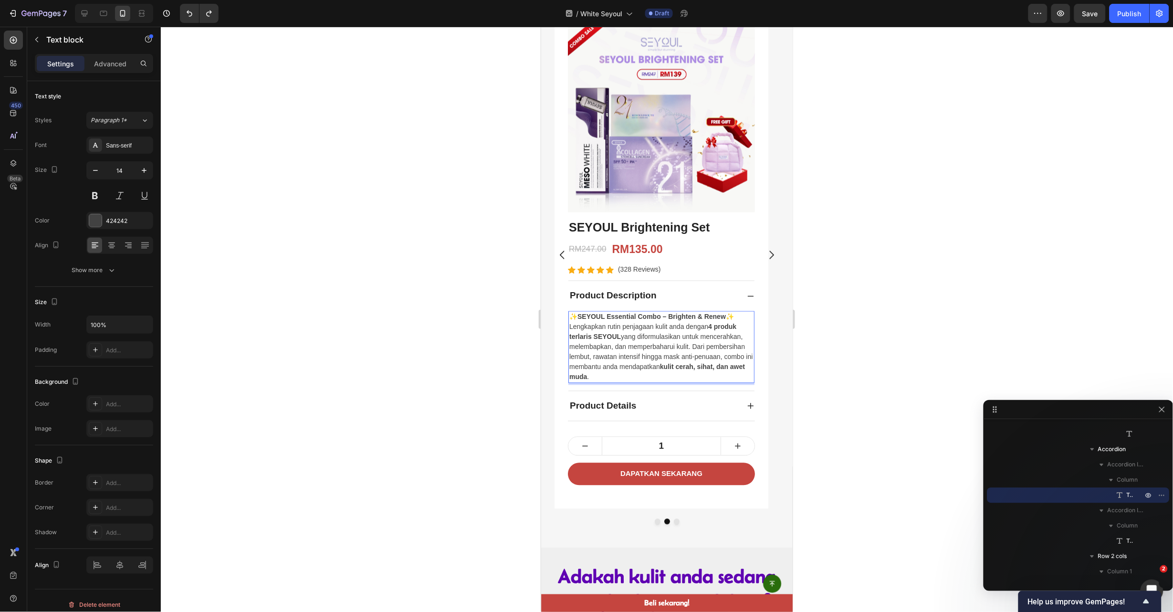
click at [644, 354] on p "Lengkapkan rutin penjagaan kulit anda dengan 4 produk terlaris SEYOUL yang difo…" at bounding box center [661, 352] width 184 height 60
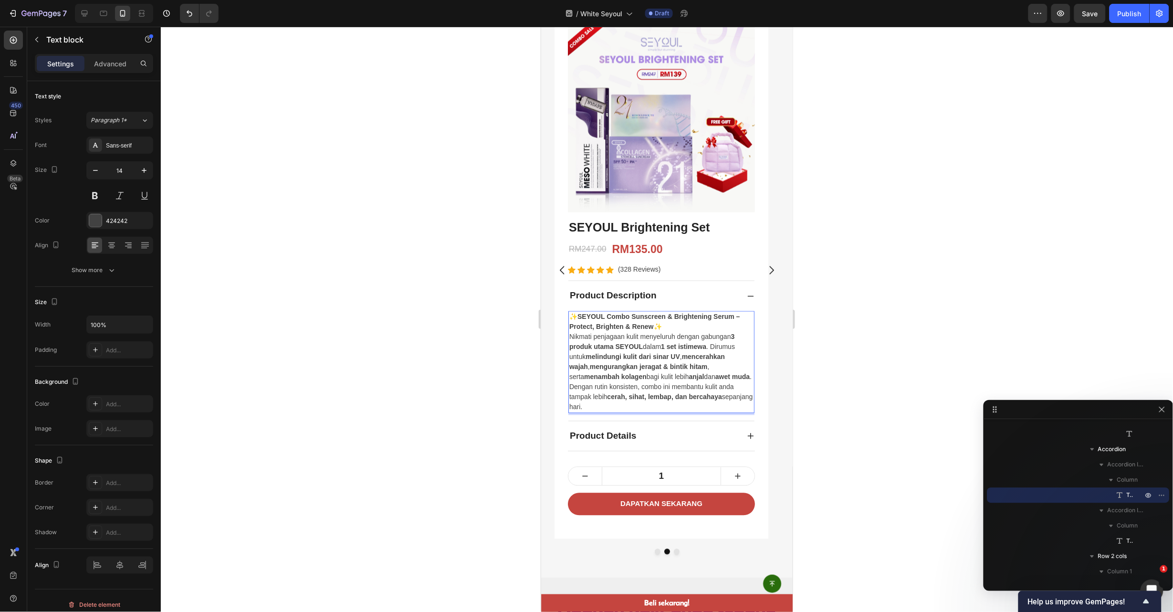
click at [842, 347] on div at bounding box center [667, 319] width 1012 height 585
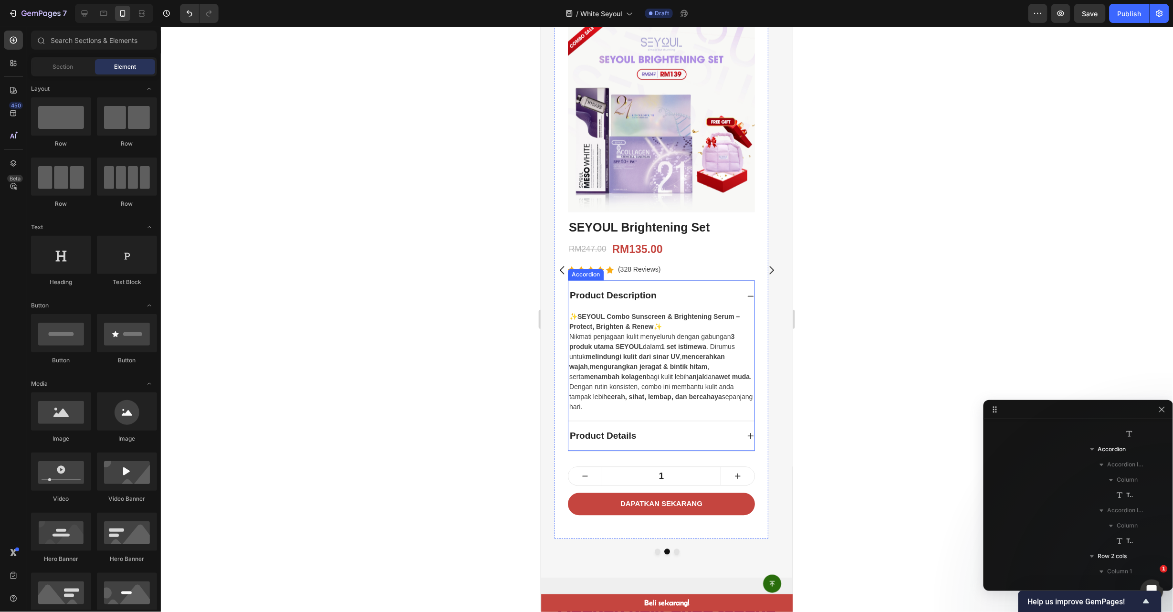
click at [748, 443] on div "Product Details" at bounding box center [661, 436] width 186 height 30
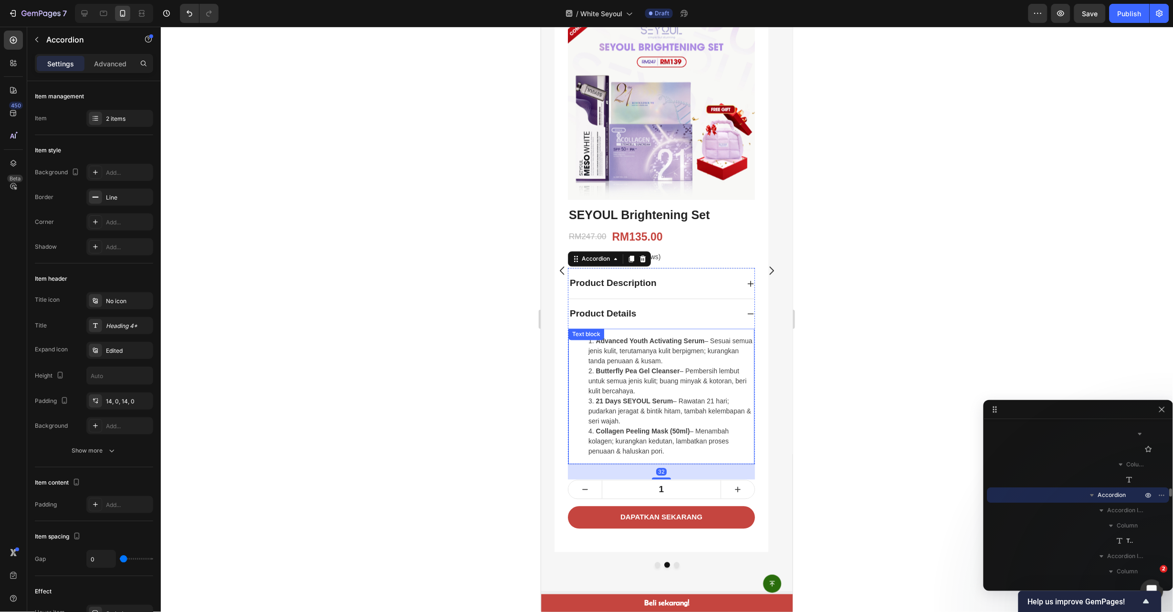
scroll to position [574, 0]
click at [658, 385] on li "Butterfly Pea Gel Cleanser – Pembersih lembut untuk semua jenis kulit; buang mi…" at bounding box center [670, 381] width 165 height 30
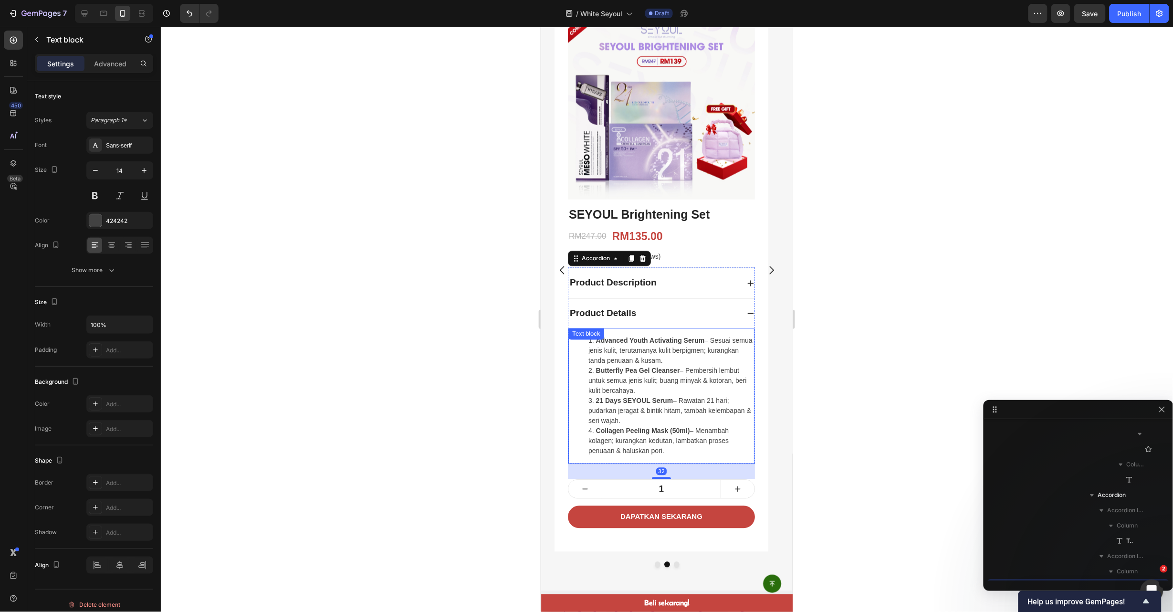
click at [658, 385] on li "Butterfly Pea Gel Cleanser – Pembersih lembut untuk semua jenis kulit; buang mi…" at bounding box center [670, 381] width 165 height 30
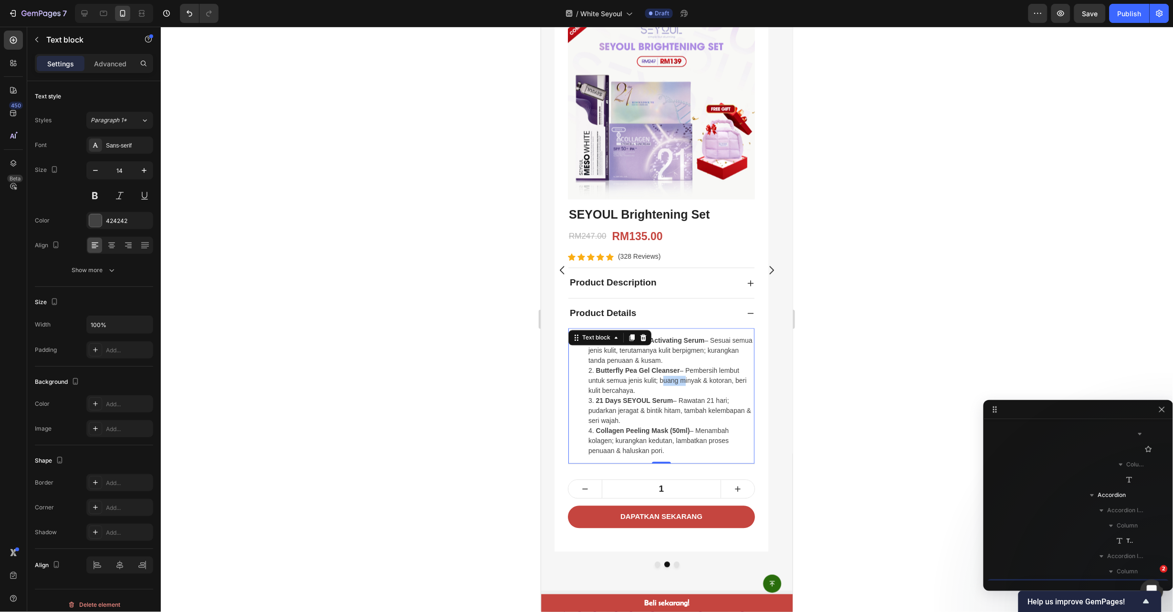
scroll to position [1356, 0]
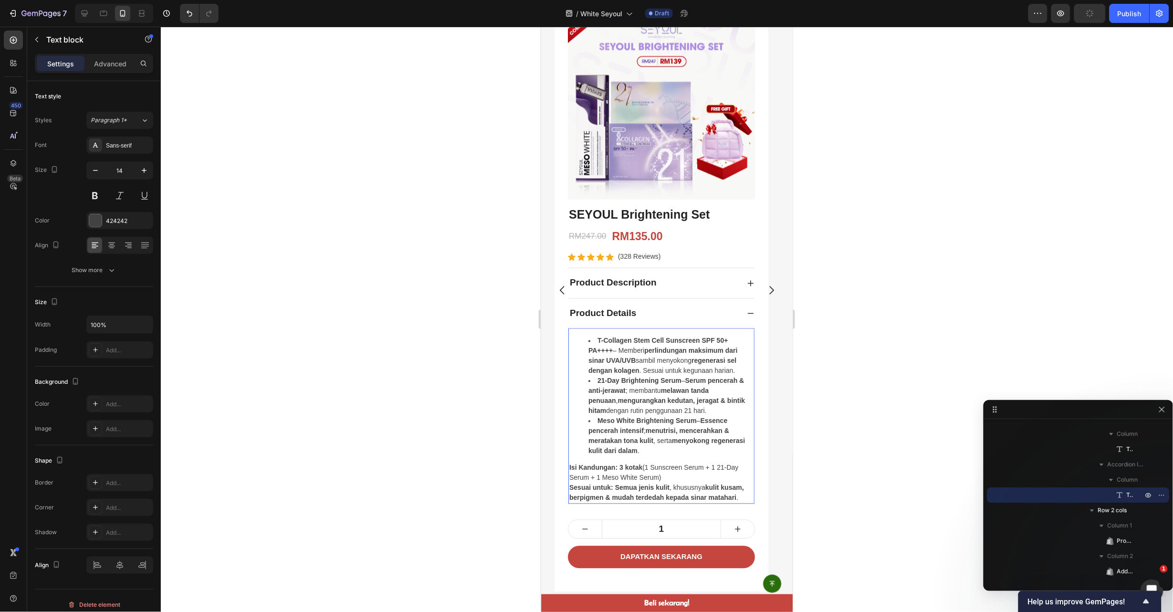
click at [598, 336] on li "T-Collagen Stem Cell Sunscreen SPF 50+ PA++++ – Memberi perlindungan maksimum d…" at bounding box center [670, 356] width 165 height 40
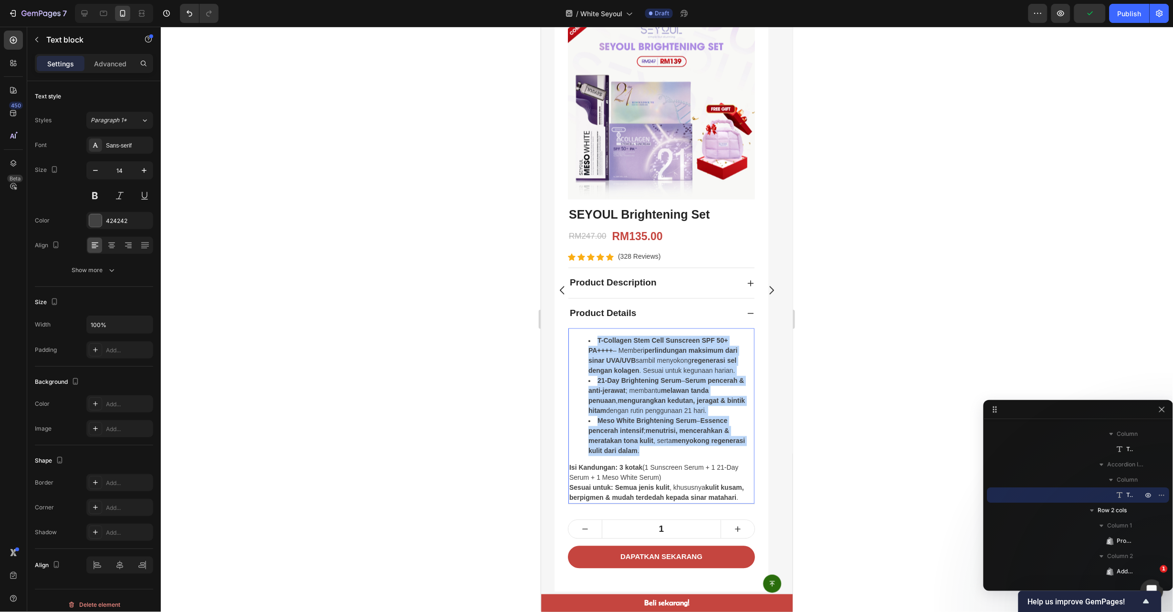
drag, startPoint x: 598, startPoint y: 336, endPoint x: 657, endPoint y: 449, distance: 127.0
click at [657, 449] on ul "T-Collagen Stem Cell Sunscreen SPF 50+ PA++++ – Memberi perlindungan maksimum d…" at bounding box center [661, 396] width 184 height 120
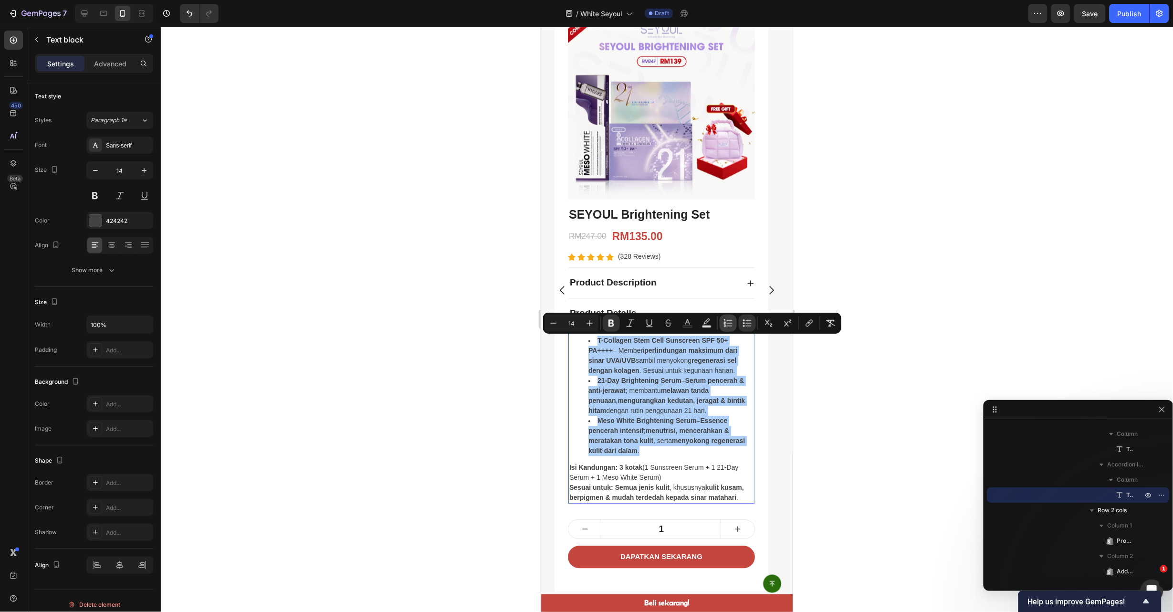
click at [731, 325] on icon "Editor contextual toolbar" at bounding box center [729, 323] width 10 height 10
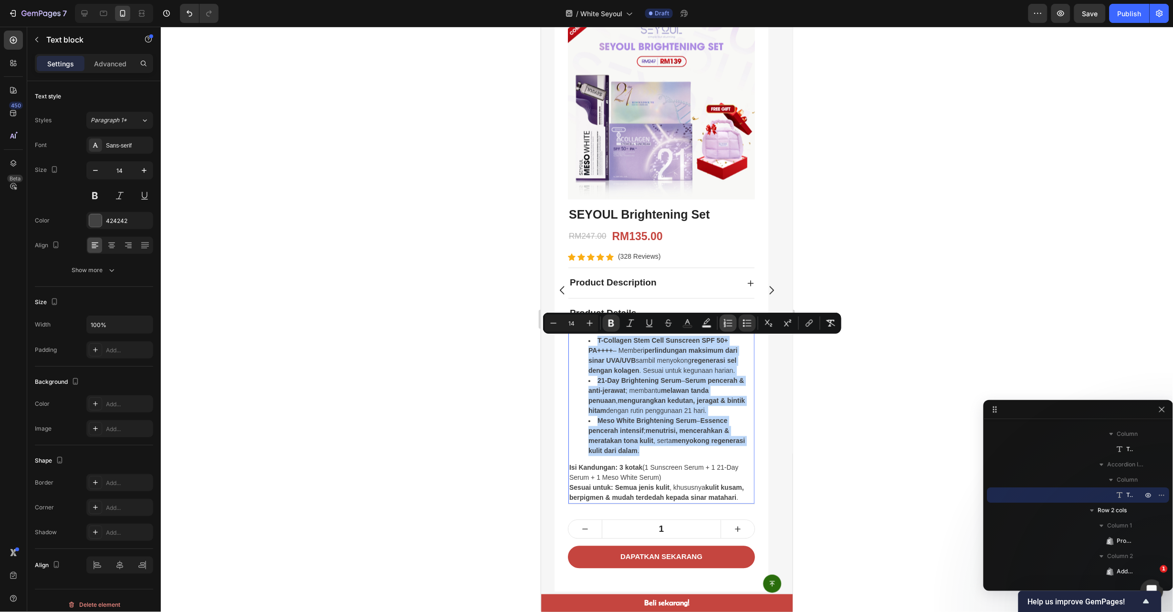
type input "14"
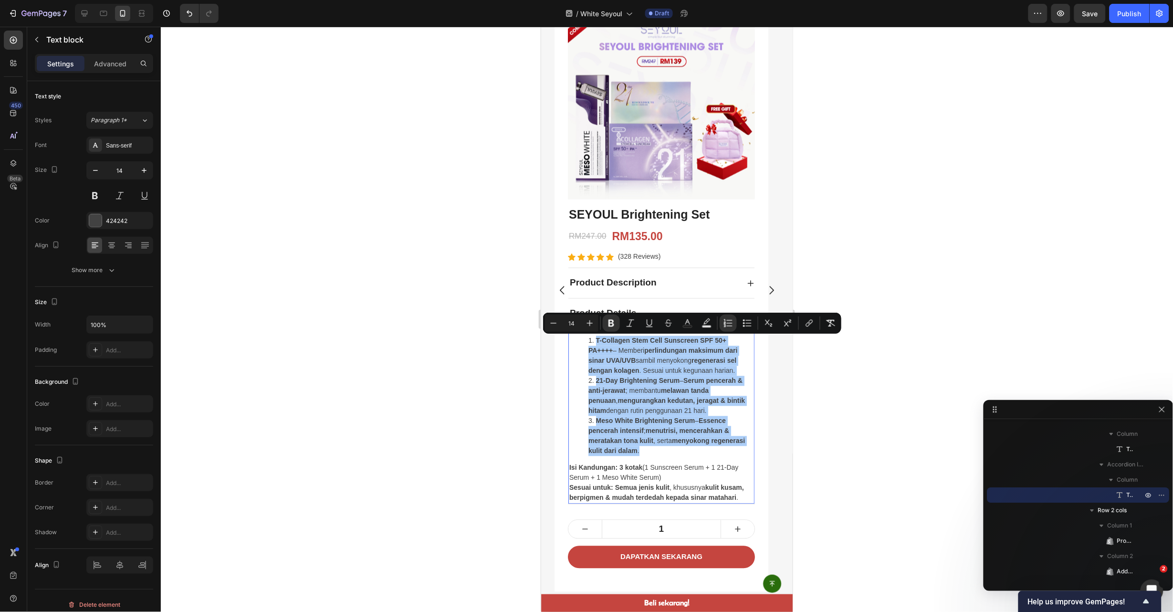
click at [803, 389] on div at bounding box center [667, 319] width 1012 height 585
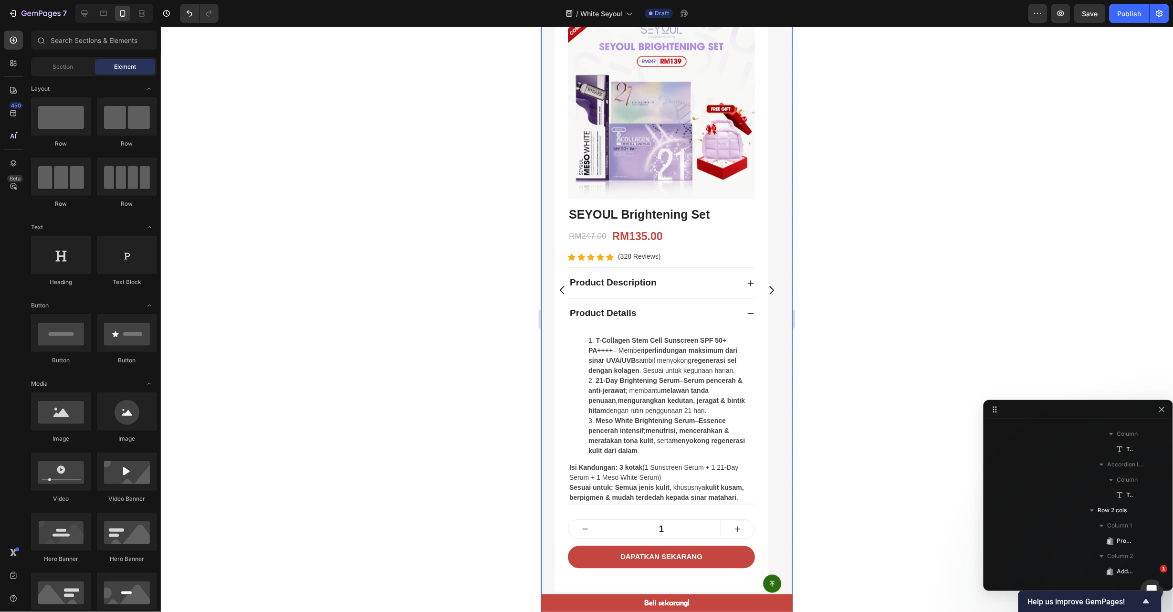
click at [757, 303] on button "Carousel Next Arrow" at bounding box center [770, 289] width 27 height 27
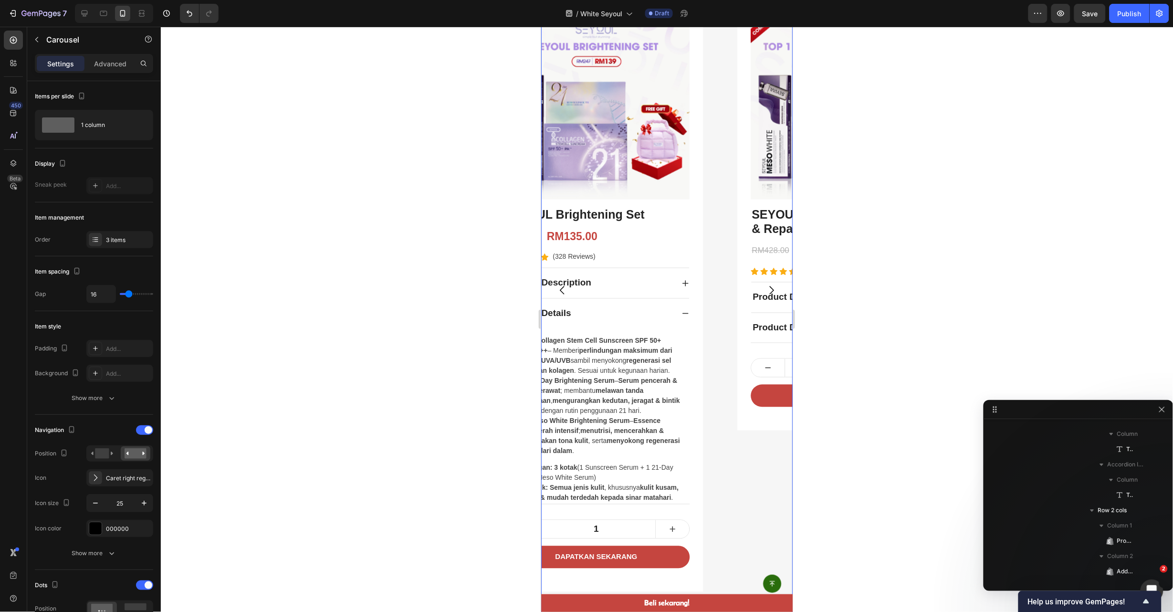
scroll to position [12, 0]
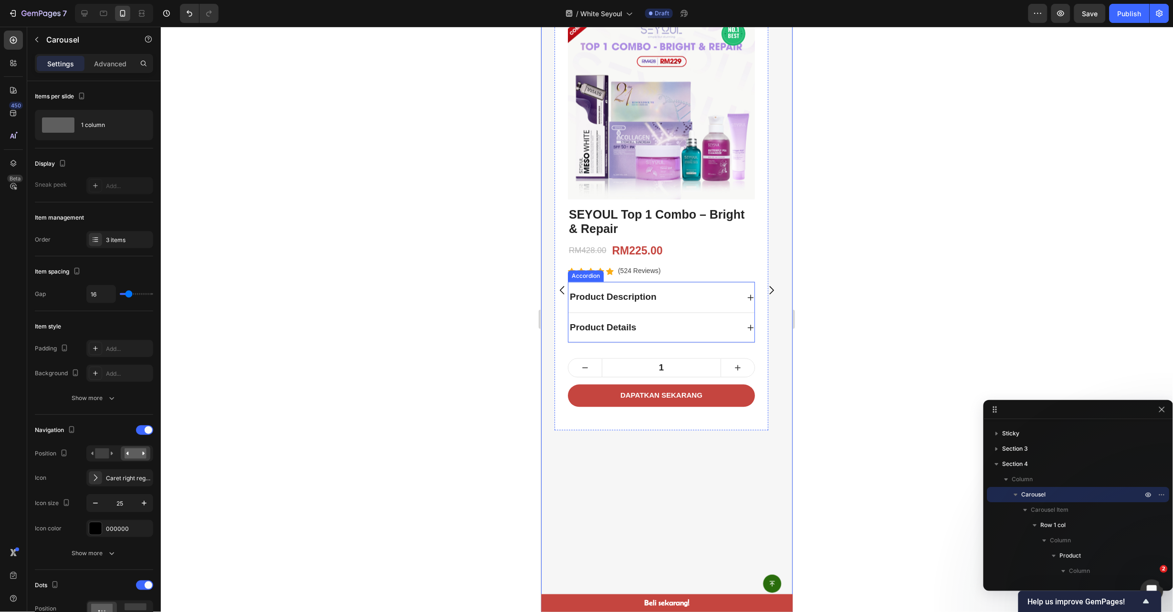
click at [741, 293] on div "Product Description" at bounding box center [661, 297] width 186 height 30
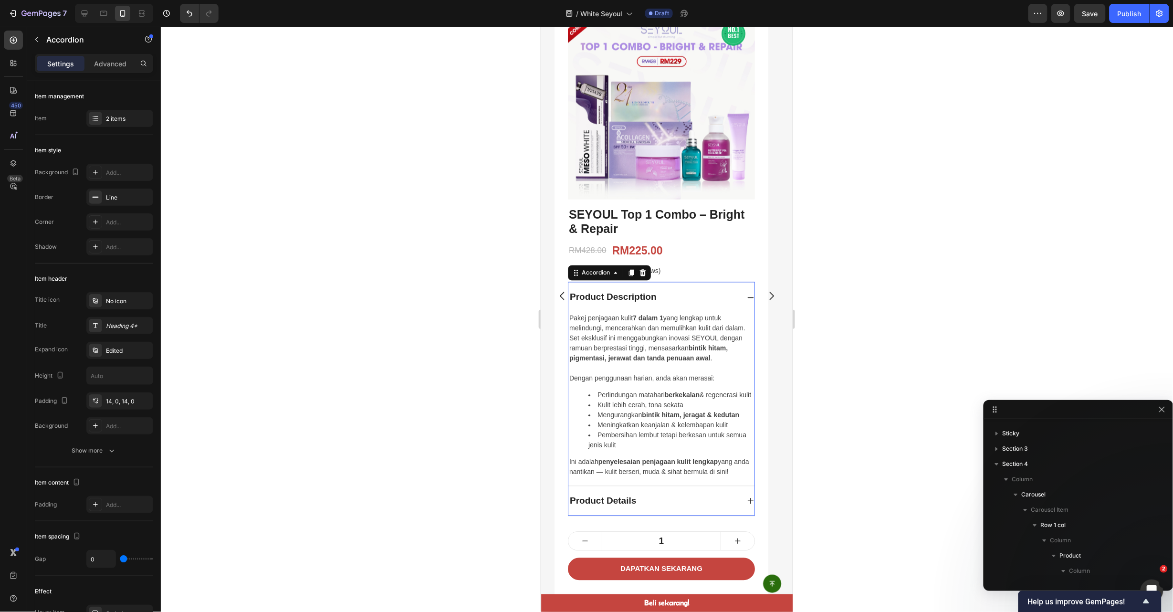
scroll to position [2043, 0]
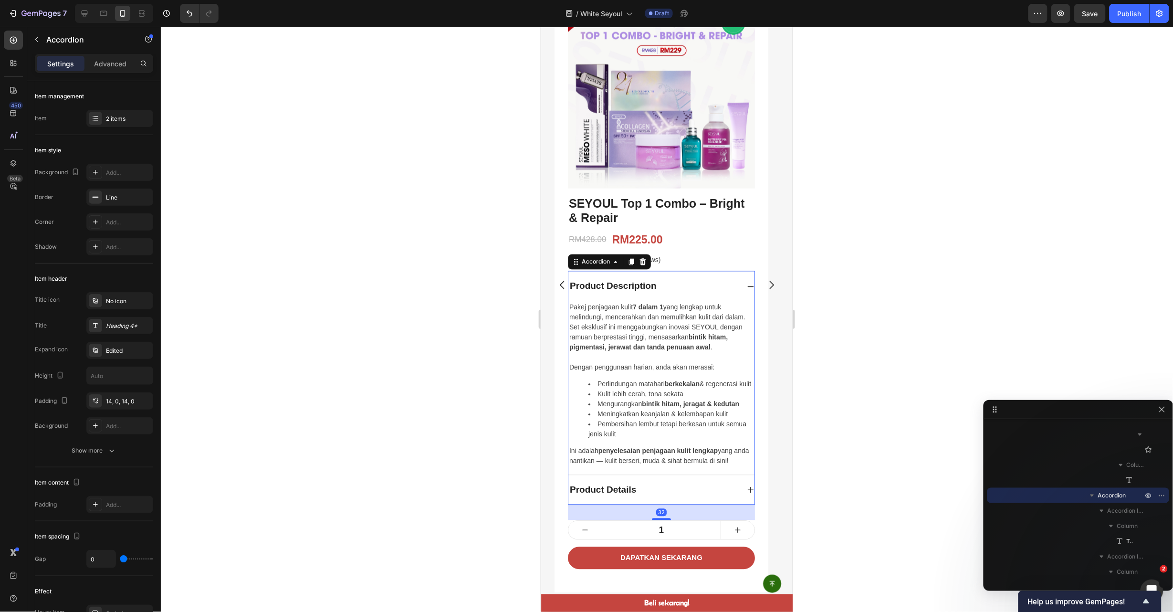
click at [740, 286] on div "Product Description" at bounding box center [661, 286] width 186 height 30
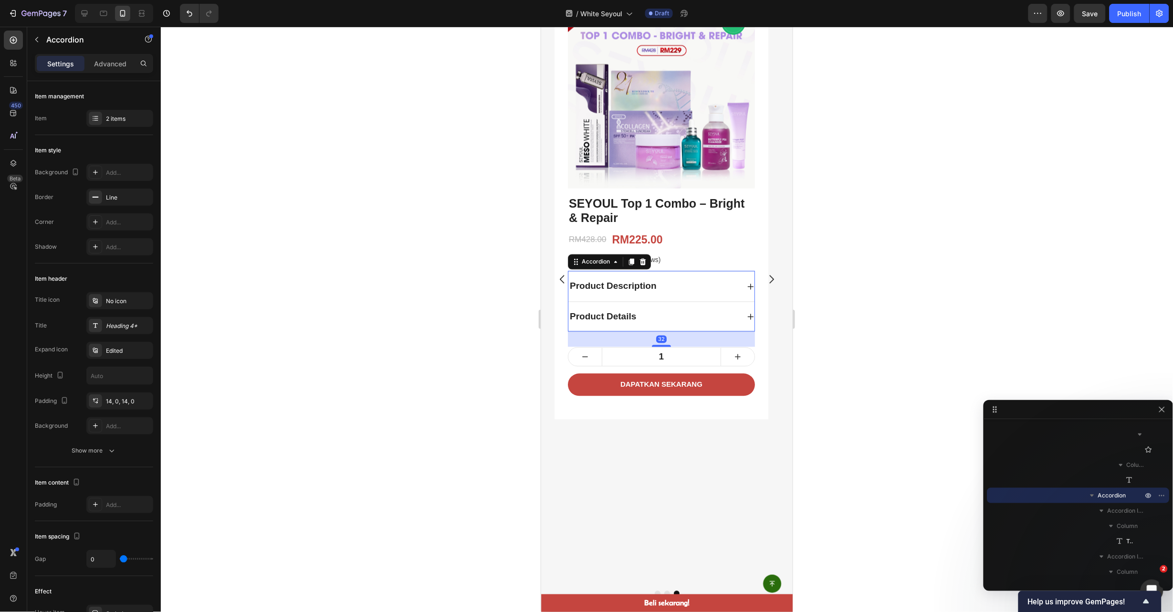
scroll to position [574, 0]
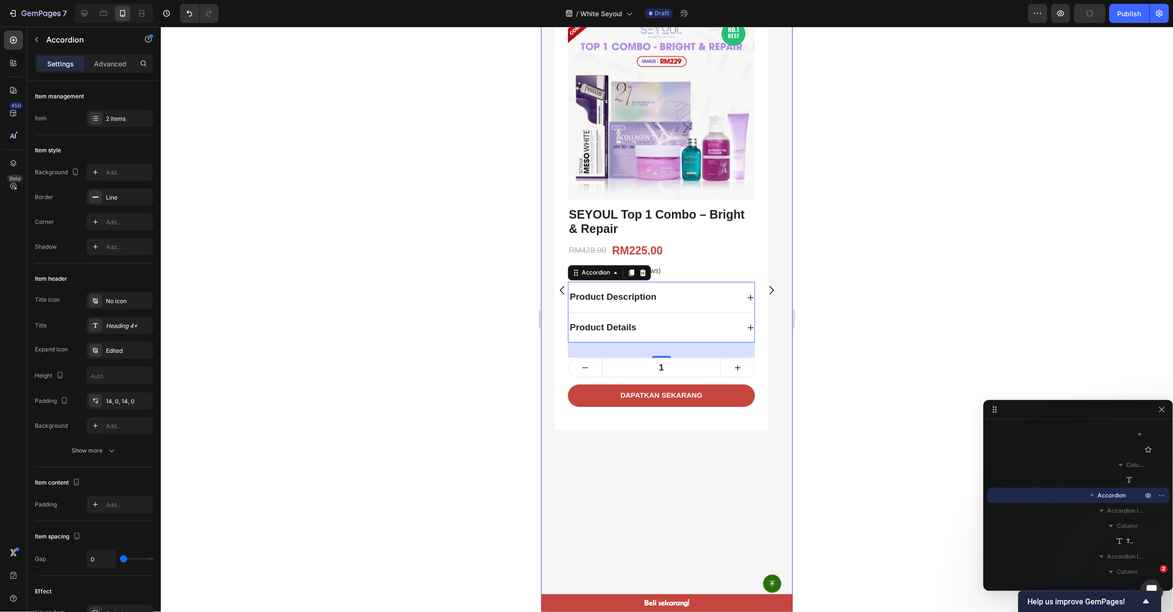
click at [560, 290] on icon "Carousel Back Arrow" at bounding box center [561, 290] width 4 height 8
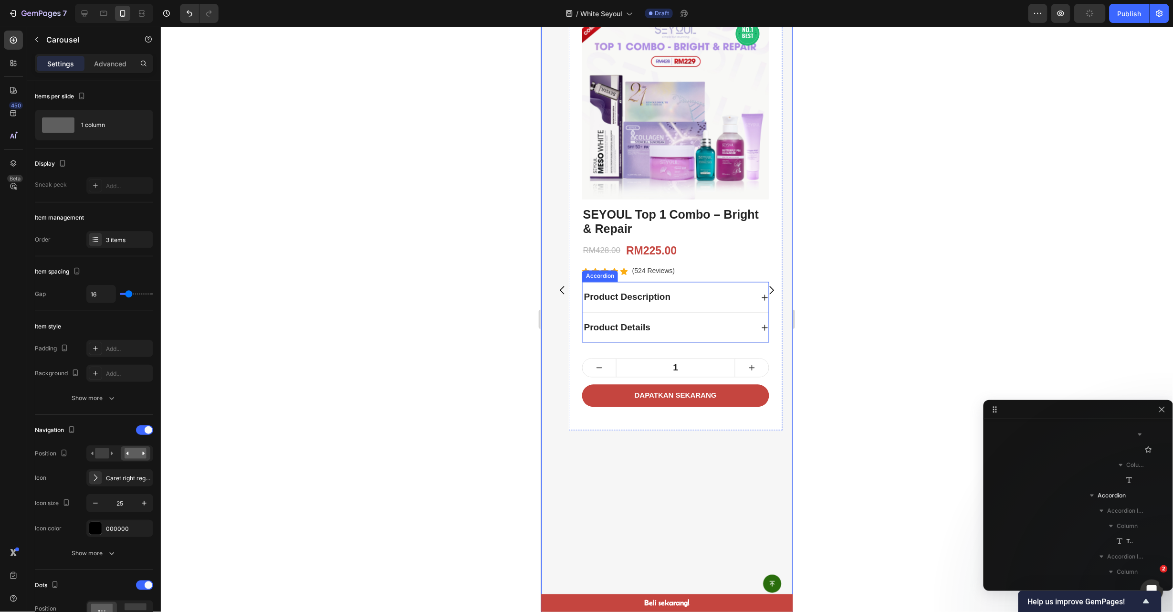
scroll to position [12, 0]
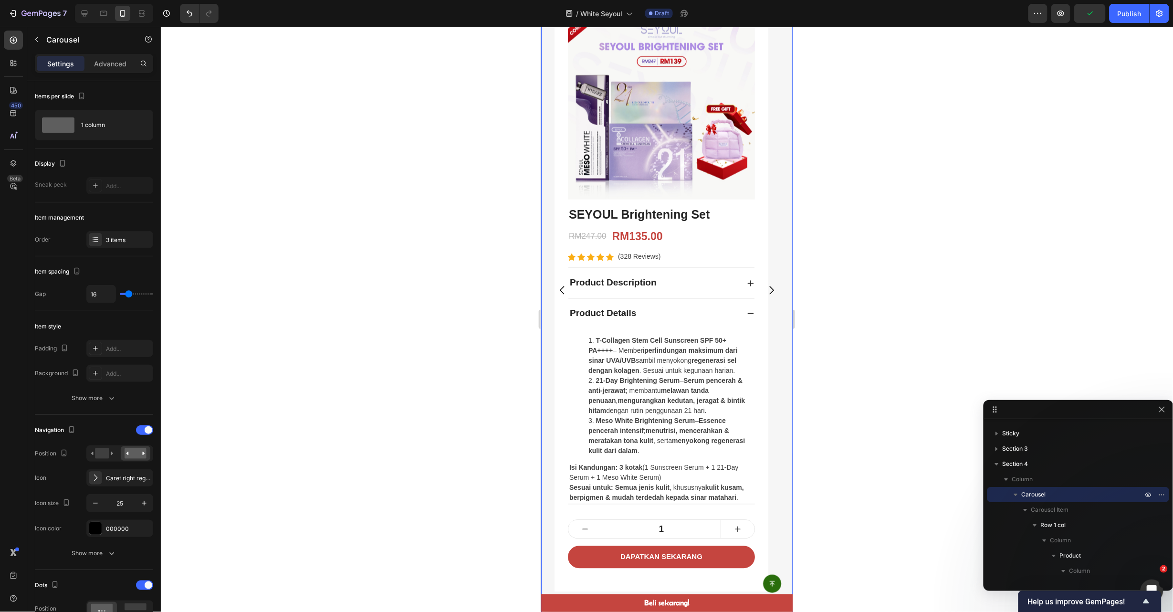
click at [757, 285] on button "Carousel Next Arrow" at bounding box center [770, 289] width 27 height 27
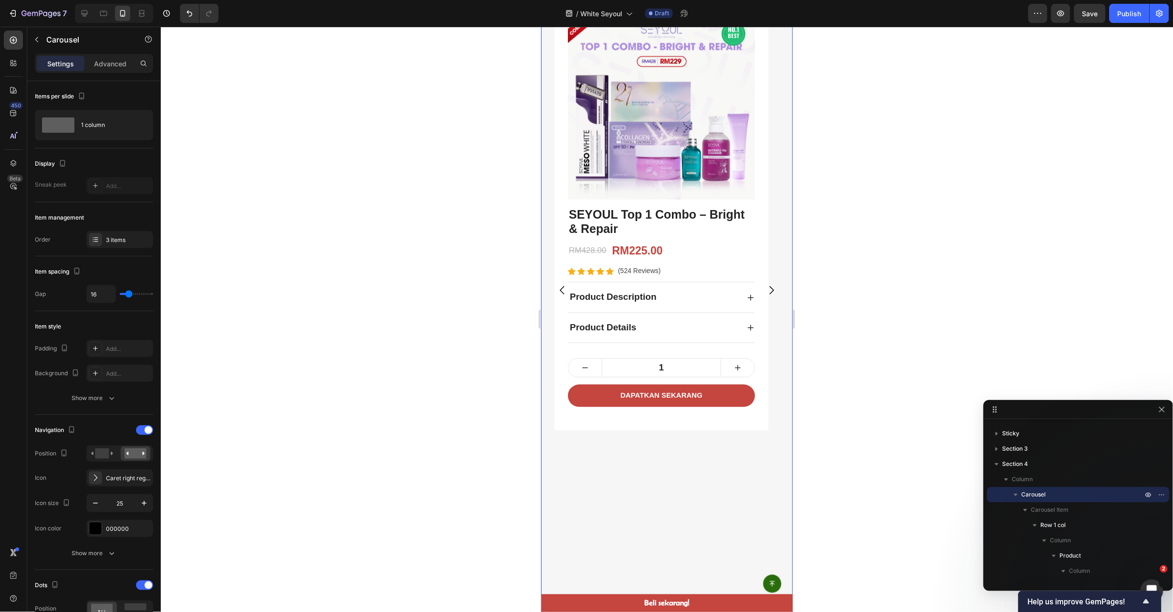
click at [557, 282] on button "Carousel Back Arrow" at bounding box center [561, 289] width 27 height 27
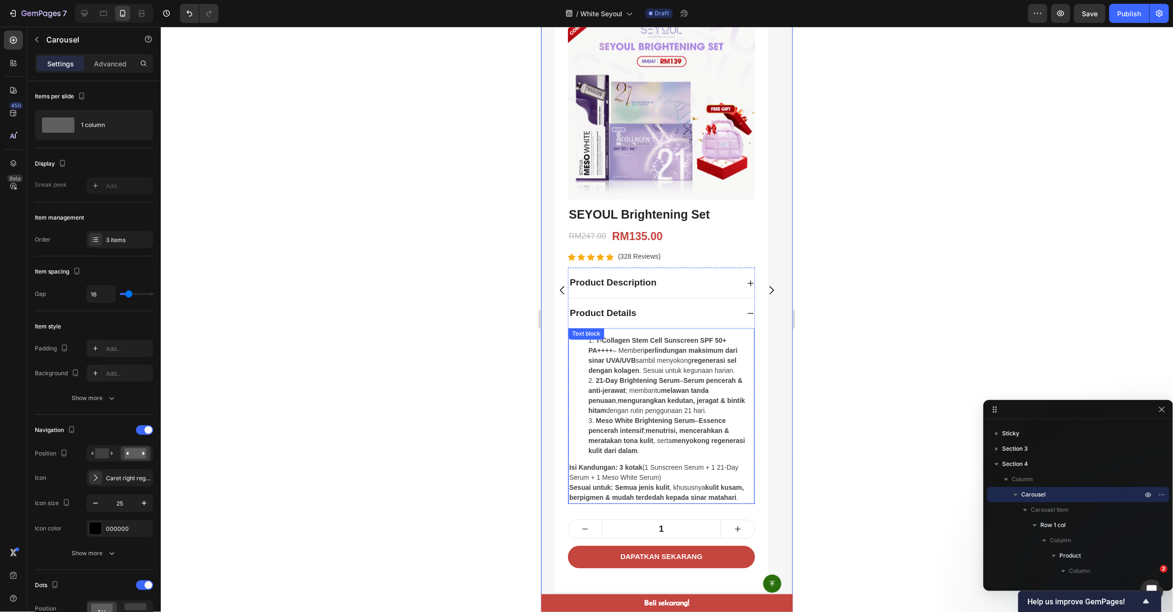
click at [571, 467] on strong "Isi Kandungan:" at bounding box center [593, 467] width 48 height 8
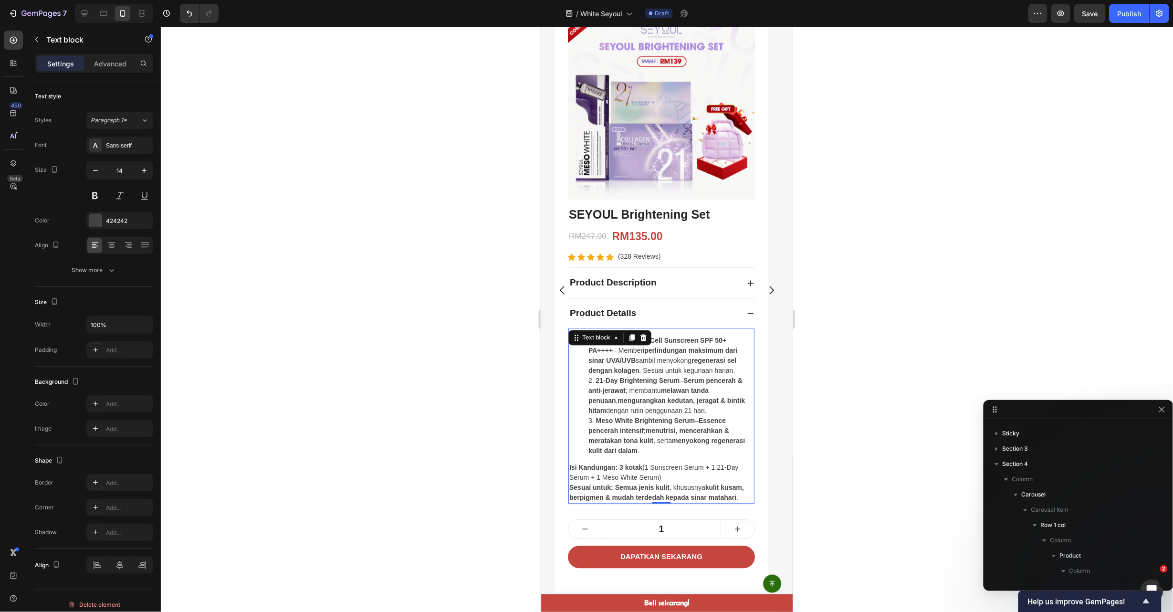
scroll to position [1356, 0]
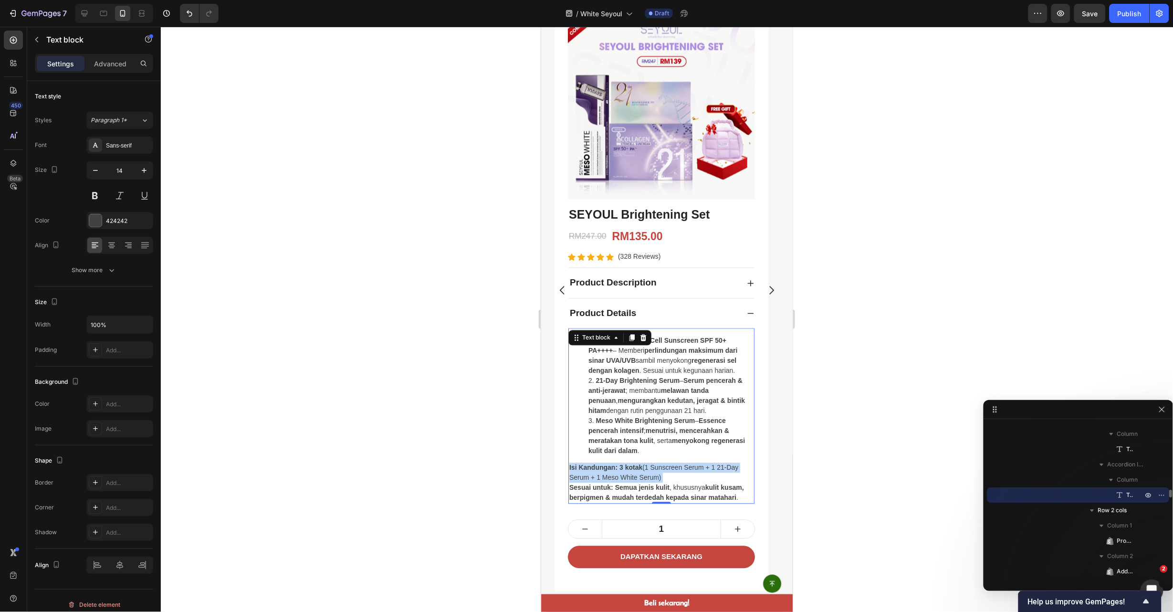
click at [570, 467] on strong "Isi Kandungan:" at bounding box center [593, 467] width 48 height 8
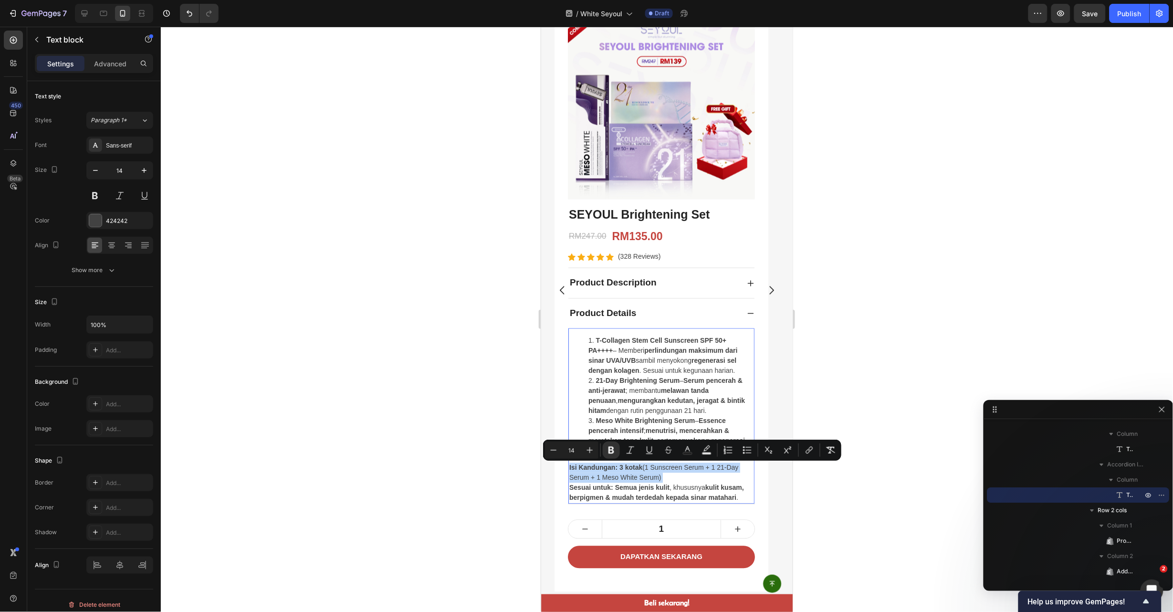
click at [570, 467] on strong "Isi Kandungan:" at bounding box center [593, 467] width 48 height 8
click at [582, 465] on strong "Isi Kandungan:" at bounding box center [593, 467] width 48 height 8
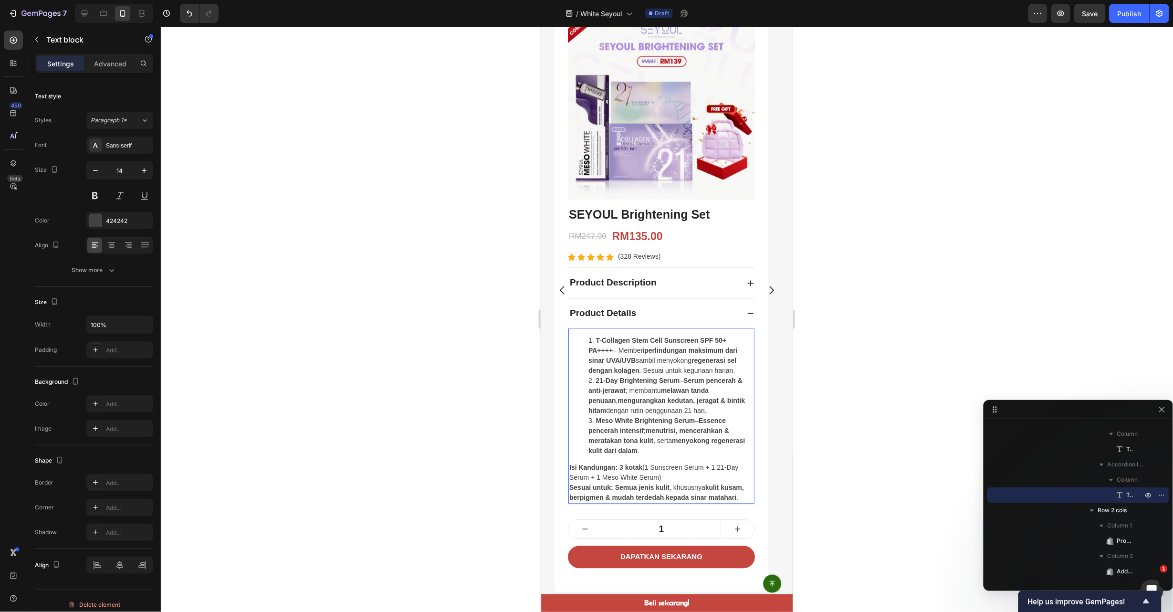
click at [582, 465] on strong "Isi Kandungan:" at bounding box center [593, 467] width 48 height 8
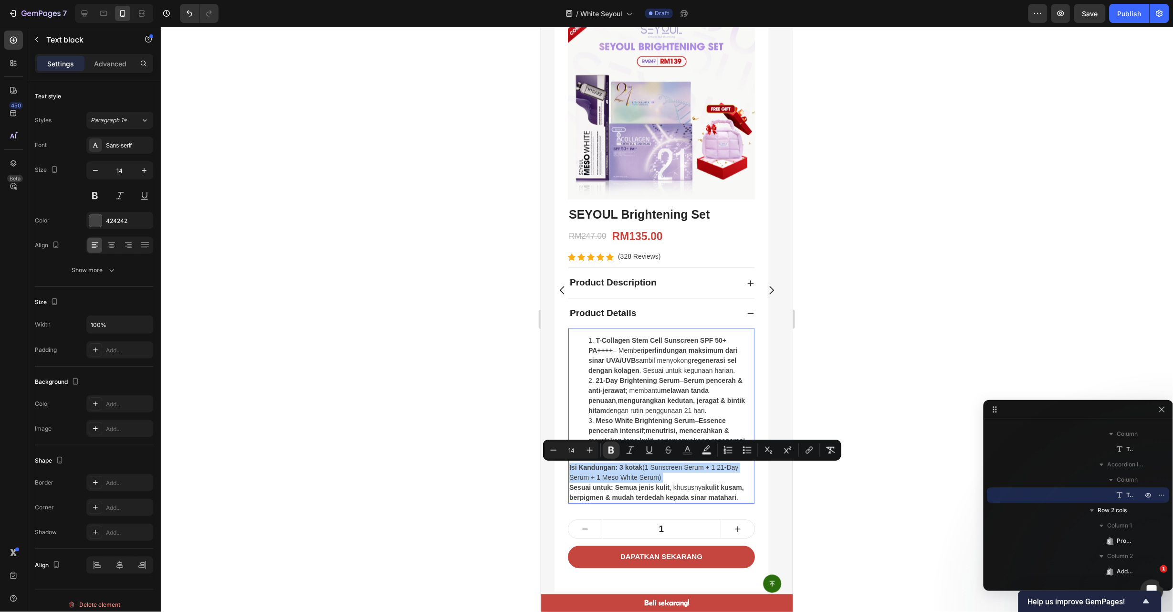
click at [582, 465] on strong "Isi Kandungan:" at bounding box center [593, 467] width 48 height 8
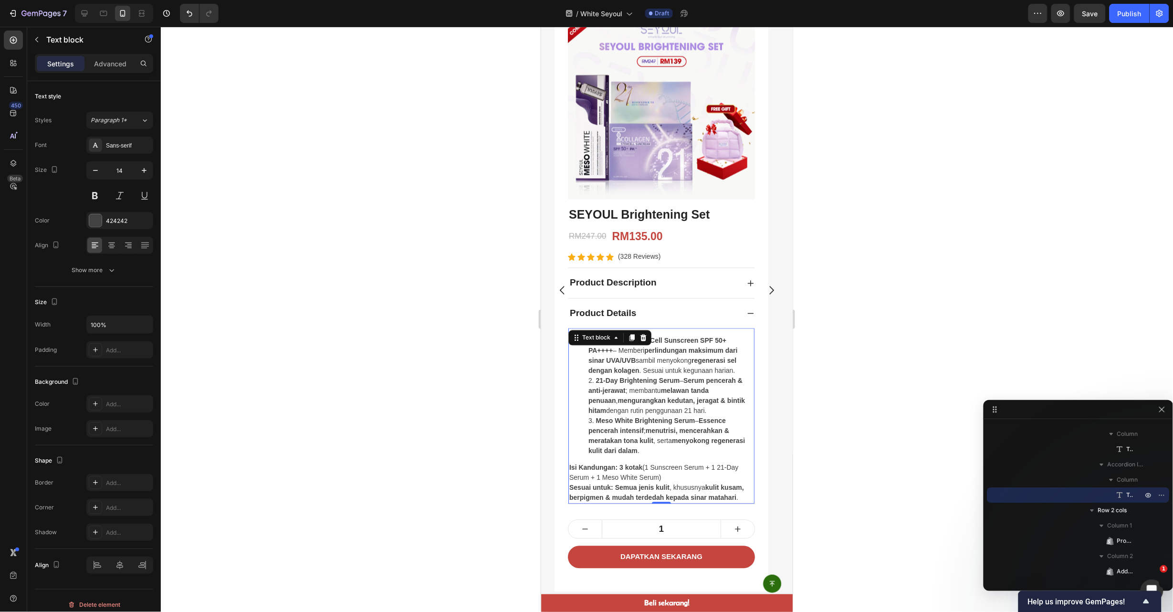
click at [583, 467] on strong "Isi Kandungan:" at bounding box center [593, 467] width 48 height 8
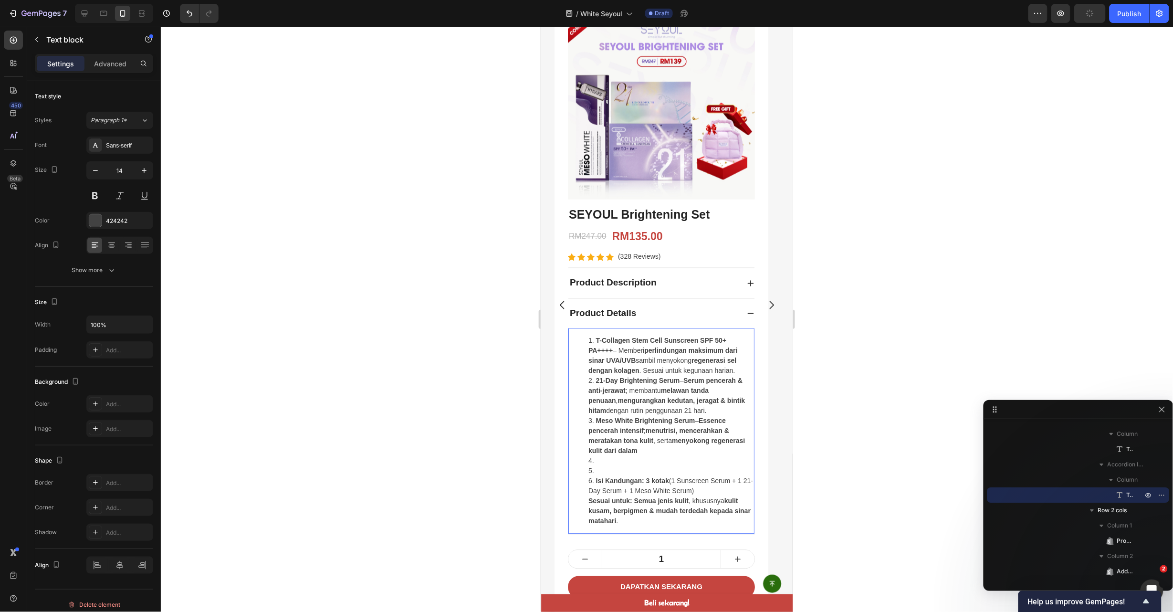
drag, startPoint x: 613, startPoint y: 483, endPoint x: 593, endPoint y: 474, distance: 22.0
click at [593, 474] on li "Rich Text Editor. Editing area: main" at bounding box center [670, 471] width 165 height 10
click at [596, 479] on strong "Isi Kandungan:" at bounding box center [620, 481] width 48 height 8
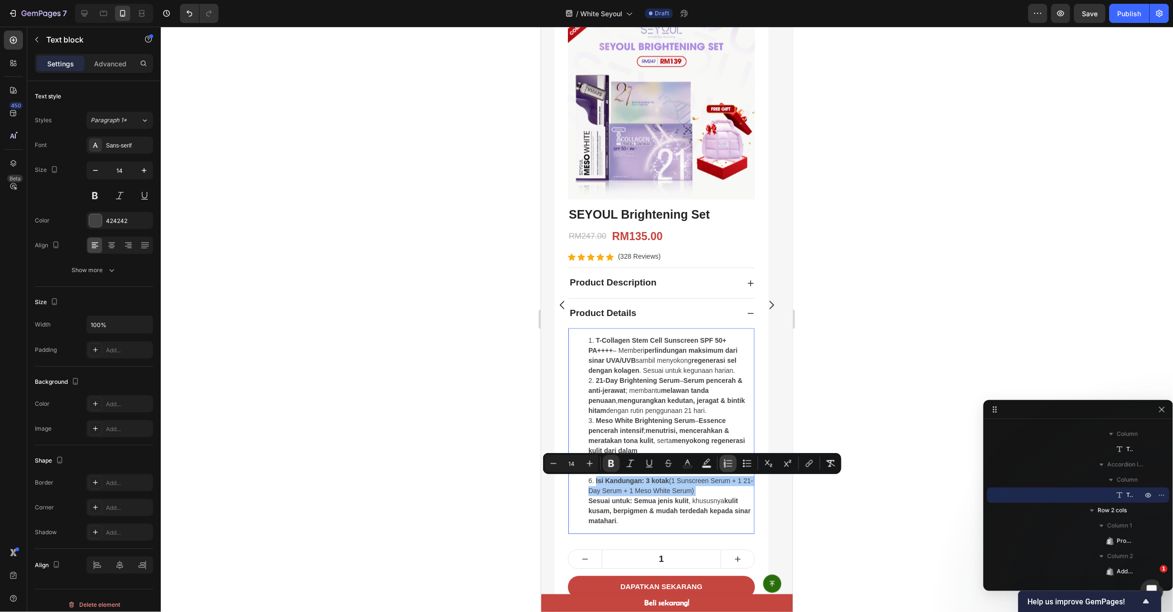
click at [732, 465] on icon "Editor contextual toolbar" at bounding box center [729, 464] width 10 height 10
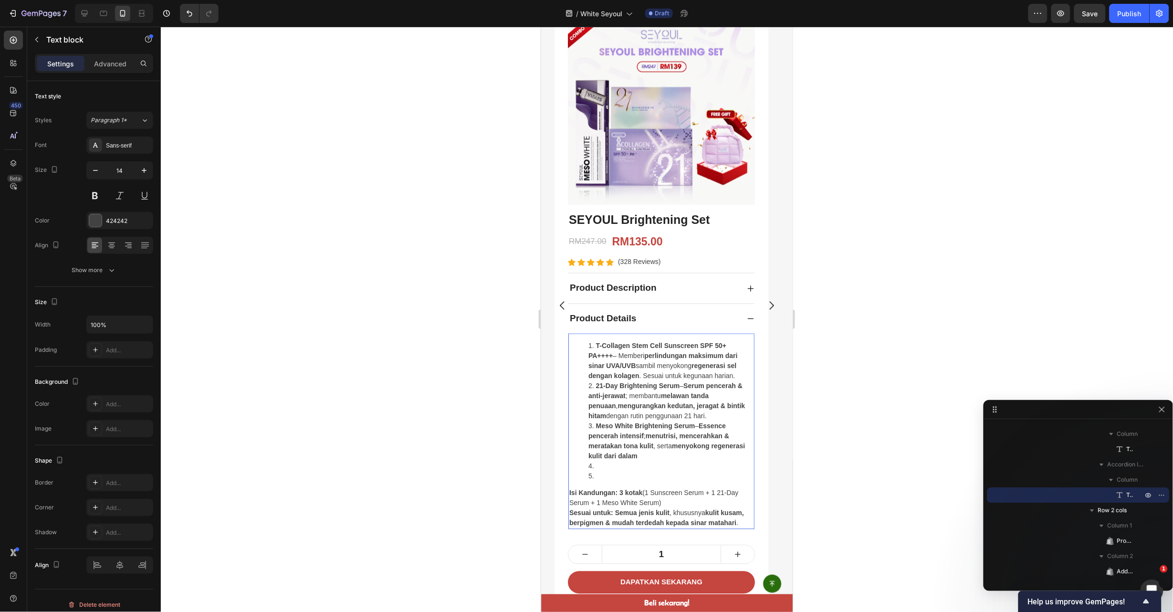
click at [618, 522] on strong "kulit kusam, berpigmen & mudah terdedah kepada sinar matahari" at bounding box center [656, 518] width 175 height 18
click at [609, 480] on li "Rich Text Editor. Editing area: main" at bounding box center [670, 476] width 165 height 10
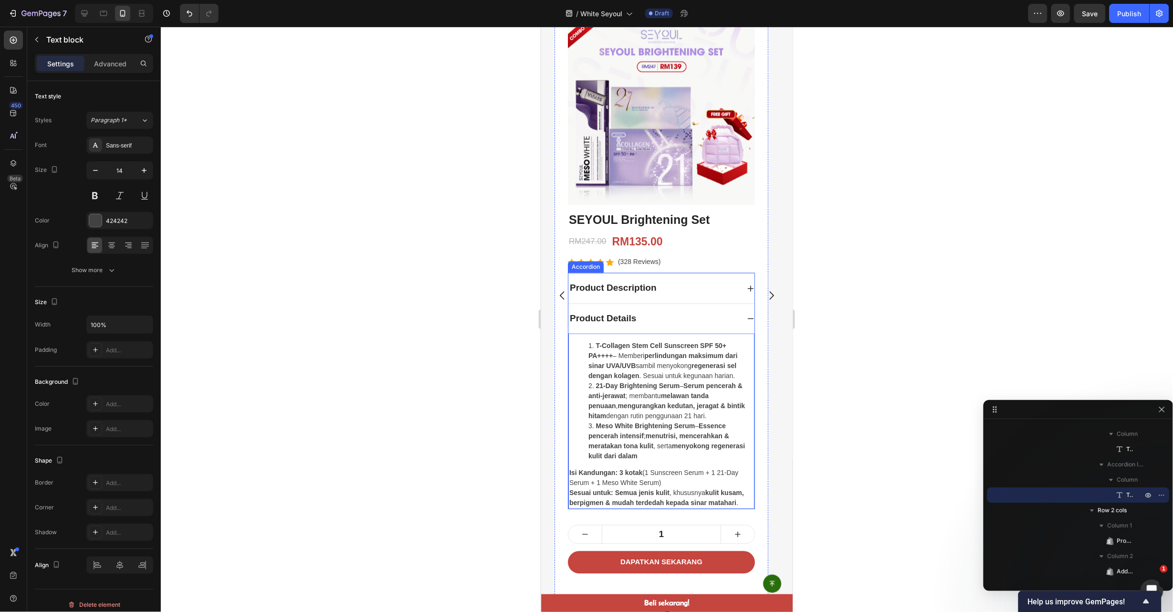
click at [740, 282] on div "Product Description" at bounding box center [661, 288] width 186 height 30
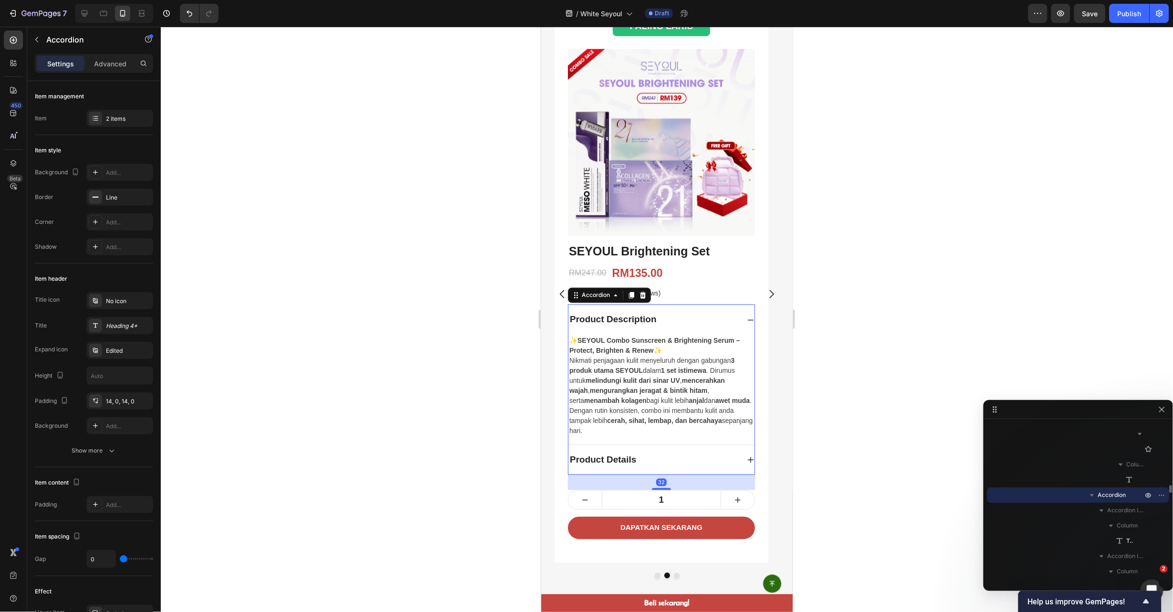
scroll to position [536, 0]
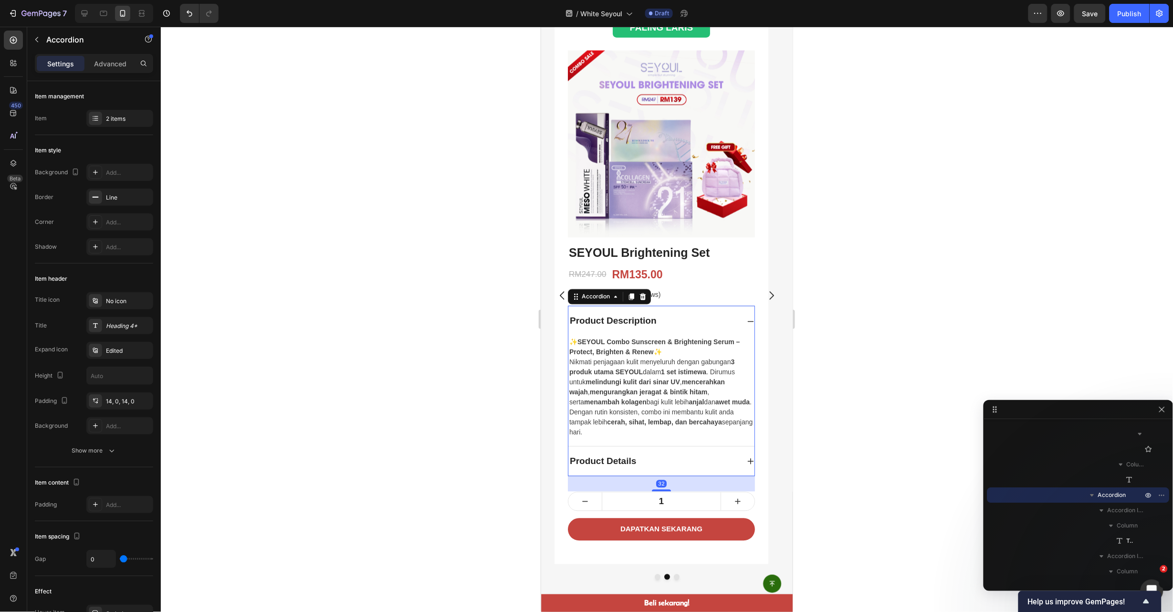
click at [744, 316] on div "Product Description" at bounding box center [661, 321] width 186 height 30
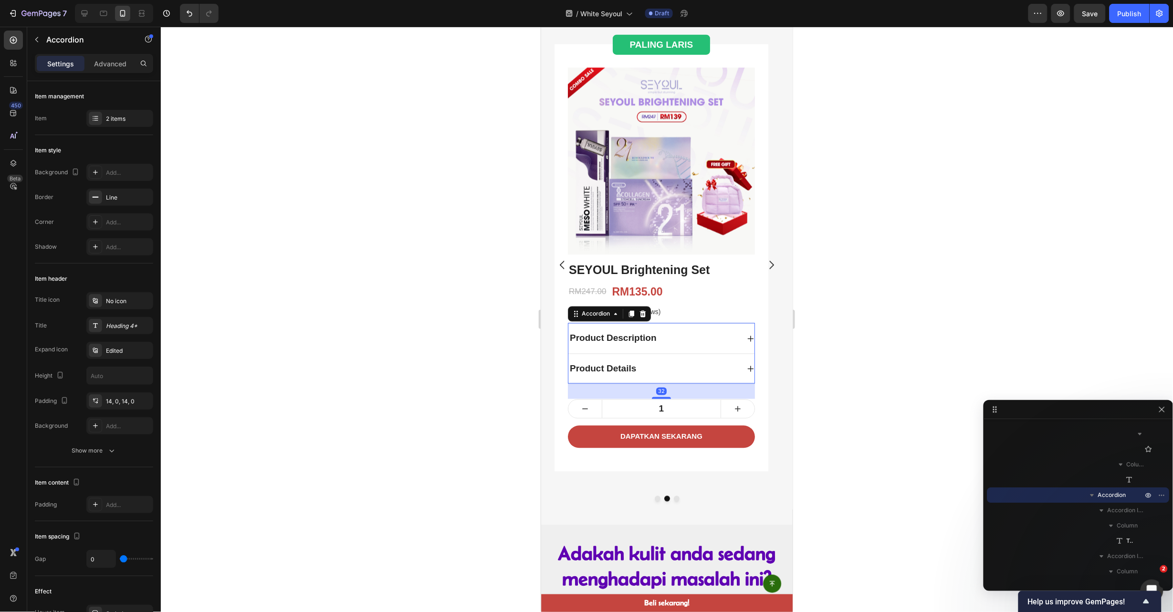
scroll to position [488, 0]
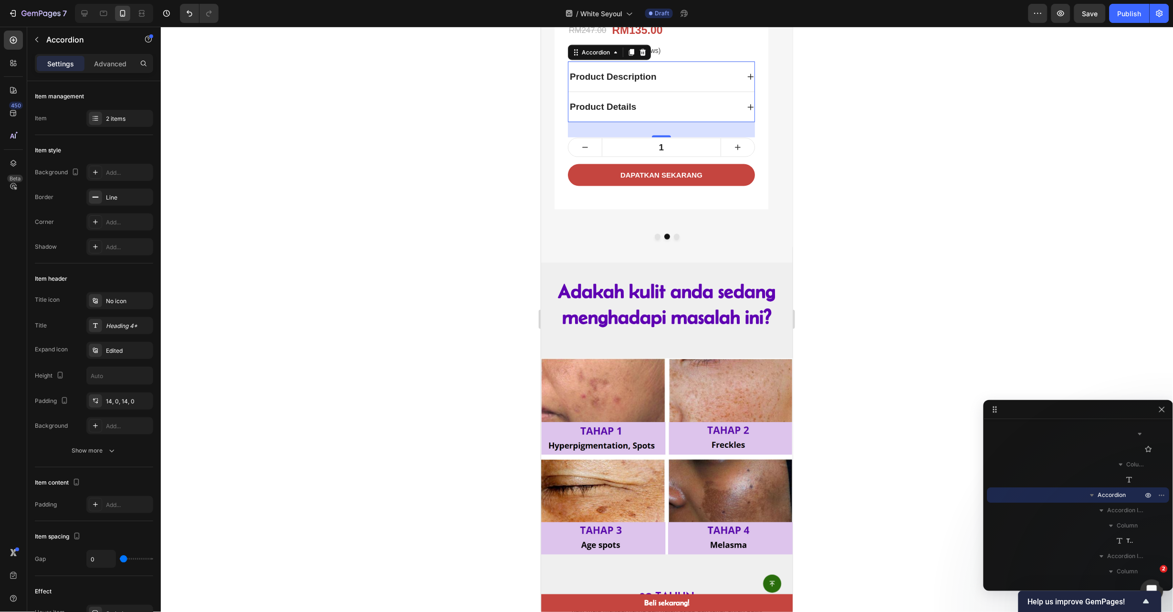
click at [740, 122] on div "Product Details" at bounding box center [661, 107] width 186 height 30
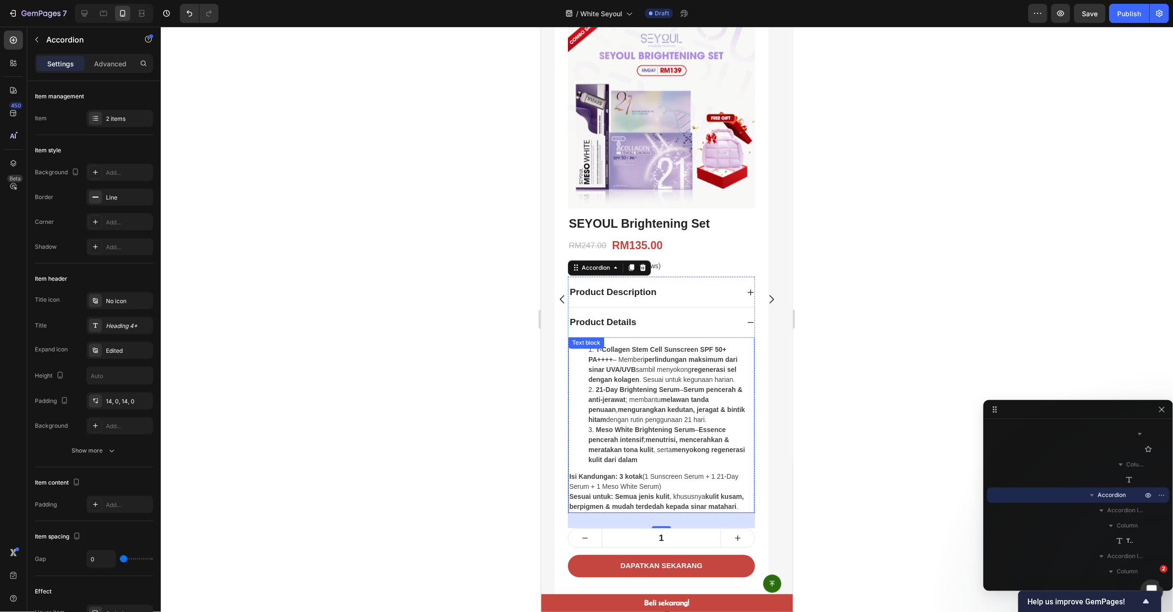
scroll to position [569, 0]
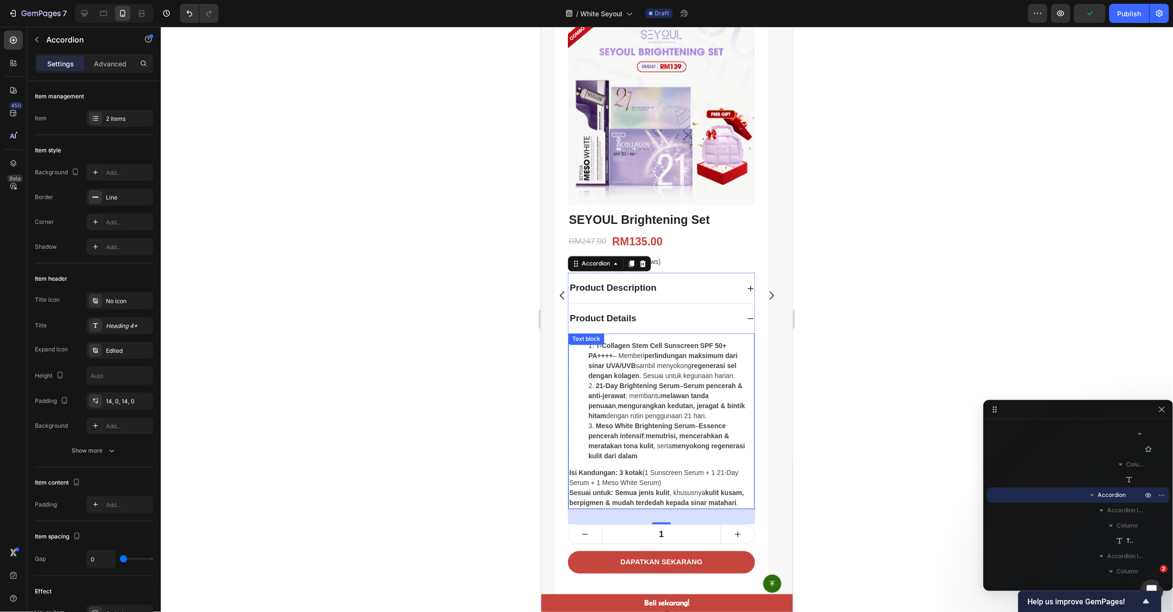
click at [660, 497] on p "Isi Kandungan: 3 kotak (1 Sunscreen Serum + 1 21-Day Serum + 1 Meso White Serum…" at bounding box center [661, 488] width 184 height 40
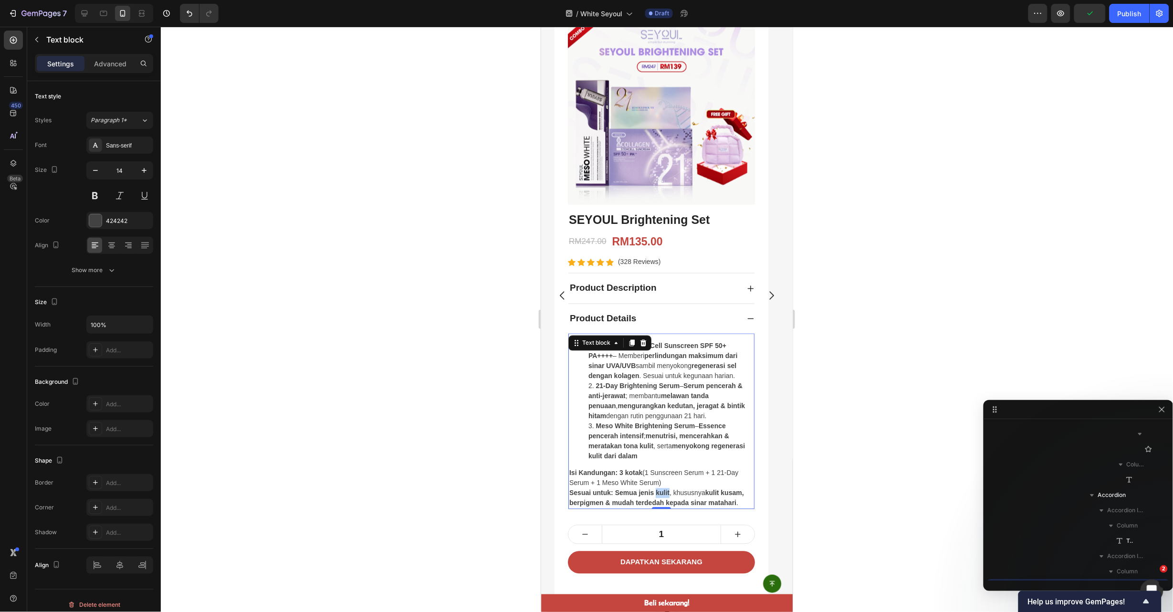
scroll to position [1356, 0]
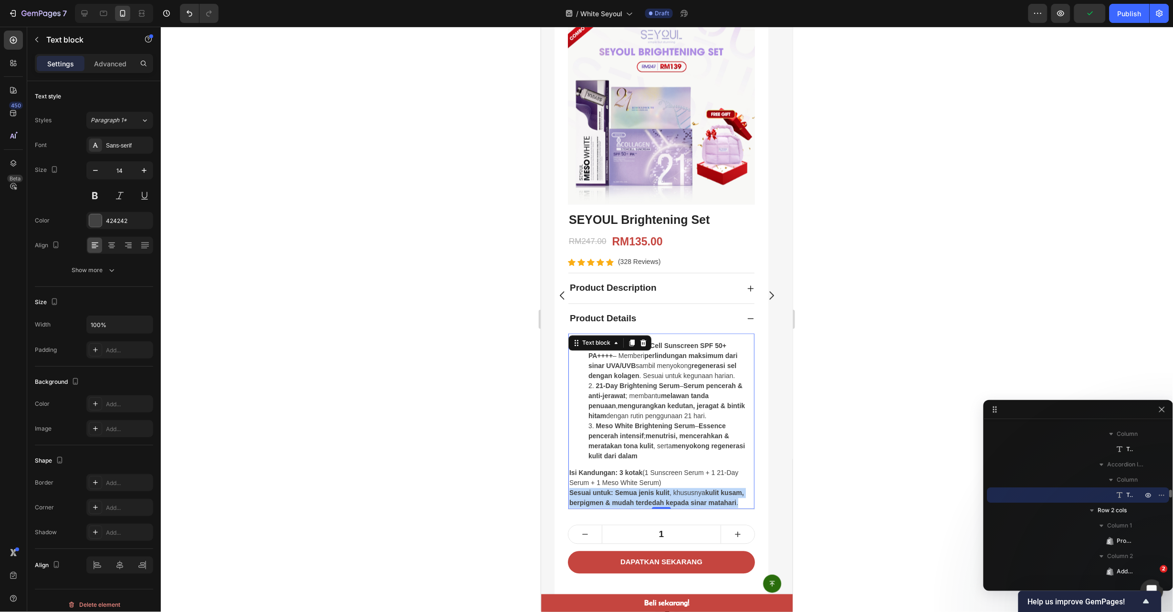
click at [660, 497] on p "Isi Kandungan: 3 kotak (1 Sunscreen Serum + 1 21-Day Serum + 1 Meso White Serum…" at bounding box center [661, 488] width 184 height 40
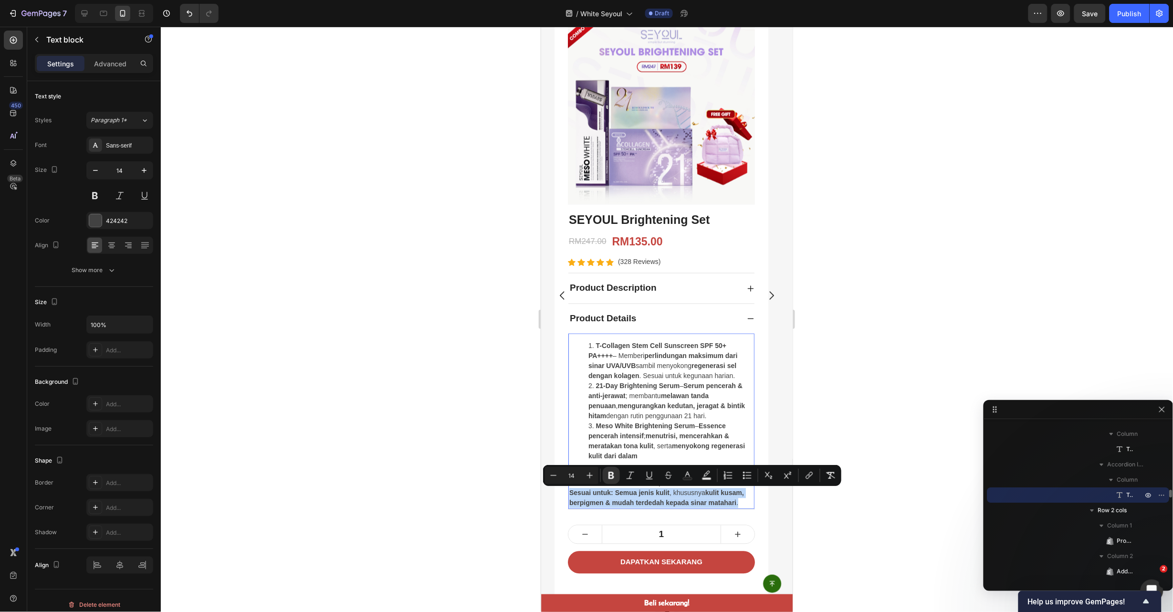
click at [644, 497] on p "Isi Kandungan: 3 kotak (1 Sunscreen Serum + 1 21-Day Serum + 1 Meso White Serum…" at bounding box center [661, 488] width 184 height 40
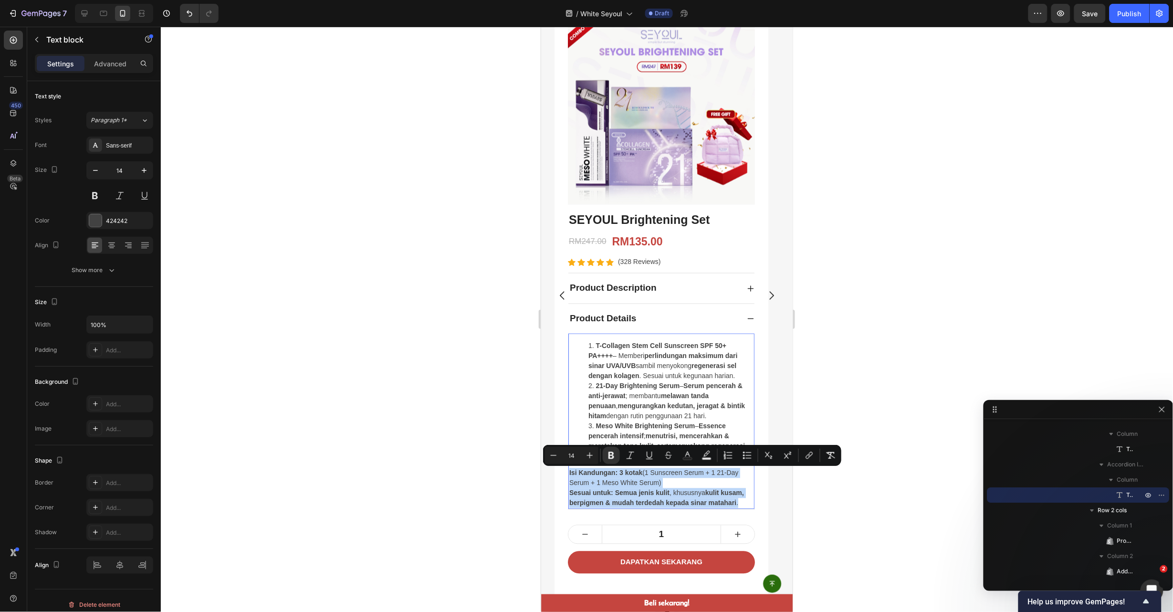
drag, startPoint x: 738, startPoint y: 502, endPoint x: 568, endPoint y: 476, distance: 171.8
click at [568, 476] on div "T-Collagen Stem Cell Sunscreen SPF 50+ PA++++ – Memberi perlindungan maksimum d…" at bounding box center [661, 421] width 186 height 176
click at [727, 492] on strong "kulit kusam, berpigmen & mudah terdedah kepada sinar matahari" at bounding box center [656, 498] width 175 height 18
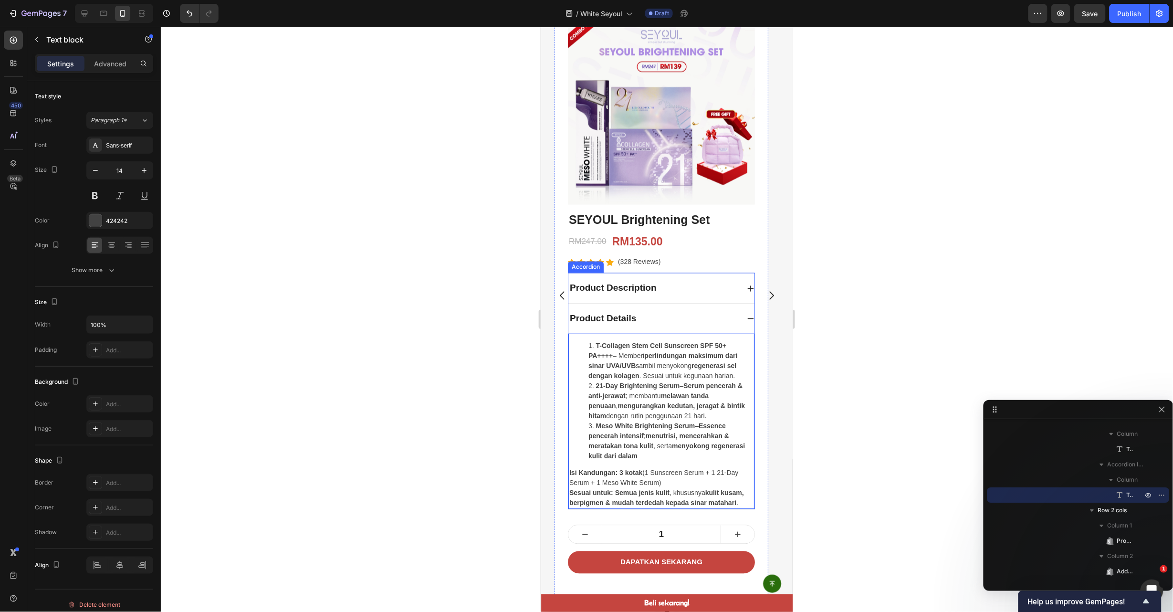
drag, startPoint x: 748, startPoint y: 327, endPoint x: 751, endPoint y: 319, distance: 9.2
click at [748, 327] on div "Product Details" at bounding box center [661, 319] width 186 height 30
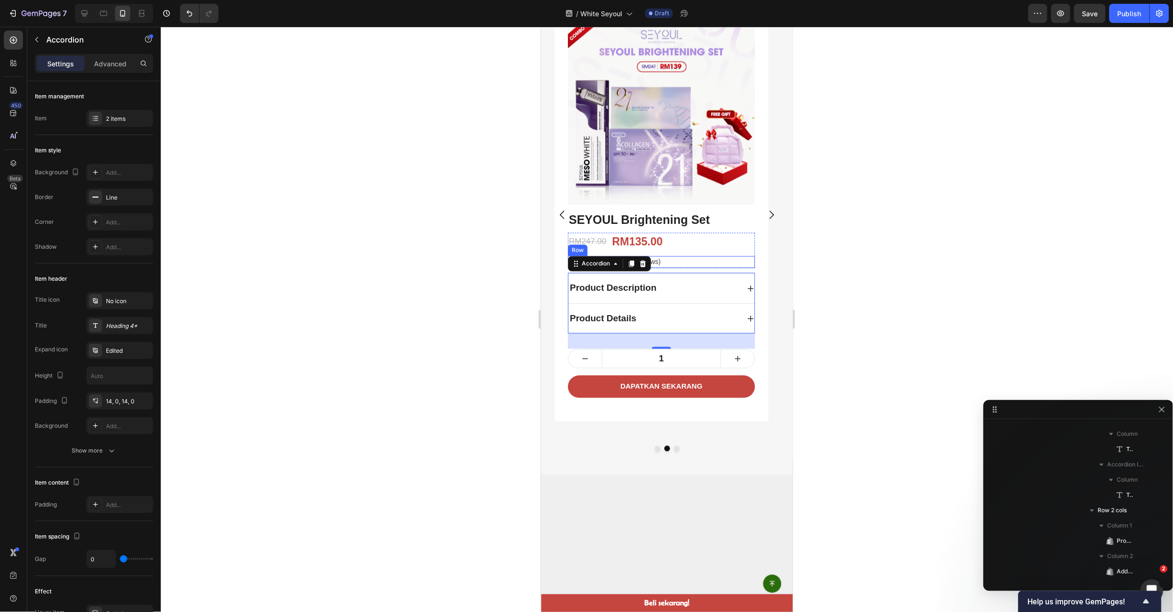
scroll to position [488, 0]
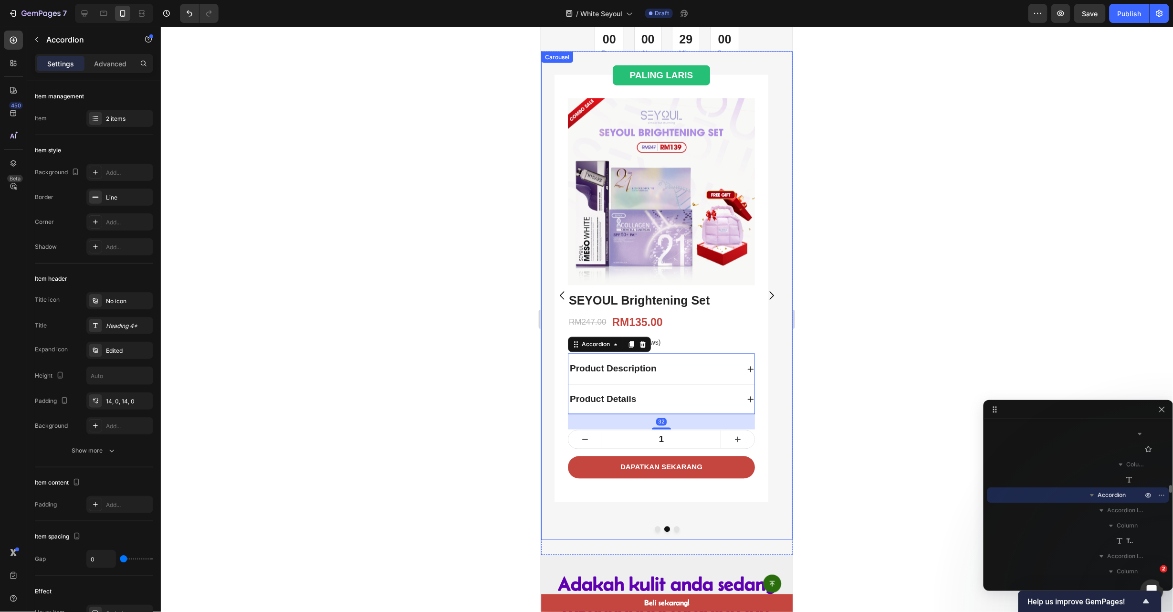
click at [765, 297] on icon "Carousel Next Arrow" at bounding box center [771, 295] width 12 height 12
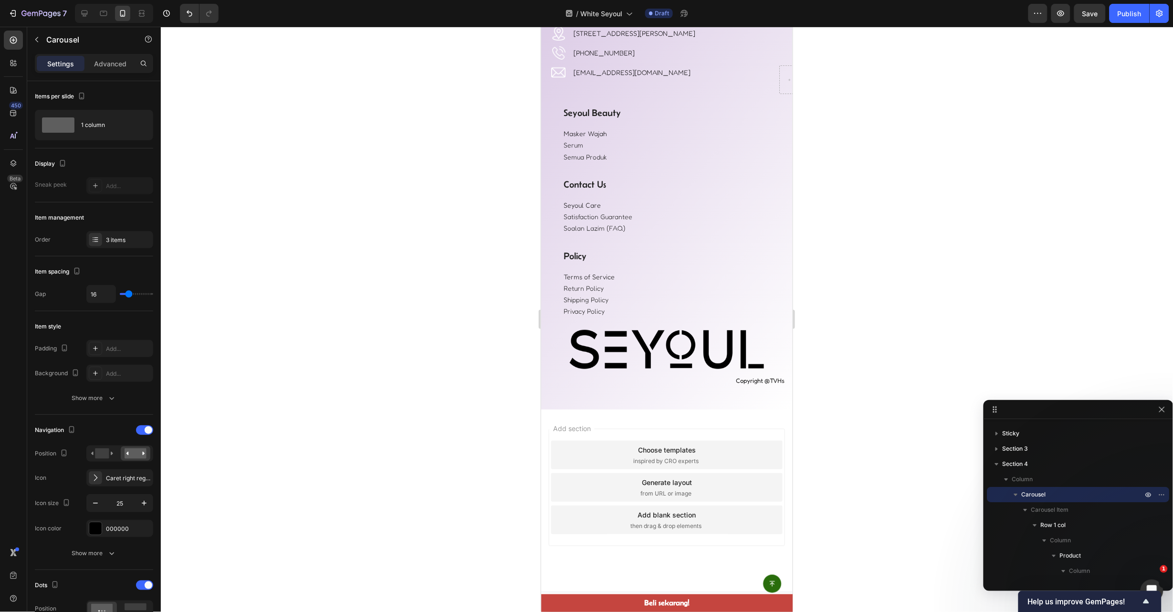
scroll to position [3722, 0]
click at [1127, 19] on button "Publish" at bounding box center [1130, 13] width 40 height 19
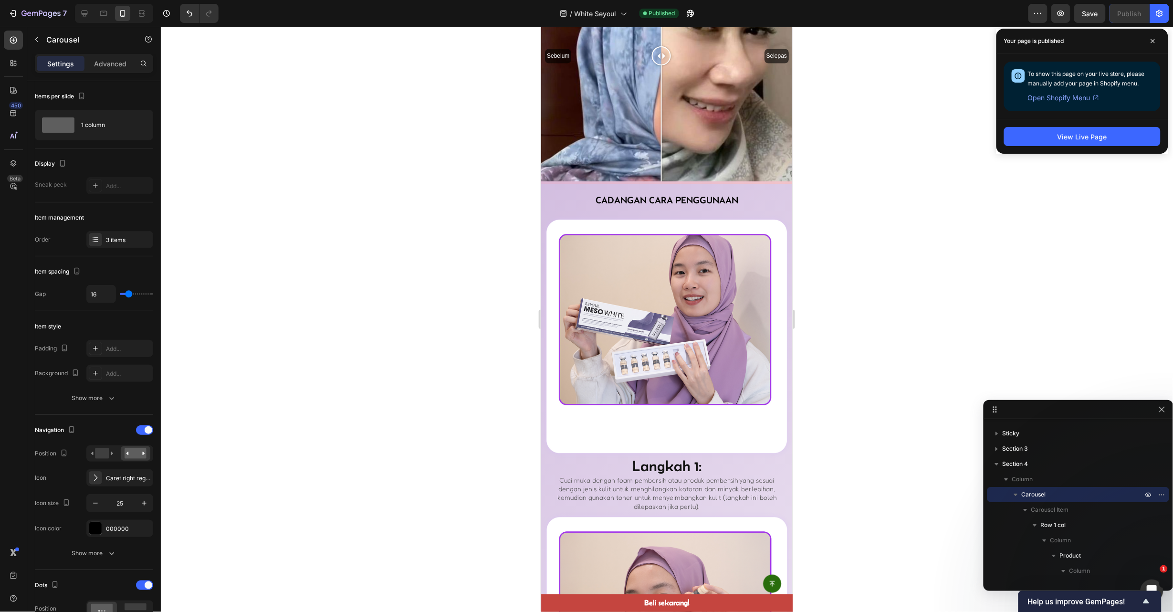
scroll to position [2148, 0]
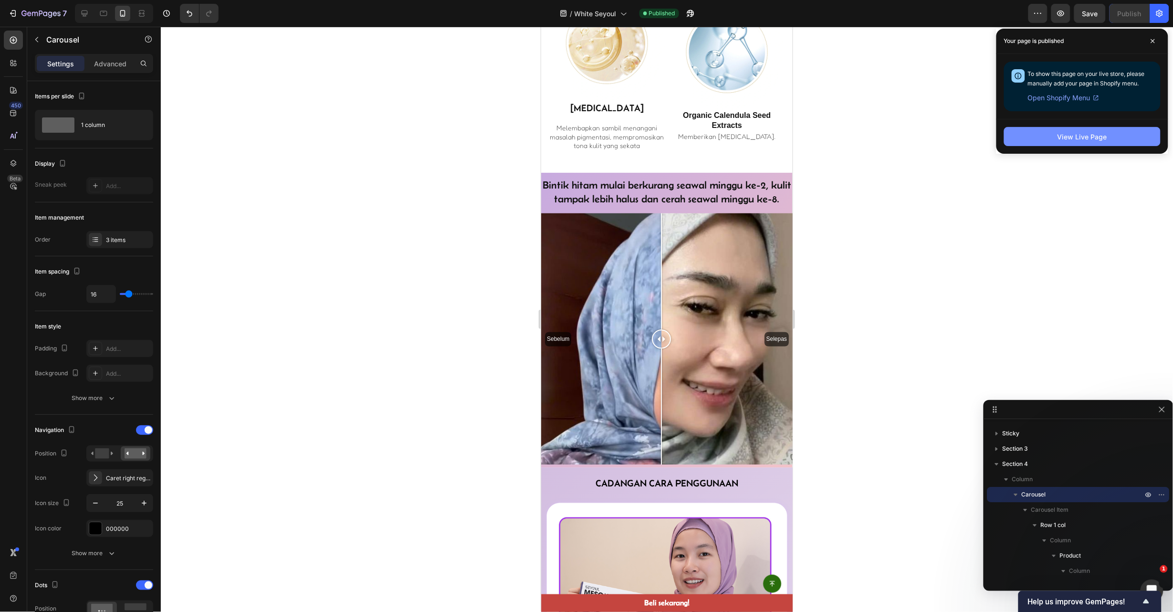
click at [1078, 134] on div "View Live Page" at bounding box center [1083, 137] width 50 height 10
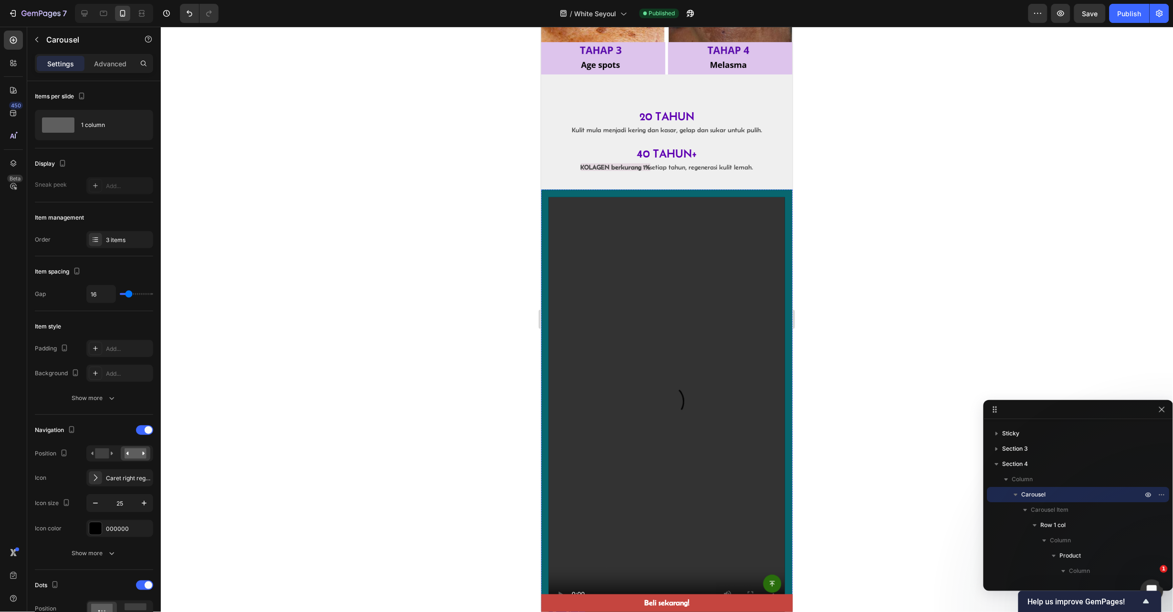
scroll to position [1503, 0]
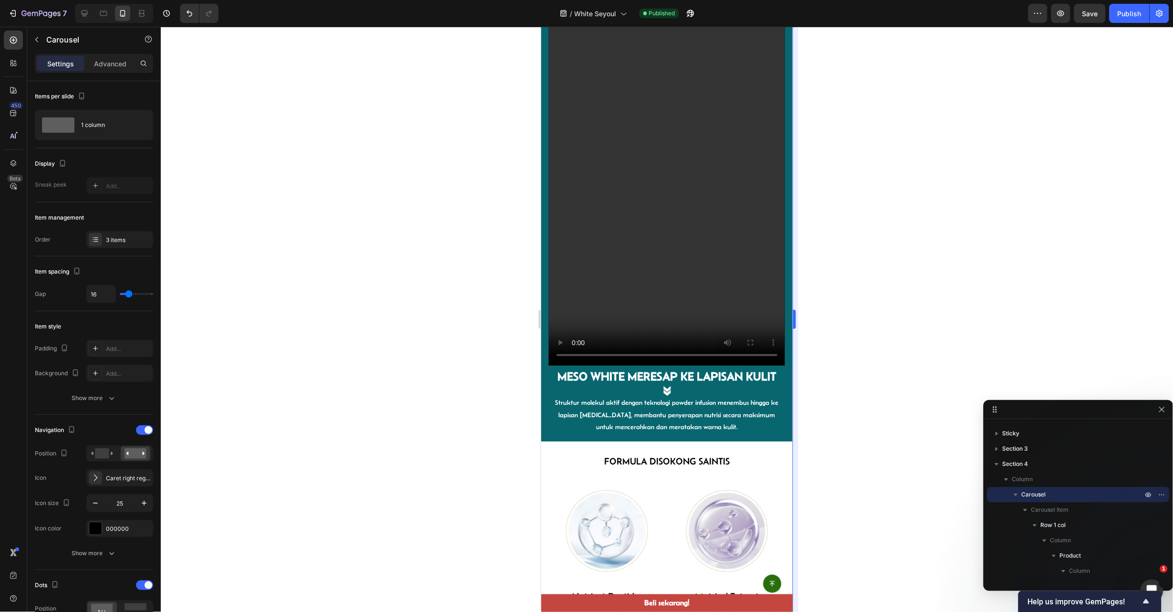
click at [798, 399] on div at bounding box center [667, 319] width 1012 height 585
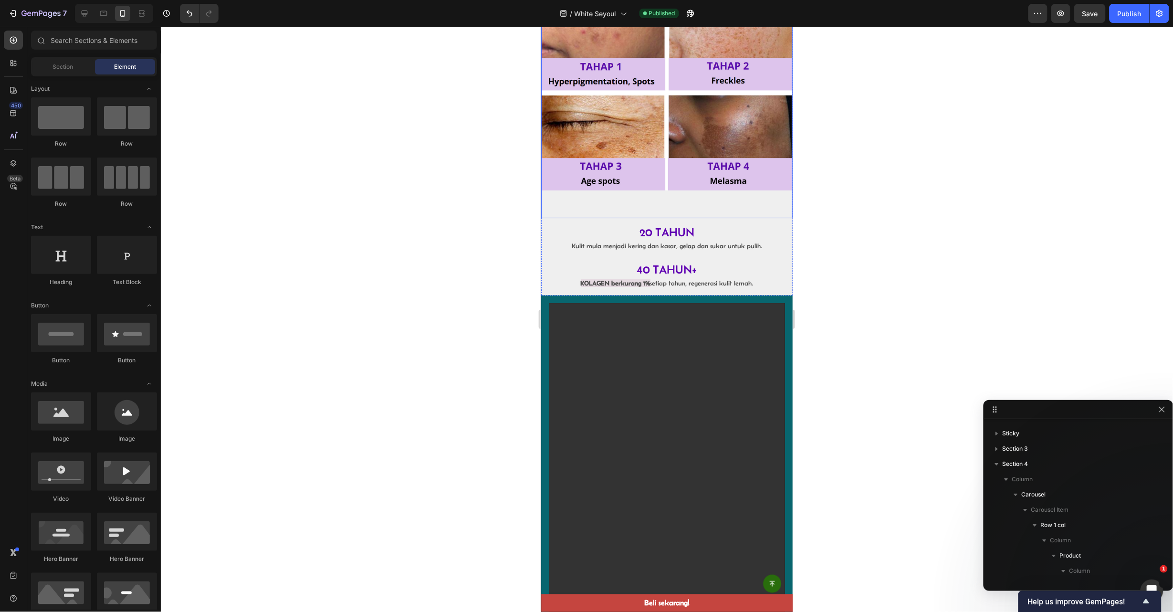
scroll to position [143, 0]
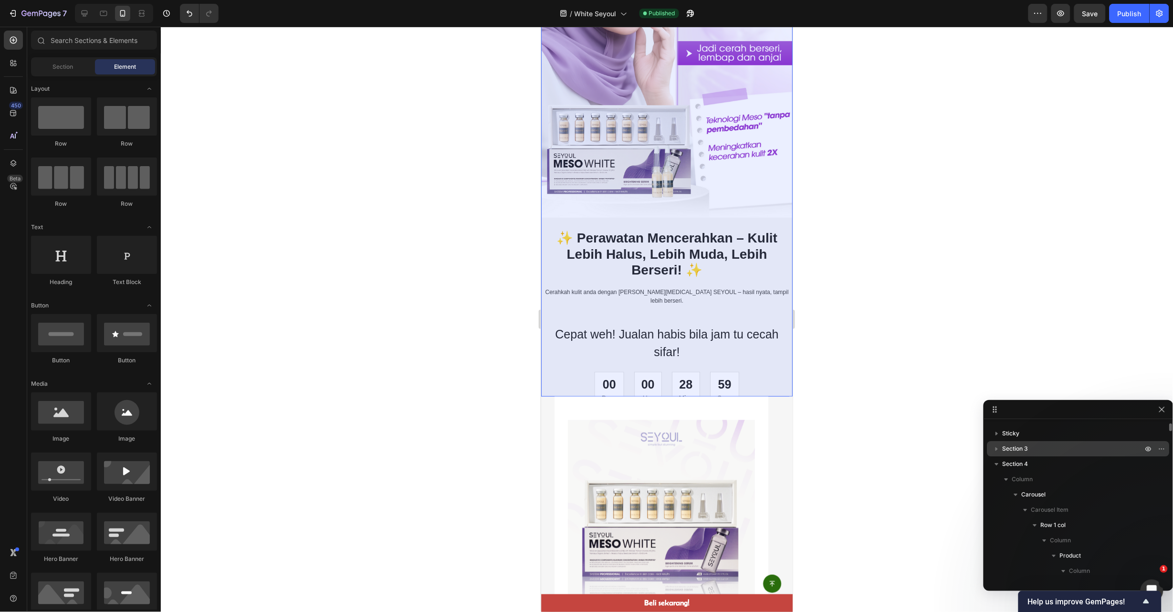
click at [1009, 445] on span "Section 3" at bounding box center [1016, 449] width 26 height 10
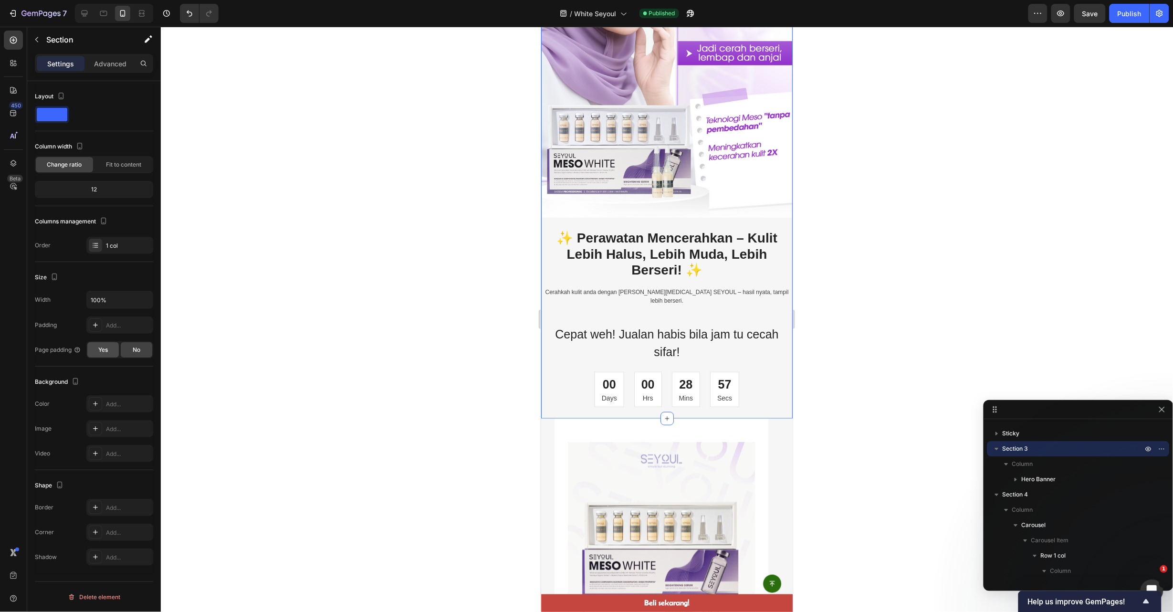
click at [95, 351] on div "Yes" at bounding box center [102, 349] width 31 height 15
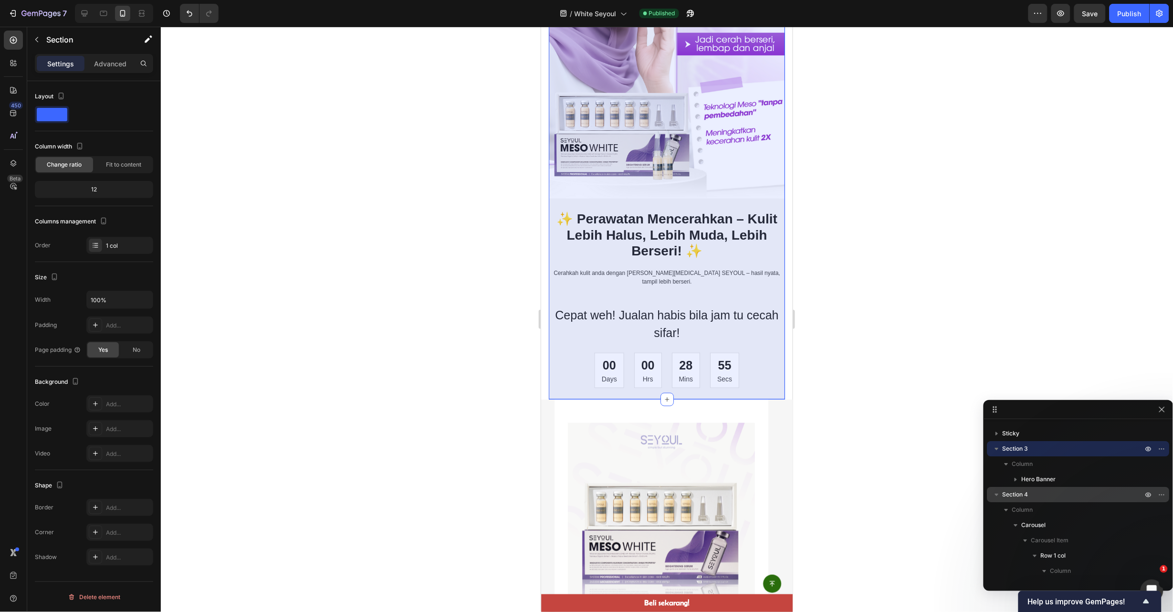
scroll to position [0, 0]
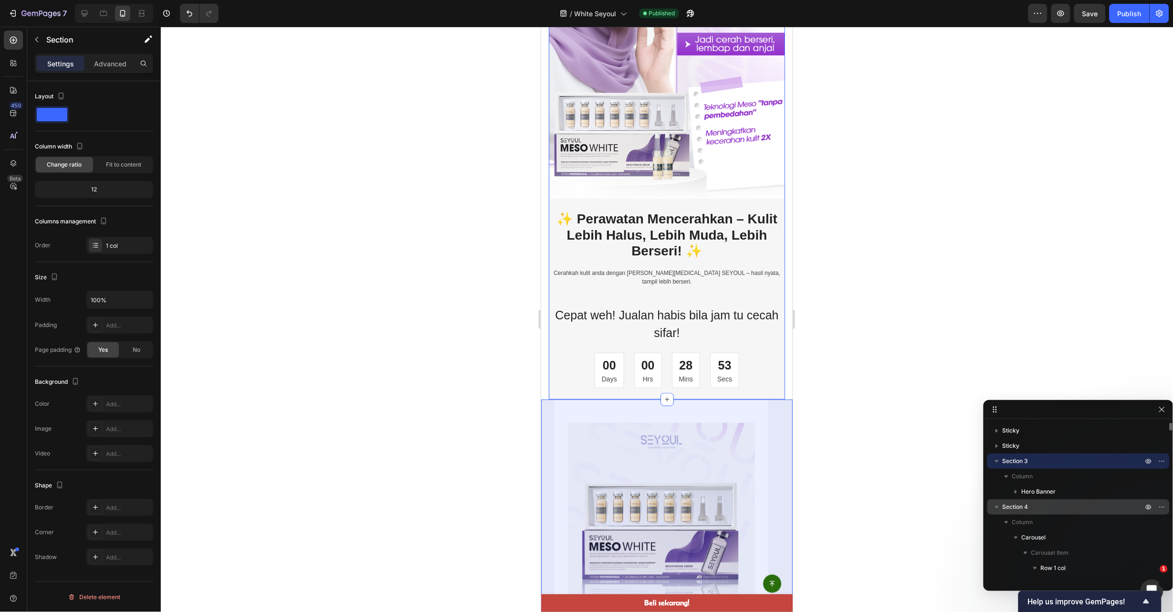
click at [1029, 508] on p "Section 4" at bounding box center [1074, 507] width 142 height 10
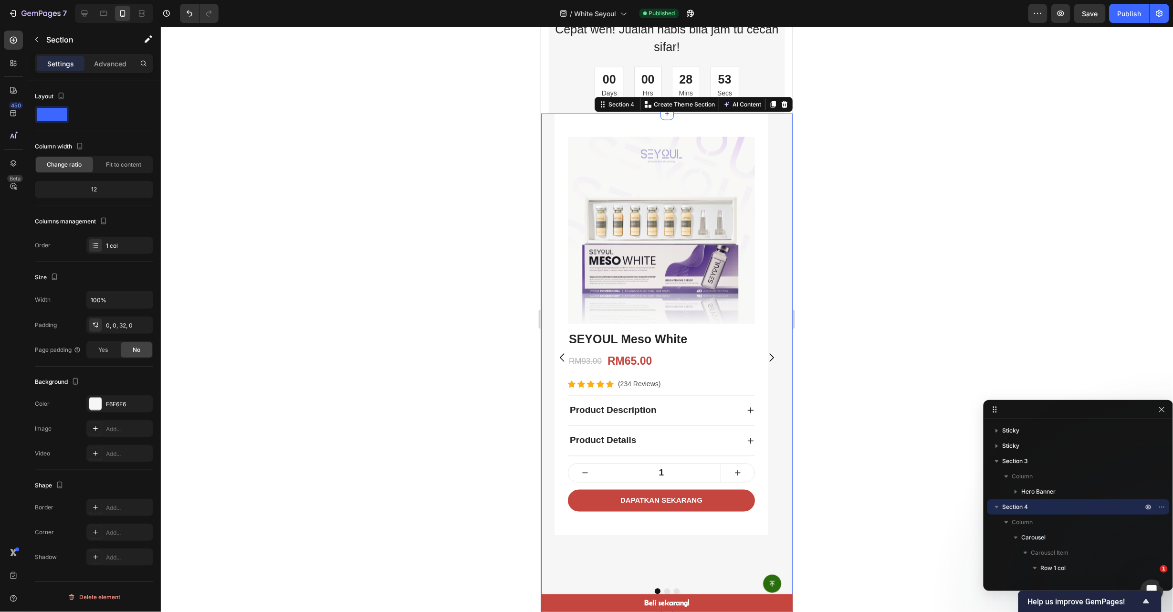
scroll to position [469, 0]
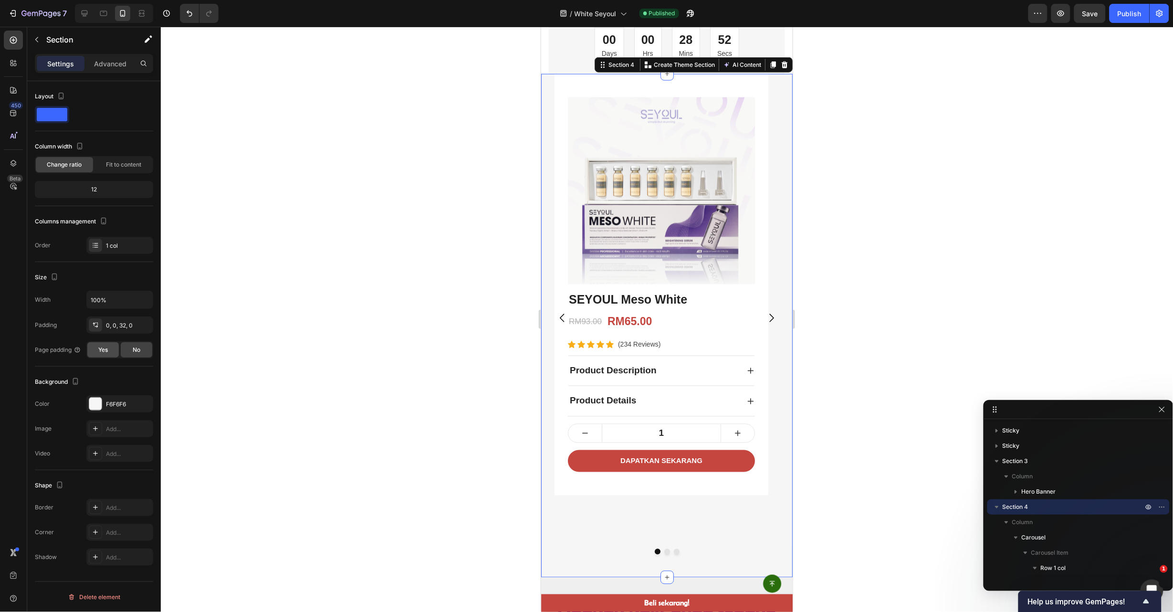
click at [104, 350] on span "Yes" at bounding box center [103, 350] width 10 height 9
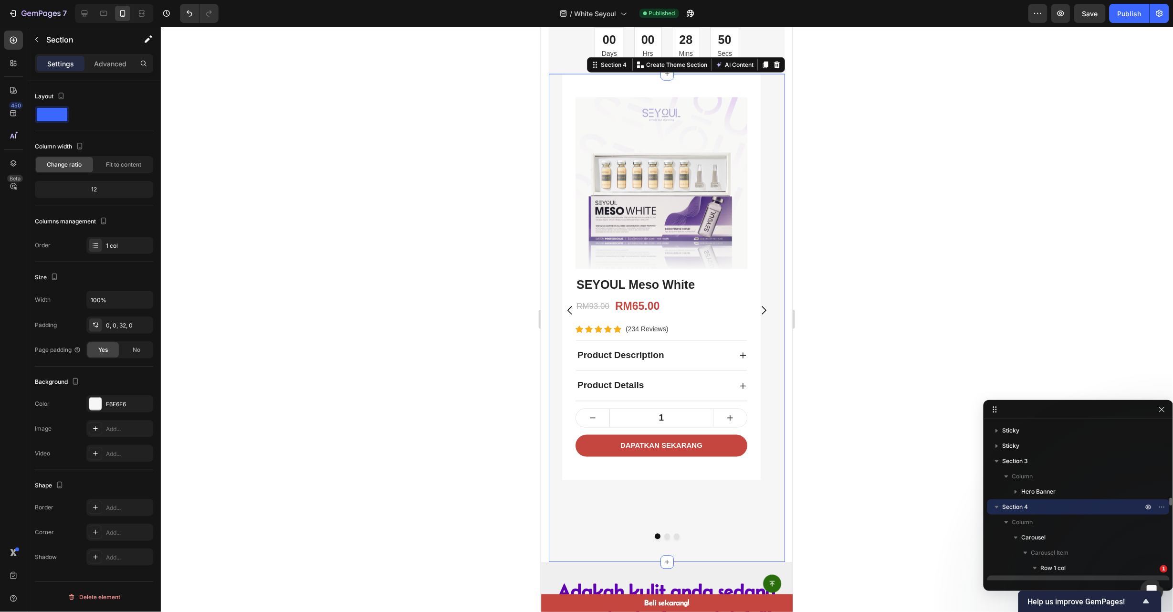
scroll to position [72, 0]
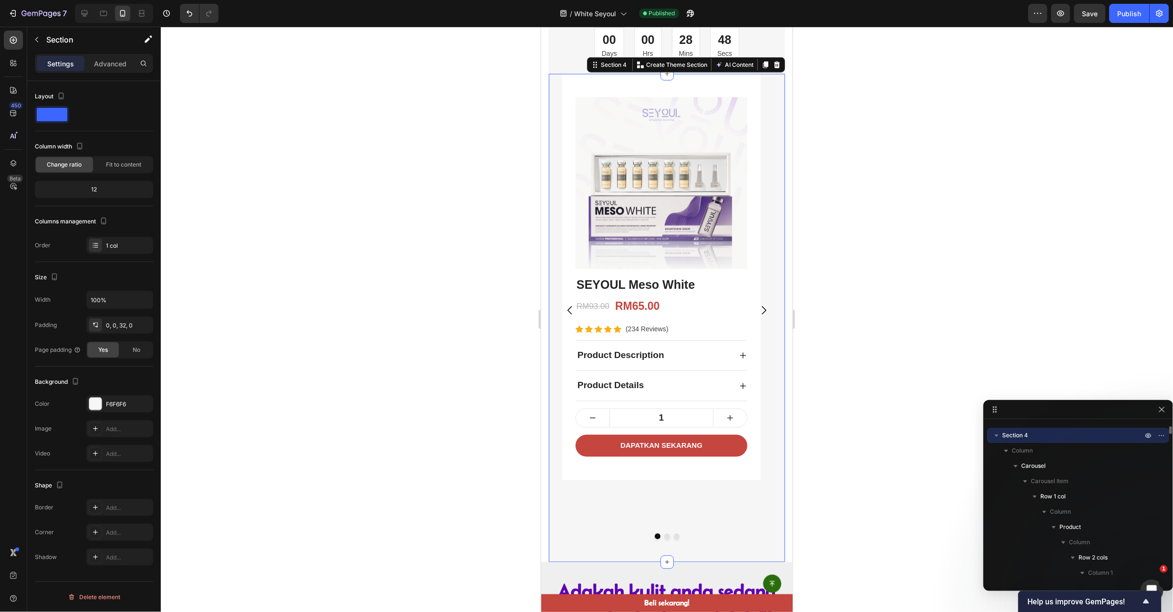
click at [997, 434] on icon "button" at bounding box center [997, 435] width 4 height 2
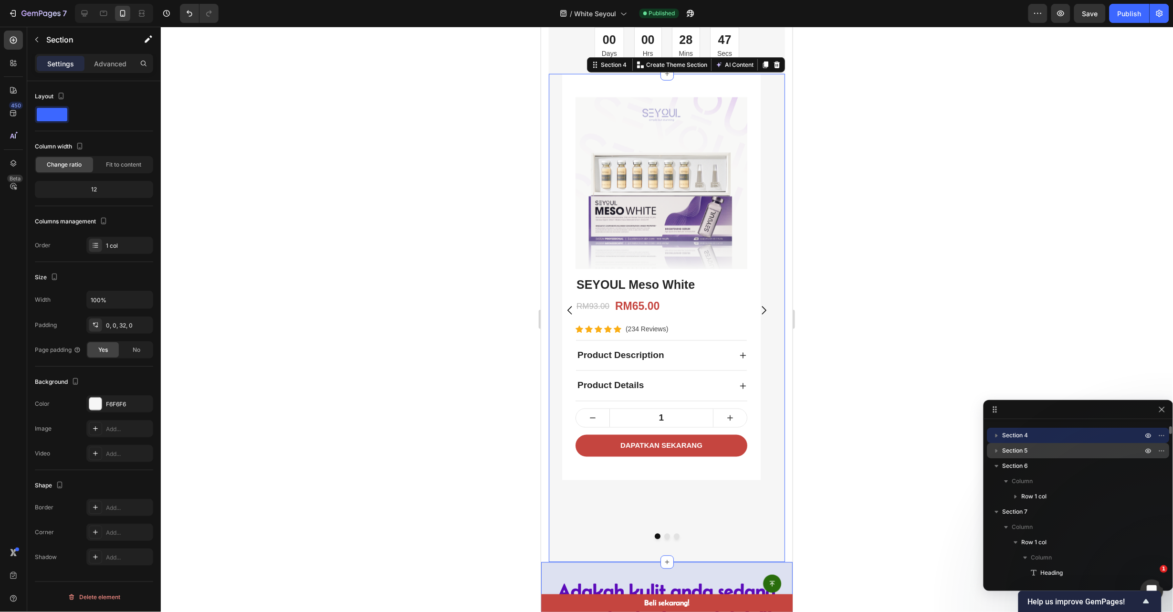
click at [1001, 448] on icon "button" at bounding box center [997, 451] width 10 height 10
click at [1020, 449] on span "Section 5" at bounding box center [1015, 451] width 25 height 10
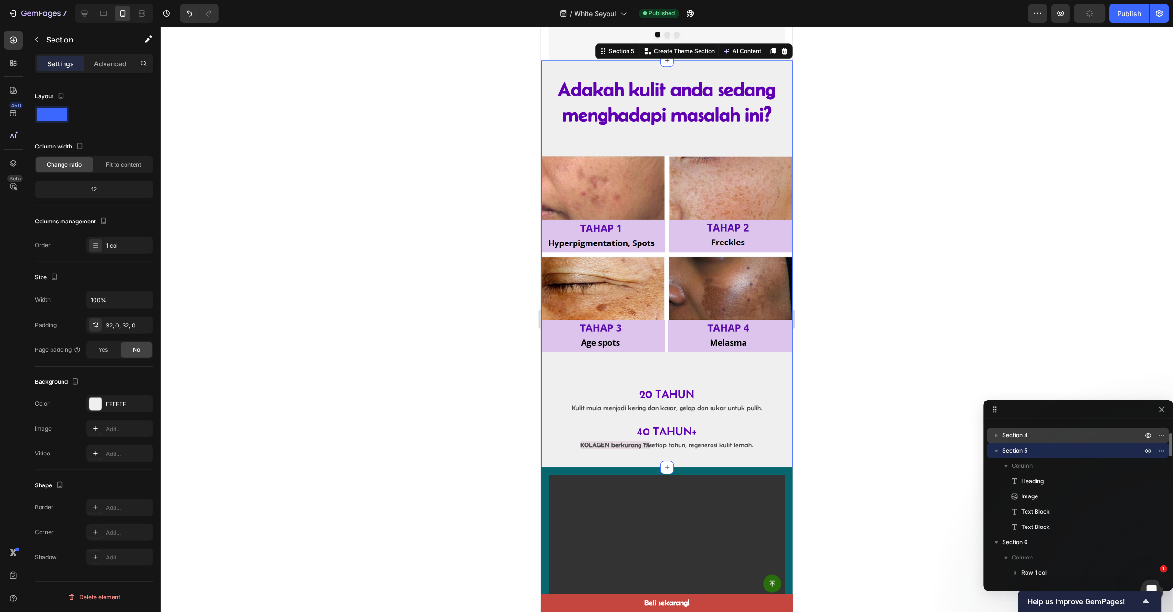
scroll to position [958, 0]
click at [98, 353] on span "Yes" at bounding box center [103, 350] width 10 height 9
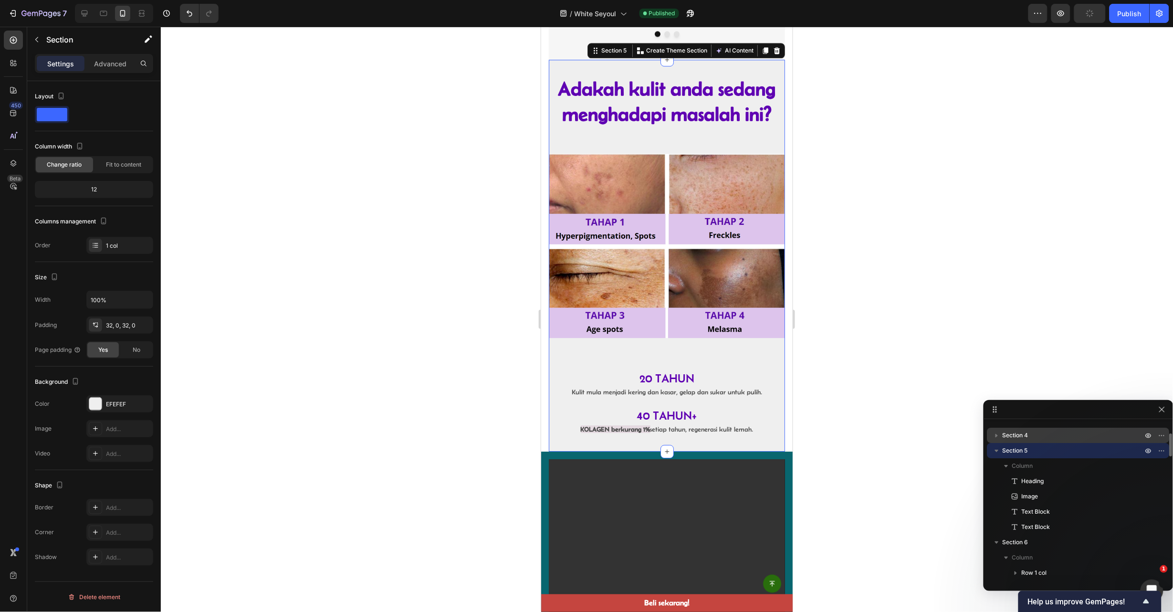
click at [997, 451] on icon "button" at bounding box center [997, 451] width 4 height 2
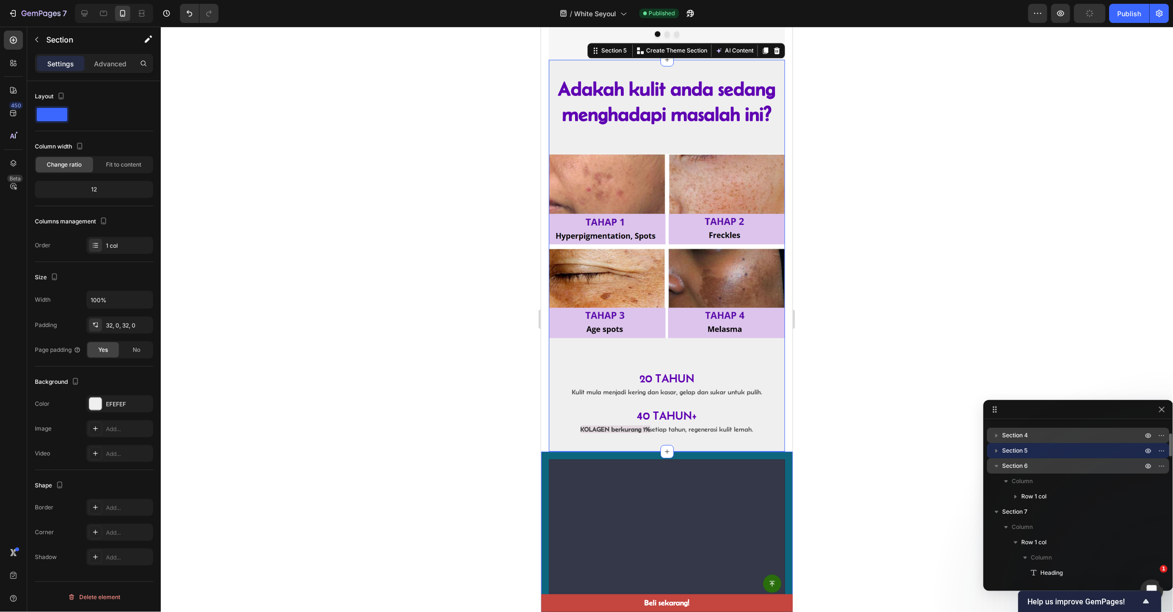
click at [1012, 467] on span "Section 6" at bounding box center [1016, 466] width 26 height 10
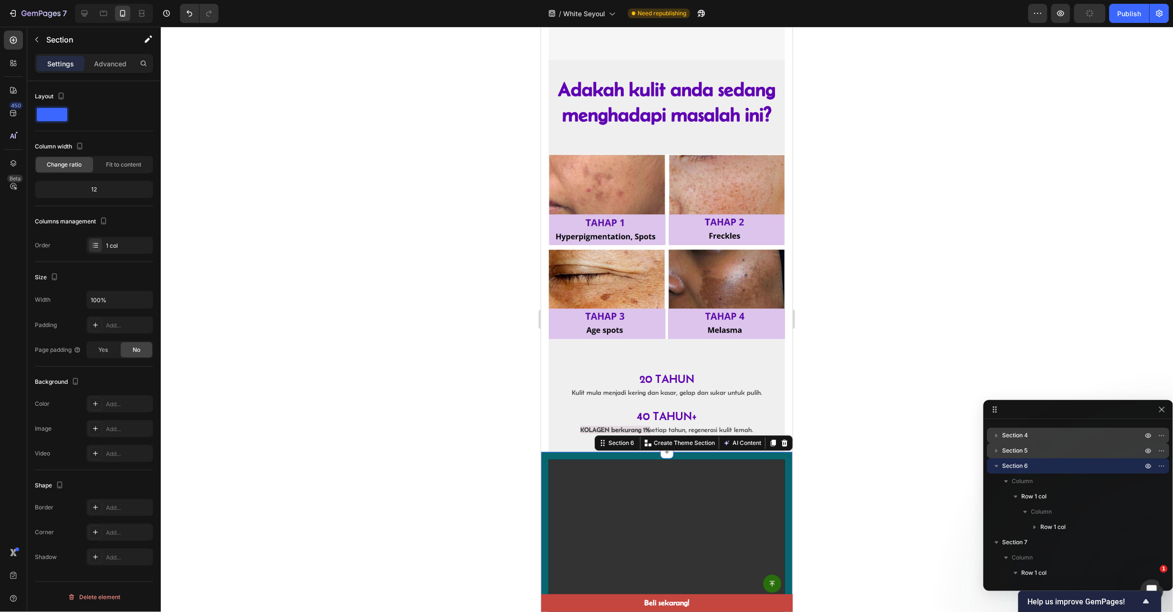
scroll to position [1339, 0]
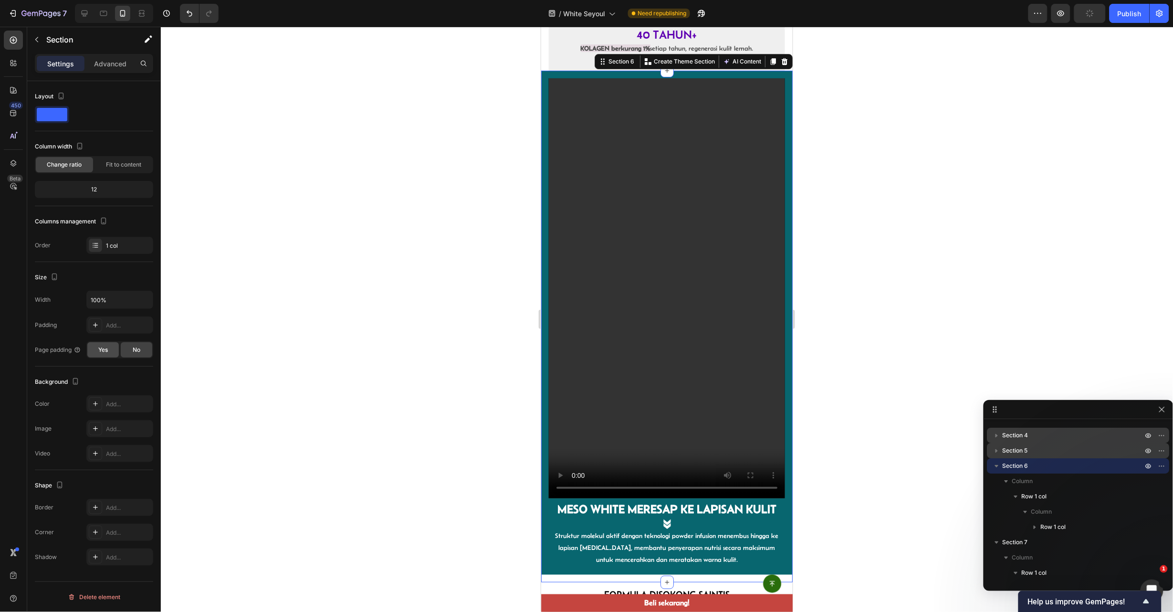
click at [105, 351] on span "Yes" at bounding box center [103, 350] width 10 height 9
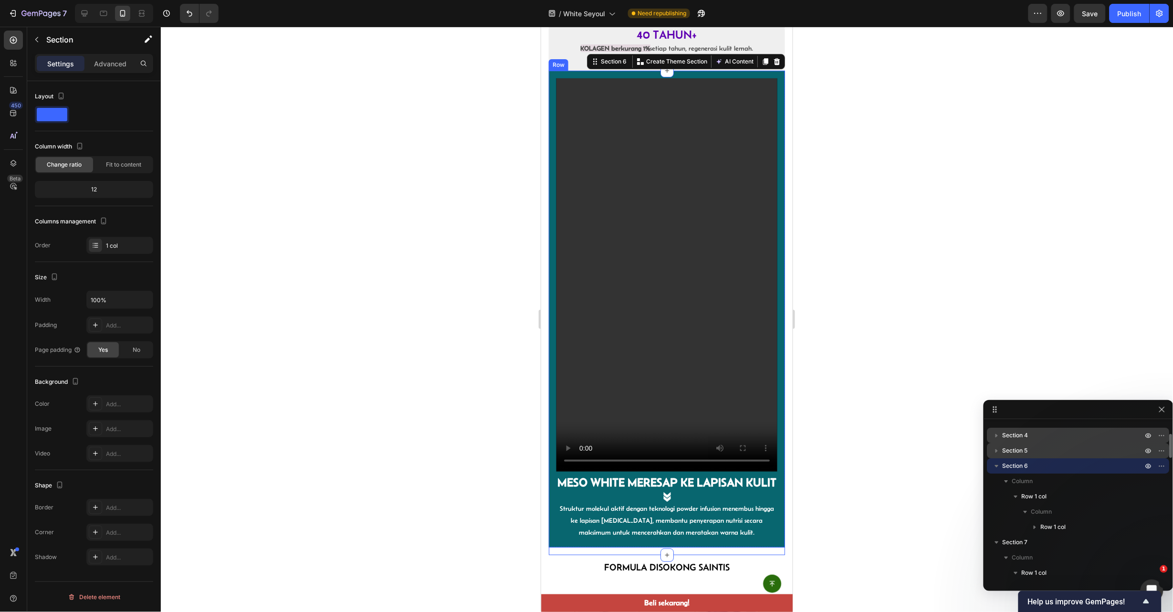
click at [994, 465] on icon "button" at bounding box center [997, 466] width 10 height 10
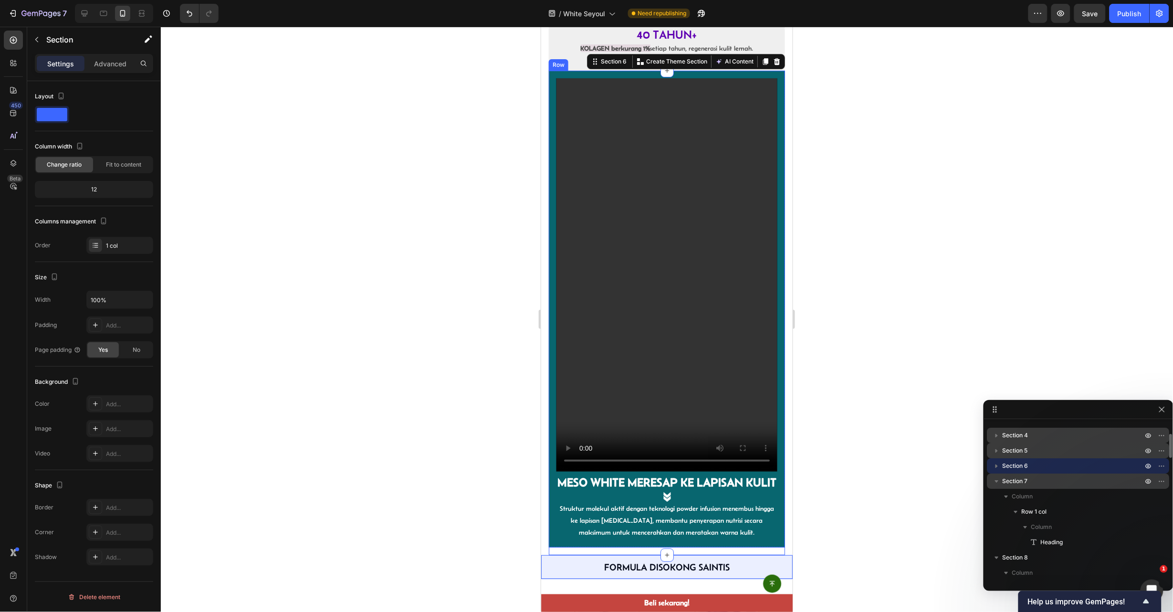
click at [1025, 480] on span "Section 7" at bounding box center [1015, 481] width 25 height 10
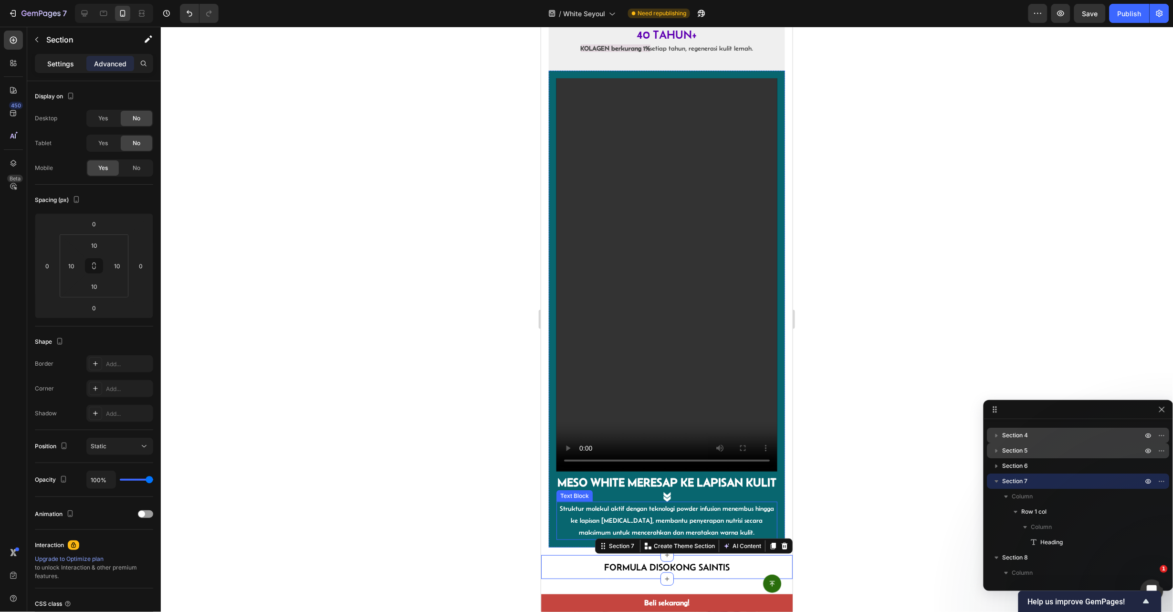
click at [52, 61] on p "Settings" at bounding box center [60, 64] width 27 height 10
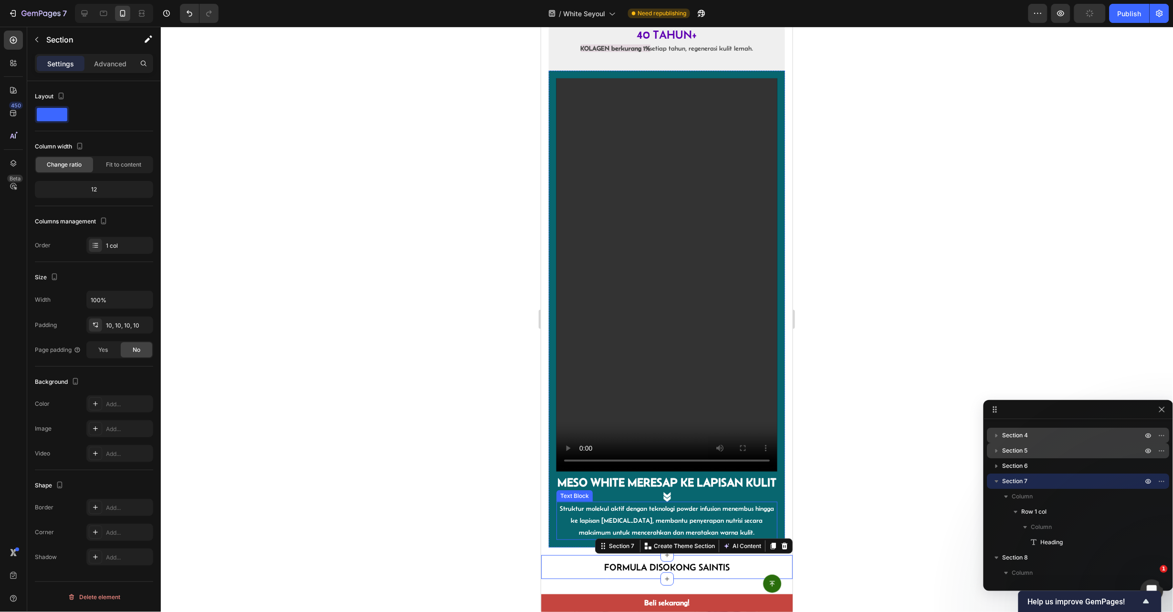
click at [99, 353] on span "Yes" at bounding box center [103, 350] width 10 height 9
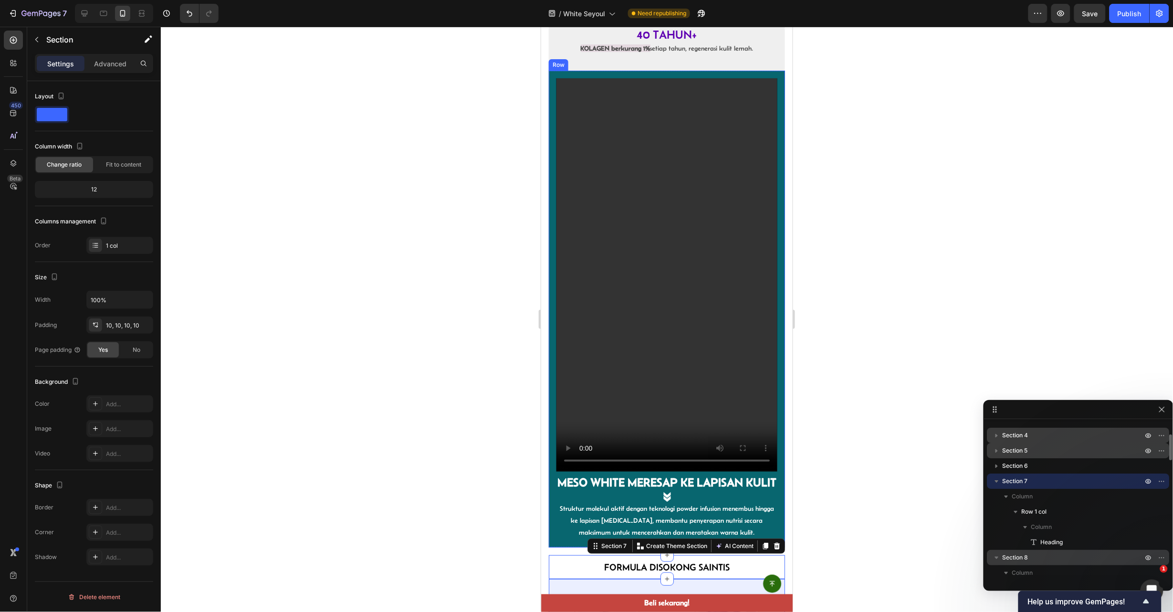
click at [1025, 550] on div "Section 8" at bounding box center [1078, 557] width 175 height 15
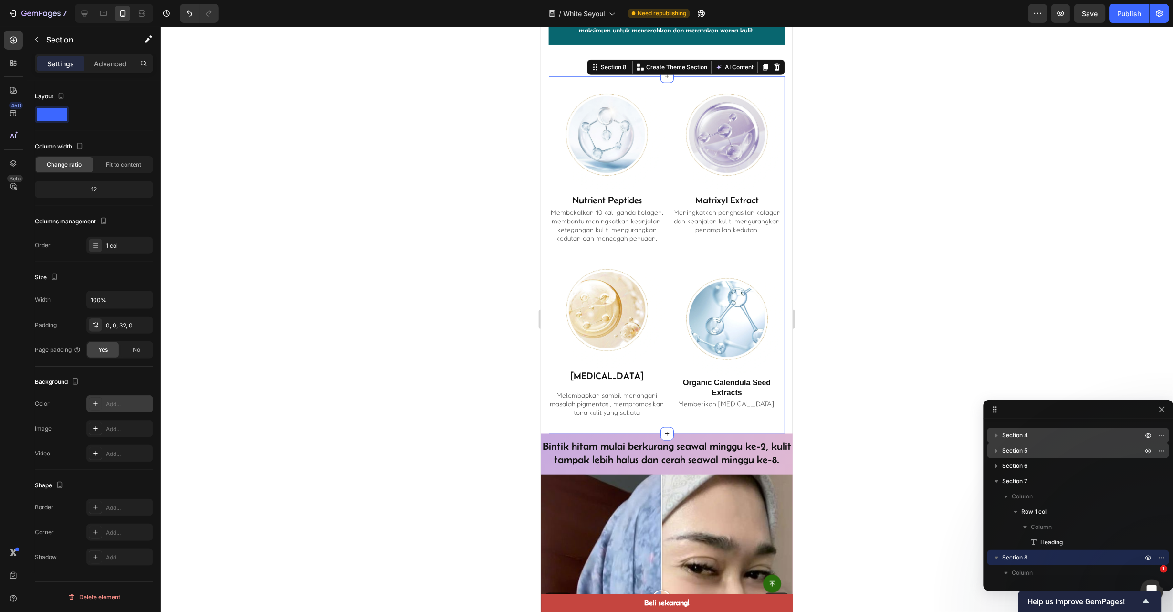
scroll to position [1846, 0]
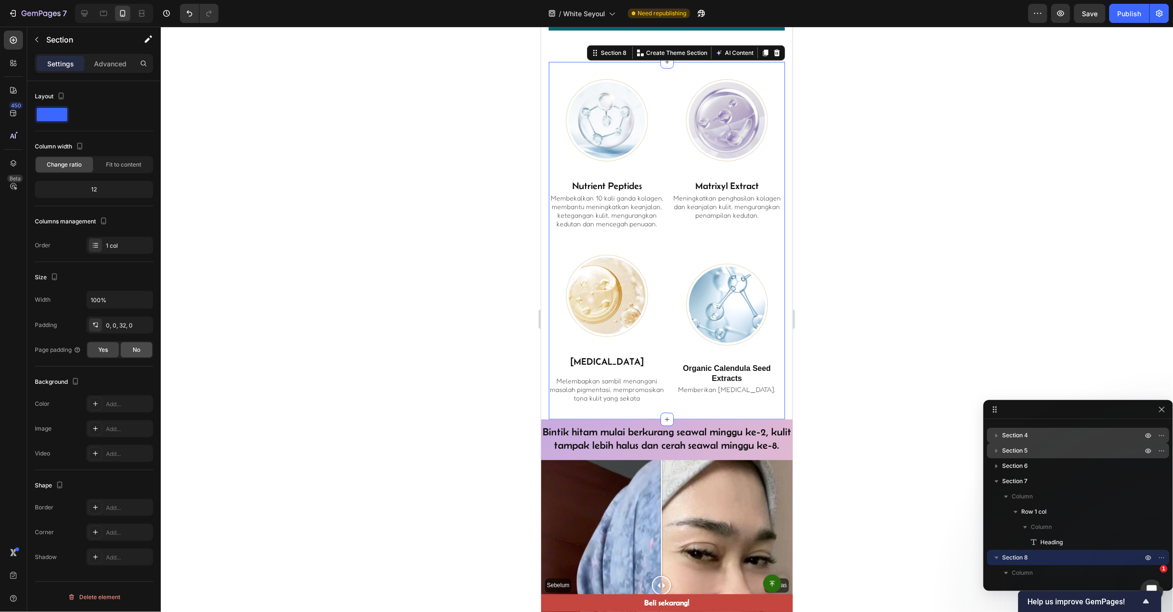
click at [131, 352] on div "No" at bounding box center [136, 349] width 31 height 15
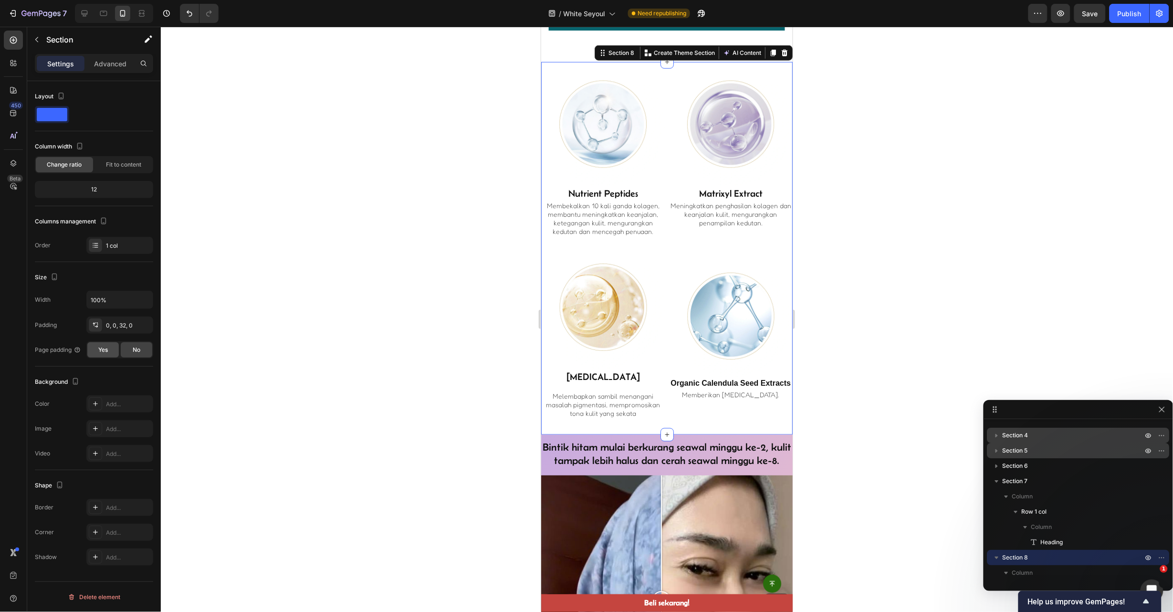
click at [107, 352] on span "Yes" at bounding box center [103, 350] width 10 height 9
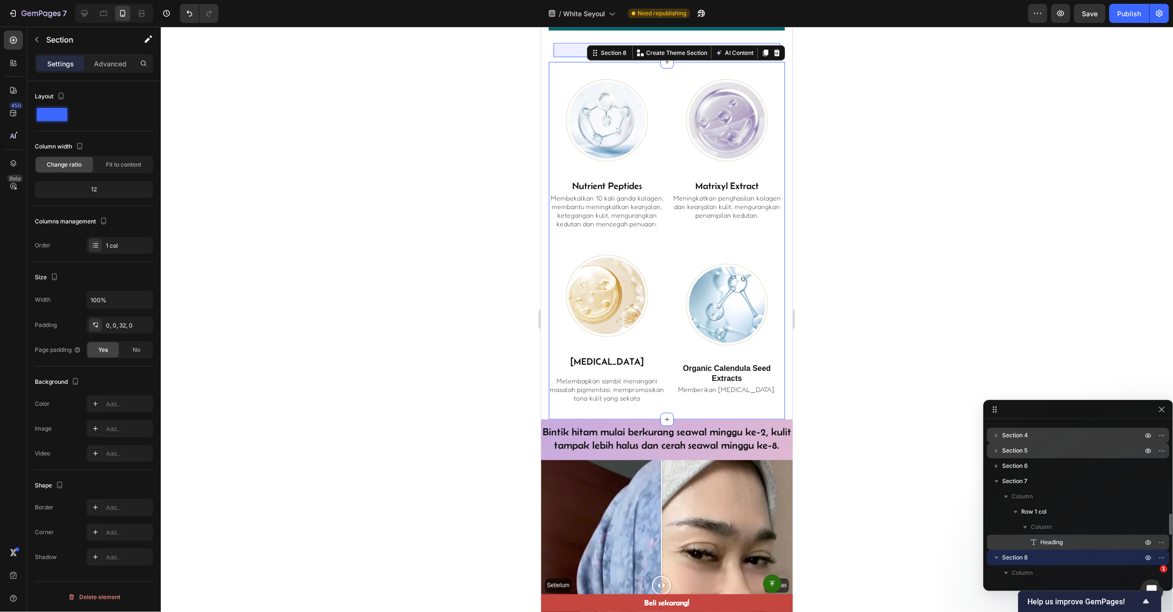
scroll to position [143, 0]
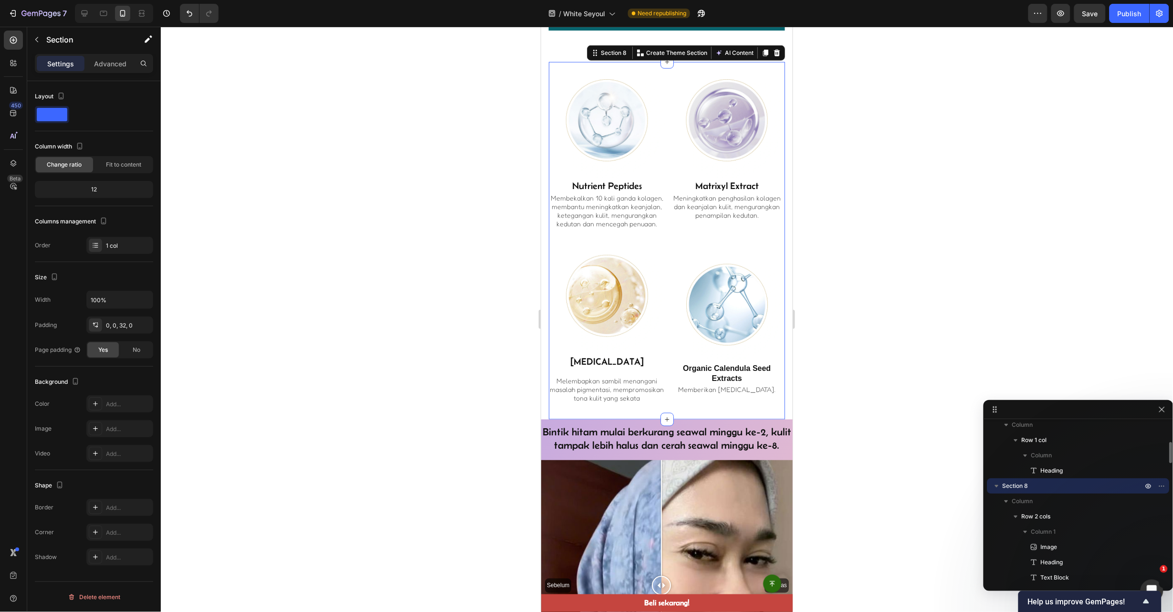
click at [999, 484] on icon "button" at bounding box center [997, 486] width 10 height 10
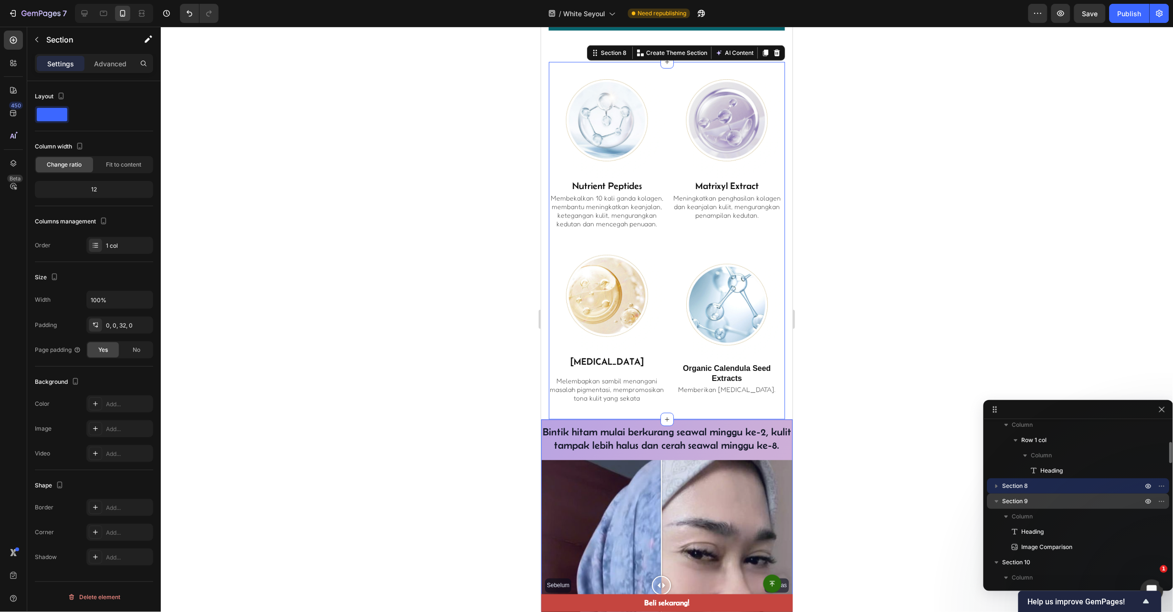
click at [1020, 497] on span "Section 9" at bounding box center [1016, 501] width 26 height 10
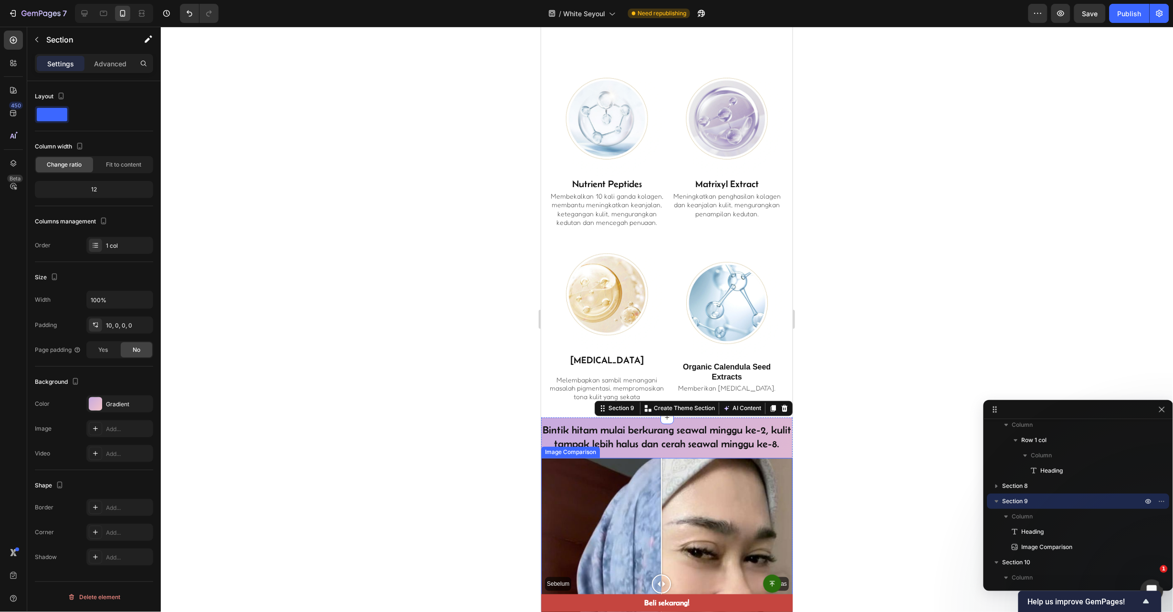
scroll to position [2209, 0]
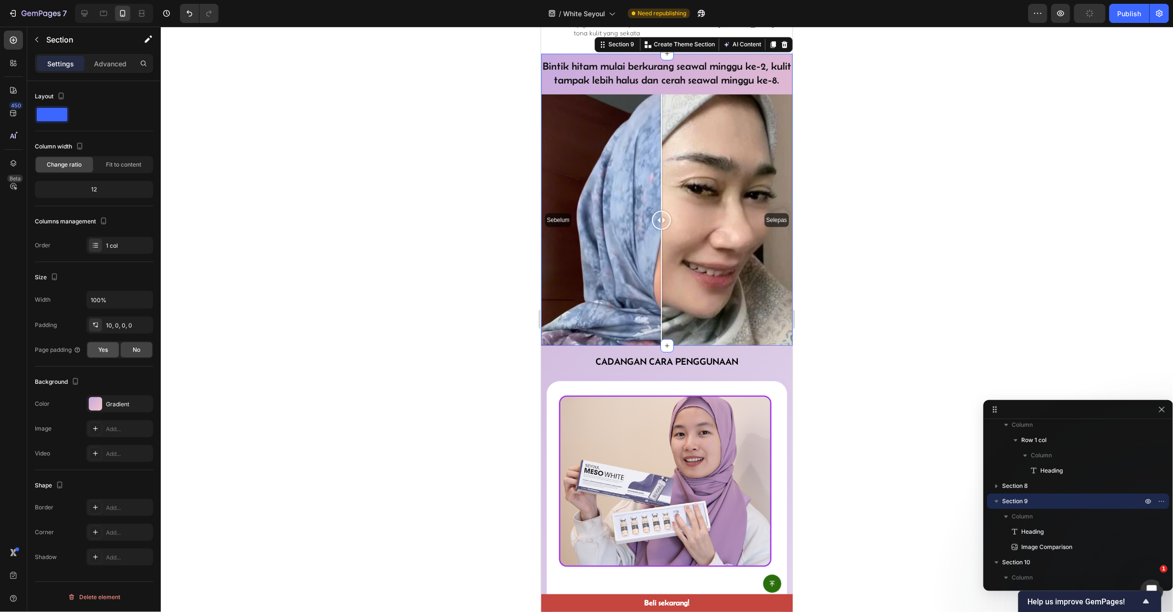
click at [101, 351] on span "Yes" at bounding box center [103, 350] width 10 height 9
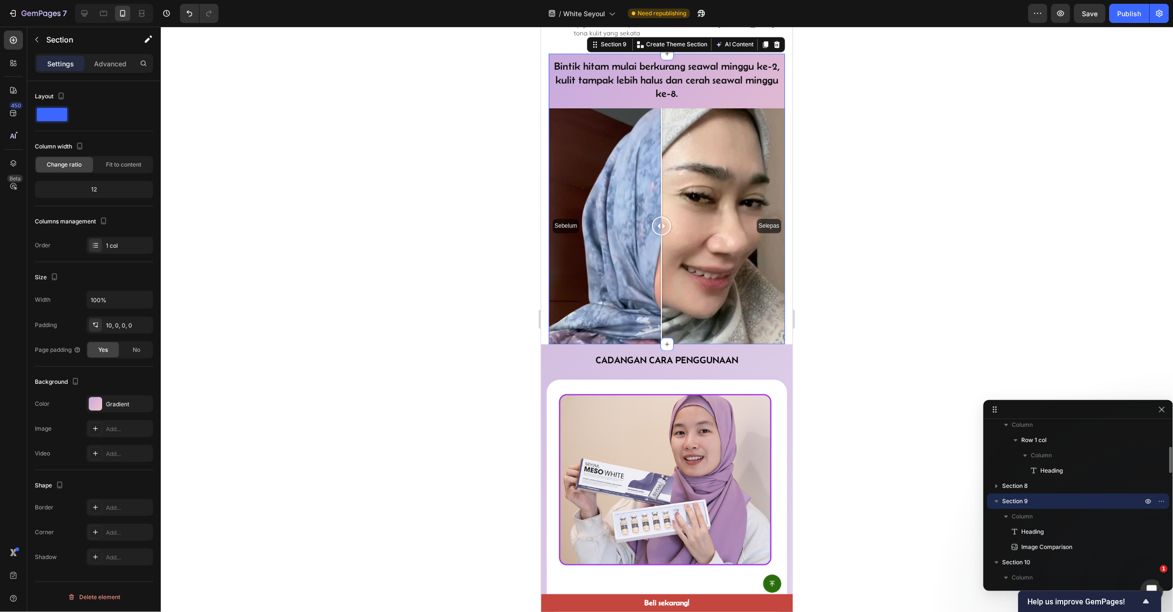
click at [1000, 501] on icon "button" at bounding box center [997, 501] width 10 height 10
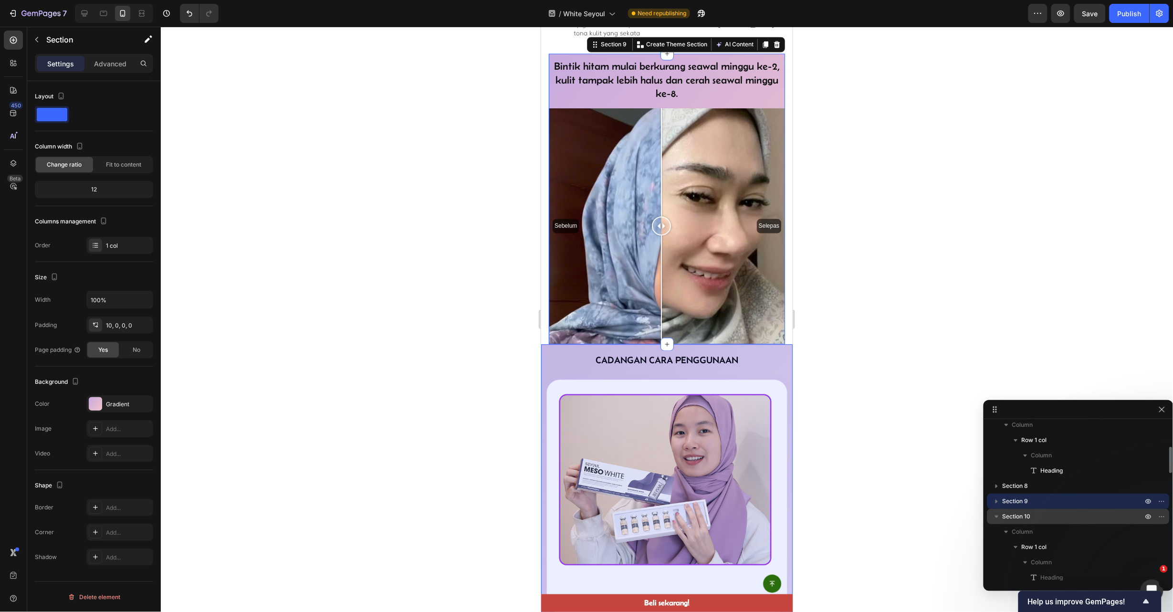
click at [1019, 513] on span "Section 10" at bounding box center [1017, 517] width 28 height 10
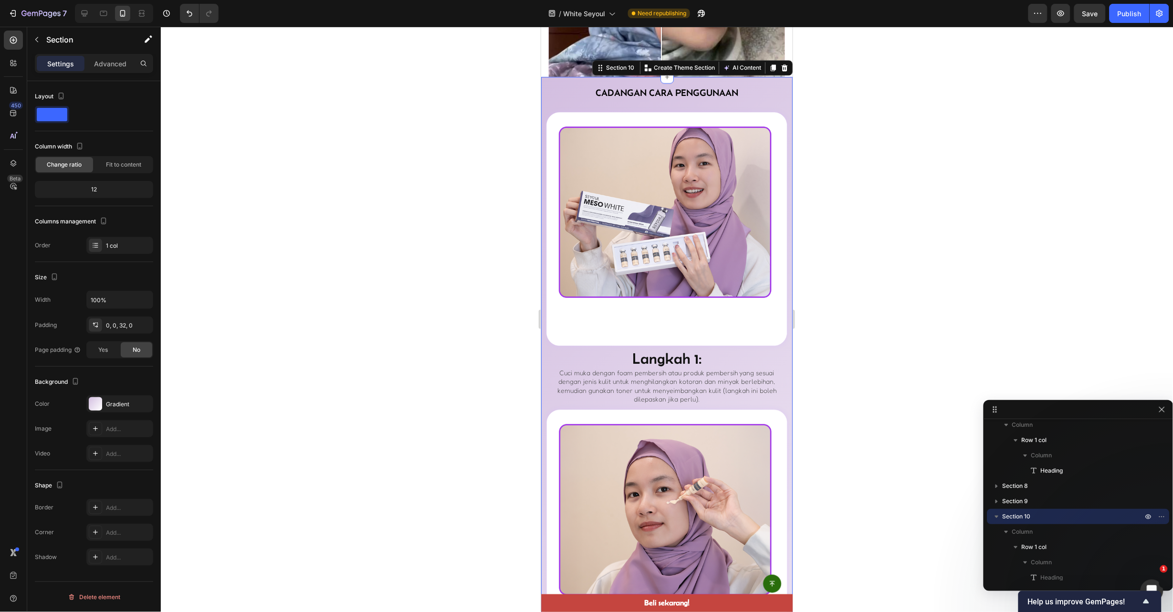
scroll to position [2489, 0]
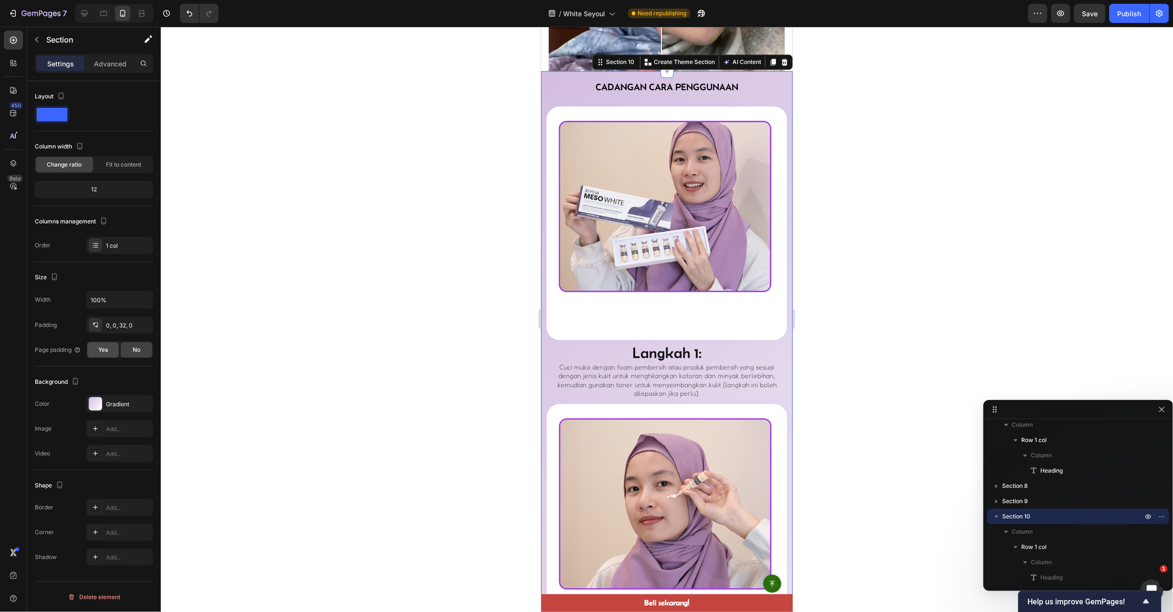
click at [102, 349] on span "Yes" at bounding box center [103, 350] width 10 height 9
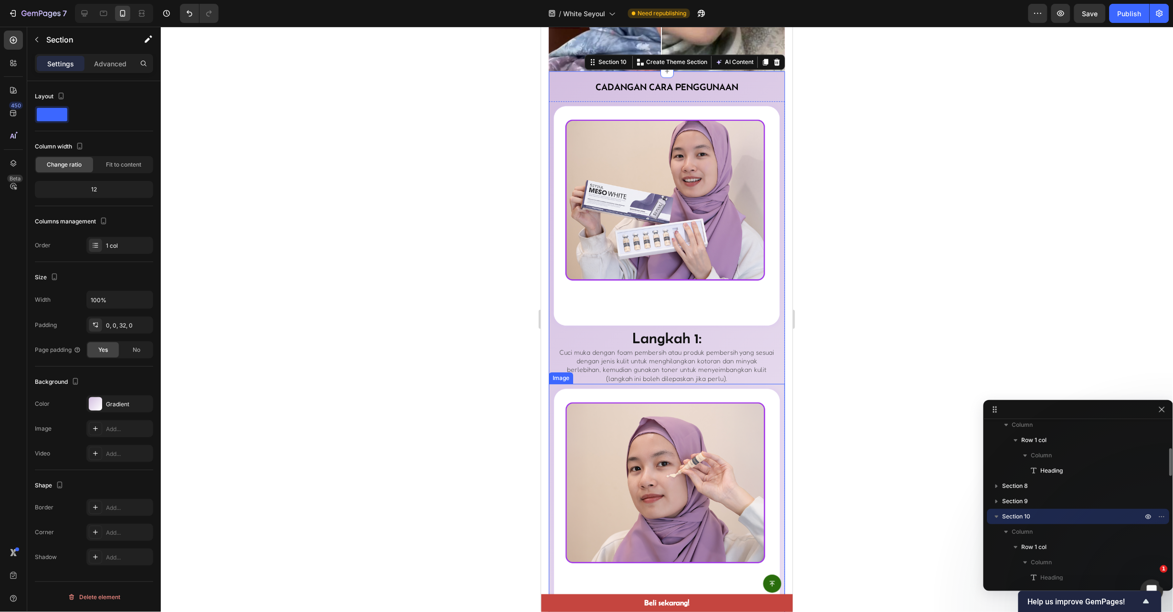
click at [997, 516] on icon "button" at bounding box center [997, 516] width 4 height 2
click at [1010, 528] on span "Section 11" at bounding box center [1016, 532] width 27 height 10
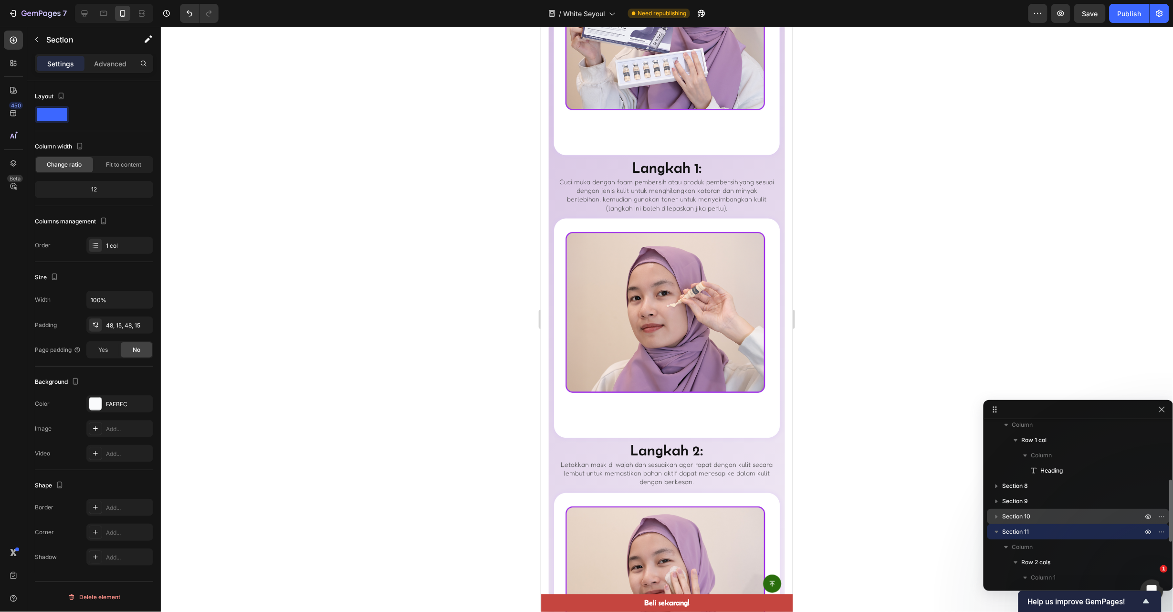
scroll to position [3158, 0]
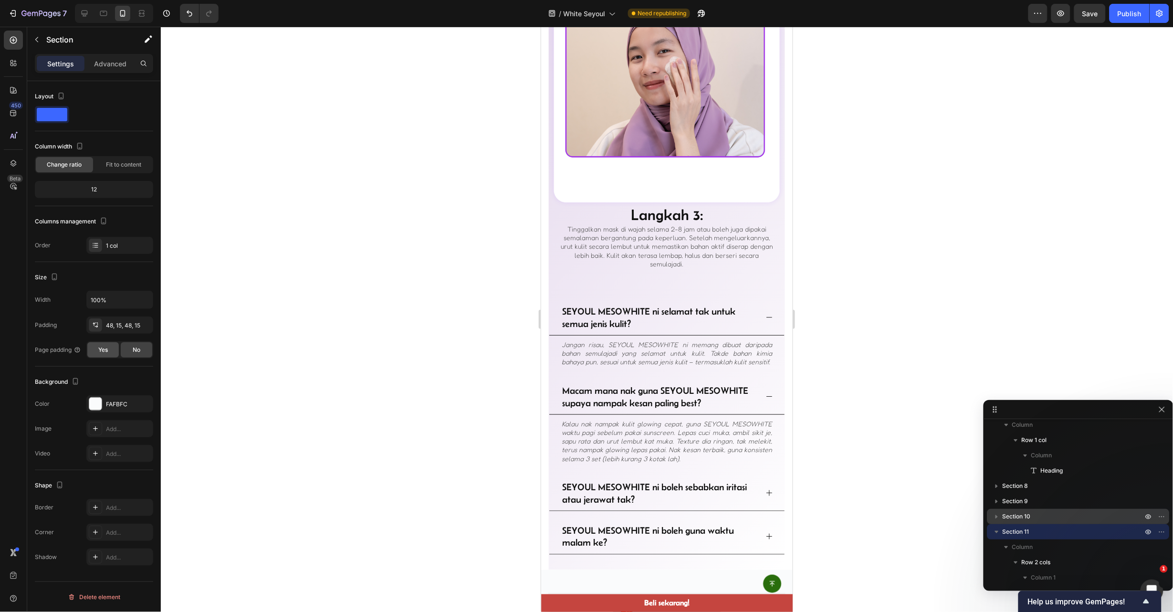
click at [996, 529] on icon "button" at bounding box center [997, 532] width 10 height 10
click at [95, 354] on div "Yes" at bounding box center [102, 349] width 31 height 15
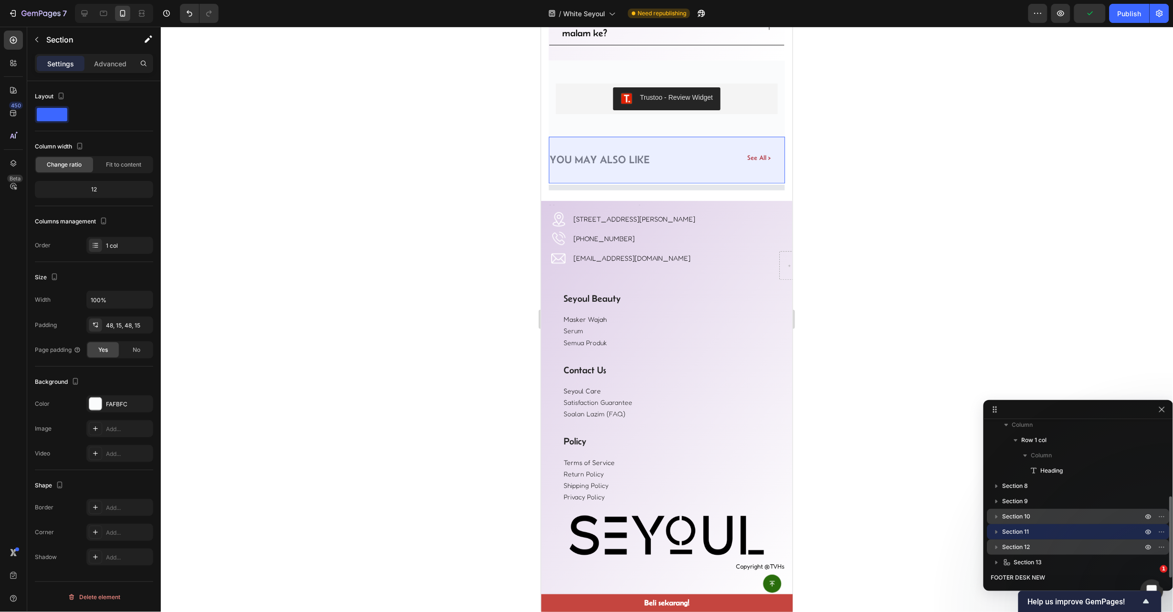
click at [1021, 543] on span "Section 12" at bounding box center [1017, 547] width 28 height 10
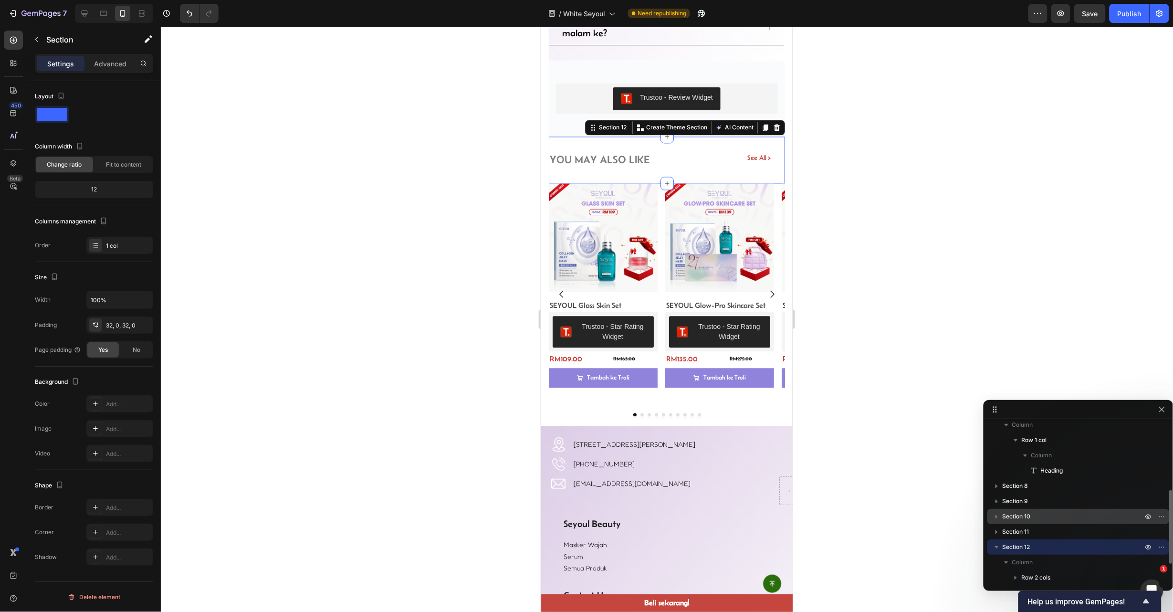
click at [996, 544] on icon "button" at bounding box center [997, 547] width 10 height 10
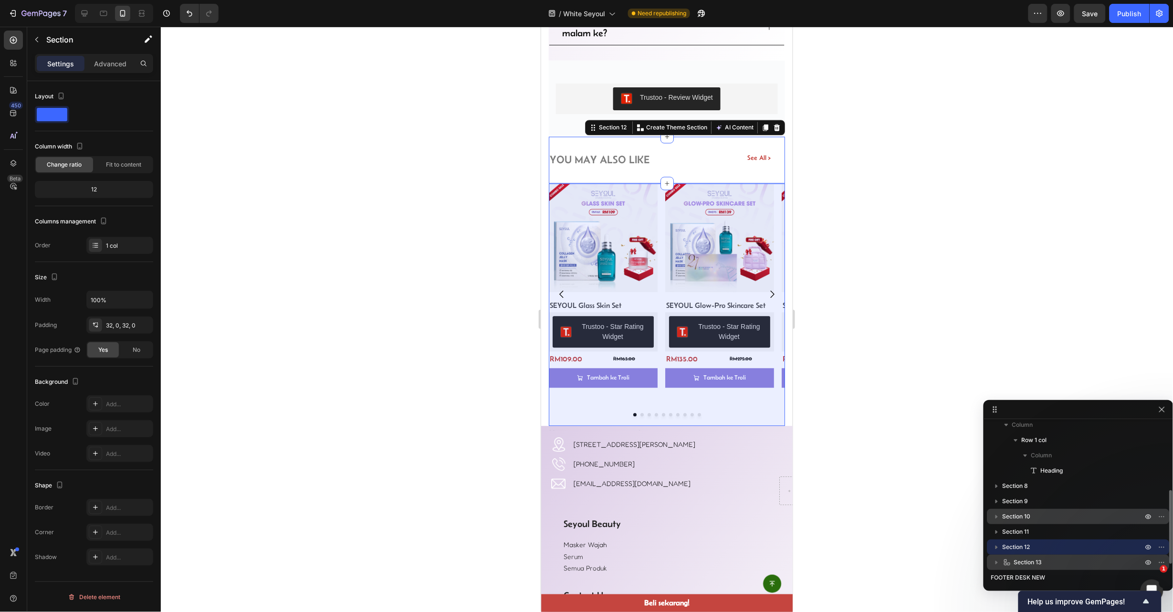
click at [1021, 558] on span "Section 13" at bounding box center [1028, 562] width 28 height 10
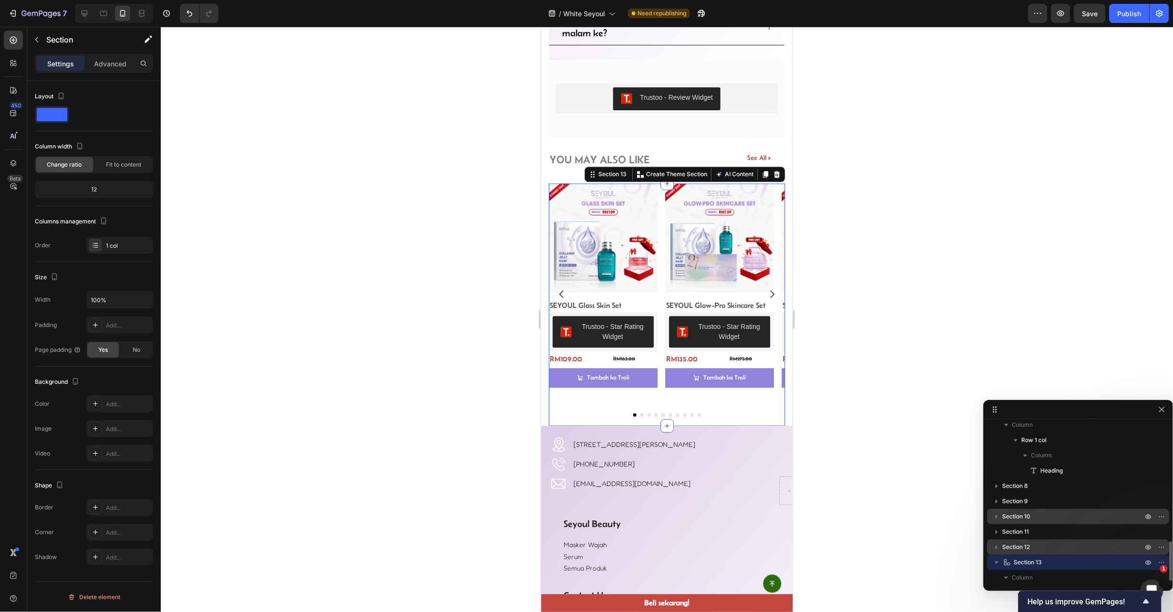
scroll to position [178, 0]
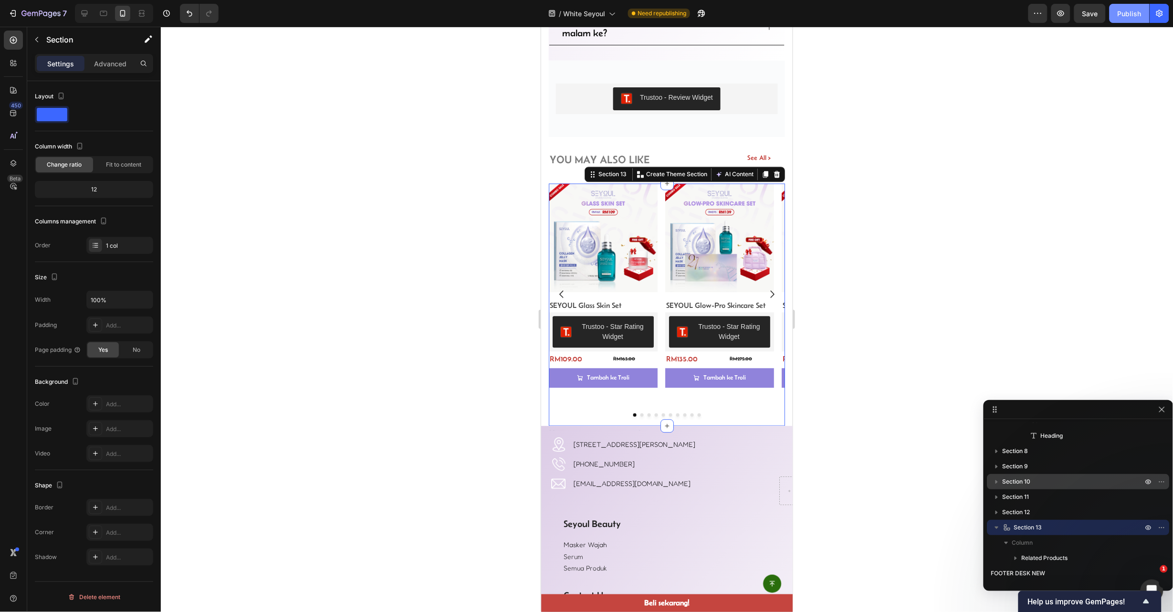
click at [1121, 15] on div "Publish" at bounding box center [1130, 14] width 24 height 10
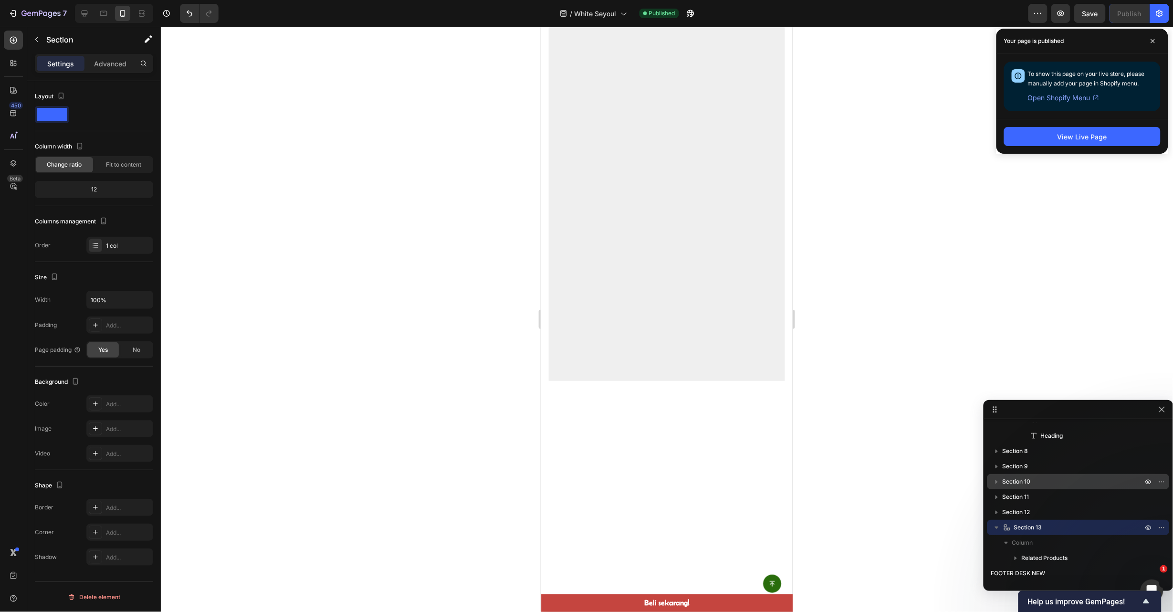
scroll to position [0, 0]
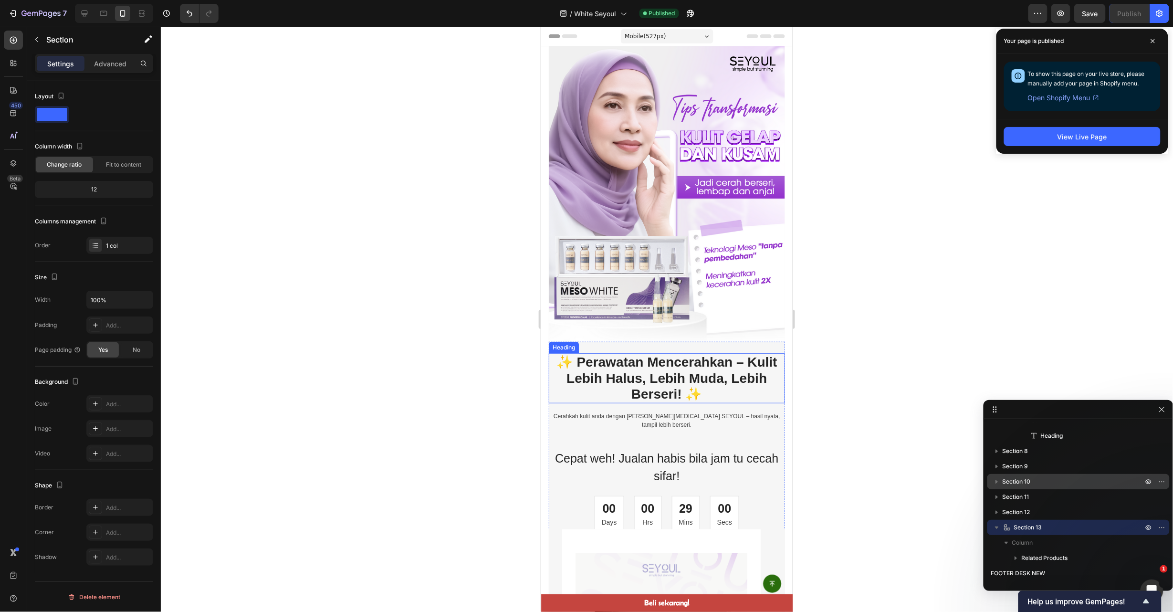
click at [673, 357] on h2 "✨ Perawatan Mencerahkan – Kulit Lebih Halus, Lebih Muda, Lebih Berseri! ✨" at bounding box center [666, 378] width 236 height 50
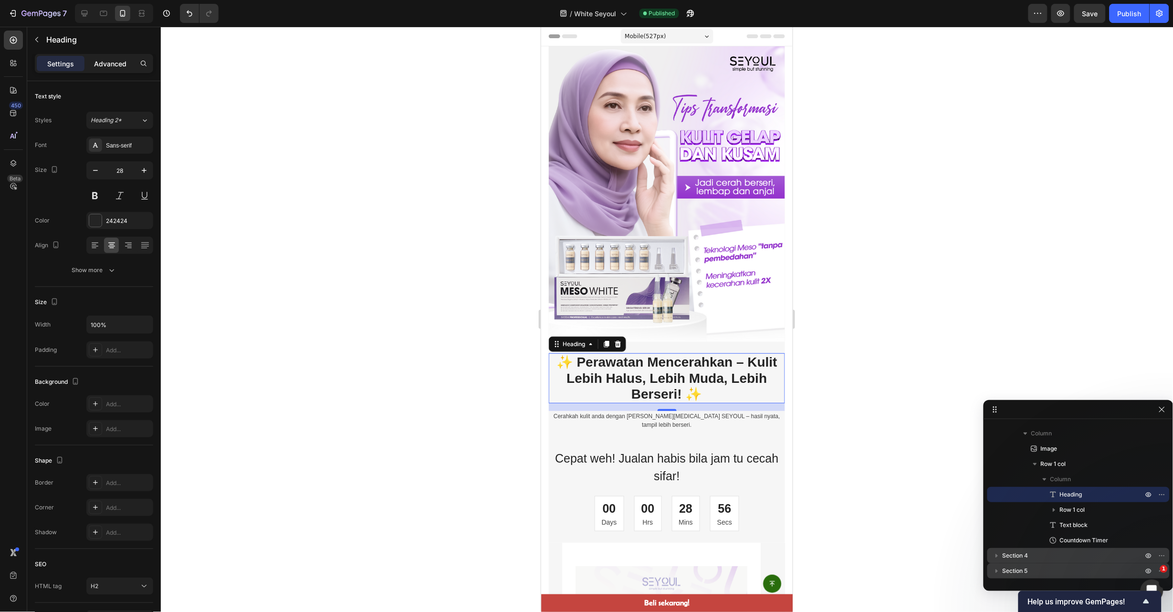
click at [115, 57] on div "Advanced" at bounding box center [110, 63] width 48 height 15
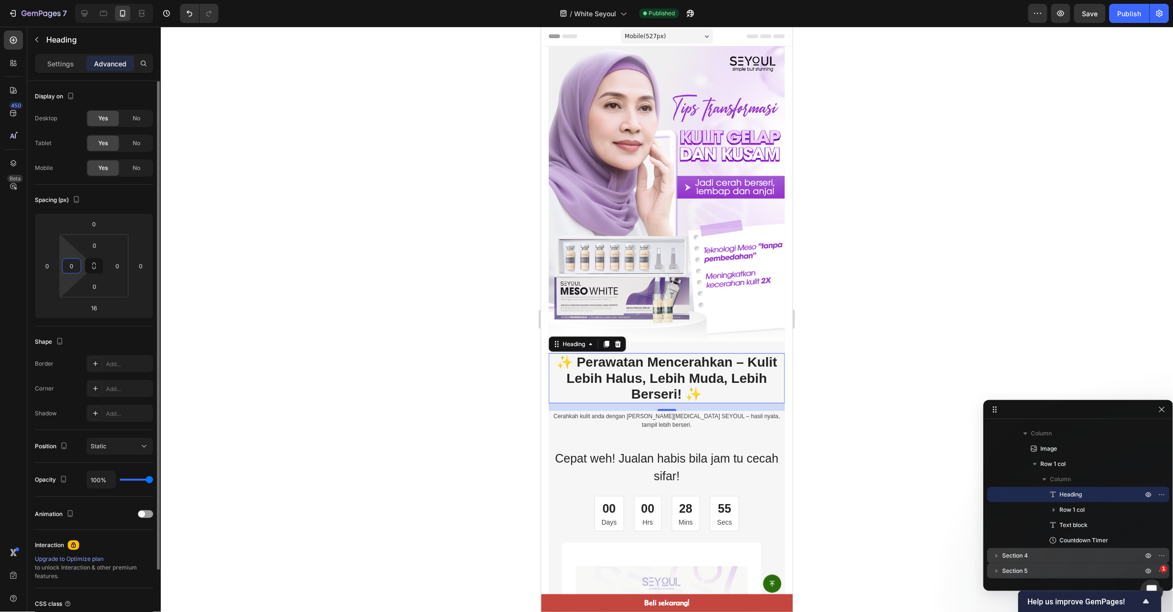
click at [76, 266] on input "0" at bounding box center [71, 266] width 14 height 14
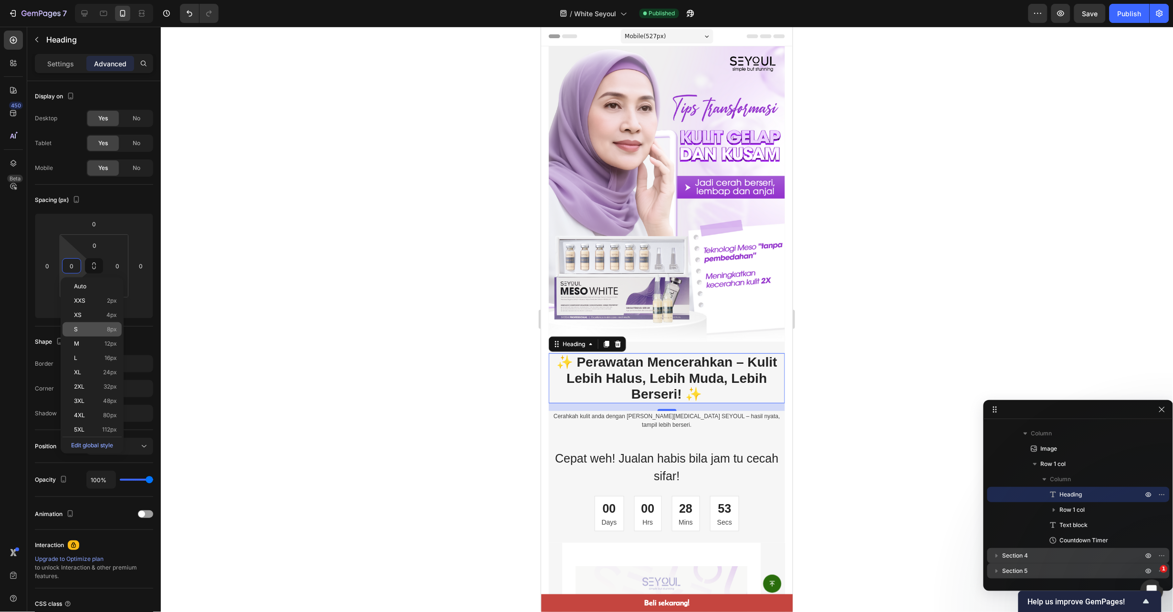
click at [102, 329] on p "S 8px" at bounding box center [95, 329] width 43 height 7
type input "8"
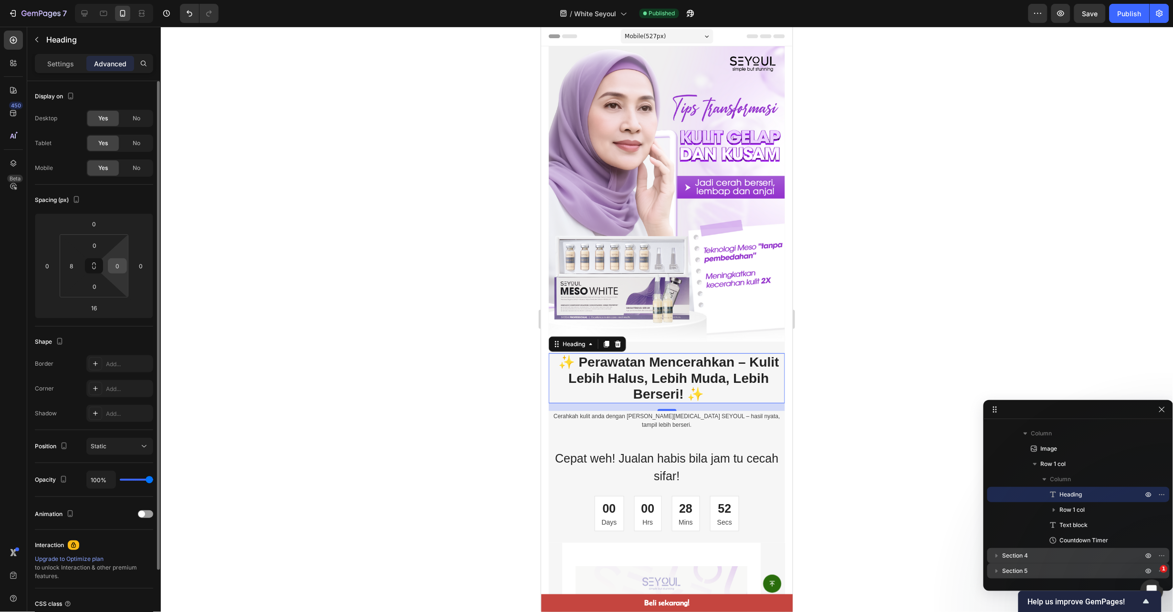
click at [115, 265] on input "0" at bounding box center [117, 266] width 14 height 14
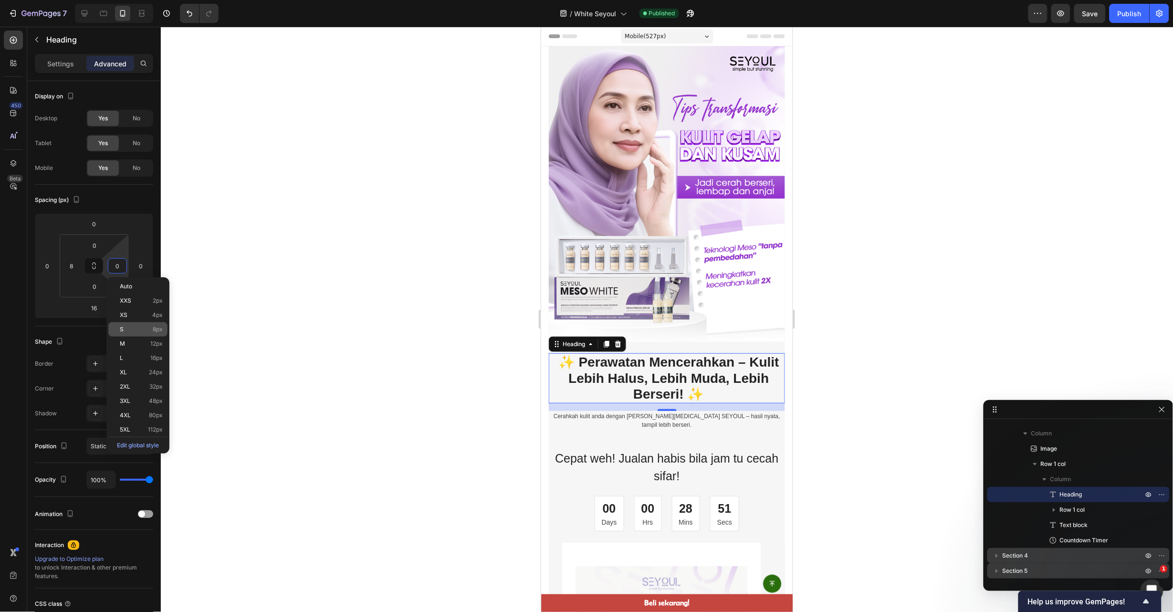
click at [153, 328] on span "8px" at bounding box center [158, 329] width 10 height 7
type input "8"
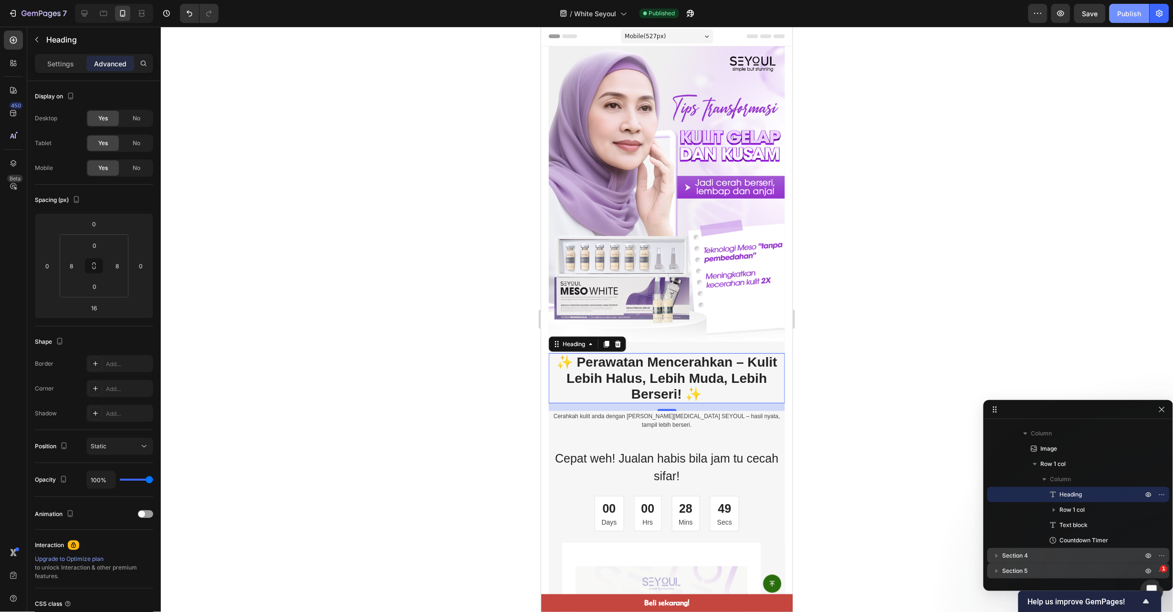
click at [1118, 17] on div "Publish" at bounding box center [1130, 14] width 24 height 10
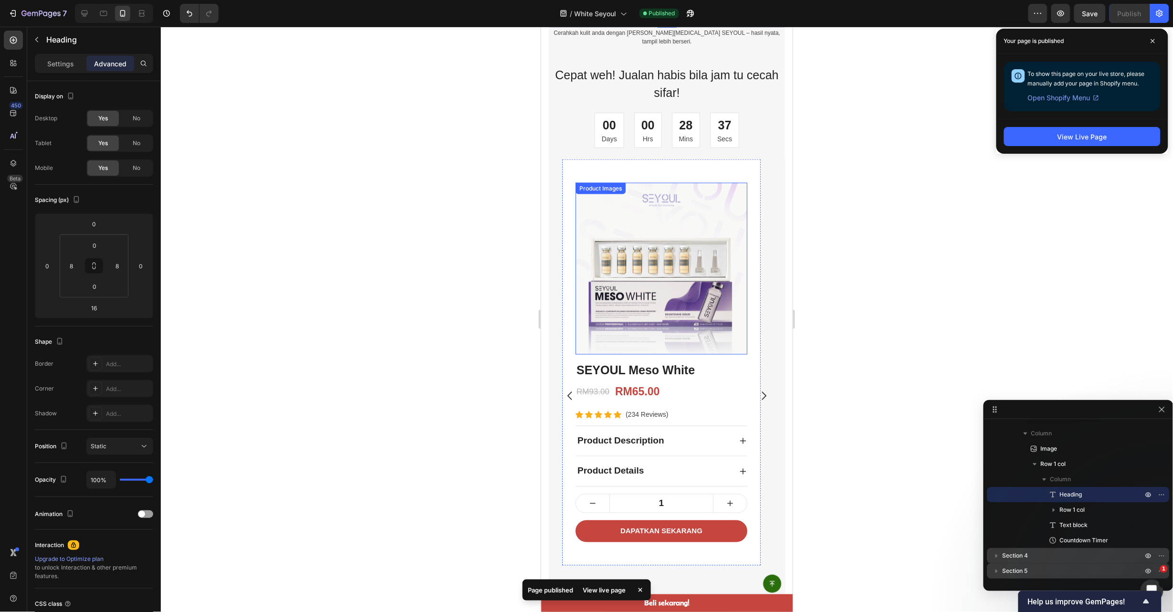
scroll to position [644, 0]
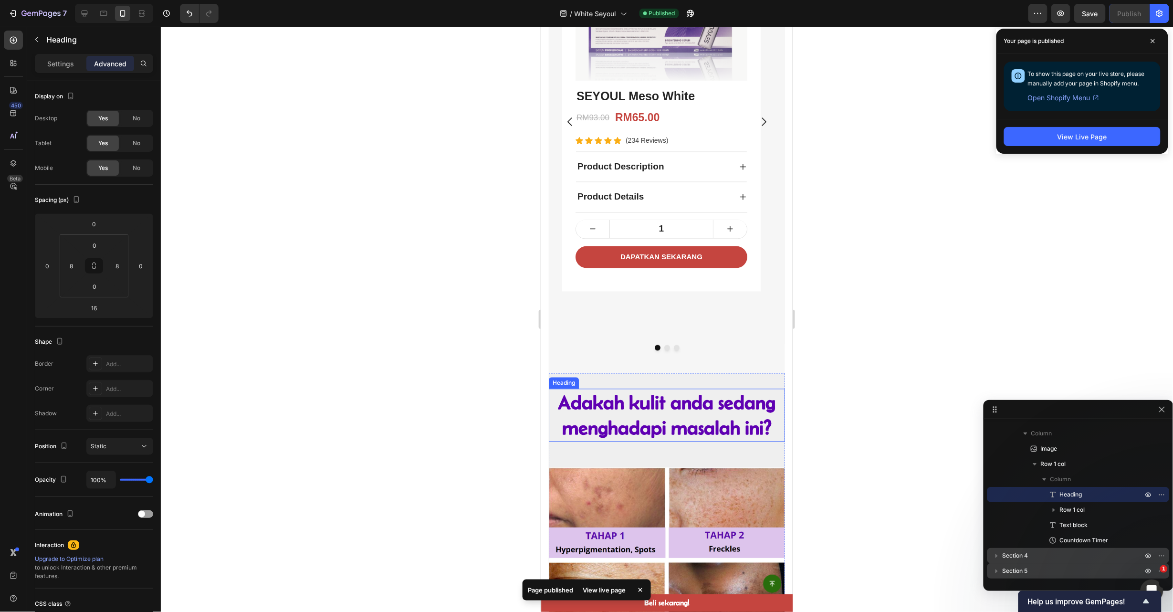
click at [688, 403] on strong "Adakah kulit anda sedang menghadapi masalah ini?" at bounding box center [667, 414] width 218 height 47
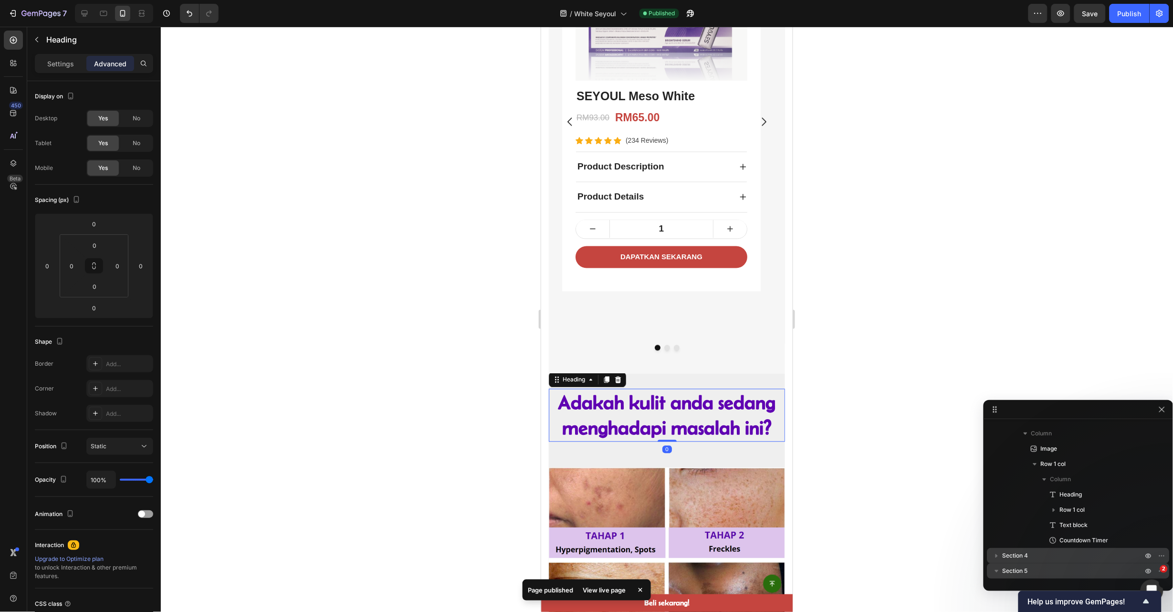
scroll to position [181, 0]
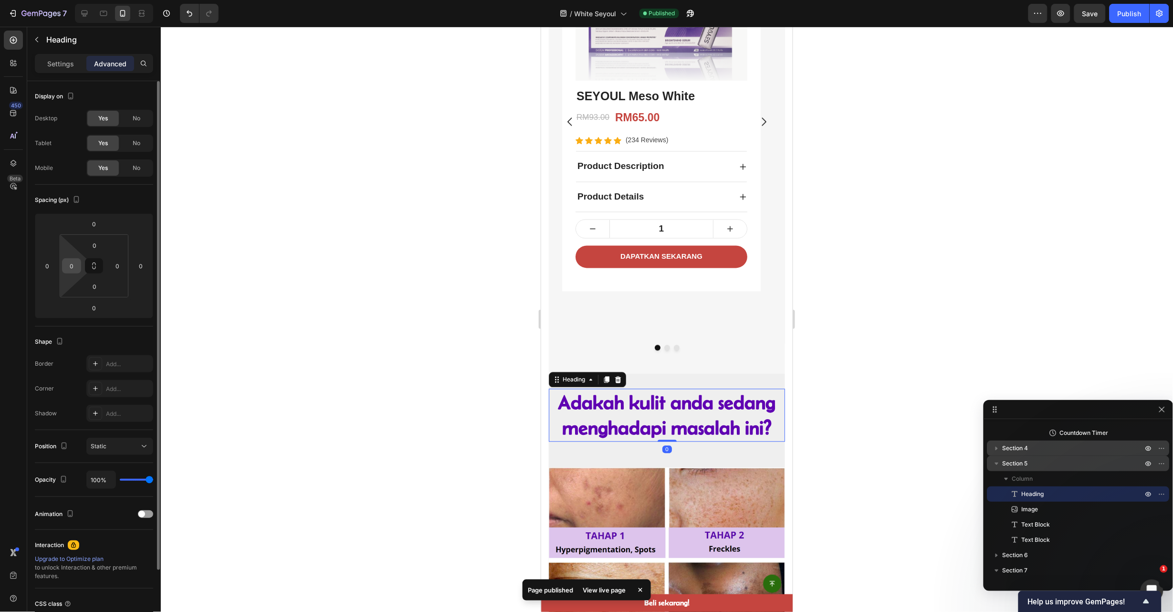
drag, startPoint x: 78, startPoint y: 265, endPoint x: 84, endPoint y: 289, distance: 24.5
click at [76, 266] on input "0" at bounding box center [71, 266] width 14 height 14
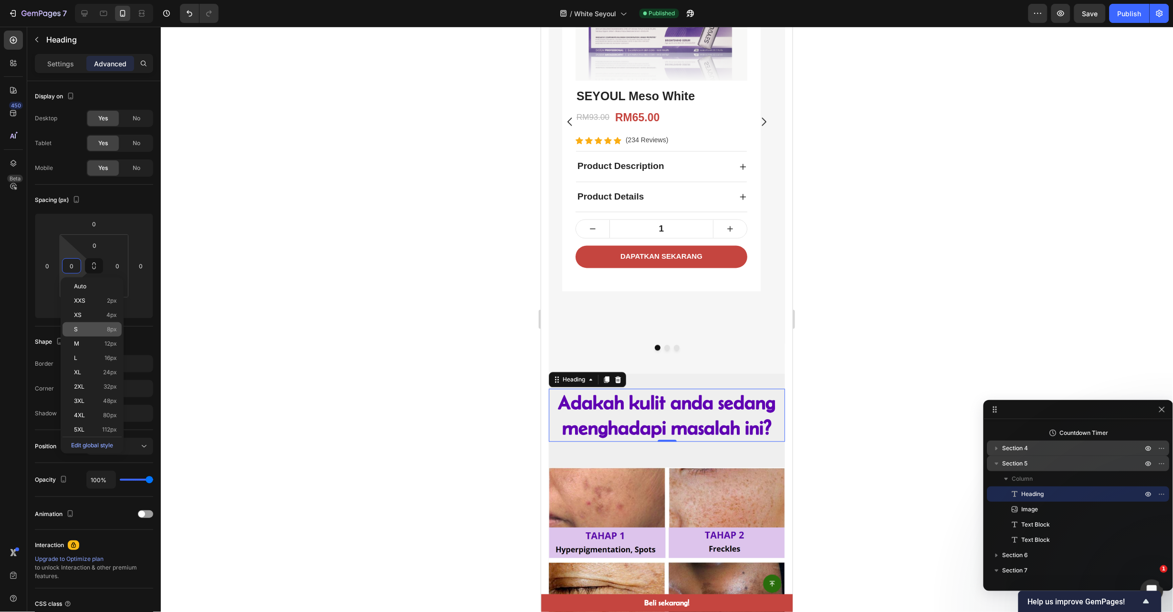
click at [107, 332] on span "8px" at bounding box center [112, 329] width 10 height 7
type input "8"
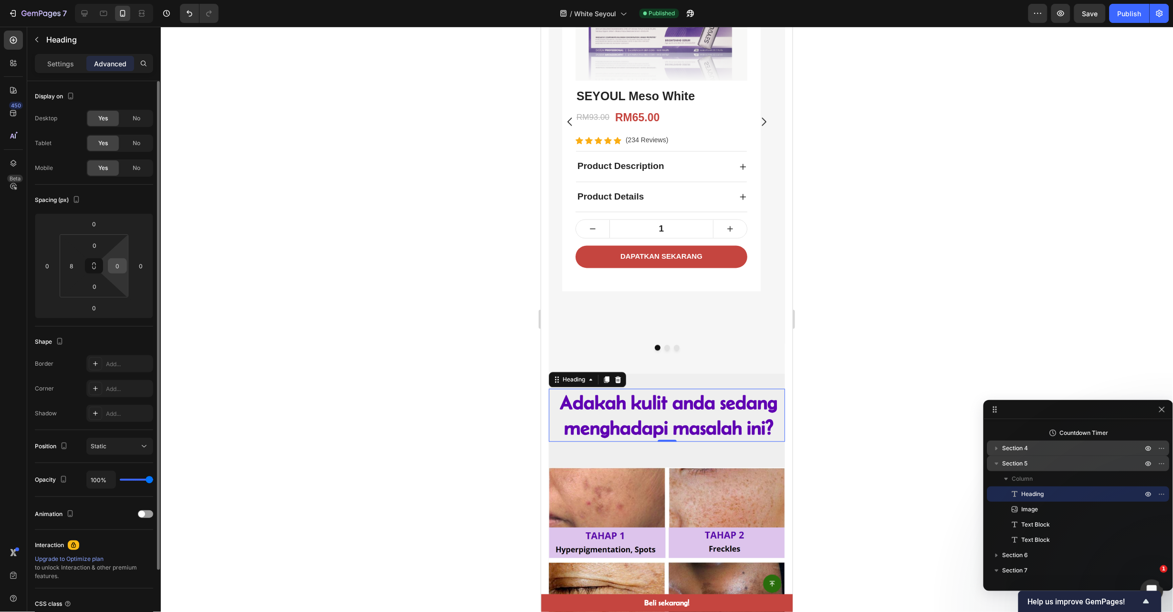
click at [122, 267] on input "0" at bounding box center [117, 266] width 14 height 14
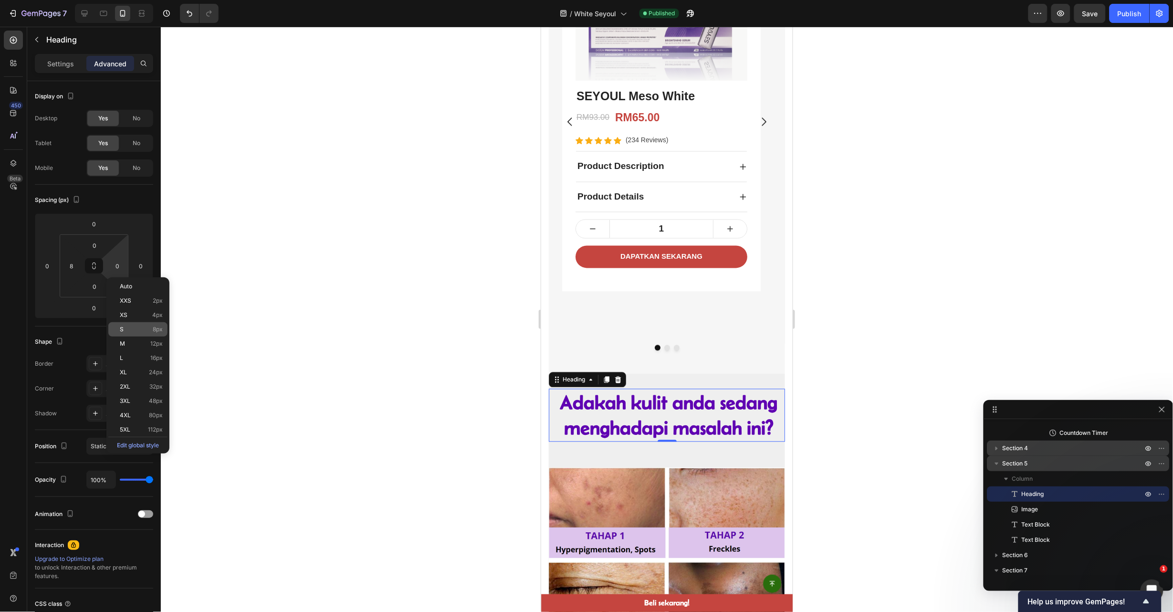
click at [138, 331] on p "S 8px" at bounding box center [141, 329] width 43 height 7
type input "8"
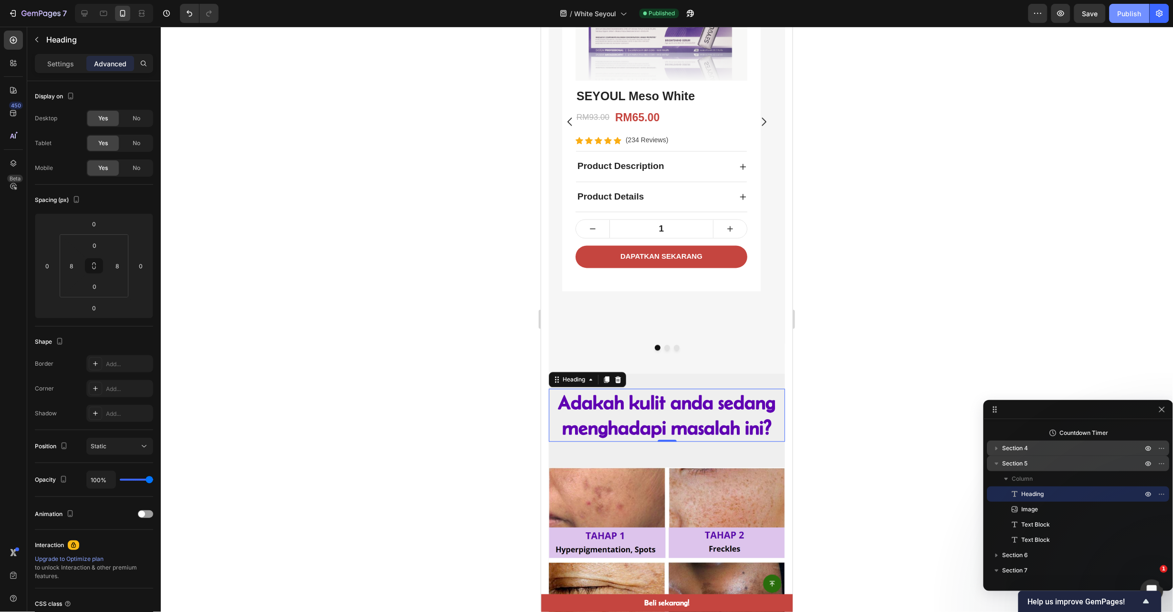
click at [1118, 14] on div "Publish" at bounding box center [1130, 14] width 24 height 10
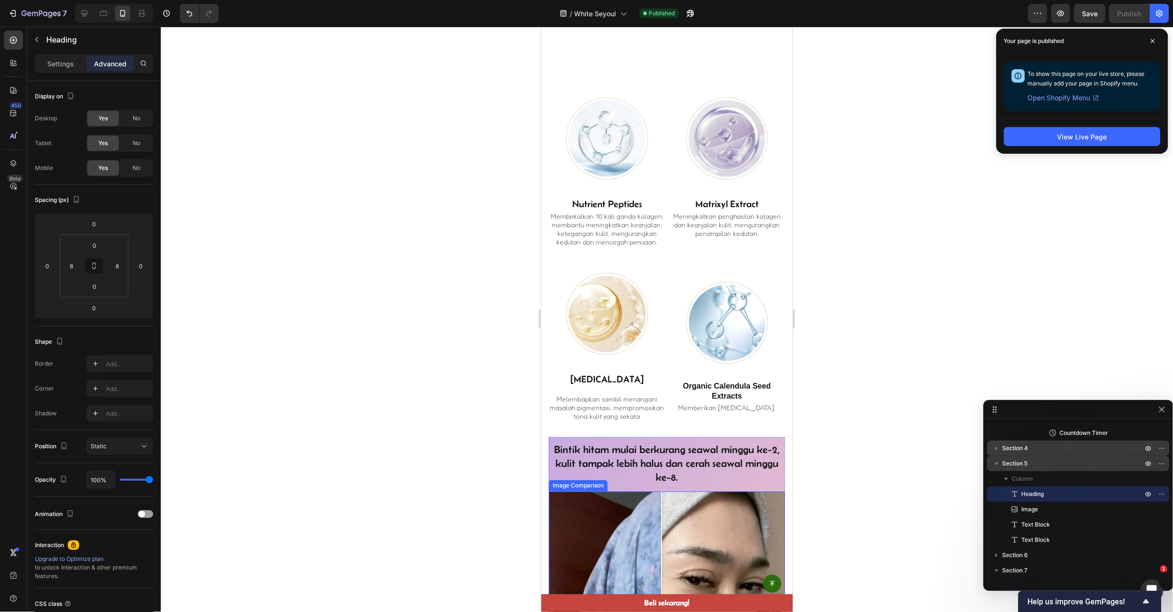
scroll to position [2076, 0]
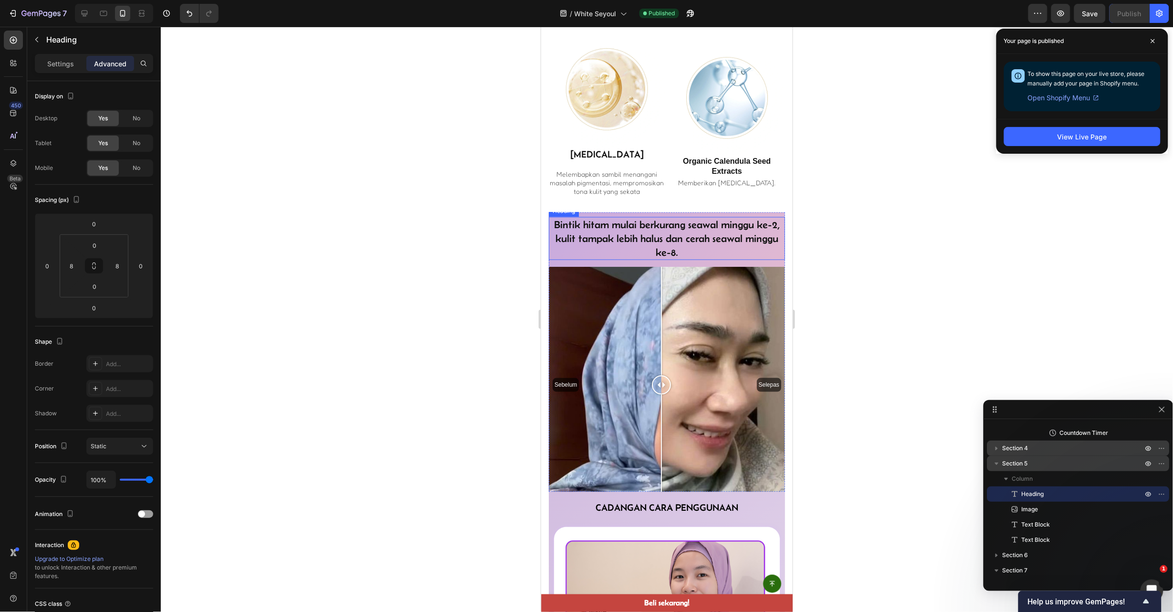
click at [662, 236] on h2 "Bintik hitam mulai berkurang seawal minggu ke-2, kulit tampak lebih halus dan c…" at bounding box center [666, 238] width 236 height 43
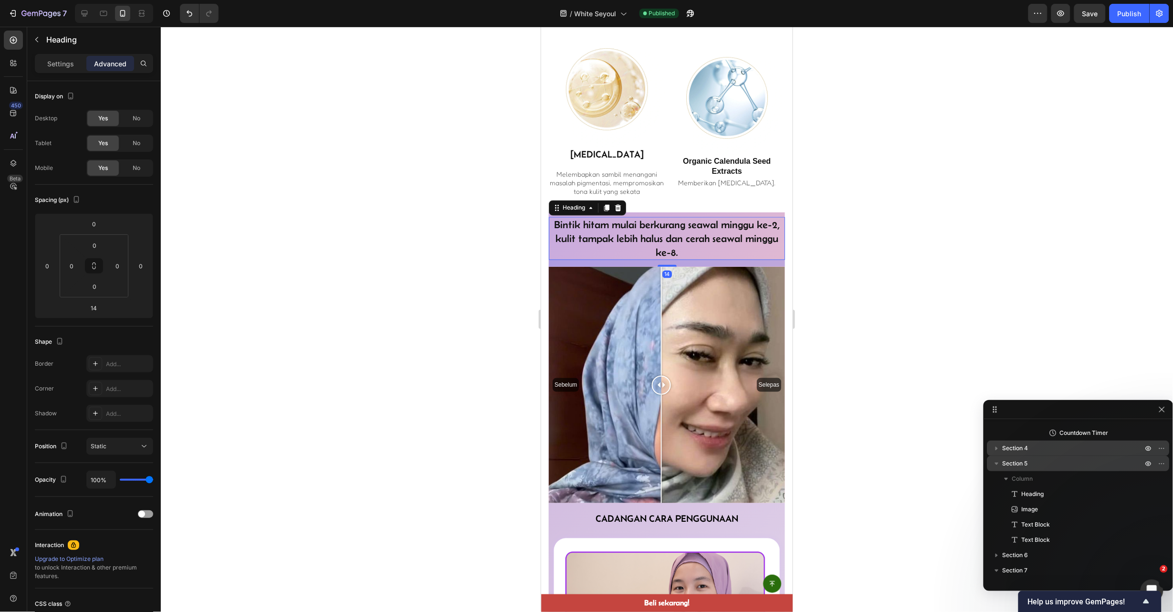
scroll to position [379, 0]
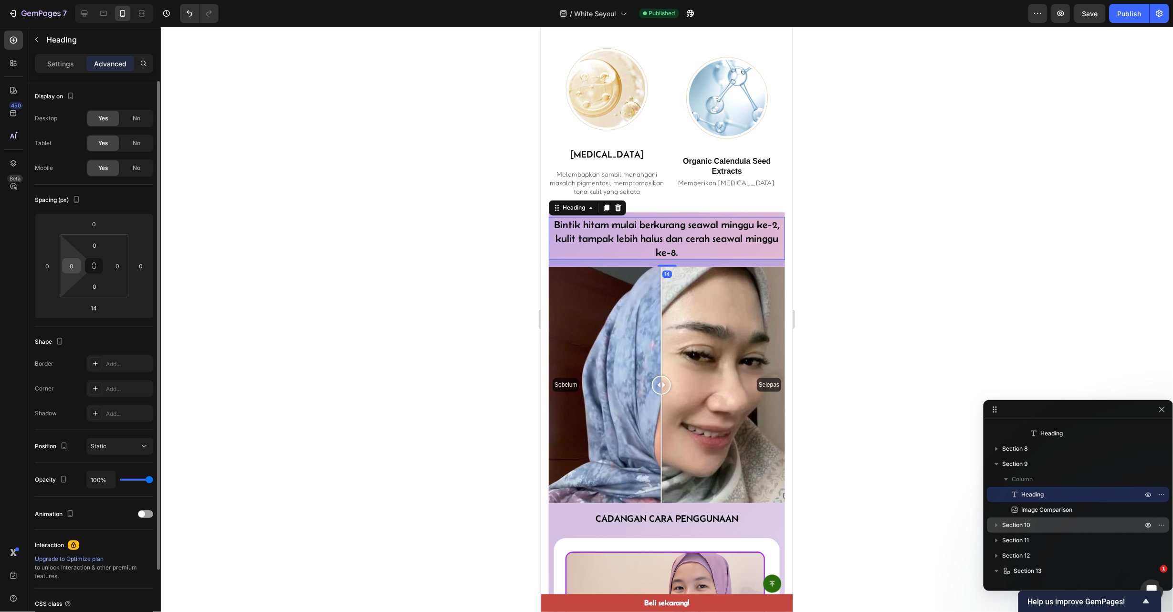
click at [70, 265] on input "0" at bounding box center [71, 266] width 14 height 14
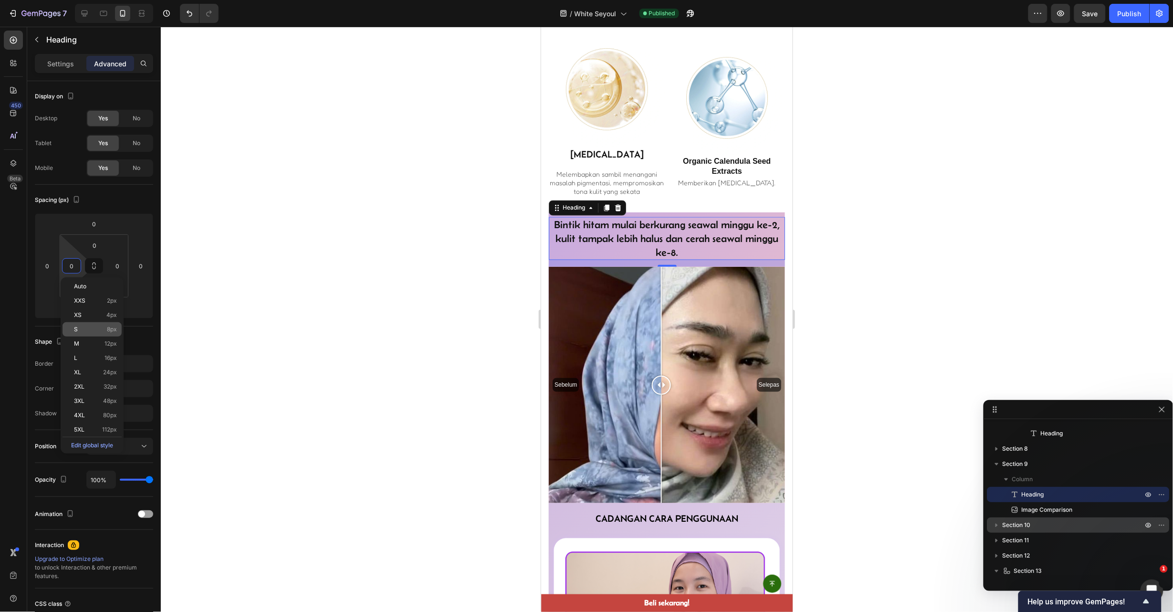
click at [102, 326] on p "S 8px" at bounding box center [95, 329] width 43 height 7
type input "8"
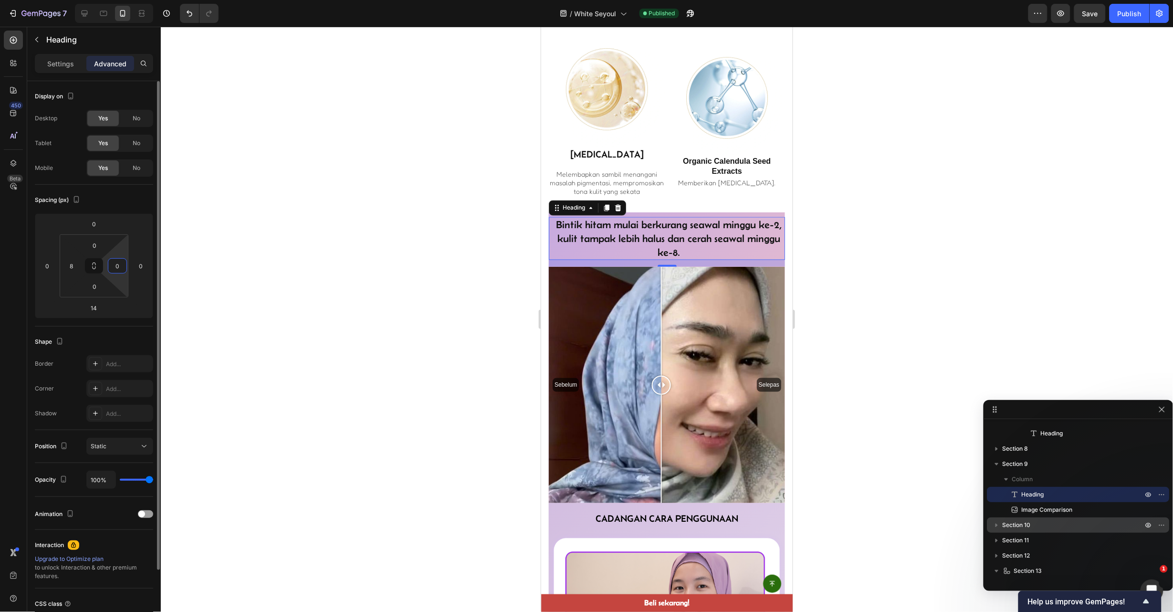
click at [114, 265] on input "0" at bounding box center [117, 266] width 14 height 14
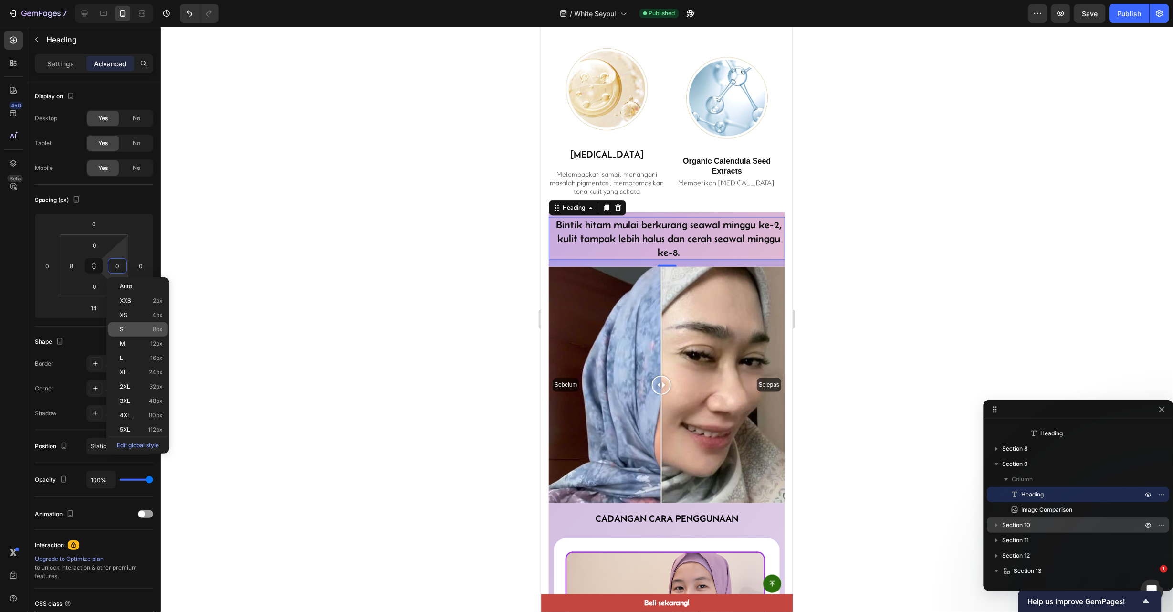
click at [142, 328] on p "S 8px" at bounding box center [141, 329] width 43 height 7
type input "8"
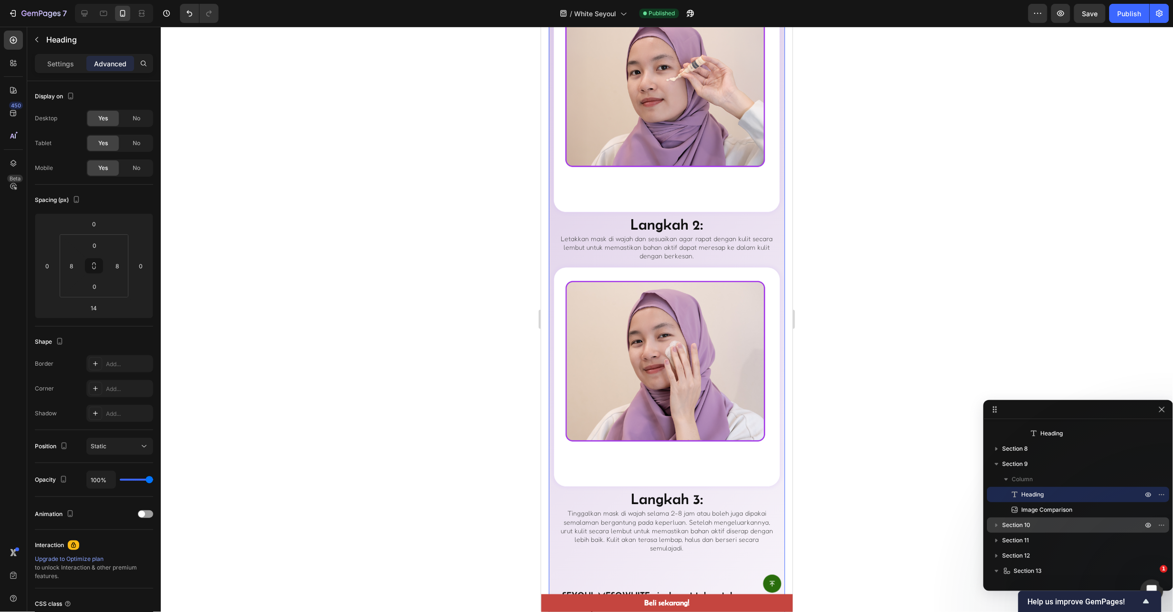
scroll to position [3149, 0]
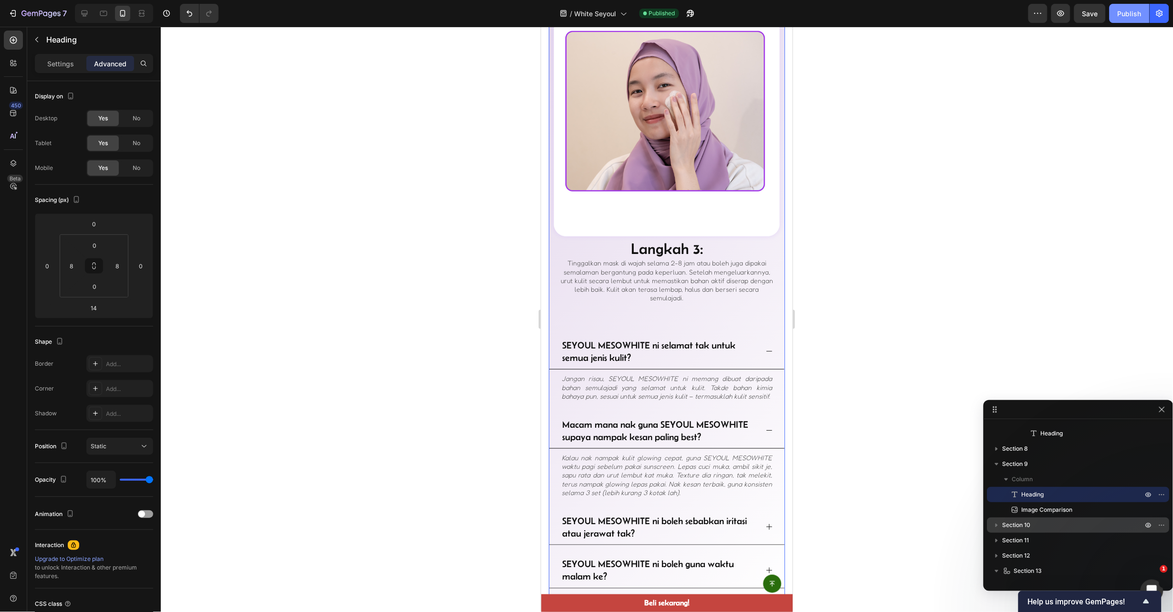
click at [1117, 11] on button "Publish" at bounding box center [1130, 13] width 40 height 19
click at [1120, 14] on button "Publish" at bounding box center [1130, 13] width 40 height 19
